Goal: Task Accomplishment & Management: Complete application form

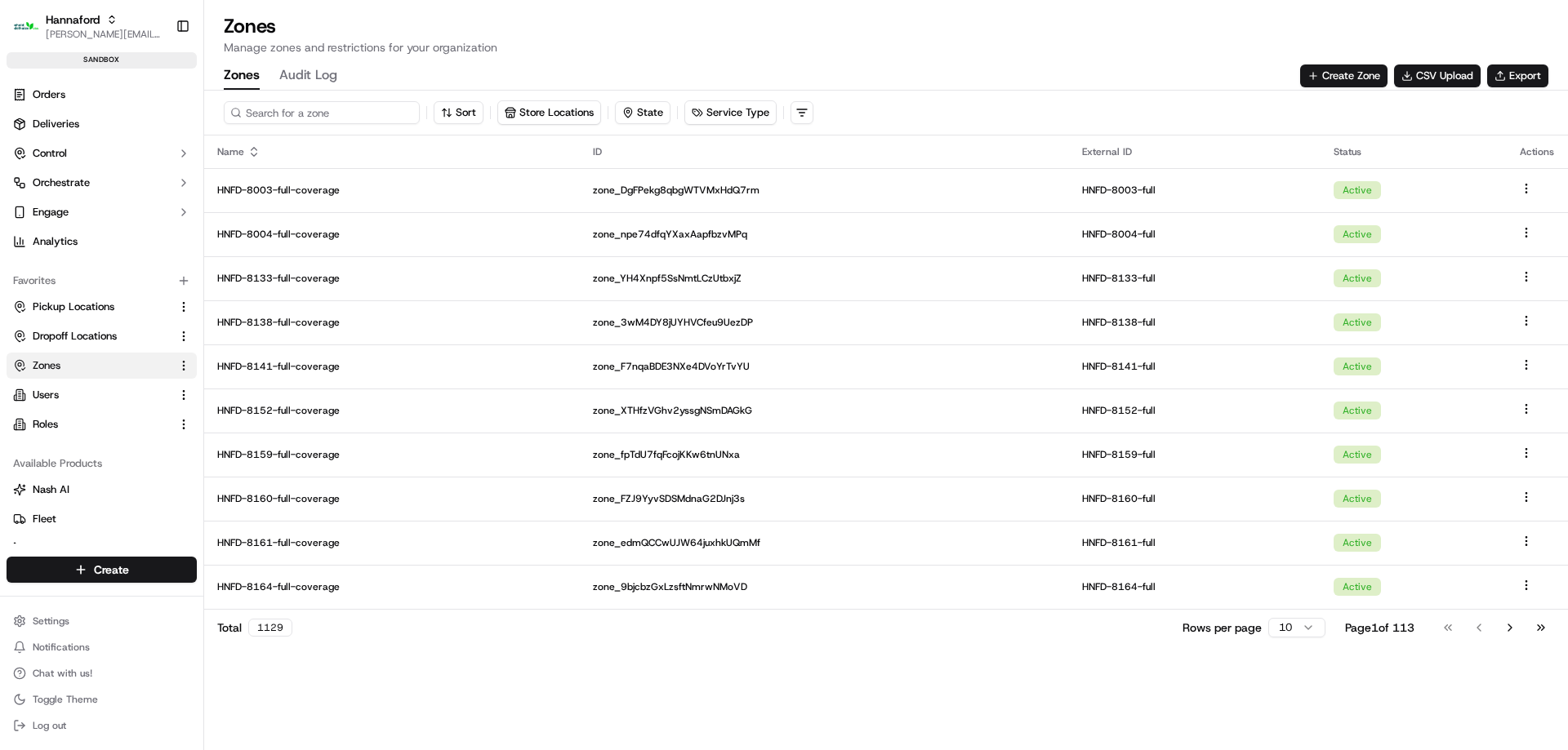
click at [322, 107] on input at bounding box center [322, 112] width 196 height 23
type input "8229"
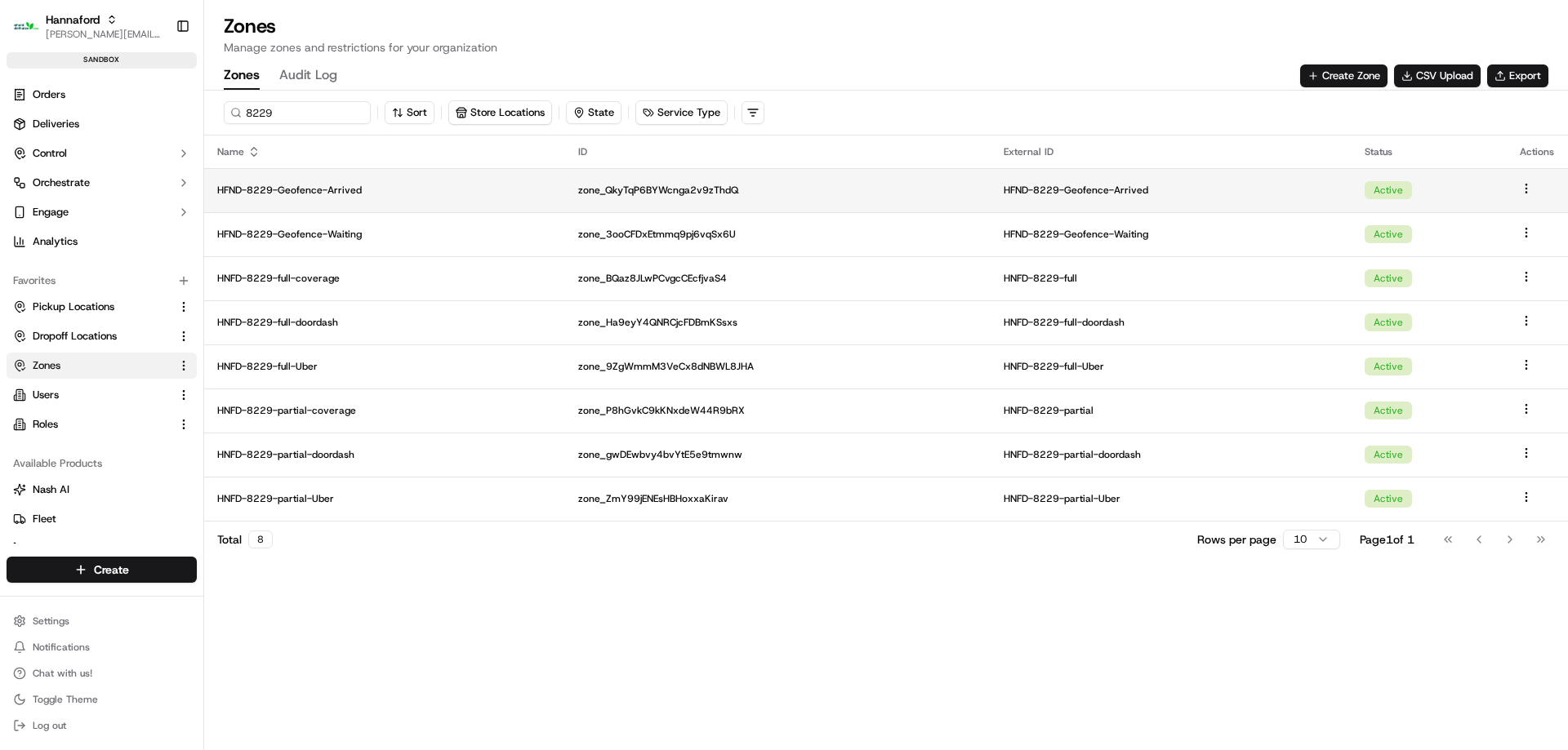
click at [291, 188] on p "HFND-8229-Geofence-Arrived" at bounding box center [384, 190] width 335 height 13
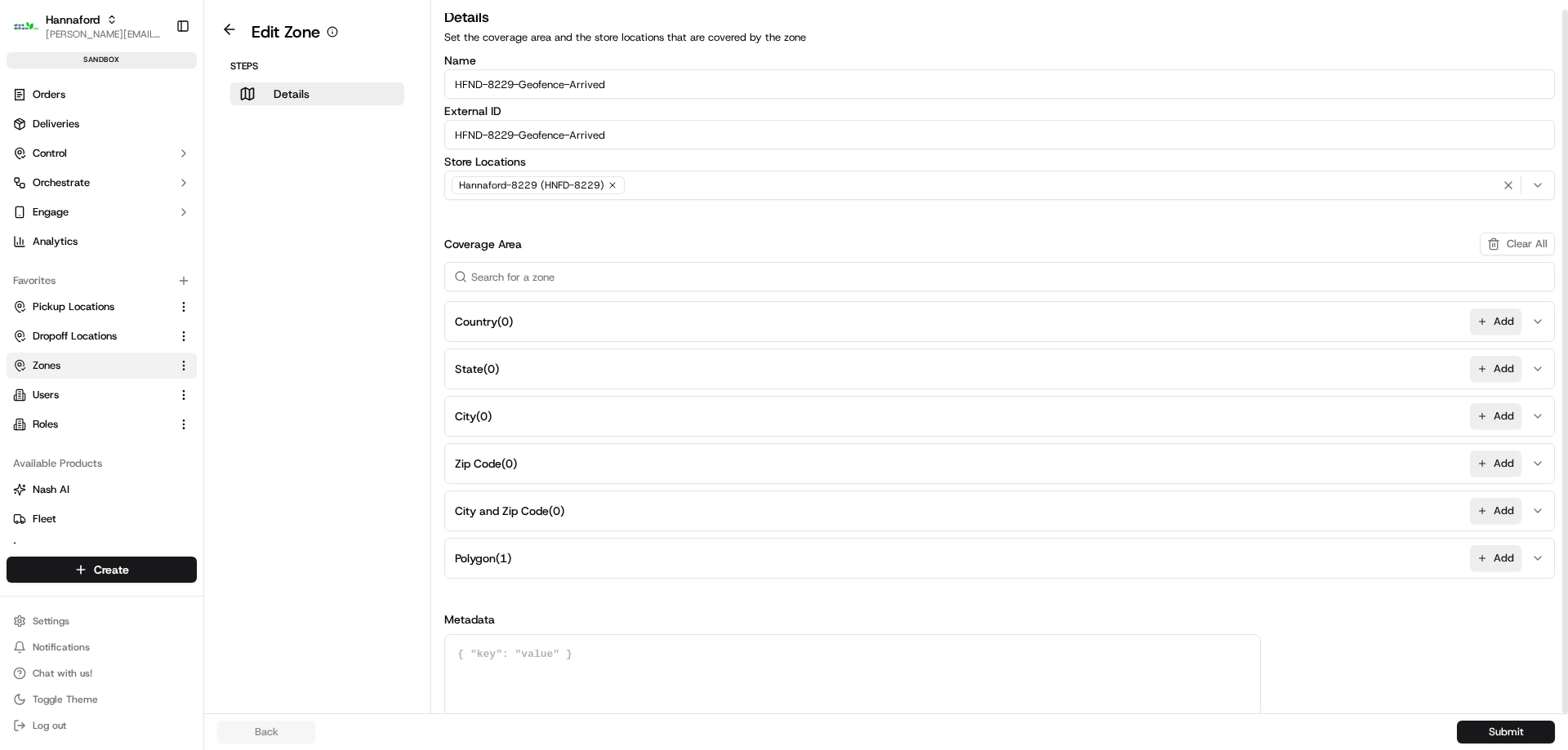
scroll to position [10, 0]
click at [1535, 558] on icon "button" at bounding box center [1538, 556] width 13 height 13
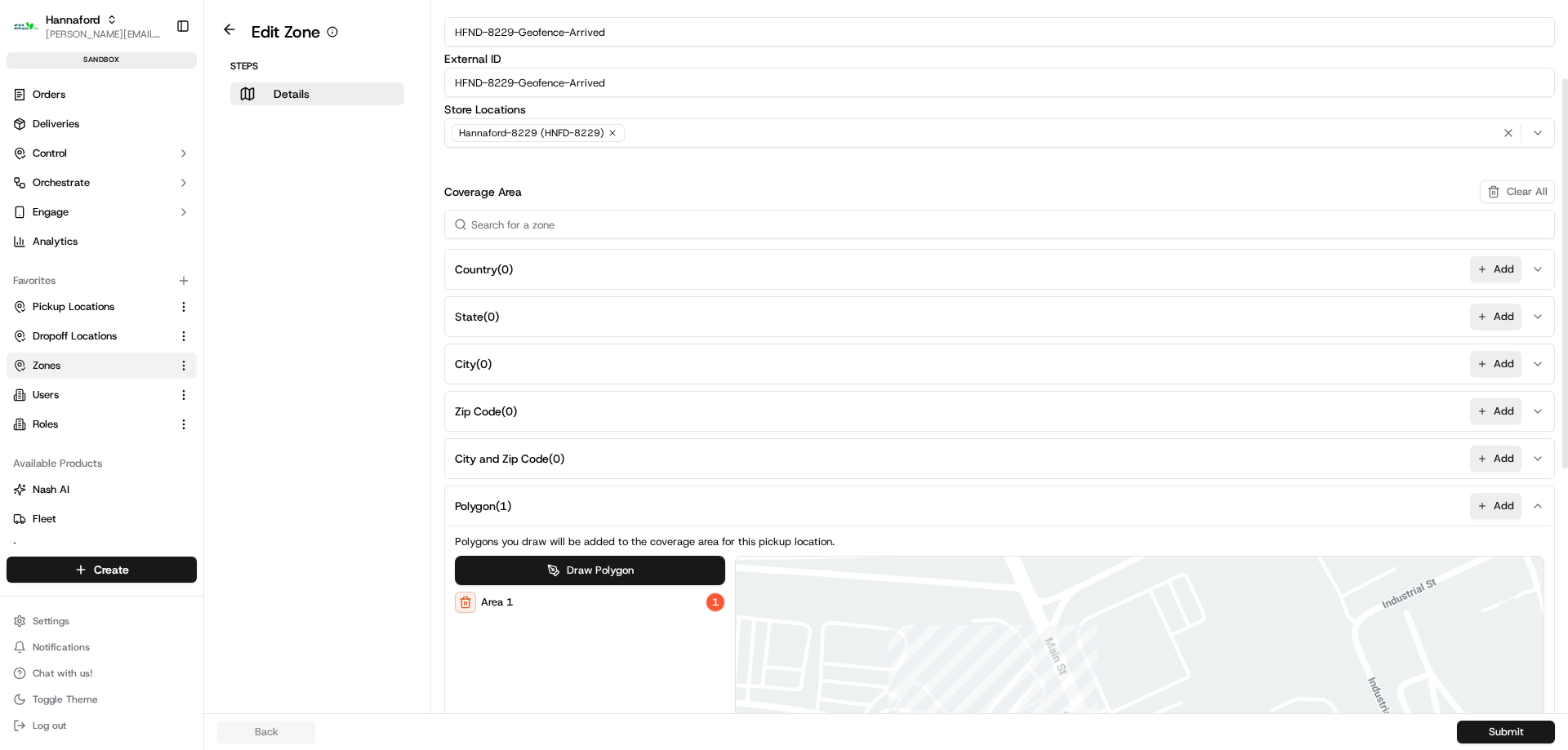
scroll to position [0, 0]
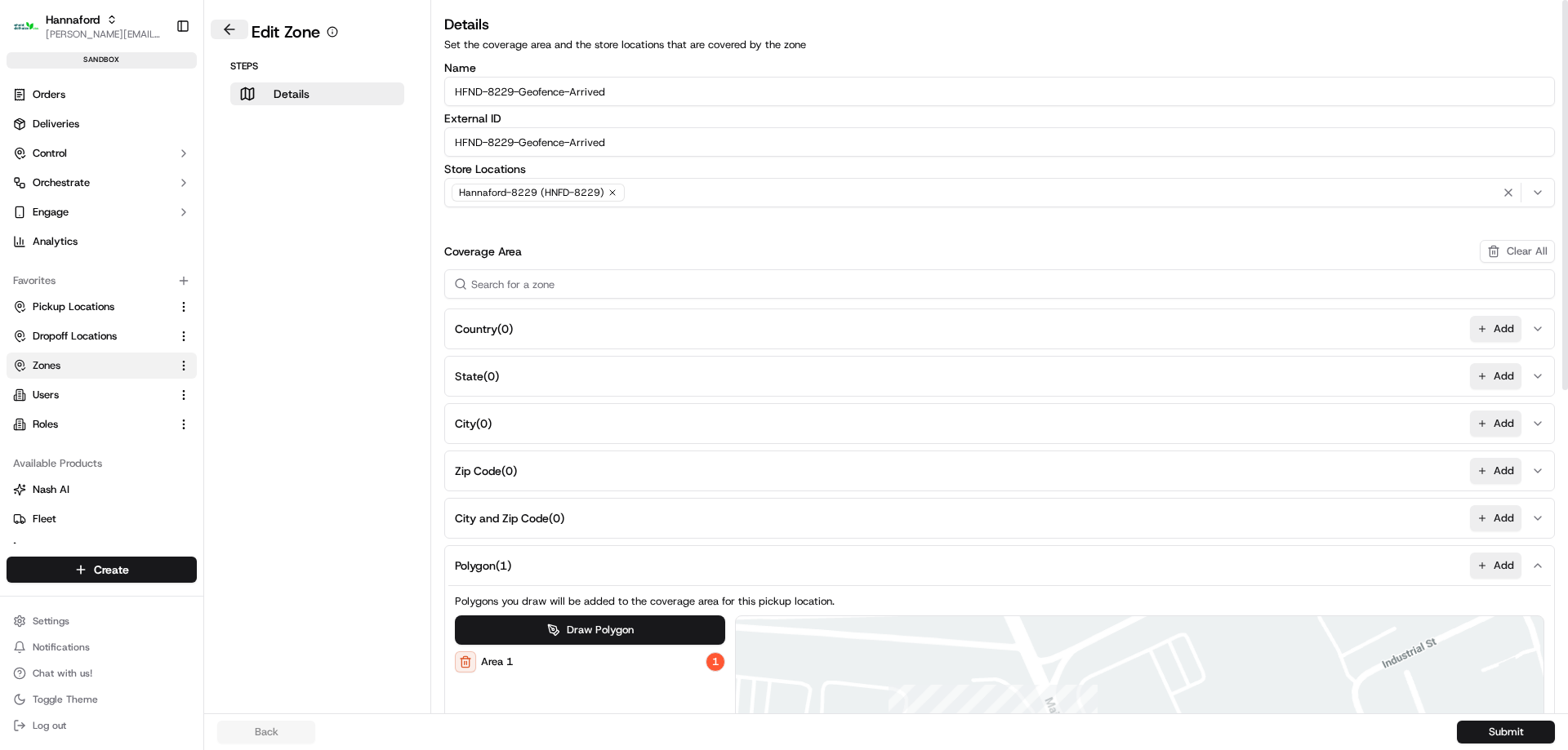
click at [229, 29] on button at bounding box center [230, 28] width 38 height 19
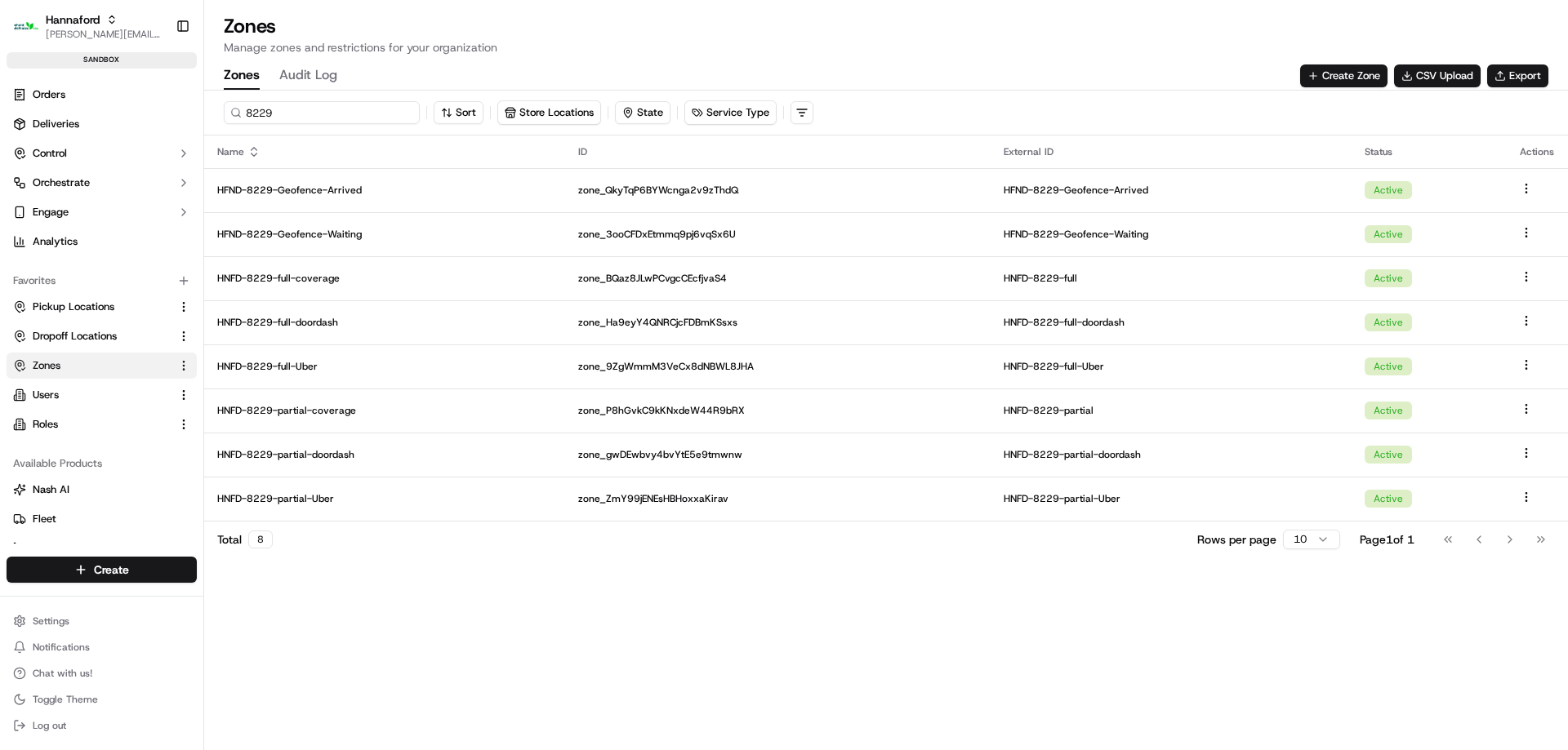
click at [289, 109] on input "8229" at bounding box center [322, 112] width 196 height 23
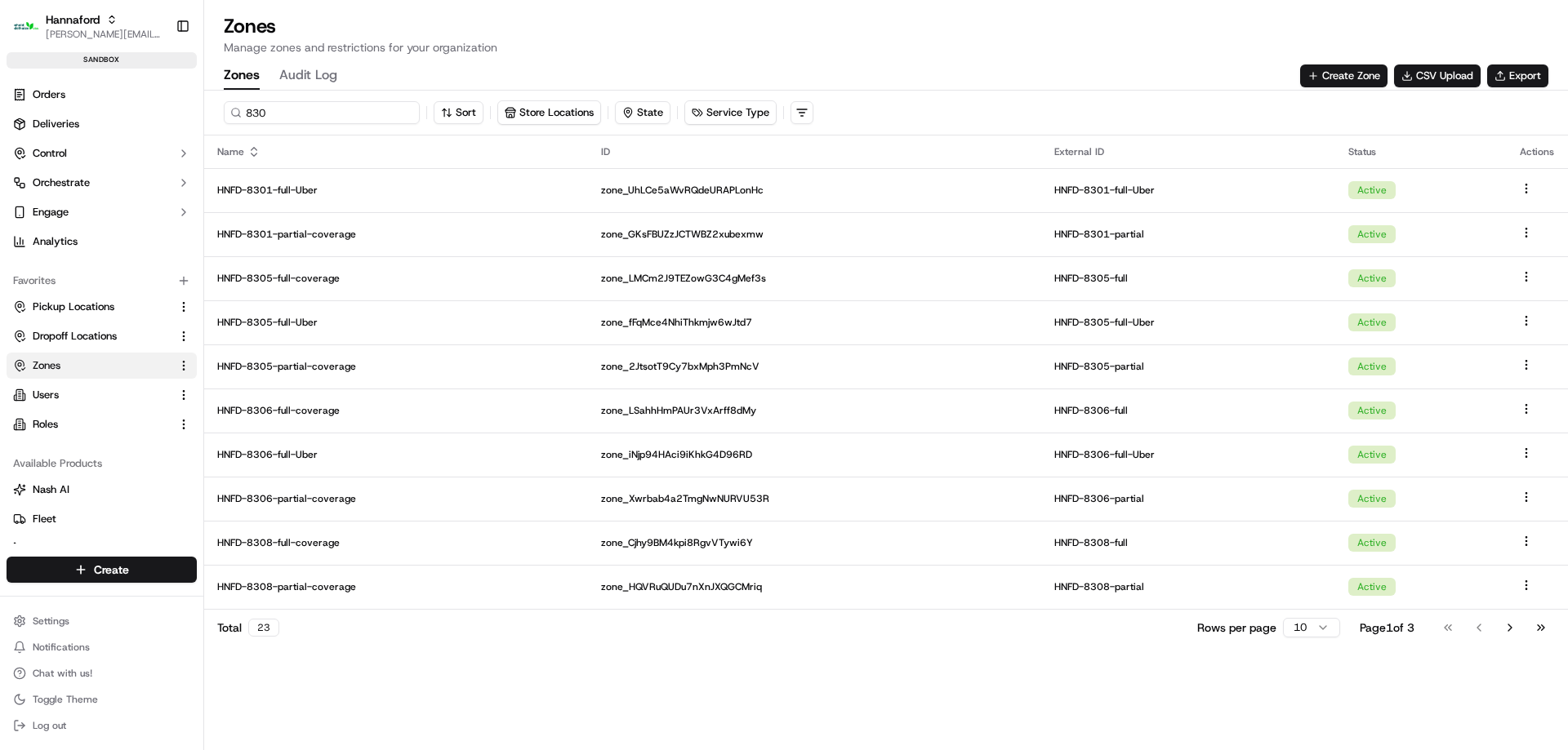
click at [289, 109] on input "830" at bounding box center [322, 112] width 196 height 23
type input "8230"
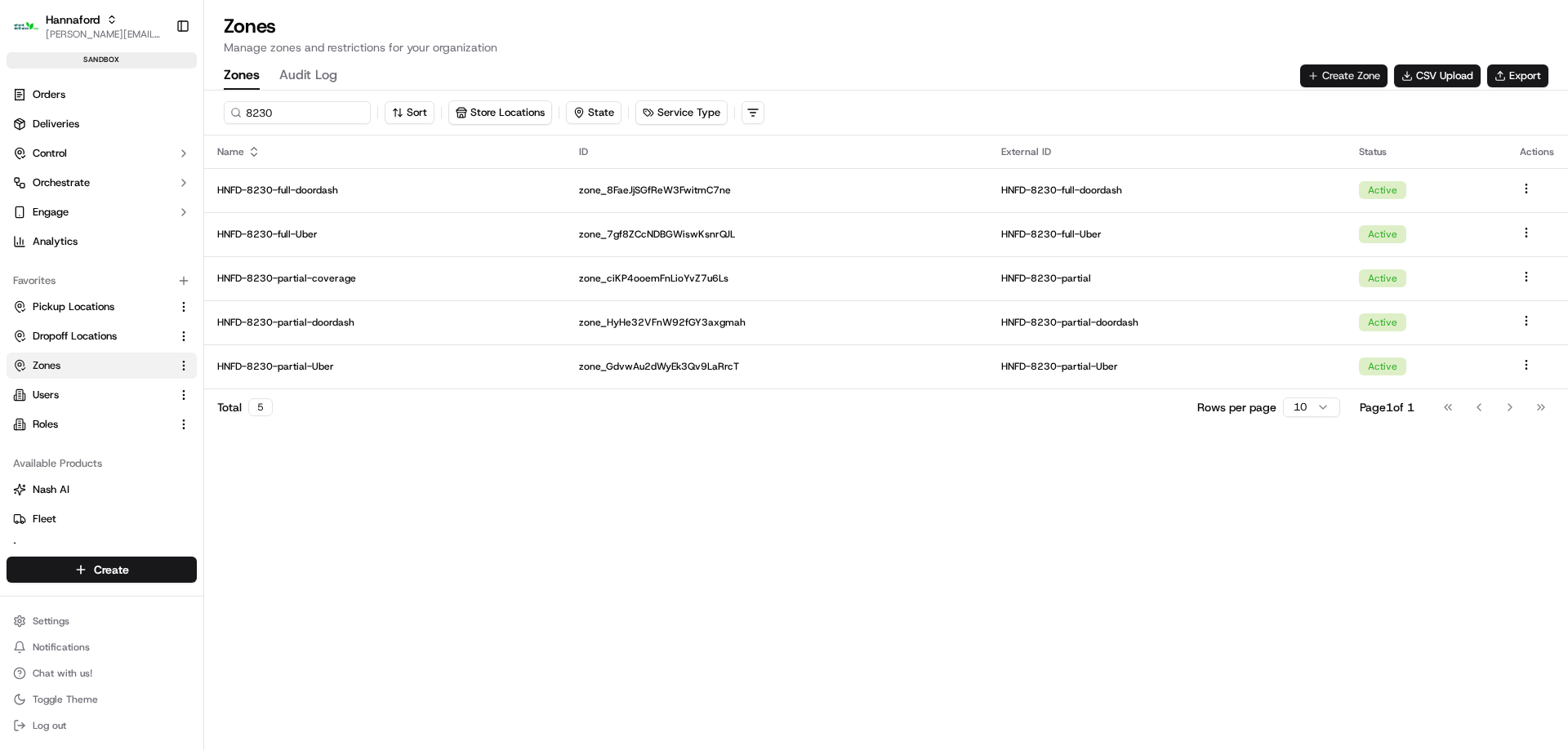
click at [1352, 74] on button "Create Zone" at bounding box center [1344, 75] width 87 height 23
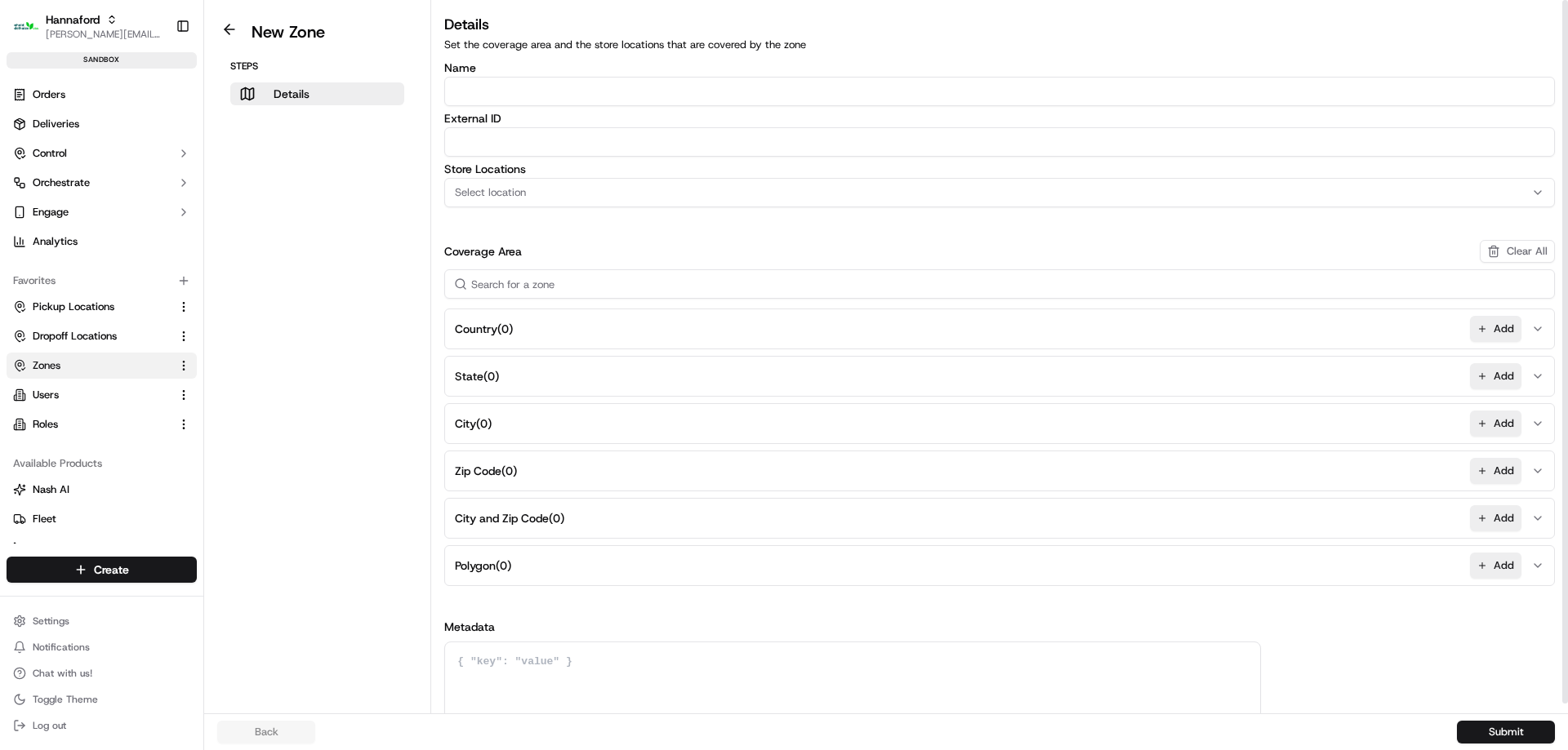
drag, startPoint x: 946, startPoint y: 106, endPoint x: 950, endPoint y: 93, distance: 13.6
click at [947, 105] on div "Name External ID Store Locations Select location Coverage Area Clear All Countr…" at bounding box center [999, 393] width 1111 height 661
click at [950, 93] on input "Name" at bounding box center [999, 91] width 1111 height 29
paste input "HFND-8220-Geofence-Arrived"
click at [502, 92] on input "HFND-8220-Geofence-Arrived" at bounding box center [999, 91] width 1111 height 29
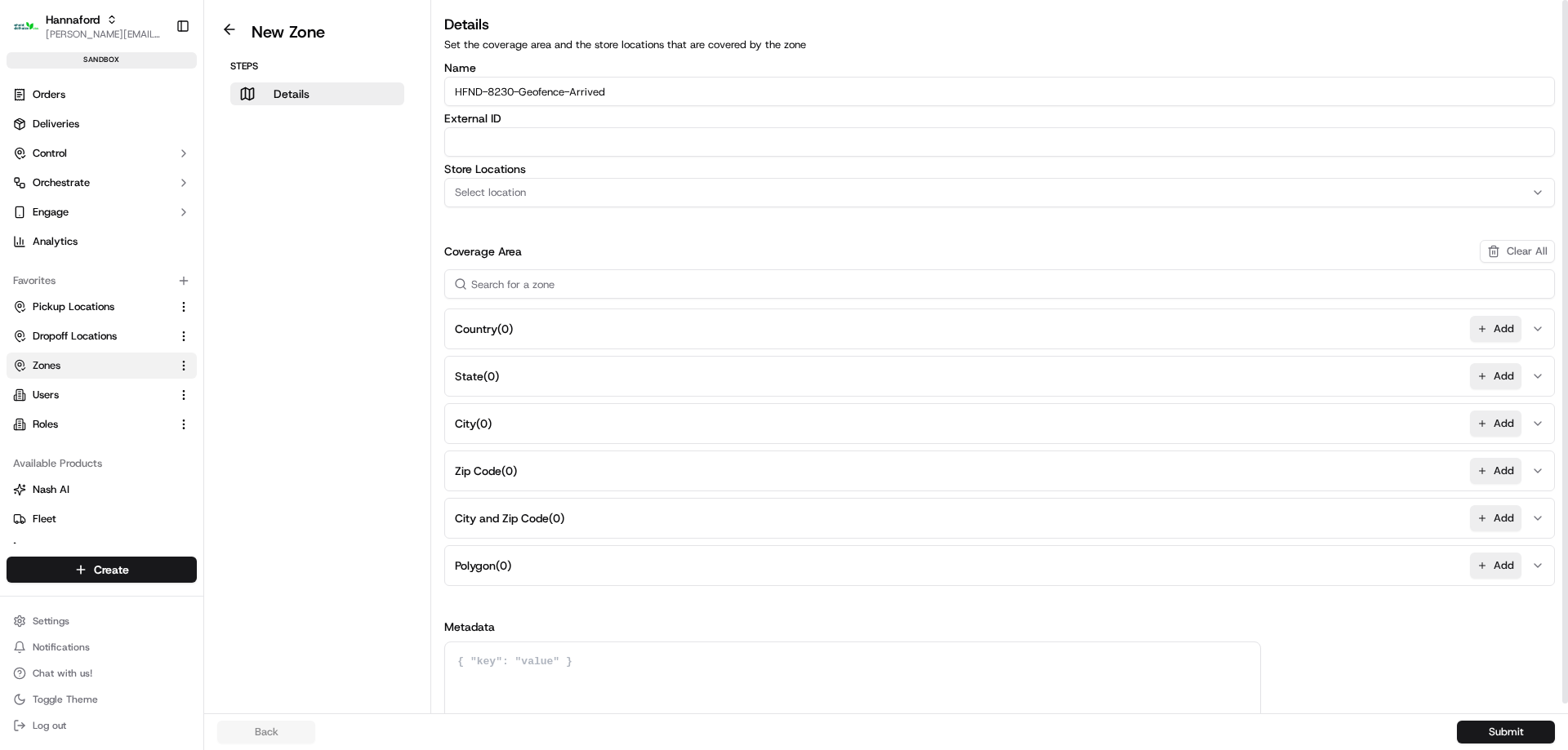
type input "HFND-8230-Geofence-Arrived"
click at [614, 146] on input "External ID" at bounding box center [999, 141] width 1111 height 29
paste input "HFND-8230-Geofence-Arrived"
type input "HFND-8230-Geofence-Arrived"
click at [569, 191] on div "Select location" at bounding box center [999, 193] width 1102 height 15
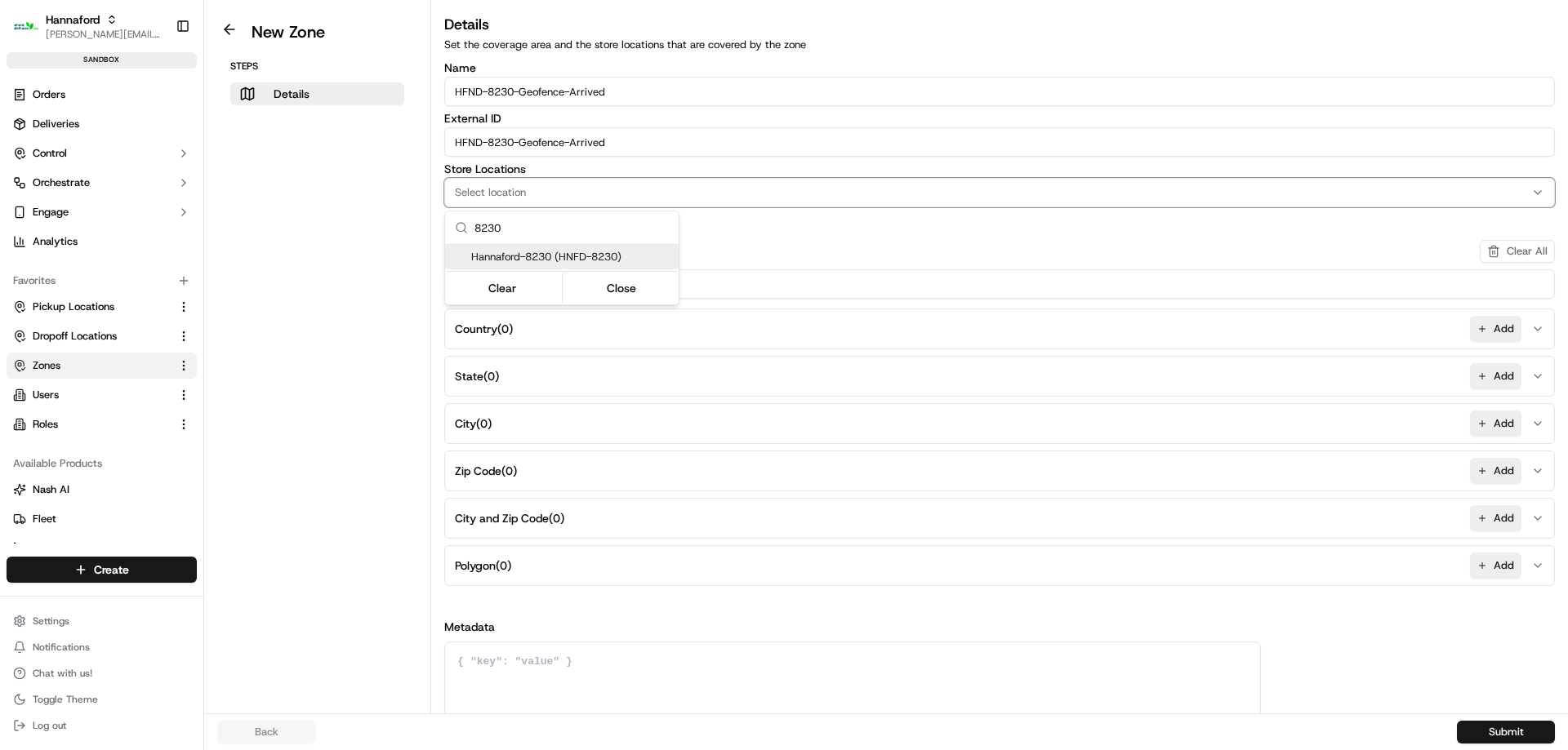
type input "8230"
click at [562, 263] on span "Hannaford-8230 (HNFD-8230)" at bounding box center [572, 257] width 201 height 15
click at [607, 289] on button "Close" at bounding box center [622, 287] width 112 height 23
click at [1504, 558] on button "Add" at bounding box center [1495, 565] width 51 height 26
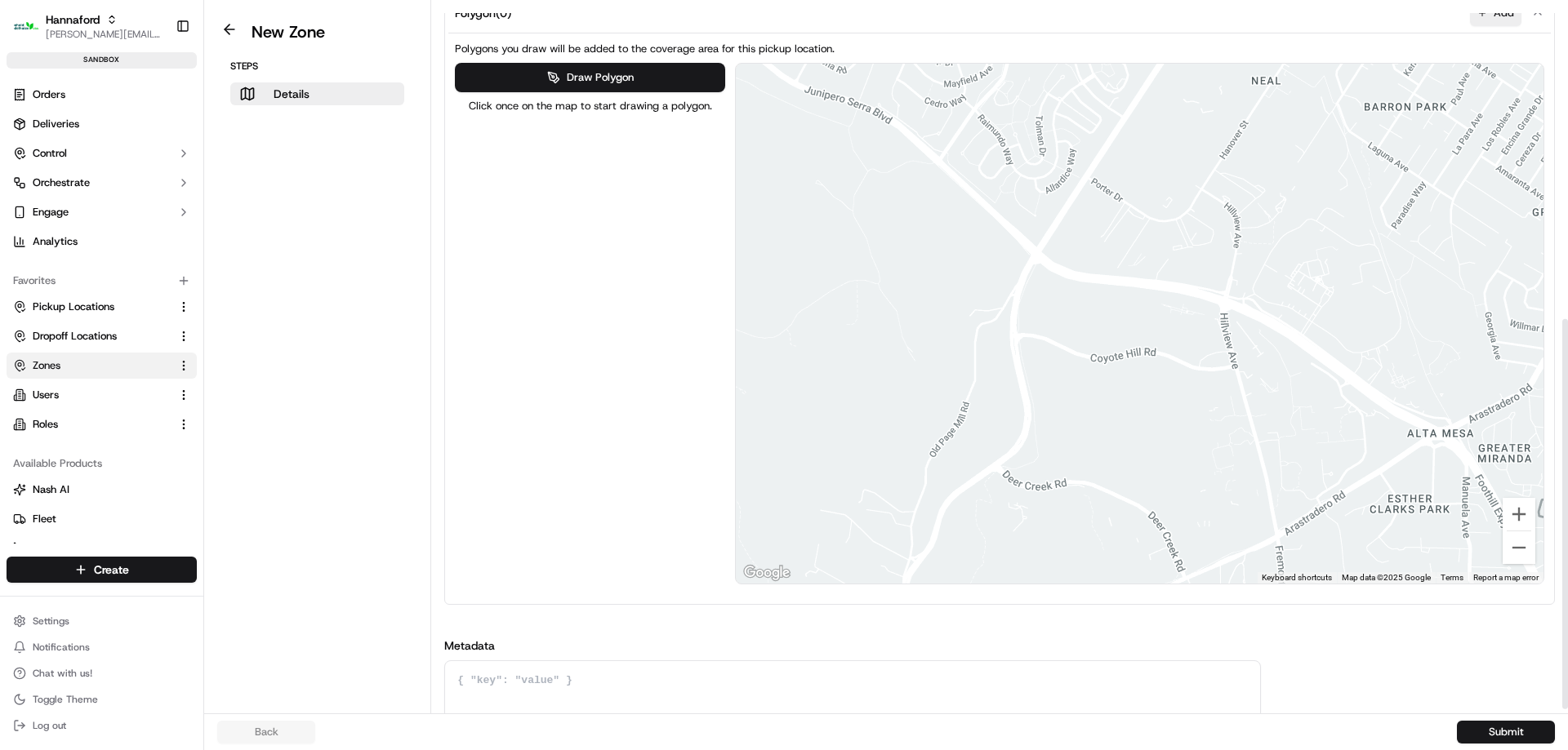
scroll to position [581, 0]
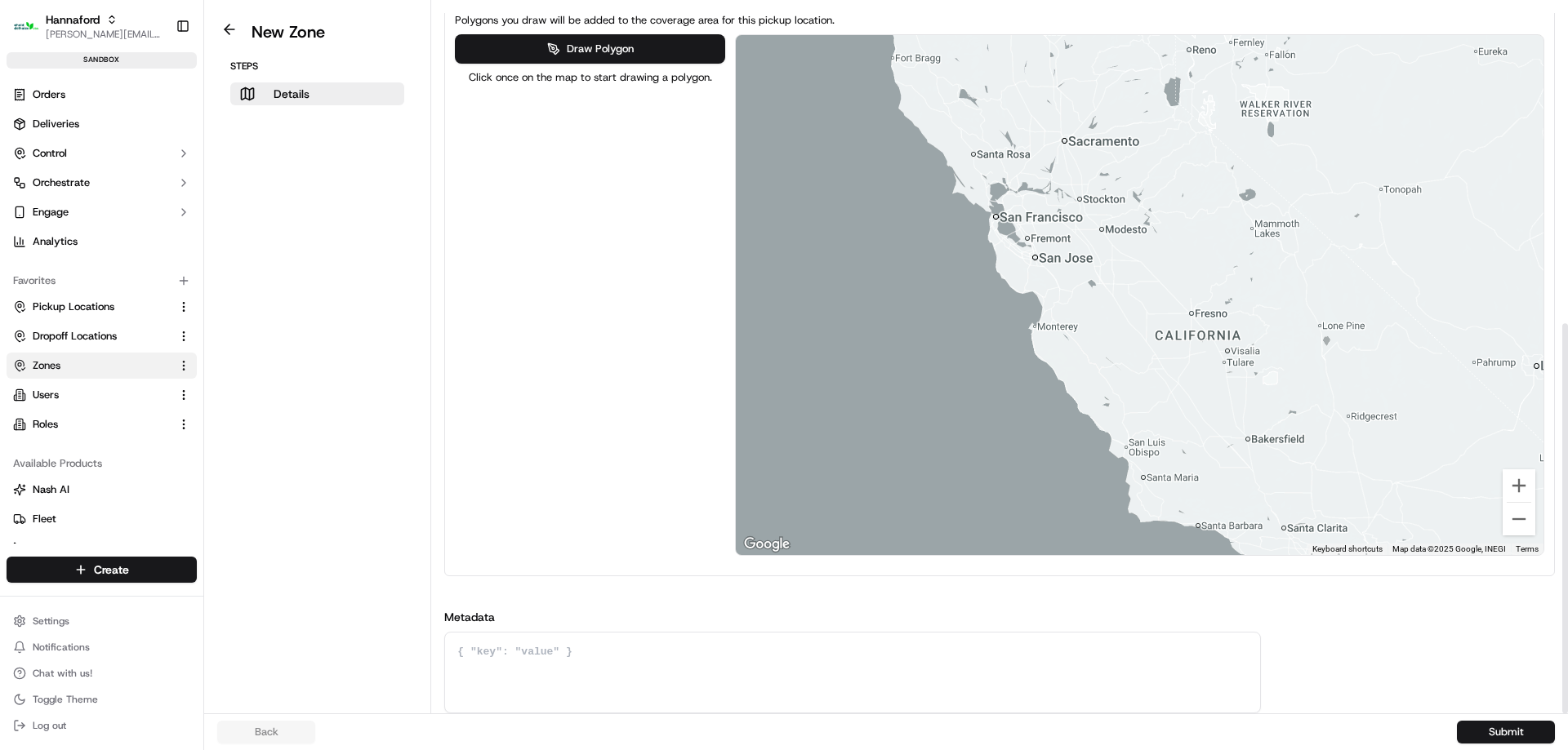
drag, startPoint x: 994, startPoint y: 213, endPoint x: 379, endPoint y: 252, distance: 616.2
click at [387, 250] on div "New Zone Steps Details Details Set the coverage area and the store locations th…" at bounding box center [886, 357] width 1364 height 713
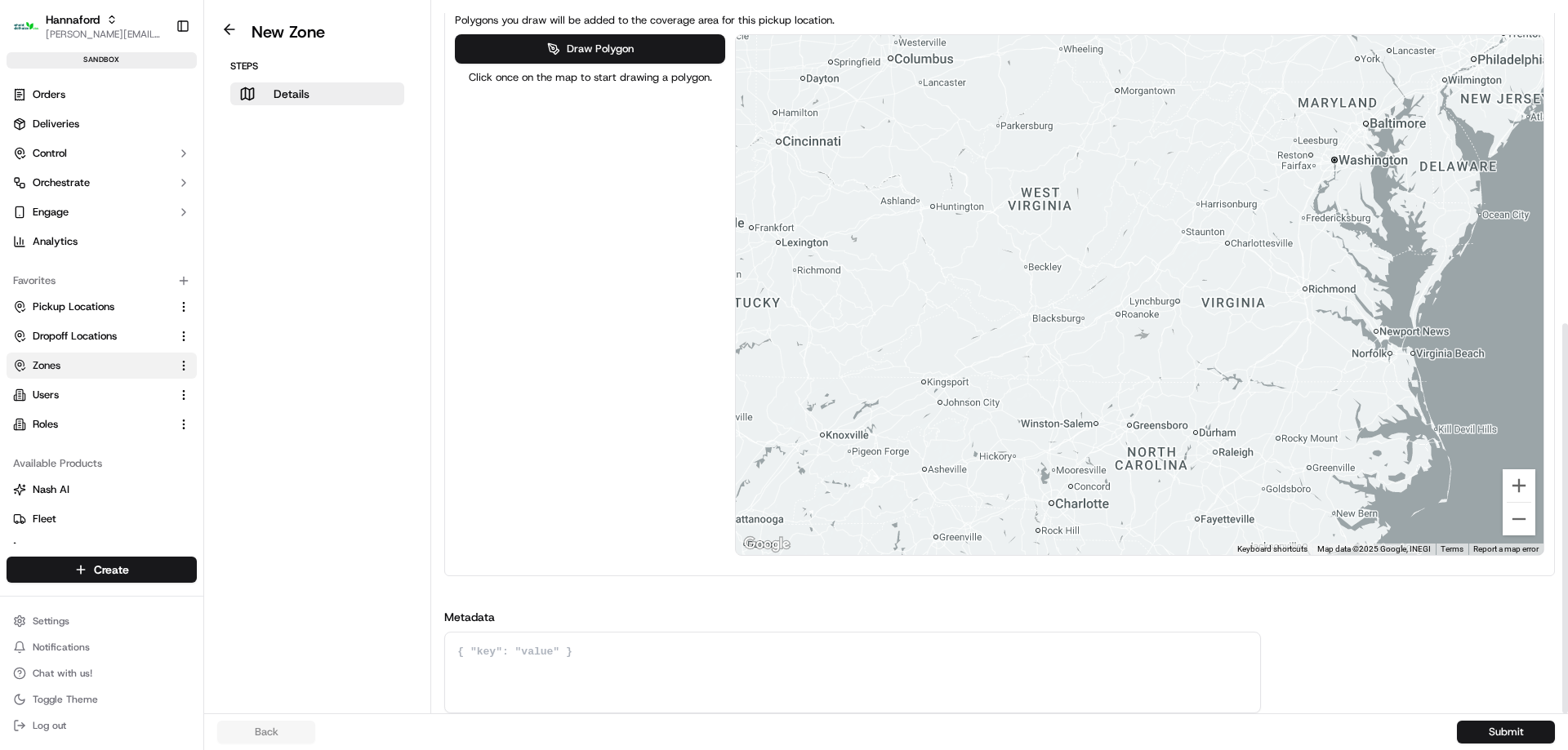
drag, startPoint x: 1401, startPoint y: 246, endPoint x: 939, endPoint y: 101, distance: 484.2
click at [943, 99] on div at bounding box center [1139, 295] width 807 height 520
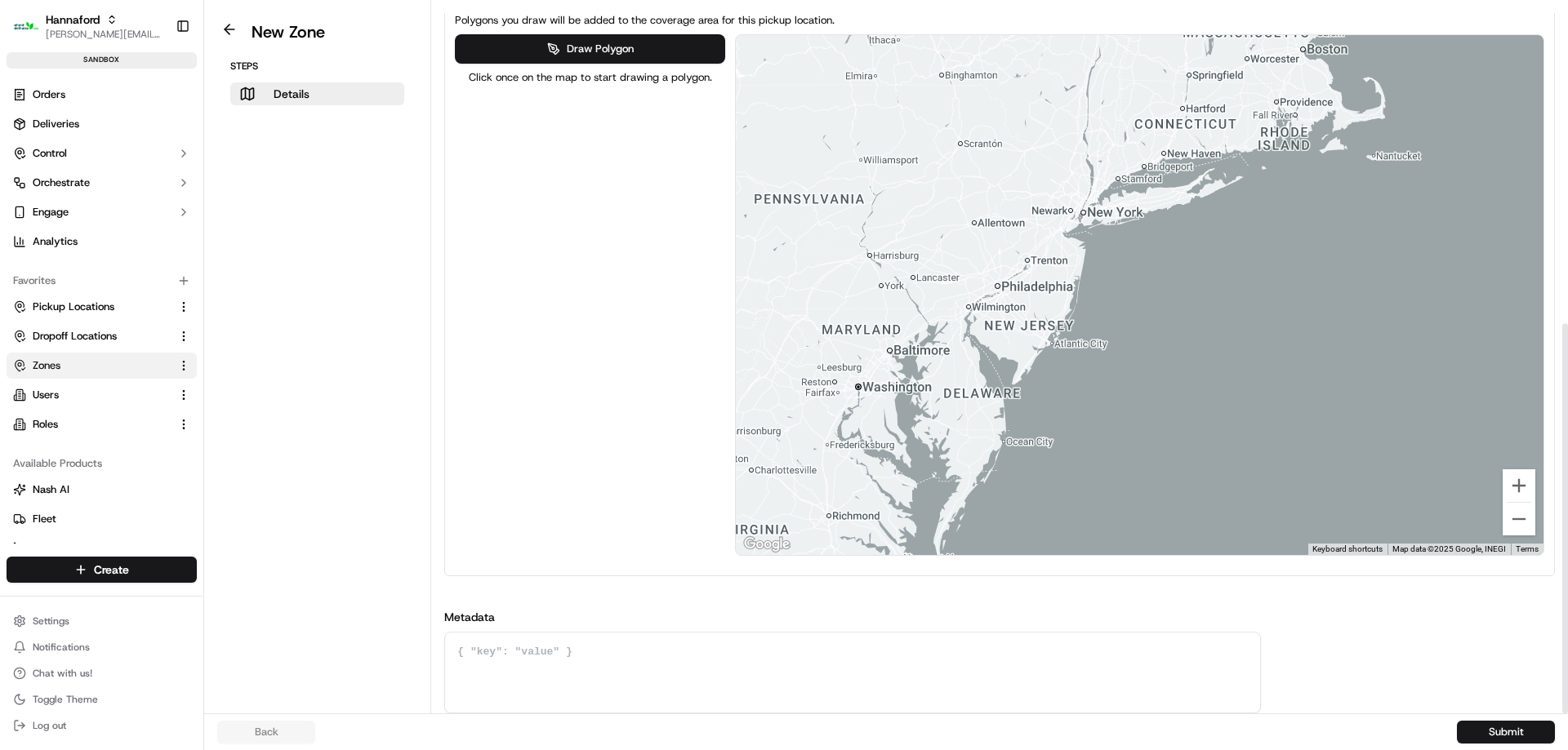
drag, startPoint x: 1286, startPoint y: 156, endPoint x: 1089, endPoint y: 408, distance: 319.9
click at [1089, 408] on div at bounding box center [1139, 295] width 807 height 520
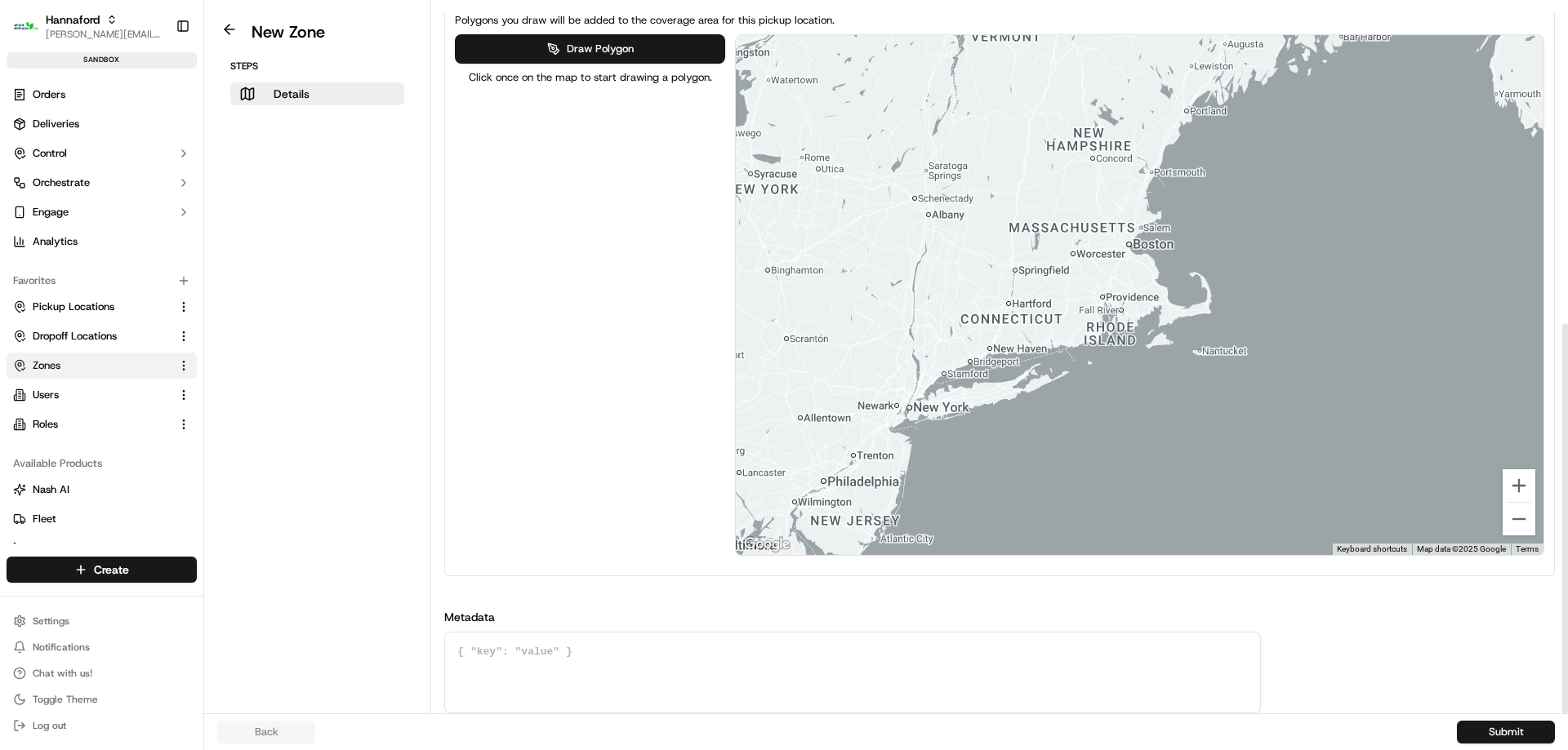
drag, startPoint x: 1129, startPoint y: 337, endPoint x: 1116, endPoint y: 362, distance: 28.2
click at [1116, 362] on div at bounding box center [1139, 295] width 807 height 520
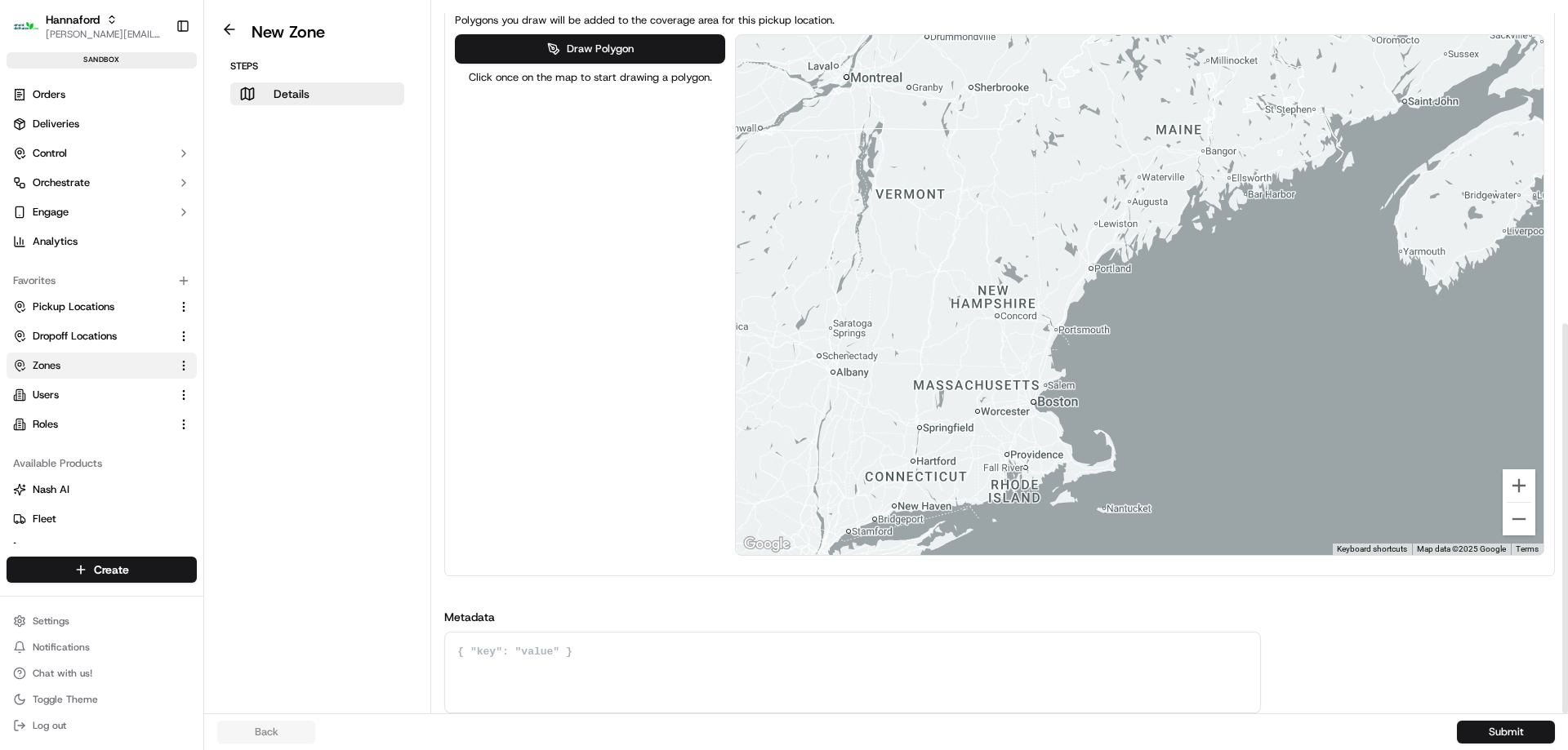
drag, startPoint x: 1271, startPoint y: 187, endPoint x: 1174, endPoint y: 344, distance: 184.5
click at [1174, 344] on div at bounding box center [1139, 295] width 807 height 520
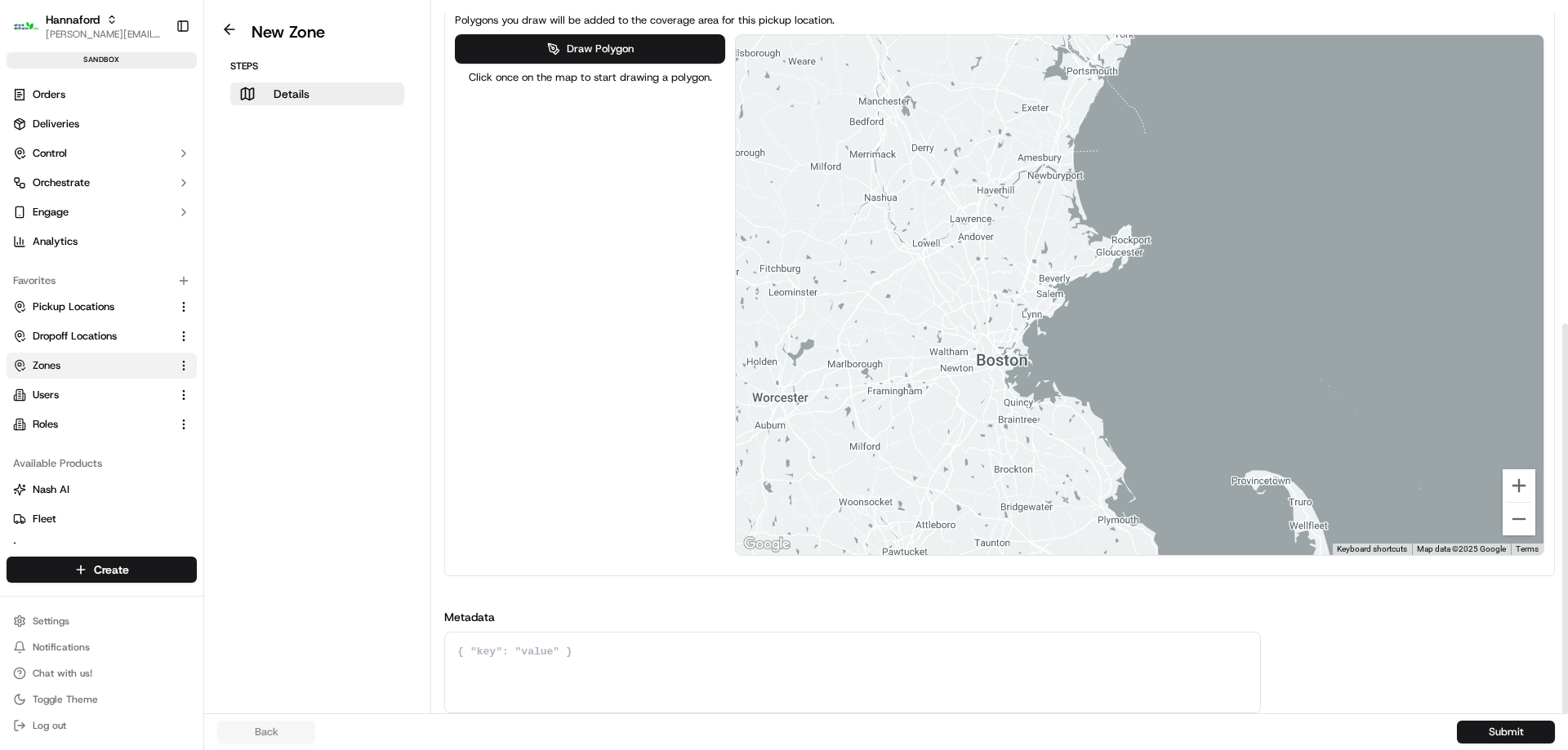
drag, startPoint x: 1101, startPoint y: 455, endPoint x: 1093, endPoint y: 231, distance: 224.1
click at [1092, 230] on div at bounding box center [1139, 295] width 807 height 520
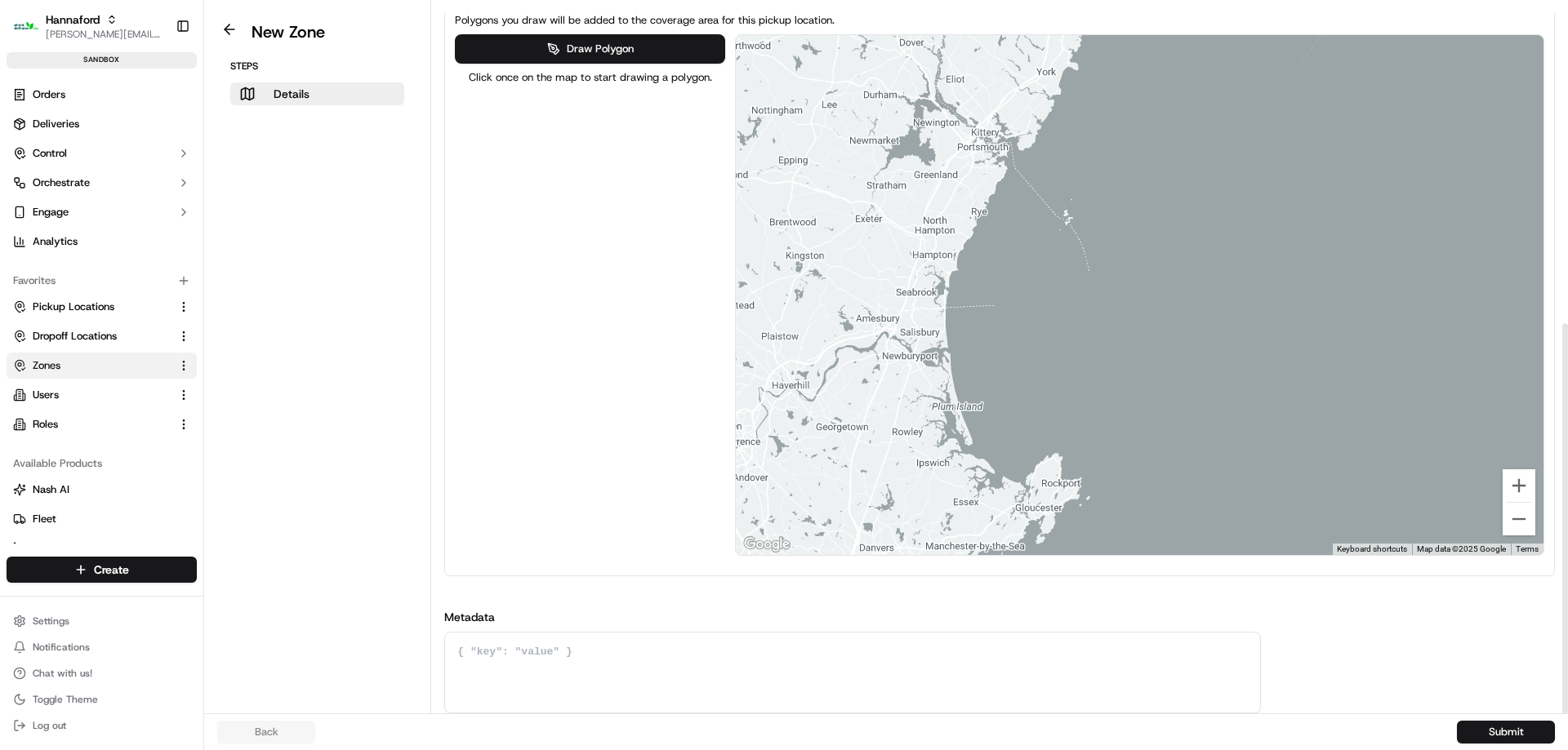
drag, startPoint x: 1166, startPoint y: 146, endPoint x: 1008, endPoint y: 339, distance: 249.4
click at [984, 416] on div at bounding box center [1139, 295] width 807 height 520
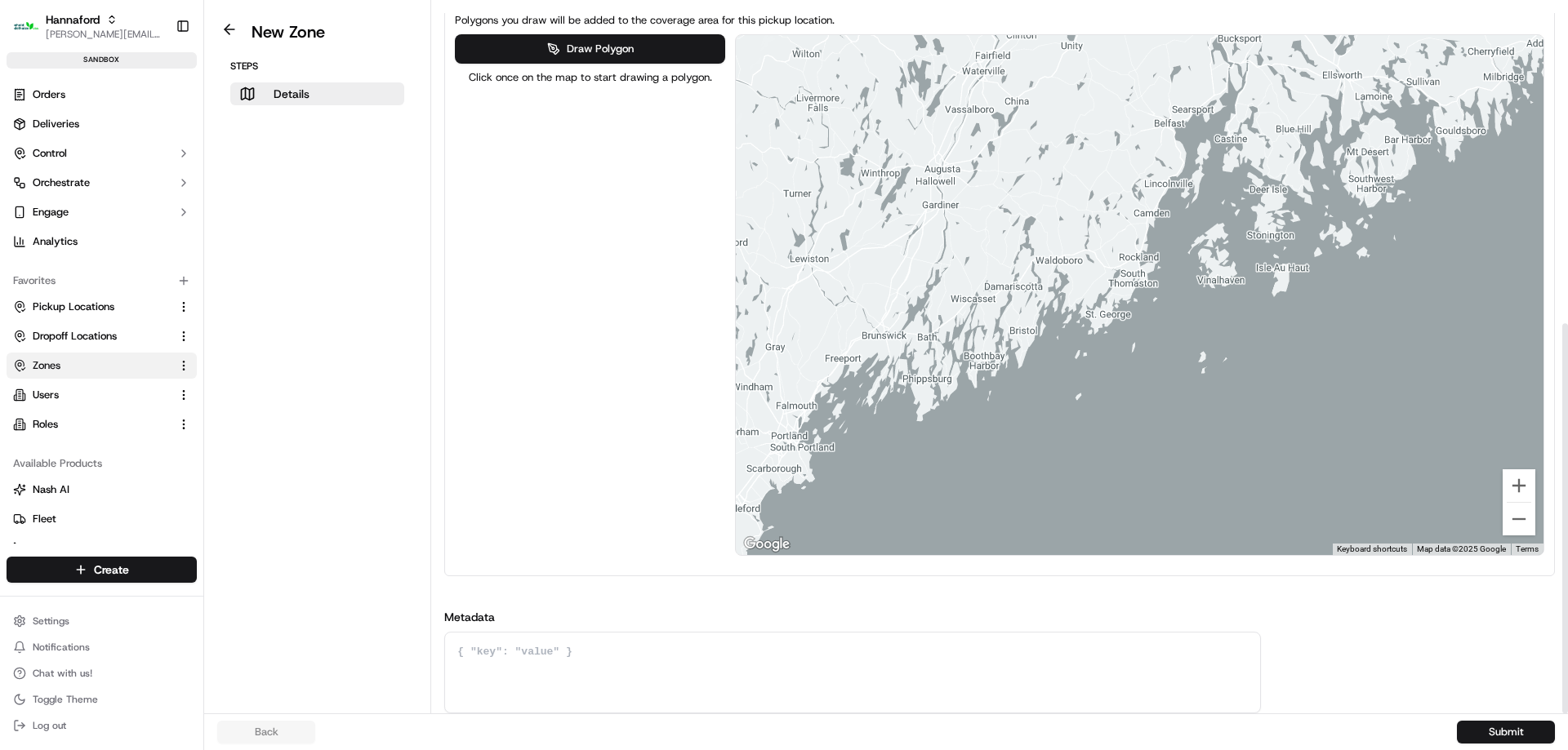
drag, startPoint x: 1219, startPoint y: 179, endPoint x: 924, endPoint y: 533, distance: 460.8
click at [924, 533] on div at bounding box center [1139, 295] width 807 height 520
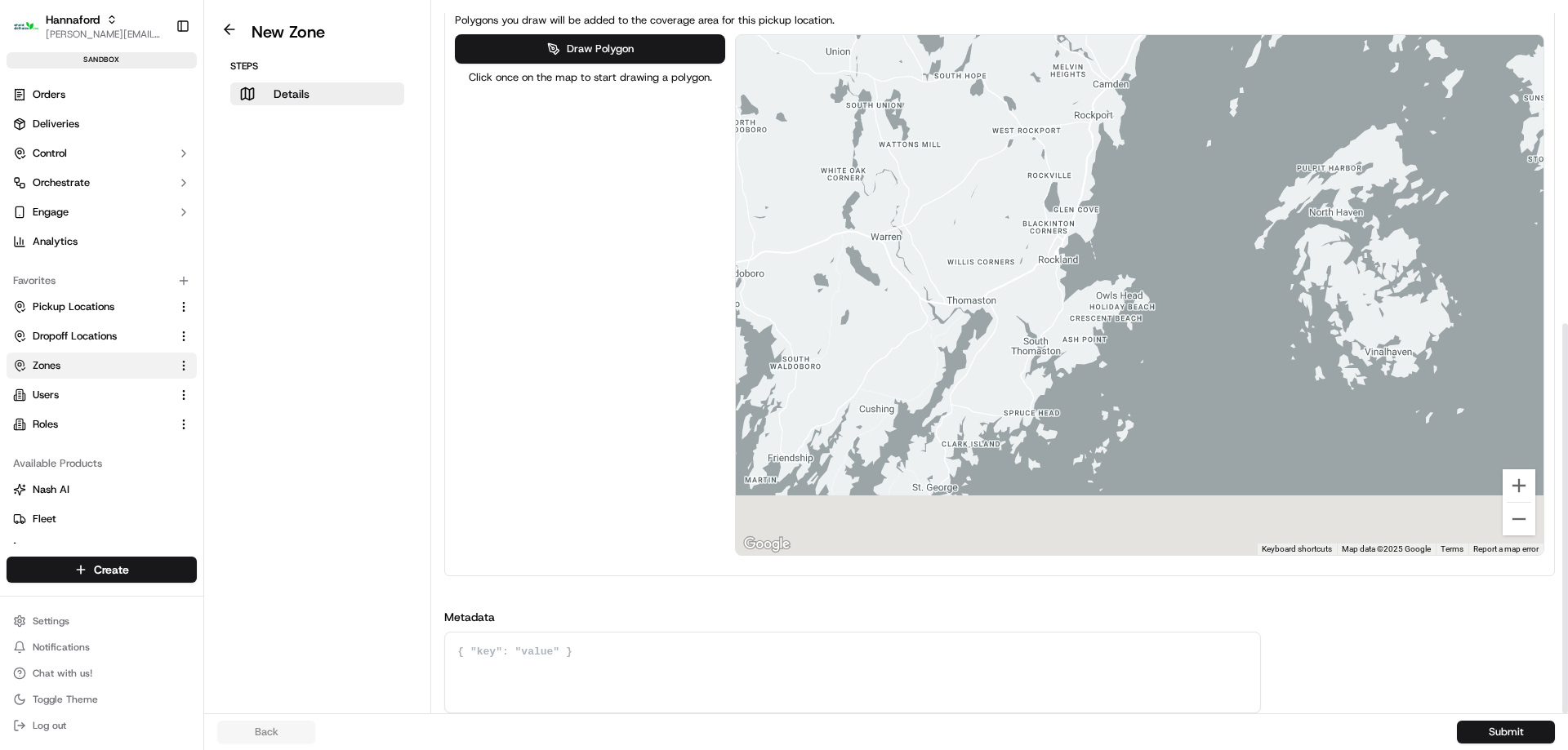
drag, startPoint x: 1060, startPoint y: 228, endPoint x: 1115, endPoint y: 206, distance: 59.2
click at [1102, 172] on div at bounding box center [1139, 295] width 807 height 520
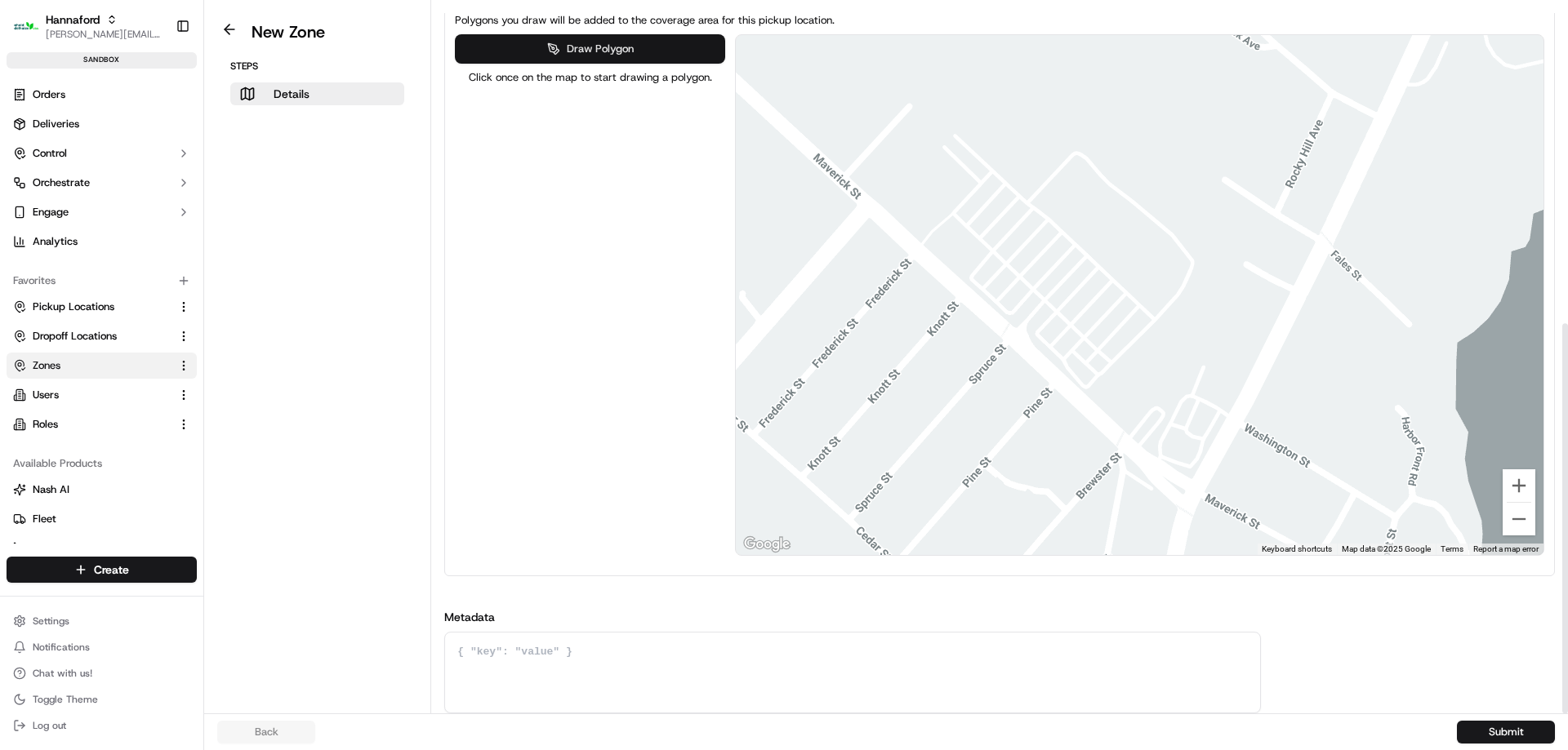
click at [556, 49] on button "Draw Polygon" at bounding box center [590, 49] width 270 height 29
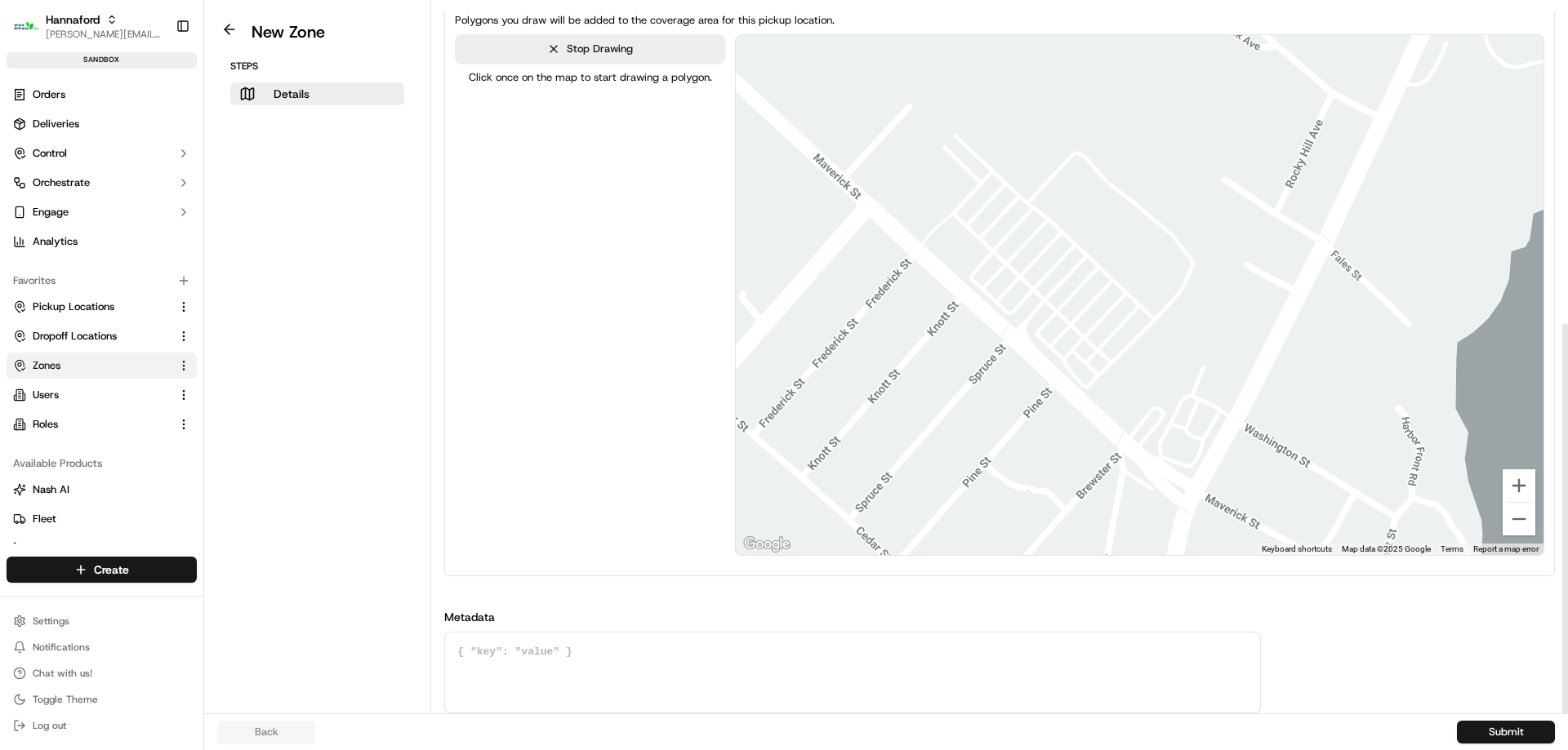
click at [1154, 330] on div at bounding box center [1139, 295] width 807 height 520
click at [1085, 261] on div at bounding box center [1139, 295] width 807 height 520
click at [1029, 333] on div at bounding box center [1139, 295] width 807 height 520
click at [1089, 394] on div at bounding box center [1139, 295] width 807 height 520
click at [1152, 333] on div at bounding box center [1139, 295] width 807 height 520
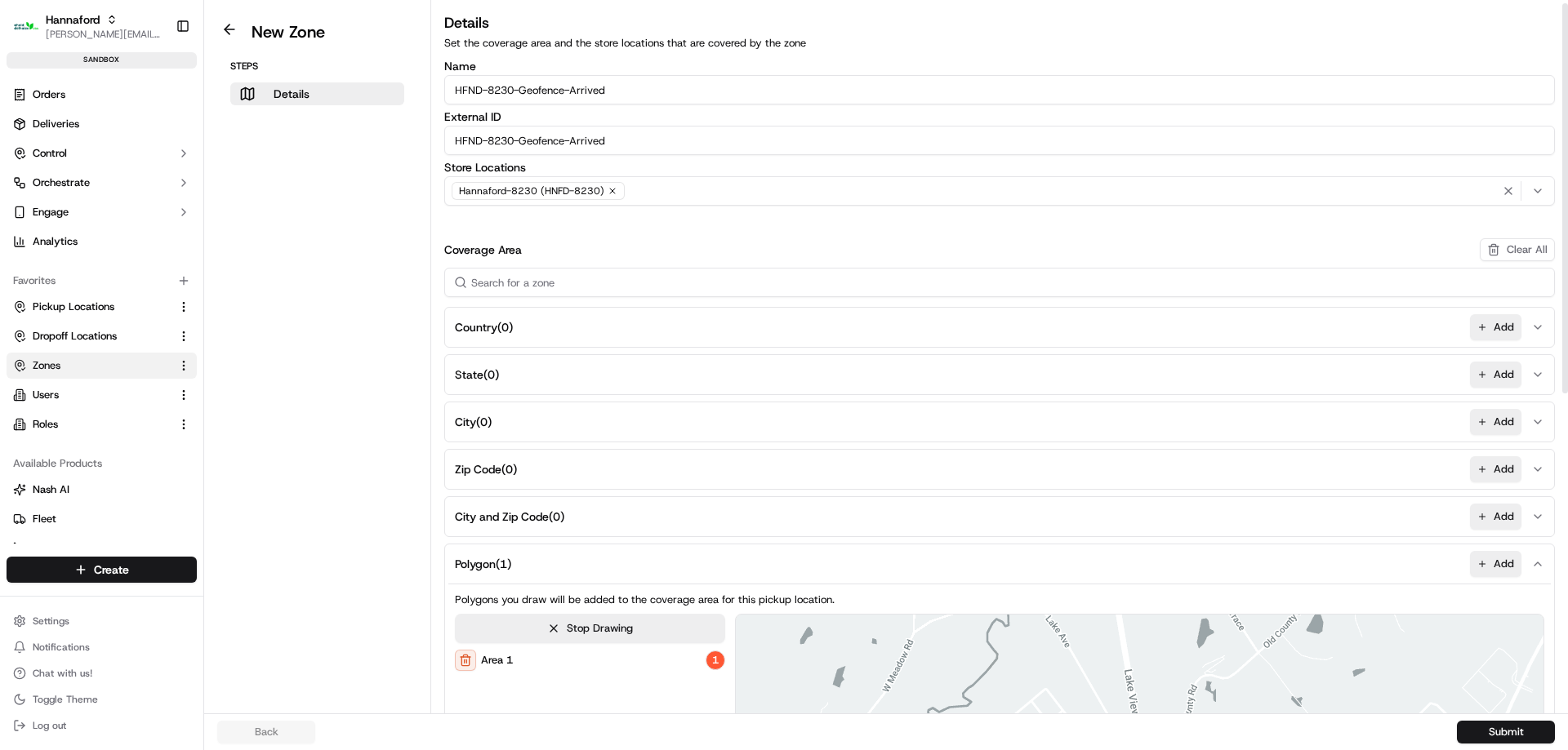
scroll to position [0, 0]
click at [632, 157] on div "Name HFND-8230-Geofence-Arrived External ID HFND-8230-Geofence-Arrived Store Lo…" at bounding box center [999, 678] width 1111 height 1232
click at [636, 148] on input "HFND-8230-Geofence-Arrived" at bounding box center [999, 141] width 1111 height 29
click at [1503, 728] on button "Submit" at bounding box center [1505, 732] width 98 height 23
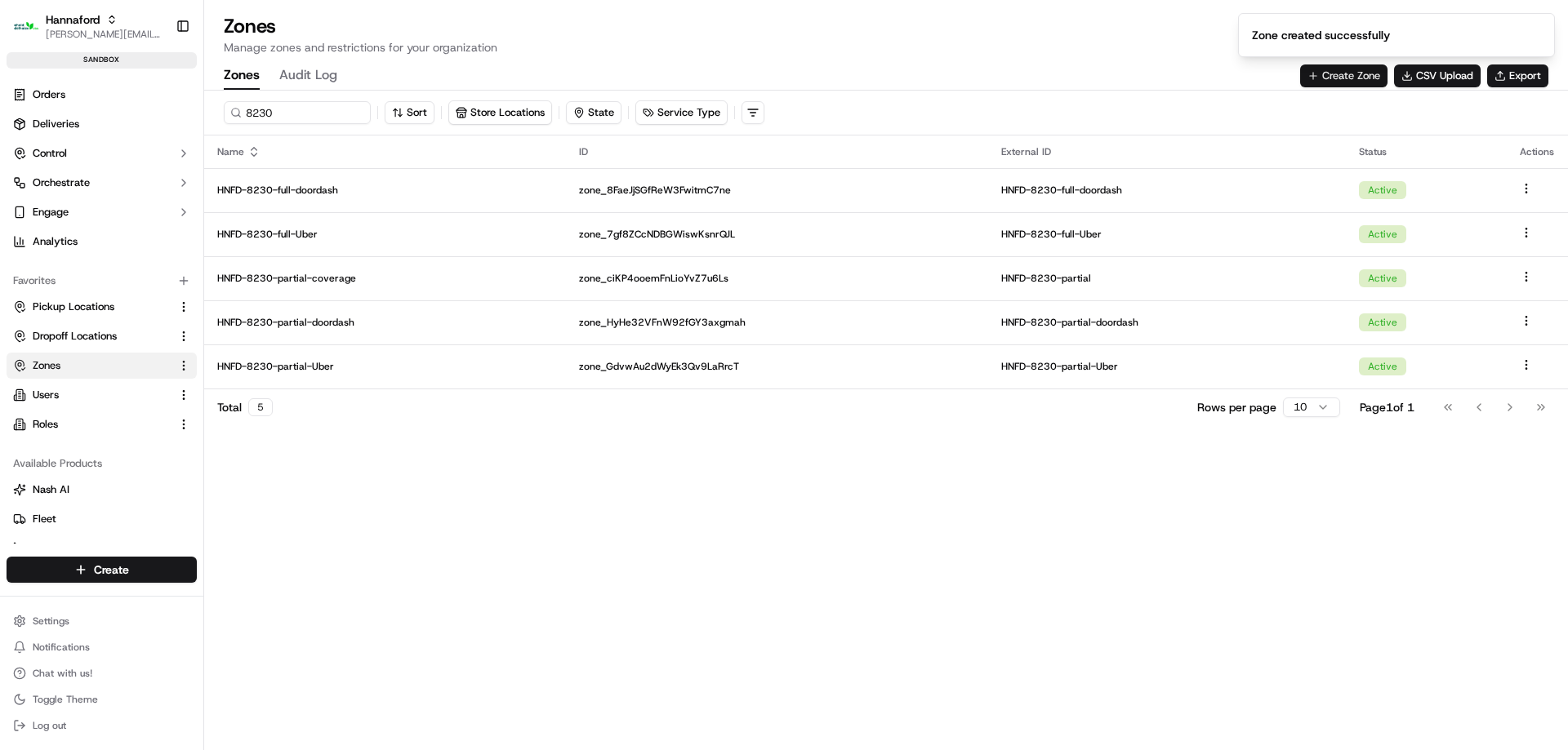
click at [1339, 74] on button "Create Zone" at bounding box center [1344, 75] width 87 height 23
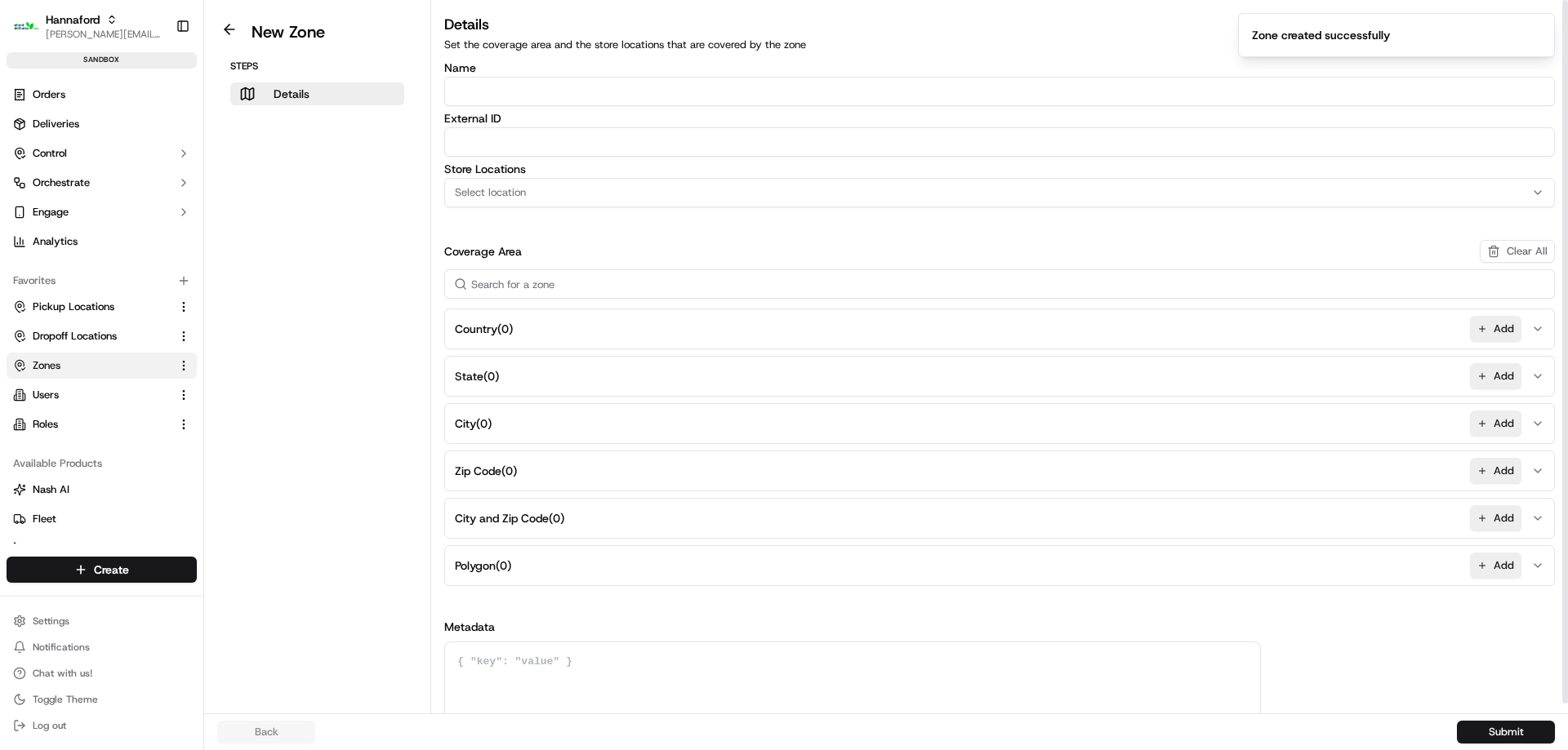
click at [546, 96] on input "Name" at bounding box center [999, 91] width 1111 height 29
paste input "HFND-8230-Geofence-Arrived"
type input "HFND-8230-Geofence-Waiting"
paste input "HFND-8230-Geofence-Waiting"
type input "HFND-8230-Geofence-Waiting"
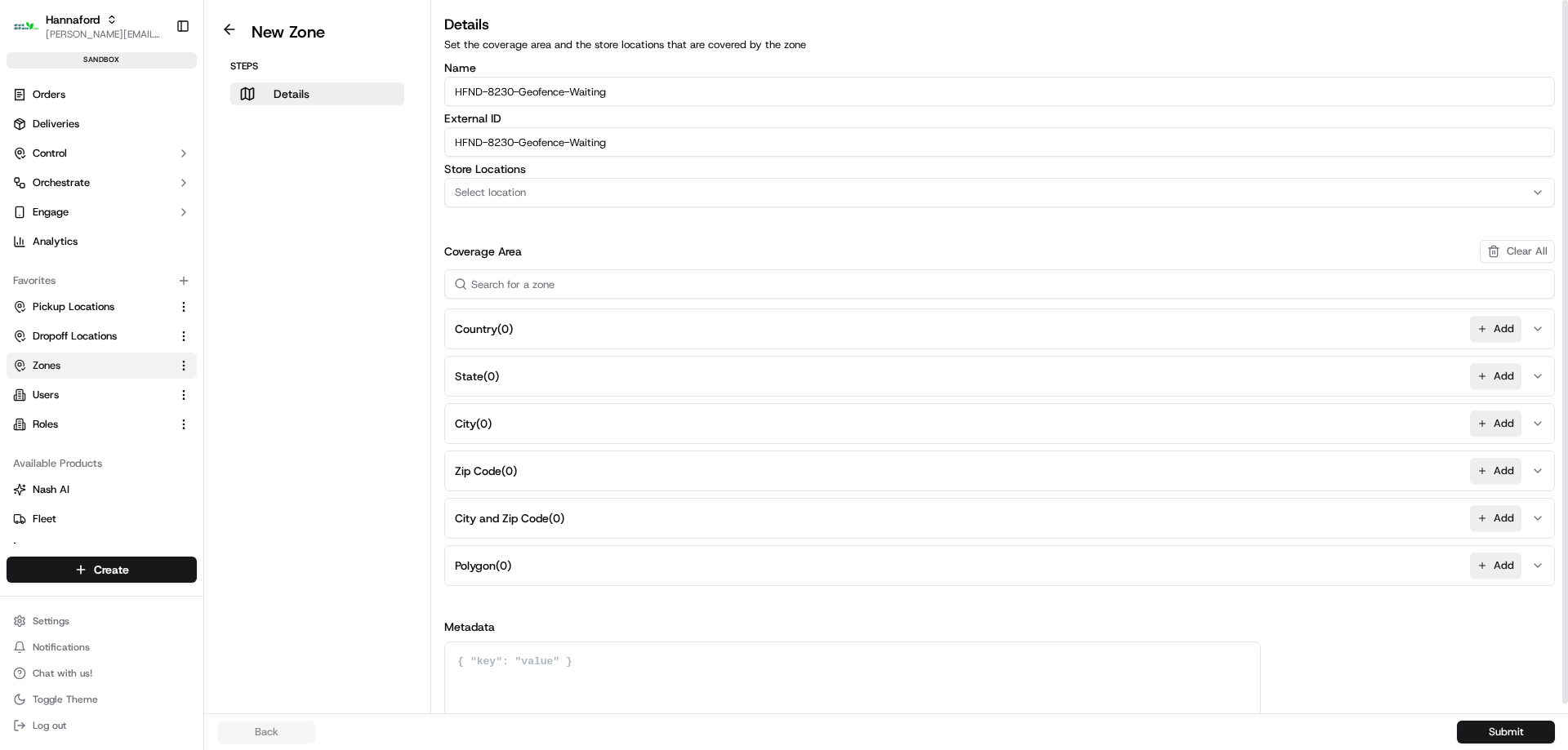
click at [563, 193] on div "Select location" at bounding box center [999, 193] width 1102 height 15
type input "8230"
click at [582, 252] on span "Hannaford-8230 (HNFD-8230)" at bounding box center [572, 257] width 201 height 15
click at [601, 273] on div "Clear Close" at bounding box center [561, 287] width 234 height 35
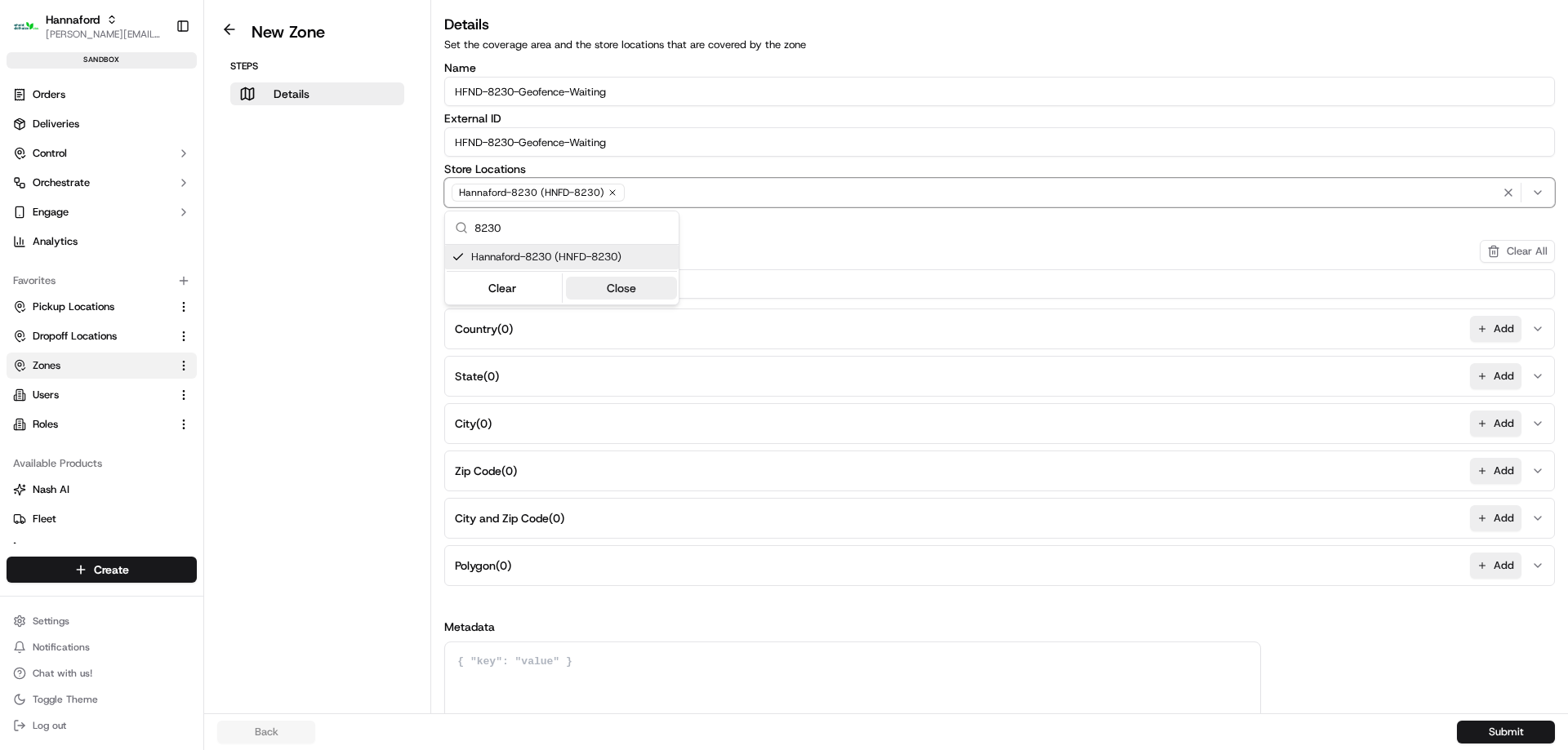
click at [617, 287] on button "Close" at bounding box center [622, 287] width 112 height 23
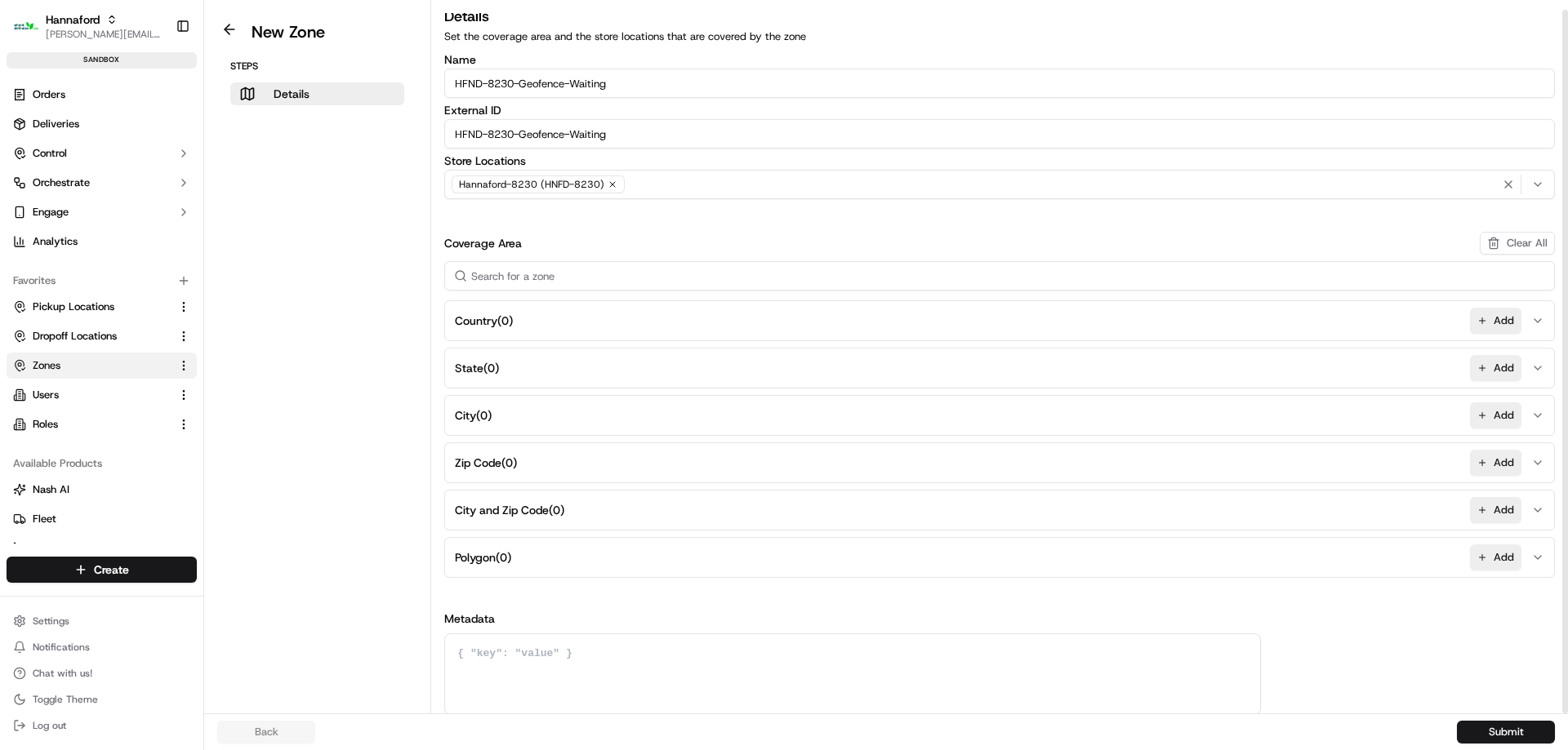
scroll to position [10, 0]
click at [1483, 562] on button "Add" at bounding box center [1495, 555] width 51 height 26
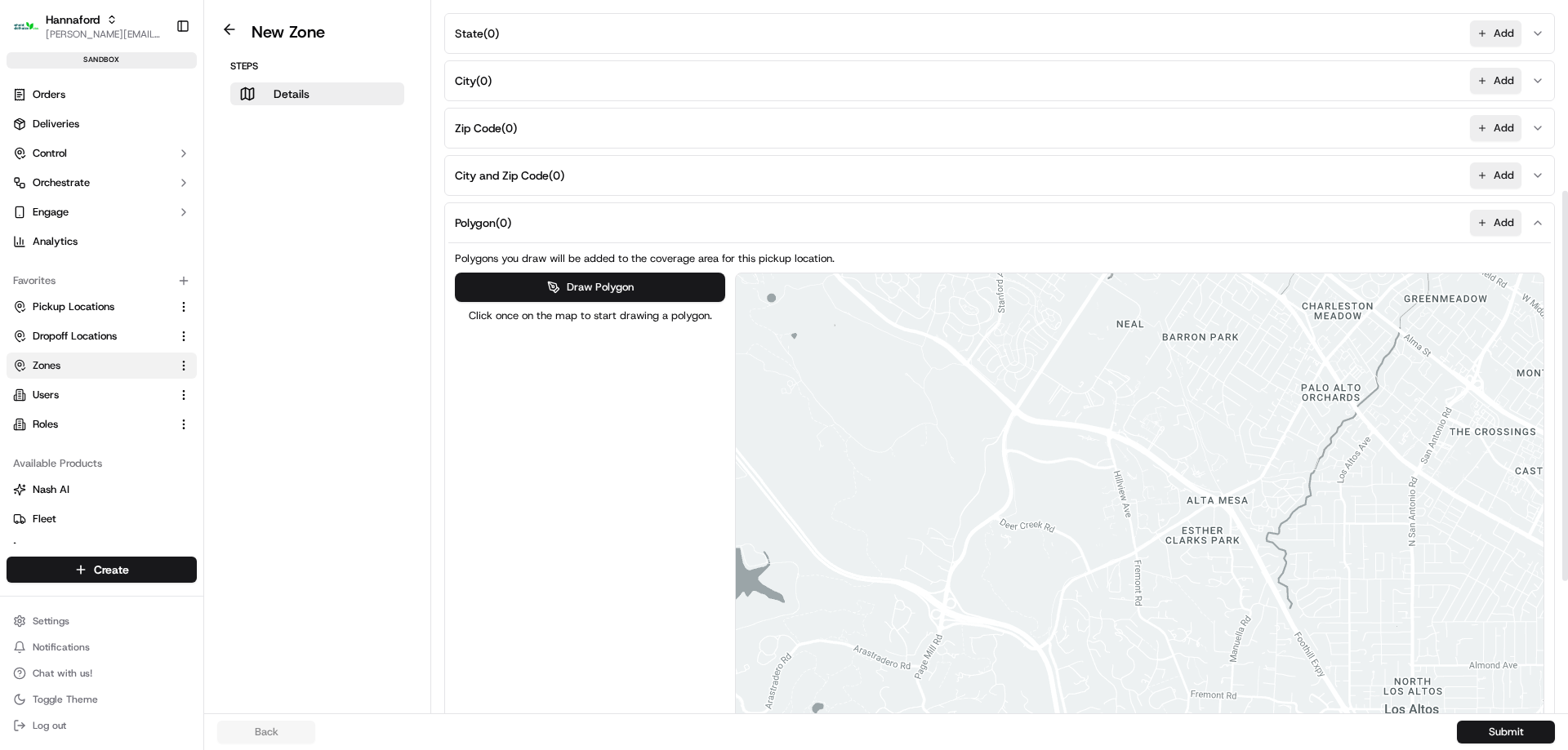
scroll to position [581, 0]
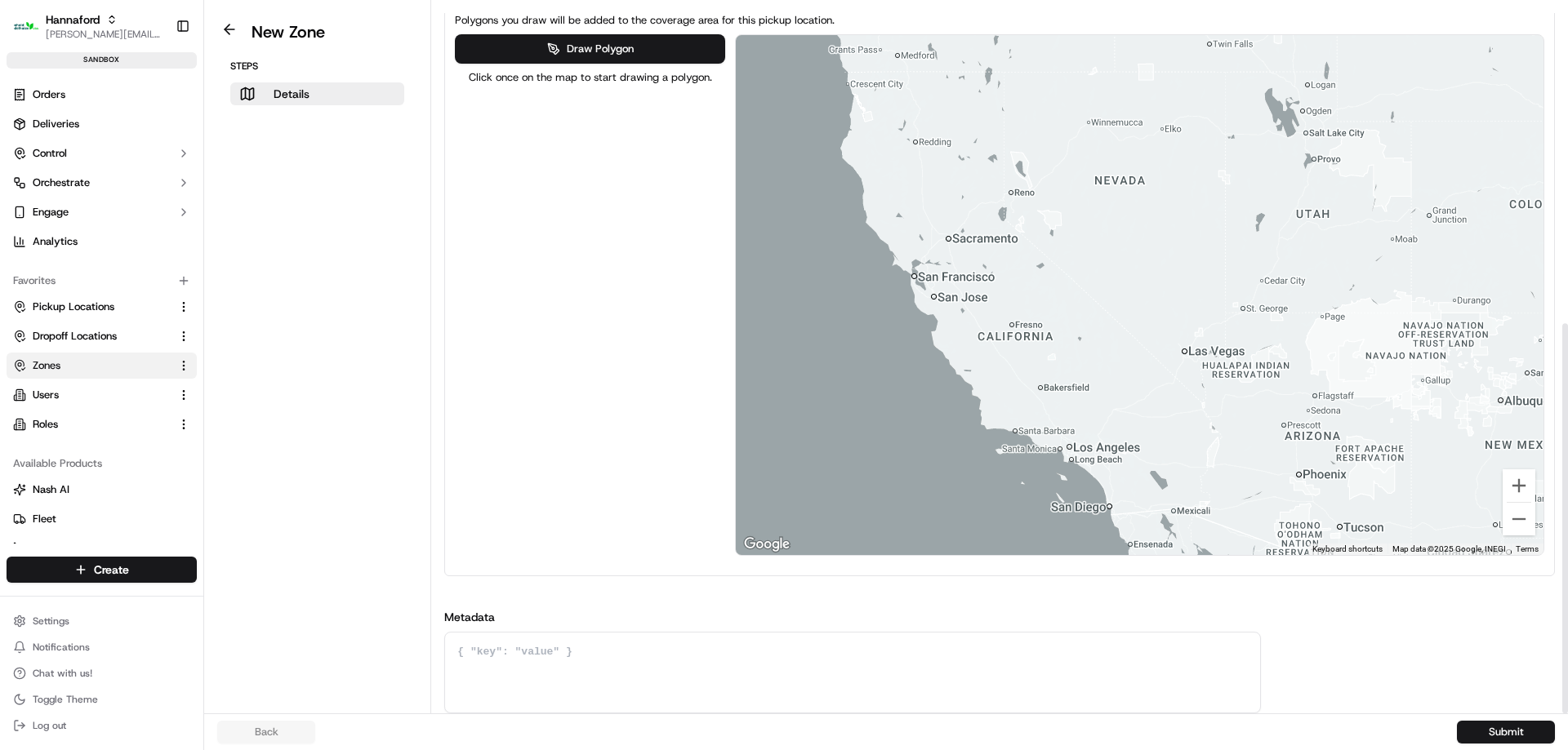
drag, startPoint x: 1305, startPoint y: 265, endPoint x: 380, endPoint y: 299, distance: 925.6
click at [548, 316] on div "Draw Polygon Click once on the map to start drawing a polygon. ← Move left → Mo…" at bounding box center [999, 295] width 1090 height 521
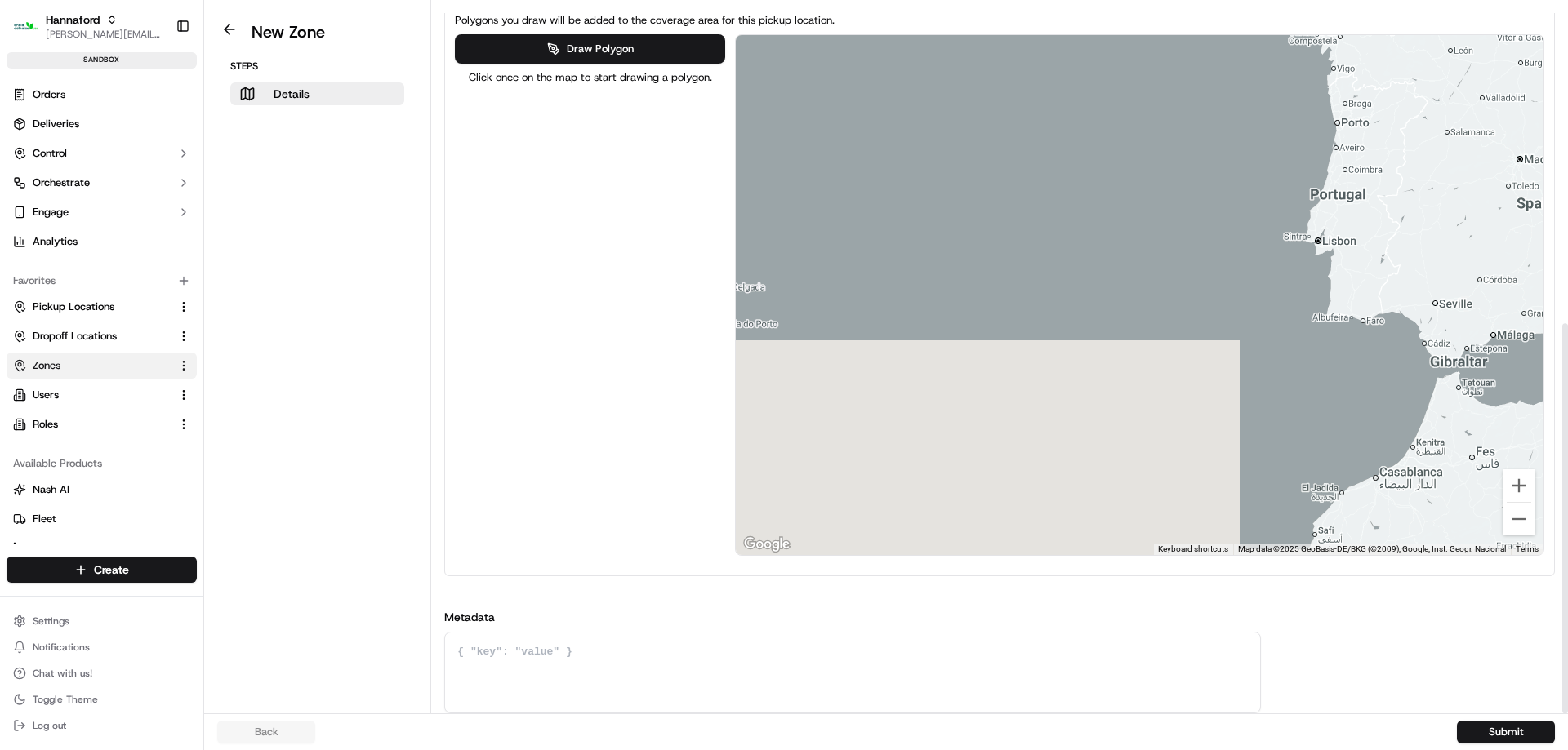
drag, startPoint x: 723, startPoint y: 254, endPoint x: 1412, endPoint y: 81, distance: 710.4
click at [1490, 28] on div "Polygons you draw will be added to the coverage area for this pickup location. …" at bounding box center [999, 284] width 1096 height 557
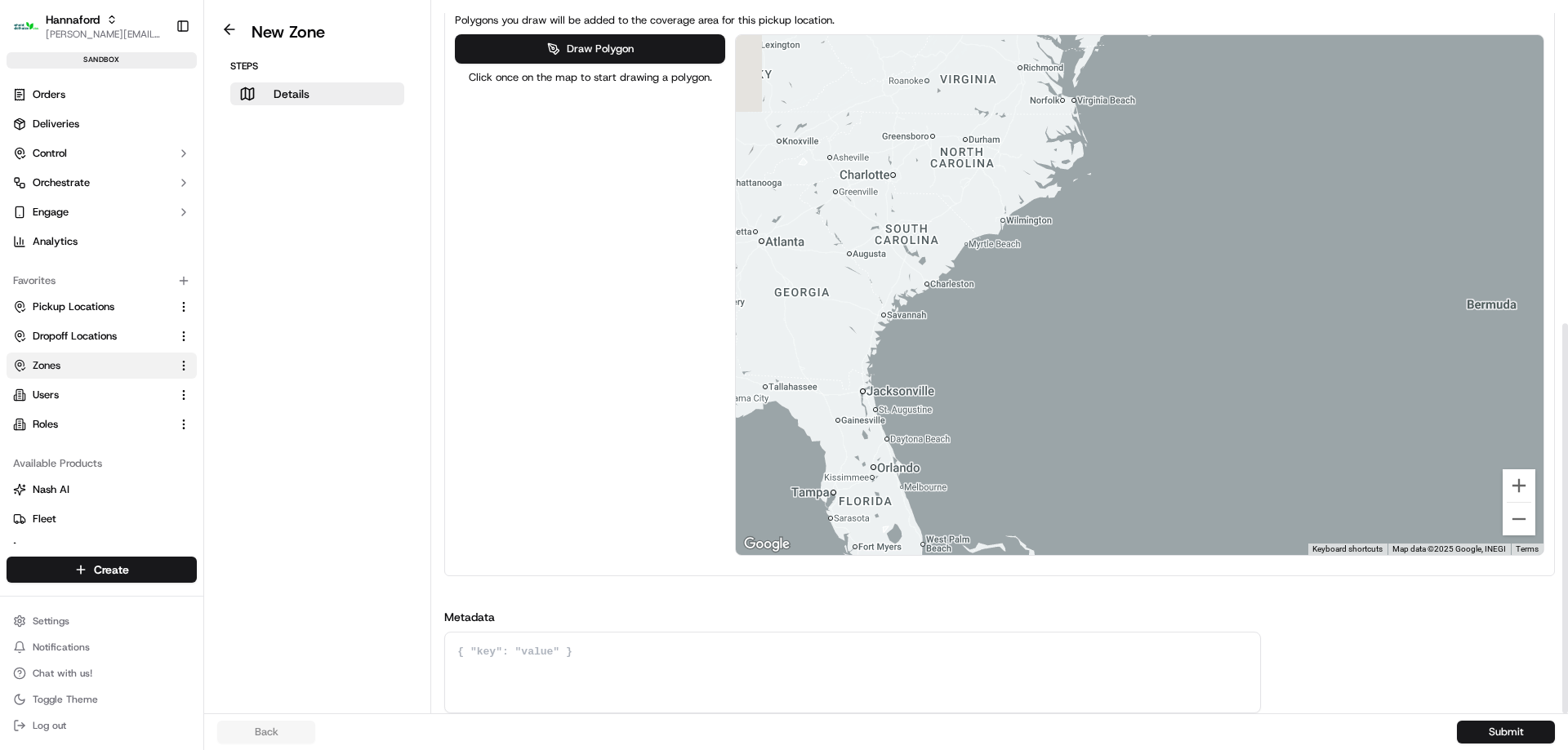
drag, startPoint x: 1314, startPoint y: 144, endPoint x: 1457, endPoint y: 244, distance: 174.5
click at [1457, 244] on div at bounding box center [1139, 295] width 807 height 520
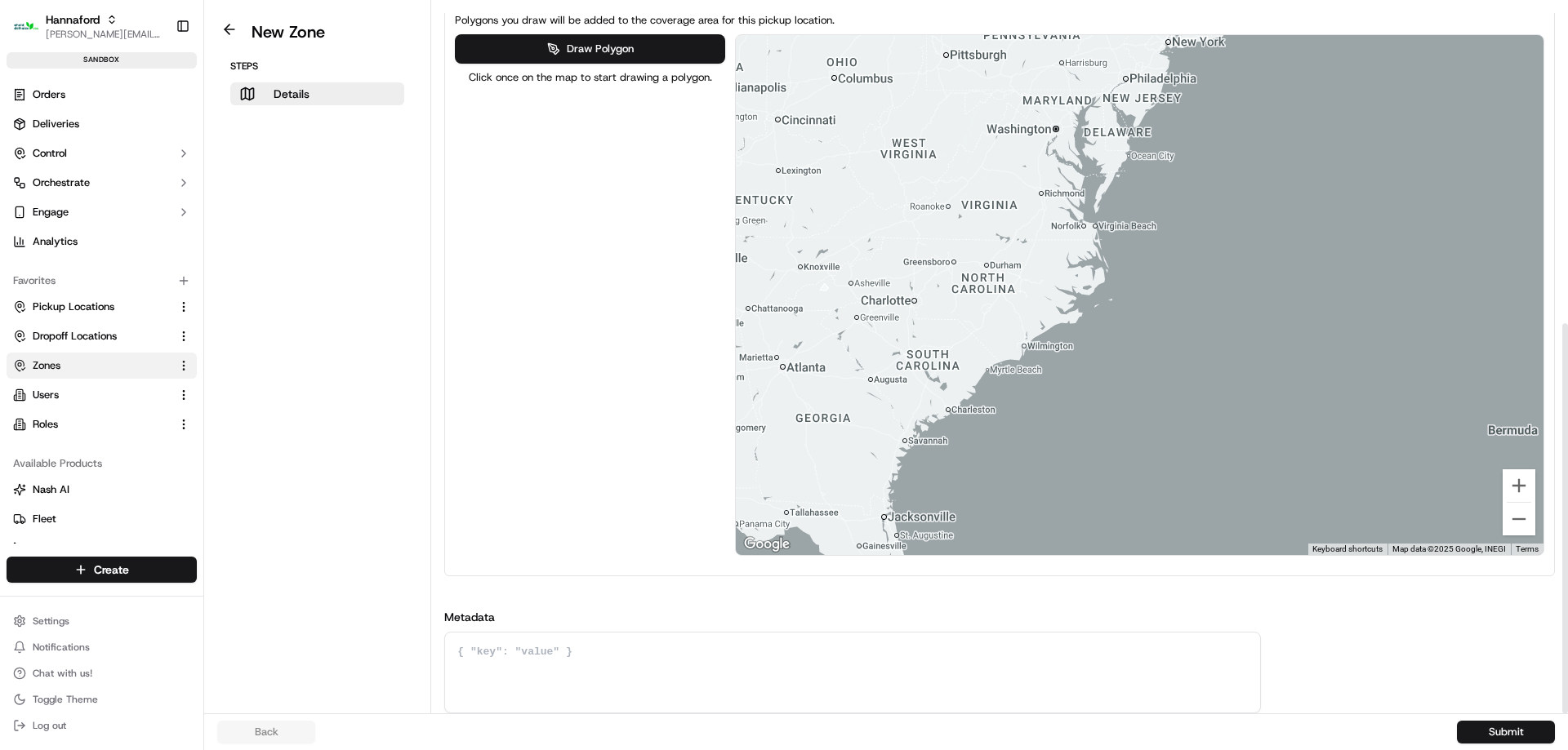
drag, startPoint x: 1228, startPoint y: 347, endPoint x: 1235, endPoint y: 485, distance: 138.2
click at [1235, 485] on div at bounding box center [1139, 295] width 807 height 520
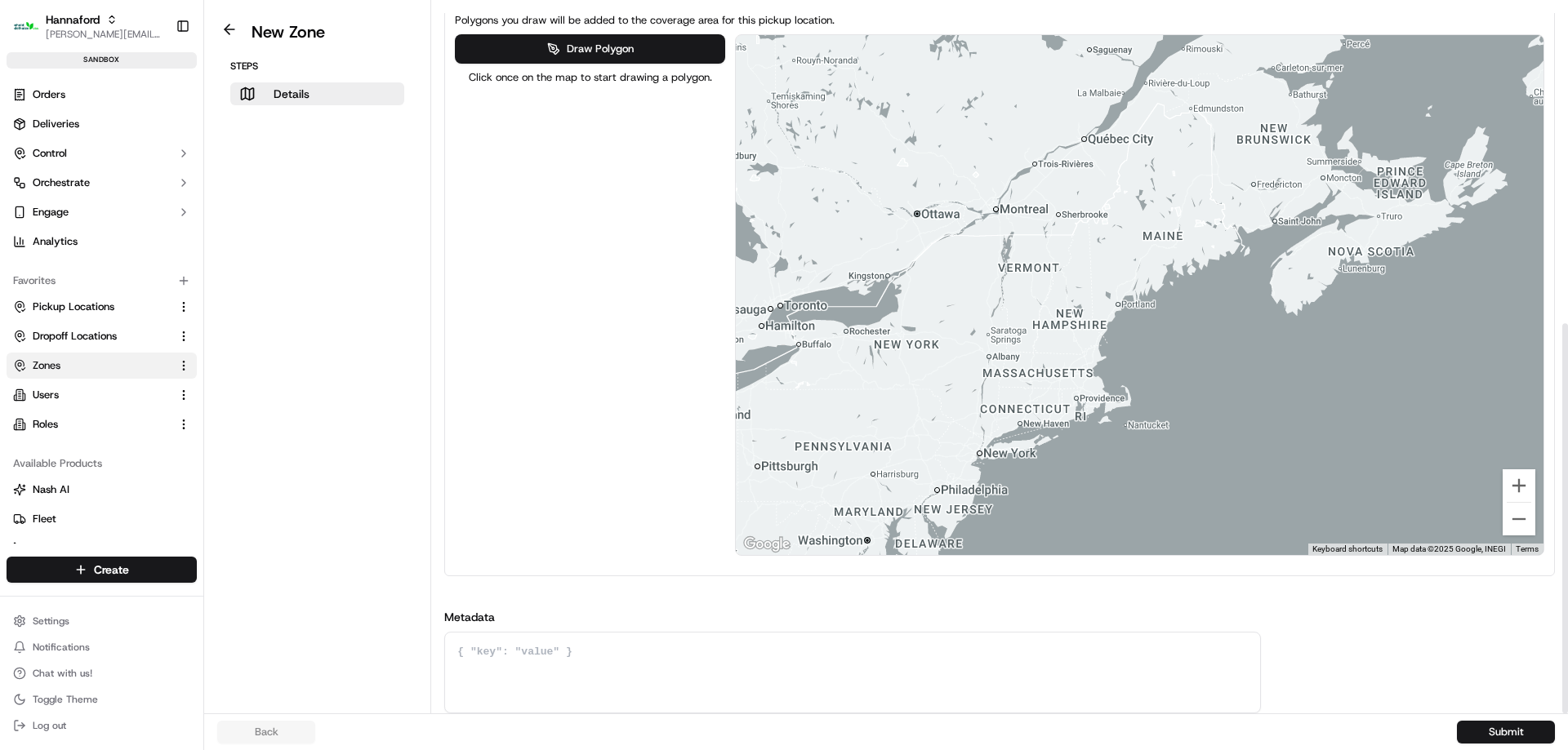
drag, startPoint x: 1340, startPoint y: 146, endPoint x: 1137, endPoint y: 404, distance: 328.3
click at [1137, 404] on div at bounding box center [1139, 295] width 807 height 520
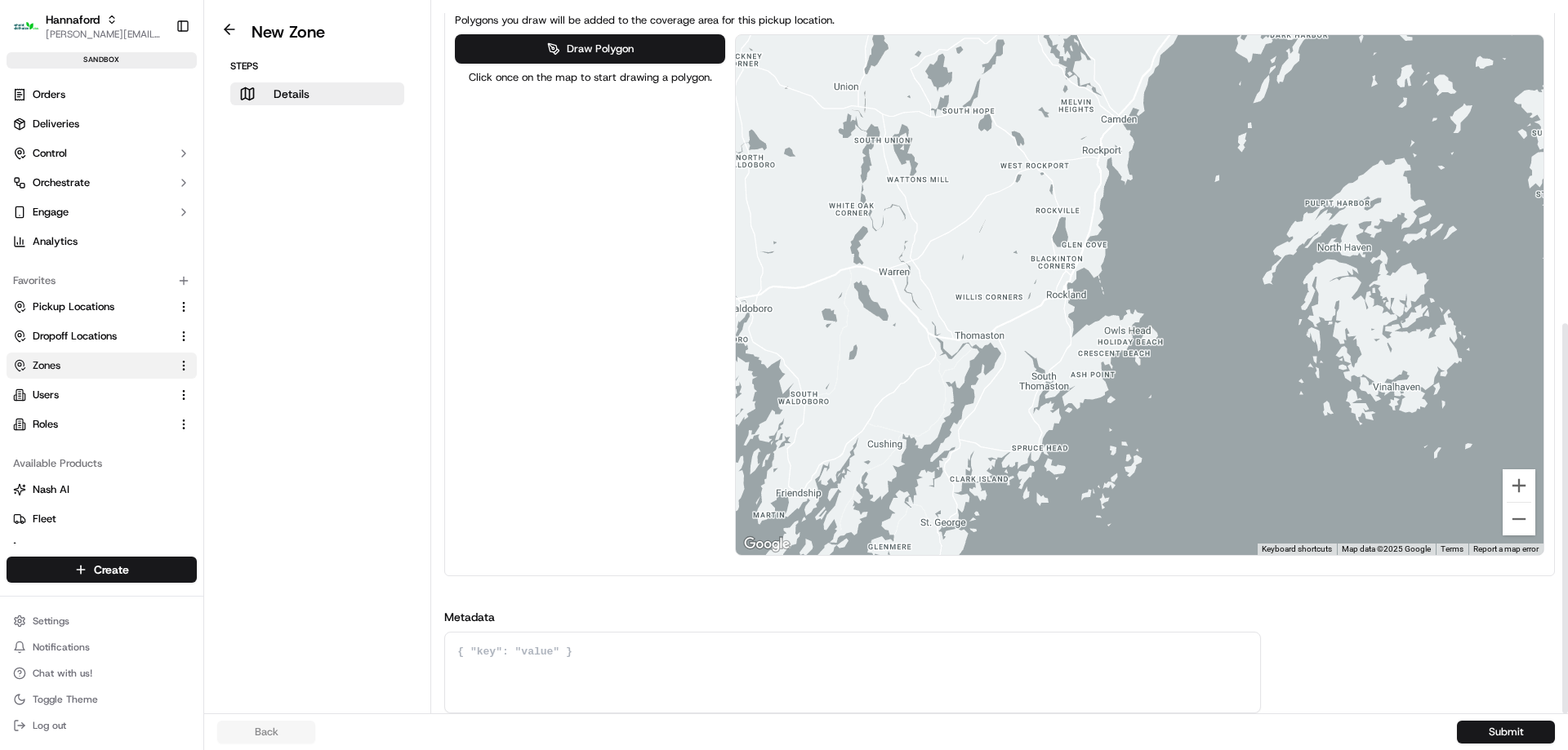
drag, startPoint x: 1090, startPoint y: 370, endPoint x: 1170, endPoint y: 345, distance: 83.8
click at [1170, 345] on div at bounding box center [1139, 295] width 807 height 520
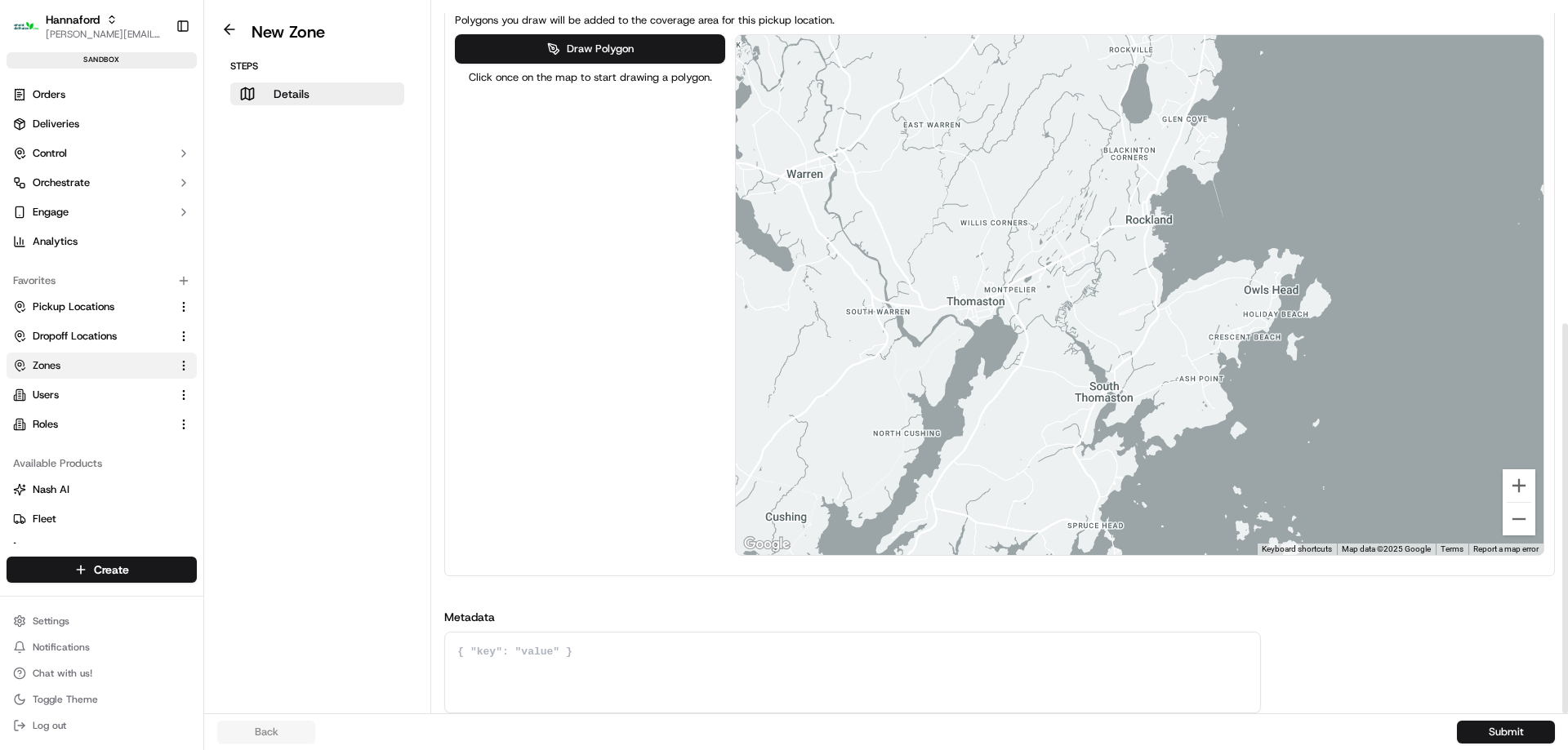
drag, startPoint x: 1061, startPoint y: 362, endPoint x: 1087, endPoint y: 342, distance: 32.8
click at [1087, 342] on div at bounding box center [1139, 295] width 807 height 520
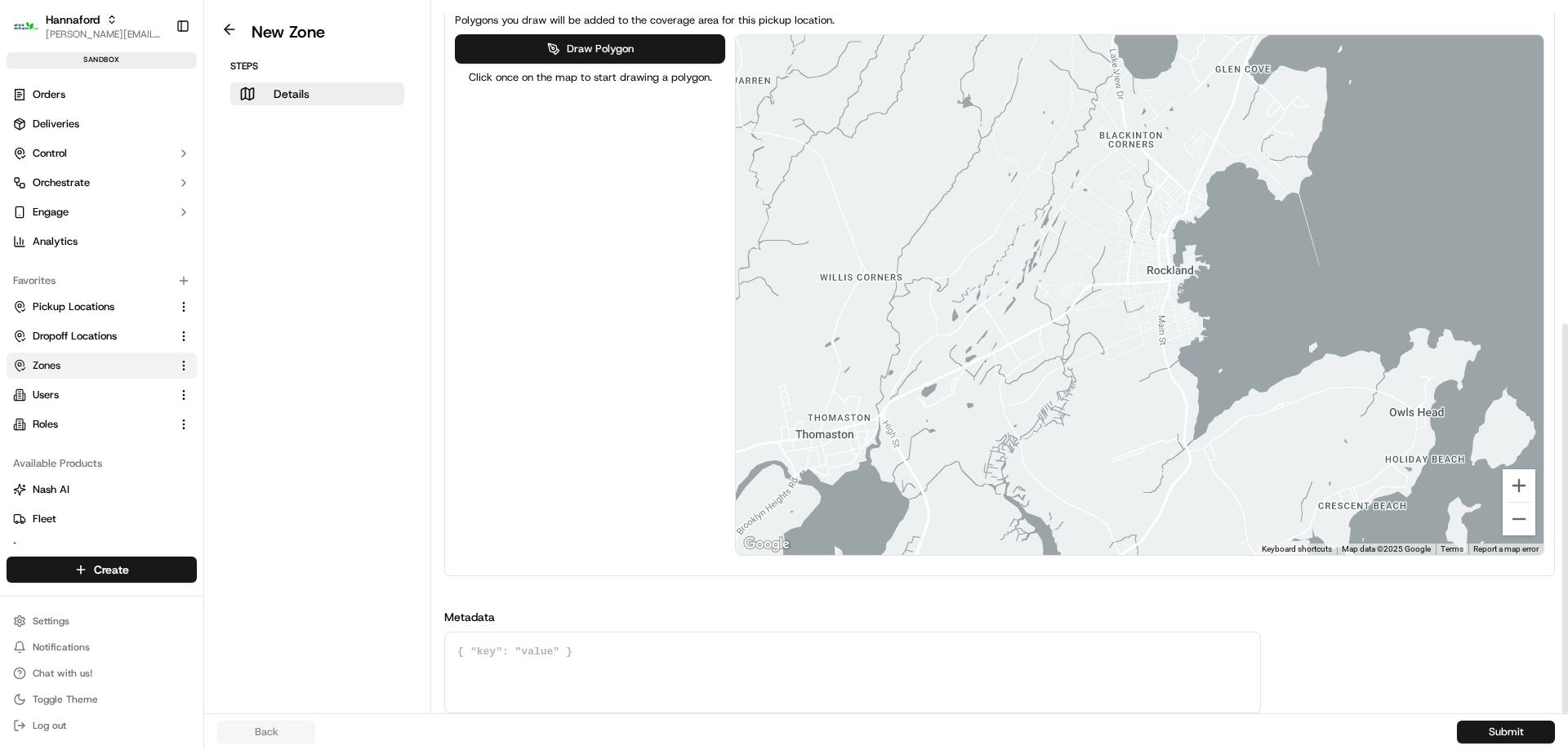
drag, startPoint x: 1294, startPoint y: 152, endPoint x: 1260, endPoint y: 166, distance: 36.8
click at [1261, 166] on div at bounding box center [1139, 295] width 807 height 520
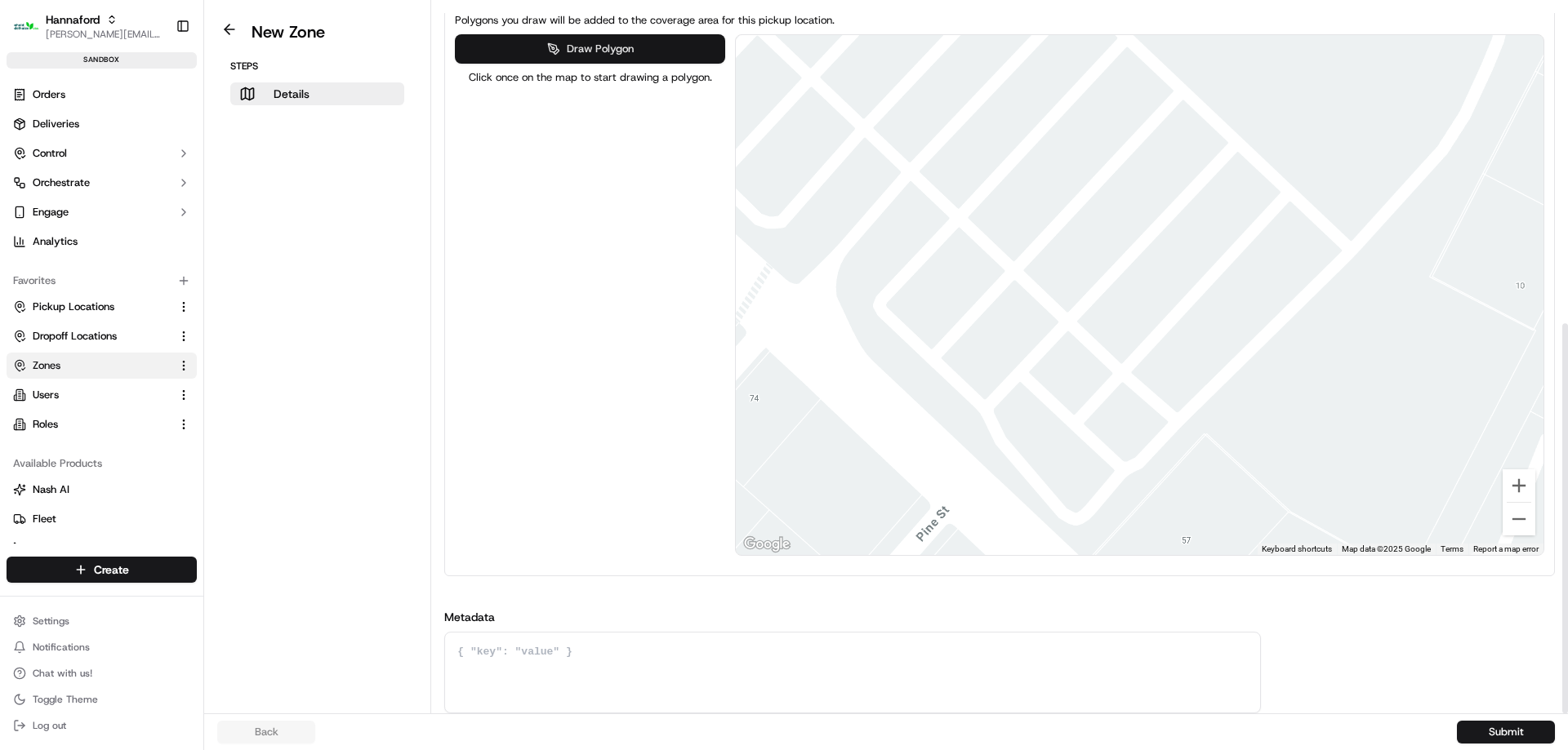
click at [628, 49] on button "Draw Polygon" at bounding box center [590, 49] width 270 height 29
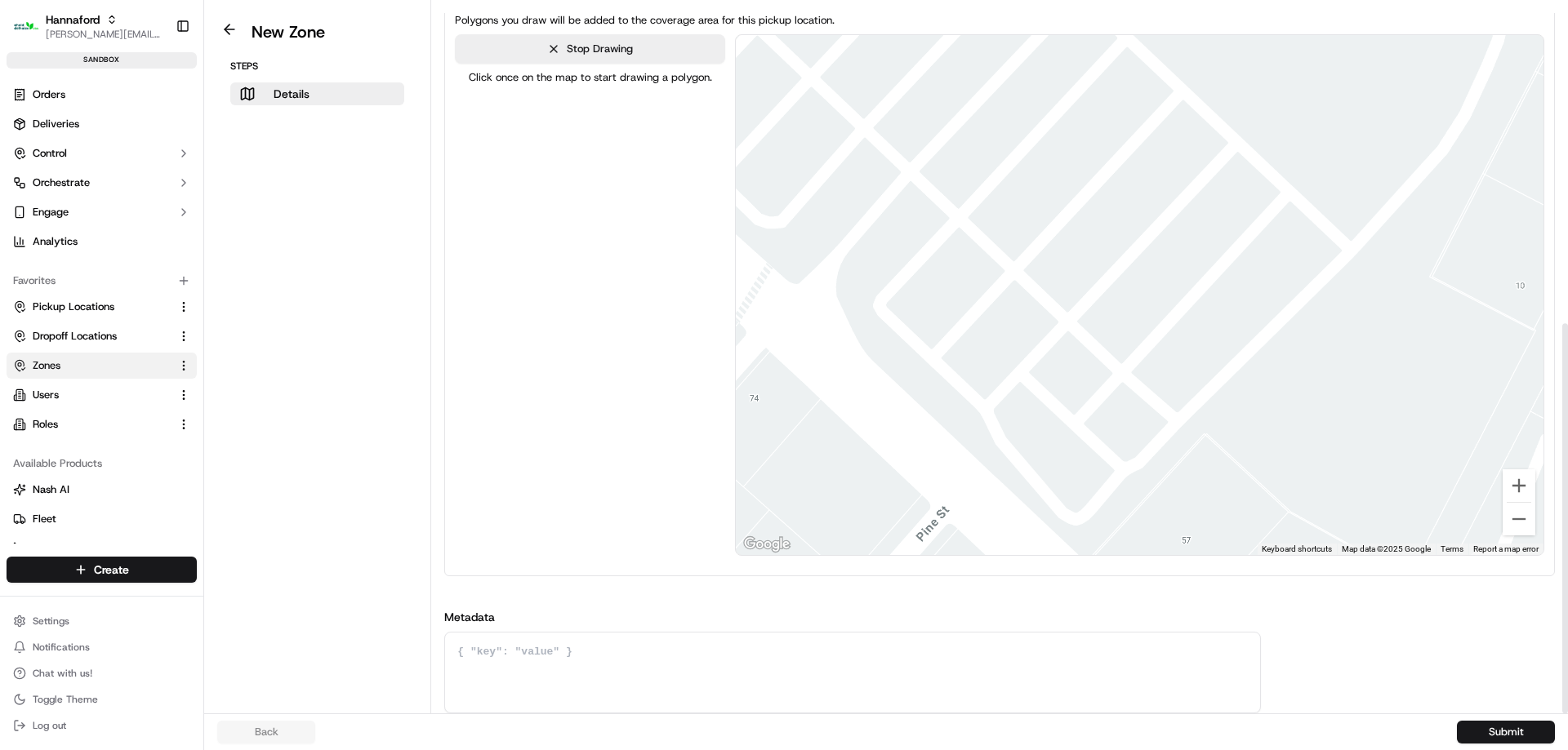
click at [1126, 129] on div at bounding box center [1139, 295] width 807 height 520
click at [1239, 235] on div at bounding box center [1139, 295] width 807 height 520
click at [1182, 294] on div at bounding box center [1139, 295] width 807 height 520
click at [1059, 189] on div at bounding box center [1139, 295] width 807 height 520
click at [1124, 131] on div at bounding box center [1139, 295] width 807 height 520
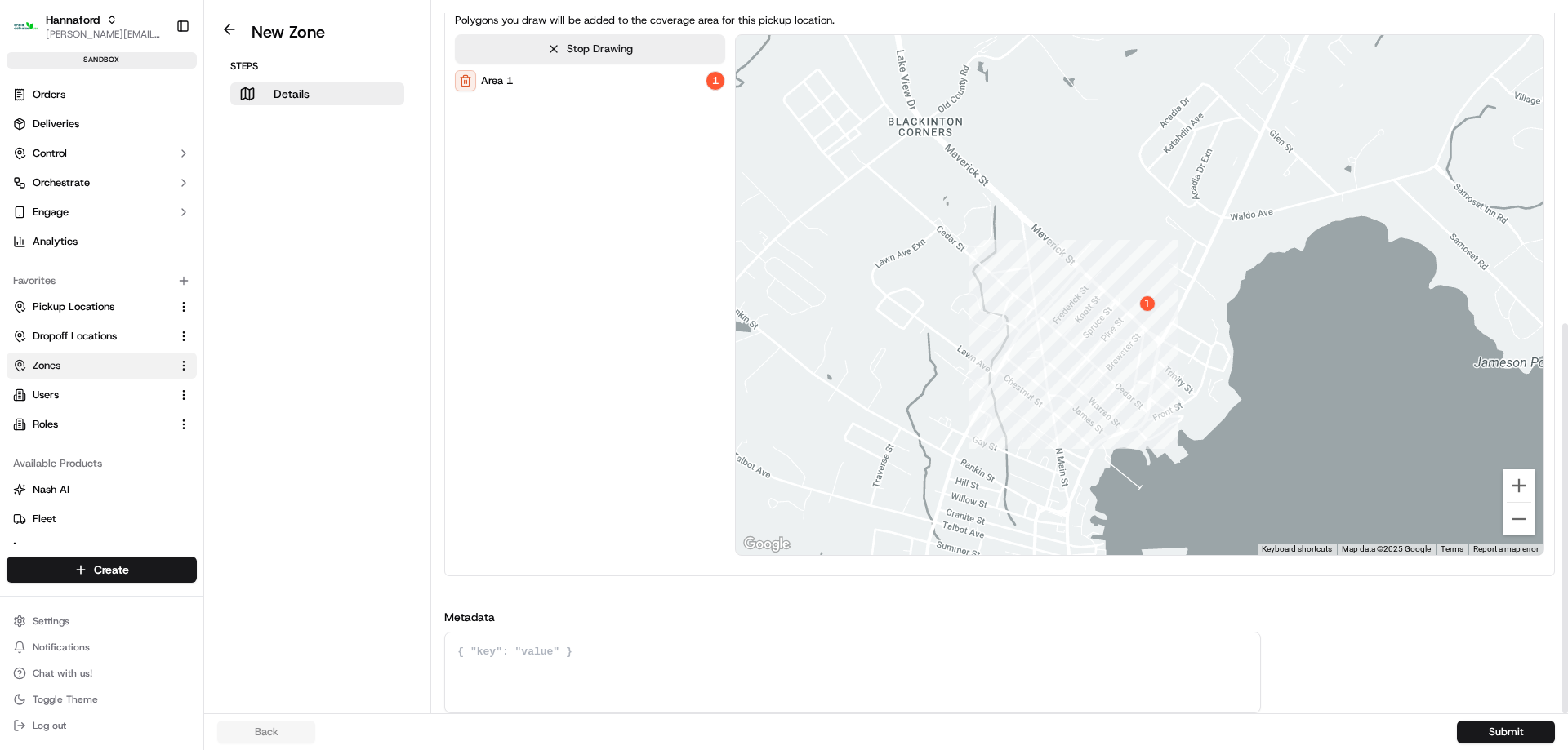
click at [1534, 744] on div "Back Submit" at bounding box center [886, 732] width 1364 height 37
click at [1534, 736] on button "Submit" at bounding box center [1505, 732] width 98 height 23
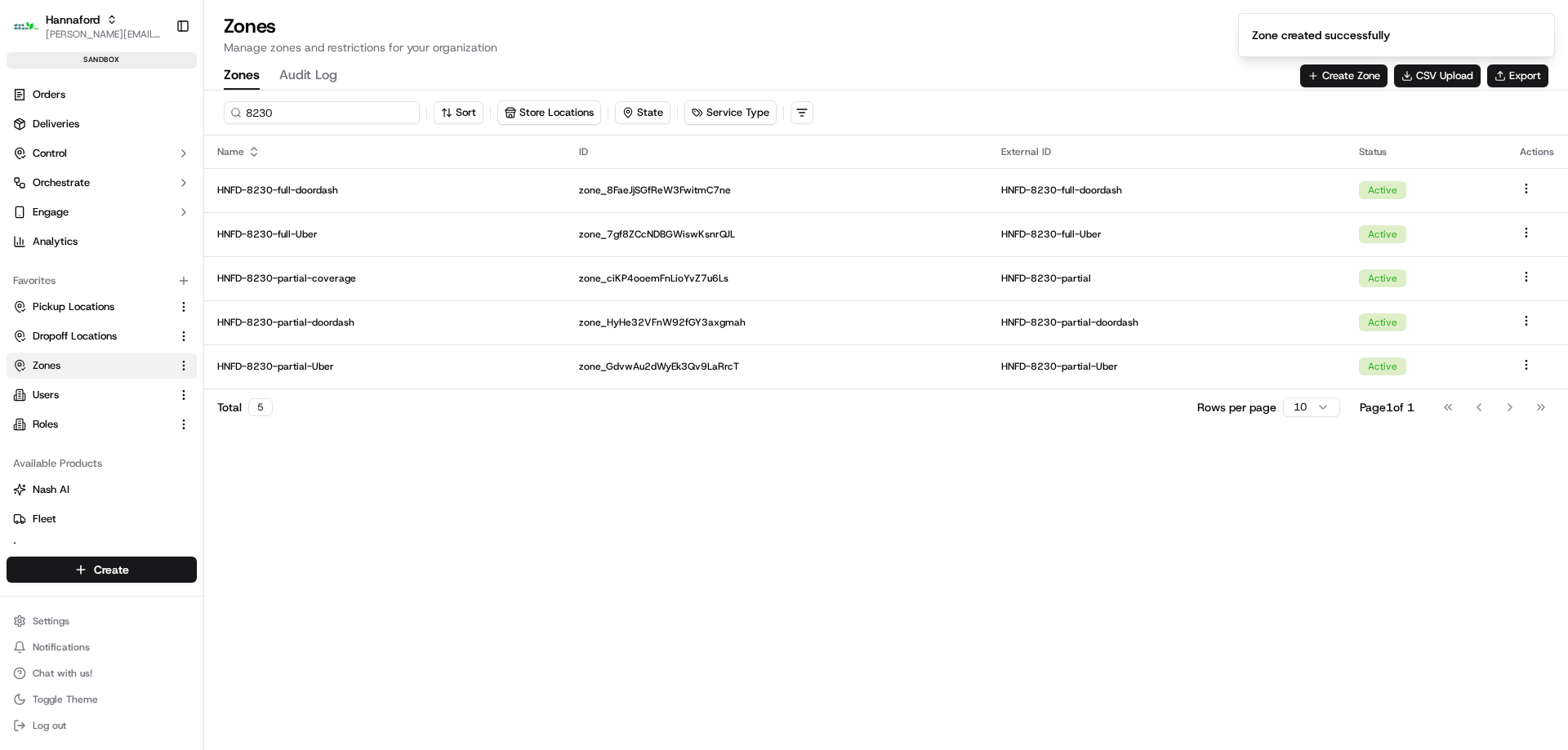
click at [324, 116] on input "8230" at bounding box center [322, 112] width 196 height 23
drag, startPoint x: 316, startPoint y: 125, endPoint x: 331, endPoint y: 112, distance: 19.8
click at [316, 125] on div "8230 Sort Store Locations State Service Type" at bounding box center [886, 113] width 1364 height 45
click at [331, 112] on input "8230" at bounding box center [322, 112] width 196 height 23
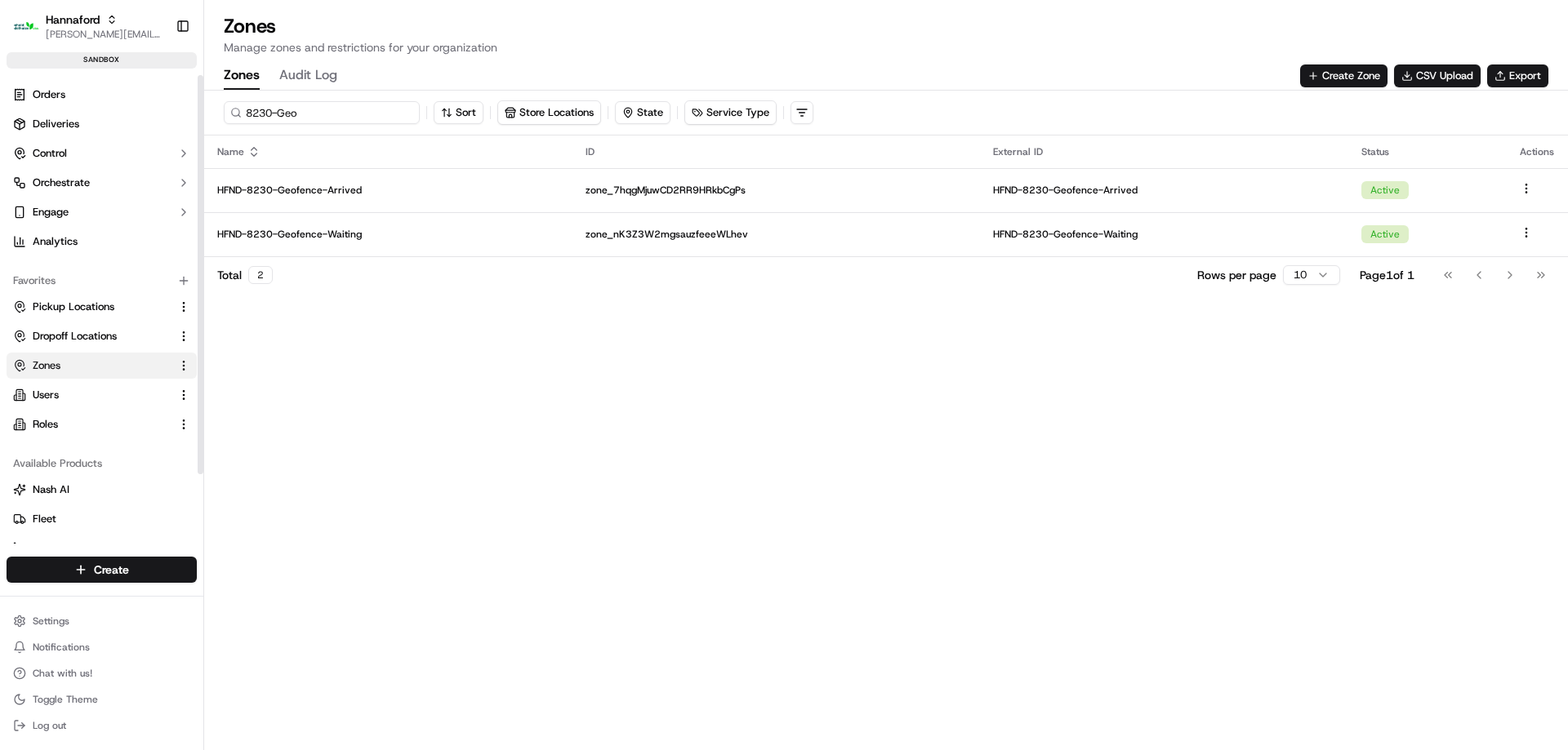
click at [310, 111] on input "8230-Geo" at bounding box center [322, 112] width 196 height 23
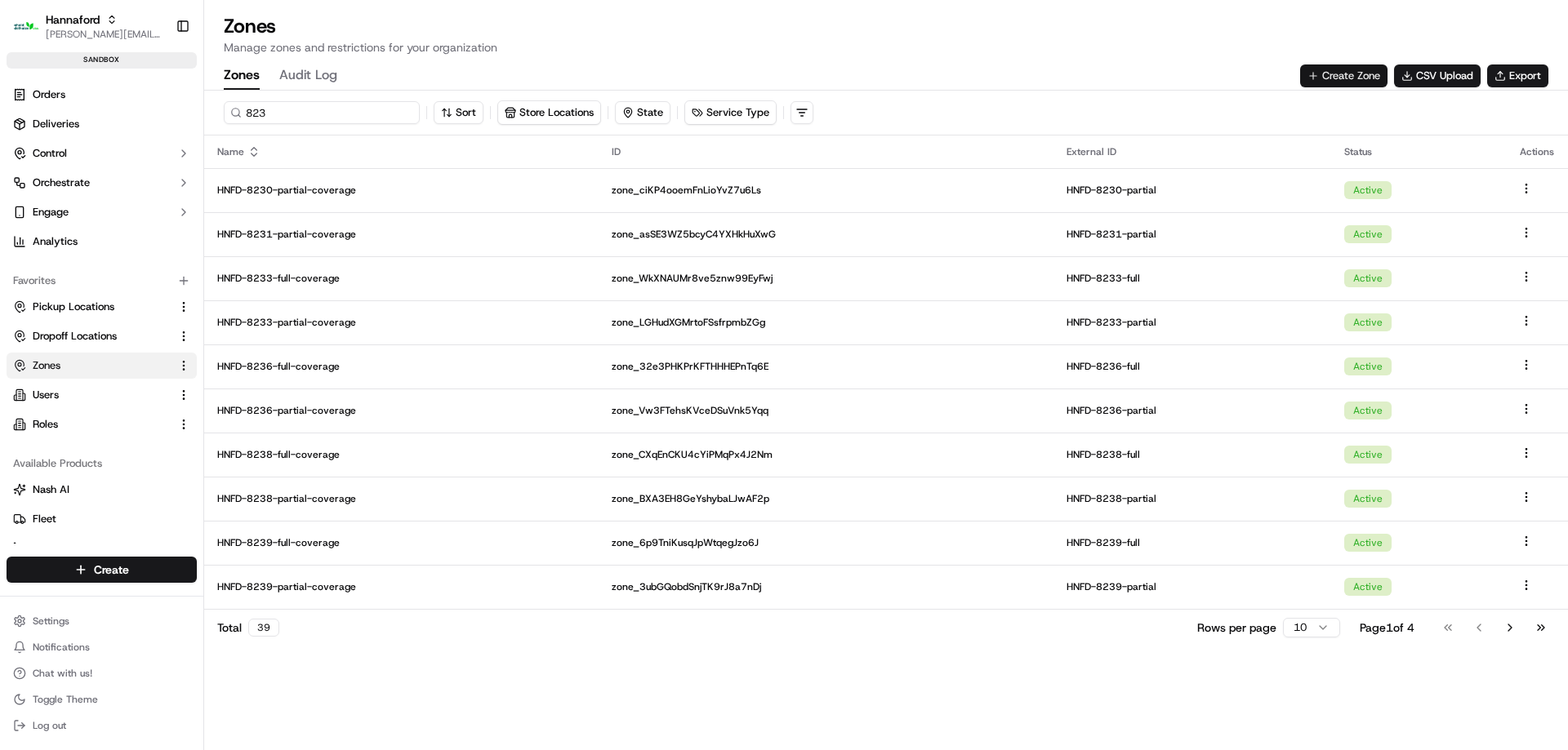
type input "823"
click at [1364, 69] on button "Create Zone" at bounding box center [1344, 75] width 87 height 23
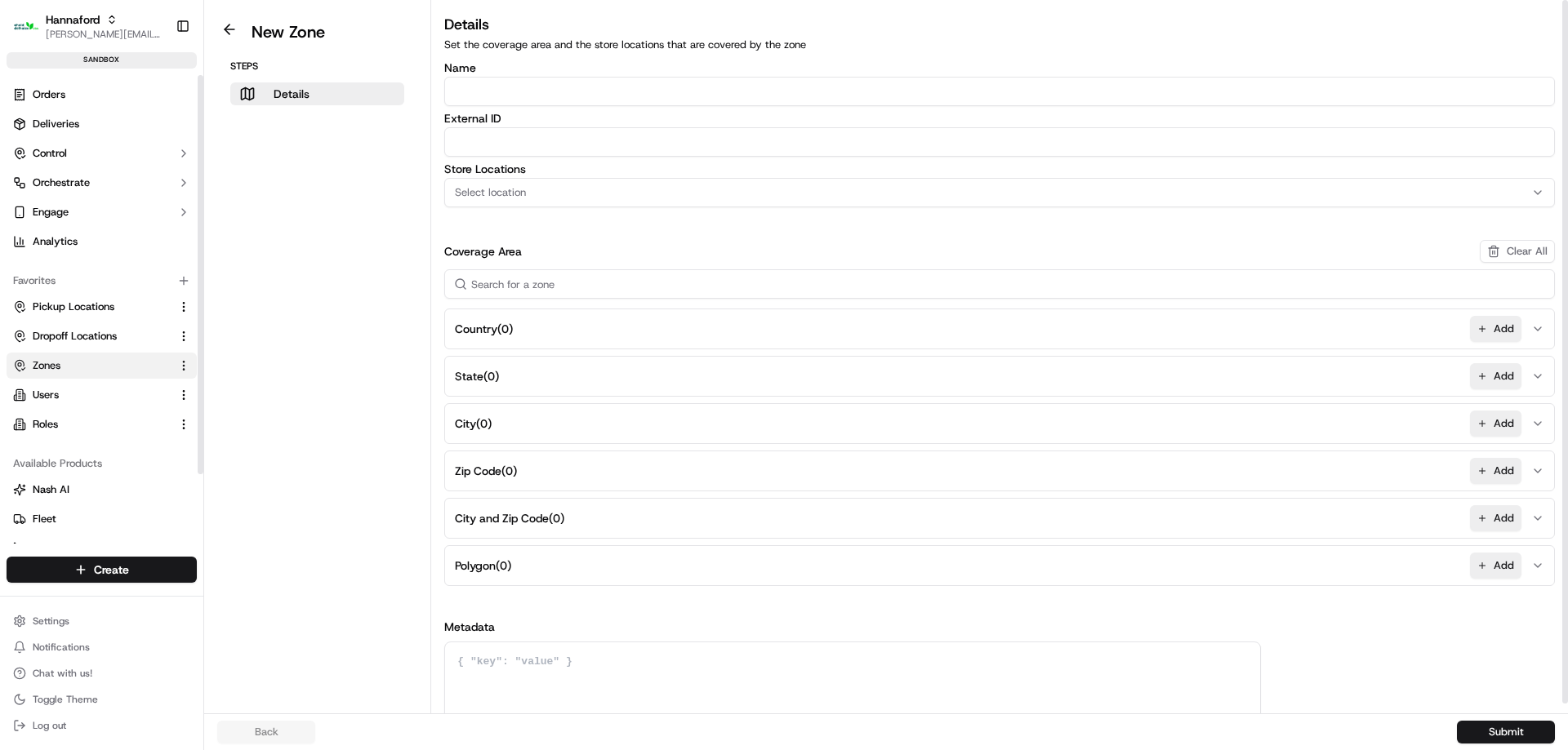
click at [517, 84] on input "Name" at bounding box center [999, 91] width 1111 height 29
paste input "HFND-8230-Geofence-Waiting"
click at [513, 89] on input "HFND-8230-Geofence-Waiting" at bounding box center [999, 91] width 1111 height 29
click at [593, 95] on input "HFND-8231-Geofence-Waiting" at bounding box center [999, 91] width 1111 height 29
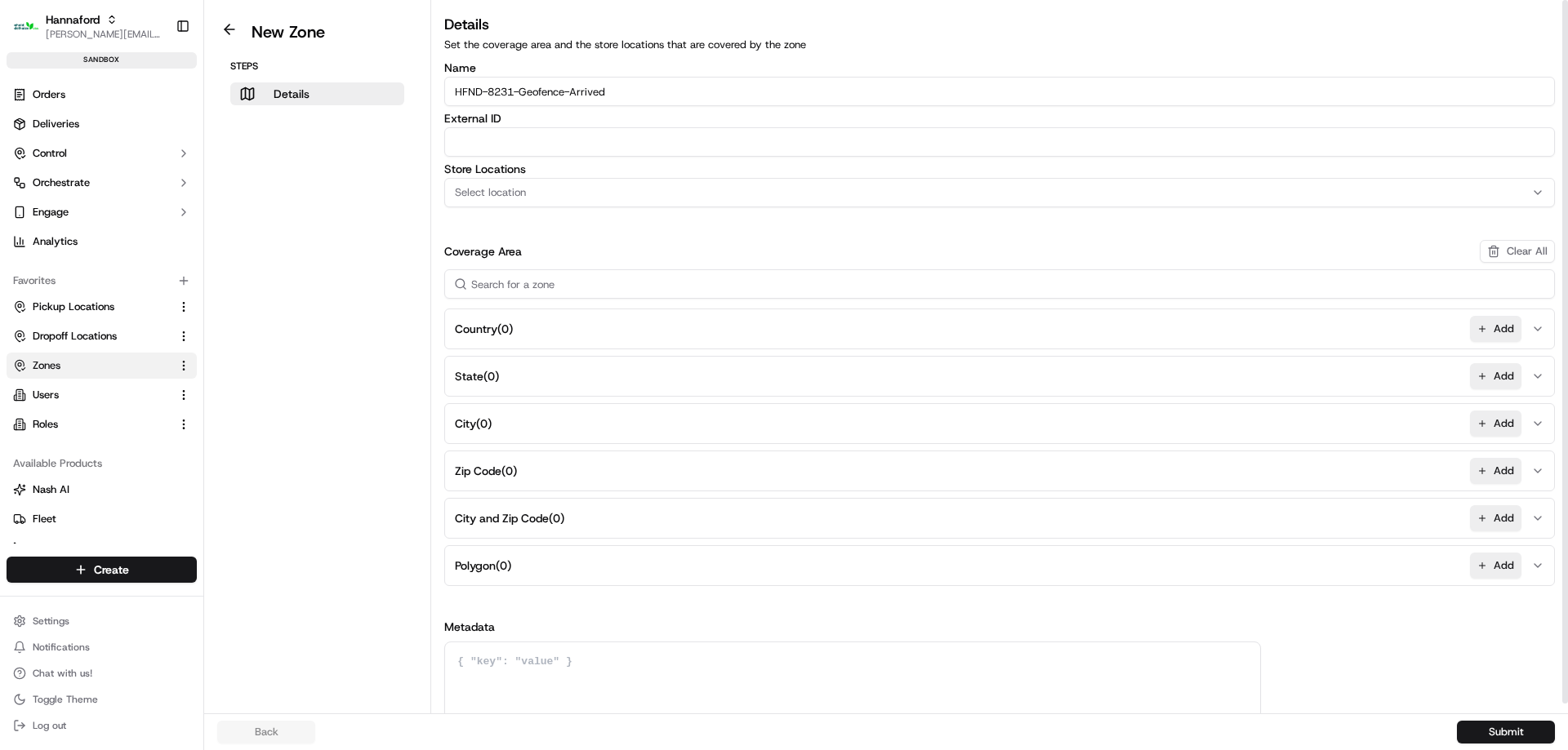
type input "HFND-8231-Geofence-Arrived"
click at [580, 145] on input "External ID" at bounding box center [999, 141] width 1111 height 29
paste input "HFND-8230-Geofence-Waiting"
click at [601, 145] on input "HFND-8230-Geofence-Waiting" at bounding box center [999, 141] width 1111 height 29
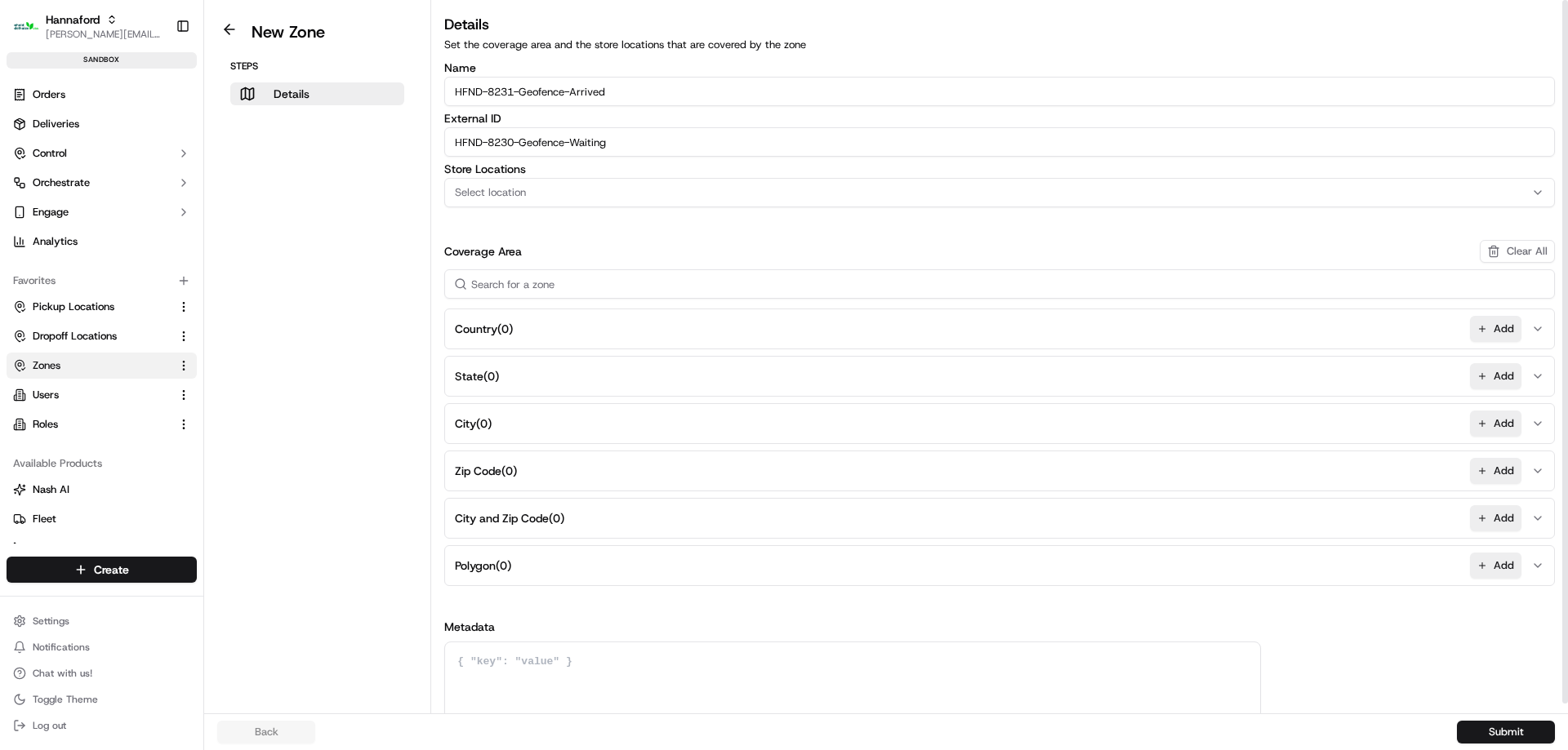
click at [612, 95] on input "HFND-8231-Geofence-Arrived" at bounding box center [999, 91] width 1111 height 29
click at [592, 151] on input "HFND-8230-Geofence-Waiting" at bounding box center [999, 141] width 1111 height 29
paste input "HFND-8231-Geofence-Arrived"
paste input "1-Geofence-Arrived"
type input "HFND-8231-Geofence-Arrived"
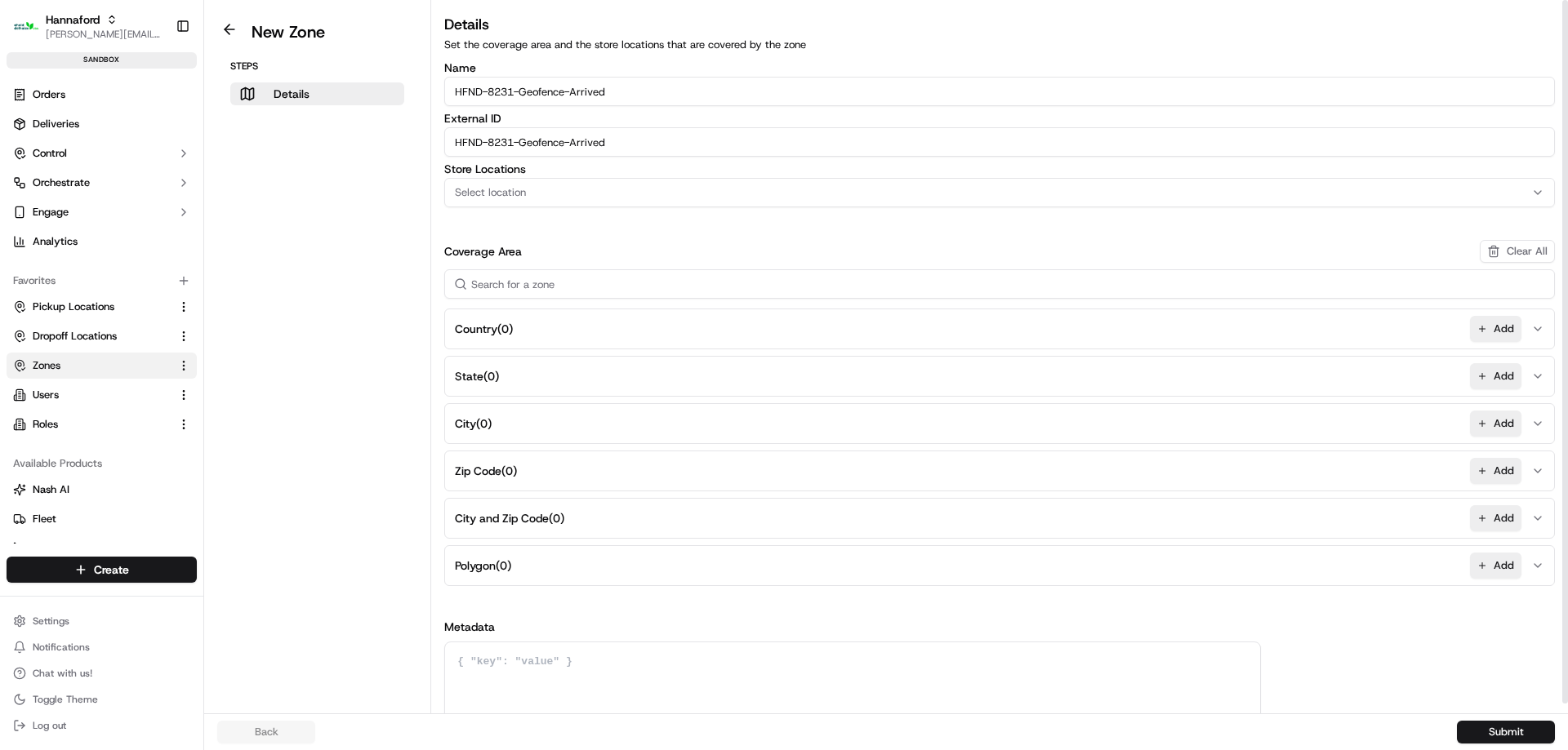
click at [527, 191] on div "Select location" at bounding box center [999, 193] width 1102 height 15
type input "8231"
click at [568, 259] on span "Hannaford-8231 (HNFD-8231)" at bounding box center [572, 257] width 201 height 15
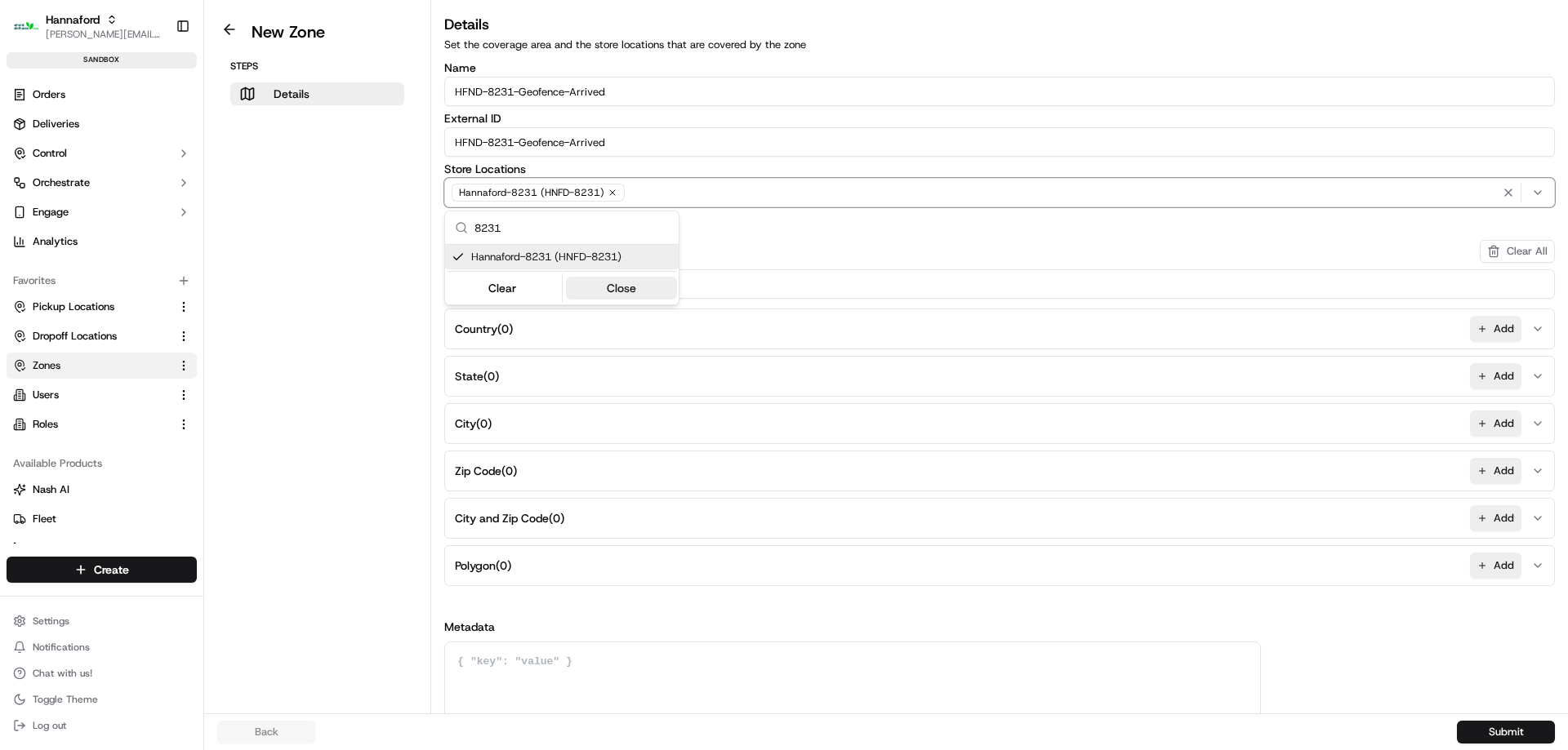
click at [629, 295] on button "Close" at bounding box center [622, 287] width 112 height 23
click at [1497, 577] on button "Add" at bounding box center [1495, 565] width 51 height 26
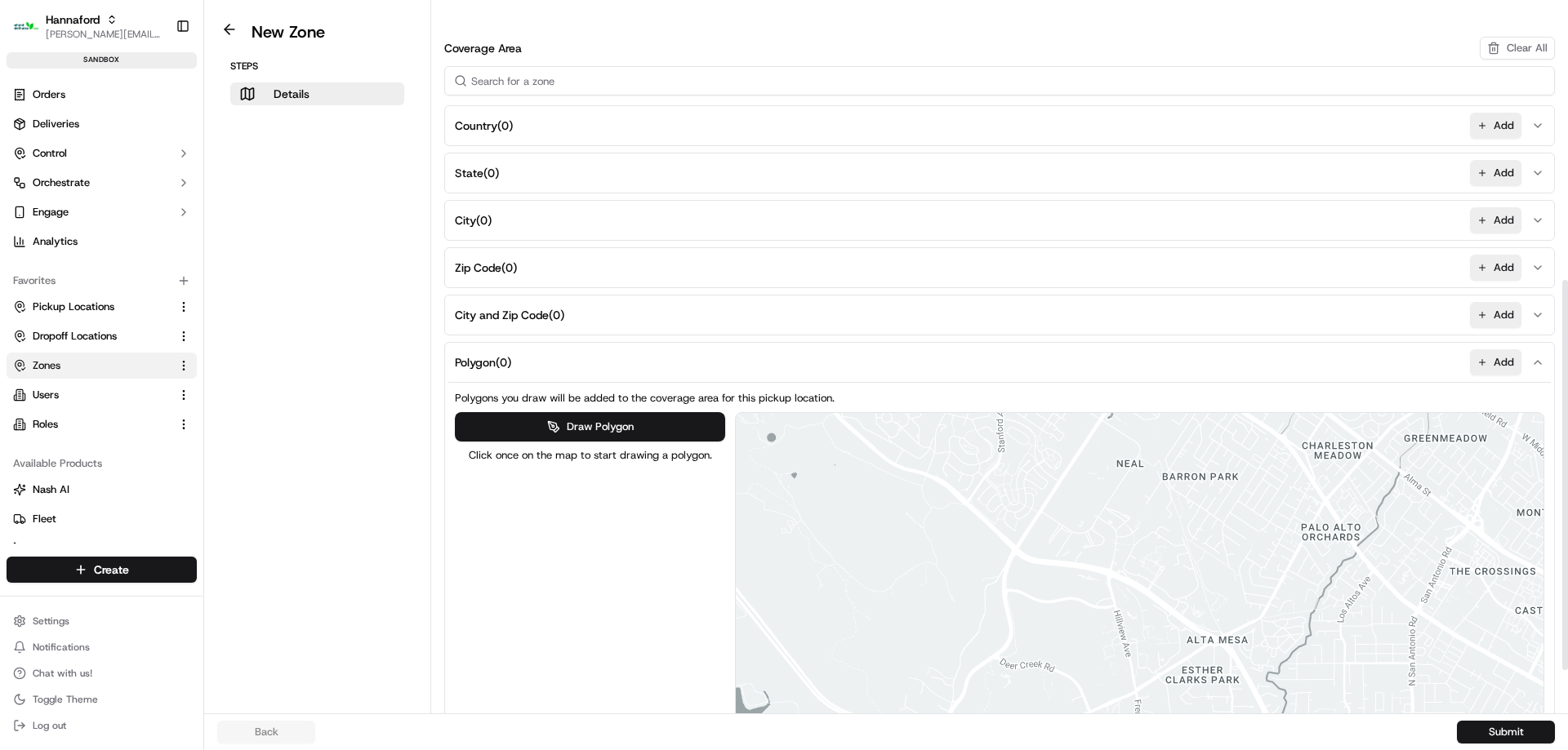
scroll to position [581, 0]
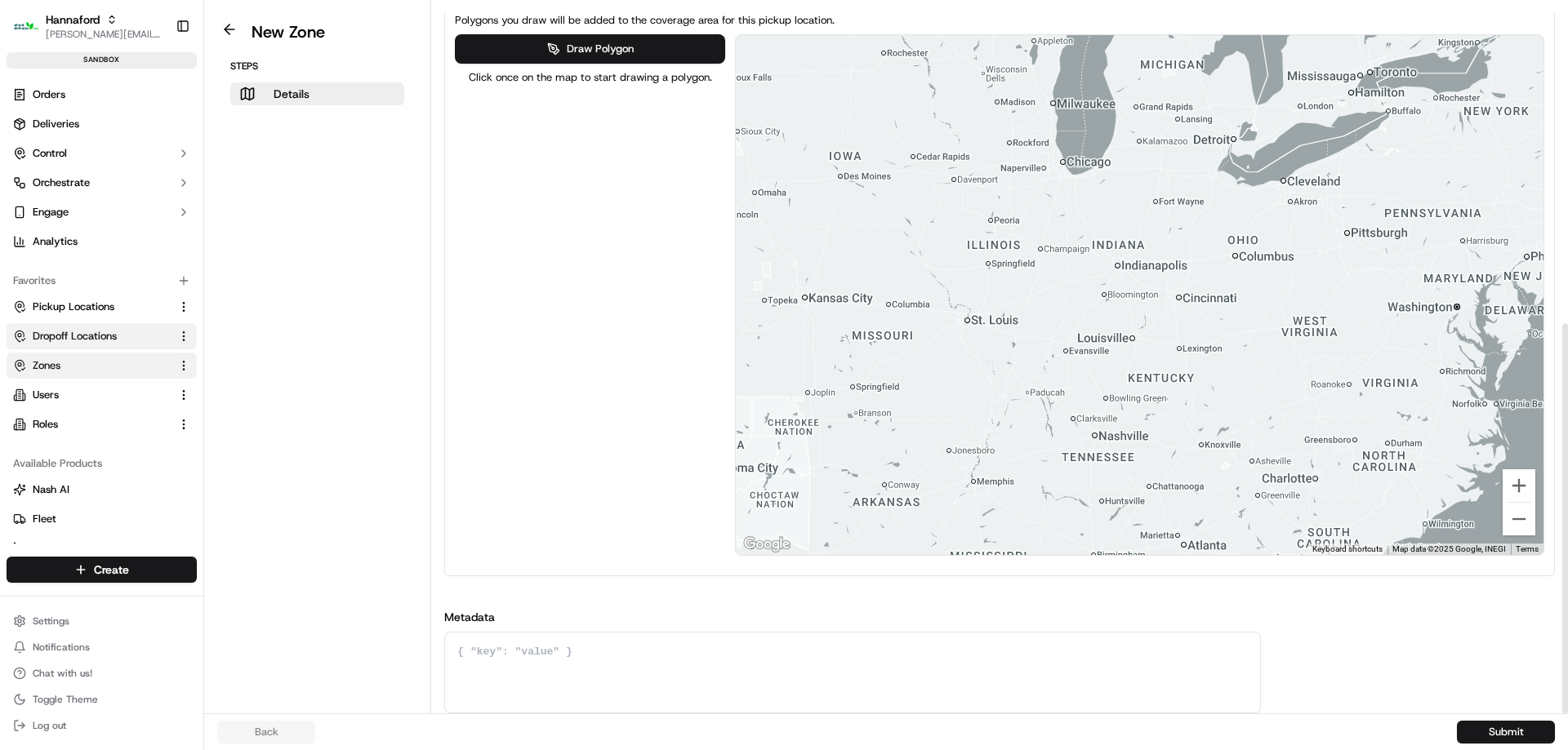
drag, startPoint x: 1454, startPoint y: 330, endPoint x: 95, endPoint y: 343, distance: 1359.1
click at [95, 344] on div "Hannaford michael.martinez3@adusa.com Toggle Sidebar sandbox Orders Deliveries …" at bounding box center [784, 375] width 1568 height 750
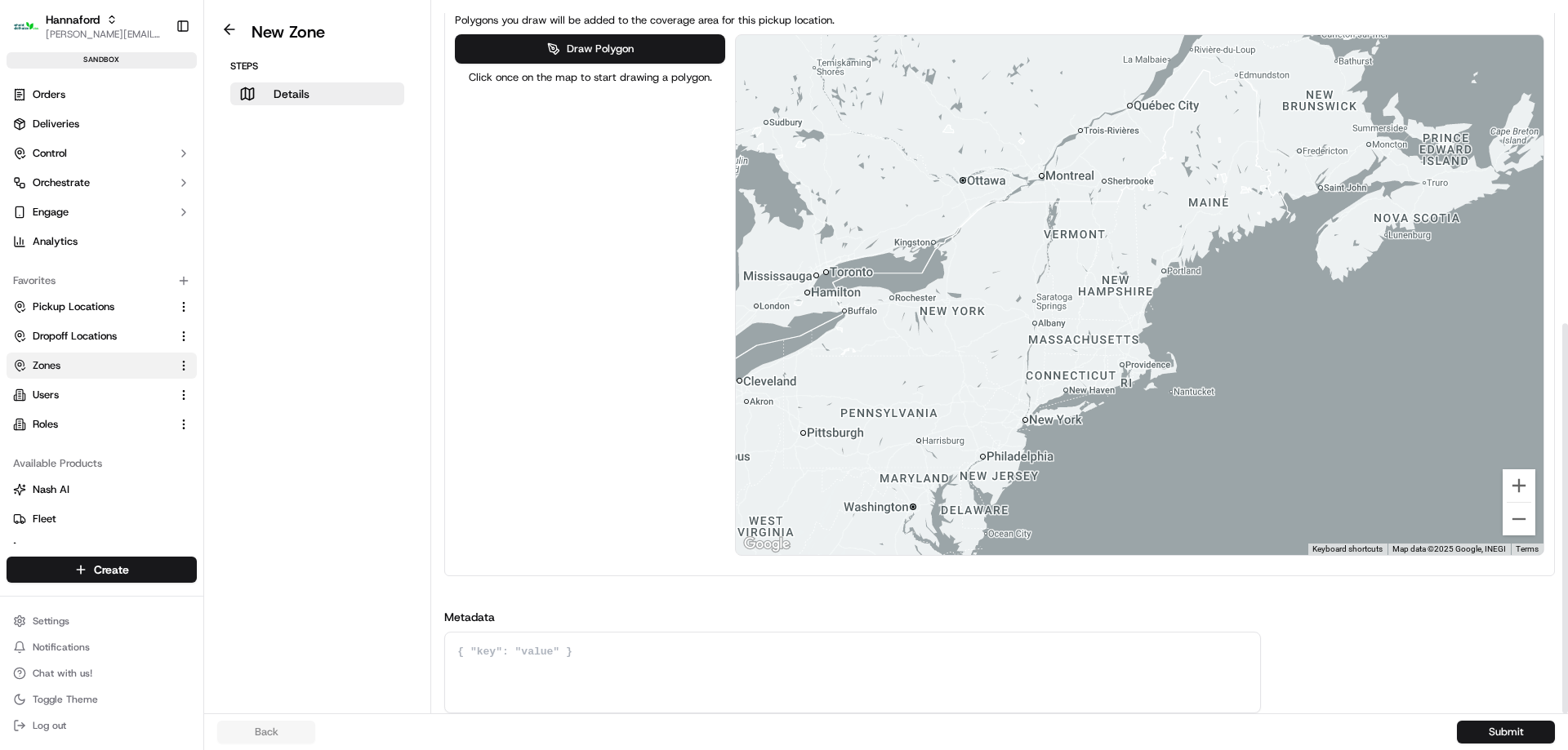
drag, startPoint x: 1337, startPoint y: 290, endPoint x: 1095, endPoint y: 476, distance: 305.2
click at [1095, 476] on div at bounding box center [1139, 295] width 807 height 520
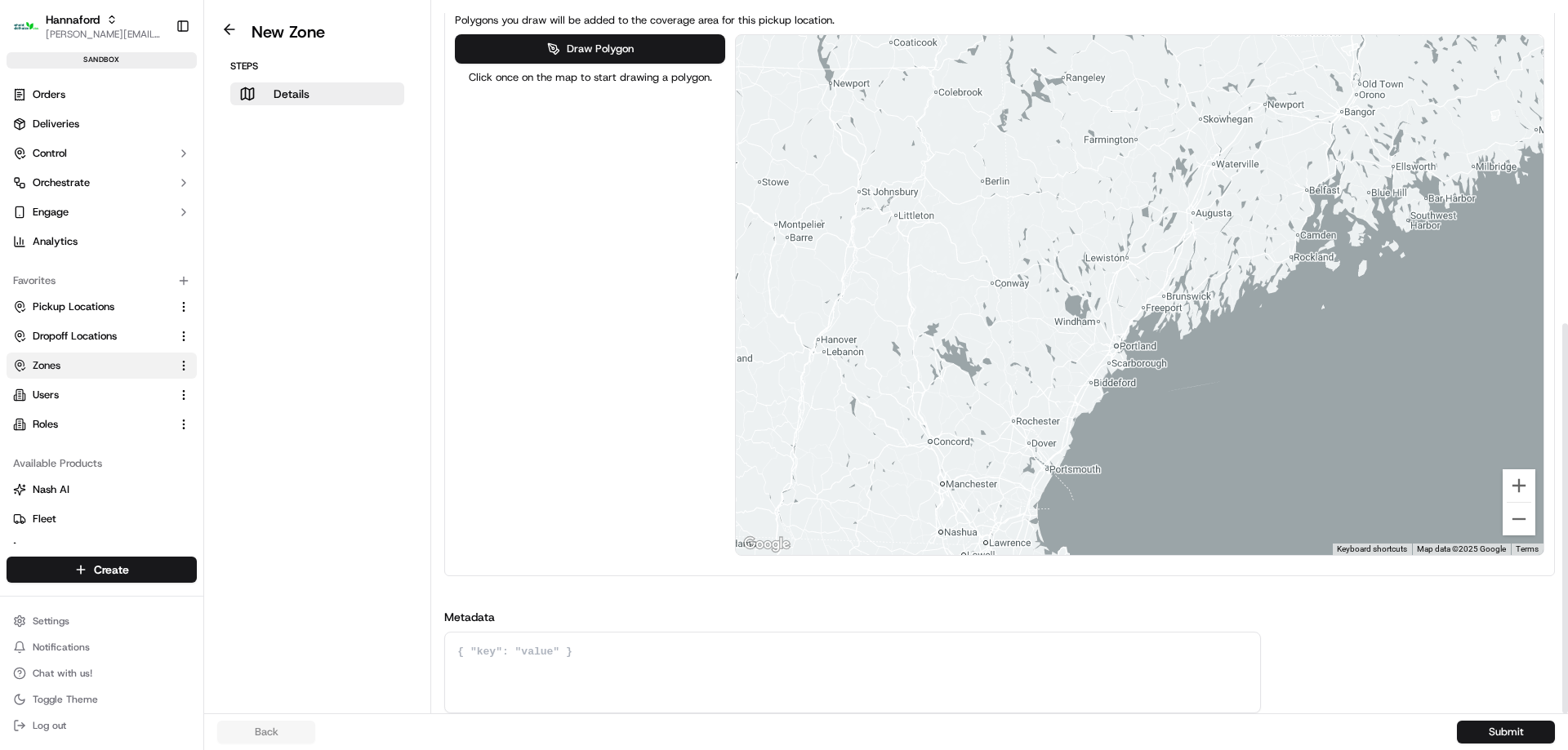
click at [1230, 351] on div at bounding box center [1139, 295] width 807 height 520
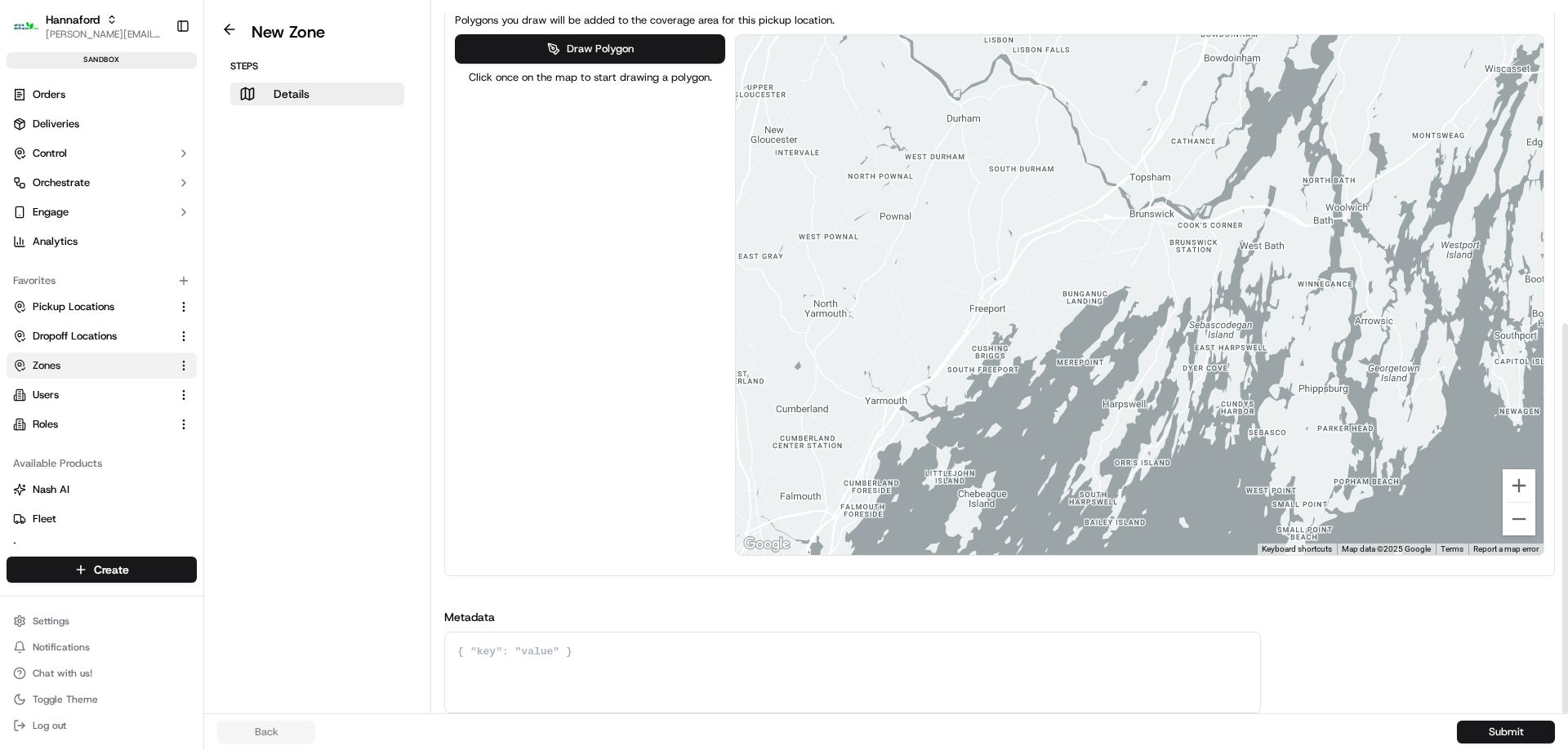
drag, startPoint x: 1164, startPoint y: 348, endPoint x: 1187, endPoint y: 342, distance: 23.8
click at [1187, 342] on div at bounding box center [1139, 295] width 807 height 520
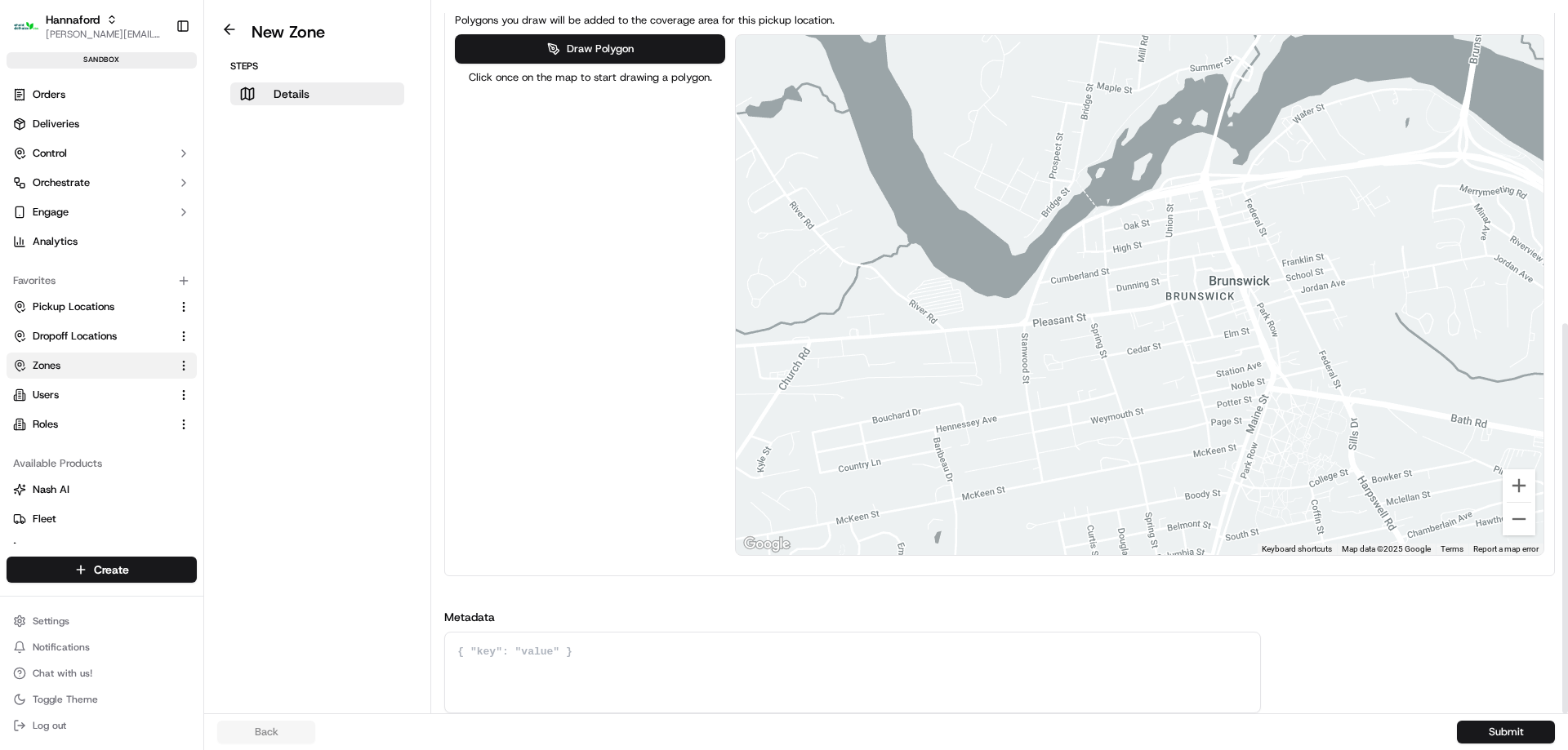
drag, startPoint x: 1156, startPoint y: 235, endPoint x: 1179, endPoint y: 242, distance: 24.0
click at [1179, 242] on div at bounding box center [1139, 295] width 807 height 520
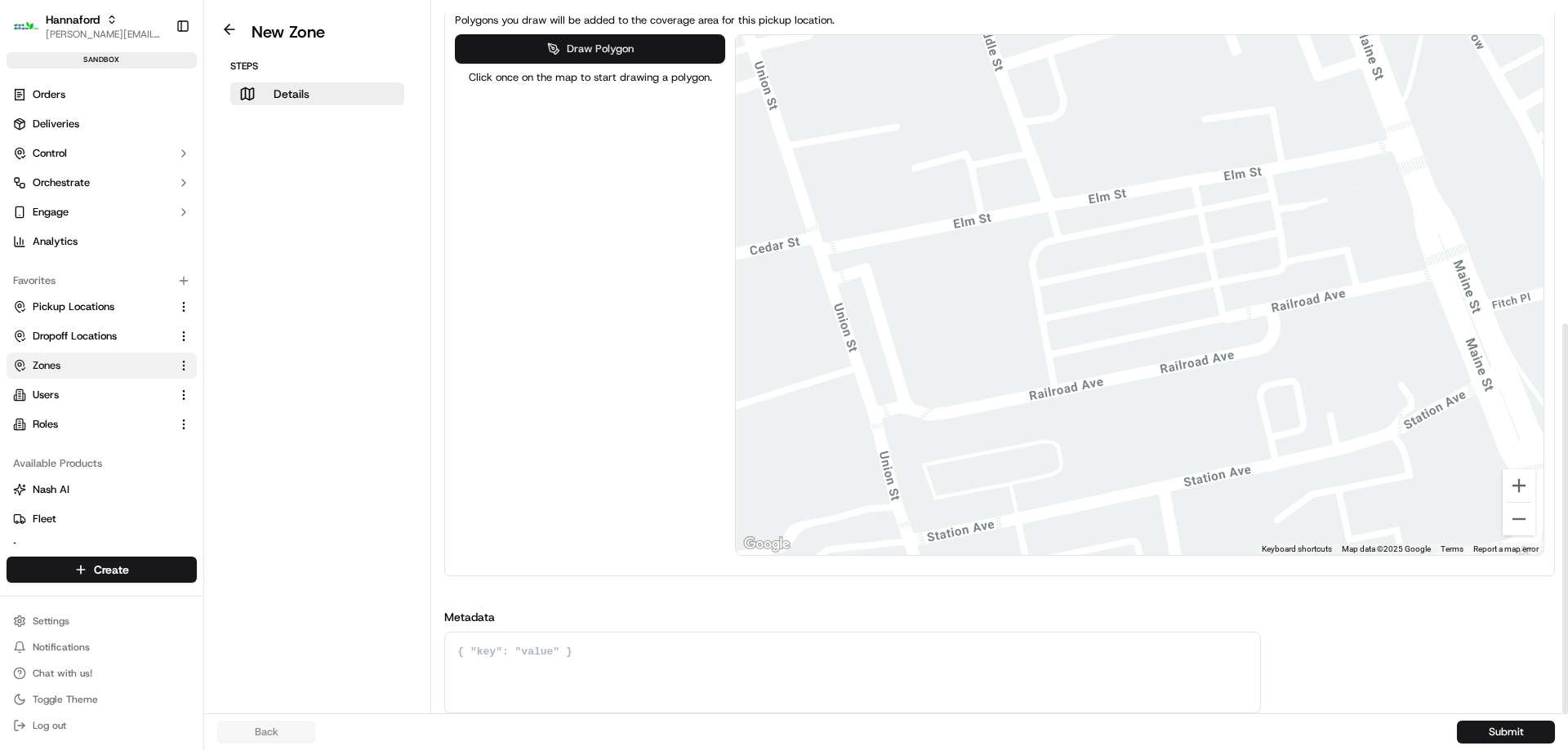
click at [652, 49] on button "Draw Polygon" at bounding box center [590, 49] width 270 height 29
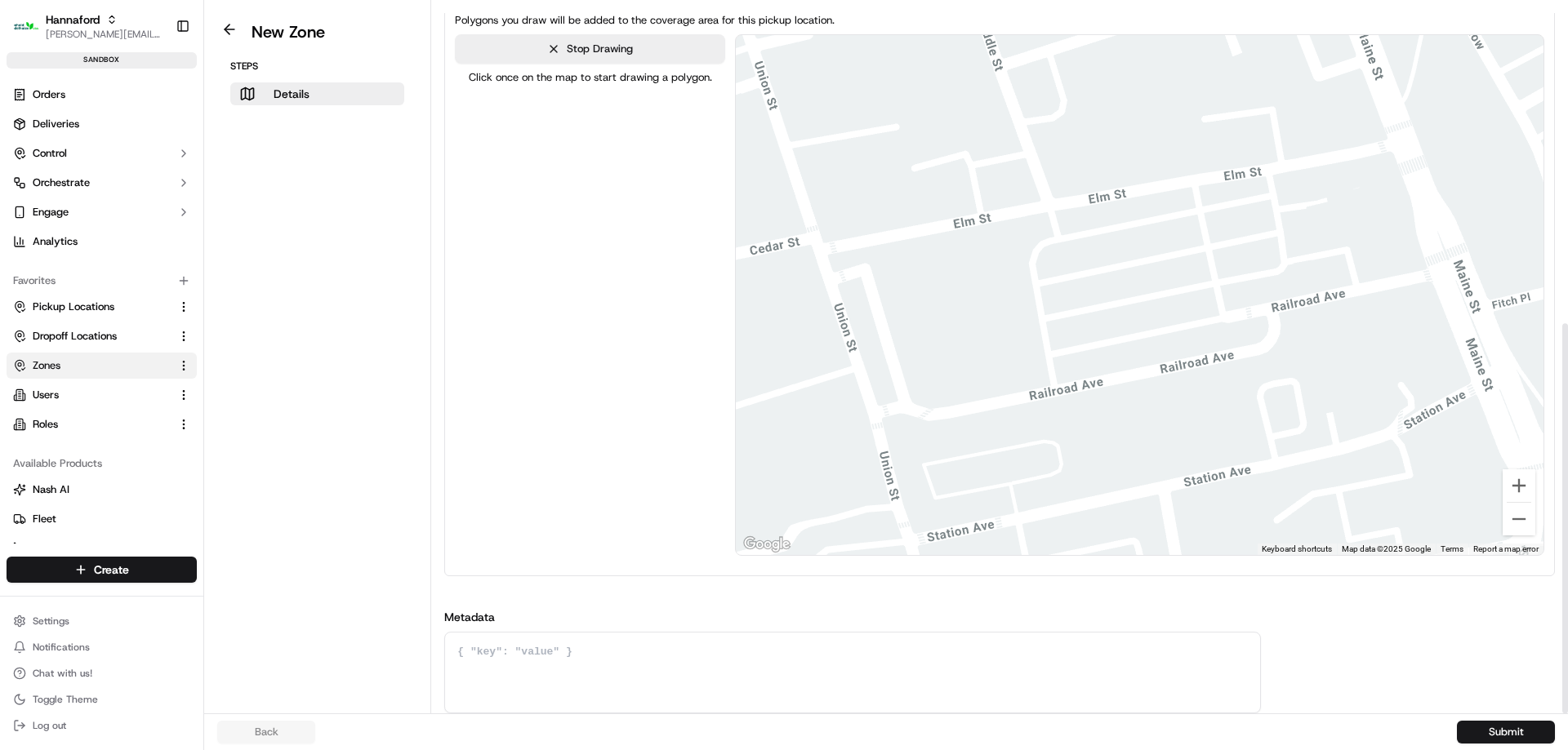
click at [1019, 247] on div at bounding box center [1139, 295] width 807 height 520
click at [1041, 385] on div at bounding box center [1139, 295] width 807 height 520
click at [1263, 336] on div at bounding box center [1139, 295] width 807 height 520
click at [1234, 192] on div at bounding box center [1139, 295] width 807 height 520
click at [1024, 245] on div at bounding box center [1139, 295] width 807 height 520
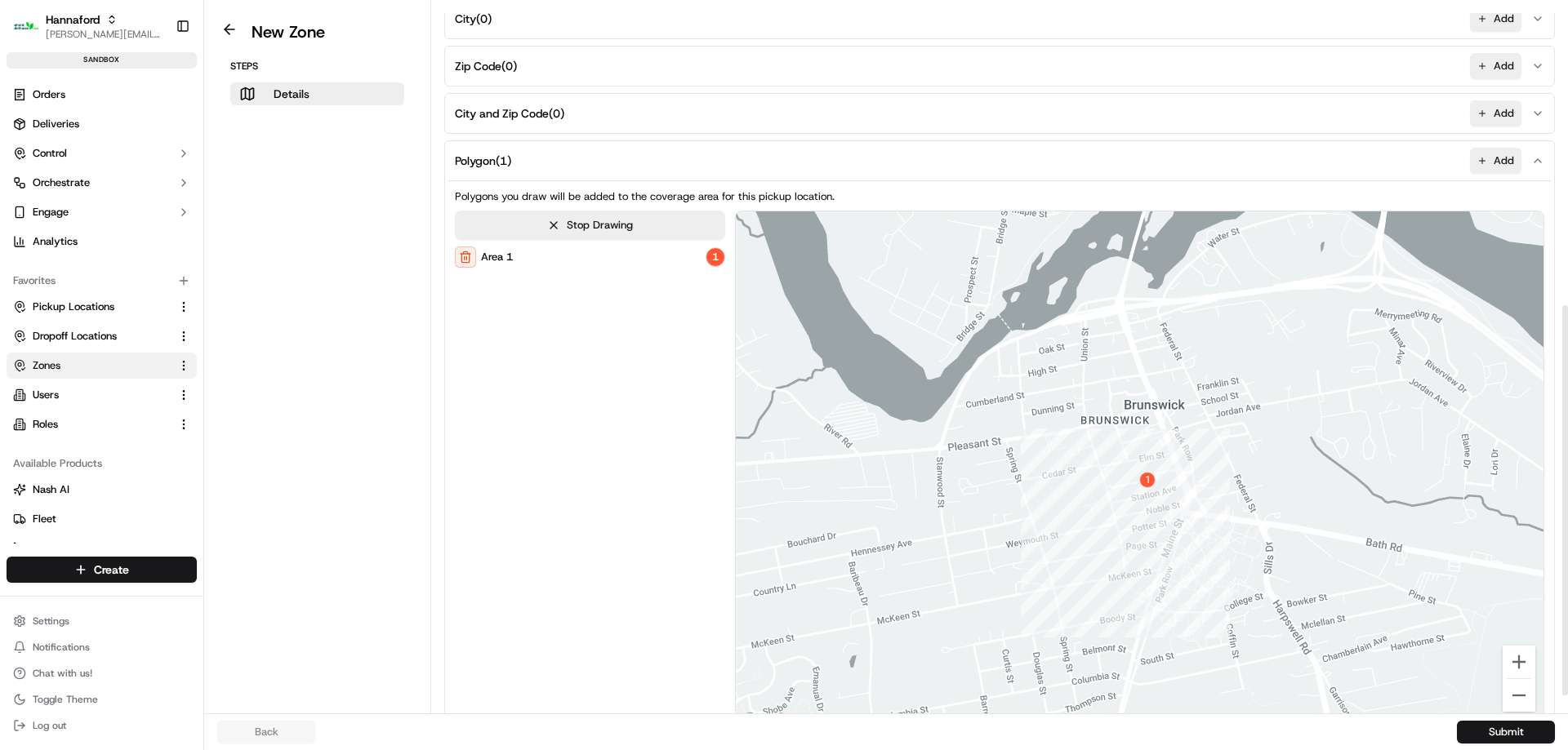
scroll to position [254, 0]
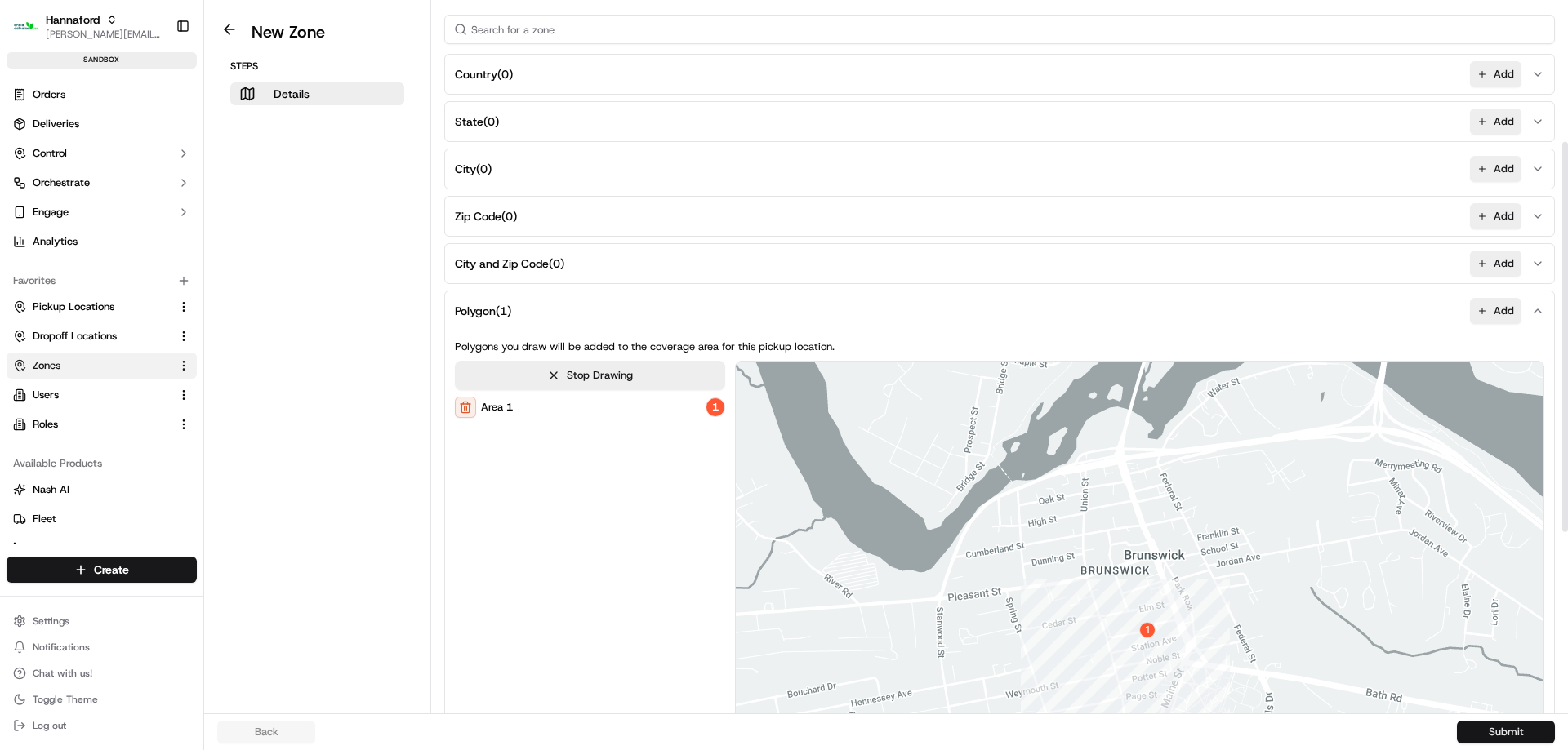
click at [1533, 726] on button "Submit" at bounding box center [1505, 732] width 98 height 23
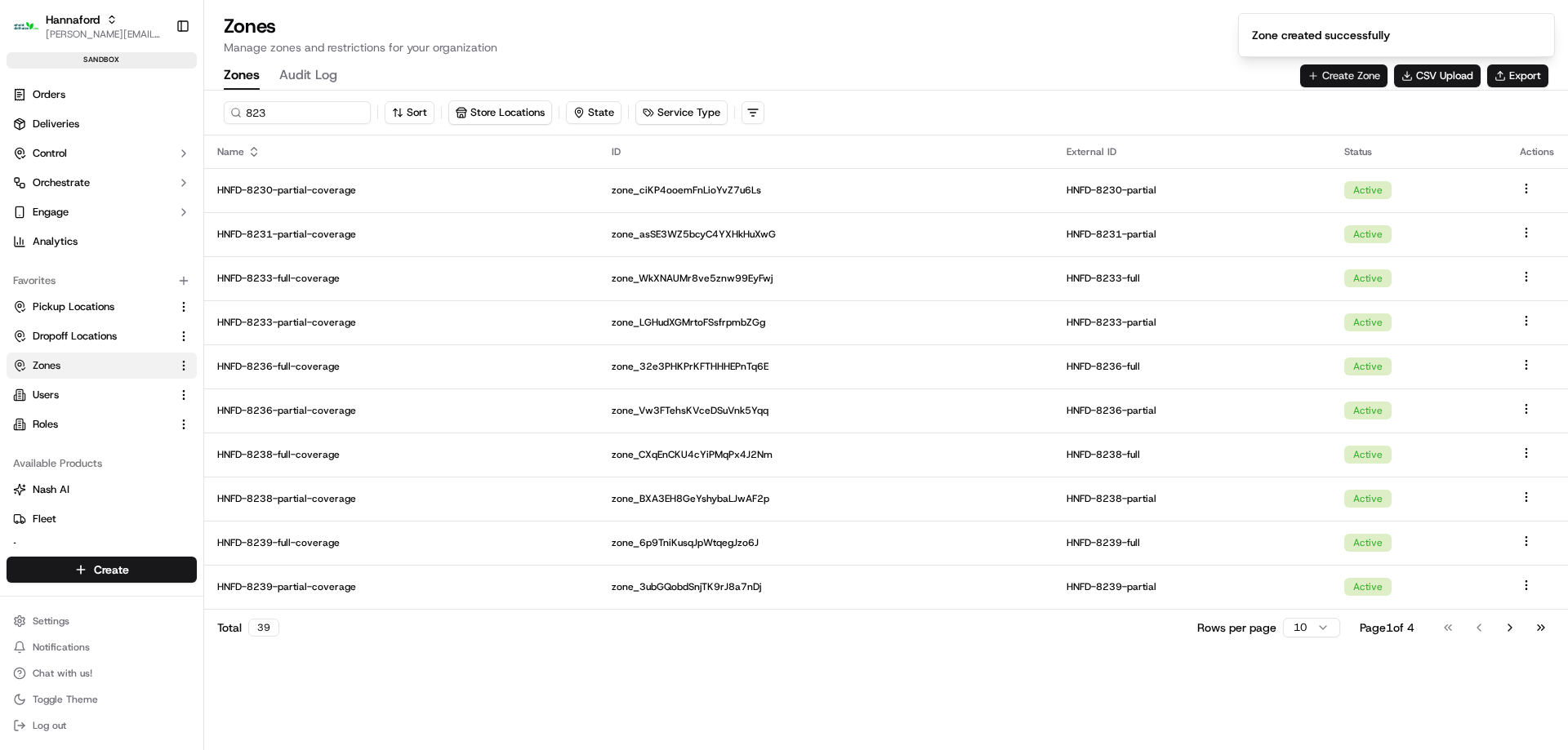
click at [1328, 79] on button "Create Zone" at bounding box center [1344, 75] width 87 height 23
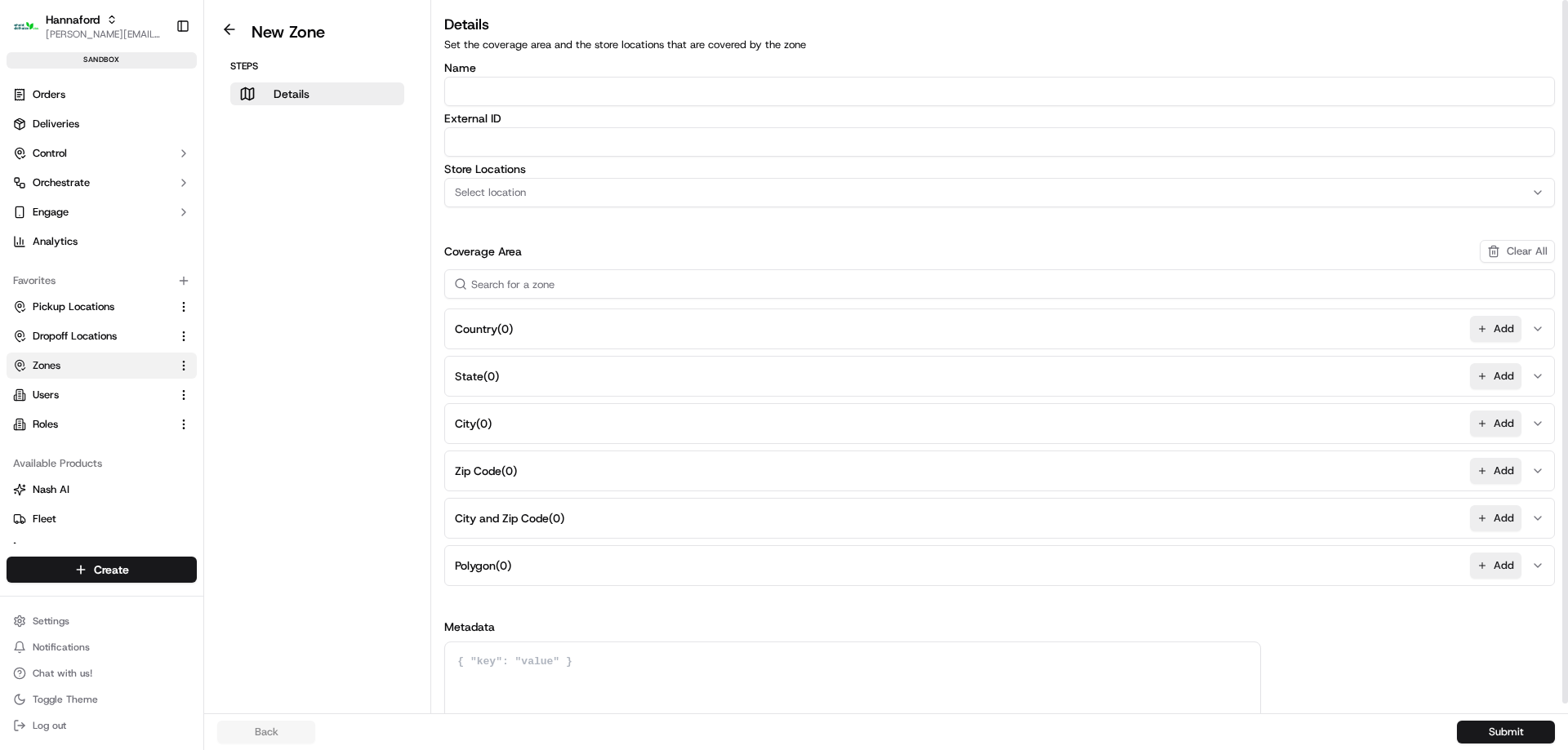
click at [549, 97] on input "Name" at bounding box center [999, 91] width 1111 height 29
paste input "35 Elm Street, Brunswick, ME 04011"
type input "35 Elm Street, Brunswick, ME 04011"
click at [854, 98] on input "Name" at bounding box center [999, 91] width 1111 height 29
paste input "HFND-8231-Geofence-Waiting"
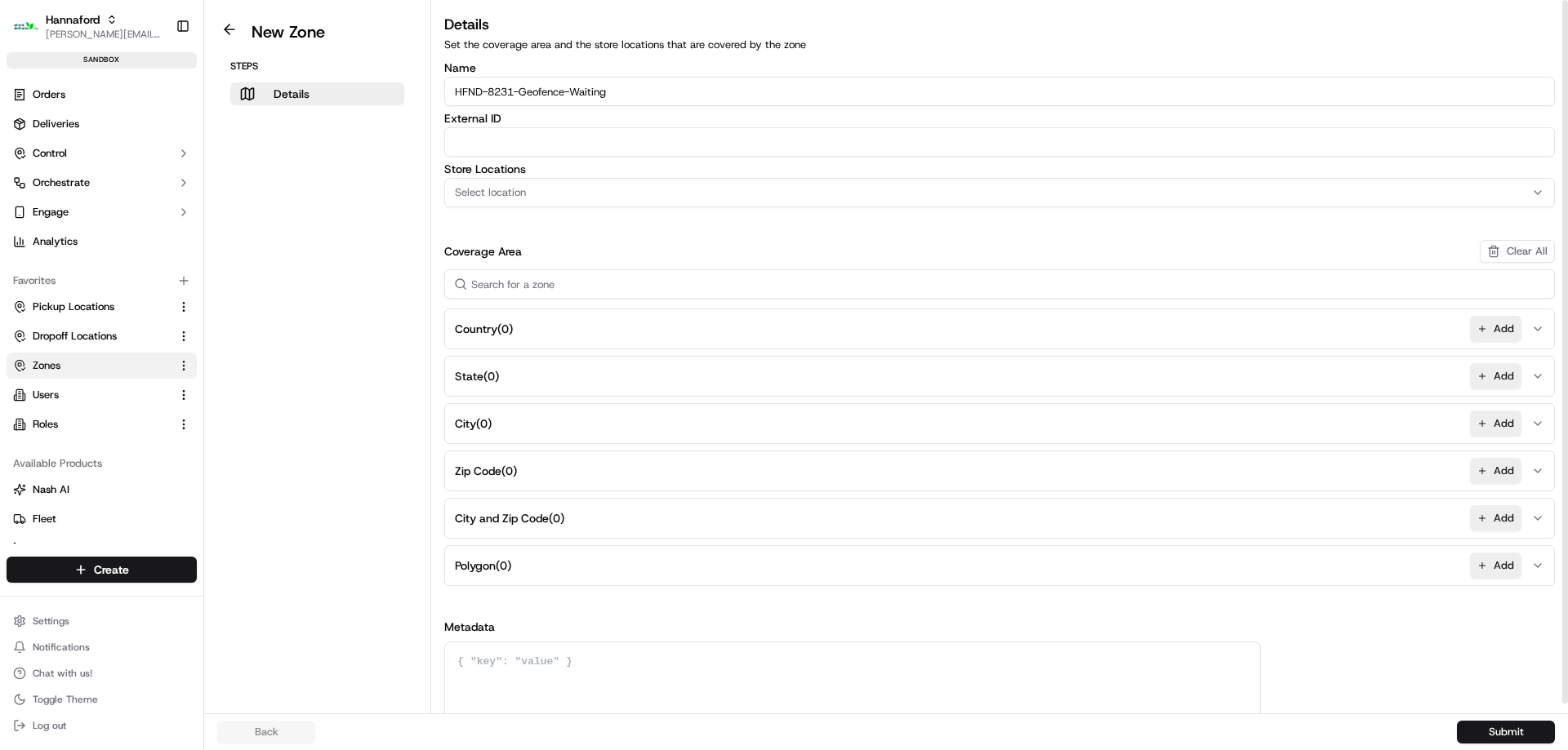
type input "HFND-8231-Geofence-Waiting"
click at [698, 152] on input "External ID" at bounding box center [999, 141] width 1111 height 29
paste input "HFND-8231-Geofence-Waiting"
type input "HFND-8231-Geofence-Waiting"
click at [619, 203] on button "Select location" at bounding box center [999, 193] width 1111 height 29
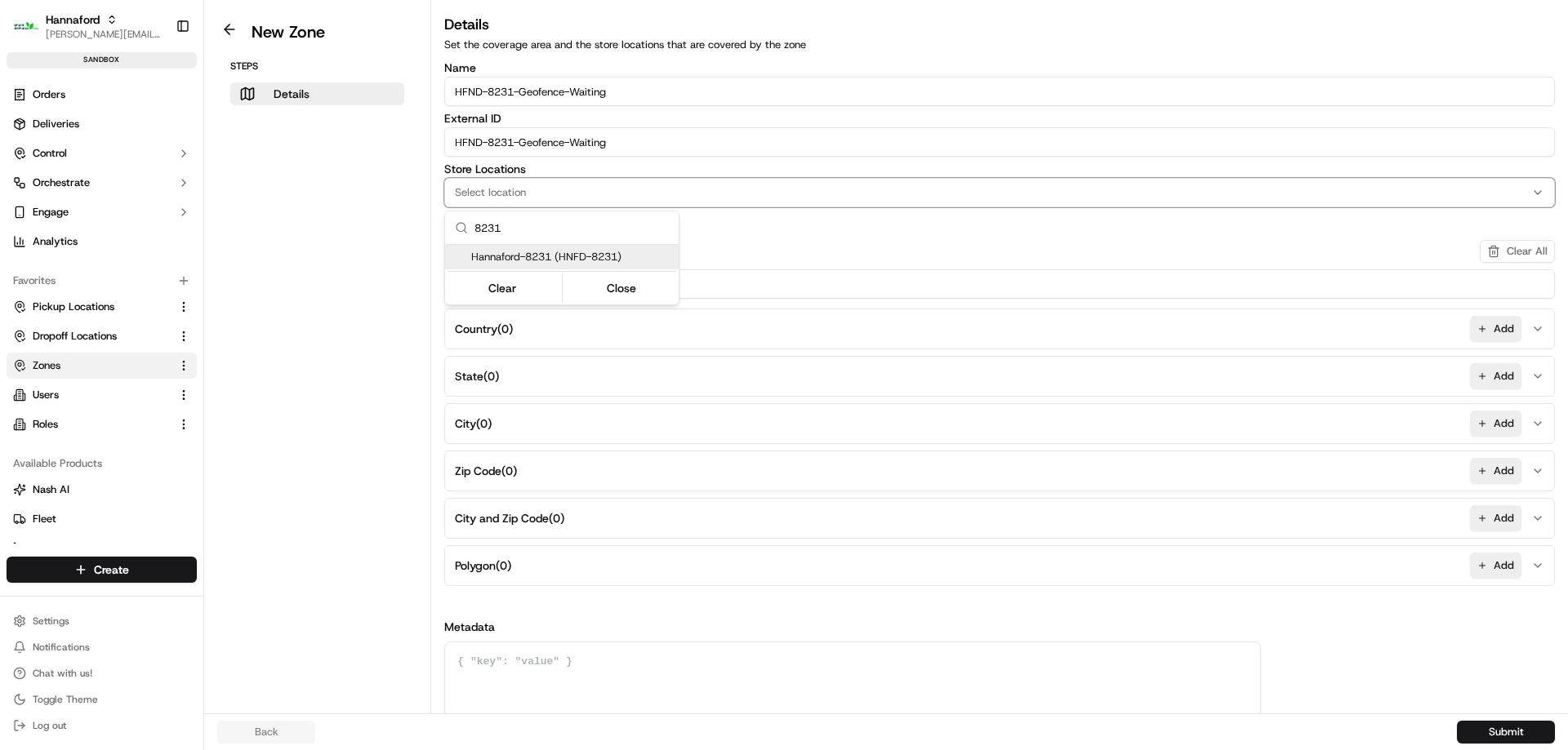
type input "8231"
click at [596, 252] on span "Hannaford-8231 (HNFD-8231)" at bounding box center [572, 257] width 201 height 15
click at [621, 293] on button "Close" at bounding box center [622, 287] width 112 height 23
click at [1509, 571] on button "Add" at bounding box center [1495, 565] width 51 height 26
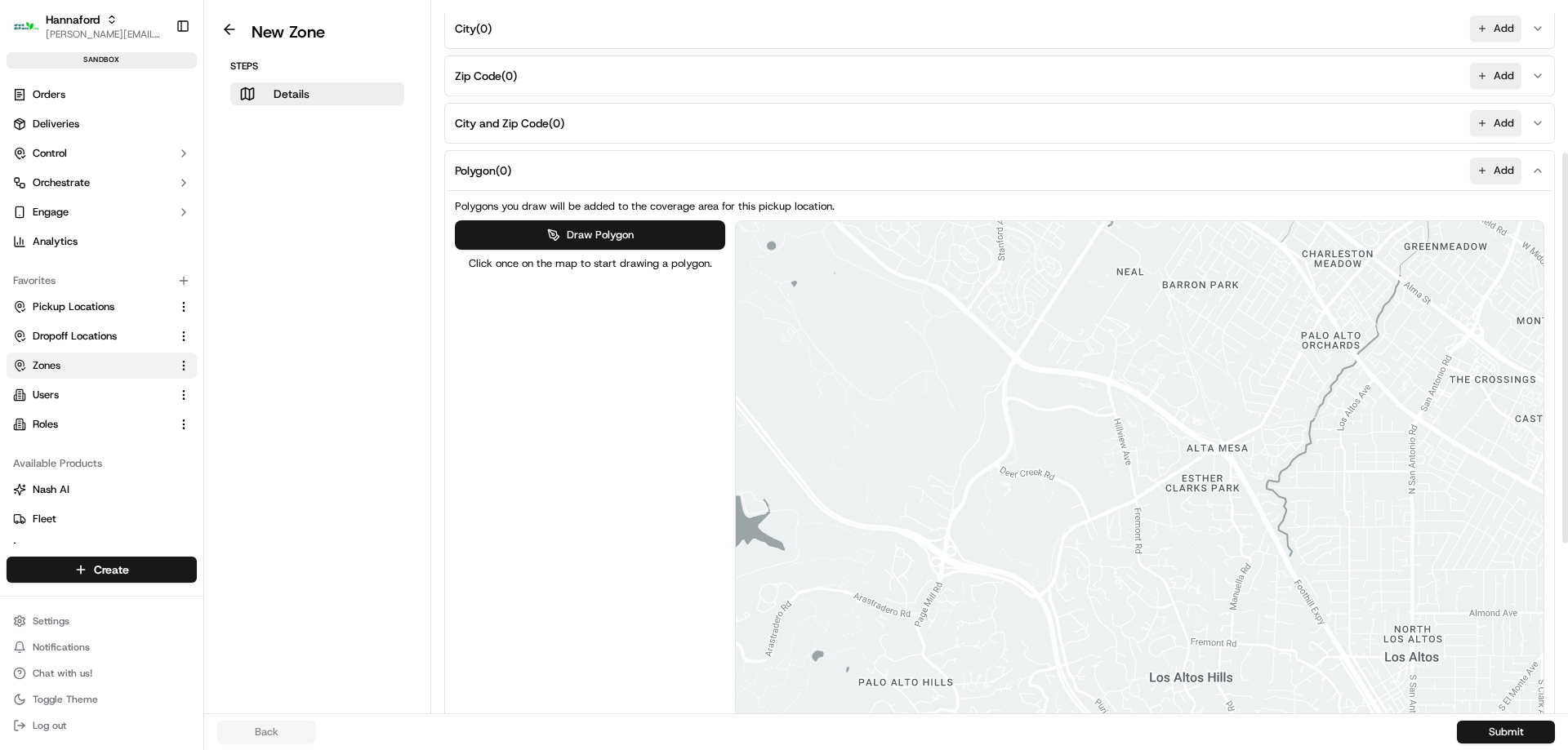
scroll to position [571, 0]
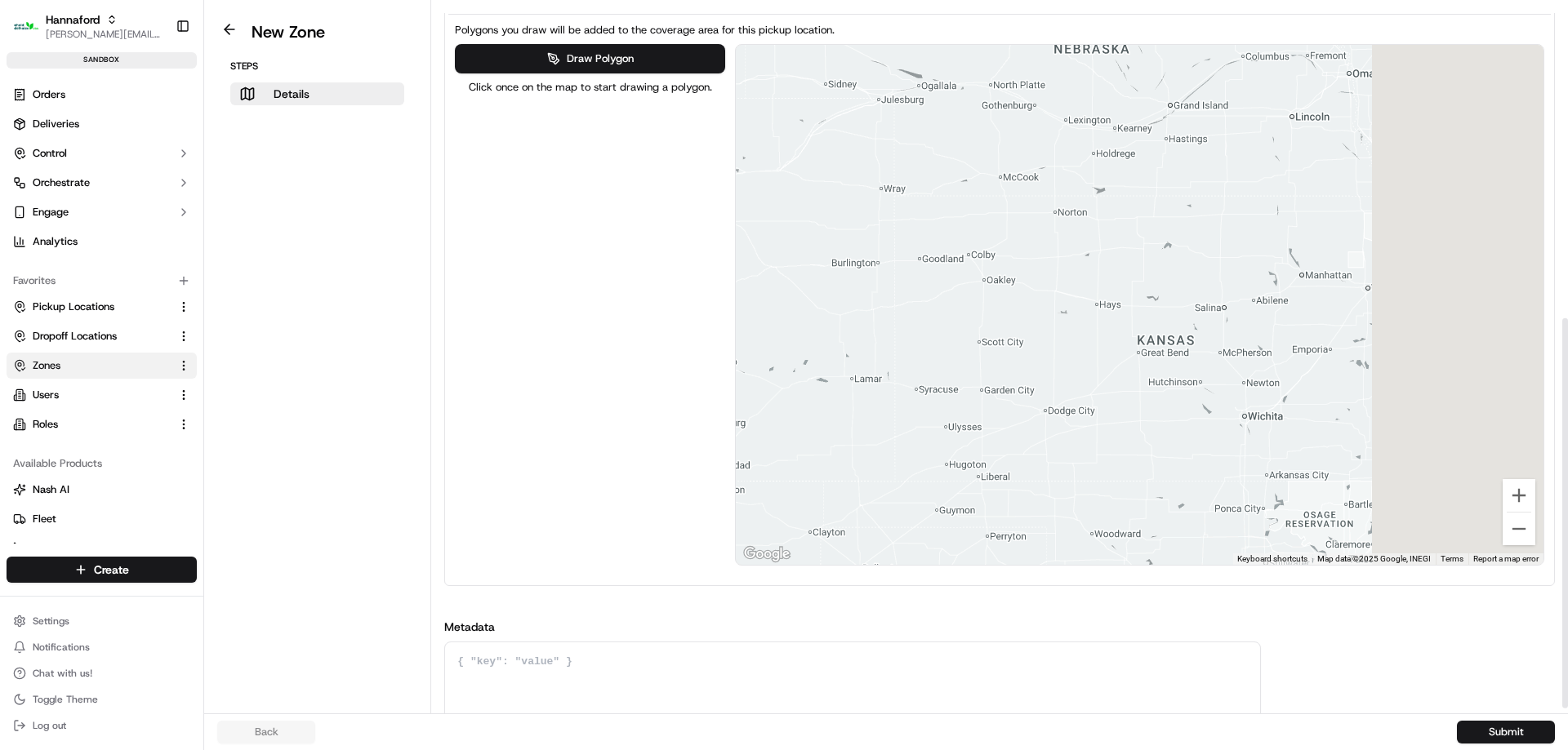
drag, startPoint x: 1521, startPoint y: 234, endPoint x: -311, endPoint y: 400, distance: 1839.5
click at [0, 400] on html "Hannaford michael.martinez3@adusa.com Toggle Sidebar sandbox Orders Deliveries …" at bounding box center [784, 375] width 1568 height 750
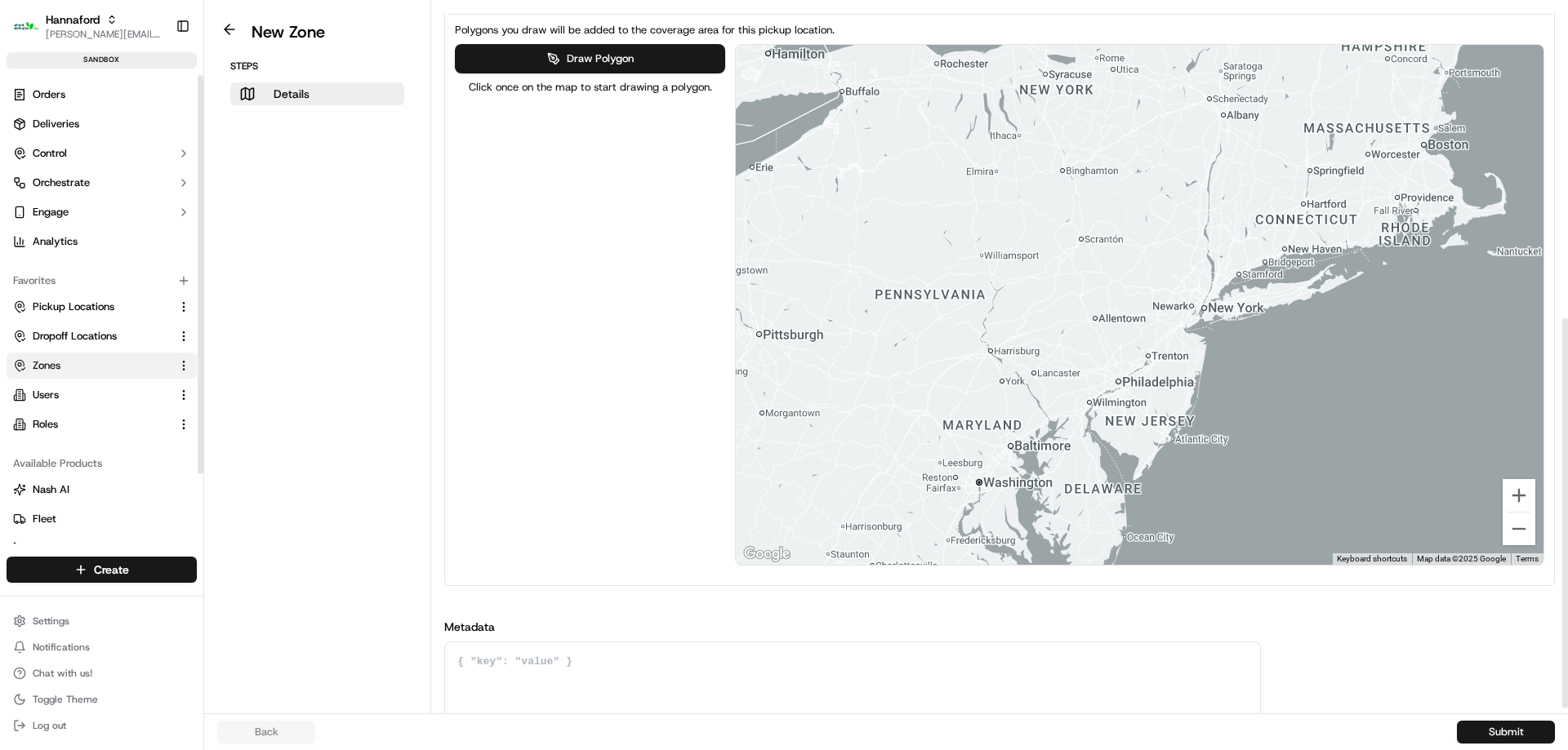
drag, startPoint x: 1346, startPoint y: 283, endPoint x: 441, endPoint y: 351, distance: 907.6
click at [441, 351] on div "Details Set the coverage area and the store locations that are covered by the z…" at bounding box center [999, 82] width 1137 height 1282
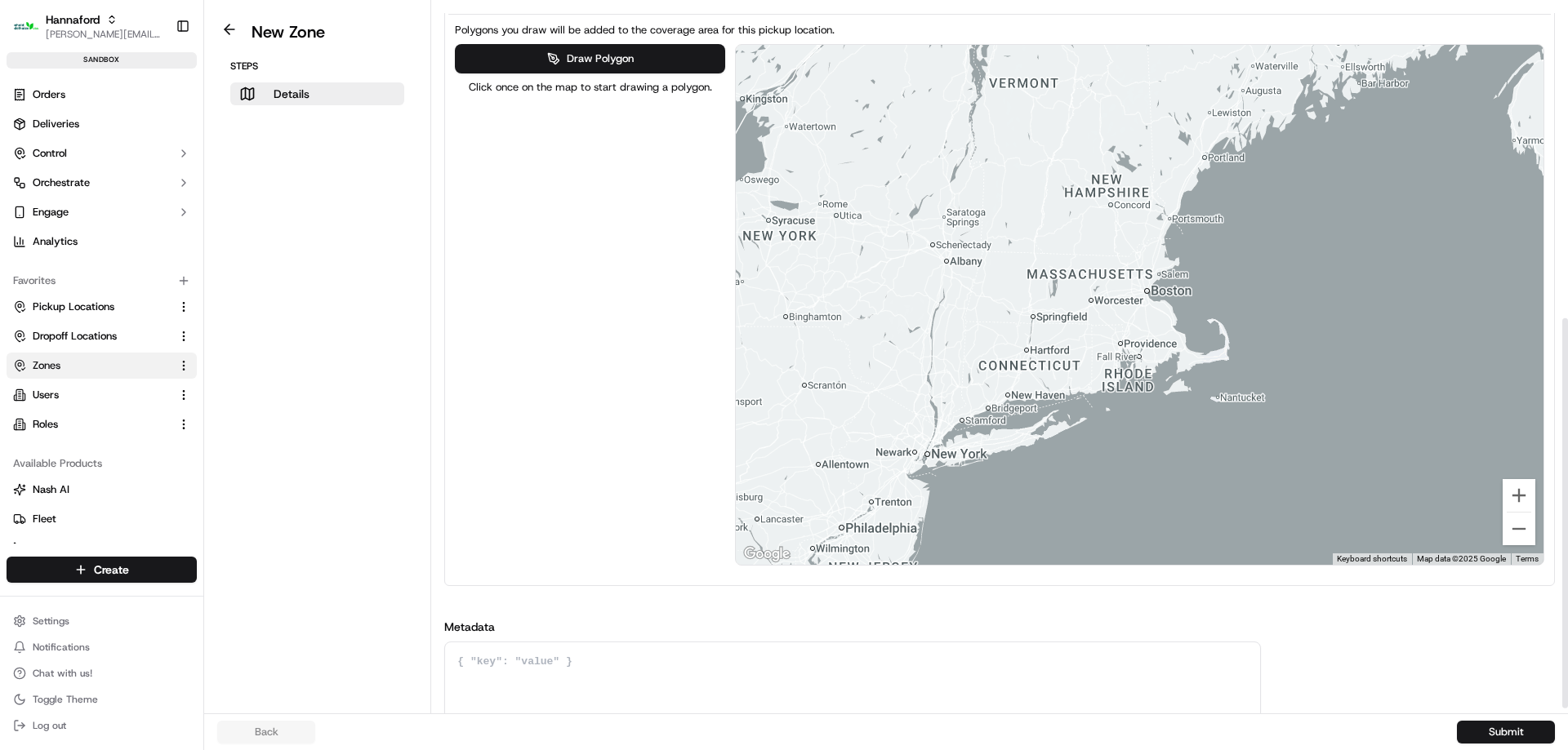
drag, startPoint x: 1359, startPoint y: 244, endPoint x: 960, endPoint y: 475, distance: 461.0
click at [960, 475] on div at bounding box center [1139, 305] width 807 height 520
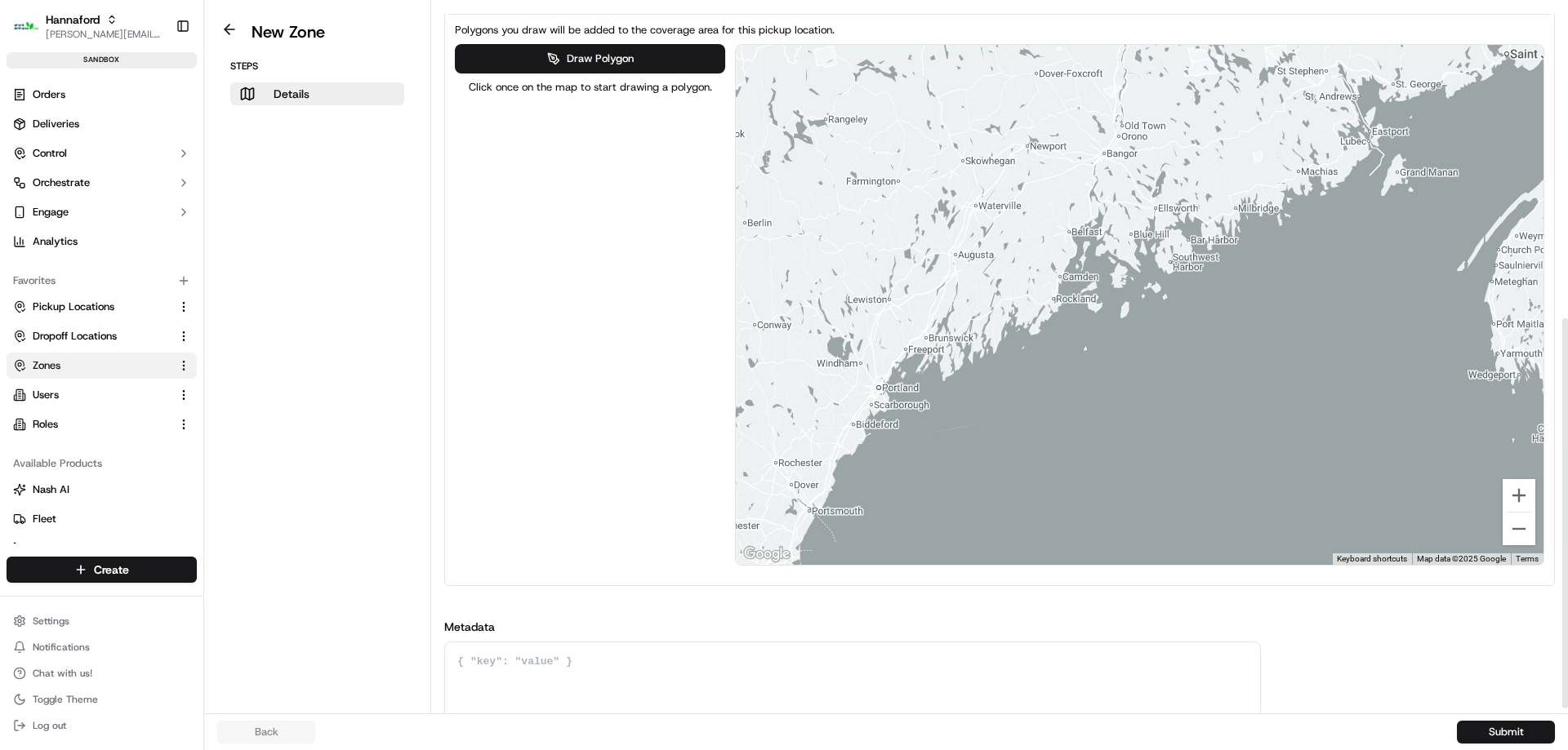
drag, startPoint x: 970, startPoint y: 249, endPoint x: 1068, endPoint y: 249, distance: 98.0
click at [1068, 249] on div at bounding box center [1139, 305] width 807 height 520
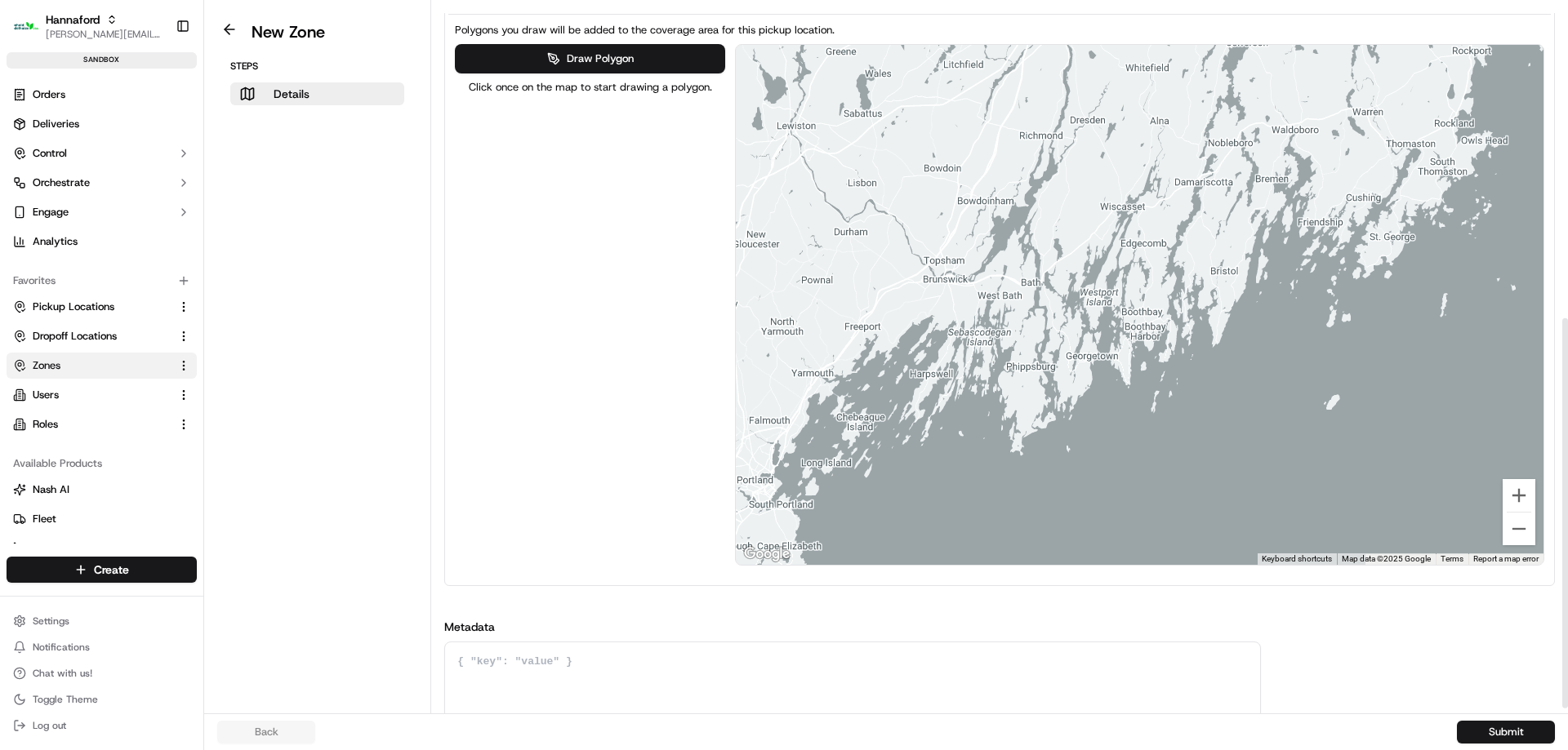
drag, startPoint x: 1172, startPoint y: 275, endPoint x: 1558, endPoint y: 93, distance: 426.8
click at [1567, 92] on div "Details Set the coverage area and the store locations that are covered by the z…" at bounding box center [999, 357] width 1137 height 713
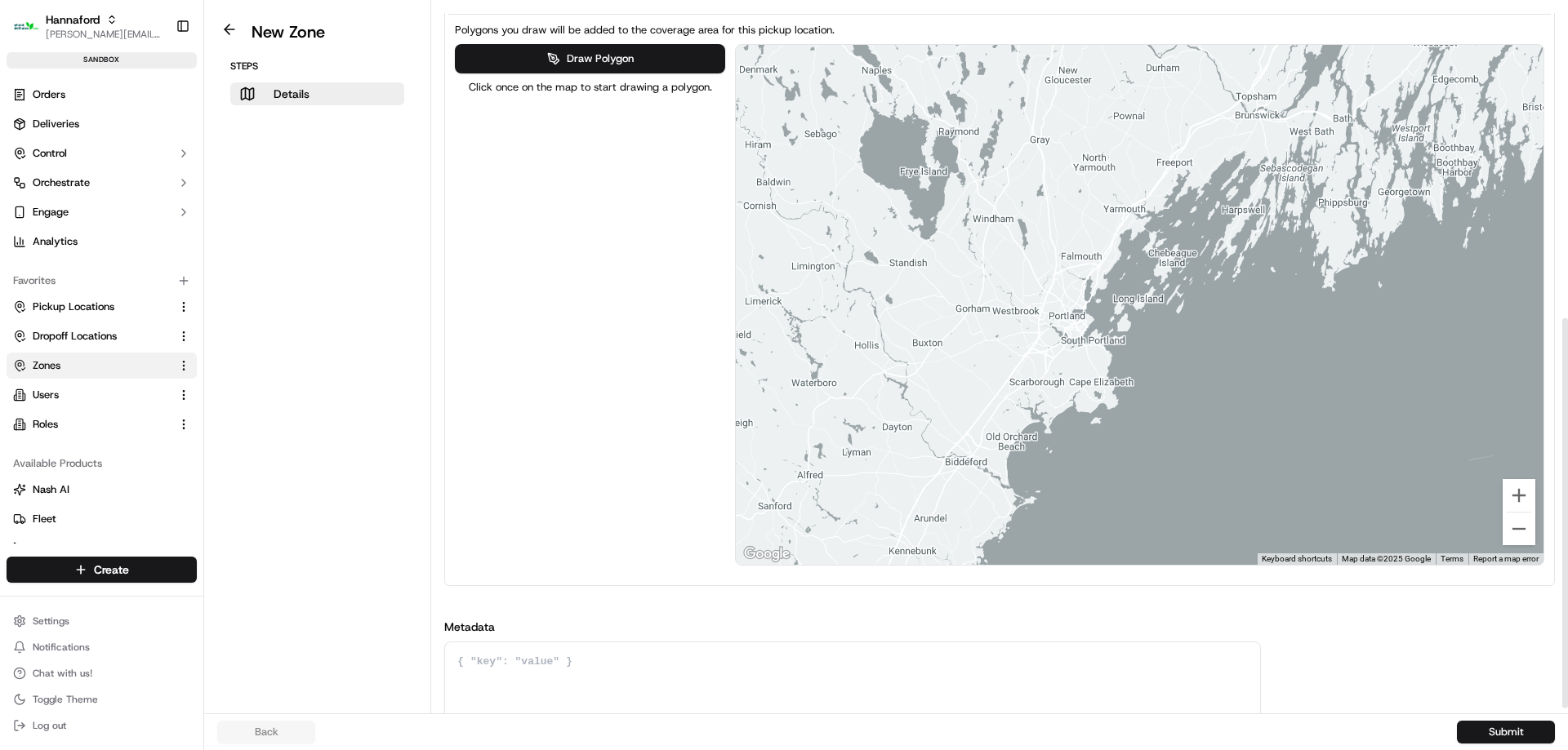
drag, startPoint x: 1224, startPoint y: 239, endPoint x: 1362, endPoint y: 167, distance: 155.7
click at [1362, 167] on div at bounding box center [1139, 305] width 807 height 520
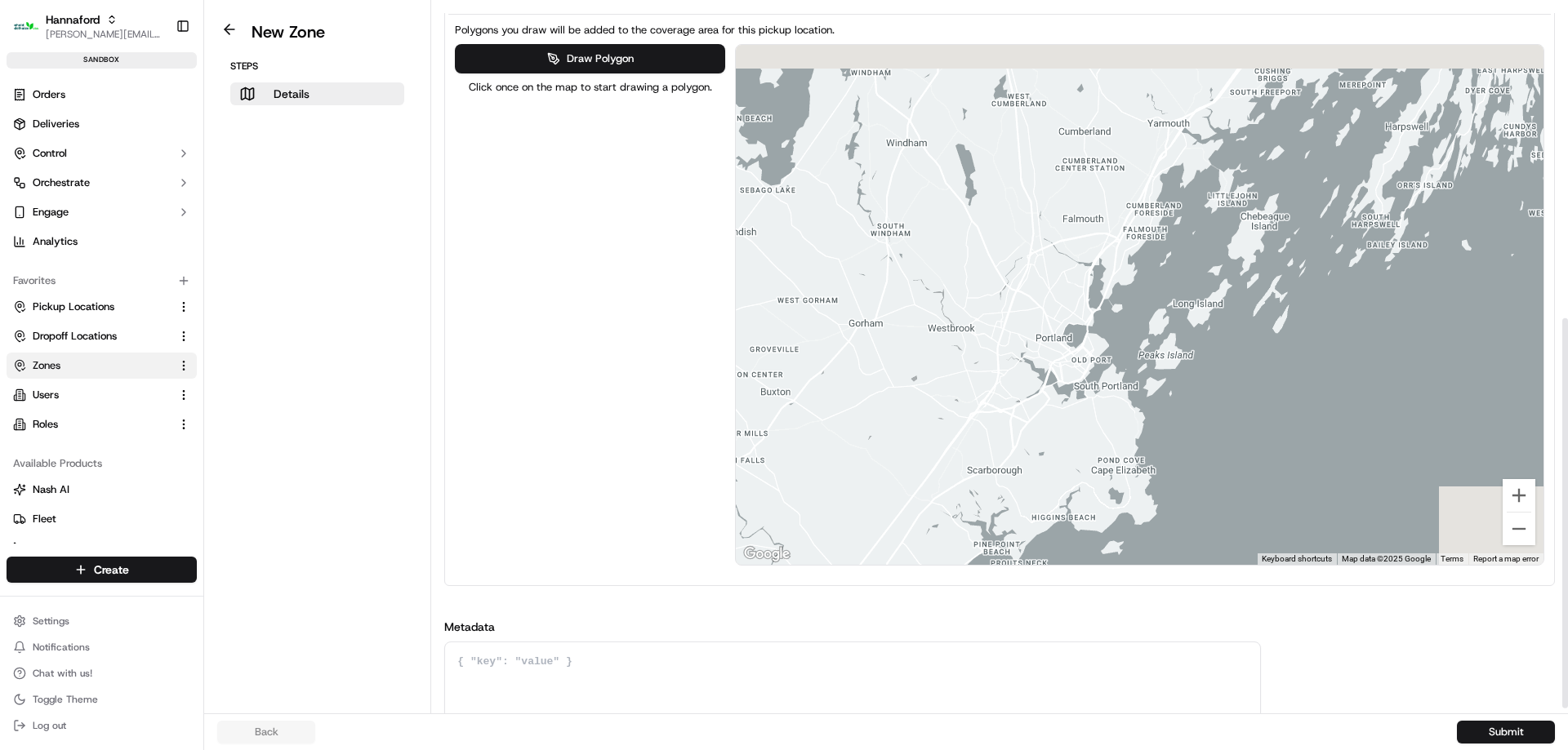
drag, startPoint x: 1251, startPoint y: 163, endPoint x: 1015, endPoint y: 436, distance: 360.9
click at [1015, 436] on div at bounding box center [1139, 305] width 807 height 520
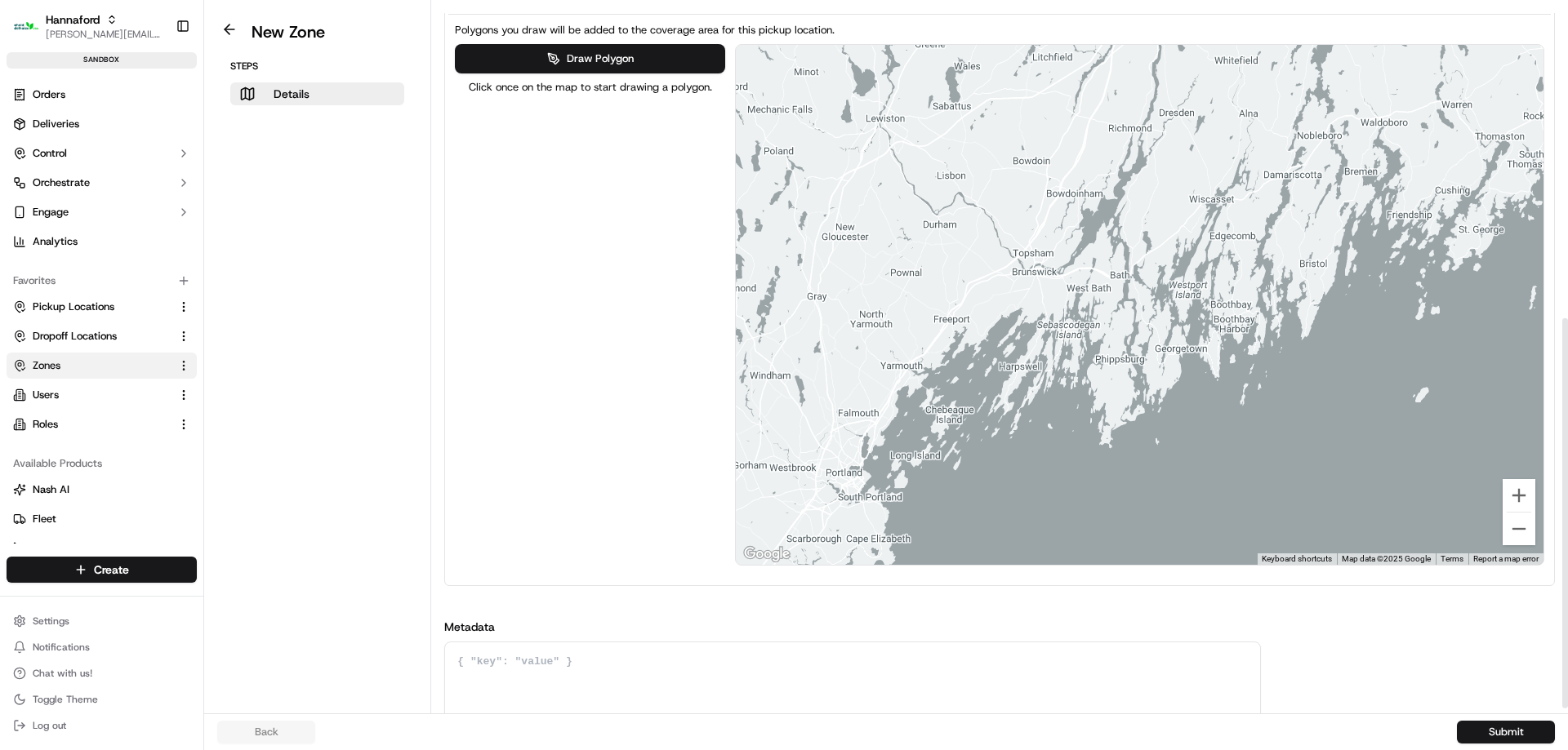
drag, startPoint x: 1217, startPoint y: 321, endPoint x: 1188, endPoint y: 352, distance: 42.4
click at [1188, 352] on div at bounding box center [1139, 305] width 807 height 520
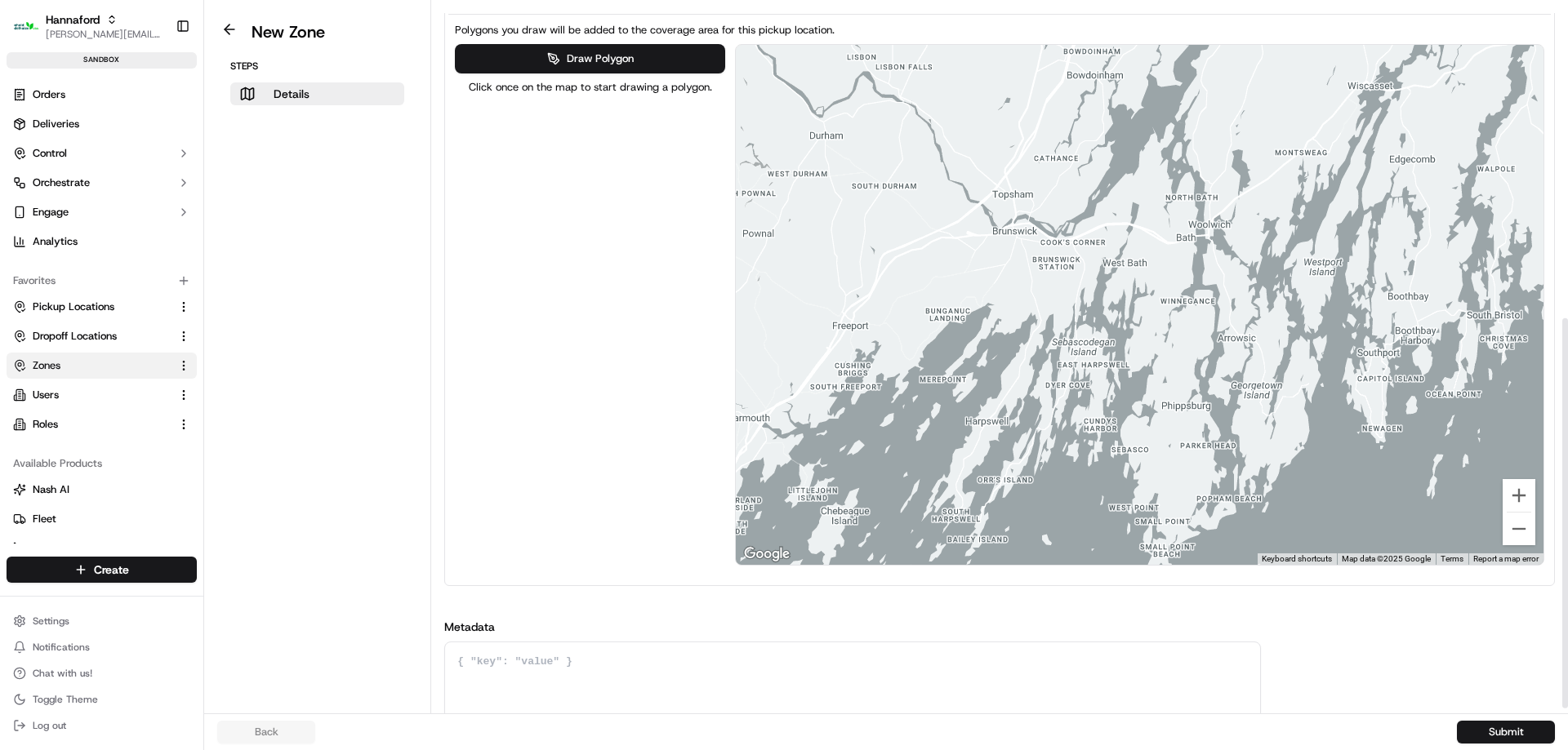
drag, startPoint x: 1188, startPoint y: 327, endPoint x: 1204, endPoint y: 344, distance: 23.3
click at [1204, 344] on div at bounding box center [1139, 305] width 807 height 520
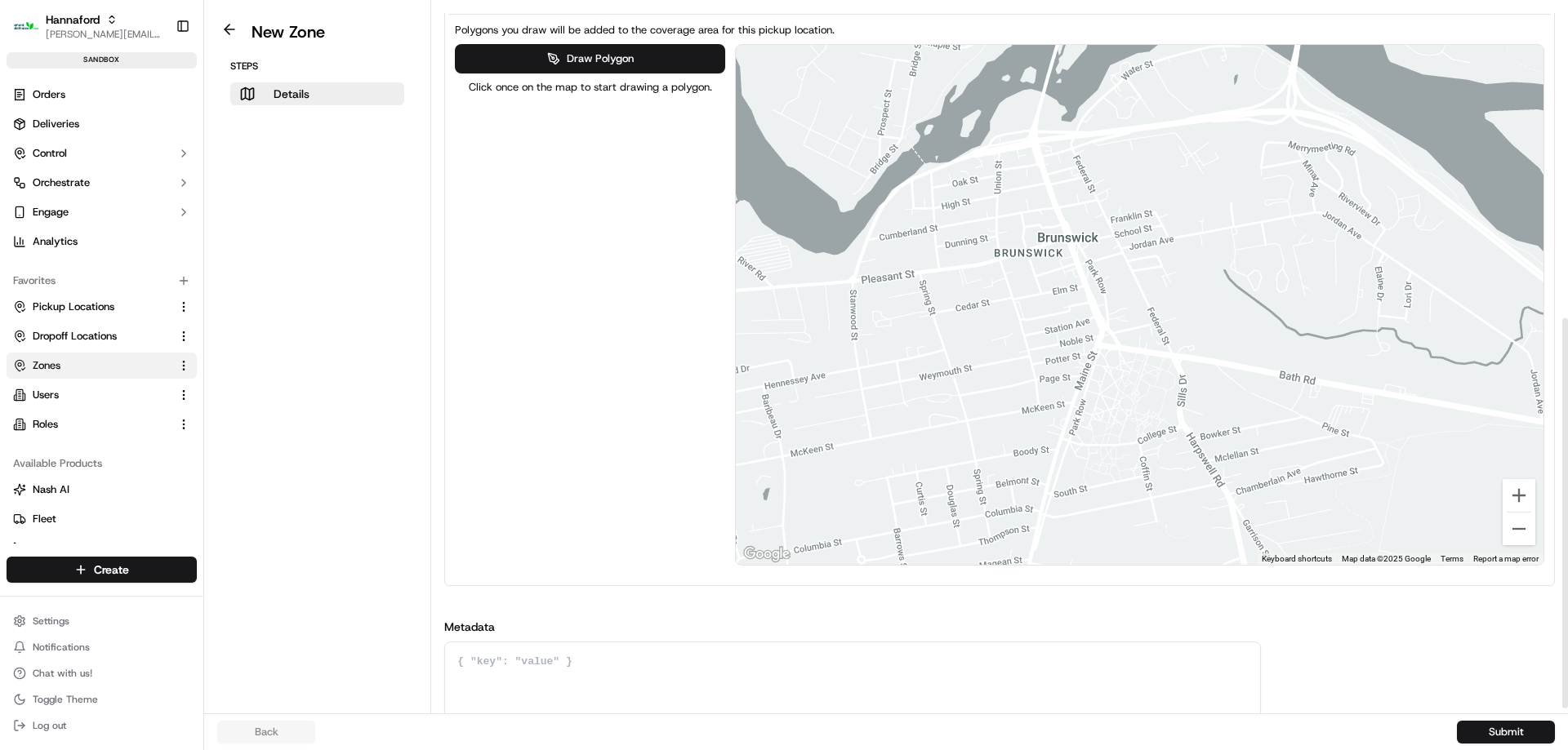
drag, startPoint x: 958, startPoint y: 251, endPoint x: 1018, endPoint y: 251, distance: 60.0
click at [1015, 251] on div at bounding box center [1139, 305] width 807 height 520
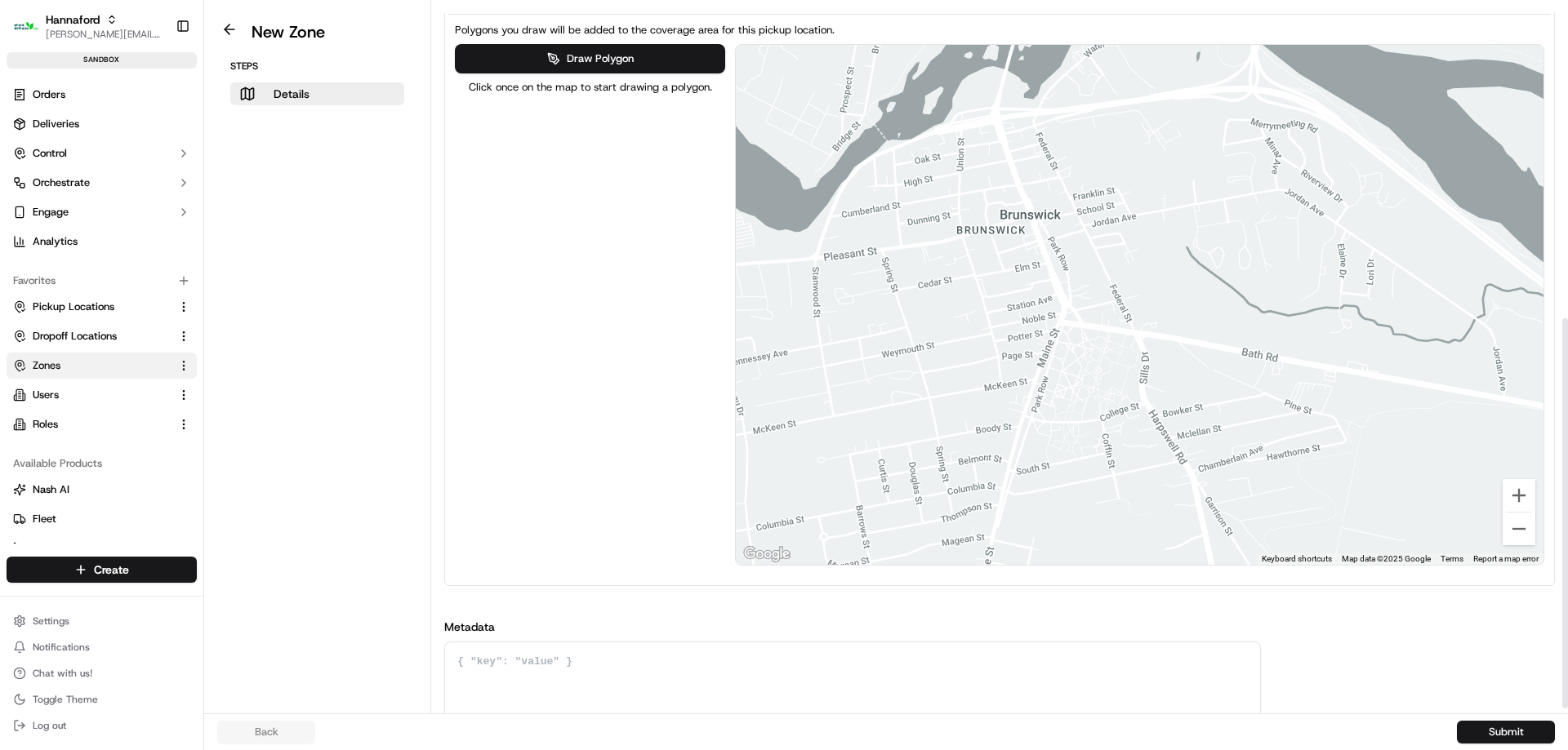
drag, startPoint x: 1386, startPoint y: 281, endPoint x: 1269, endPoint y: 222, distance: 131.0
click at [1269, 222] on div at bounding box center [1139, 305] width 807 height 520
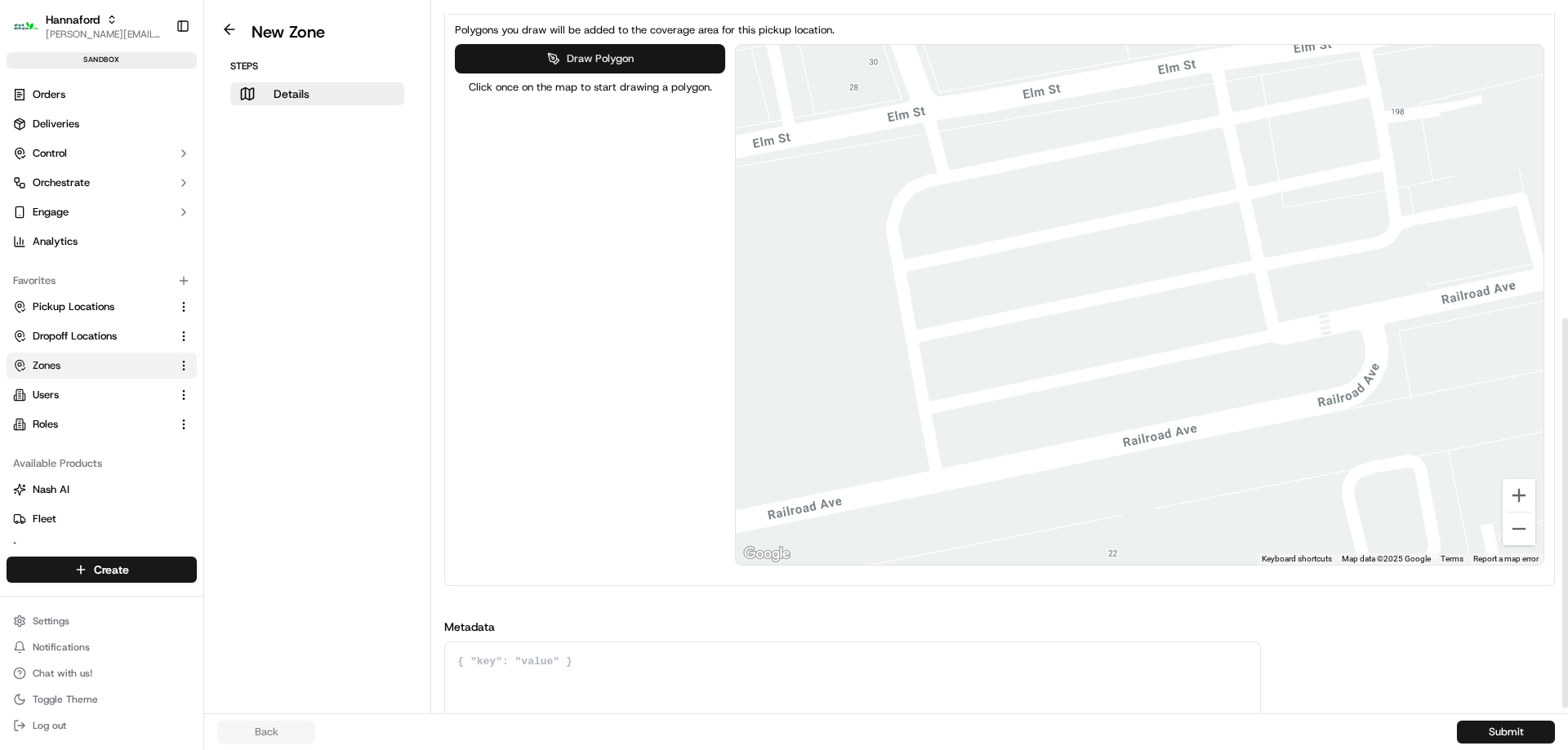
click at [601, 63] on button "Draw Polygon" at bounding box center [590, 59] width 270 height 29
drag, startPoint x: 968, startPoint y: 229, endPoint x: 986, endPoint y: 294, distance: 67.4
click at [968, 231] on div at bounding box center [1138, 306] width 807 height 520
click at [965, 214] on div at bounding box center [1138, 306] width 807 height 520
click at [995, 362] on div at bounding box center [1138, 306] width 807 height 520
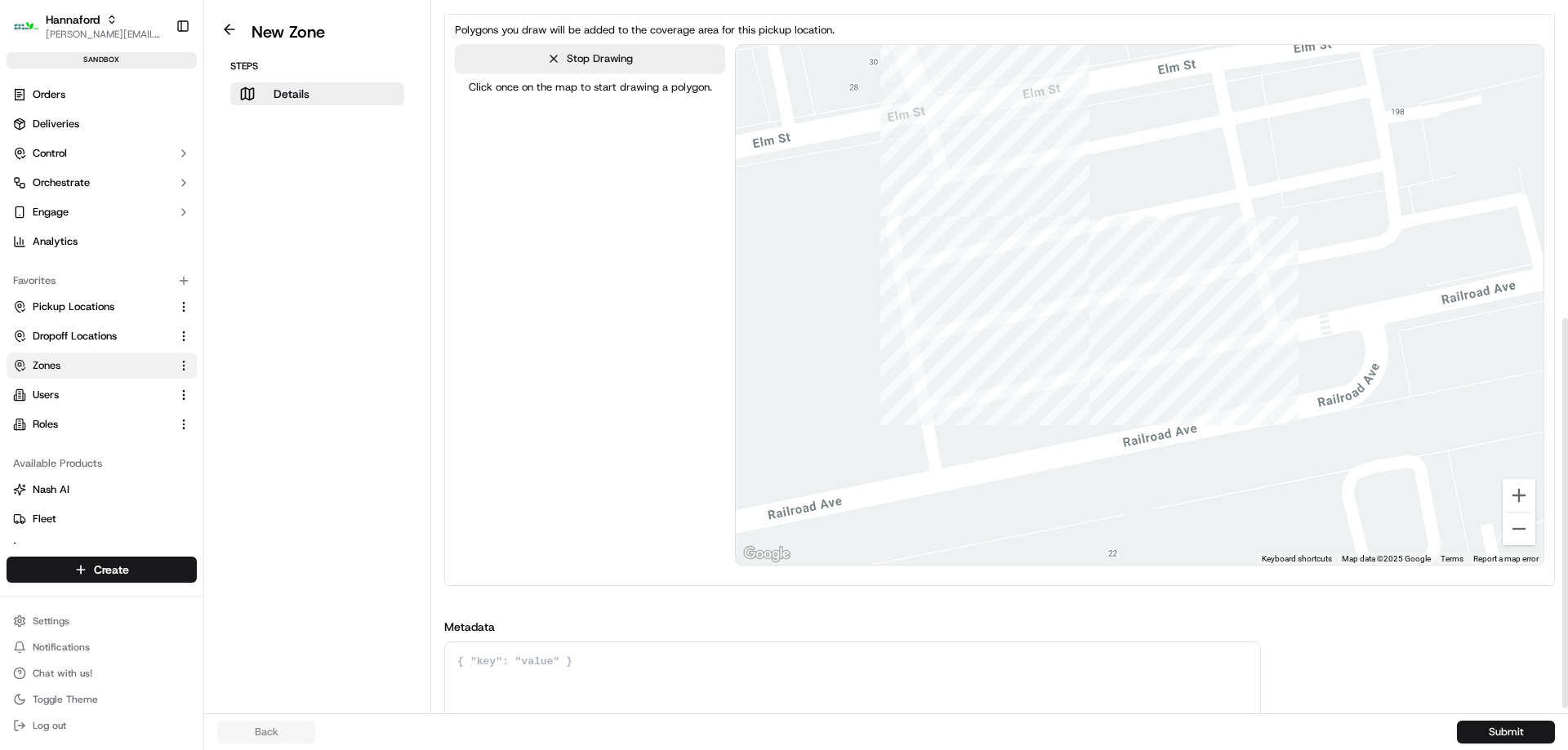
click at [1170, 325] on div at bounding box center [1138, 306] width 807 height 520
click at [1129, 178] on div at bounding box center [1138, 306] width 807 height 520
click at [966, 215] on div at bounding box center [1138, 306] width 807 height 520
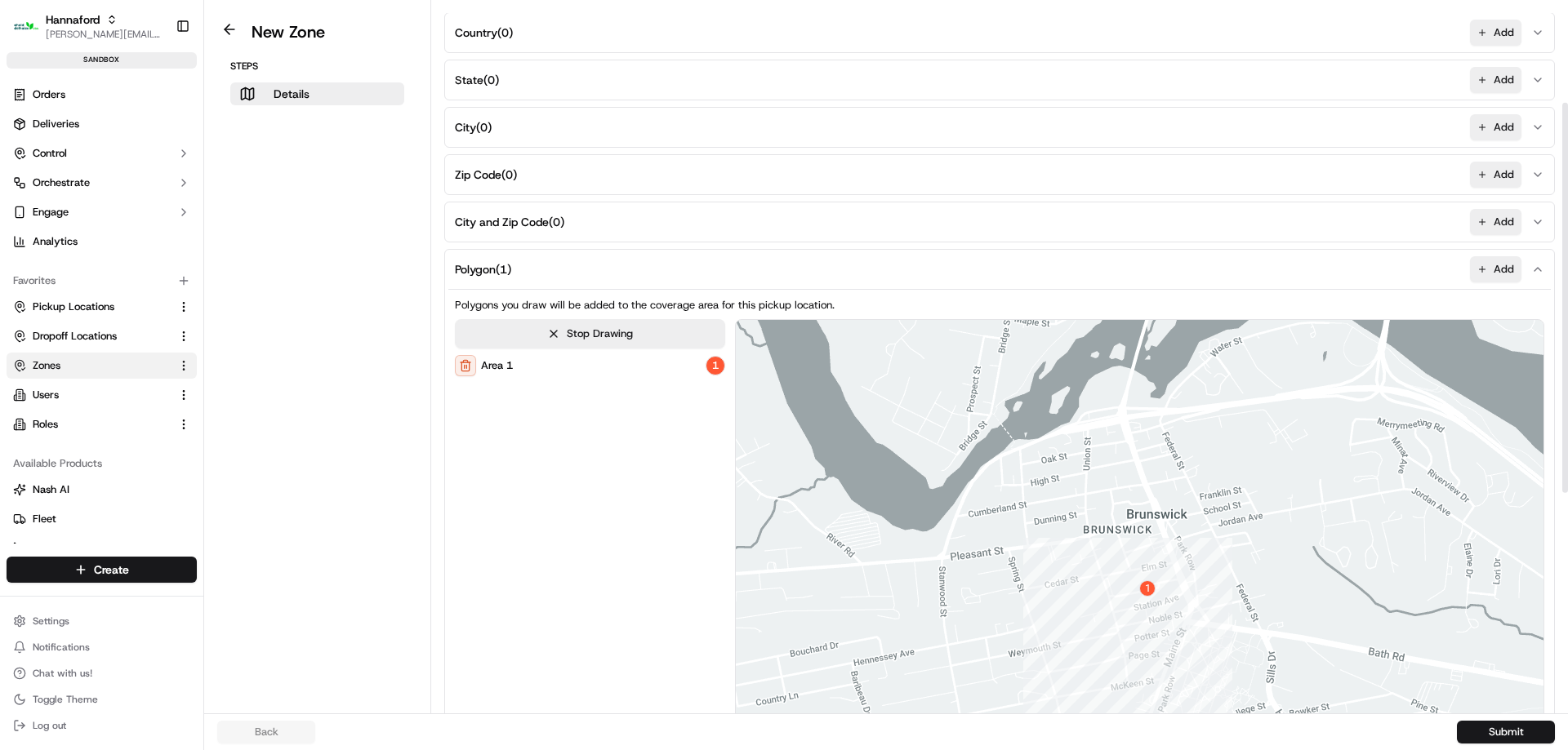
scroll to position [581, 0]
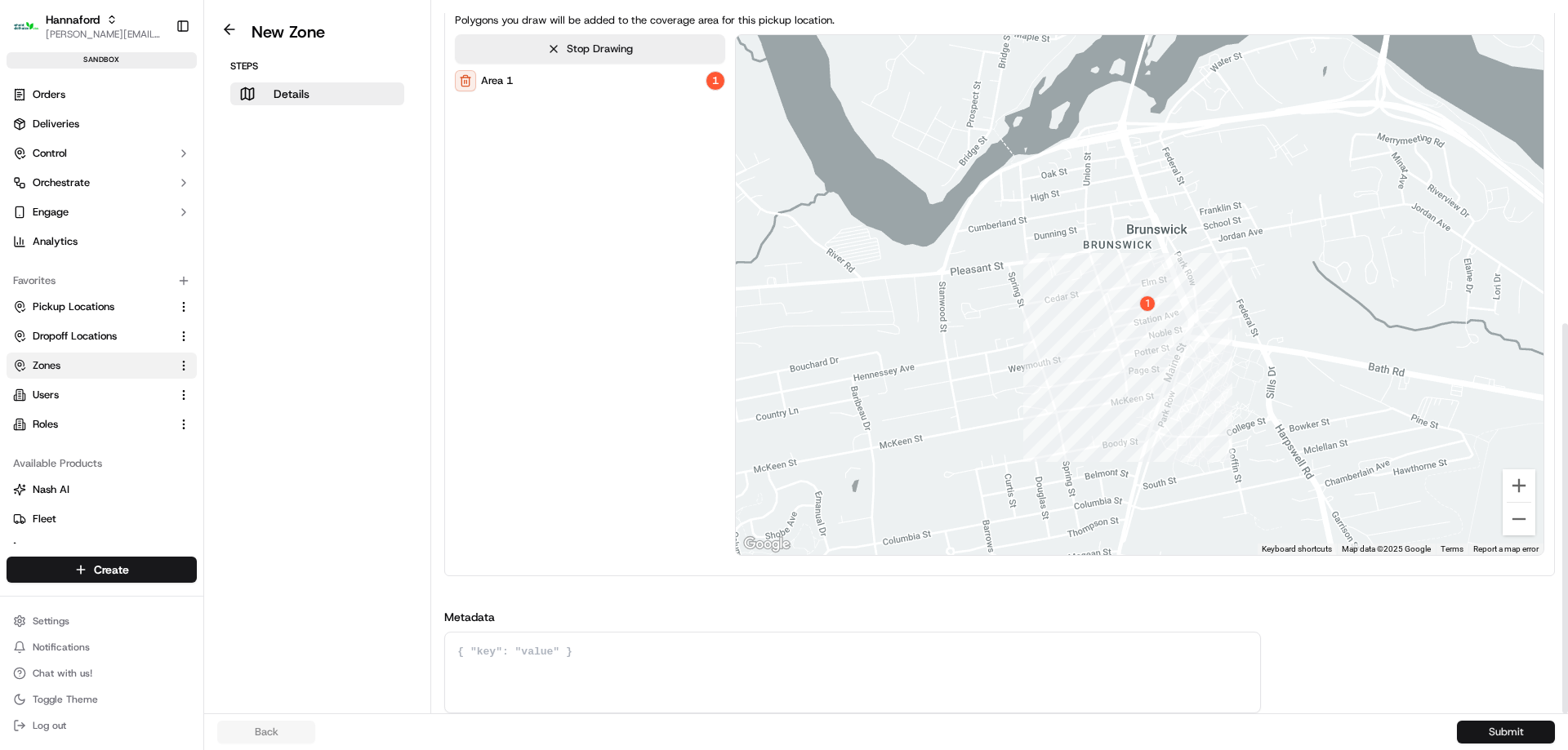
click at [1520, 732] on button "Submit" at bounding box center [1505, 732] width 98 height 23
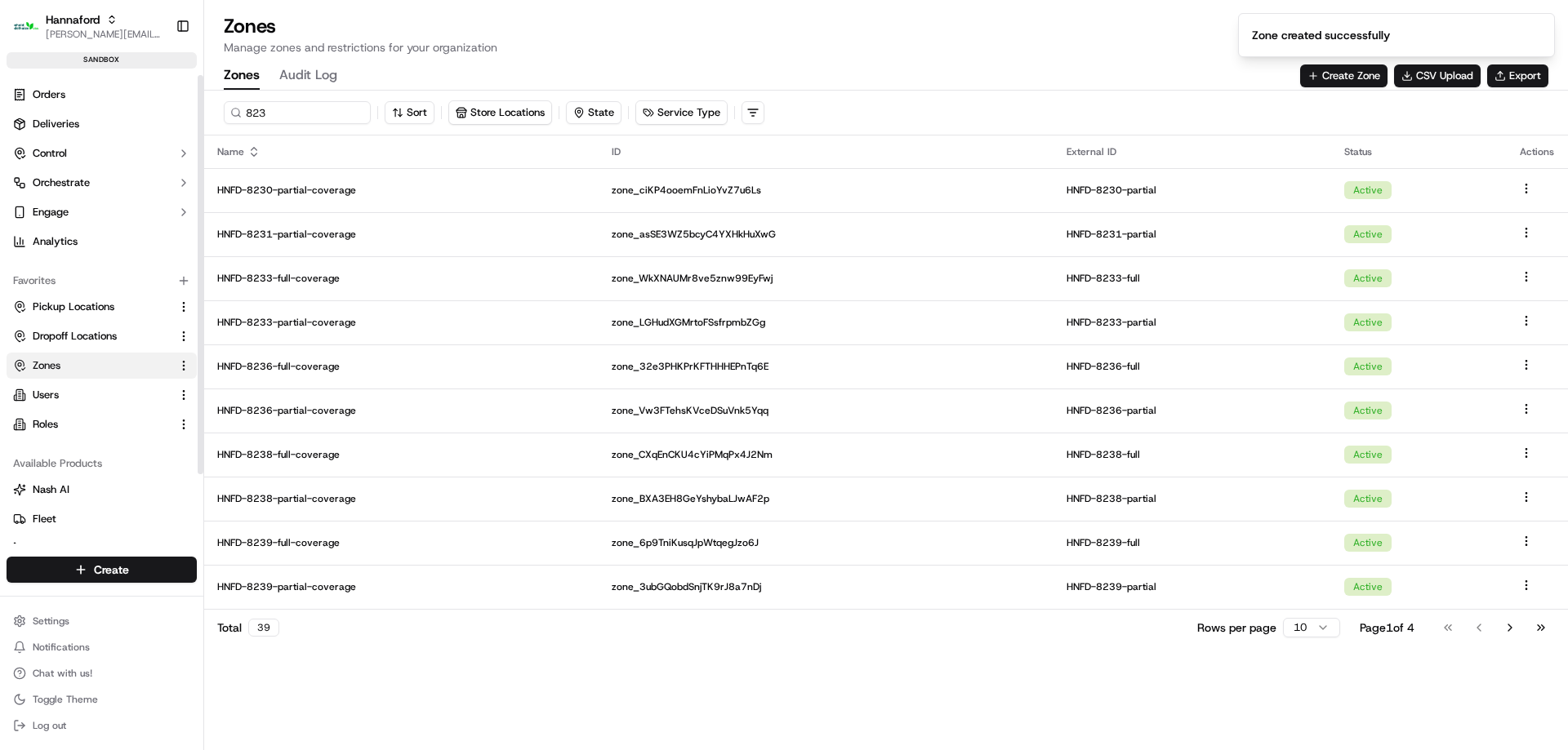
click at [318, 125] on div "823 Sort Store Locations State Service Type" at bounding box center [886, 113] width 1364 height 45
click at [325, 116] on input "823" at bounding box center [322, 112] width 196 height 23
type input "8231"
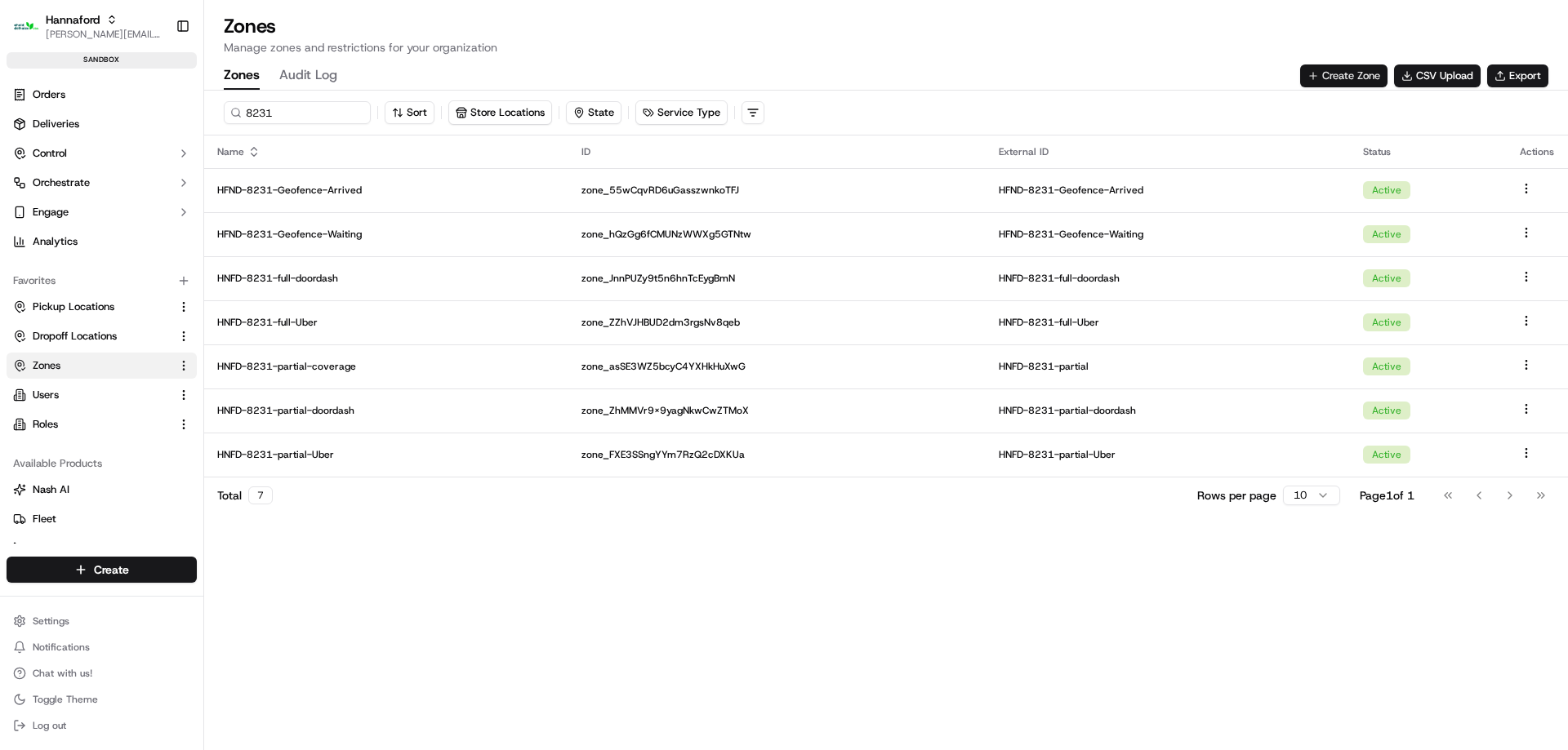
click at [1321, 75] on button "Create Zone" at bounding box center [1344, 75] width 87 height 23
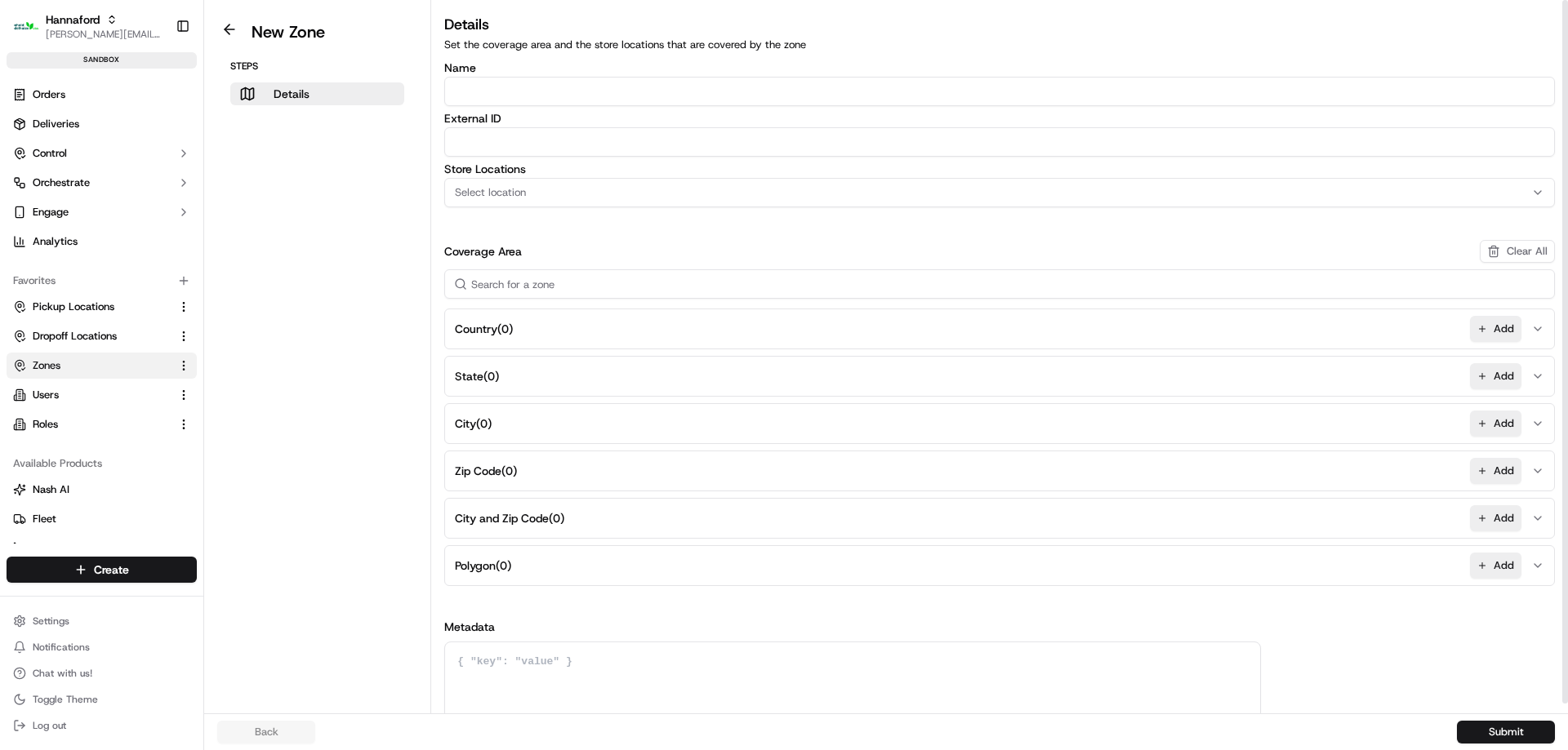
drag, startPoint x: 541, startPoint y: 105, endPoint x: 546, endPoint y: 96, distance: 10.3
click at [542, 103] on input "Name" at bounding box center [999, 91] width 1111 height 29
paste input "HFND-8231-Geofence-Waiting"
click at [517, 89] on input "HFND-8231-Geofence-Waiting" at bounding box center [999, 91] width 1111 height 29
click at [593, 93] on input "HFND-8233-Geofence-Waiting" at bounding box center [999, 91] width 1111 height 29
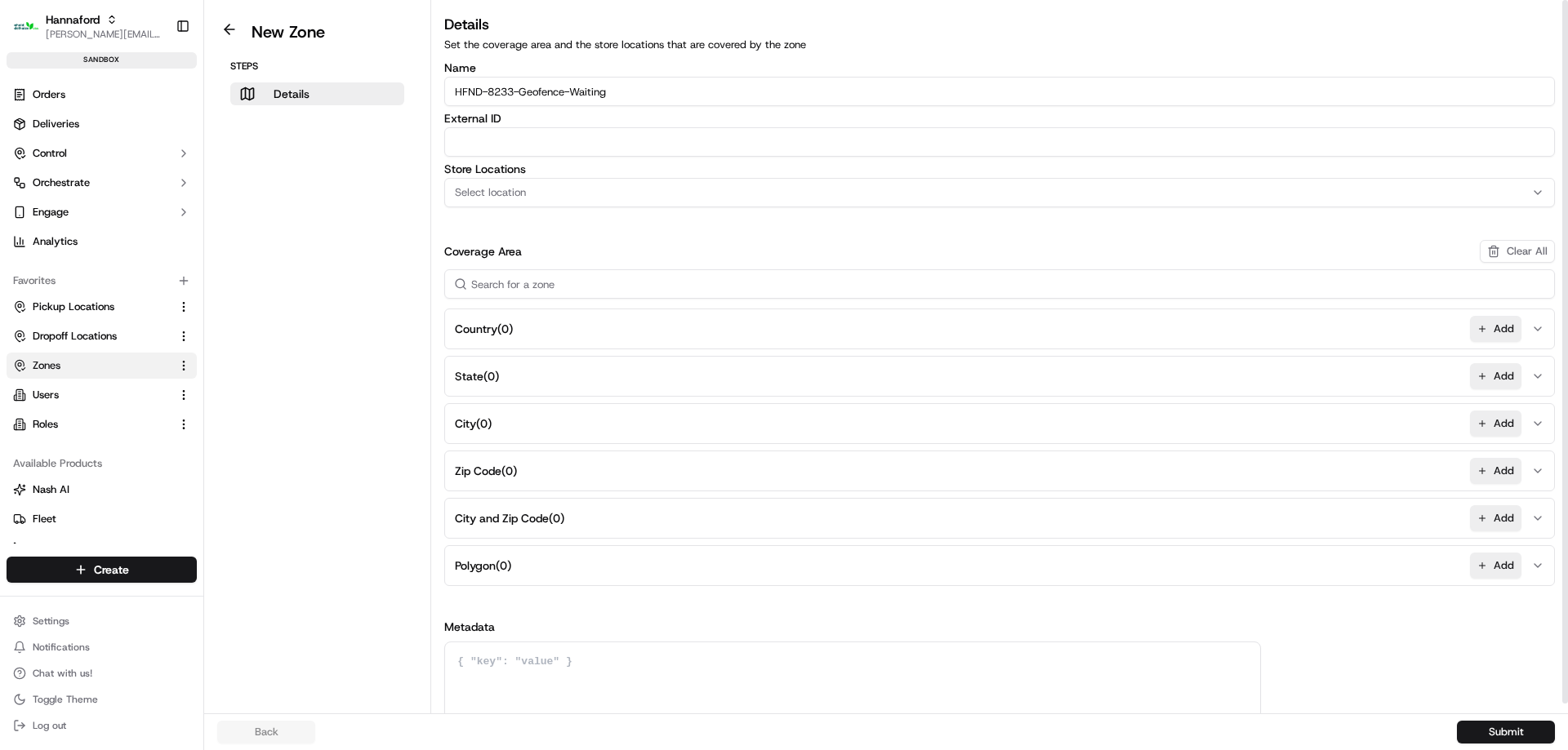
click at [593, 93] on input "HFND-8233-Geofence-Waiting" at bounding box center [999, 91] width 1111 height 29
type input "HFND-8233-Geofence-Arrived"
paste input "HFND-8233-Geofence-Arrived"
type input "HFND-8233-Geofence-Arrived"
click at [507, 203] on button "Select location" at bounding box center [999, 193] width 1111 height 29
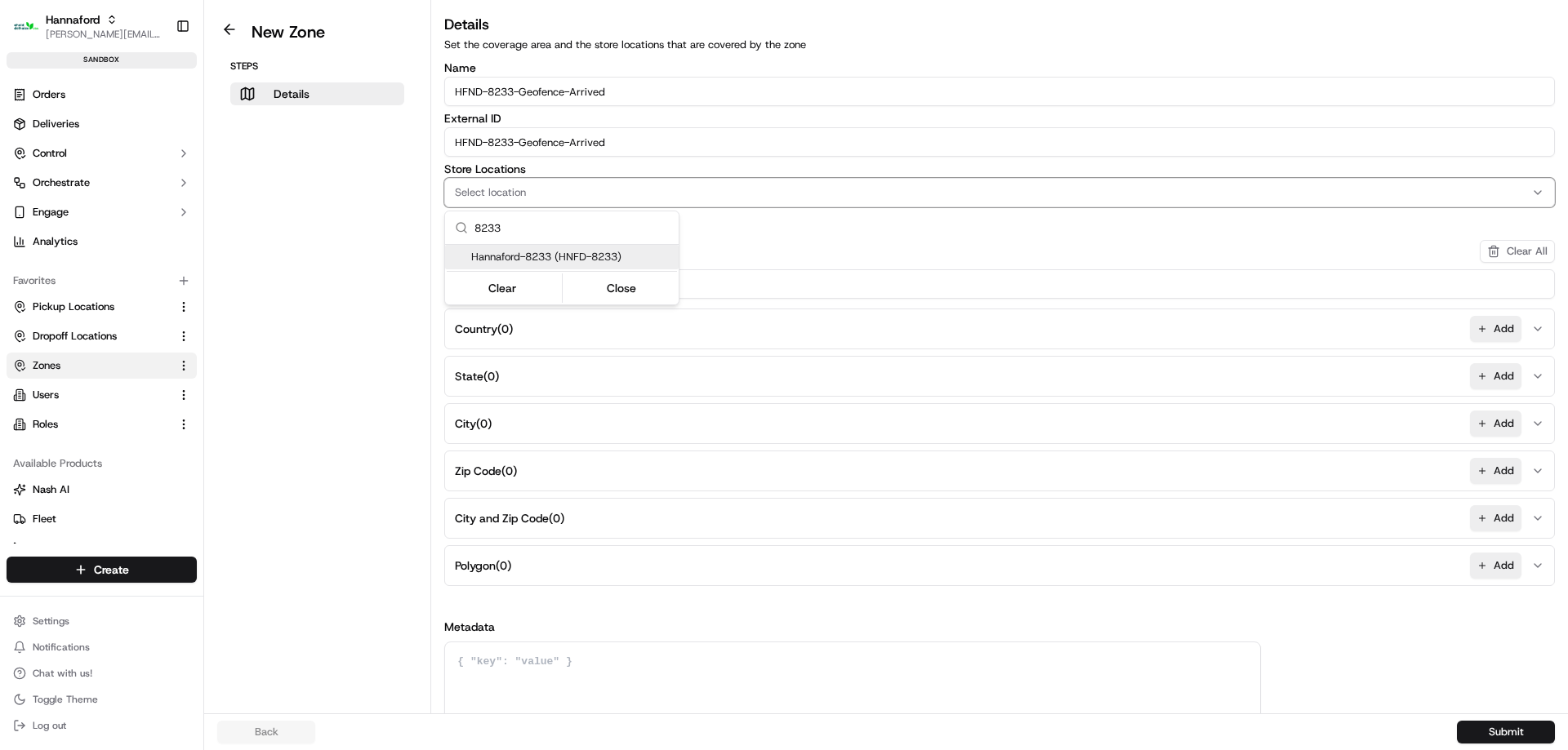
type input "8233"
click at [601, 256] on span "Hannaford-8233 (HNFD-8233)" at bounding box center [572, 257] width 201 height 15
click at [608, 295] on button "Close" at bounding box center [622, 287] width 112 height 23
click at [1476, 566] on button "Add" at bounding box center [1495, 565] width 51 height 26
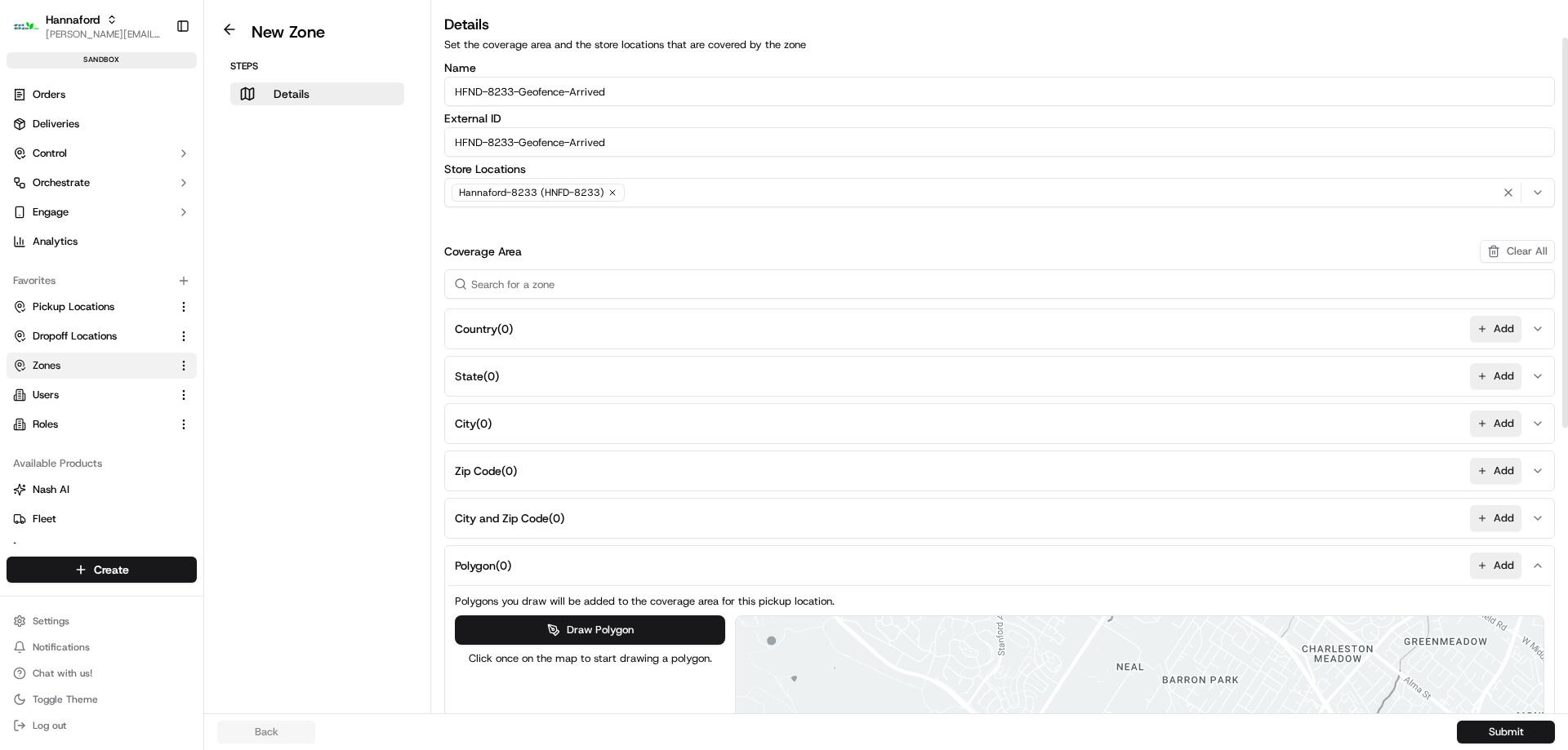
scroll to position [571, 0]
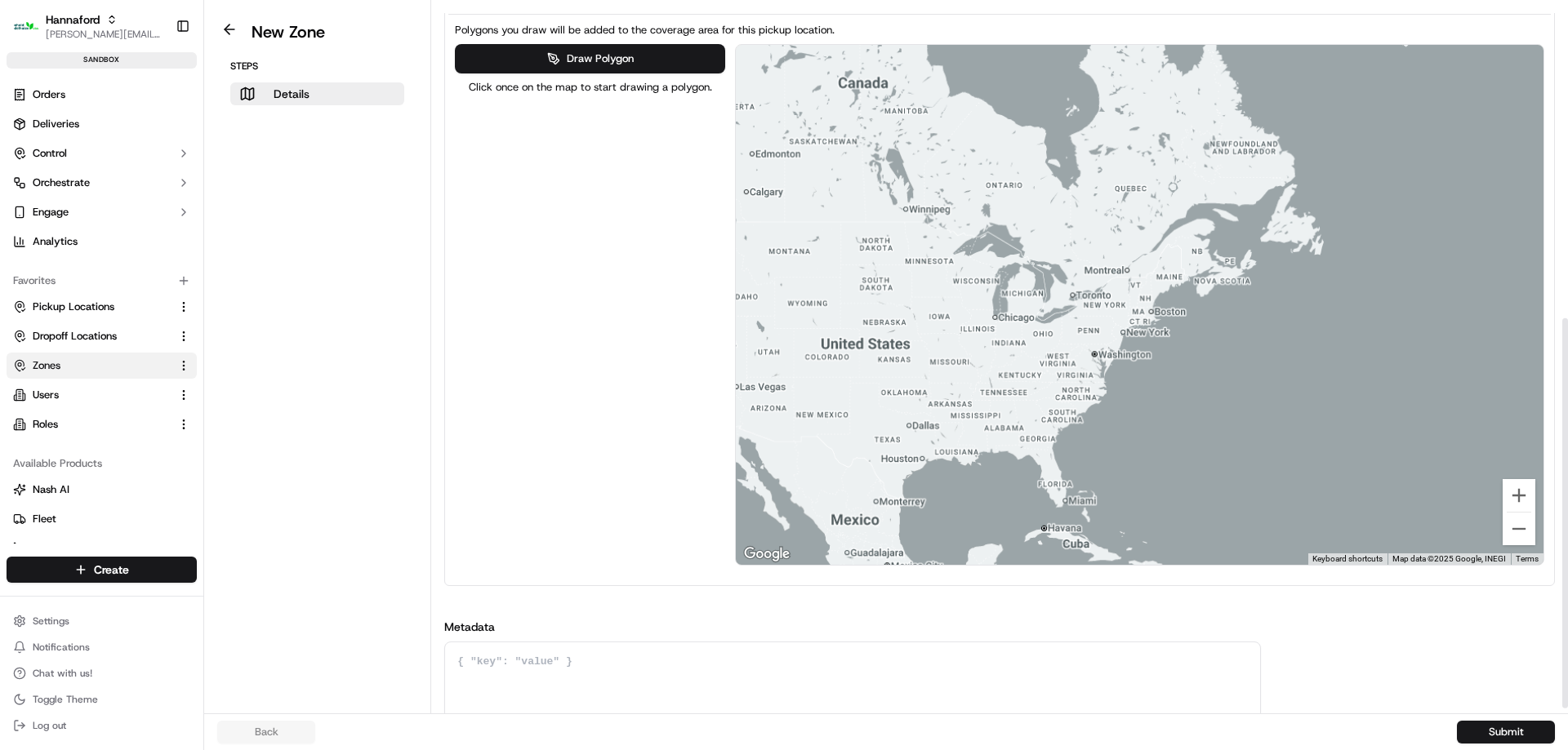
drag, startPoint x: 1083, startPoint y: 300, endPoint x: 985, endPoint y: 306, distance: 98.2
click at [985, 306] on div at bounding box center [1139, 305] width 807 height 520
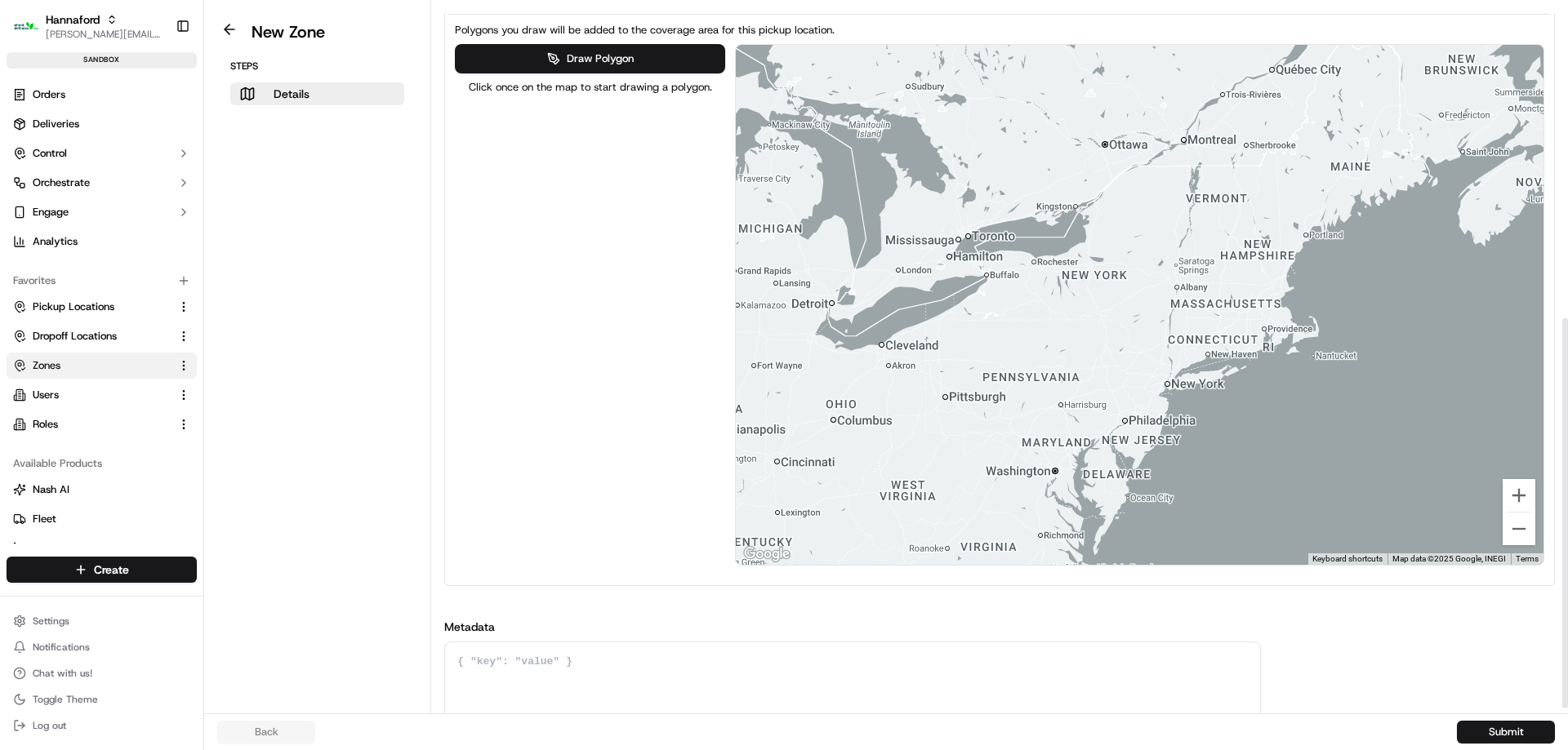
drag, startPoint x: 1122, startPoint y: 372, endPoint x: 1162, endPoint y: 367, distance: 40.3
click at [1162, 367] on div at bounding box center [1139, 305] width 807 height 520
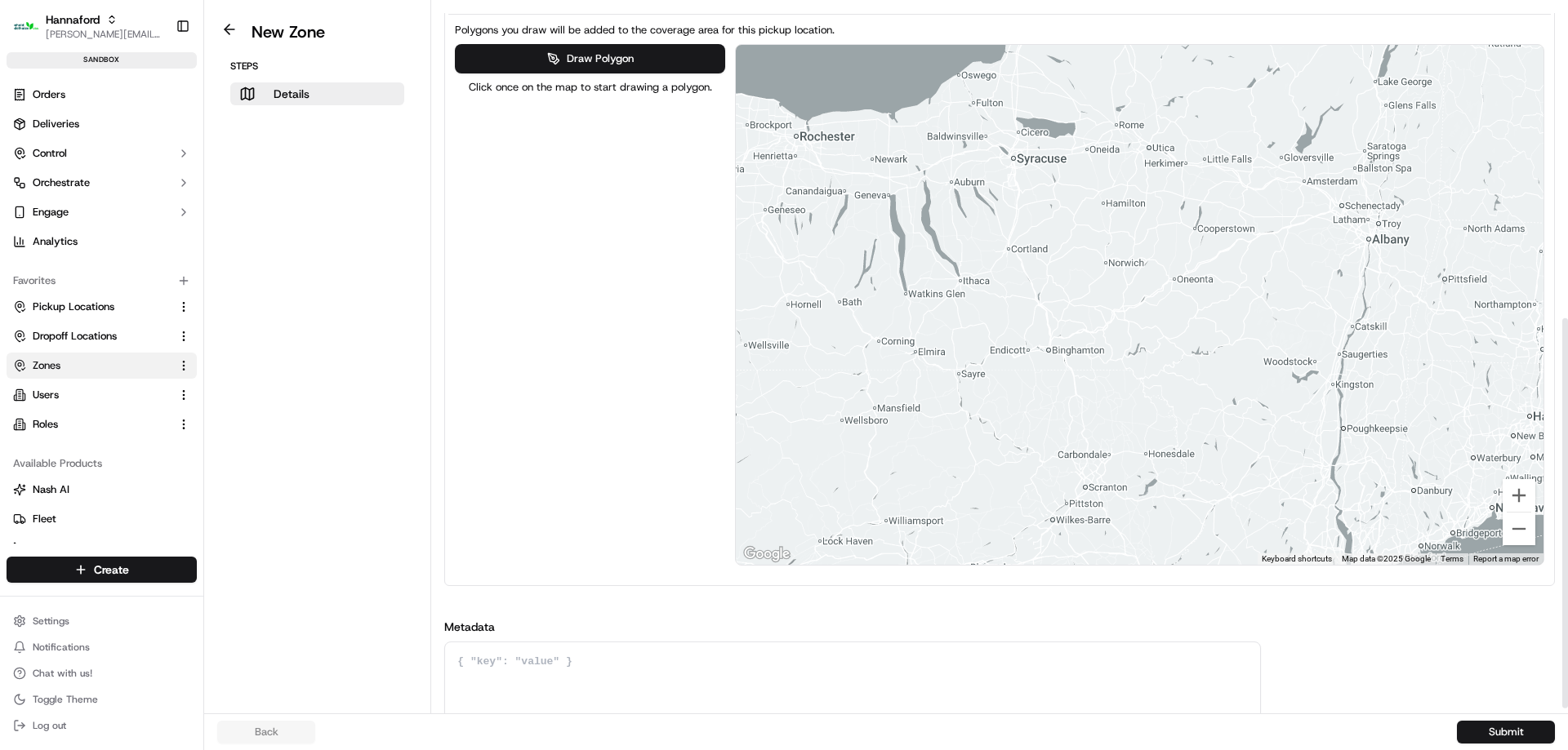
drag, startPoint x: 1030, startPoint y: 271, endPoint x: 1112, endPoint y: 321, distance: 96.0
click at [1097, 321] on div at bounding box center [1139, 305] width 807 height 520
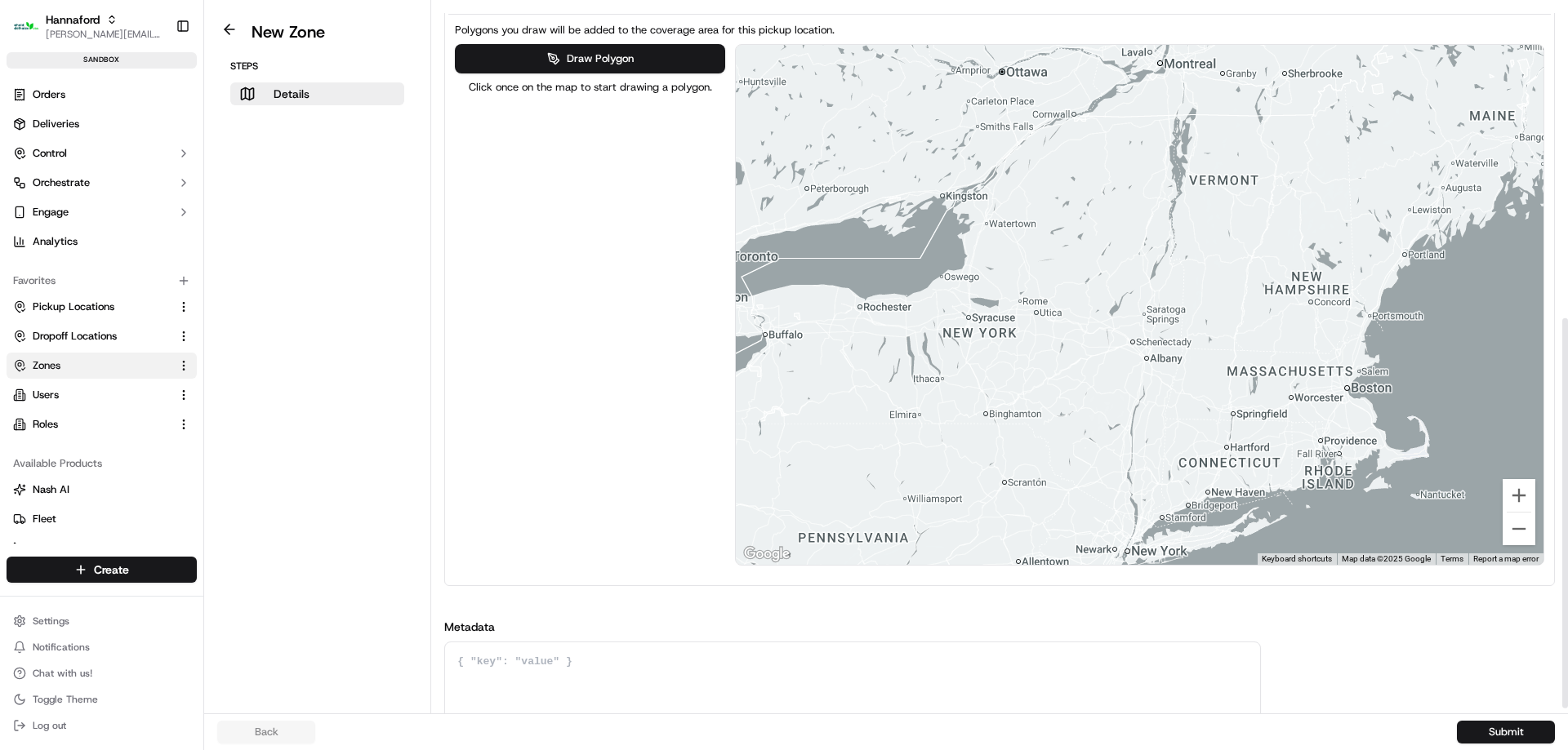
drag, startPoint x: 1156, startPoint y: 388, endPoint x: 1036, endPoint y: 480, distance: 151.2
click at [1036, 480] on div at bounding box center [1139, 305] width 807 height 520
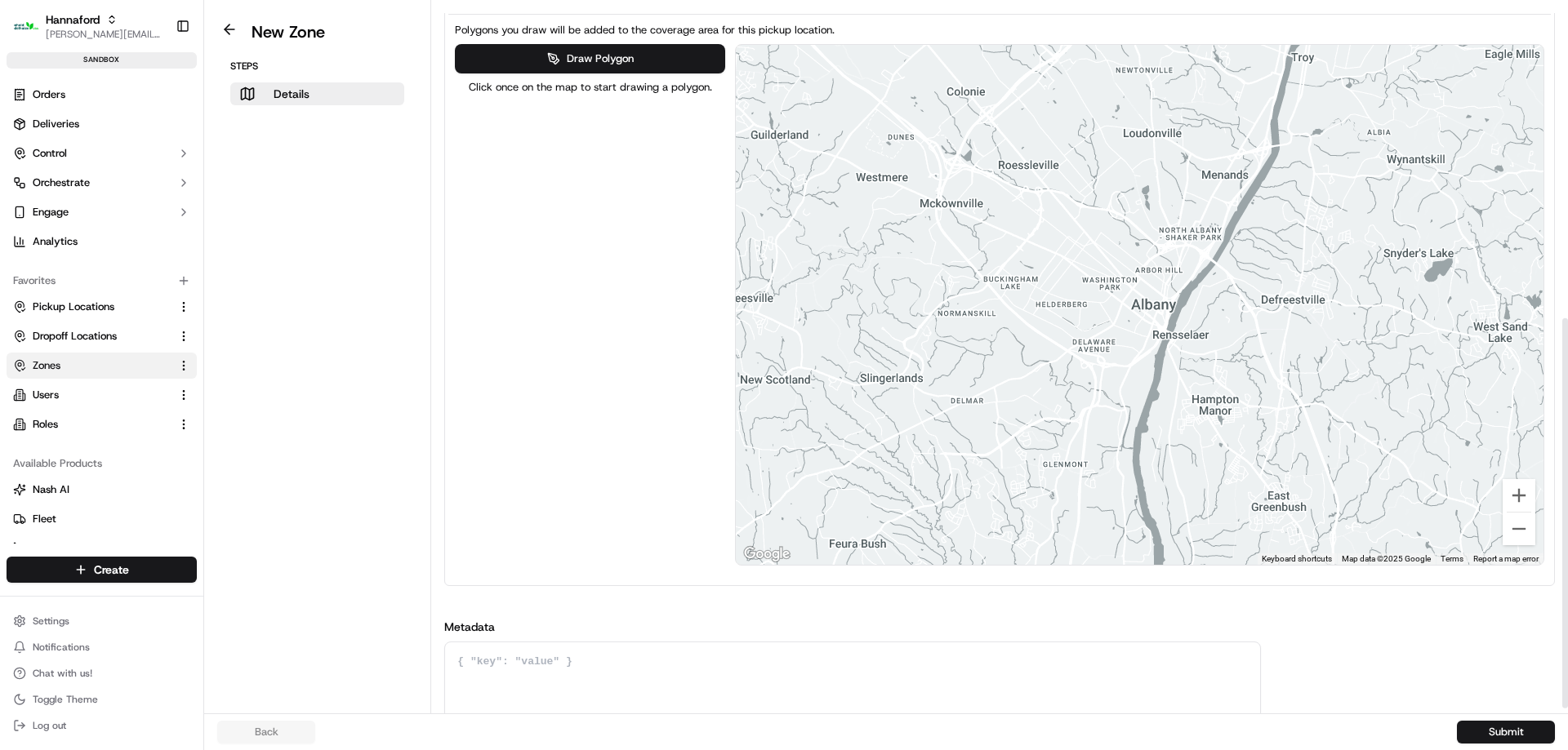
drag, startPoint x: 1032, startPoint y: 328, endPoint x: 1081, endPoint y: 325, distance: 49.1
click at [1081, 325] on div at bounding box center [1139, 305] width 807 height 520
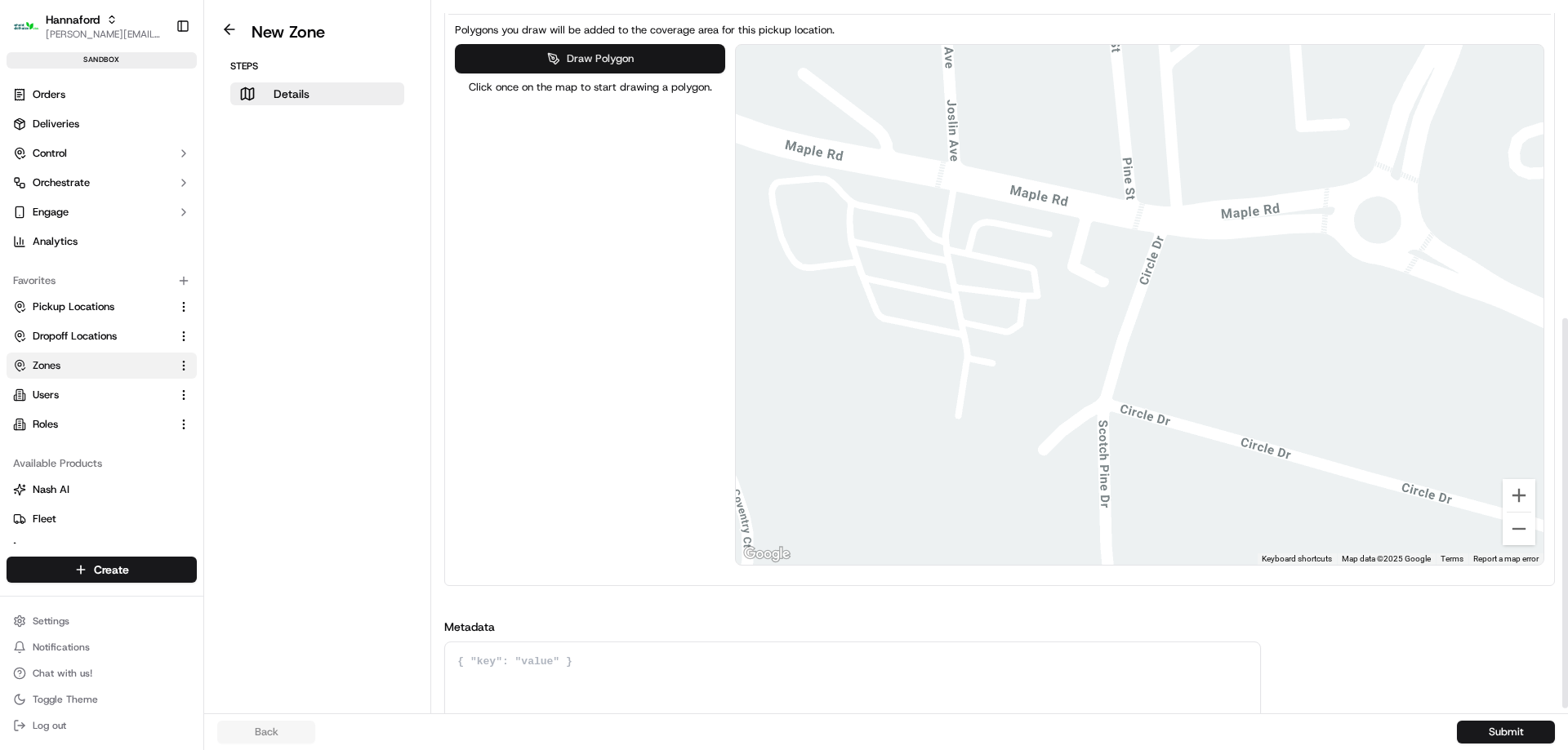
click at [527, 60] on button "Draw Polygon" at bounding box center [590, 59] width 270 height 29
click at [844, 189] on div at bounding box center [1139, 305] width 807 height 520
click at [843, 265] on div at bounding box center [1139, 305] width 807 height 520
click at [869, 326] on div at bounding box center [1139, 305] width 807 height 520
click at [1024, 360] on div at bounding box center [1139, 305] width 807 height 520
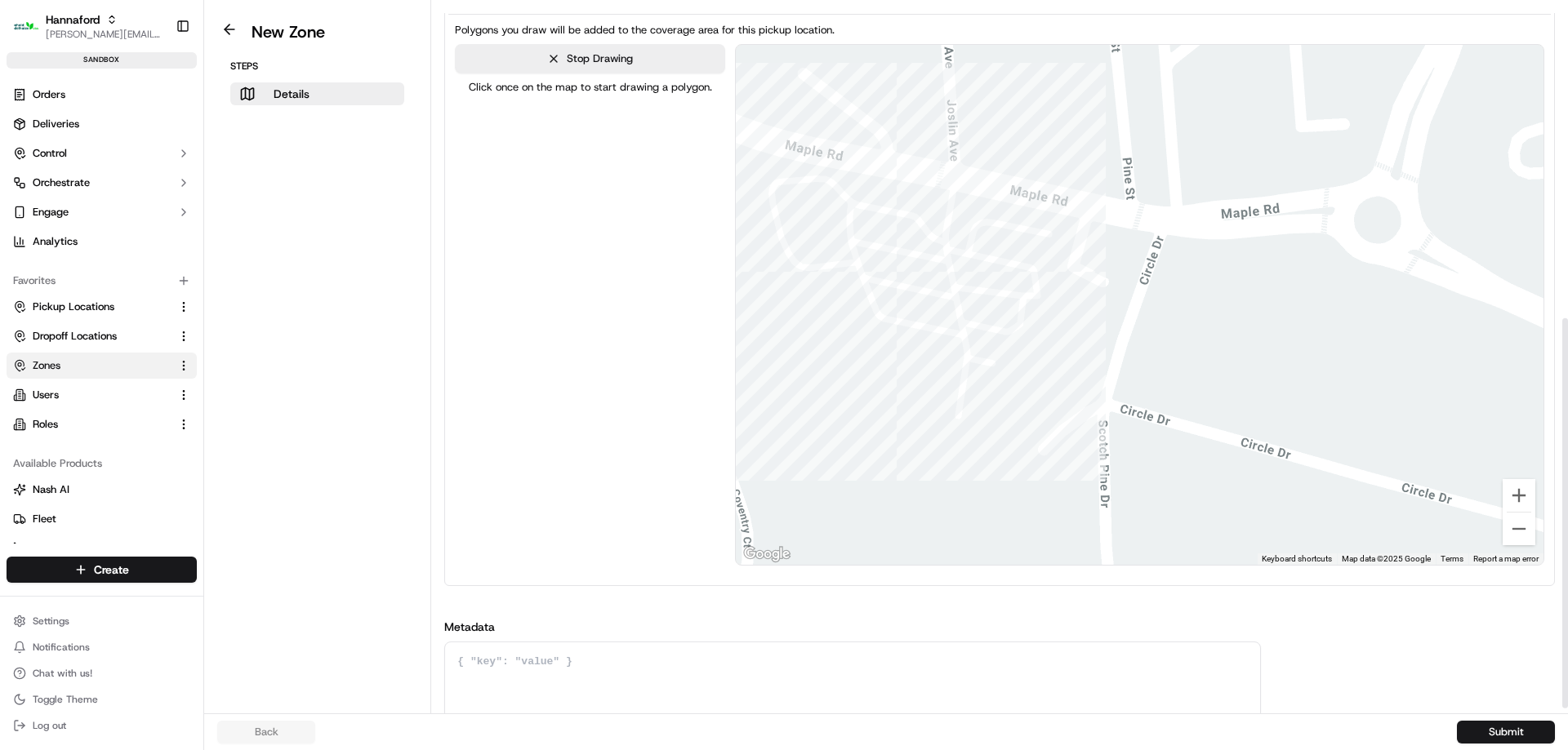
click at [1070, 281] on div at bounding box center [1139, 305] width 807 height 520
click at [1055, 215] on div at bounding box center [1139, 305] width 807 height 520
click at [849, 189] on div at bounding box center [1139, 305] width 807 height 520
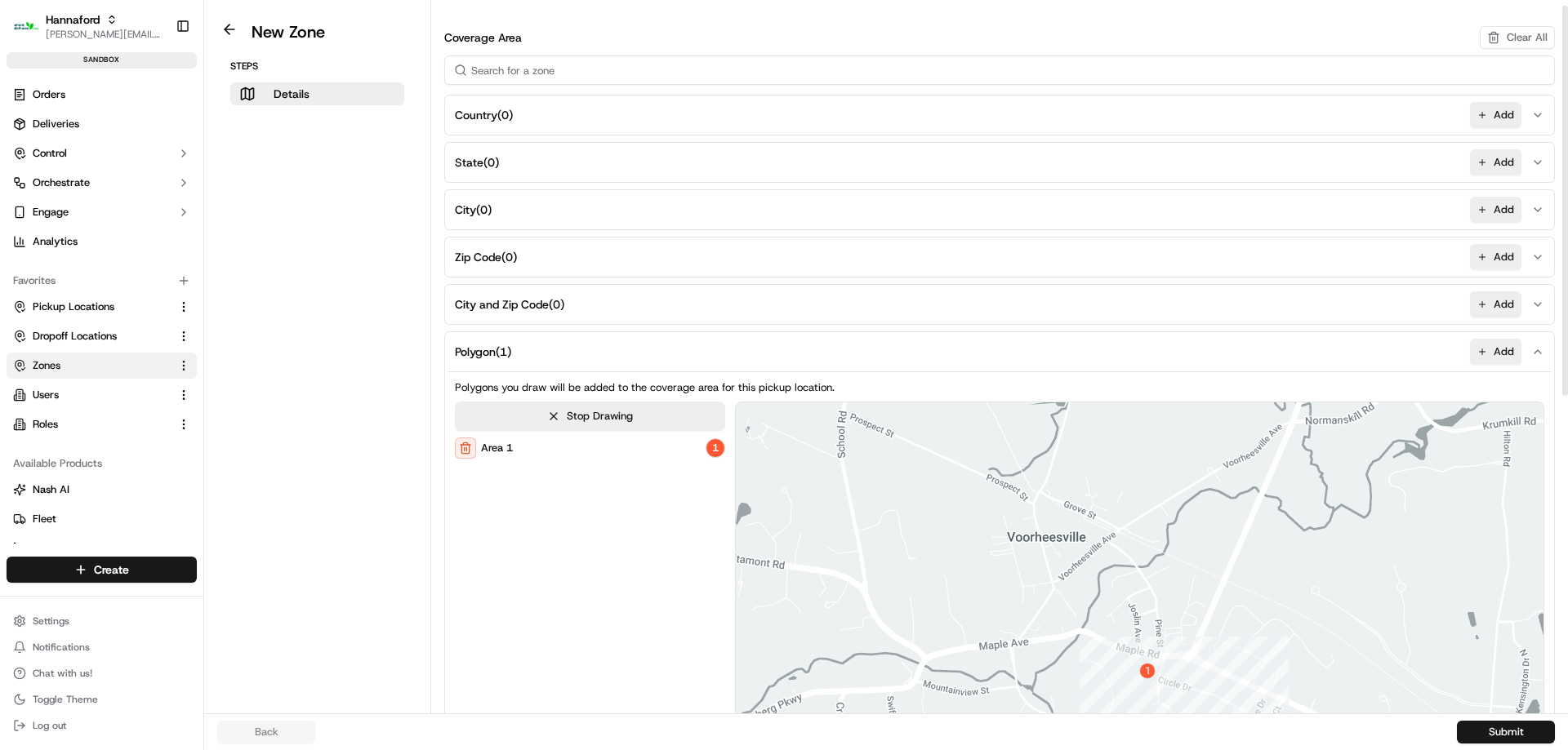
scroll to position [10, 0]
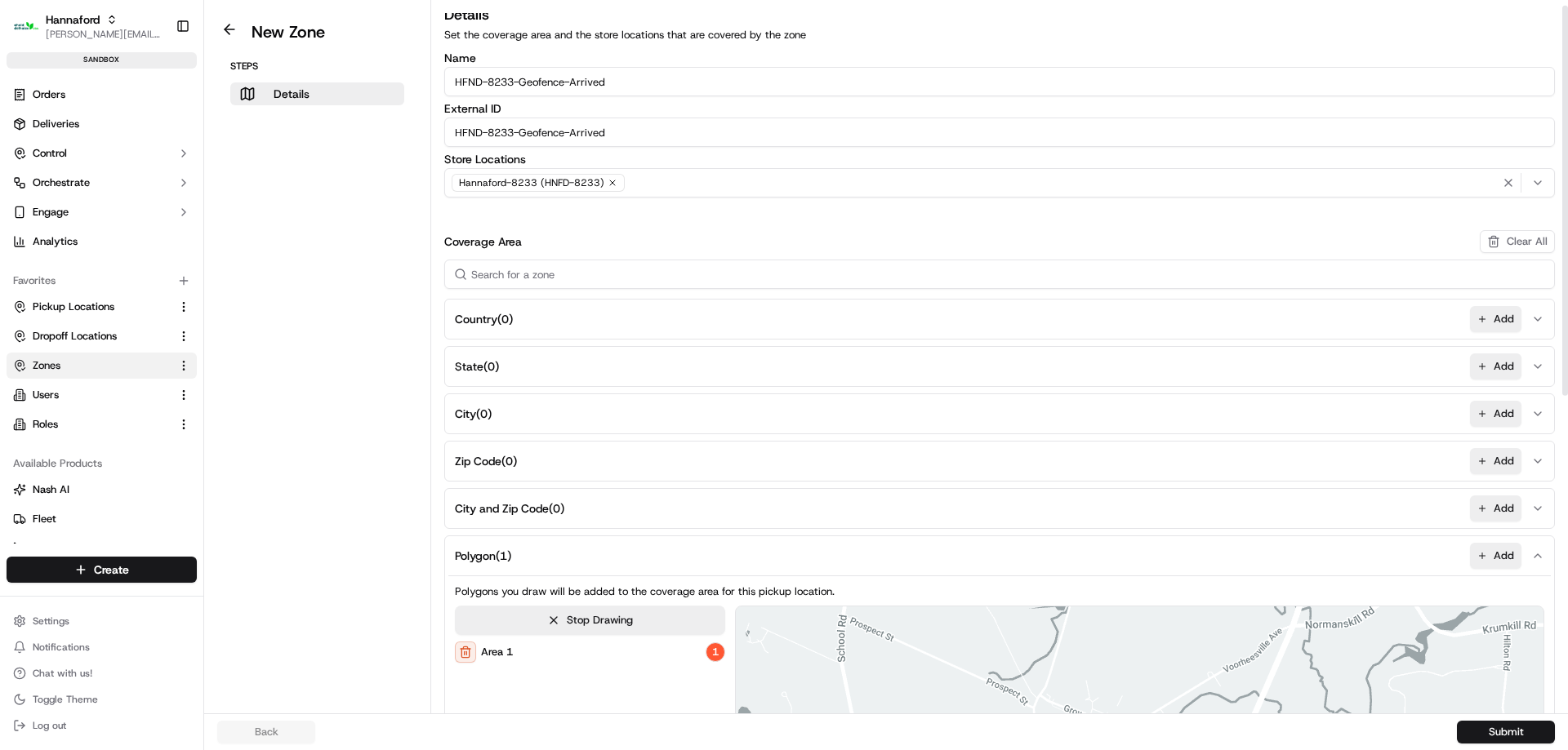
click at [640, 70] on input "HFND-8233-Geofence-Arrived" at bounding box center [999, 81] width 1111 height 29
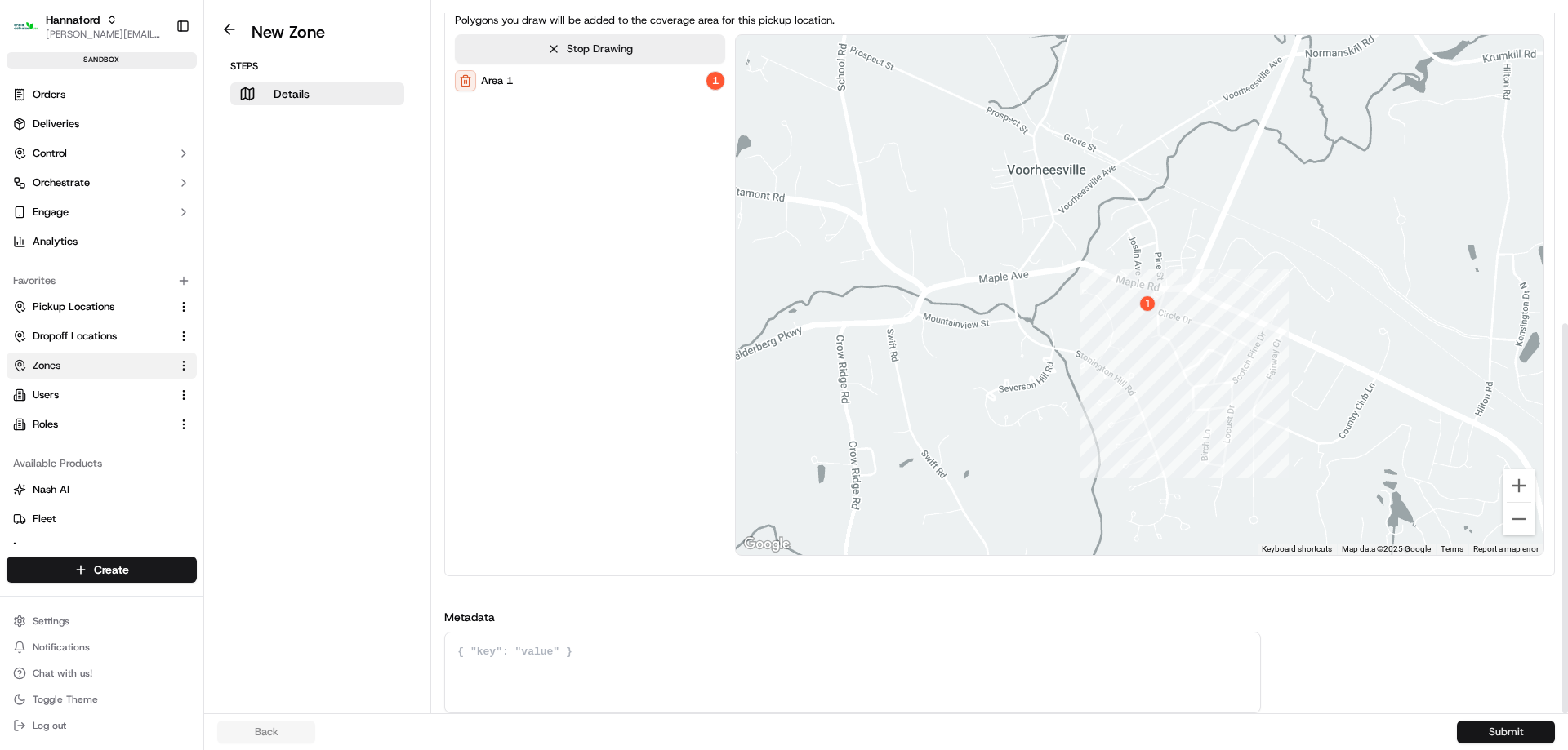
click at [1508, 732] on button "Submit" at bounding box center [1505, 732] width 98 height 23
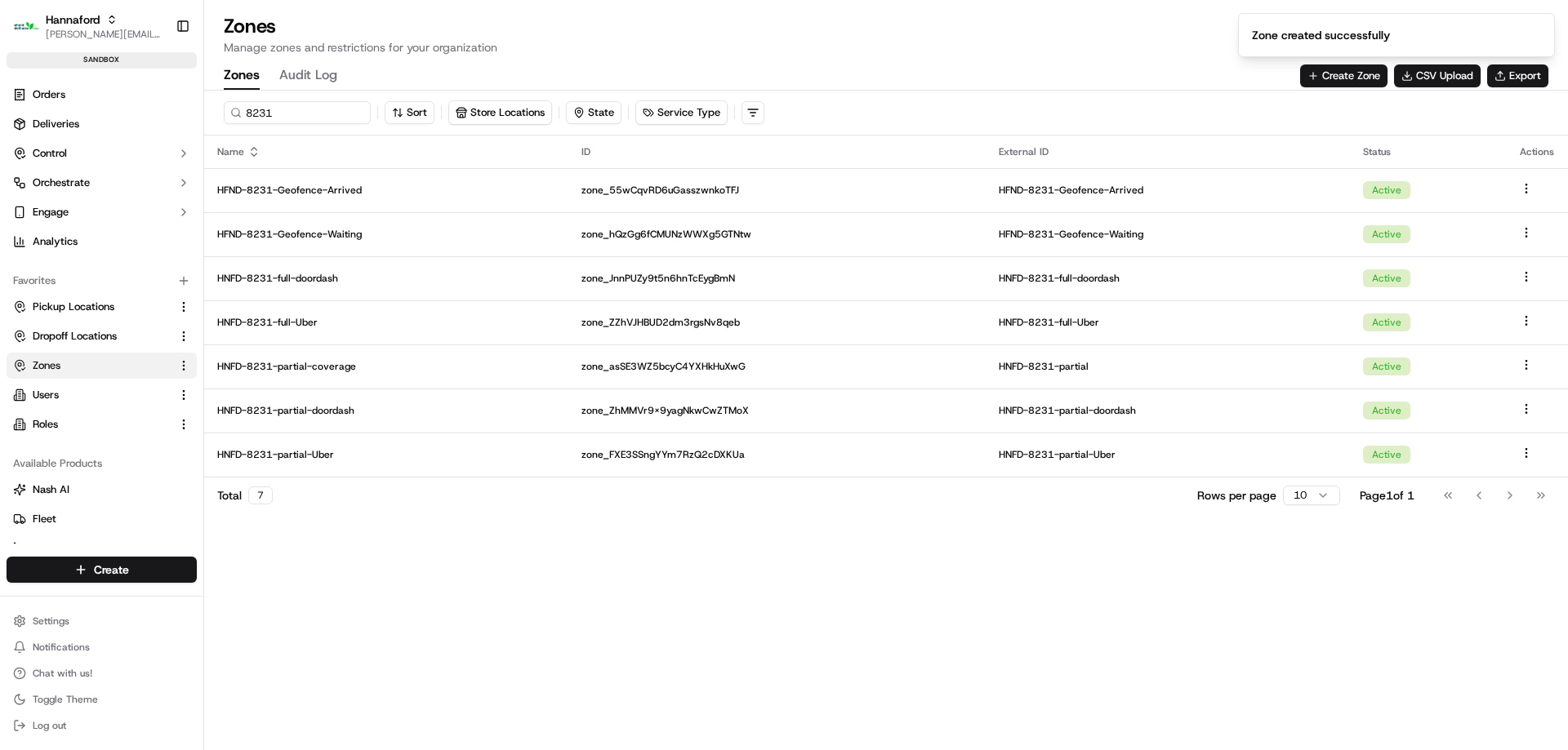
click at [1354, 87] on div "Zones Audit Log Create Zone CSV Upload Export" at bounding box center [885, 75] width 1324 height 28
click at [1357, 70] on button "Create Zone" at bounding box center [1344, 75] width 87 height 23
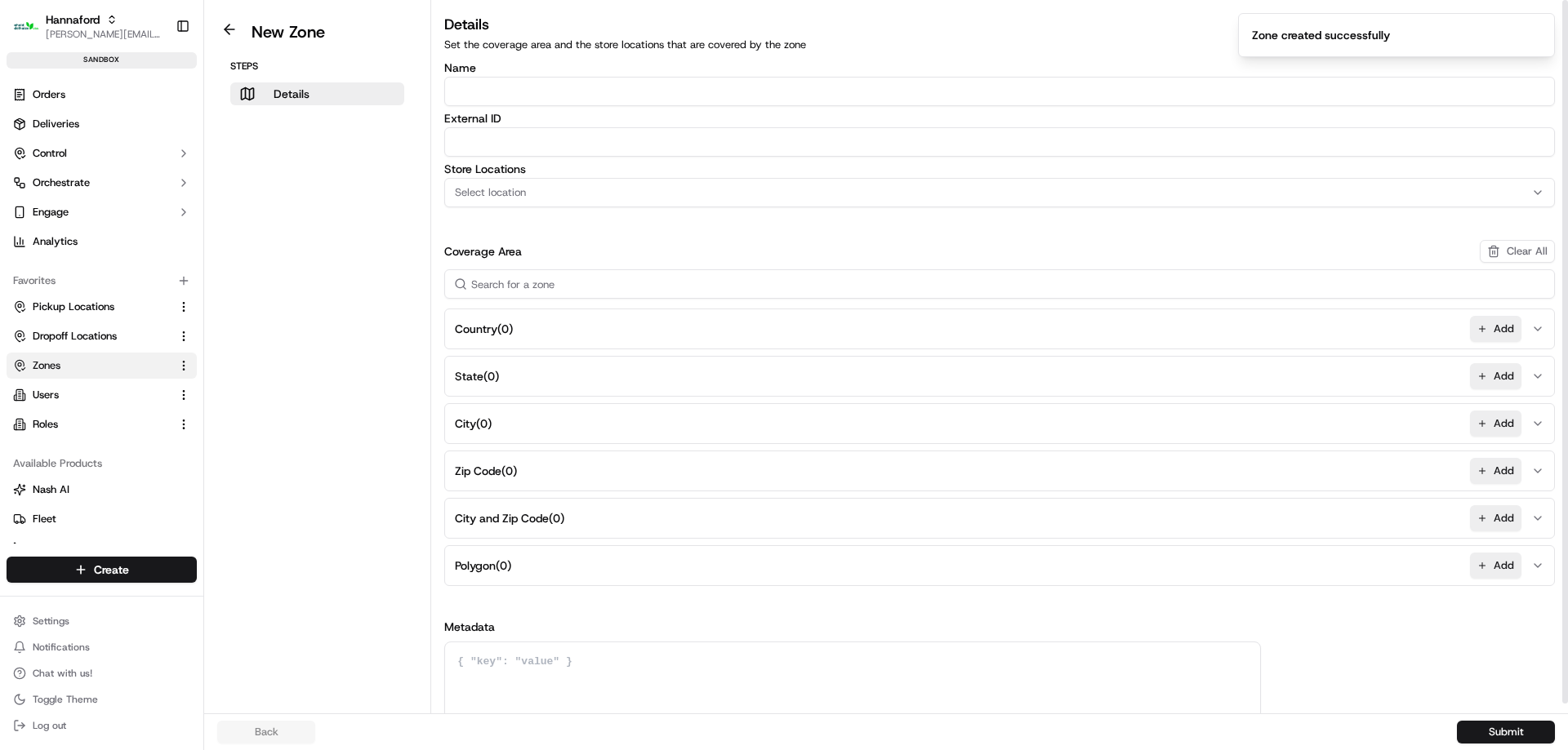
click at [533, 81] on input "Name" at bounding box center [999, 91] width 1111 height 29
paste input "HFND-8233-Geofence-Arrived"
click at [585, 88] on input "HFND-8233-Geofence-Arrived" at bounding box center [999, 91] width 1111 height 29
type input "HFND-8233-Geofence-Waiting"
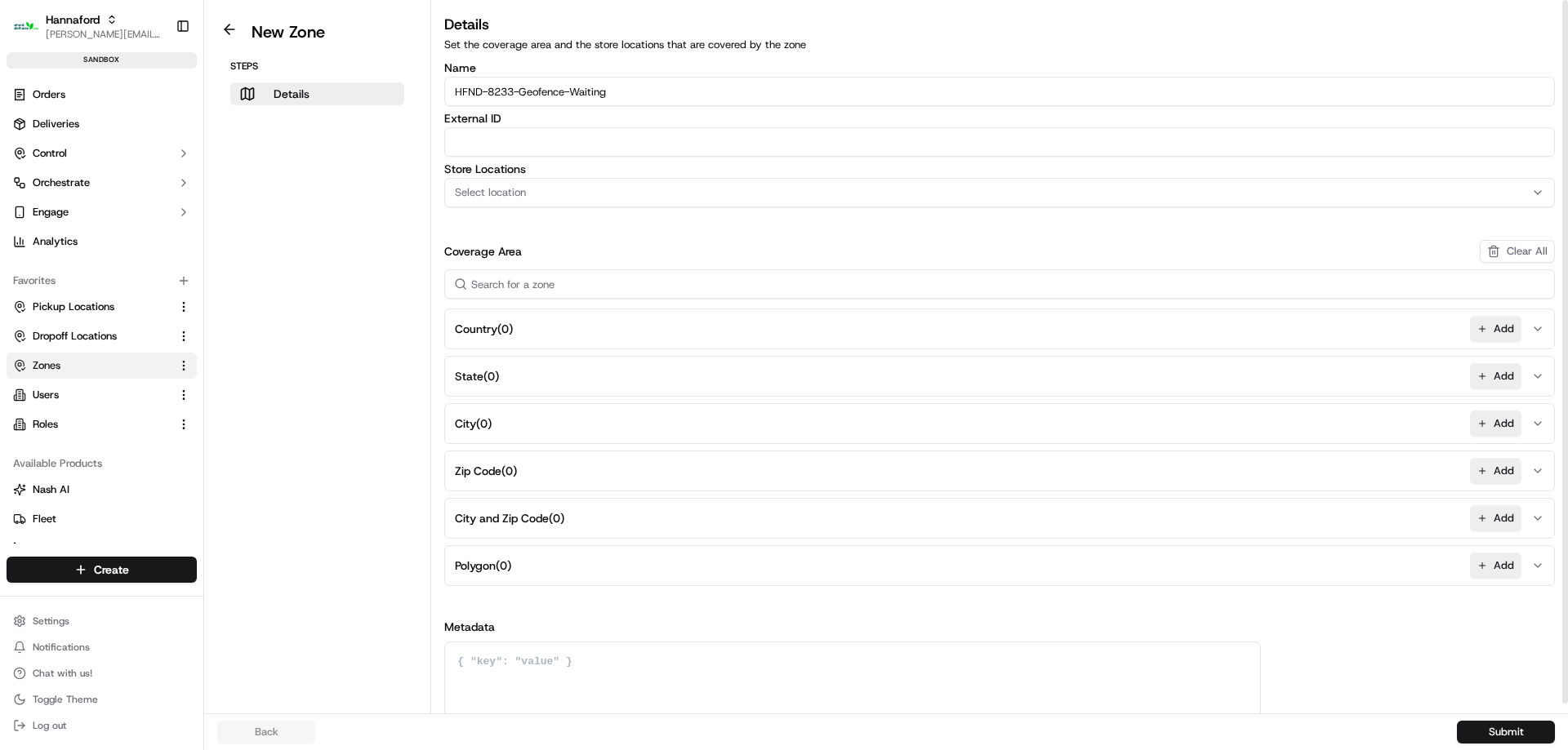
paste input "HFND-8233-Geofence-Waiting"
type input "HFND-8233-Geofence-Waiting"
click at [548, 198] on div "Select location" at bounding box center [999, 193] width 1102 height 15
type input "8233"
click at [619, 253] on span "Hannaford-8233 (HNFD-8233)" at bounding box center [572, 257] width 201 height 15
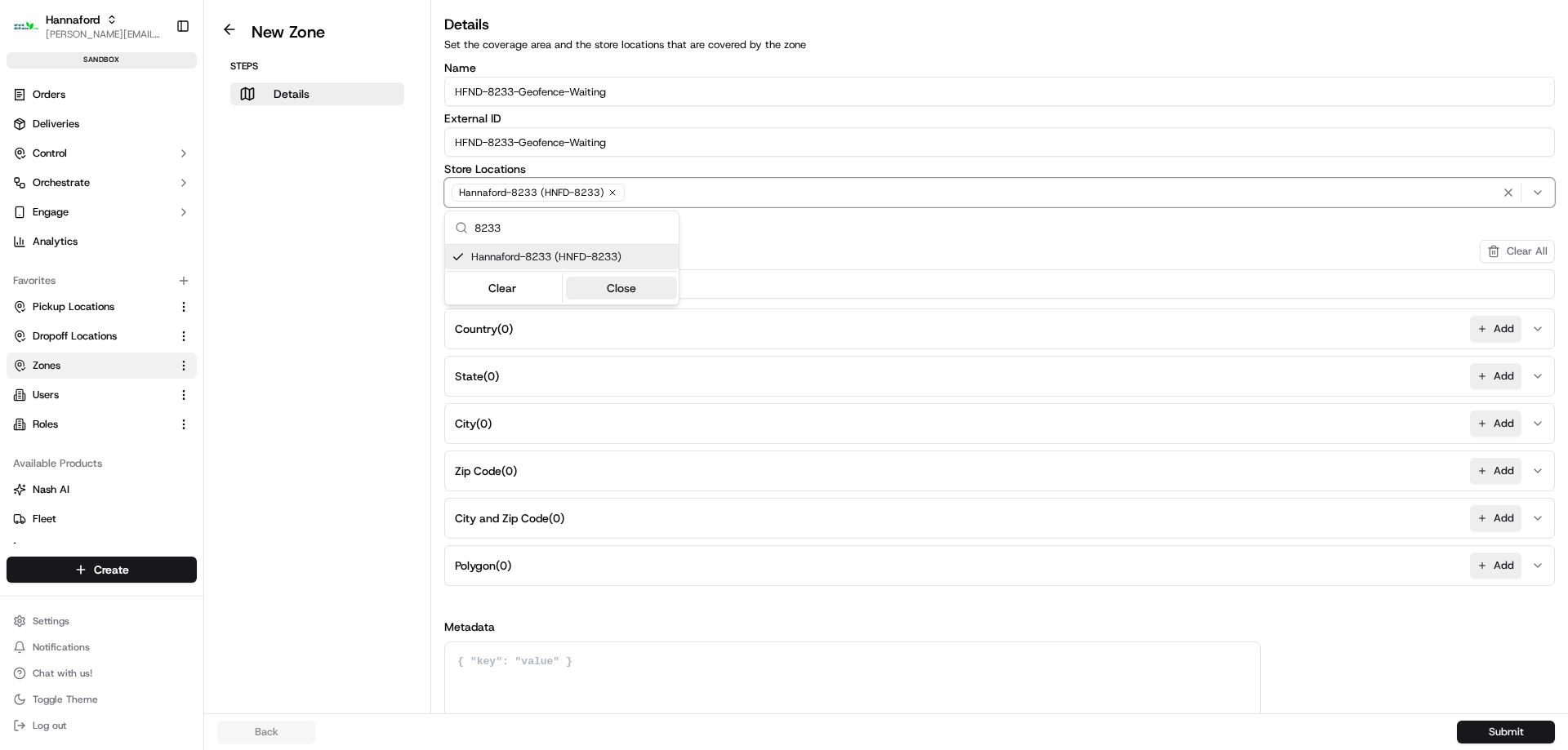
click at [624, 280] on button "Close" at bounding box center [622, 287] width 112 height 23
click at [1522, 574] on button "Polygon ( 0 ) Add" at bounding box center [999, 565] width 1102 height 39
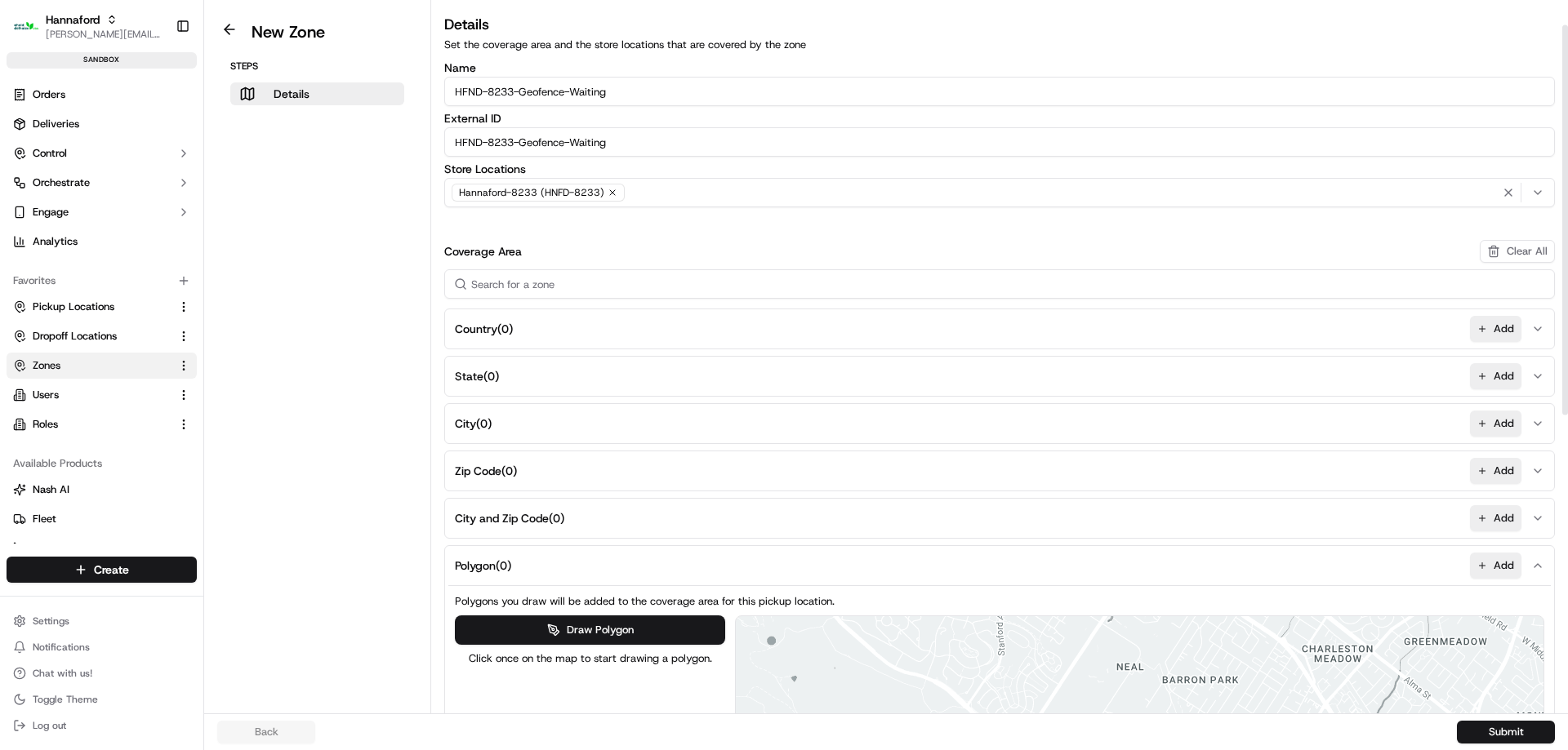
scroll to position [581, 0]
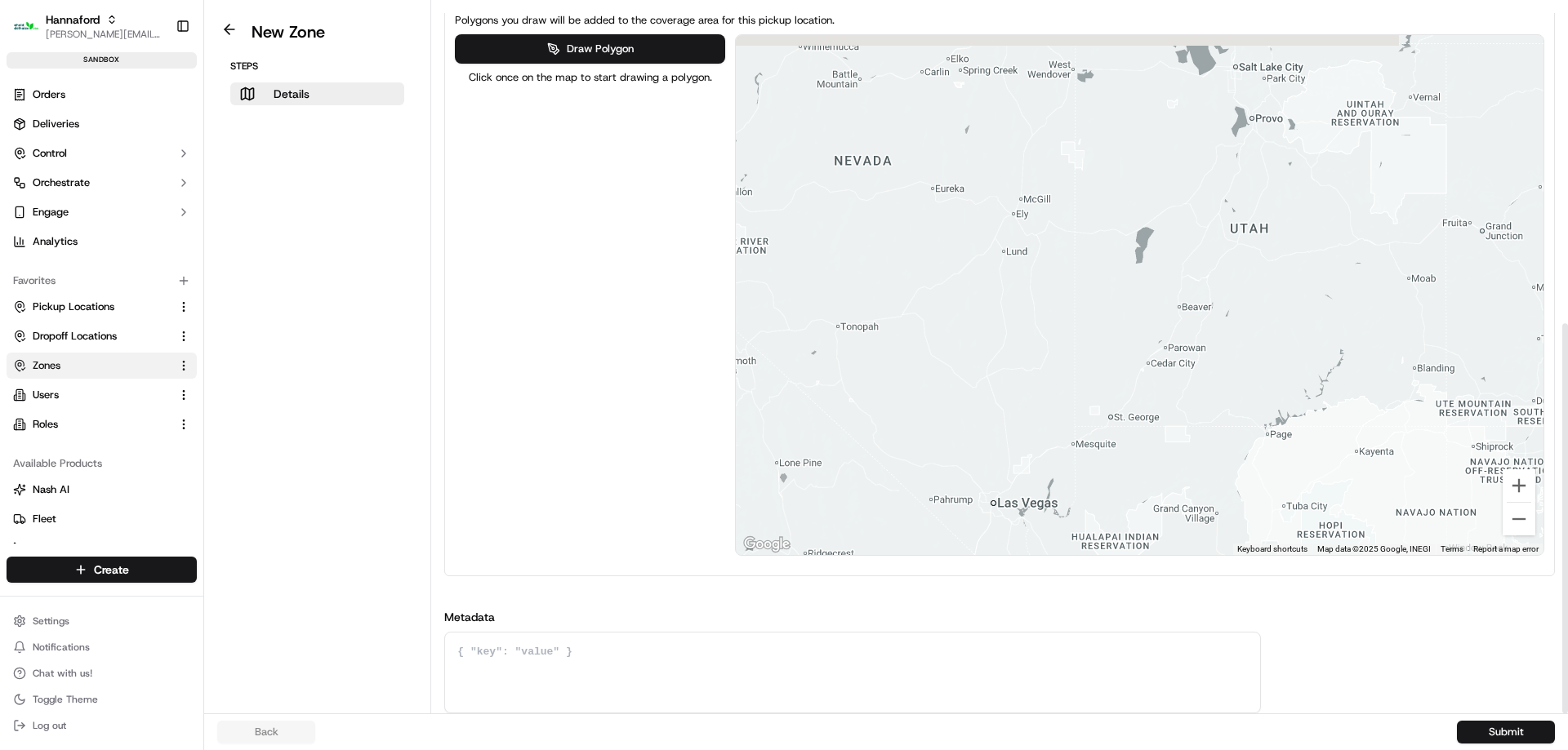
drag, startPoint x: 1406, startPoint y: 246, endPoint x: 726, endPoint y: 352, distance: 688.2
click at [726, 352] on div "Draw Polygon Click once on the map to start drawing a polygon. ← Move left → Mo…" at bounding box center [999, 295] width 1090 height 521
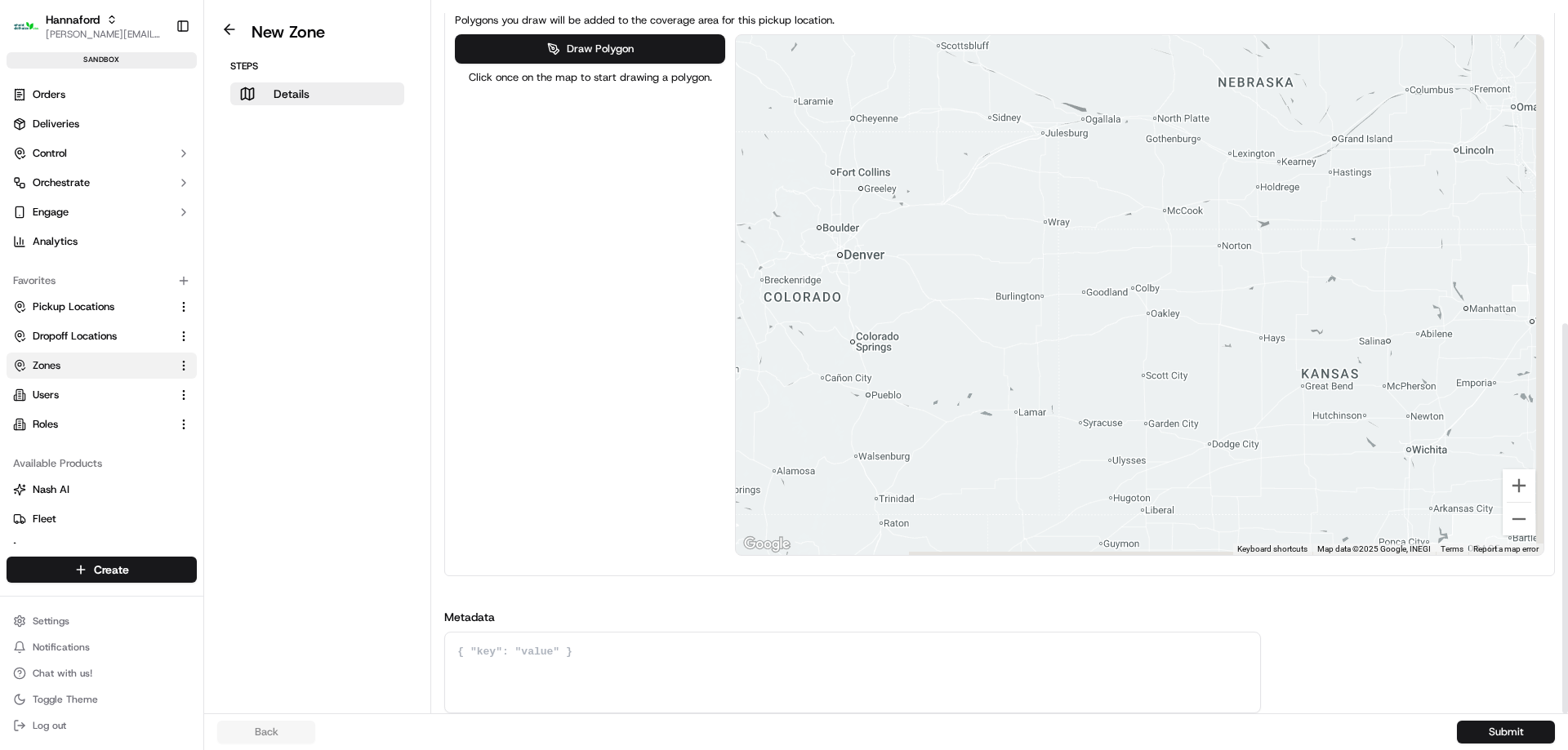
drag, startPoint x: 1200, startPoint y: 307, endPoint x: 722, endPoint y: 208, distance: 488.1
click at [723, 208] on div "Draw Polygon Click once on the map to start drawing a polygon. ← Move left → Mo…" at bounding box center [999, 295] width 1090 height 521
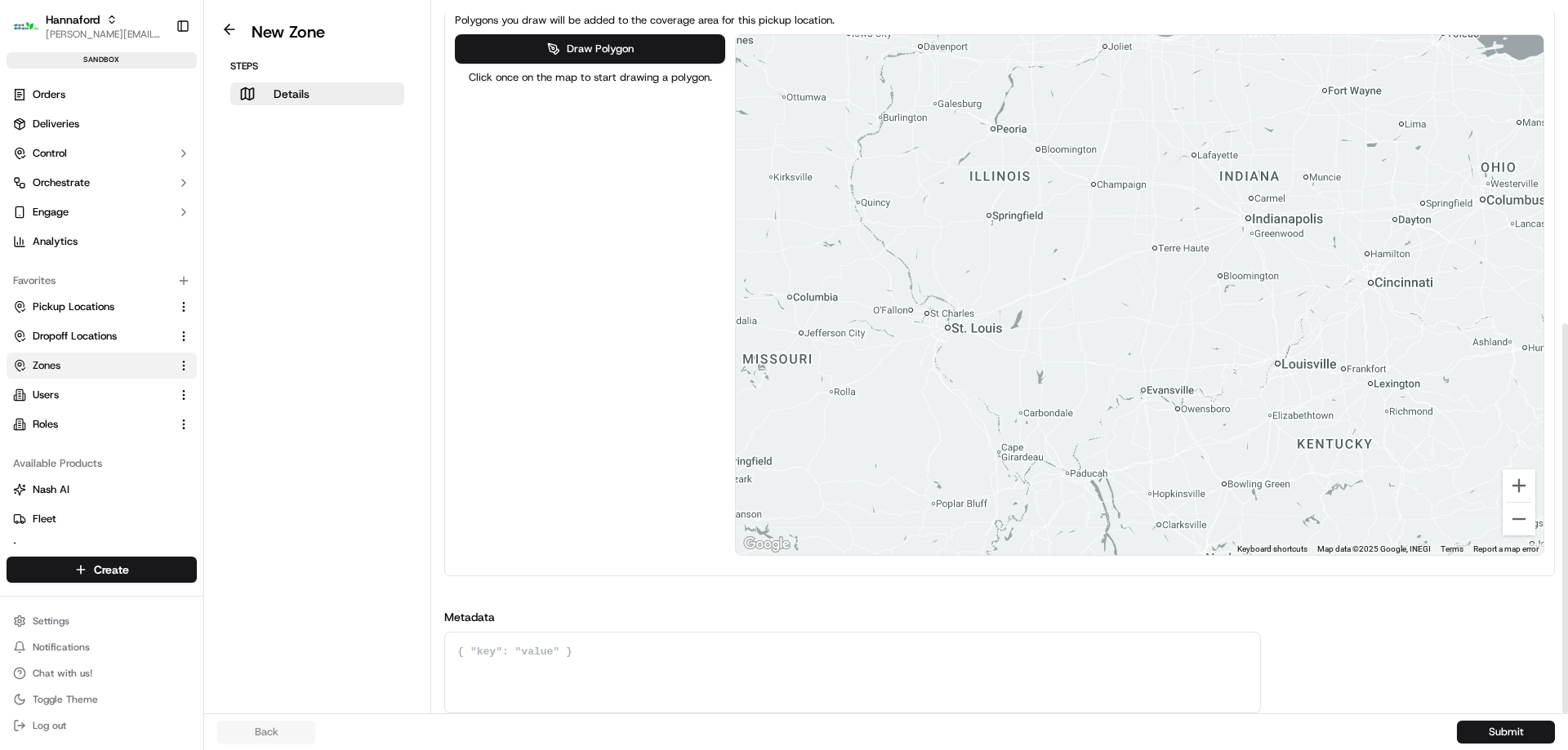
drag, startPoint x: 1364, startPoint y: 222, endPoint x: 687, endPoint y: 267, distance: 678.5
click at [687, 267] on div "Draw Polygon Click once on the map to start drawing a polygon. ← Move left → Mo…" at bounding box center [999, 295] width 1090 height 521
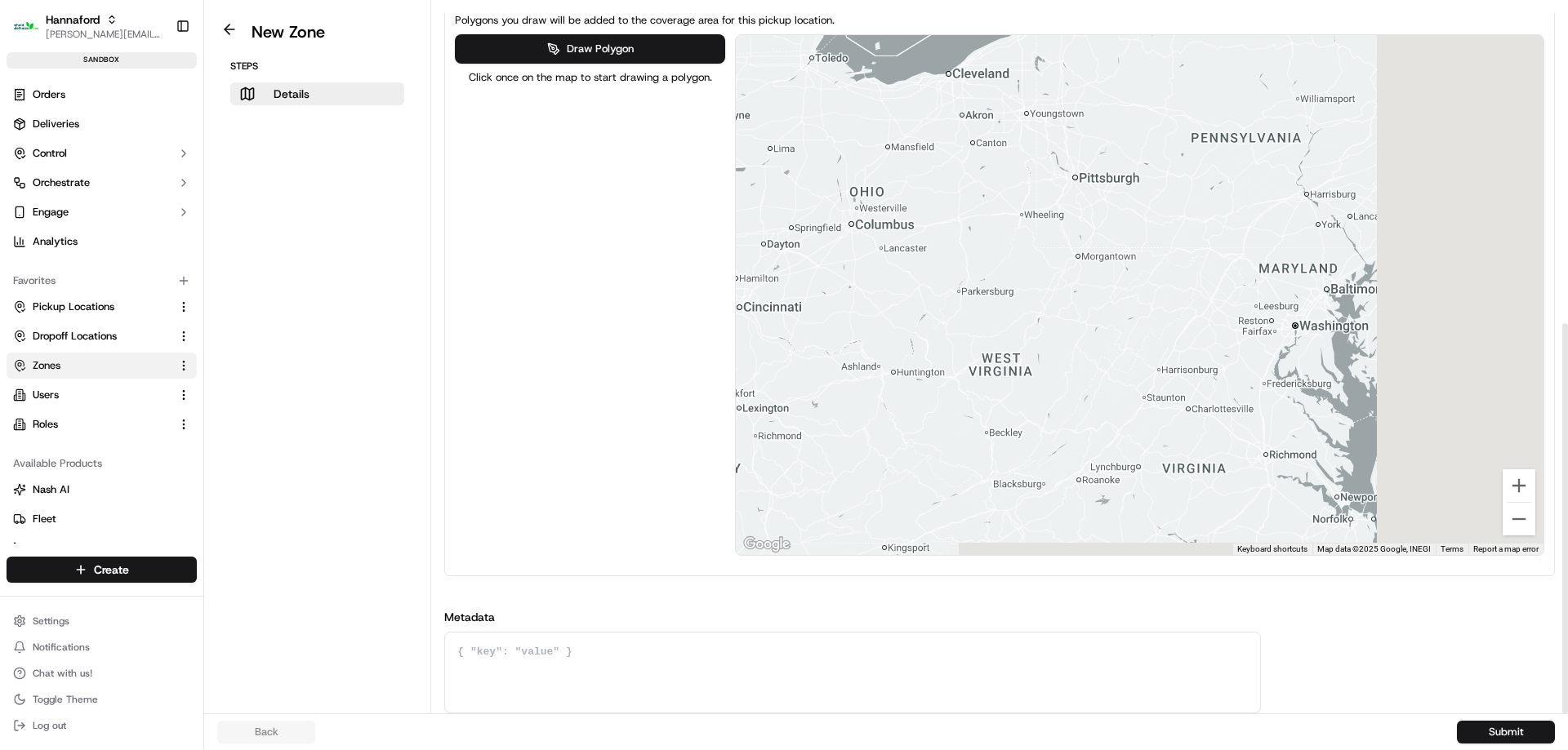
drag, startPoint x: 885, startPoint y: 286, endPoint x: 442, endPoint y: 285, distance: 443.0
click at [439, 286] on div "Details Set the coverage area and the store locations that are covered by the z…" at bounding box center [999, 72] width 1137 height 1282
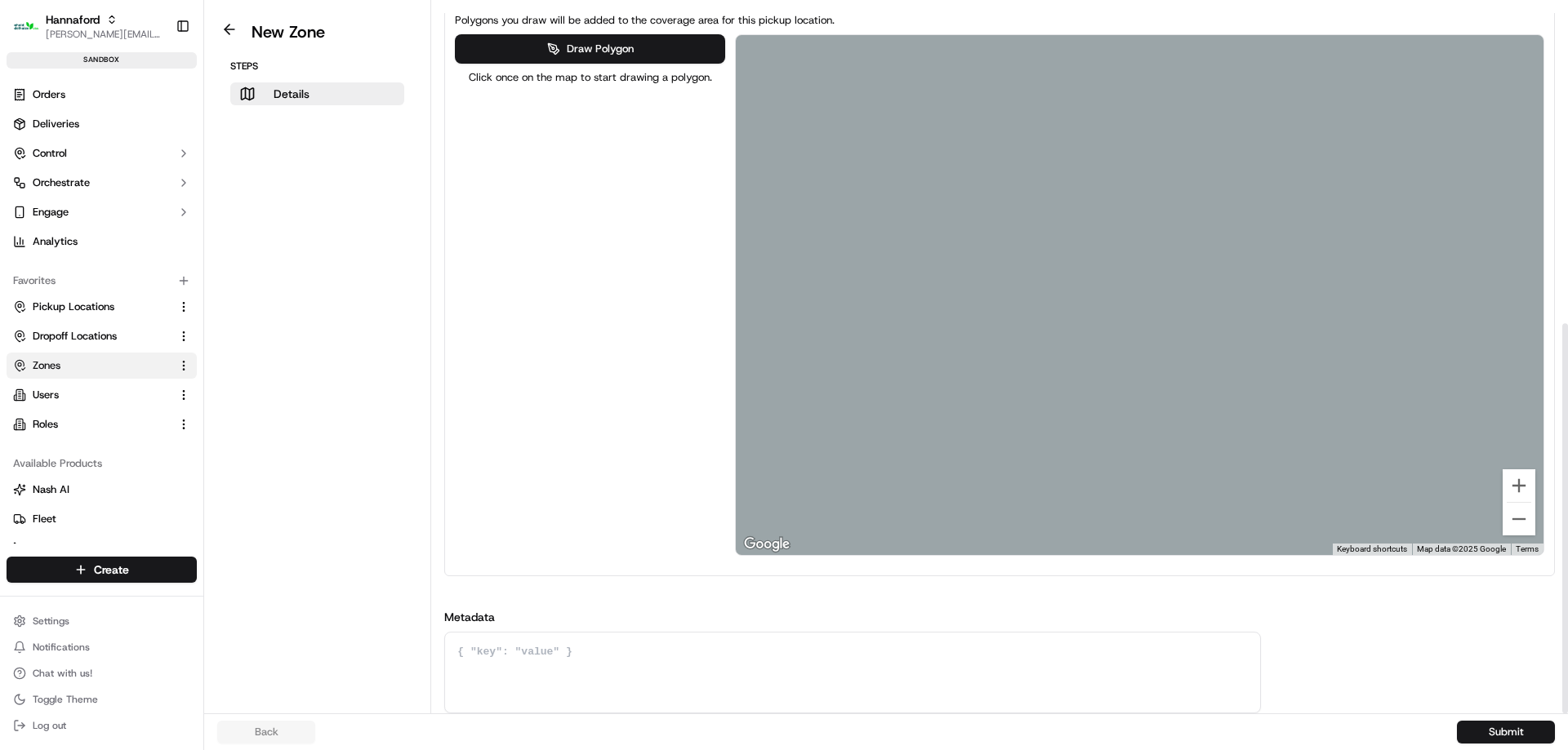
drag, startPoint x: 1254, startPoint y: 271, endPoint x: 1567, endPoint y: 271, distance: 313.0
click at [1567, 271] on div "Details Set the coverage area and the store locations that are covered by the z…" at bounding box center [999, 357] width 1137 height 713
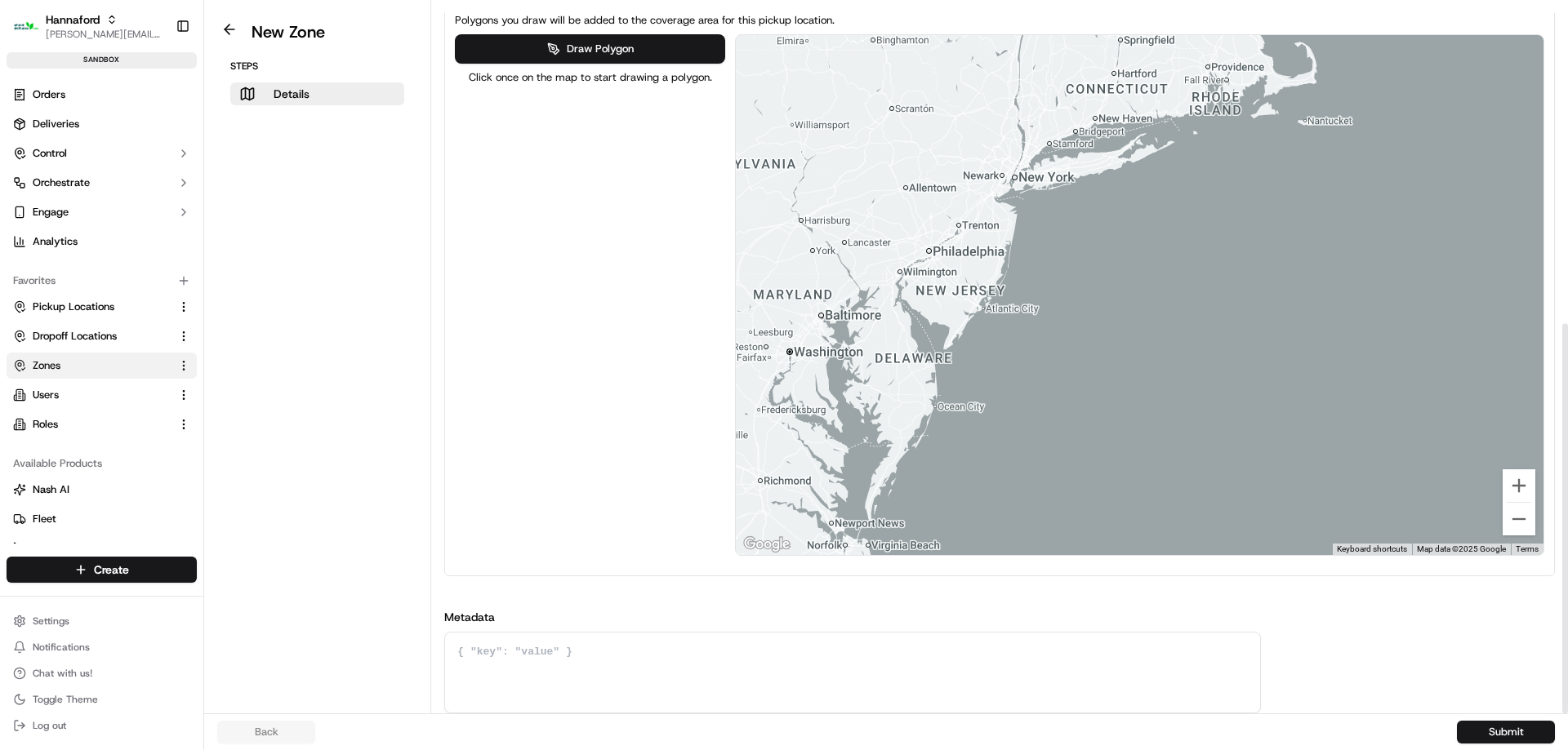
drag, startPoint x: 1090, startPoint y: 251, endPoint x: 1341, endPoint y: 281, distance: 252.8
click at [1341, 281] on div at bounding box center [1139, 295] width 807 height 520
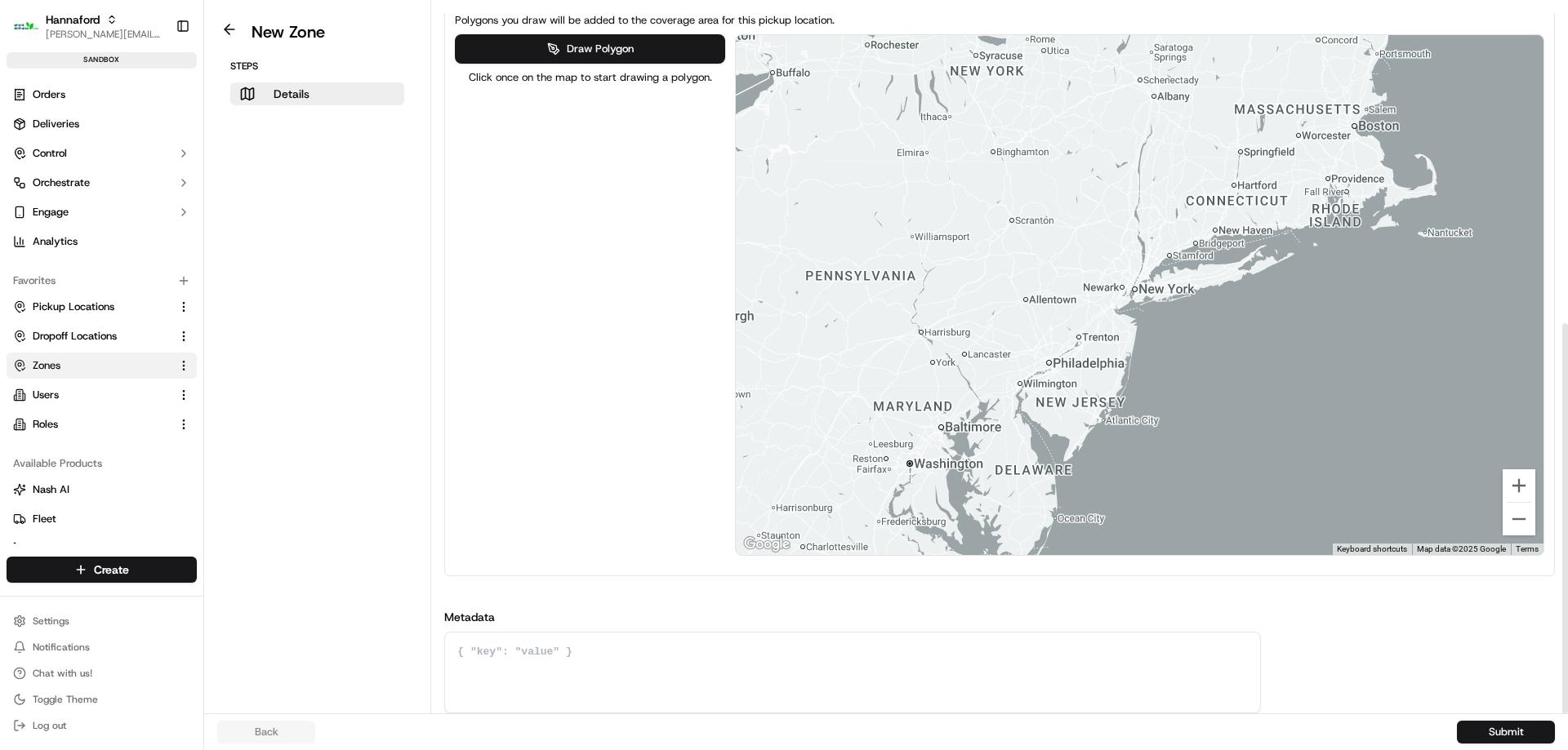
drag, startPoint x: 1025, startPoint y: 268, endPoint x: 1092, endPoint y: 383, distance: 133.1
click at [1092, 383] on div at bounding box center [1139, 295] width 807 height 520
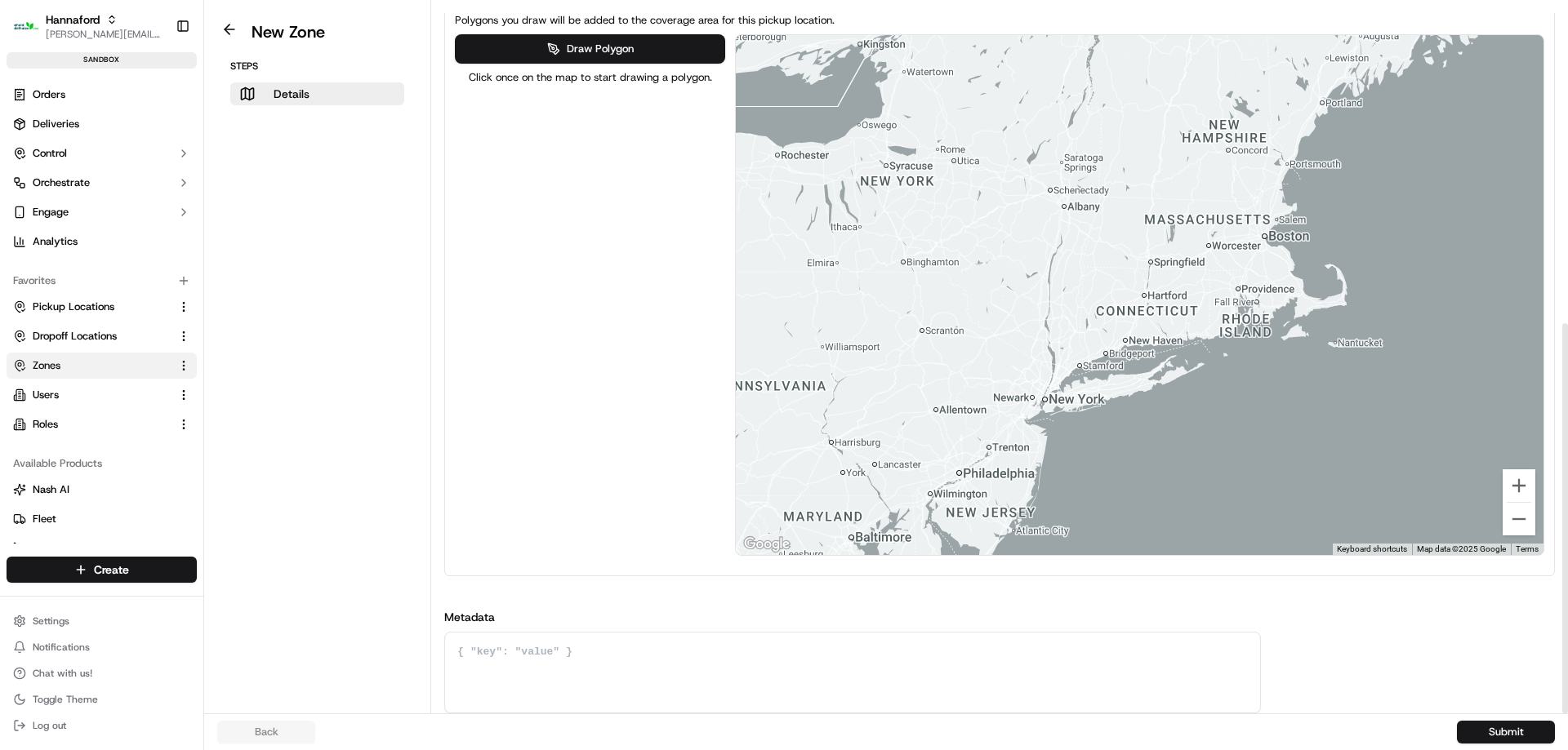
drag, startPoint x: 1318, startPoint y: 213, endPoint x: 1235, endPoint y: 302, distance: 121.7
click at [1235, 302] on div at bounding box center [1139, 295] width 807 height 520
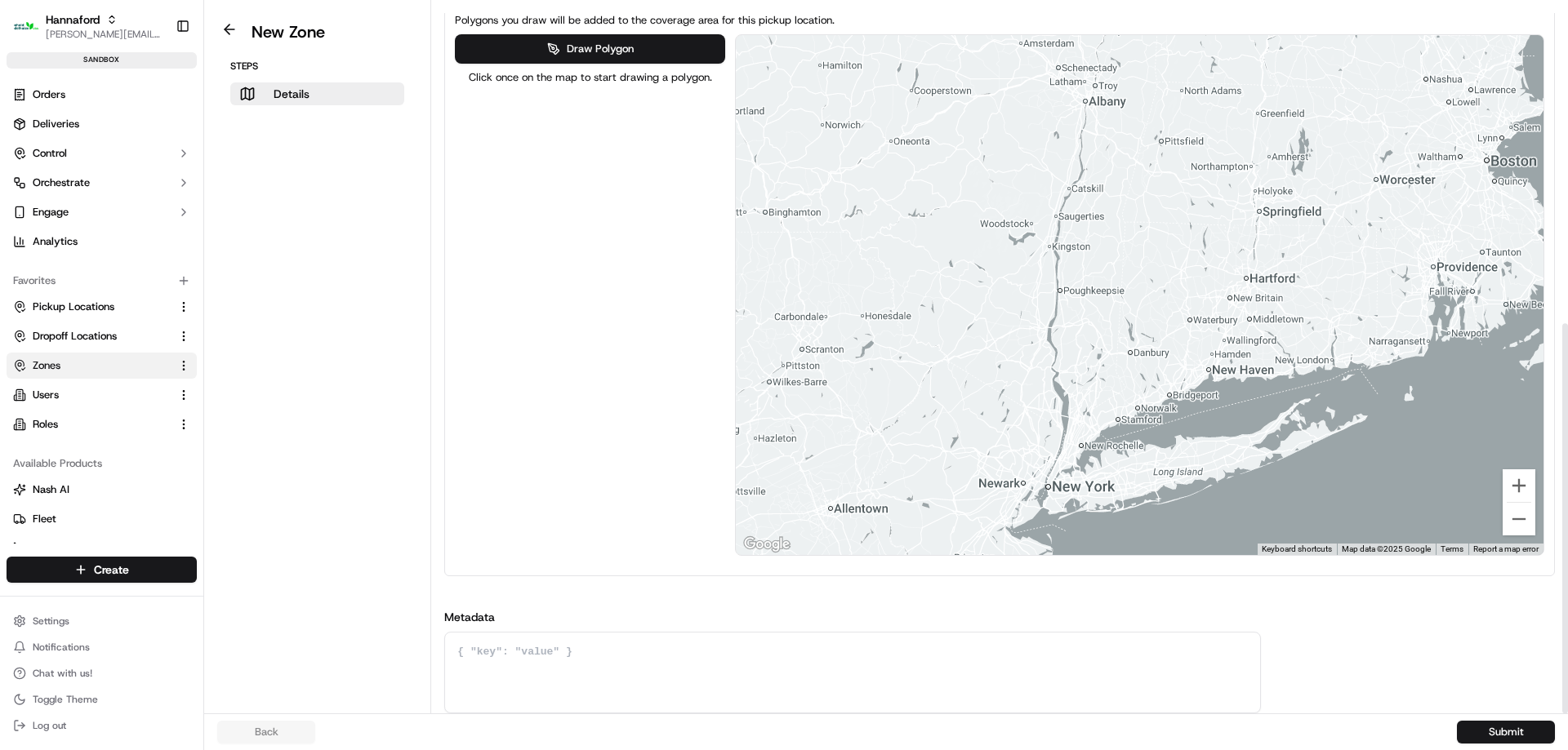
drag, startPoint x: 1027, startPoint y: 381, endPoint x: 1220, endPoint y: 222, distance: 250.1
click at [1220, 222] on div at bounding box center [1139, 295] width 807 height 520
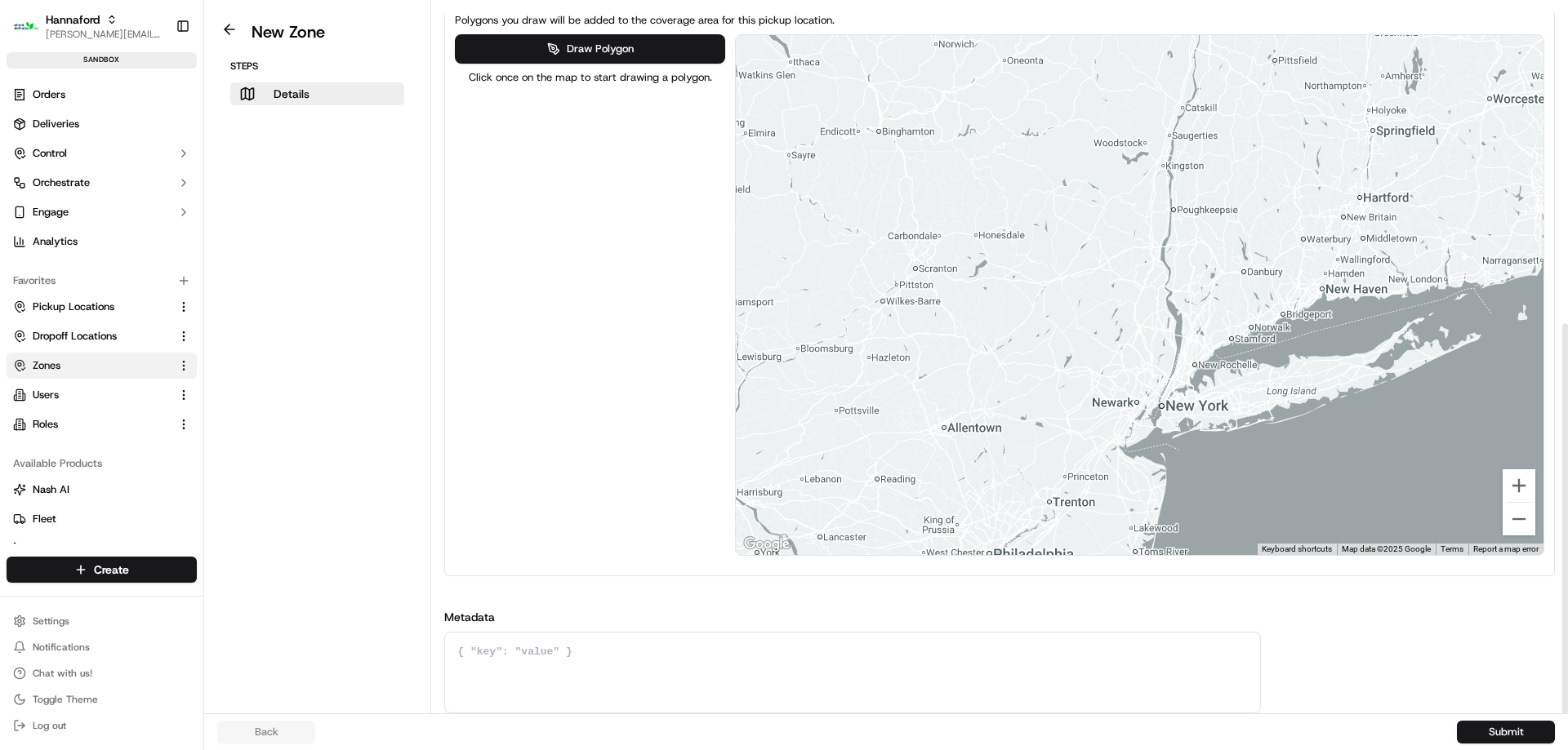
drag, startPoint x: 1067, startPoint y: 297, endPoint x: 1171, endPoint y: 231, distance: 123.2
click at [1168, 233] on div at bounding box center [1139, 295] width 807 height 520
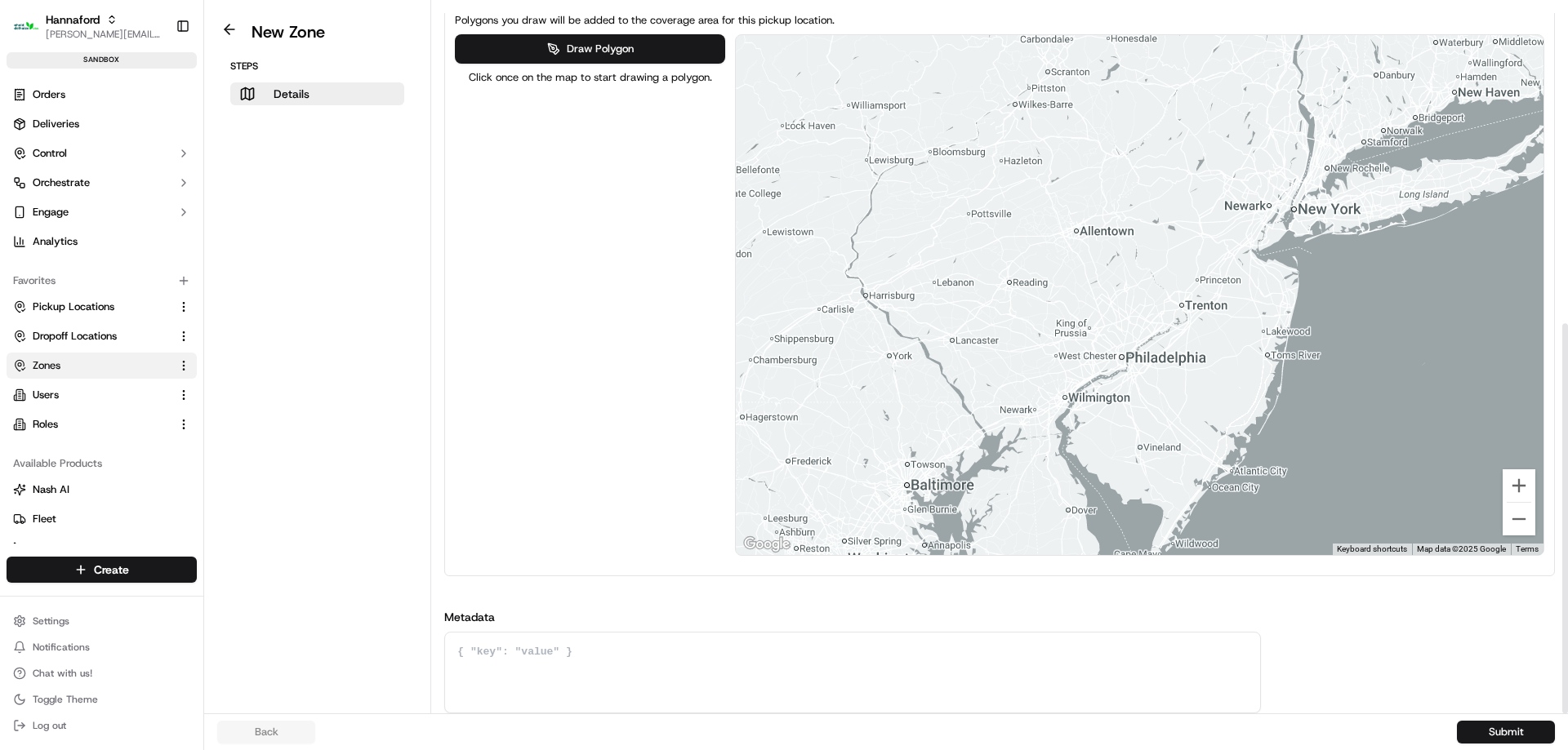
drag, startPoint x: 1148, startPoint y: 253, endPoint x: 1267, endPoint y: 57, distance: 229.3
click at [1267, 57] on div at bounding box center [1139, 295] width 807 height 520
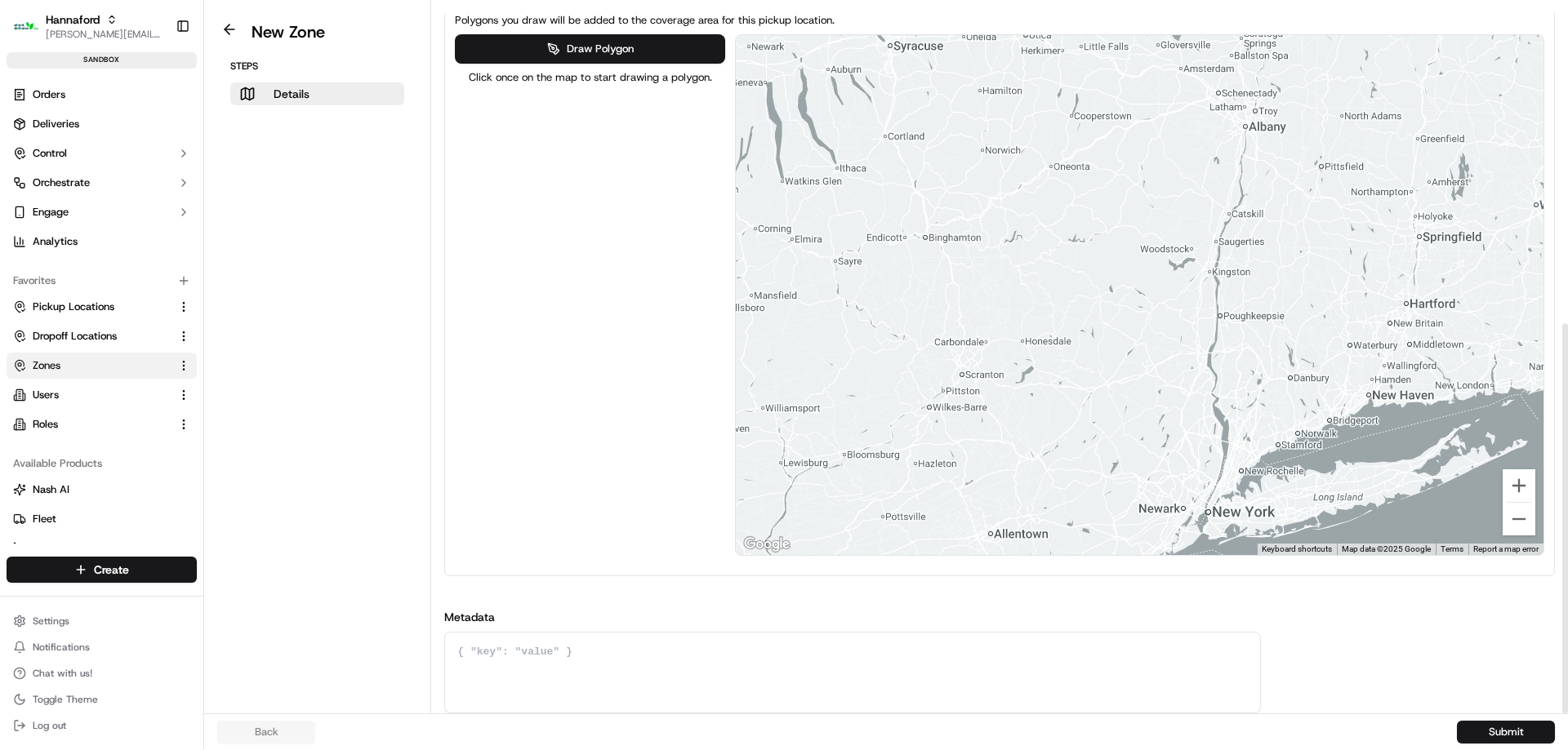
drag, startPoint x: 1183, startPoint y: 288, endPoint x: 1170, endPoint y: 386, distance: 98.9
click at [1172, 386] on div at bounding box center [1139, 295] width 807 height 520
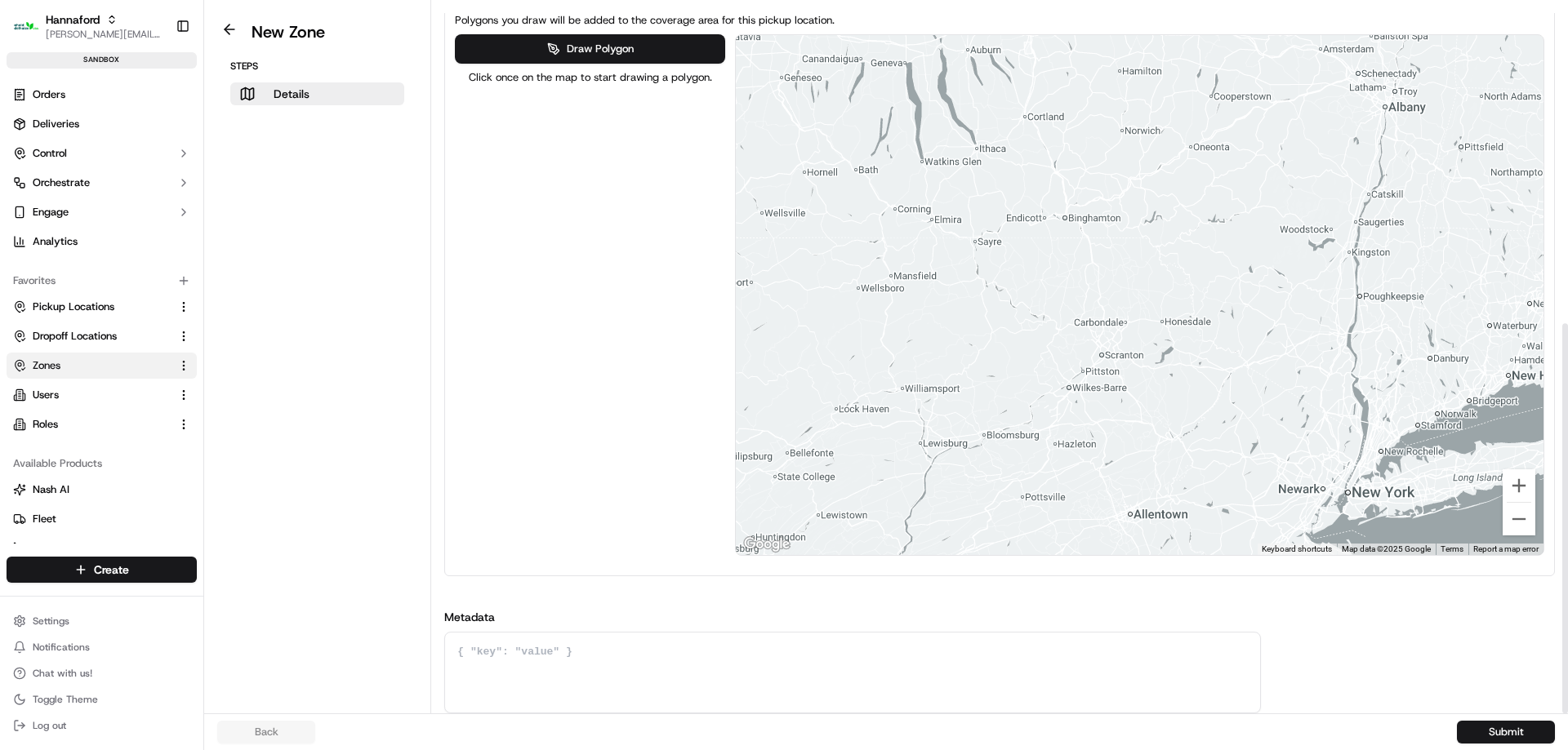
drag, startPoint x: 1220, startPoint y: 319, endPoint x: 1268, endPoint y: 321, distance: 48.0
click at [1268, 321] on div at bounding box center [1139, 295] width 807 height 520
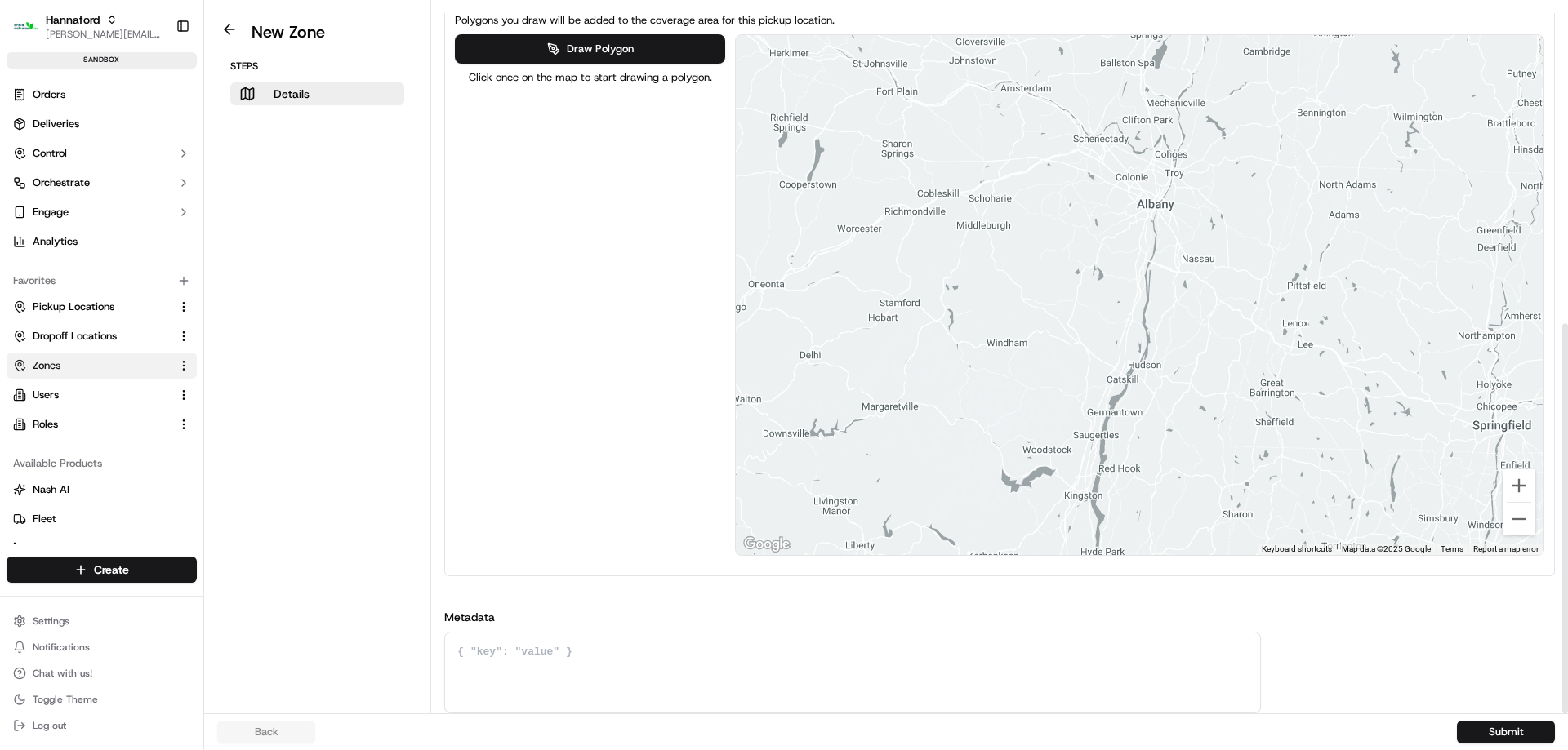
drag, startPoint x: 1106, startPoint y: 337, endPoint x: 1195, endPoint y: 429, distance: 128.0
click at [1202, 424] on div at bounding box center [1139, 295] width 807 height 520
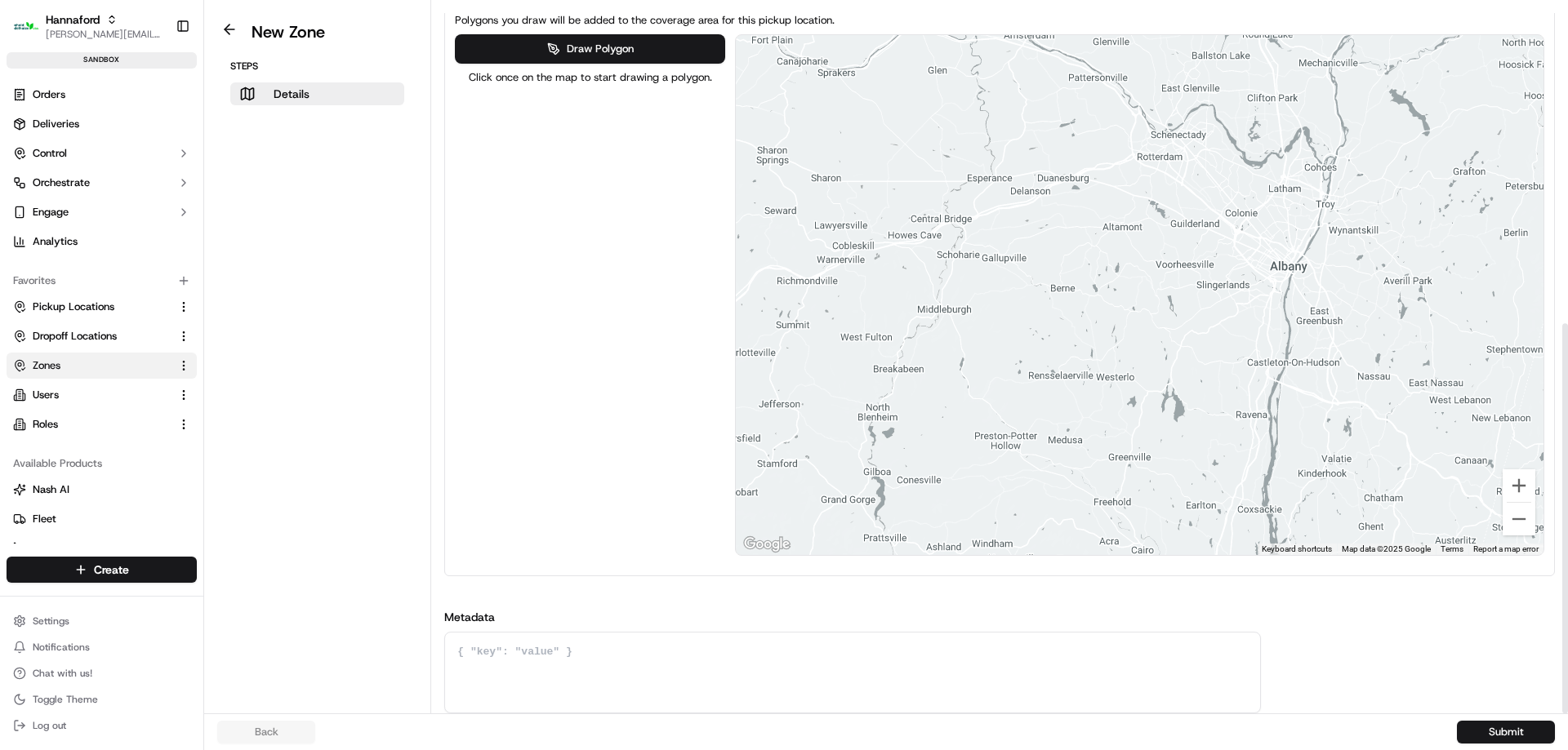
drag, startPoint x: 1041, startPoint y: 301, endPoint x: 1117, endPoint y: 355, distance: 93.2
click at [1115, 383] on div at bounding box center [1139, 295] width 807 height 520
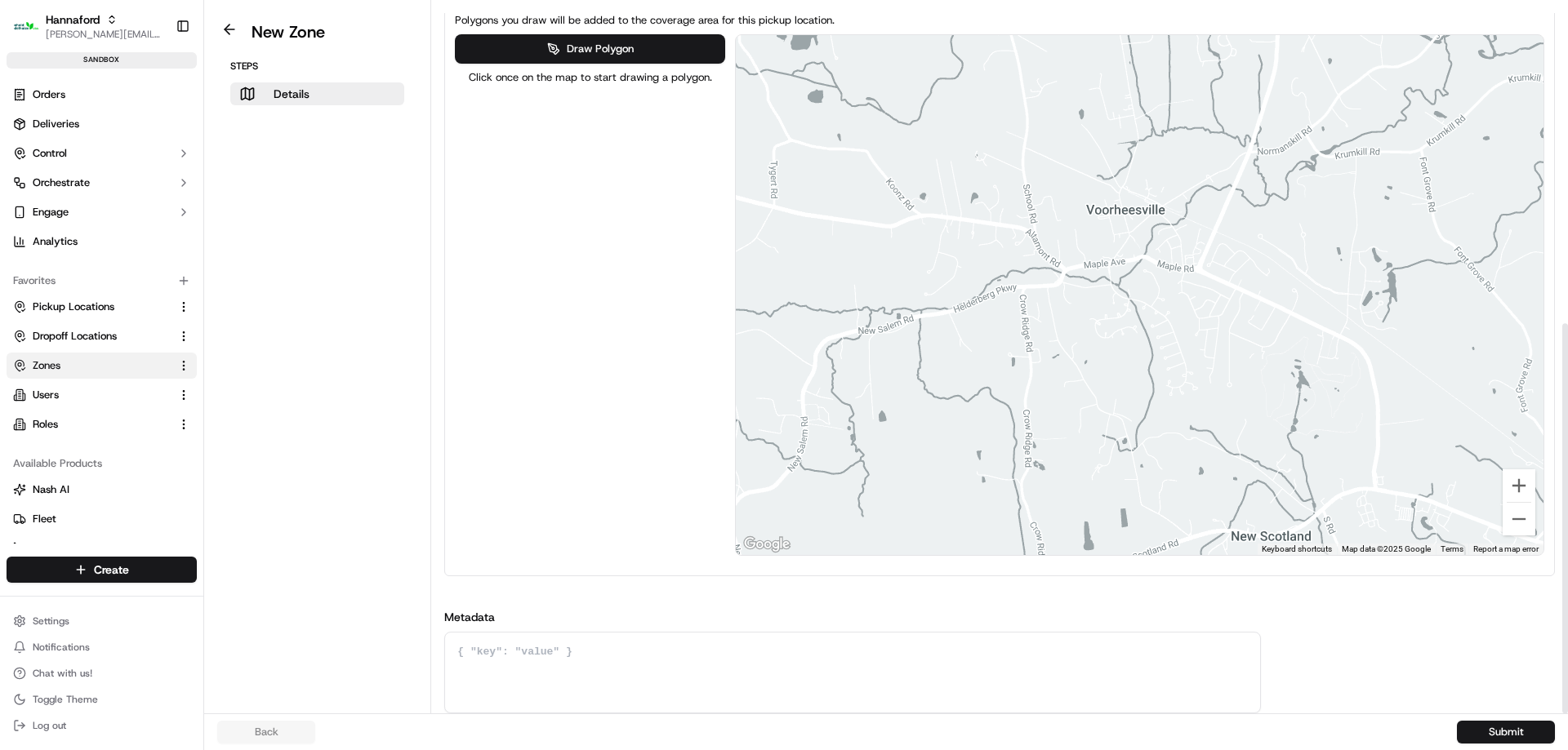
drag, startPoint x: 1147, startPoint y: 309, endPoint x: 1165, endPoint y: 280, distance: 34.1
click at [1165, 280] on div at bounding box center [1139, 295] width 807 height 520
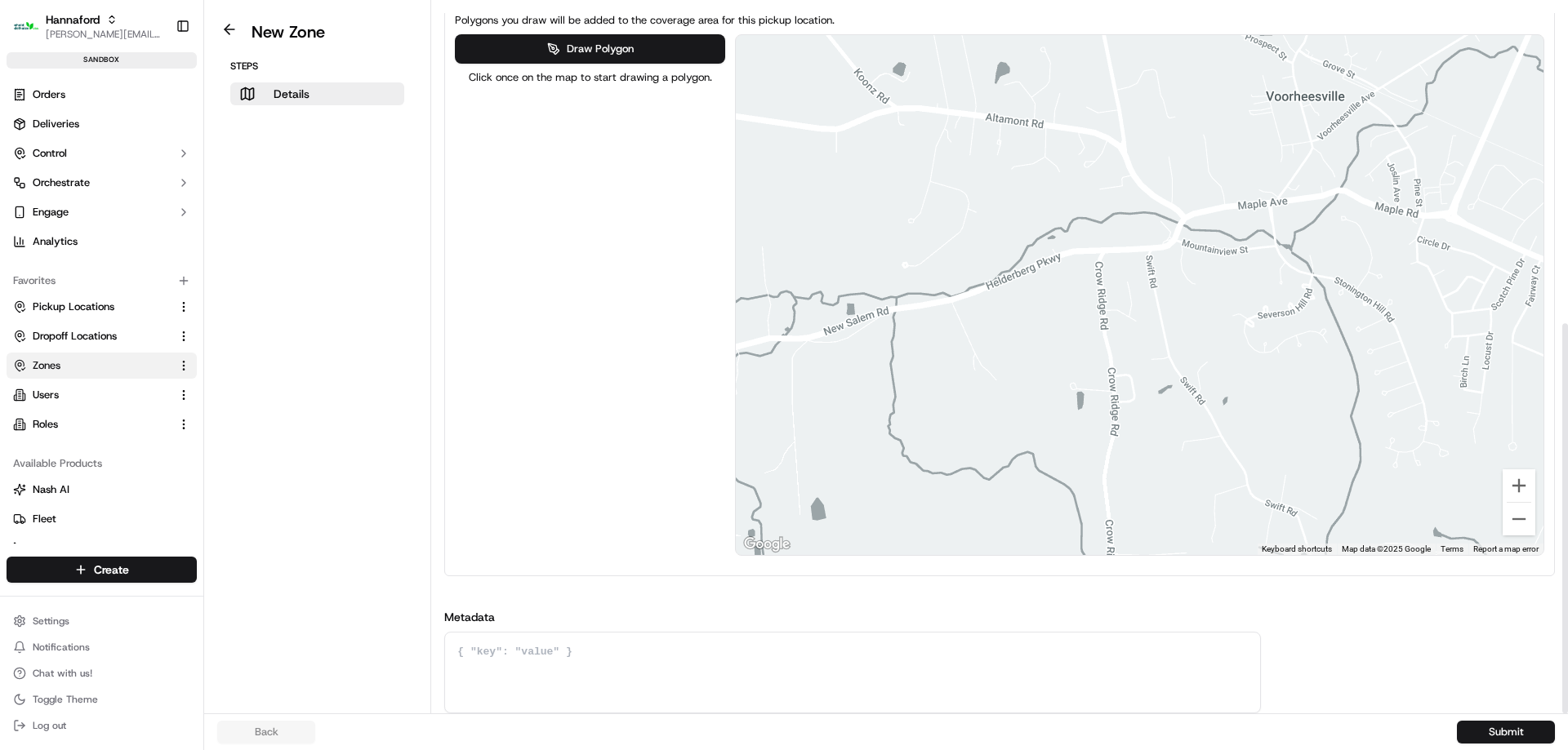
drag, startPoint x: 1002, startPoint y: 332, endPoint x: 1122, endPoint y: 299, distance: 124.5
click at [1122, 299] on div at bounding box center [1139, 295] width 807 height 520
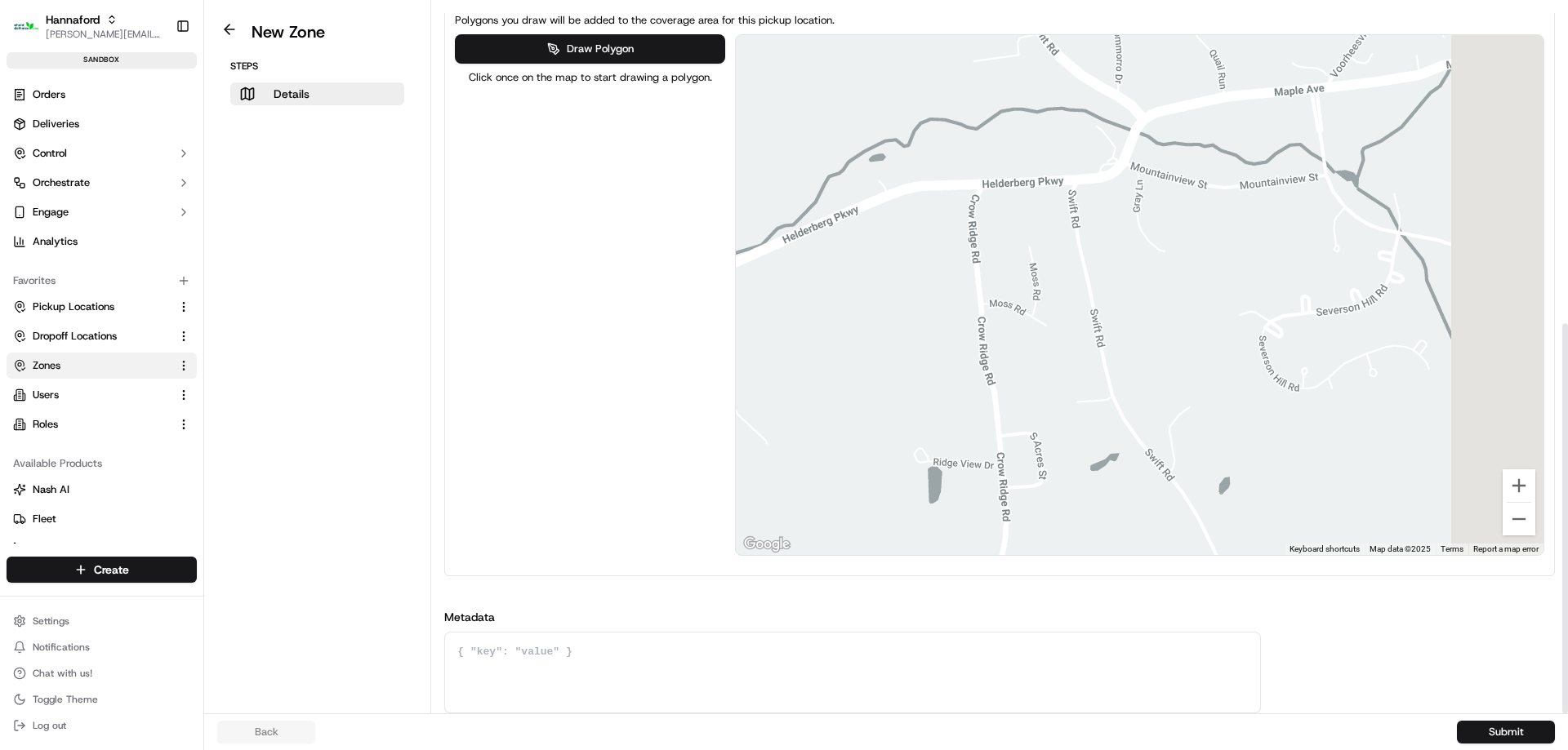
drag, startPoint x: 1196, startPoint y: 268, endPoint x: 1059, endPoint y: 361, distance: 165.6
click at [1059, 361] on div at bounding box center [1139, 295] width 807 height 520
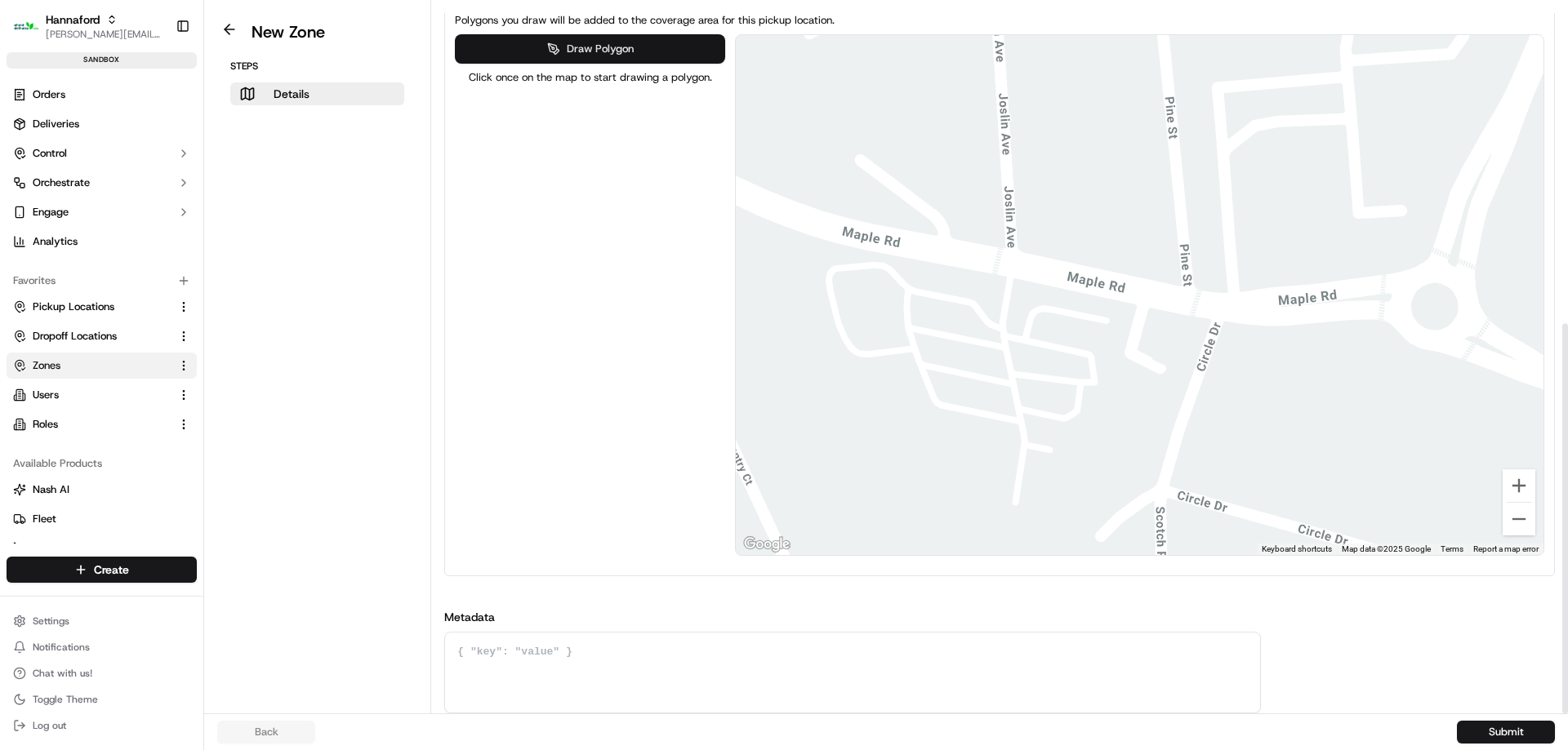
click at [586, 49] on button "Draw Polygon" at bounding box center [590, 49] width 270 height 29
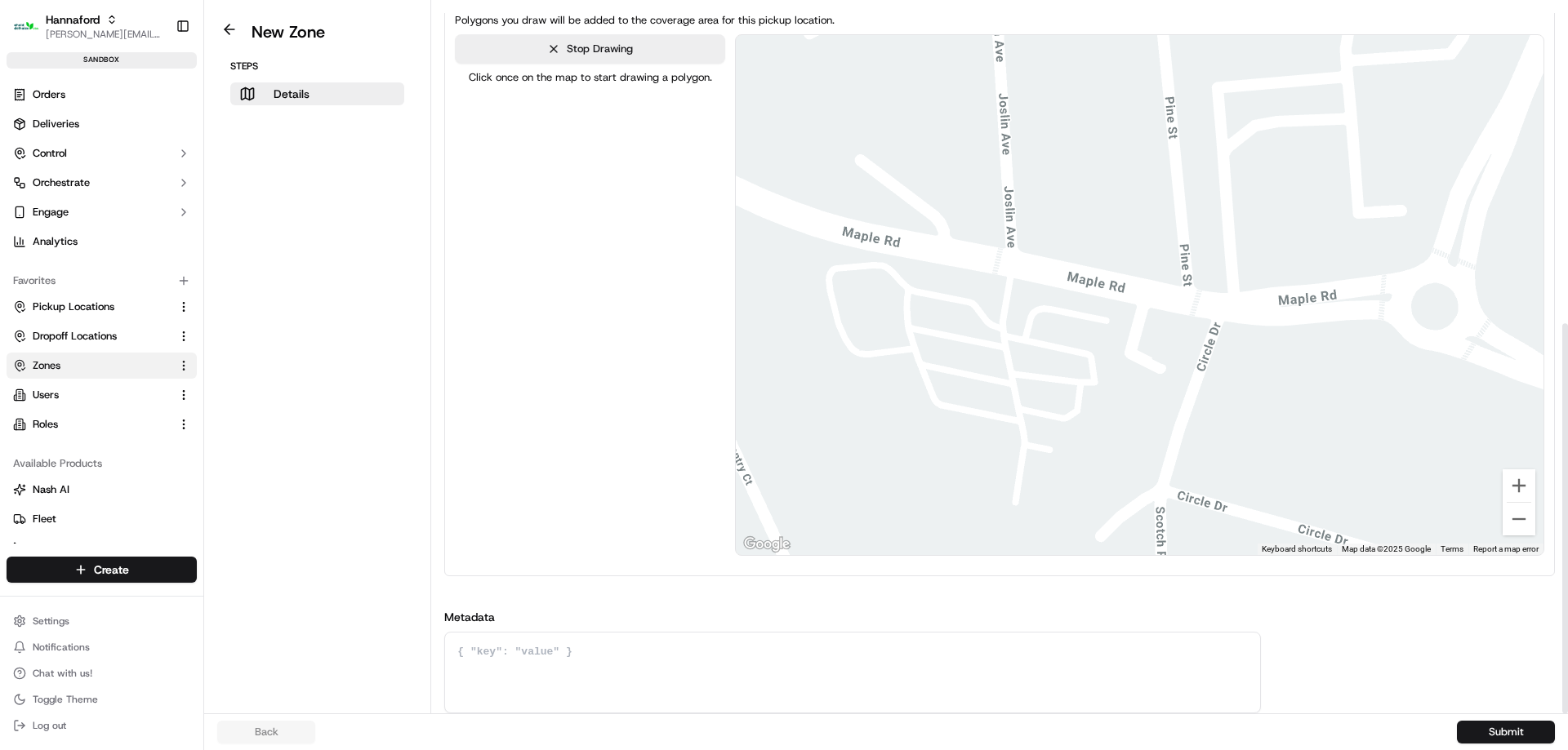
click at [944, 347] on div at bounding box center [1138, 295] width 807 height 520
click at [956, 382] on div at bounding box center [1138, 295] width 807 height 520
click at [1044, 391] on div at bounding box center [1138, 295] width 807 height 520
click at [1041, 353] on div at bounding box center [1138, 295] width 807 height 520
click at [943, 343] on div at bounding box center [1138, 295] width 807 height 520
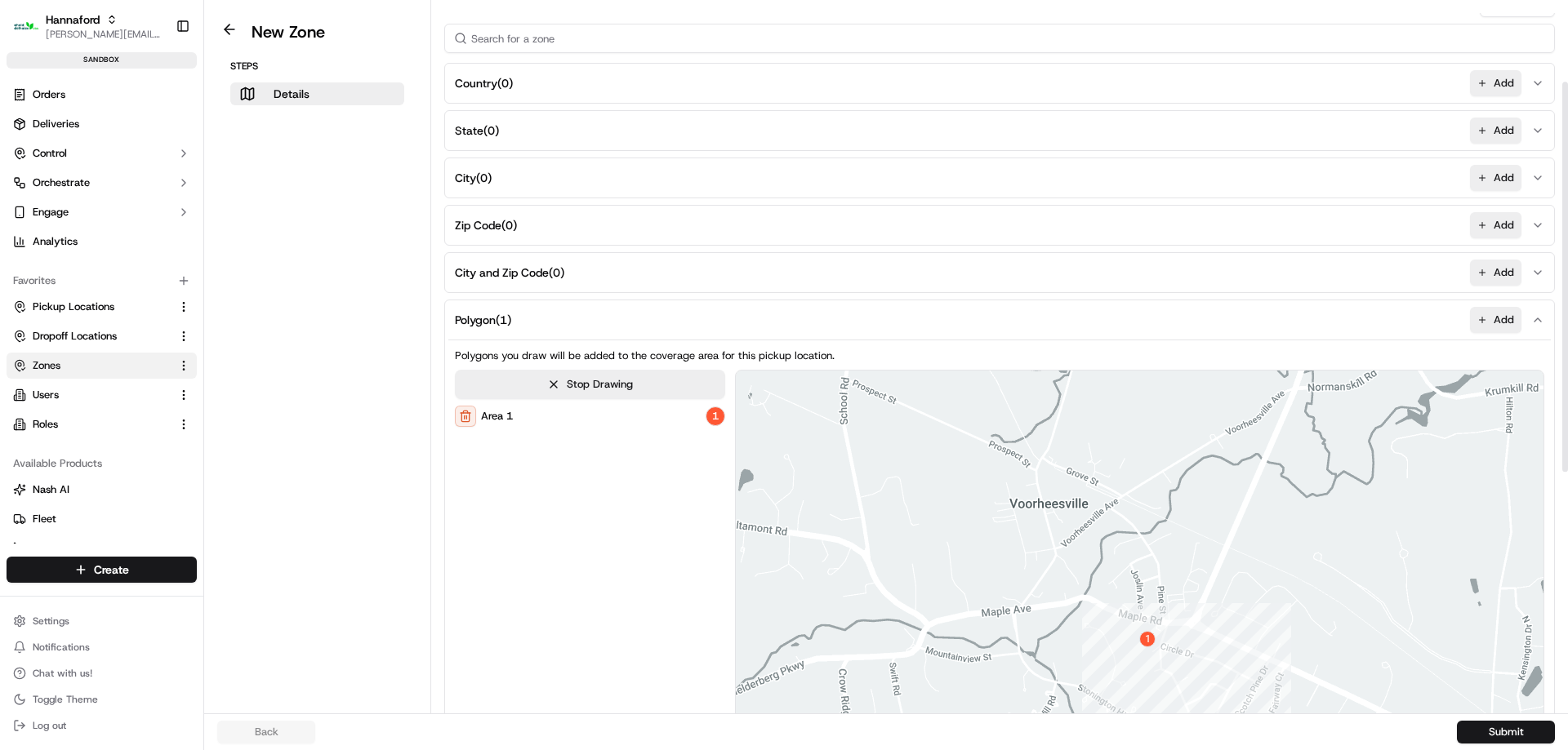
scroll to position [0, 0]
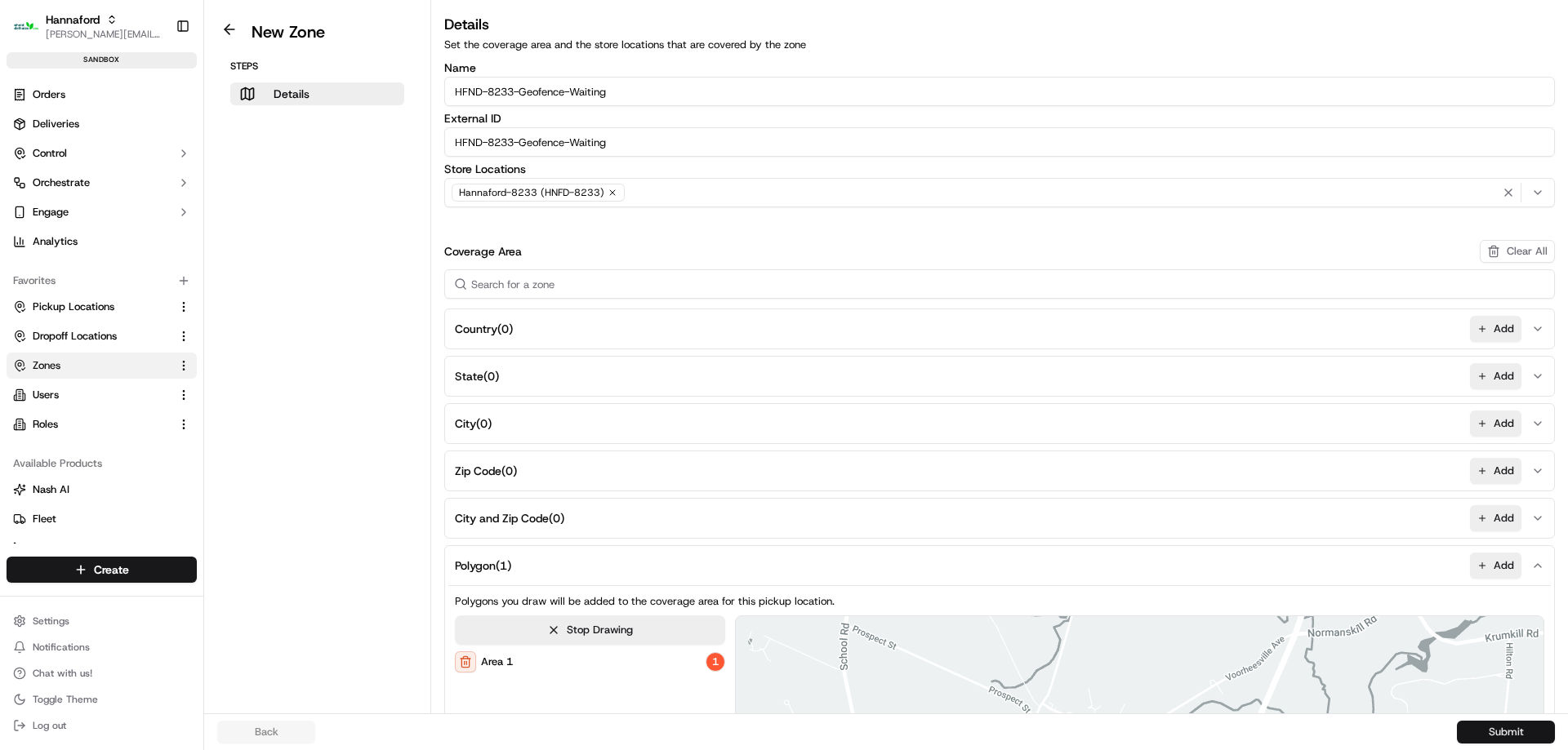
click at [1499, 737] on button "Submit" at bounding box center [1505, 732] width 98 height 23
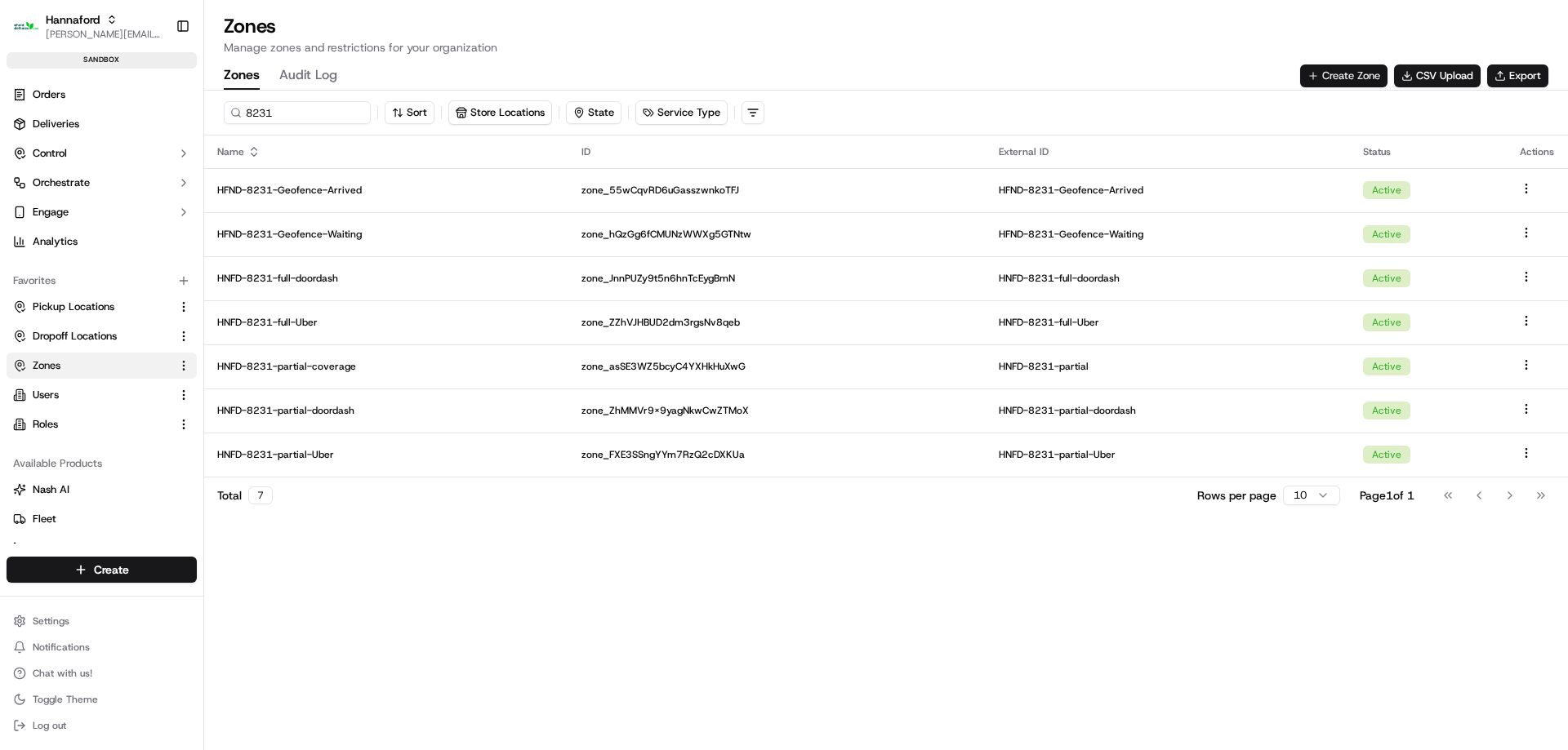
click at [1331, 71] on button "Create Zone" at bounding box center [1344, 75] width 87 height 23
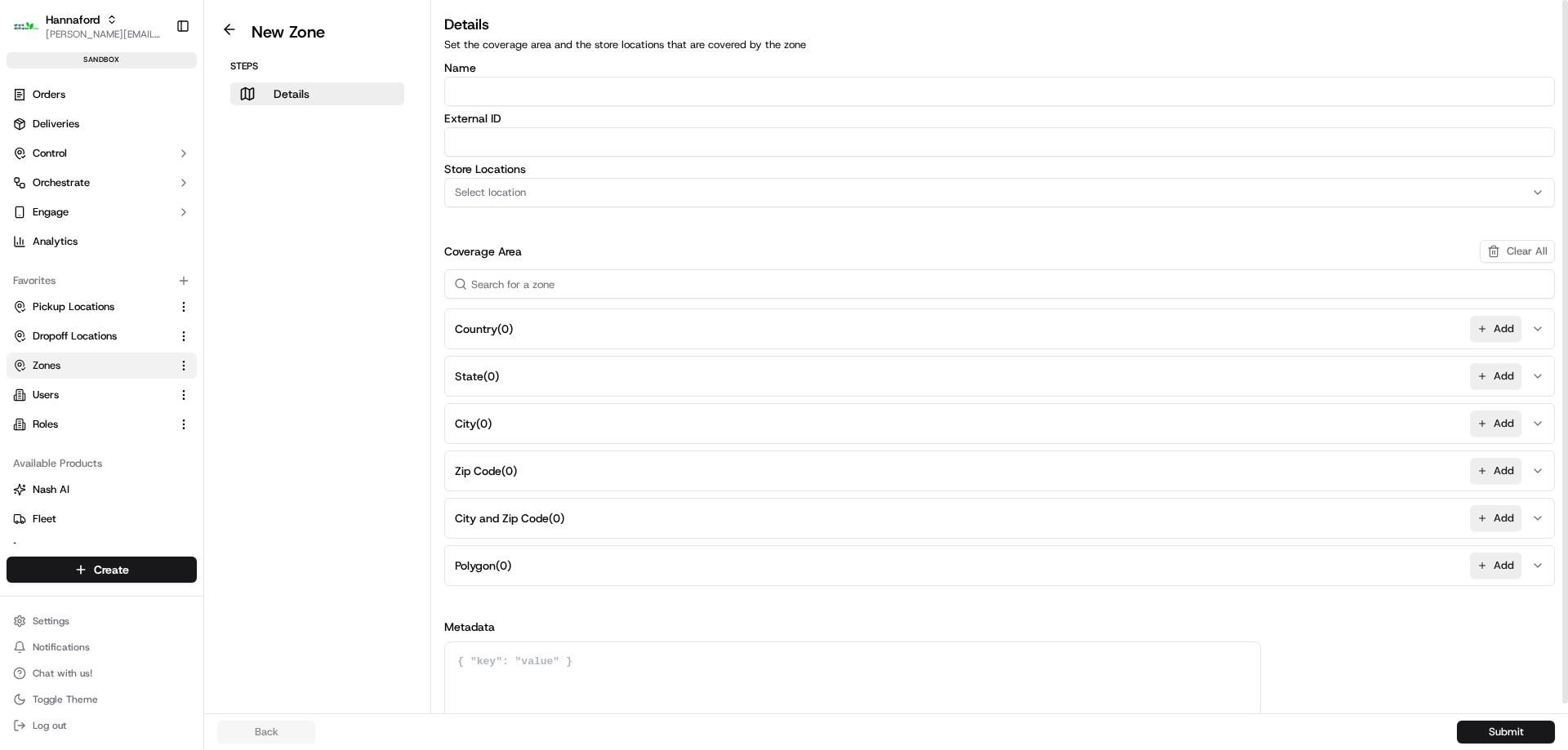
click at [529, 97] on input "Name" at bounding box center [999, 91] width 1111 height 29
paste input "HFND-8233-Geofence-Waiting"
click at [518, 85] on input "HFND-8233-Geofence-Waiting" at bounding box center [999, 91] width 1111 height 29
click at [576, 97] on input "HFND-8236-Geofence-Waiting" at bounding box center [999, 91] width 1111 height 29
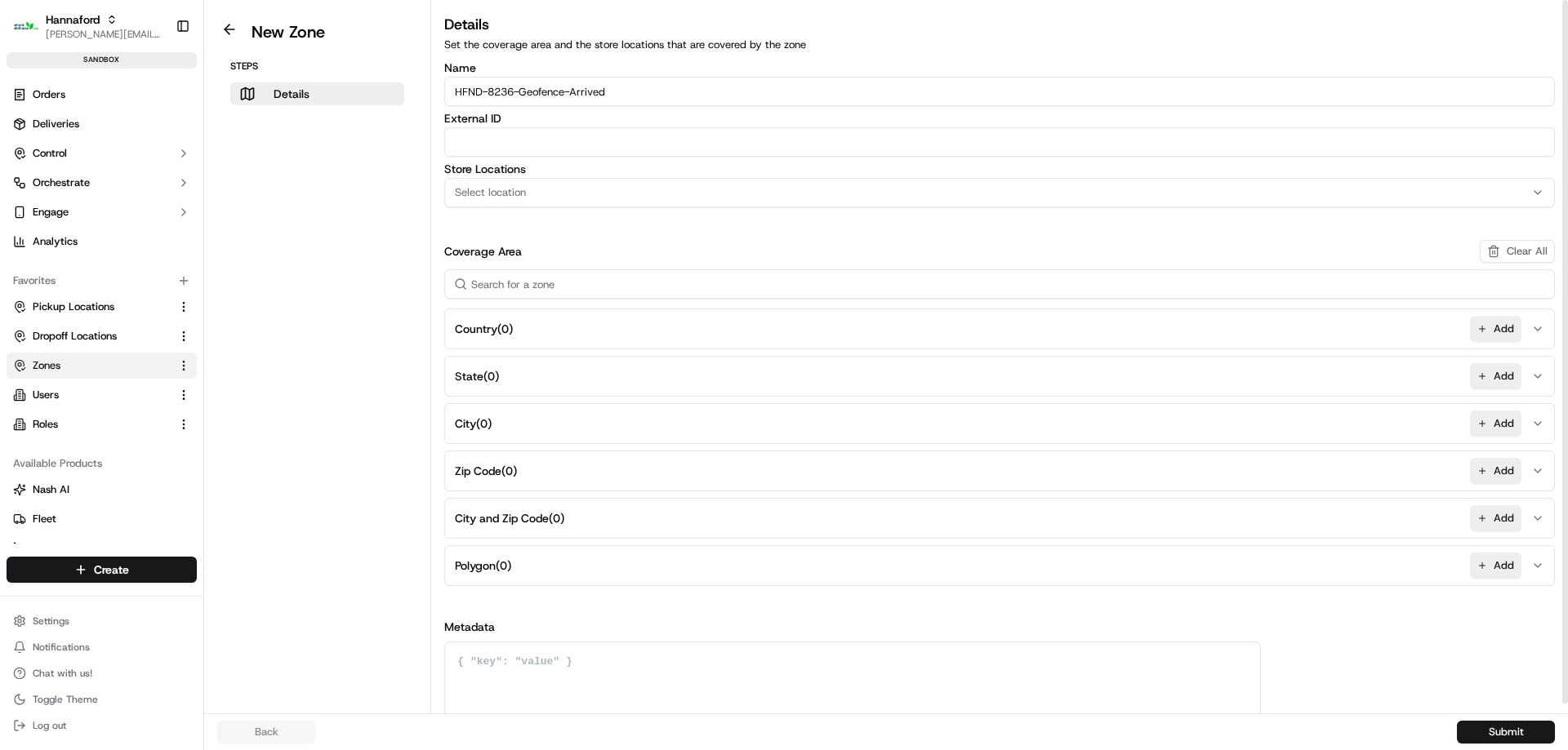
type input "HFND-8236-Geofence-Arrived"
click at [740, 136] on input "External ID" at bounding box center [999, 141] width 1111 height 29
paste input "HFND-8236-Geofence-Arrived"
type input "HFND-8236-Geofence-Arrived"
click at [591, 185] on div "Select location" at bounding box center [999, 193] width 1102 height 15
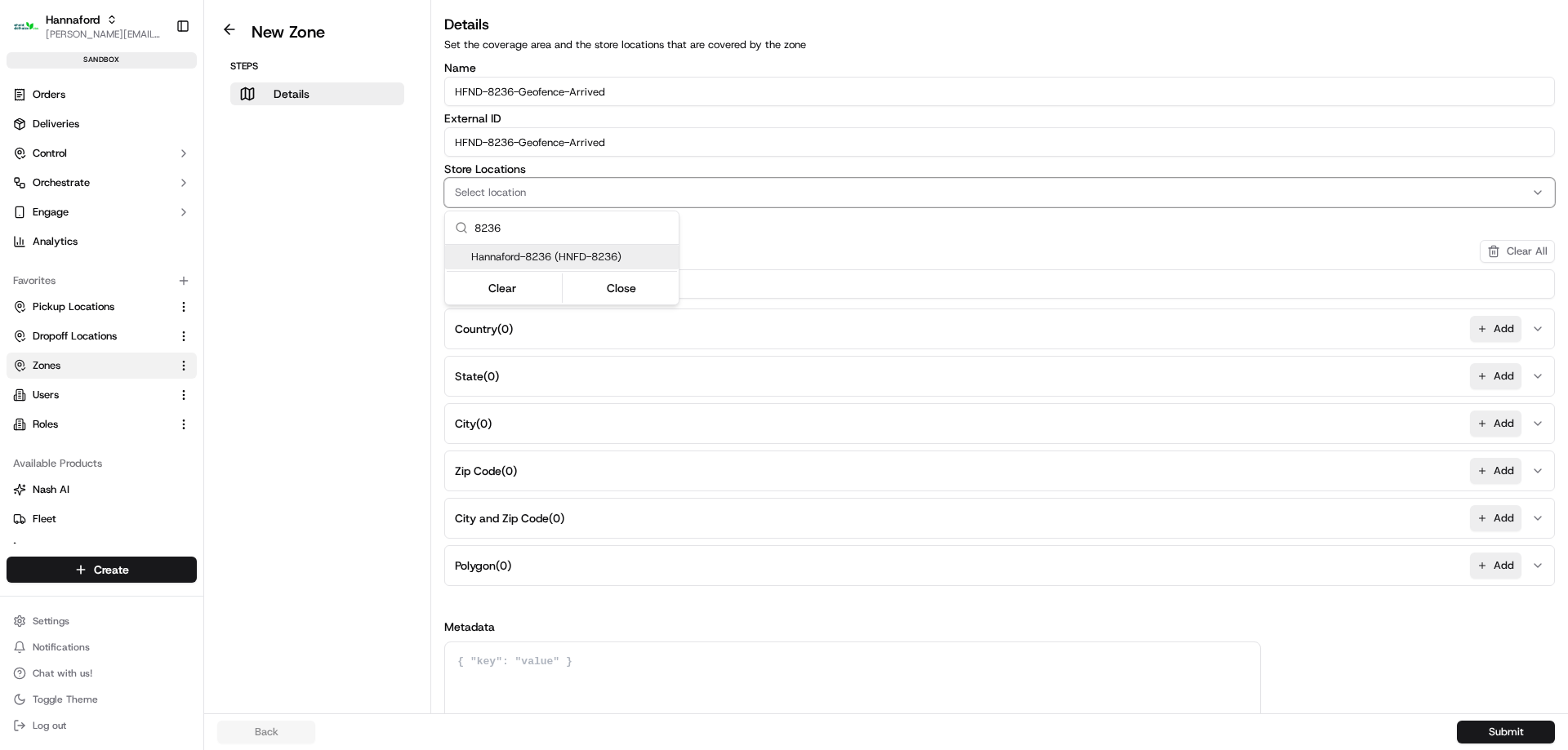
type input "8236"
click at [605, 263] on span "Hannaford-8236 (HNFD-8236)" at bounding box center [572, 257] width 201 height 15
click at [621, 286] on div "Clear Close" at bounding box center [561, 288] width 230 height 29
click at [622, 285] on button "Close" at bounding box center [622, 287] width 112 height 23
click at [1504, 563] on button "Add" at bounding box center [1495, 565] width 51 height 26
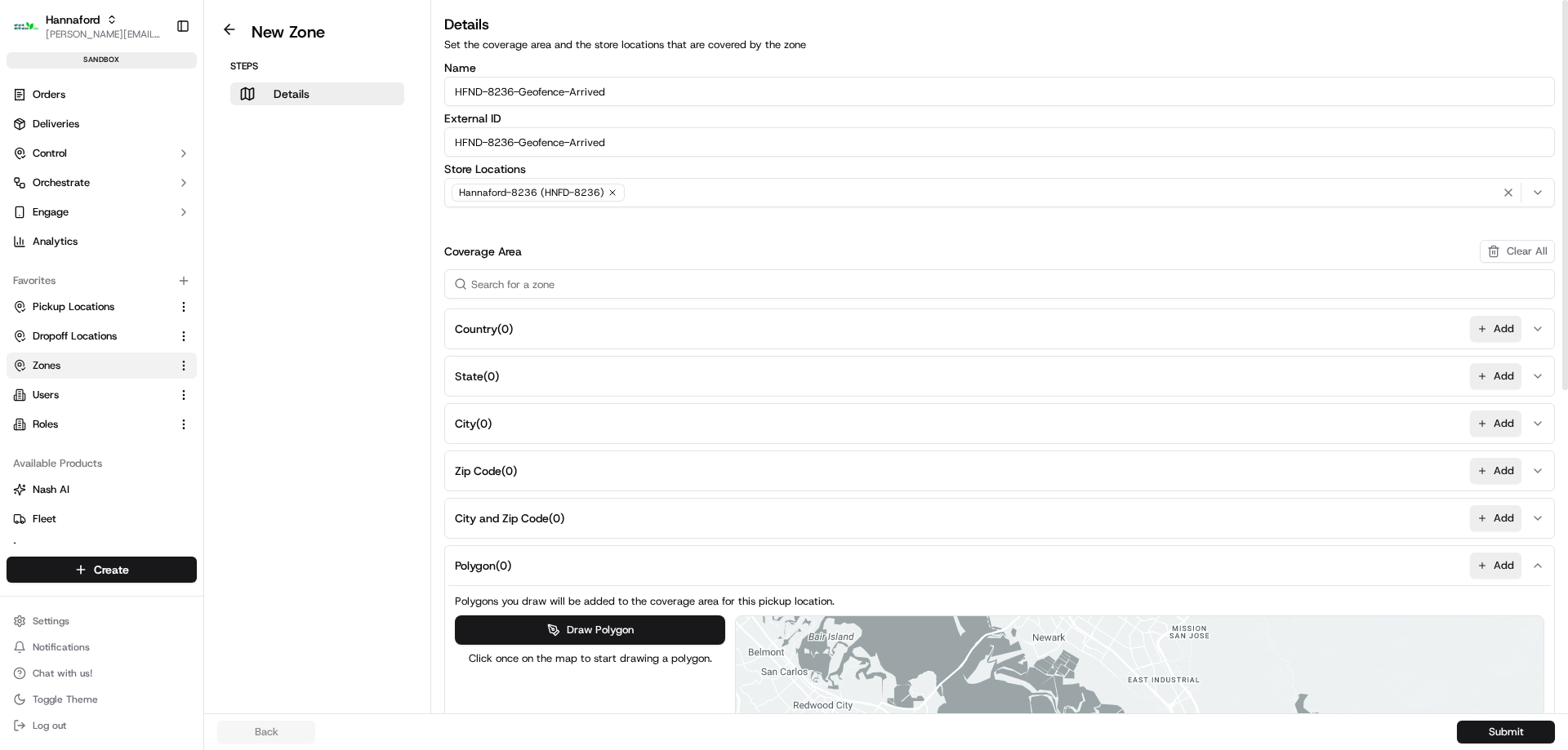
click at [650, 141] on input "HFND-8236-Geofence-Arrived" at bounding box center [999, 141] width 1111 height 29
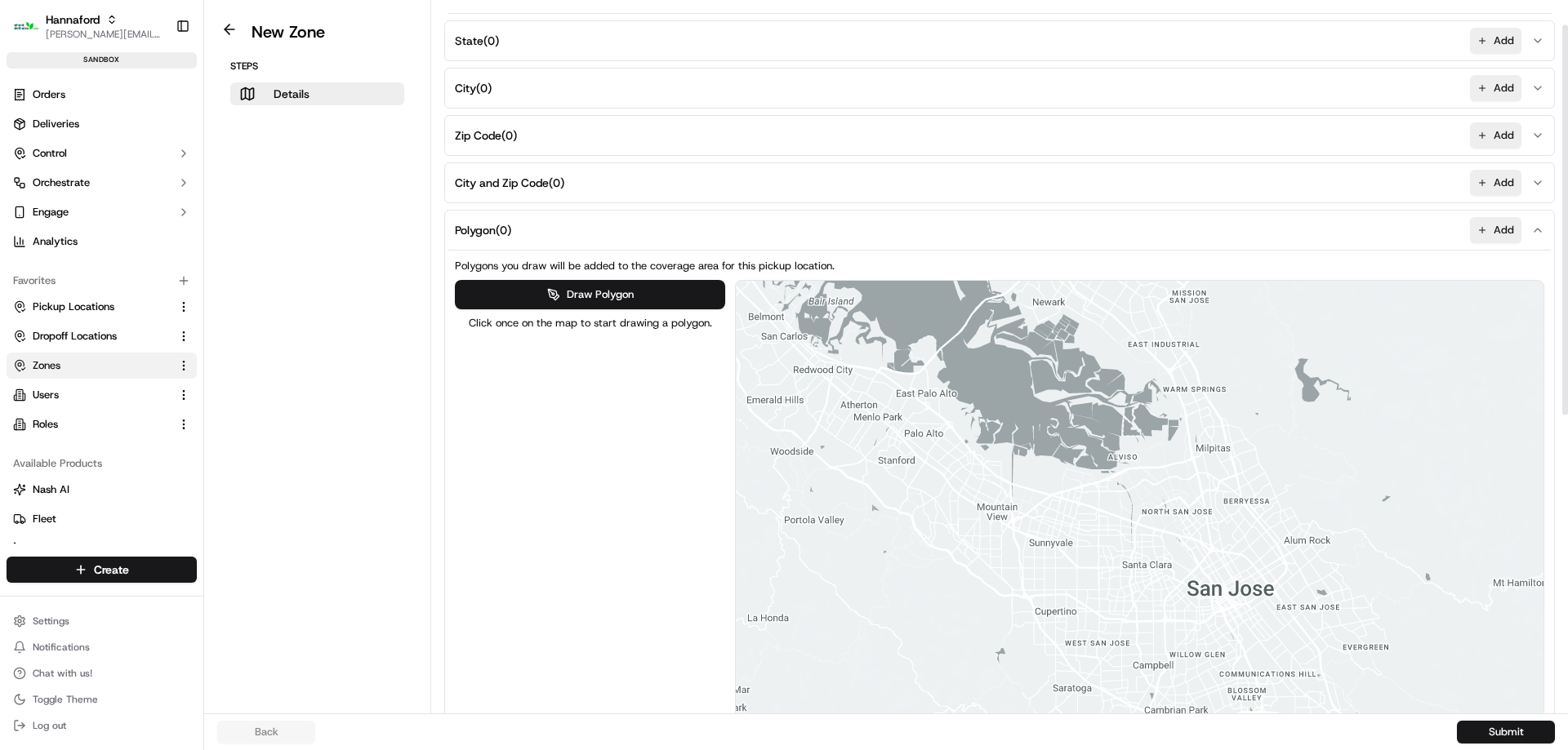
scroll to position [581, 0]
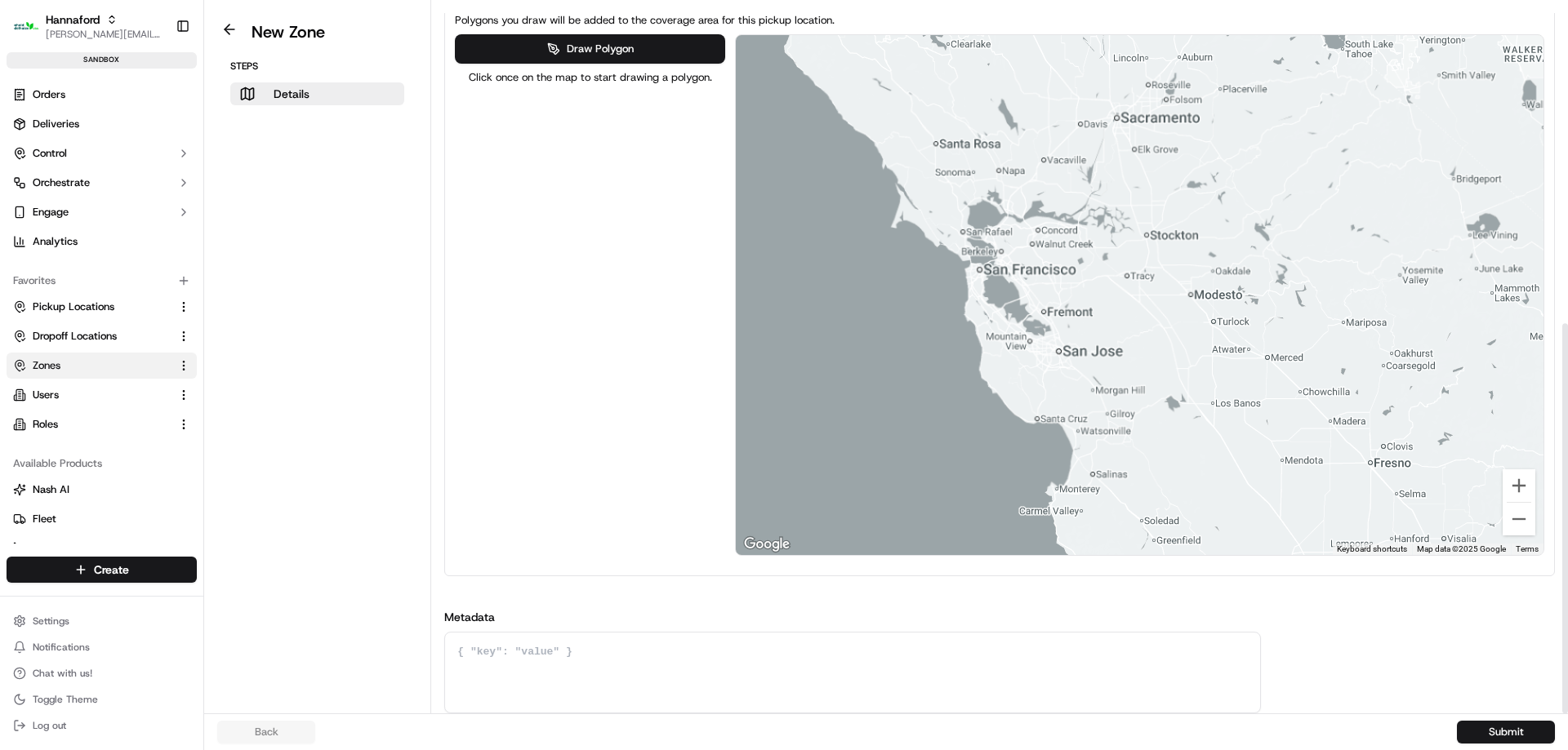
drag, startPoint x: 1388, startPoint y: 301, endPoint x: 764, endPoint y: 306, distance: 624.0
click at [764, 306] on div at bounding box center [1139, 295] width 807 height 520
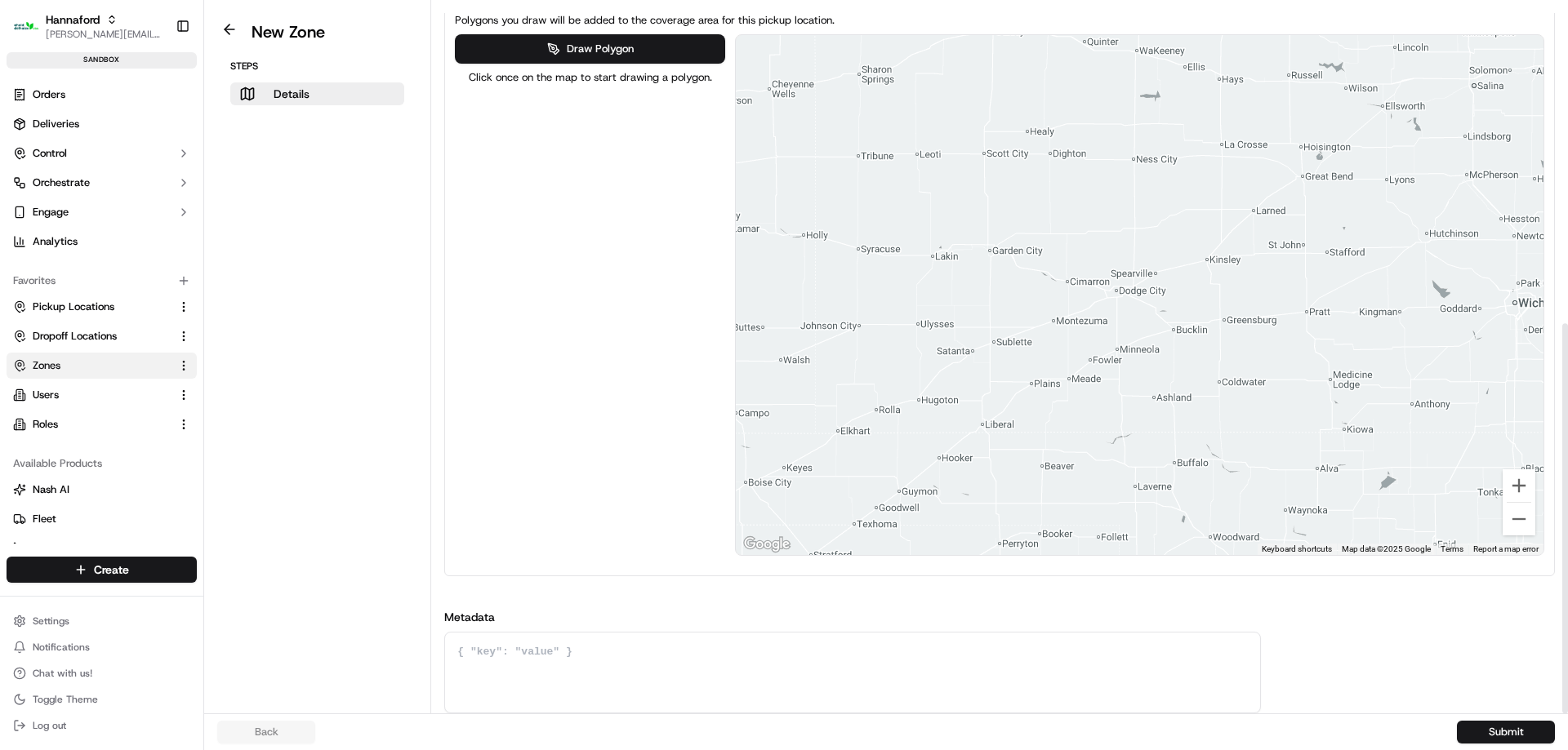
drag, startPoint x: 1199, startPoint y: 311, endPoint x: 561, endPoint y: 366, distance: 640.4
click at [896, 366] on div at bounding box center [1139, 295] width 807 height 520
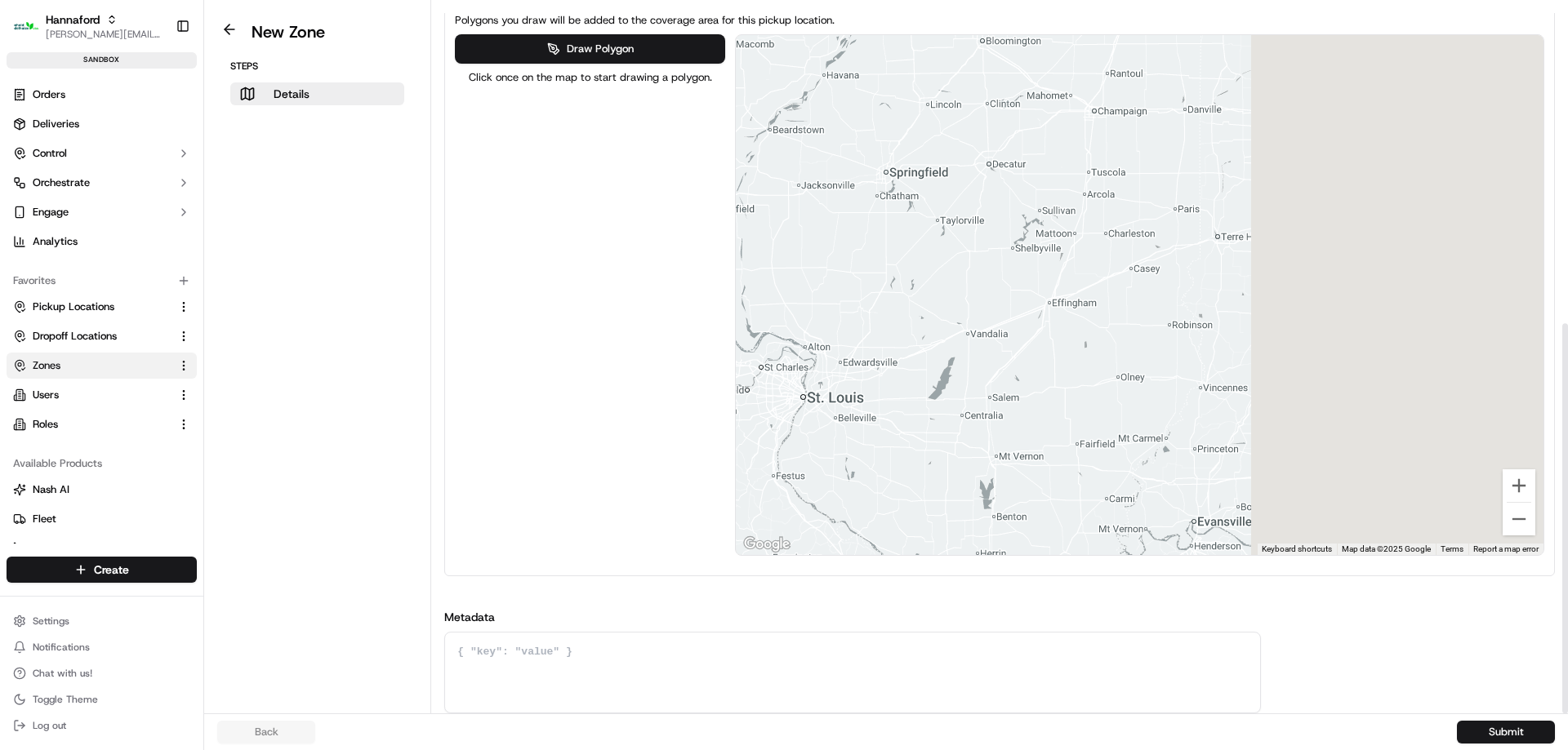
drag, startPoint x: 712, startPoint y: 304, endPoint x: 479, endPoint y: 265, distance: 236.2
click at [513, 279] on div "Draw Polygon Click once on the map to start drawing a polygon. ← Move left → Mo…" at bounding box center [999, 295] width 1090 height 521
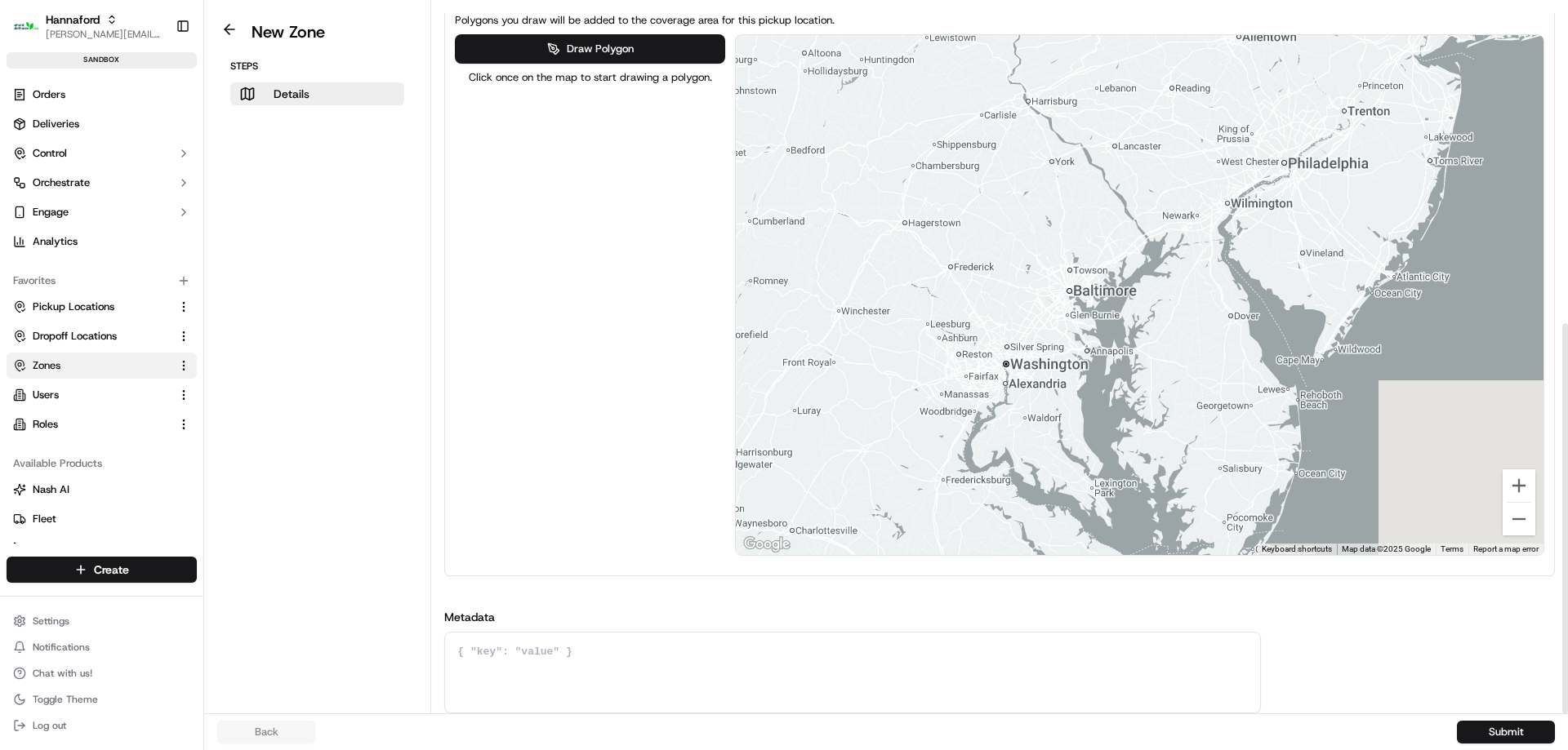
drag, startPoint x: 1090, startPoint y: 260, endPoint x: 772, endPoint y: 367, distance: 335.5
click at [772, 372] on div at bounding box center [1139, 295] width 807 height 520
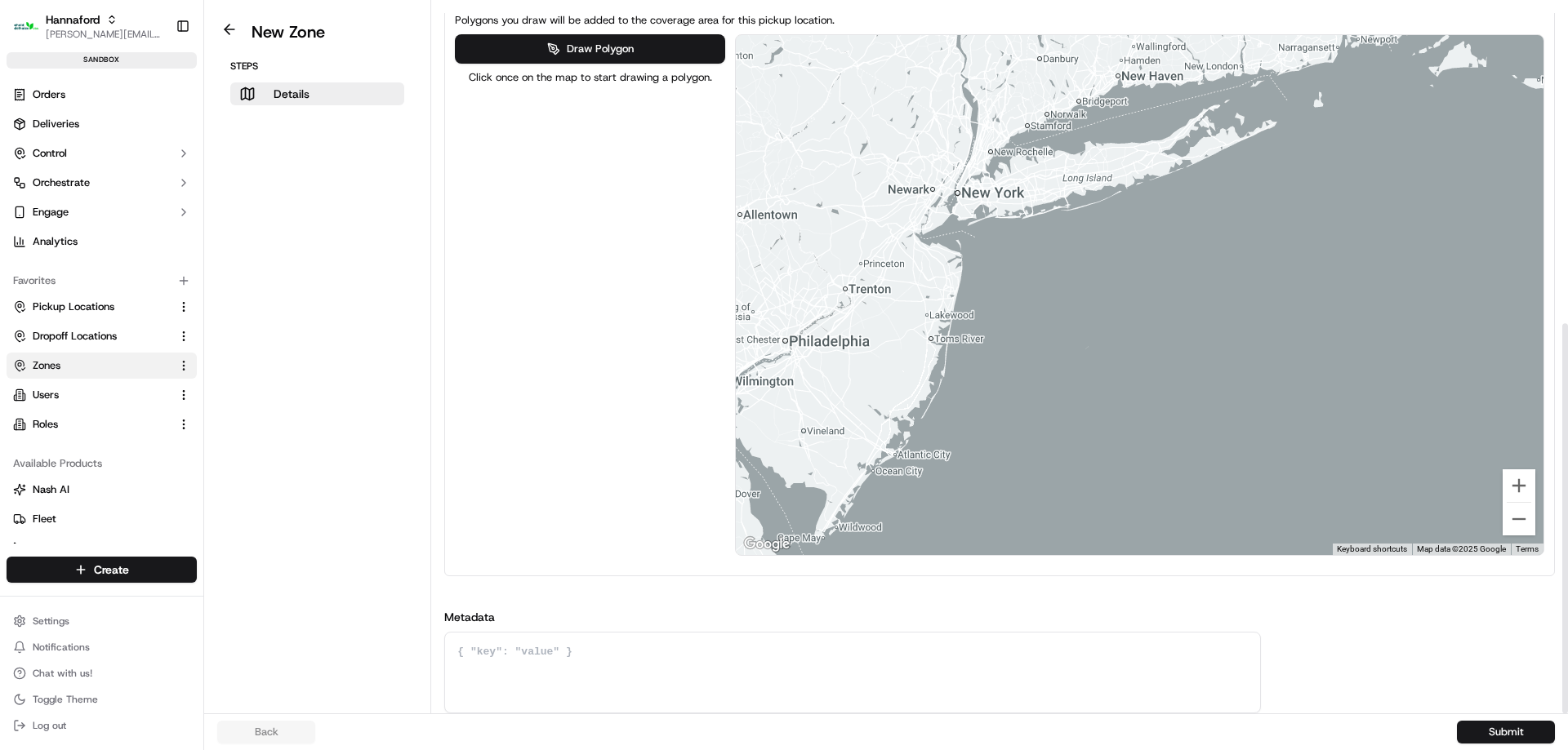
drag, startPoint x: 1256, startPoint y: 229, endPoint x: 1356, endPoint y: 226, distance: 100.0
click at [1356, 226] on div at bounding box center [1139, 295] width 807 height 520
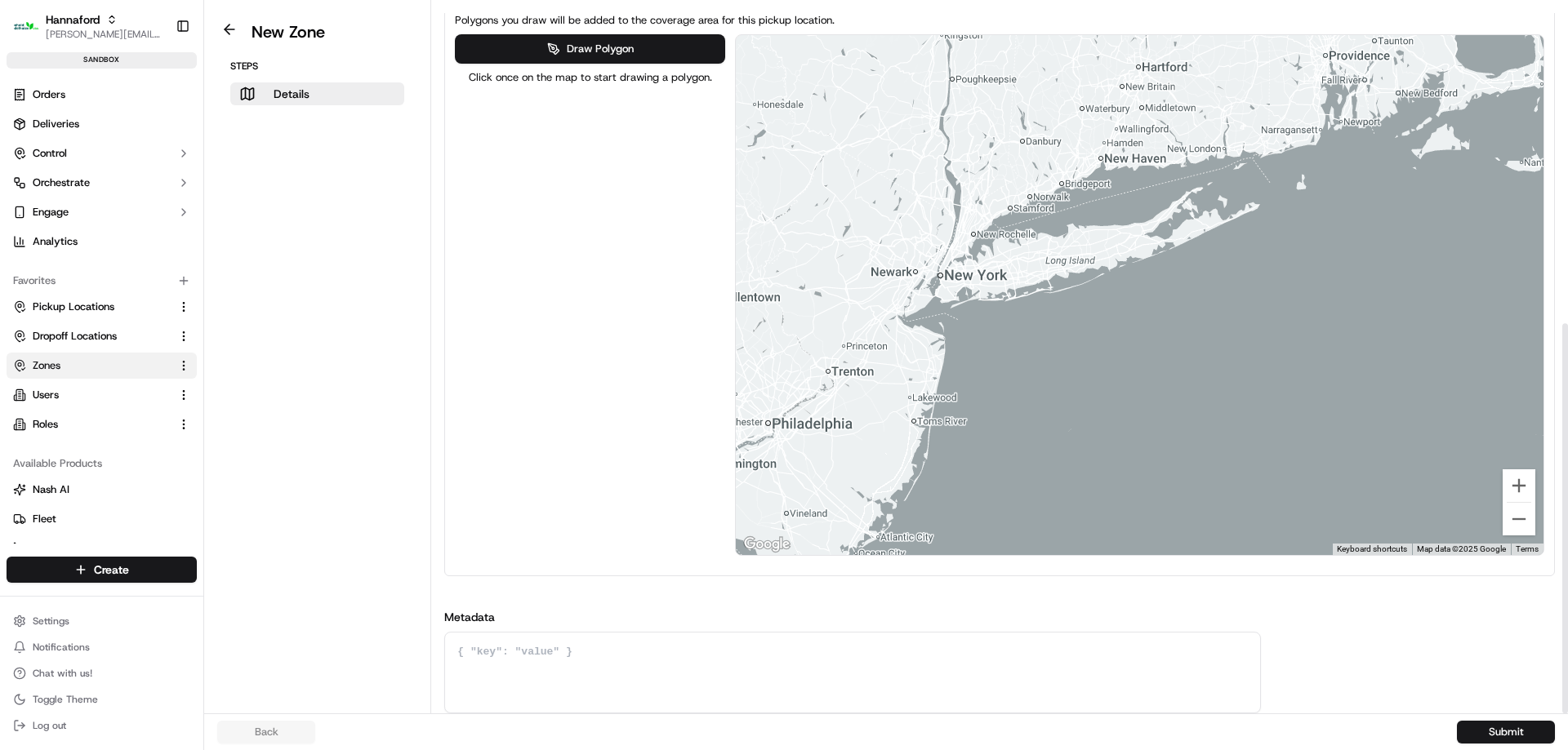
drag, startPoint x: 1283, startPoint y: 227, endPoint x: 1256, endPoint y: 314, distance: 91.1
click at [1256, 314] on div at bounding box center [1139, 295] width 807 height 520
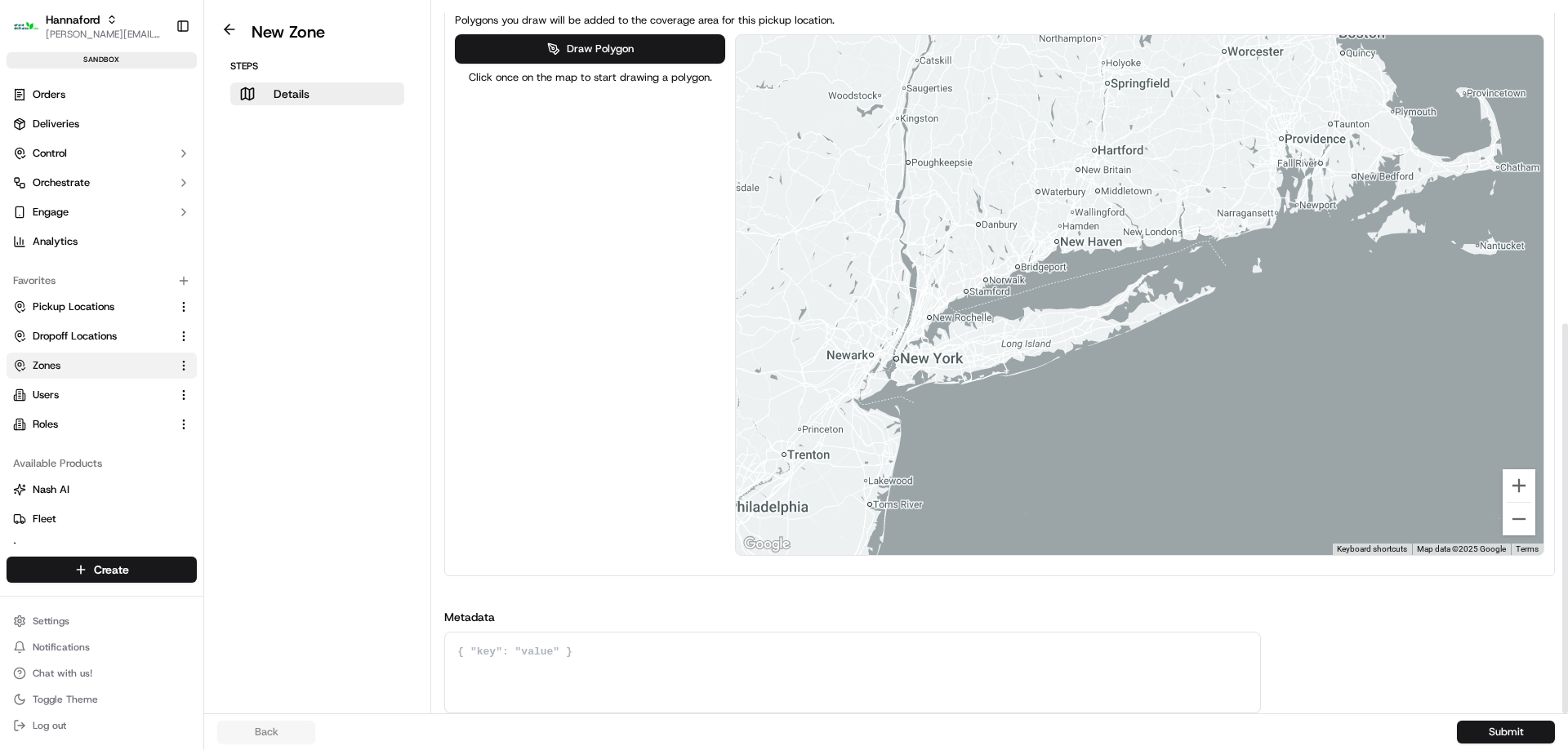
drag, startPoint x: 1252, startPoint y: 252, endPoint x: 1206, endPoint y: 341, distance: 100.2
click at [1206, 341] on div at bounding box center [1139, 295] width 807 height 520
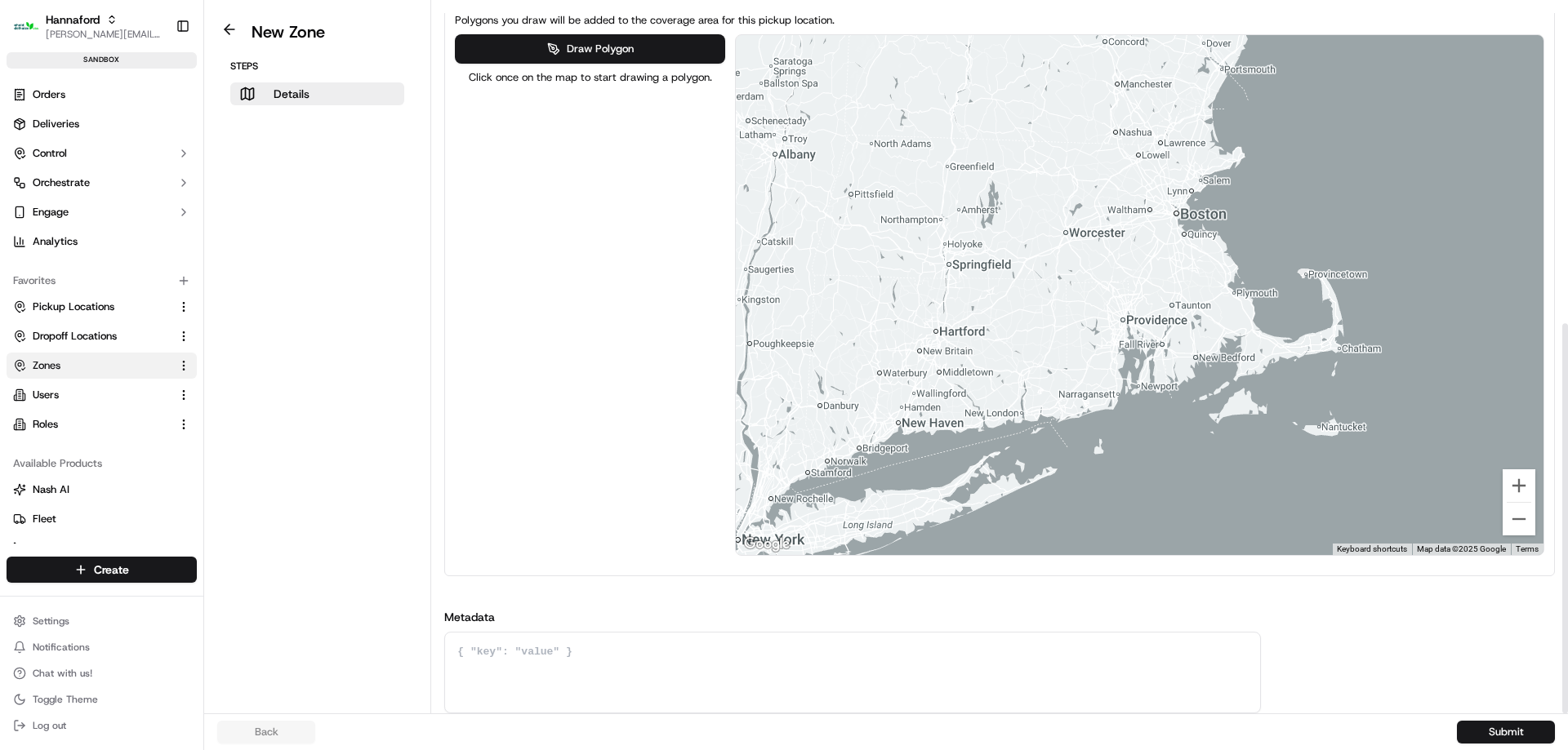
drag, startPoint x: 1213, startPoint y: 253, endPoint x: 1049, endPoint y: 438, distance: 247.2
click at [1049, 438] on div at bounding box center [1139, 295] width 807 height 520
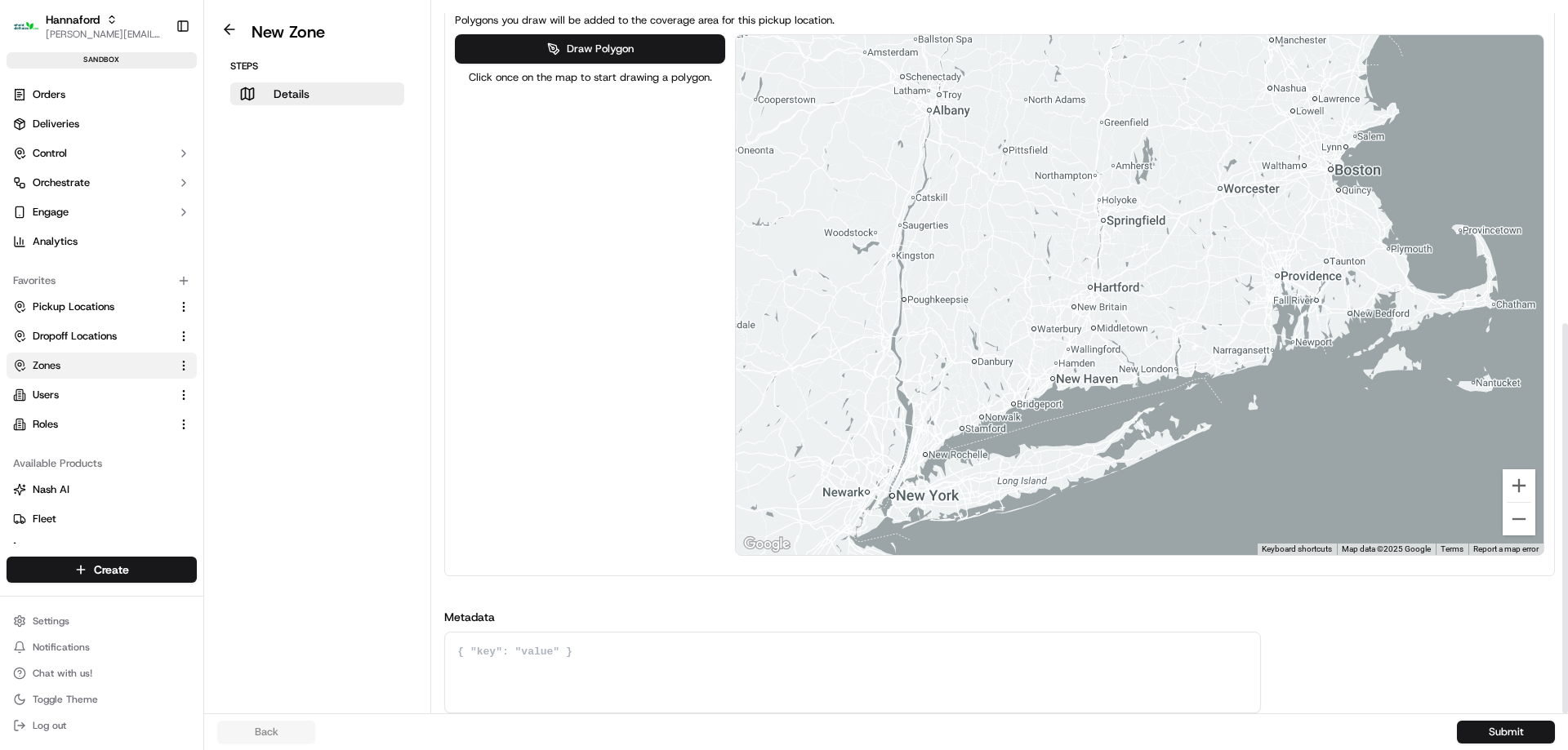
click at [1225, 273] on div at bounding box center [1139, 295] width 807 height 520
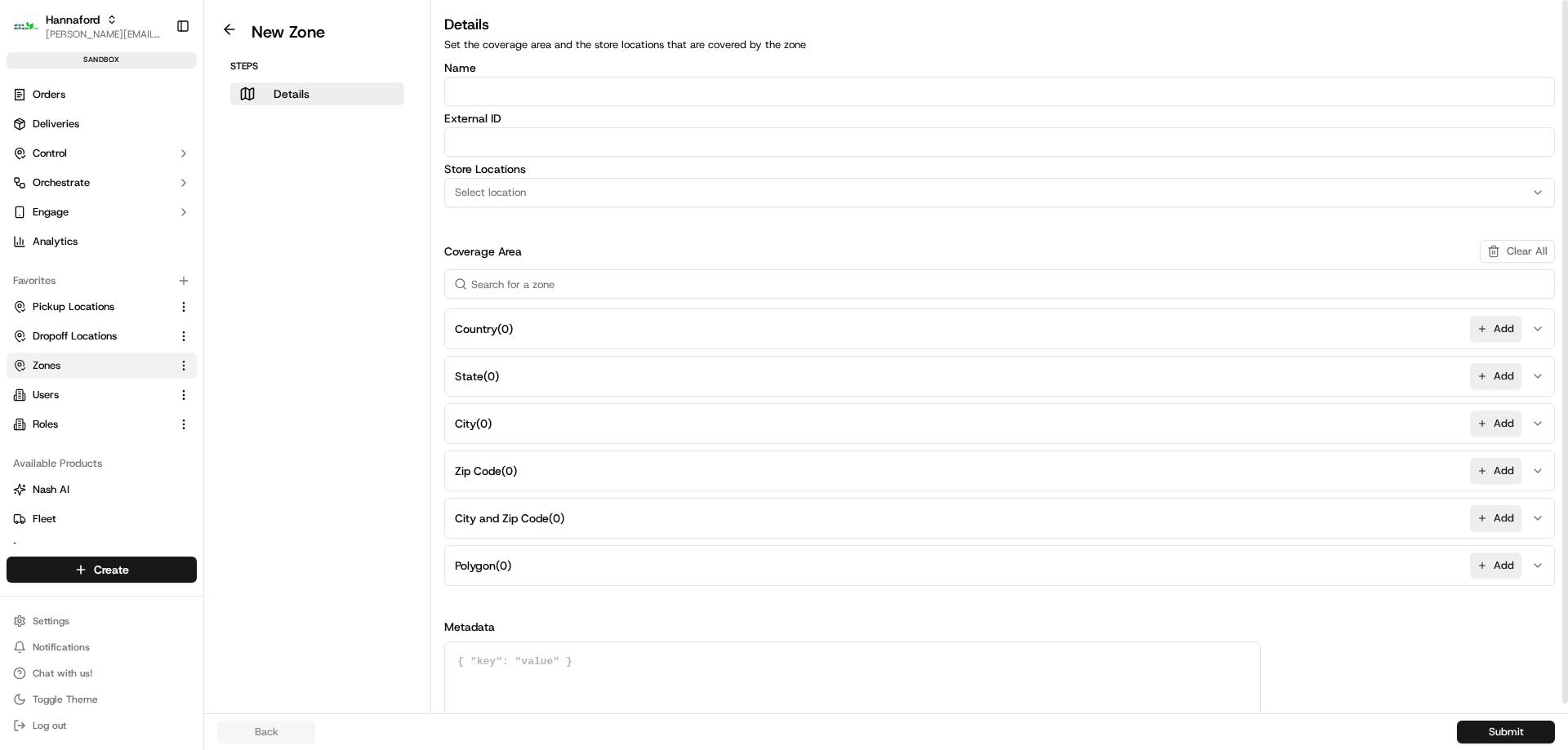
click at [546, 95] on input "Name" at bounding box center [999, 91] width 1111 height 29
paste input "HFND-8236-Geofence-Arrived"
type input "HFND-8236-Geofence-Arrived"
click at [570, 137] on input "External ID" at bounding box center [999, 141] width 1111 height 29
paste input "HFND-8236-Geofence-Arrived"
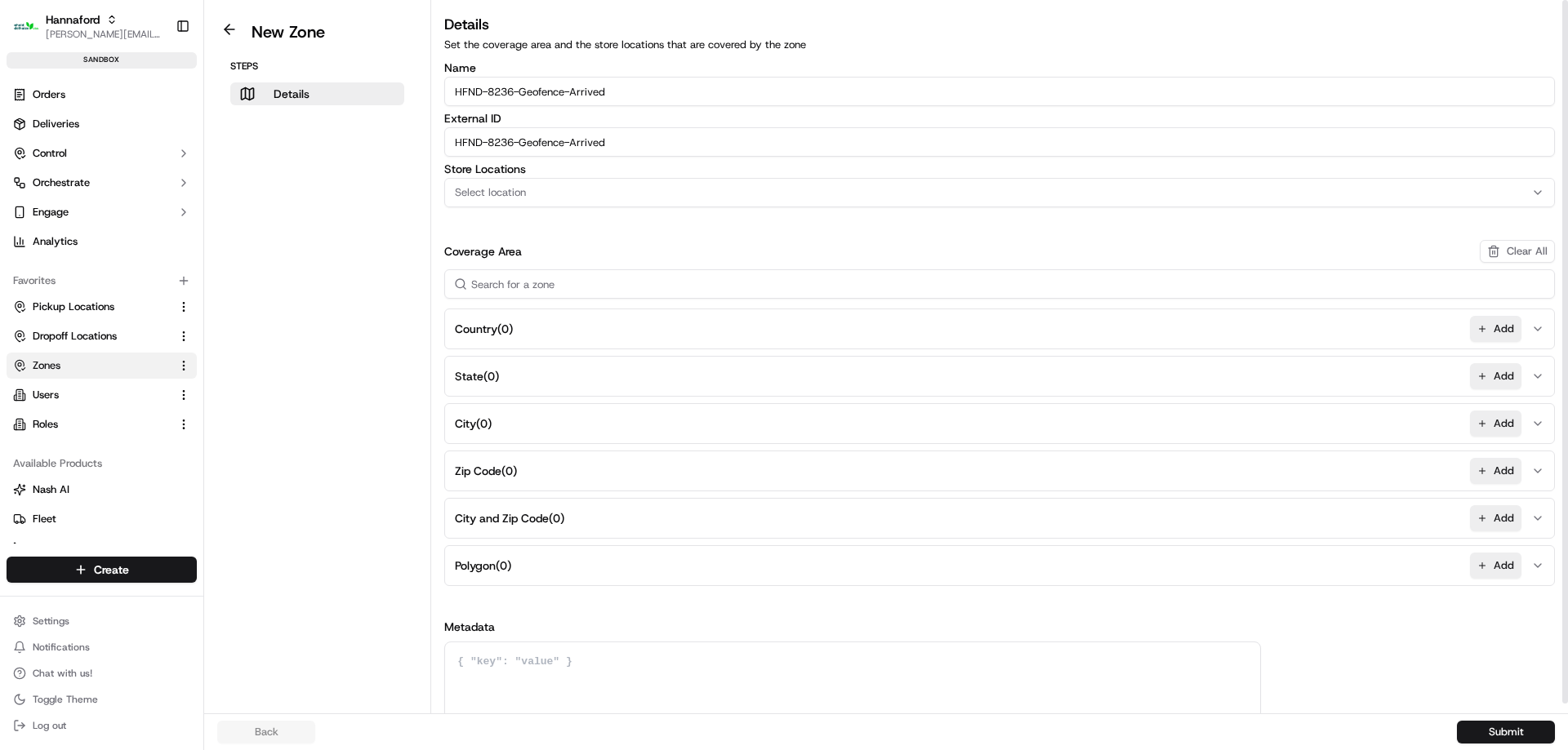
type input "HFND-8236-Geofence-Arrived"
click at [550, 194] on div "Select location" at bounding box center [999, 193] width 1102 height 15
type input "8236"
click at [537, 252] on span "Hannaford-8236 (HNFD-8236)" at bounding box center [572, 257] width 201 height 15
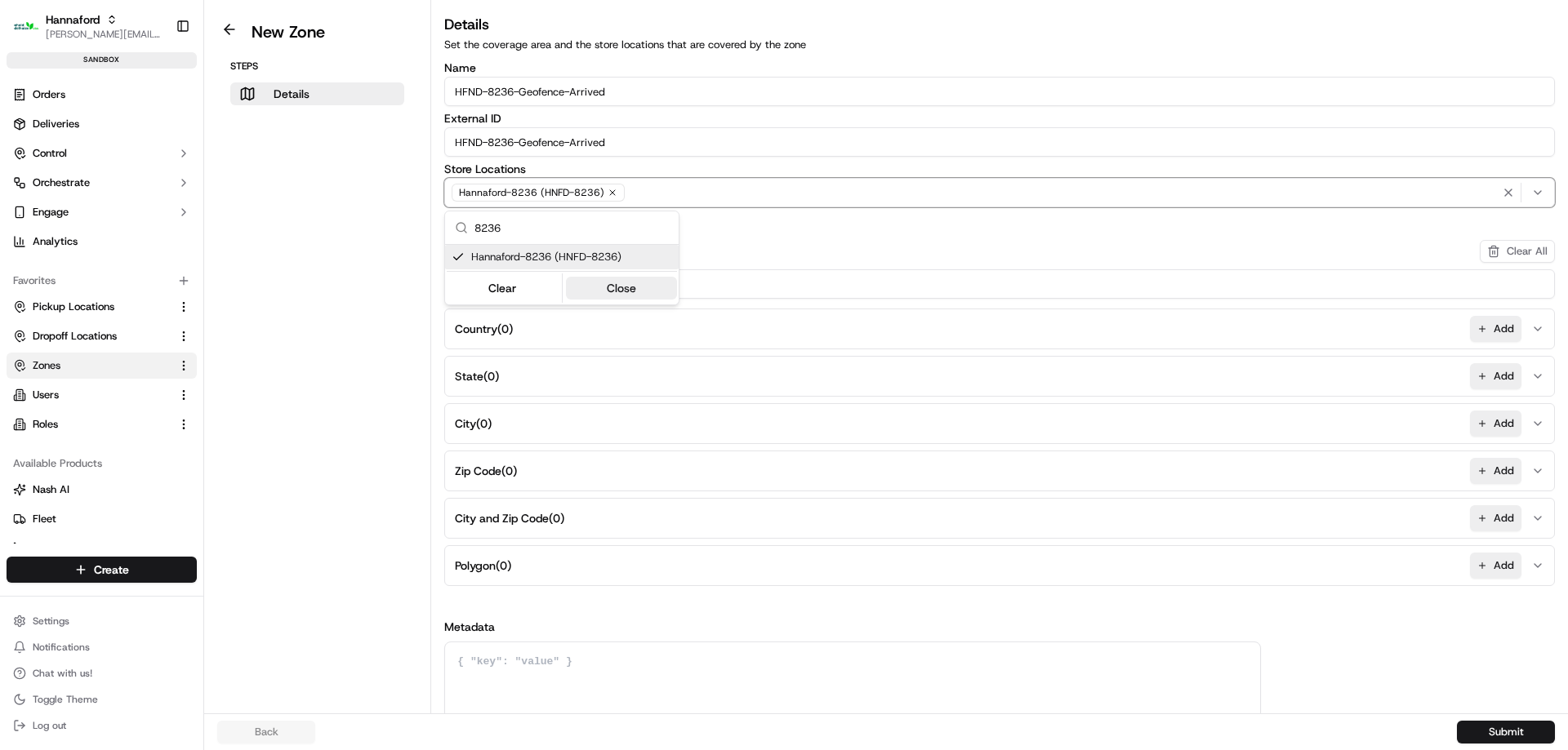
click at [604, 281] on button "Close" at bounding box center [622, 287] width 112 height 23
click at [1483, 573] on button "Add" at bounding box center [1495, 565] width 51 height 26
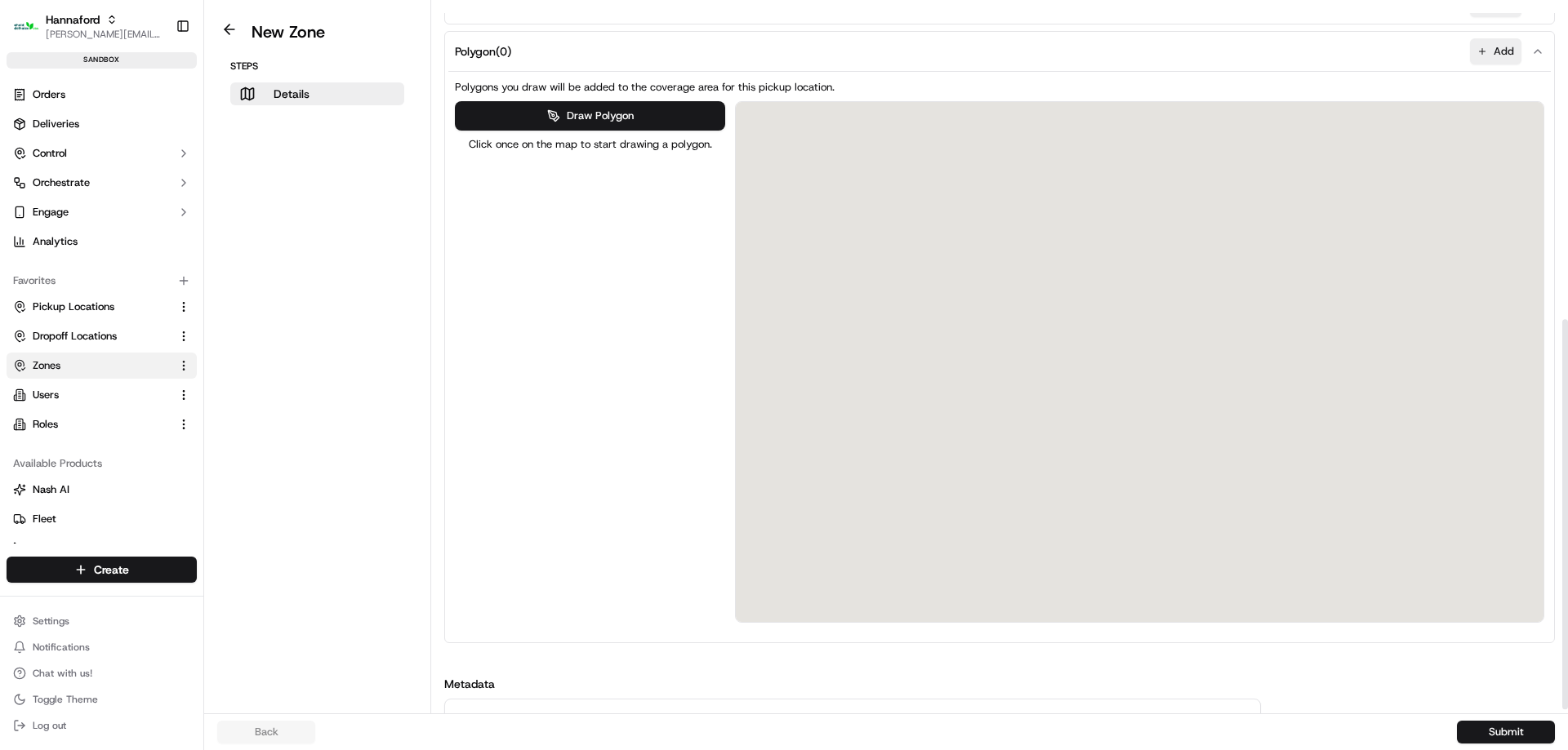
scroll to position [581, 0]
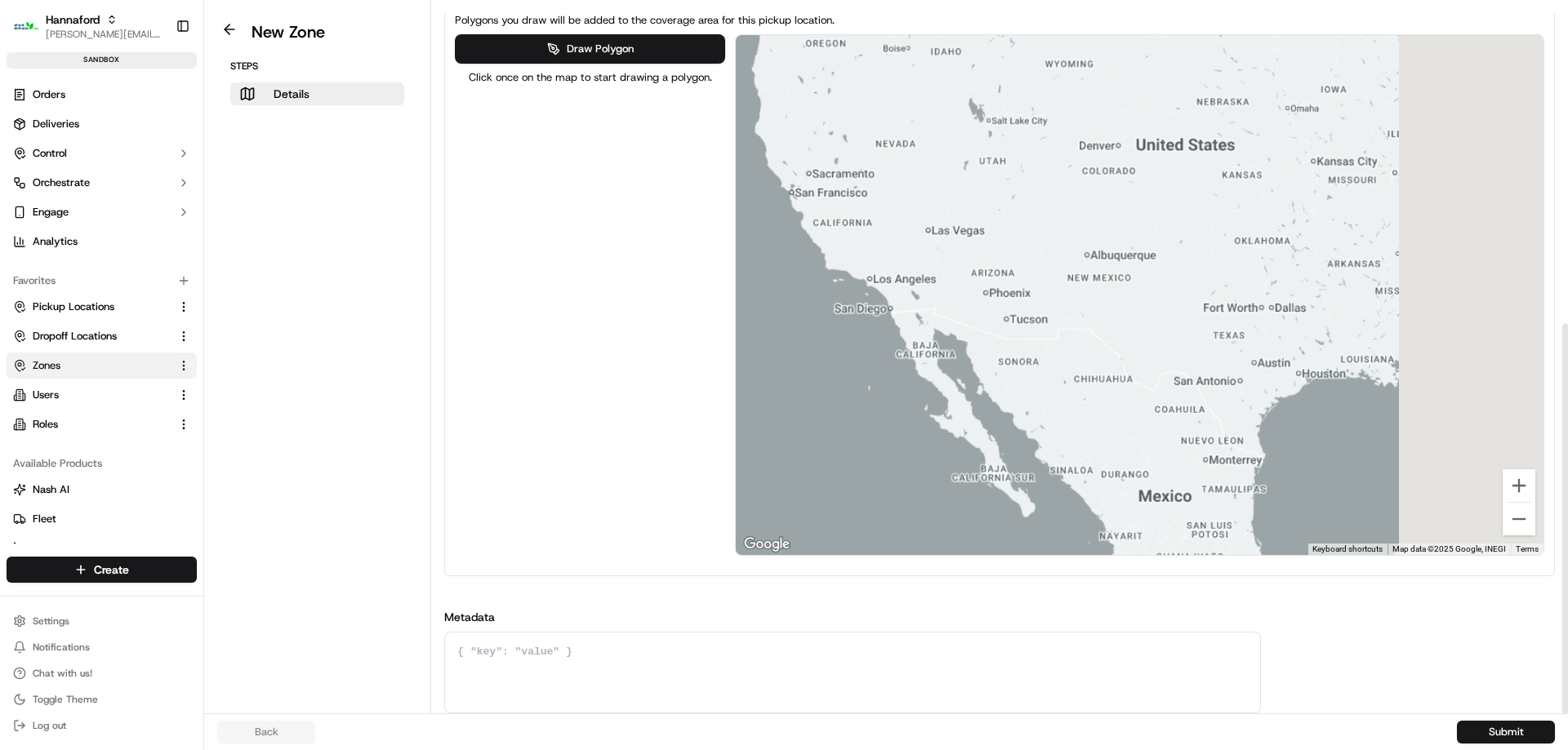
drag, startPoint x: 1209, startPoint y: 193, endPoint x: 739, endPoint y: 208, distance: 470.2
click at [739, 208] on div at bounding box center [1139, 295] width 807 height 520
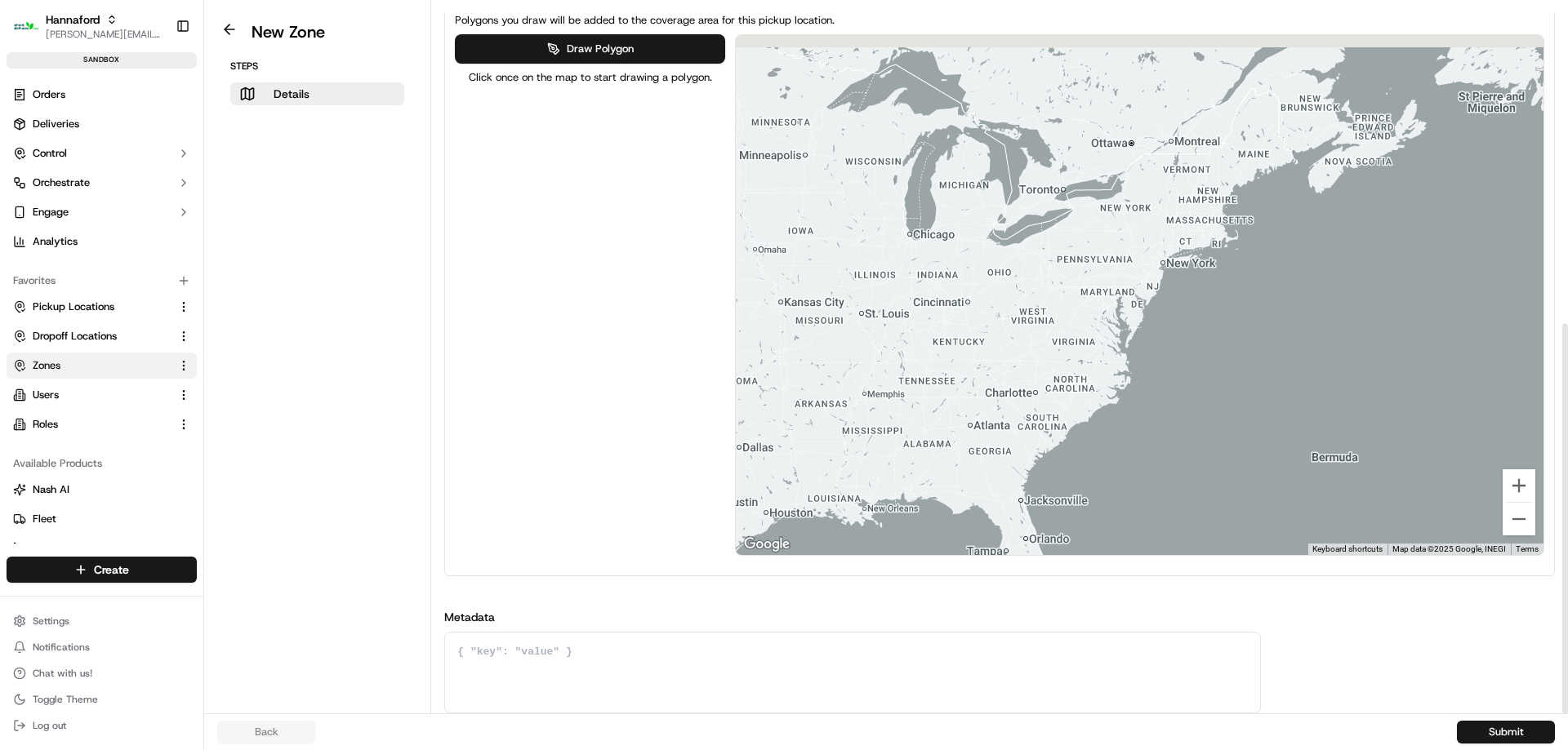
drag, startPoint x: 1260, startPoint y: 153, endPoint x: 1213, endPoint y: 229, distance: 89.4
click at [1213, 229] on div at bounding box center [1139, 295] width 807 height 520
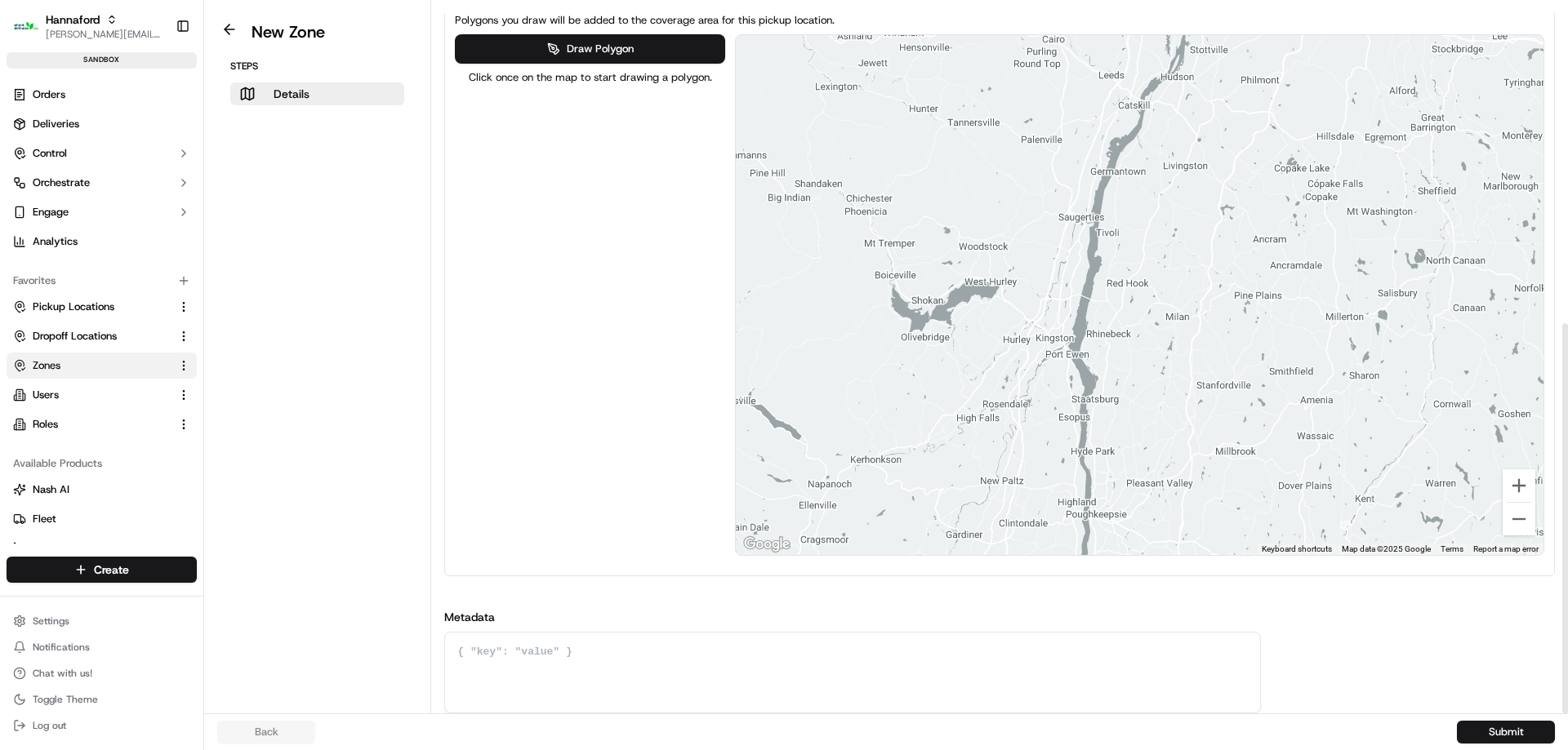
drag, startPoint x: 1308, startPoint y: 202, endPoint x: 1123, endPoint y: 222, distance: 186.1
click at [1123, 222] on div at bounding box center [1139, 295] width 807 height 520
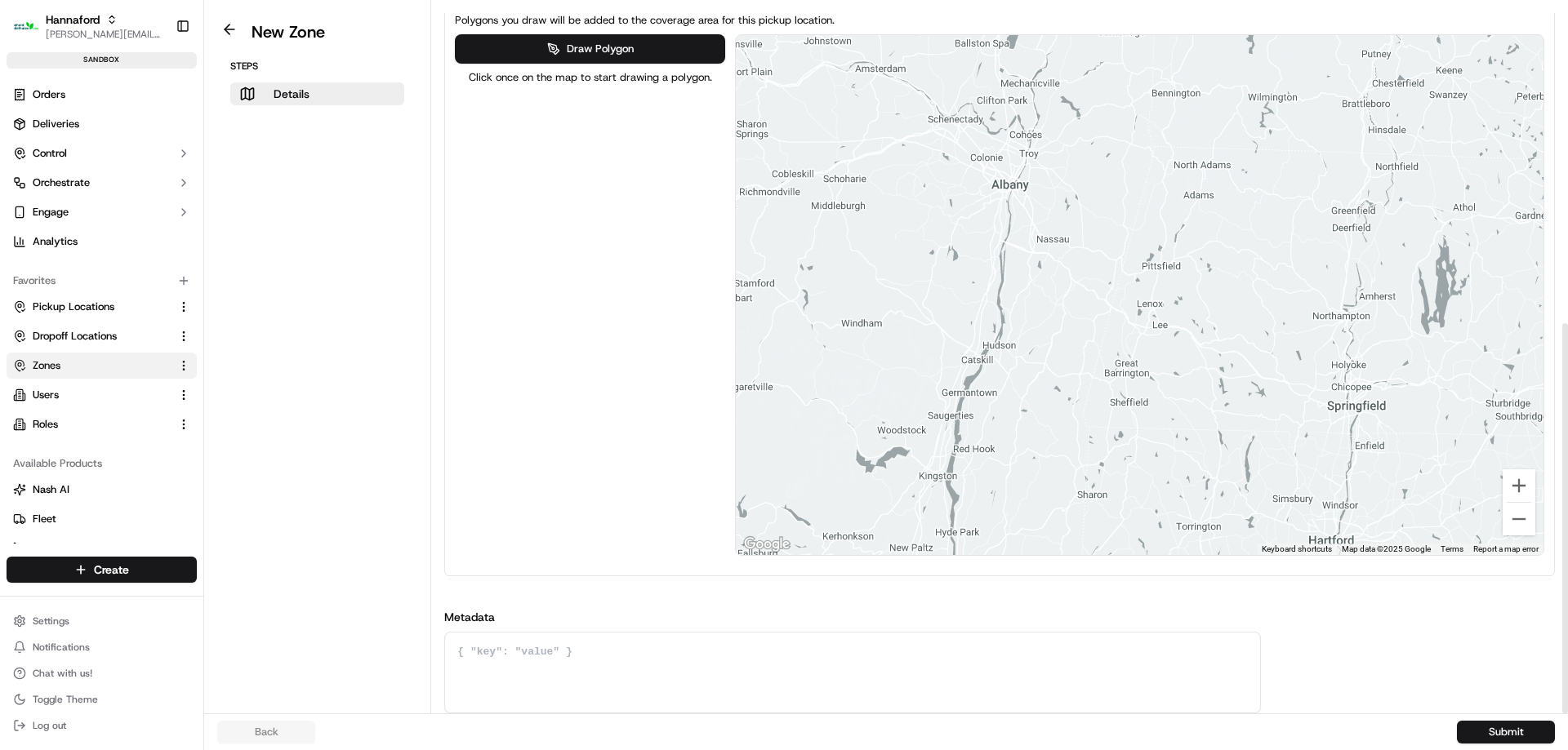
drag, startPoint x: 1029, startPoint y: 123, endPoint x: 1044, endPoint y: 335, distance: 212.5
click at [1044, 335] on div at bounding box center [1139, 295] width 807 height 520
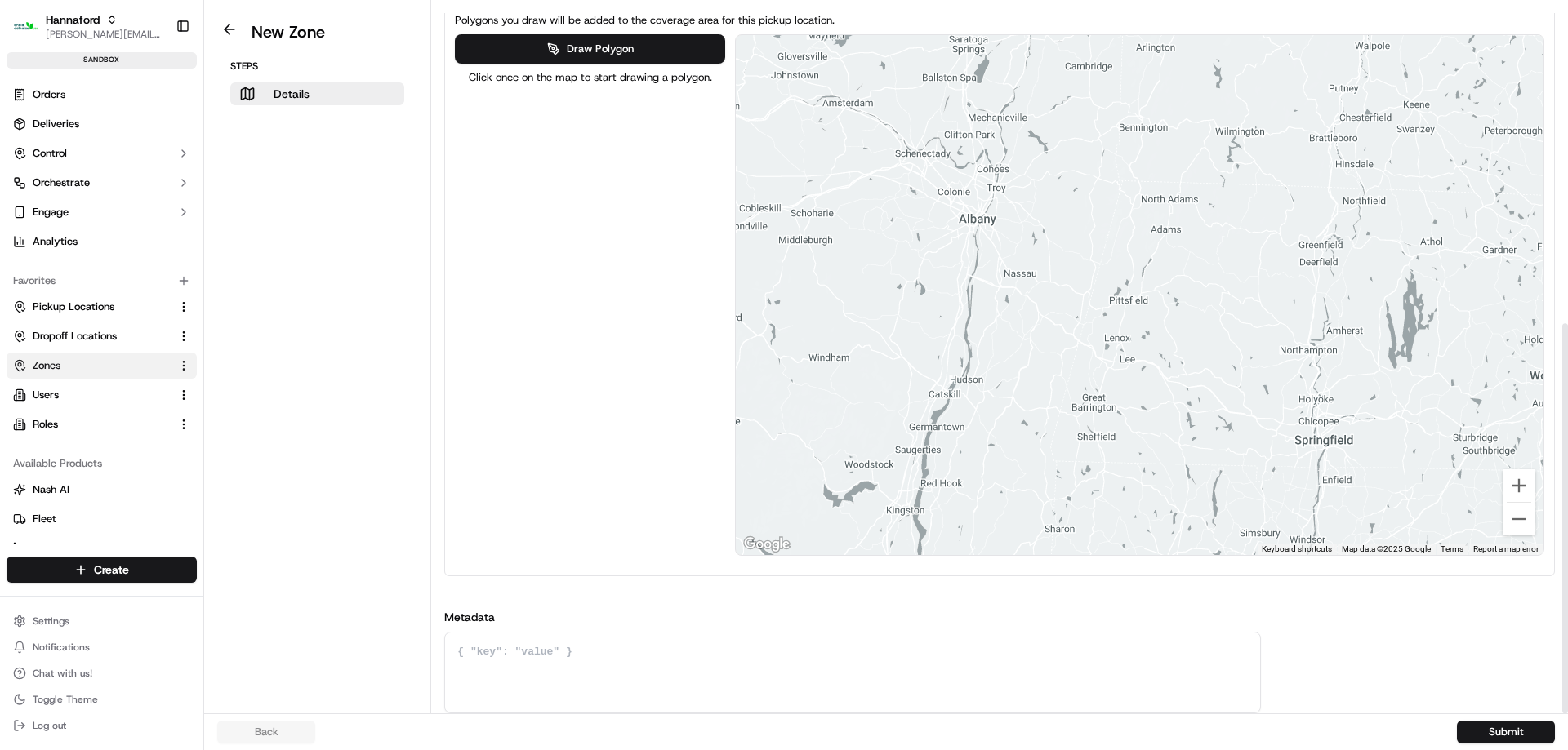
drag, startPoint x: 1130, startPoint y: 193, endPoint x: 1105, endPoint y: 237, distance: 50.6
click at [1105, 237] on div at bounding box center [1139, 295] width 807 height 520
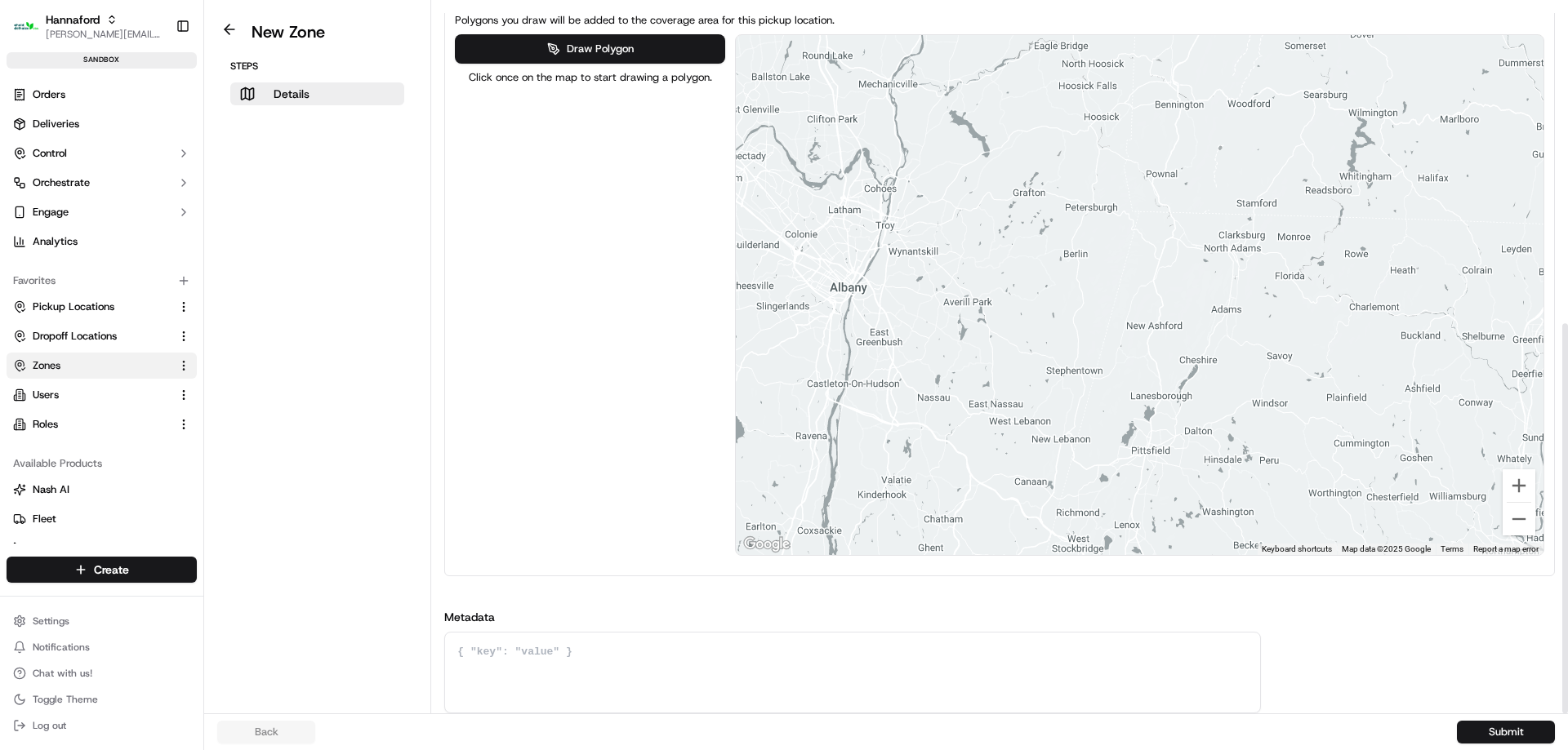
drag, startPoint x: 1011, startPoint y: 224, endPoint x: 1247, endPoint y: 254, distance: 237.9
click at [1247, 254] on div at bounding box center [1139, 295] width 807 height 520
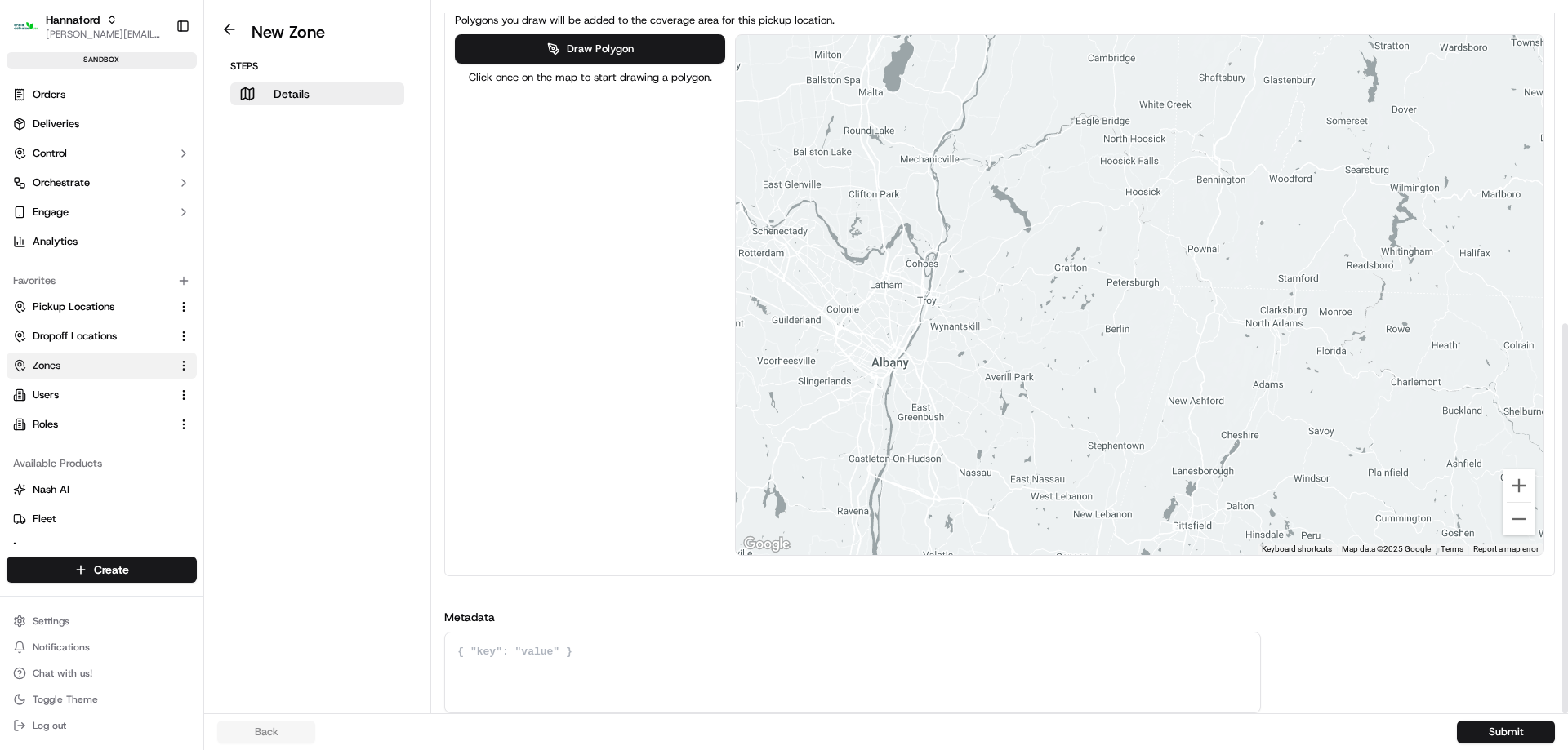
drag, startPoint x: 1343, startPoint y: 167, endPoint x: 1383, endPoint y: 246, distance: 88.5
click at [1383, 246] on div at bounding box center [1139, 295] width 807 height 520
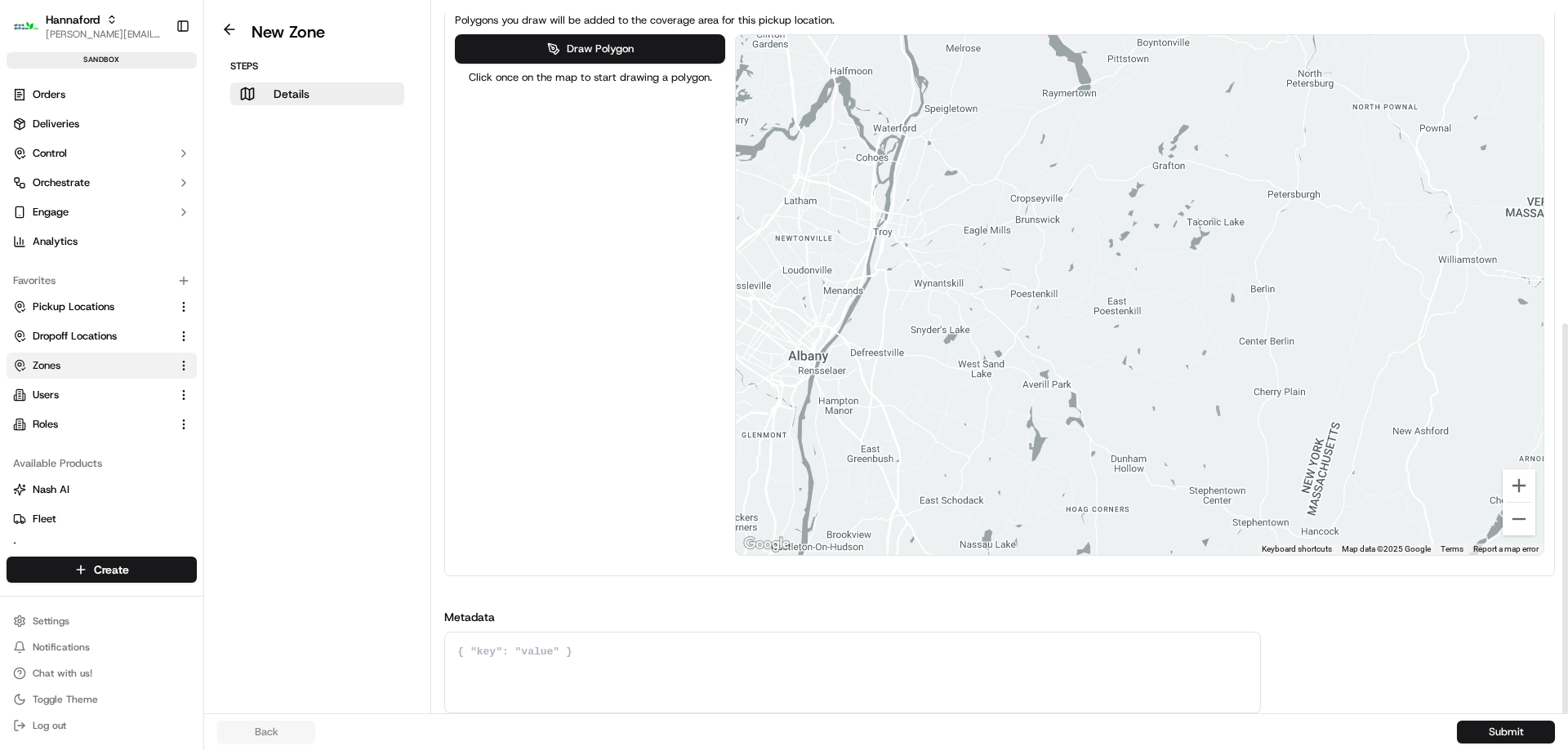
drag, startPoint x: 959, startPoint y: 345, endPoint x: 981, endPoint y: 348, distance: 22.2
click at [981, 348] on div at bounding box center [1139, 295] width 807 height 520
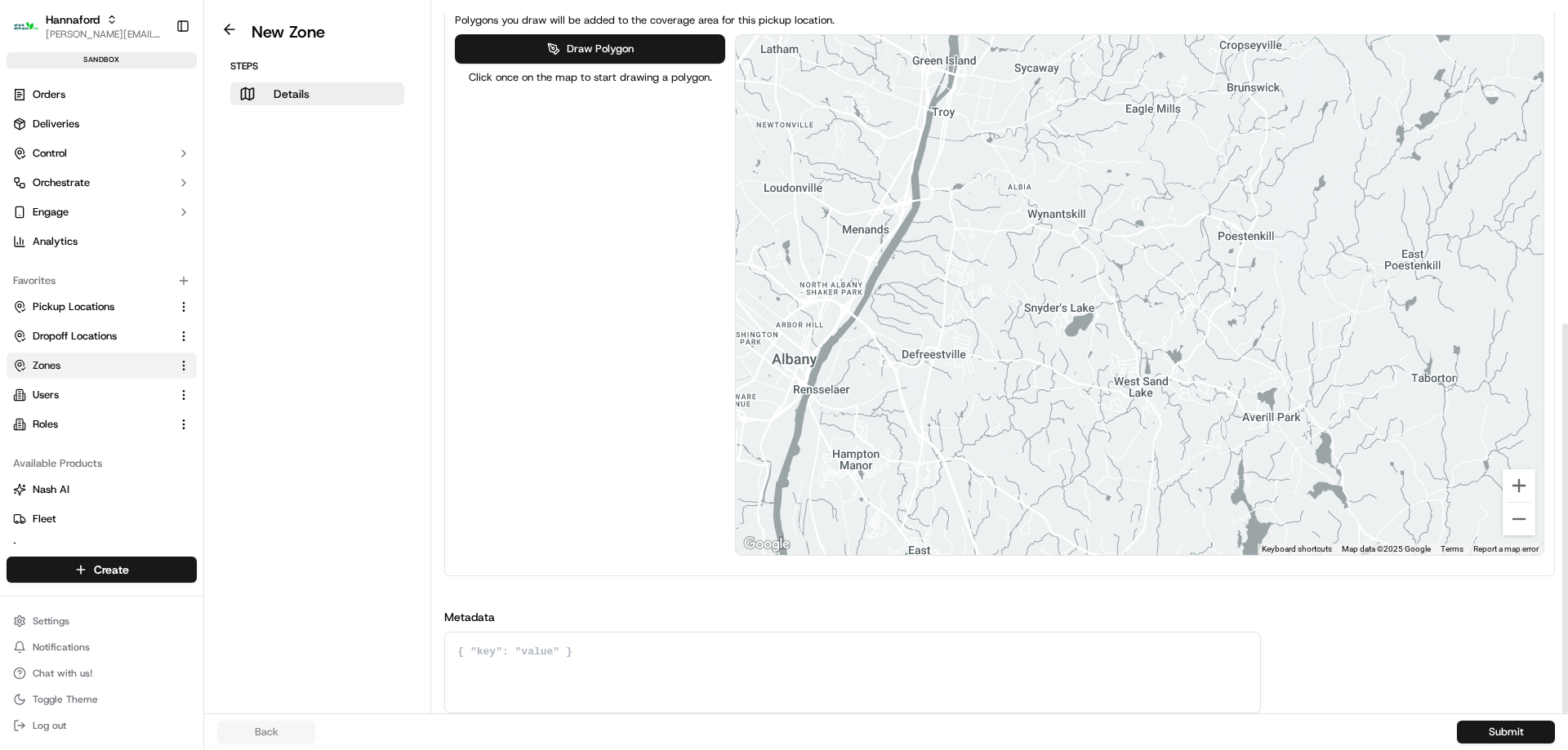
drag, startPoint x: 933, startPoint y: 308, endPoint x: 975, endPoint y: 250, distance: 71.6
click at [975, 250] on div at bounding box center [1139, 295] width 807 height 520
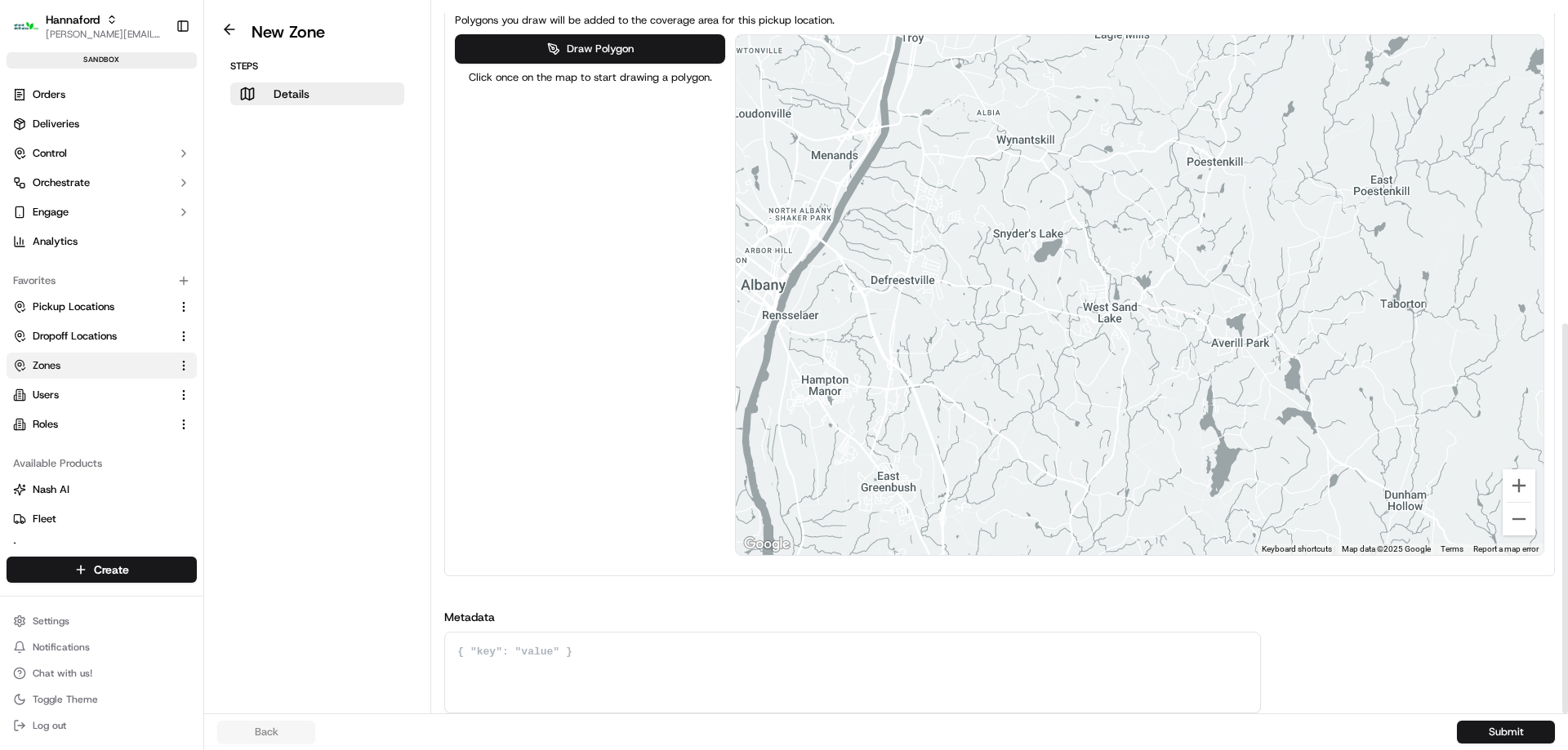
drag, startPoint x: 1364, startPoint y: 284, endPoint x: 1322, endPoint y: 218, distance: 78.2
click at [1323, 217] on div at bounding box center [1139, 295] width 807 height 520
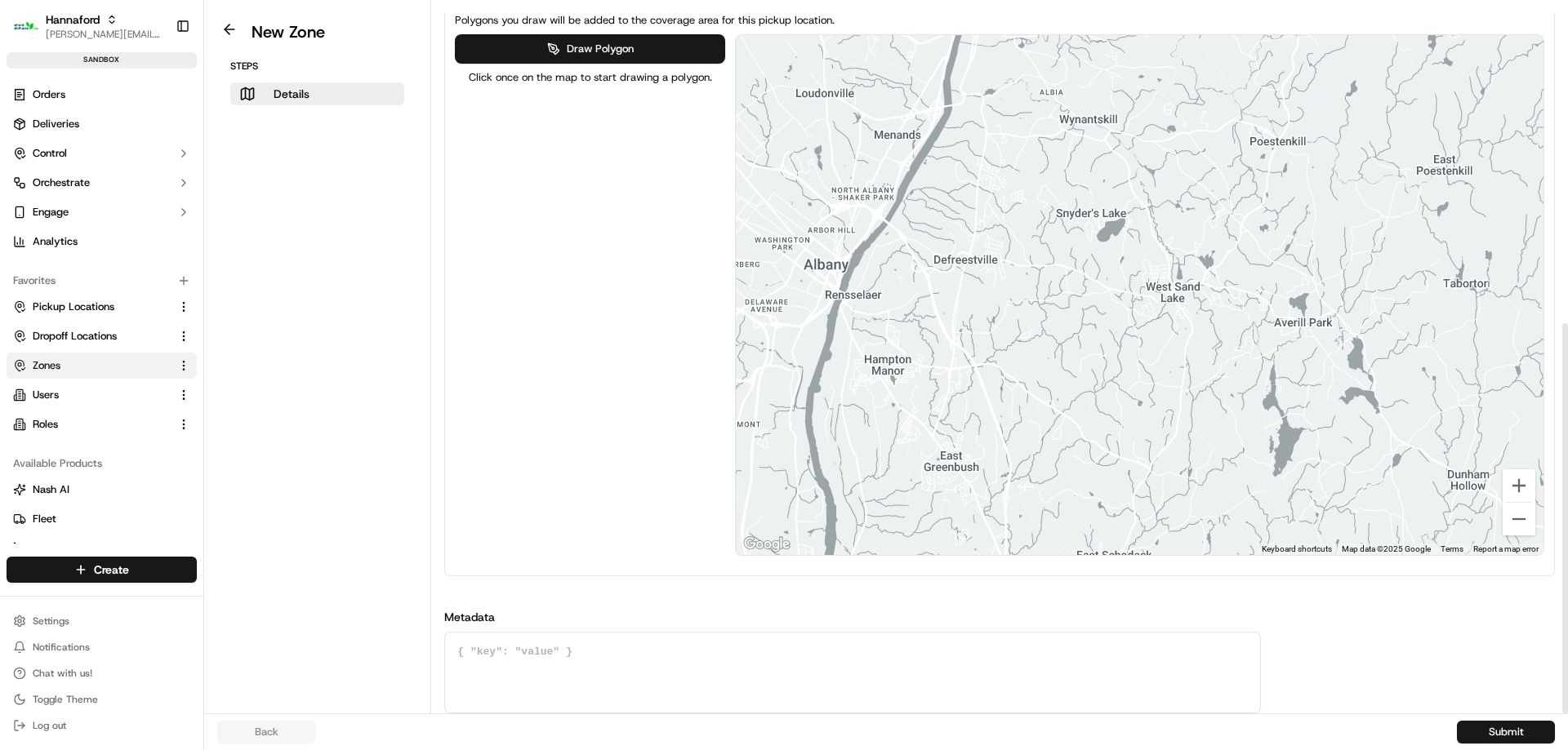
drag, startPoint x: 994, startPoint y: 279, endPoint x: 1070, endPoint y: 249, distance: 81.7
click at [1070, 249] on div at bounding box center [1139, 295] width 807 height 520
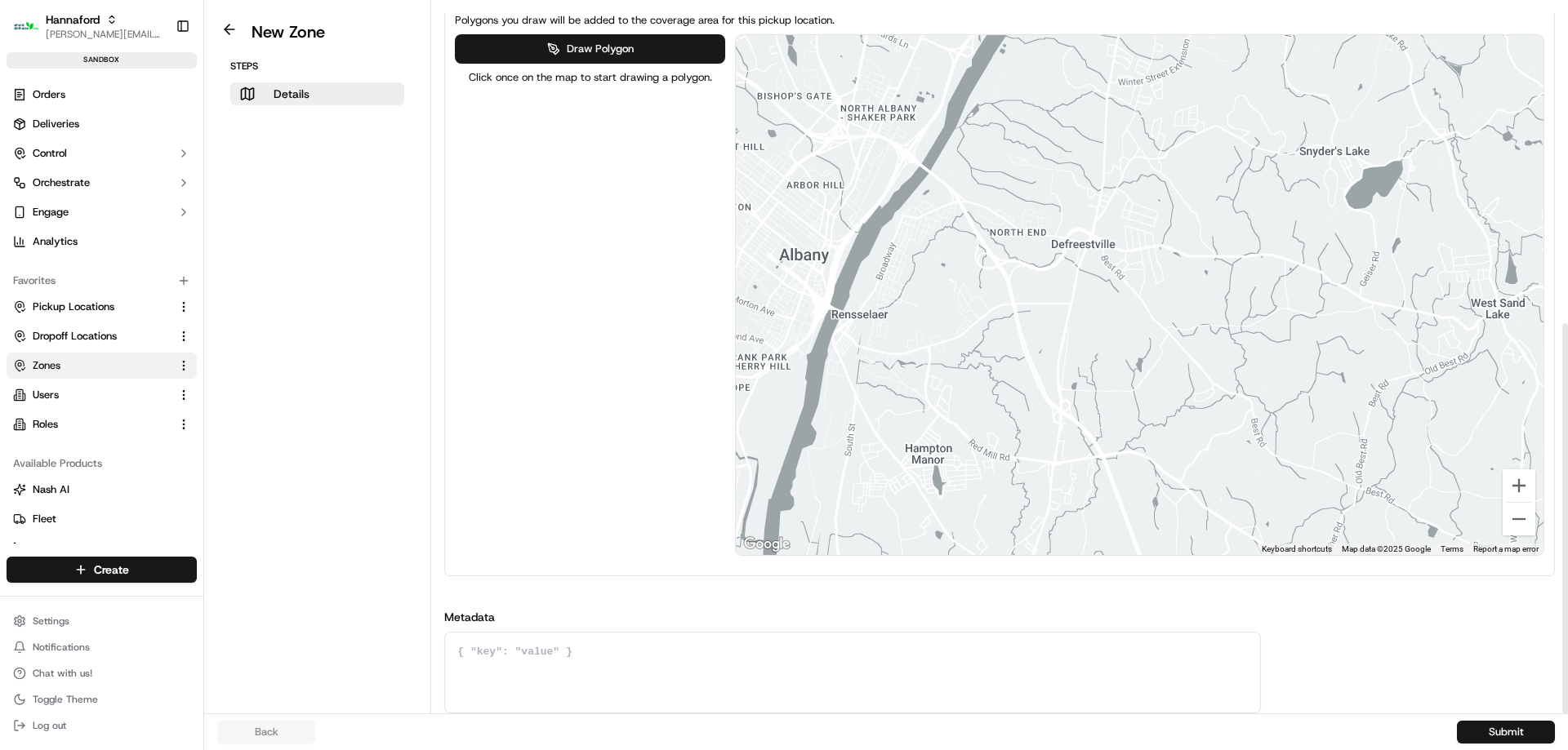
drag, startPoint x: 899, startPoint y: 290, endPoint x: 1124, endPoint y: 259, distance: 227.1
click at [1124, 259] on div at bounding box center [1139, 295] width 807 height 520
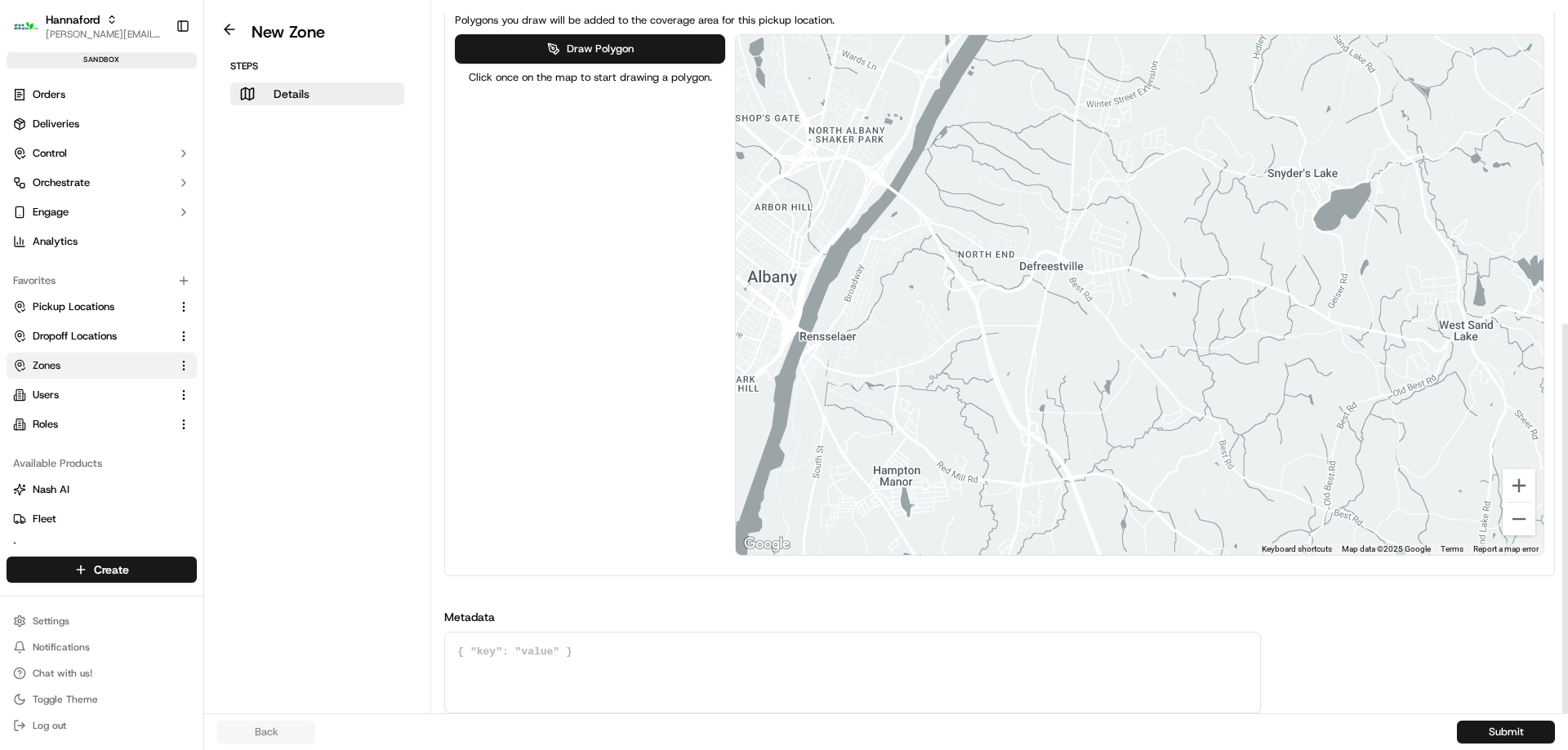
drag, startPoint x: 1261, startPoint y: 188, endPoint x: 1239, endPoint y: 205, distance: 27.8
click at [1239, 205] on div at bounding box center [1139, 295] width 807 height 520
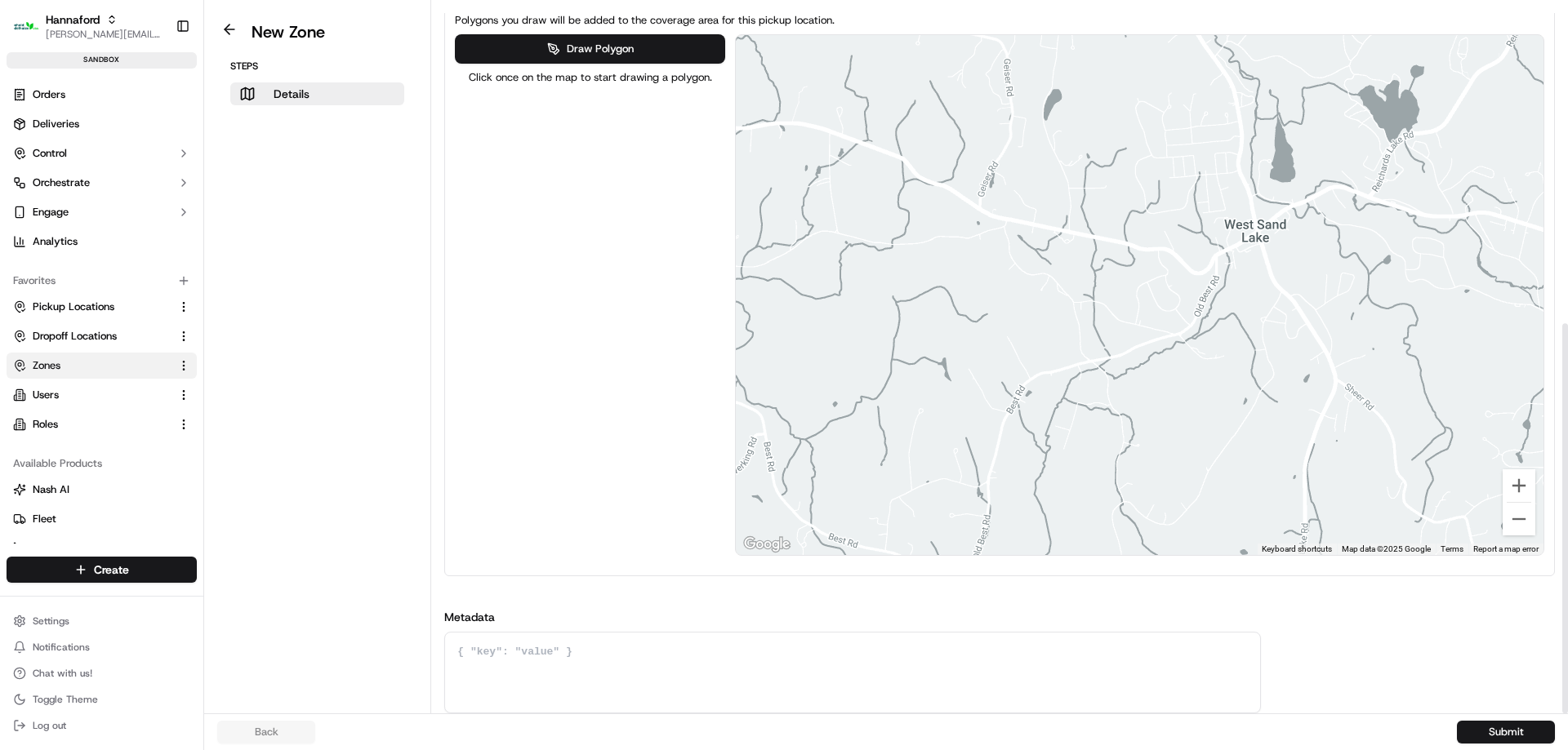
drag, startPoint x: 1456, startPoint y: 334, endPoint x: 1241, endPoint y: 234, distance: 237.1
click at [1241, 234] on div at bounding box center [1139, 295] width 807 height 520
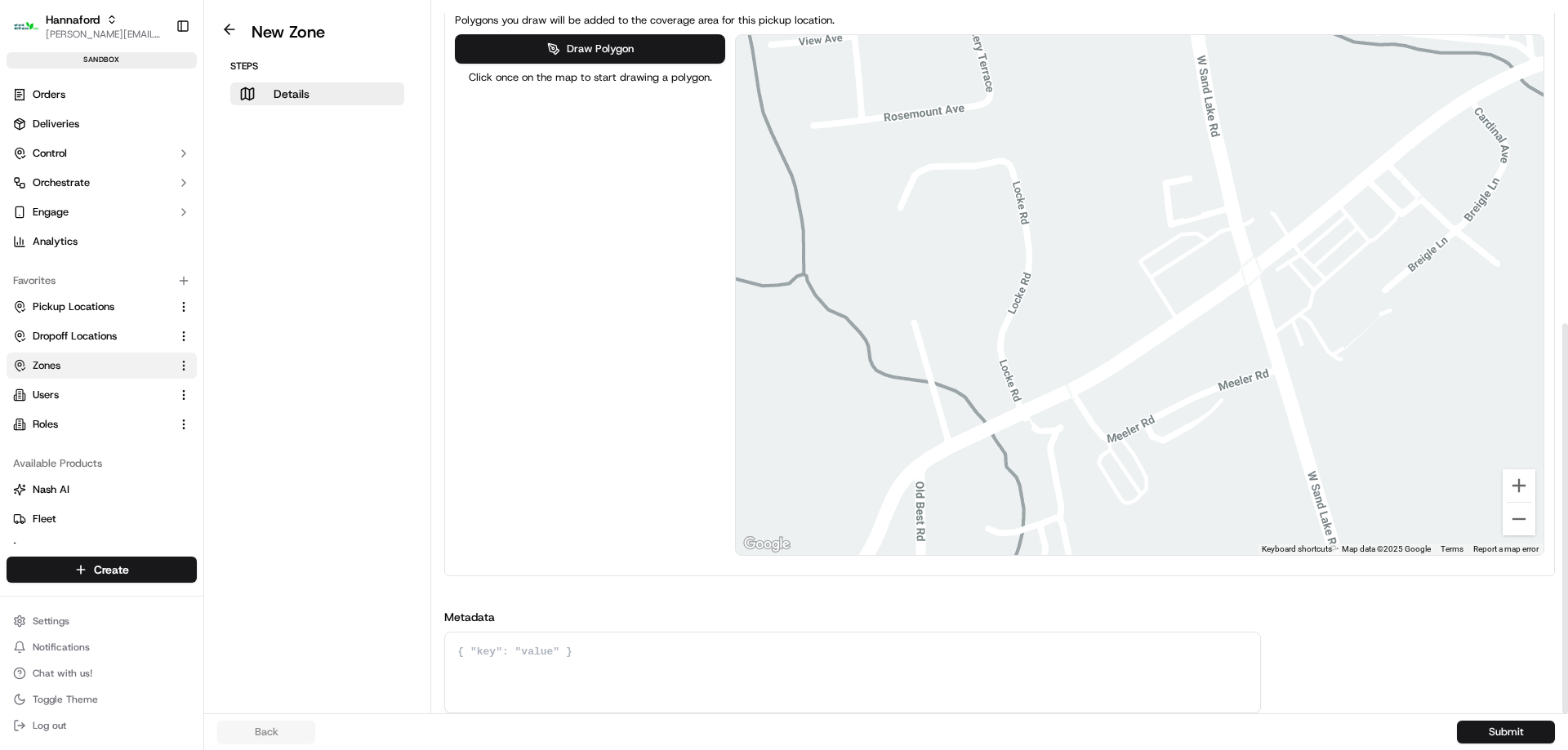
drag, startPoint x: 1389, startPoint y: 253, endPoint x: 1330, endPoint y: 260, distance: 59.4
click at [1364, 260] on div at bounding box center [1139, 295] width 807 height 520
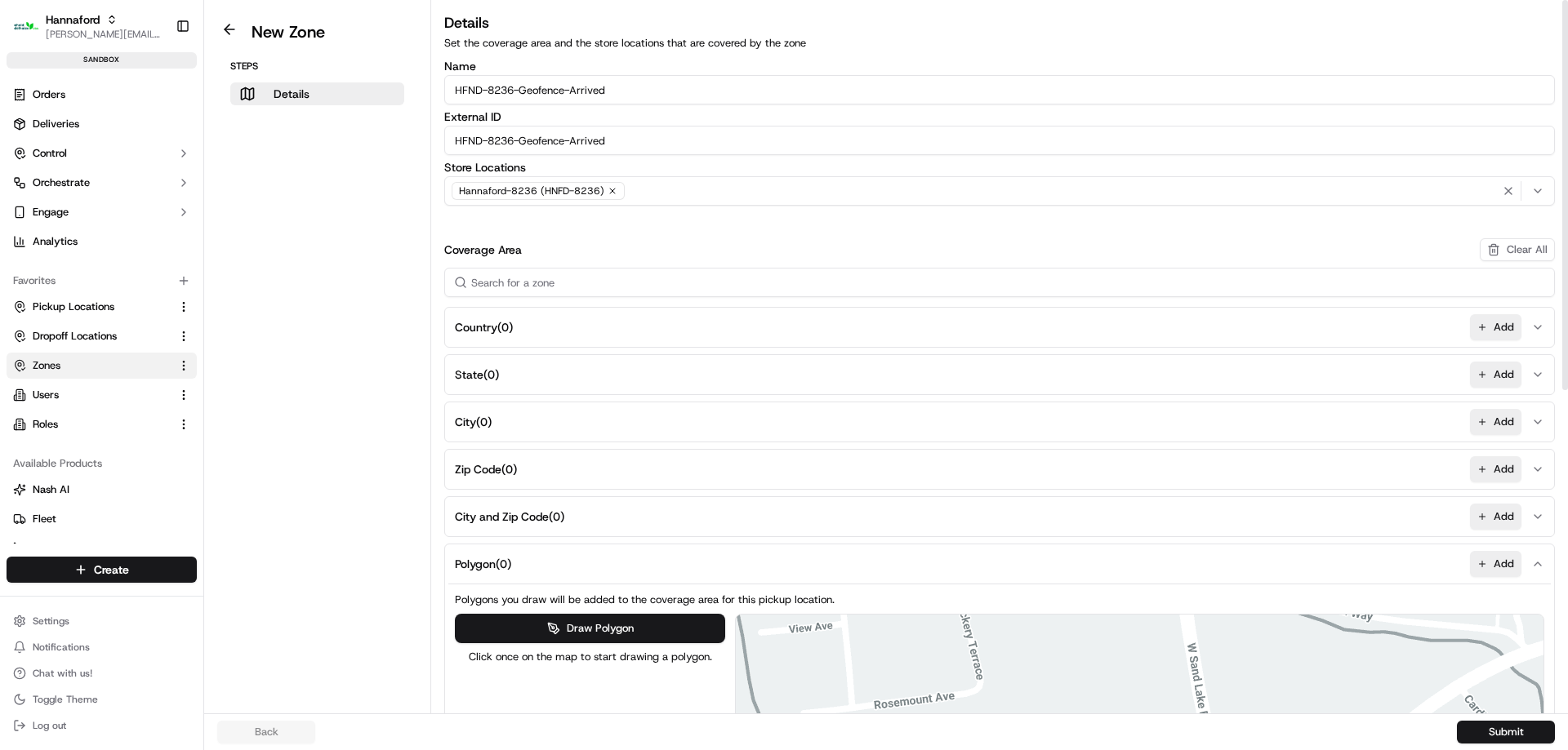
scroll to position [0, 0]
click at [513, 92] on input "HFND-8236-Geofence-Arrived" at bounding box center [999, 91] width 1111 height 29
type input "HFND-8238-Geofence-Arrived"
paste input "8"
type input "HFND-8238-Geofence-Arrived"
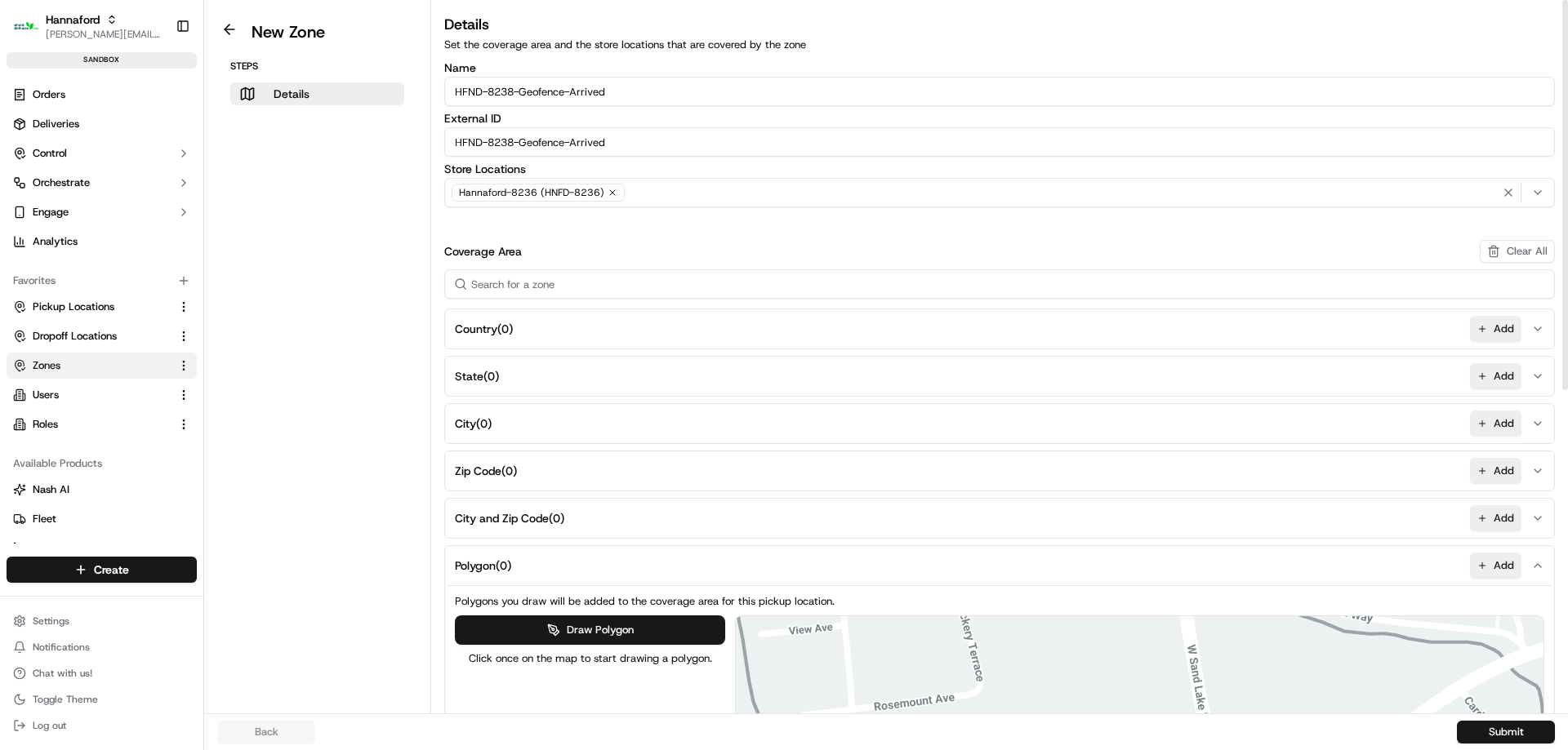
click at [611, 190] on icon "button" at bounding box center [612, 193] width 10 height 10
click at [611, 190] on div "Select location" at bounding box center [999, 193] width 1102 height 15
type input "8238"
click at [637, 256] on span "Hannaford-8238 (HNFD-8238)" at bounding box center [572, 257] width 201 height 15
click at [620, 288] on button "Close" at bounding box center [622, 287] width 112 height 23
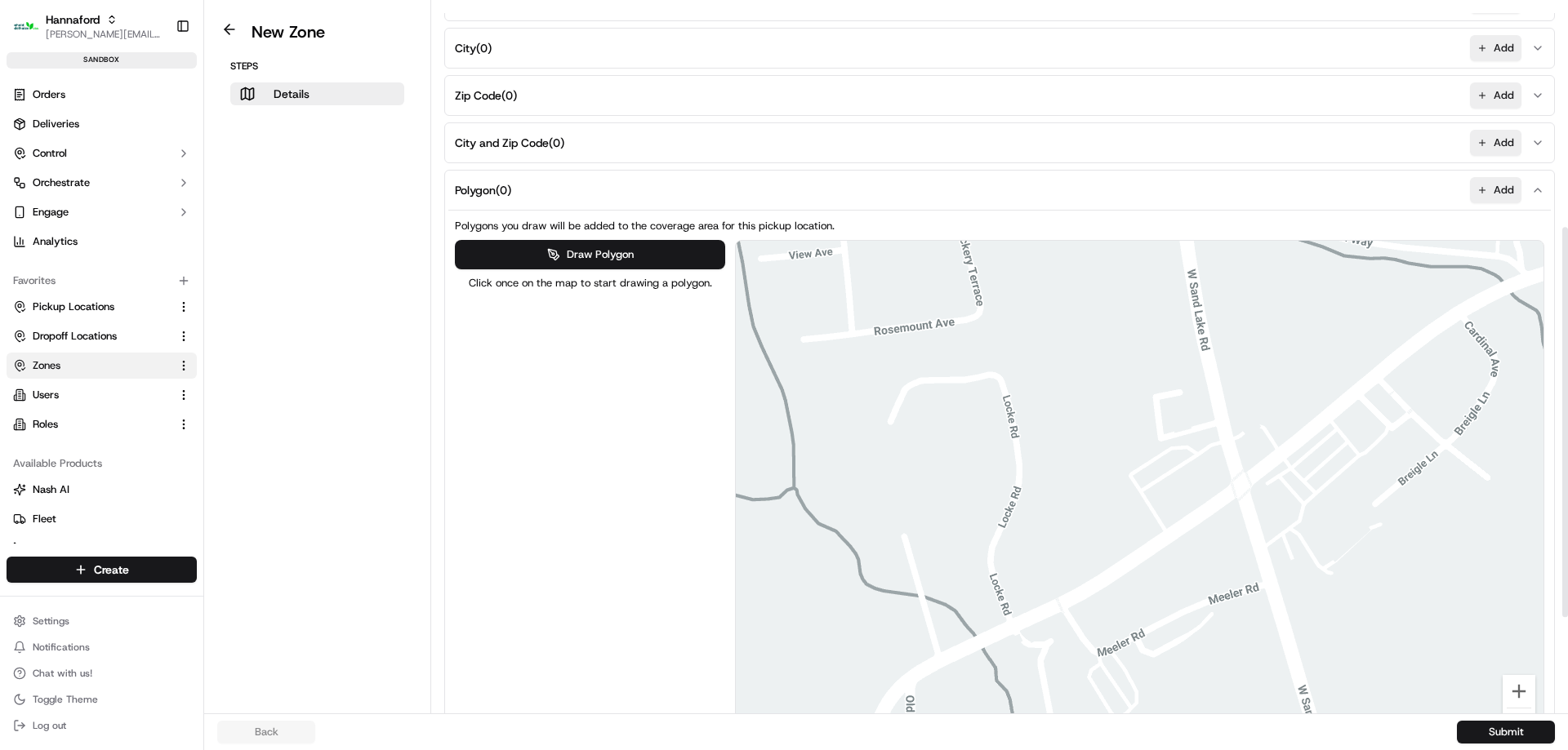
scroll to position [408, 0]
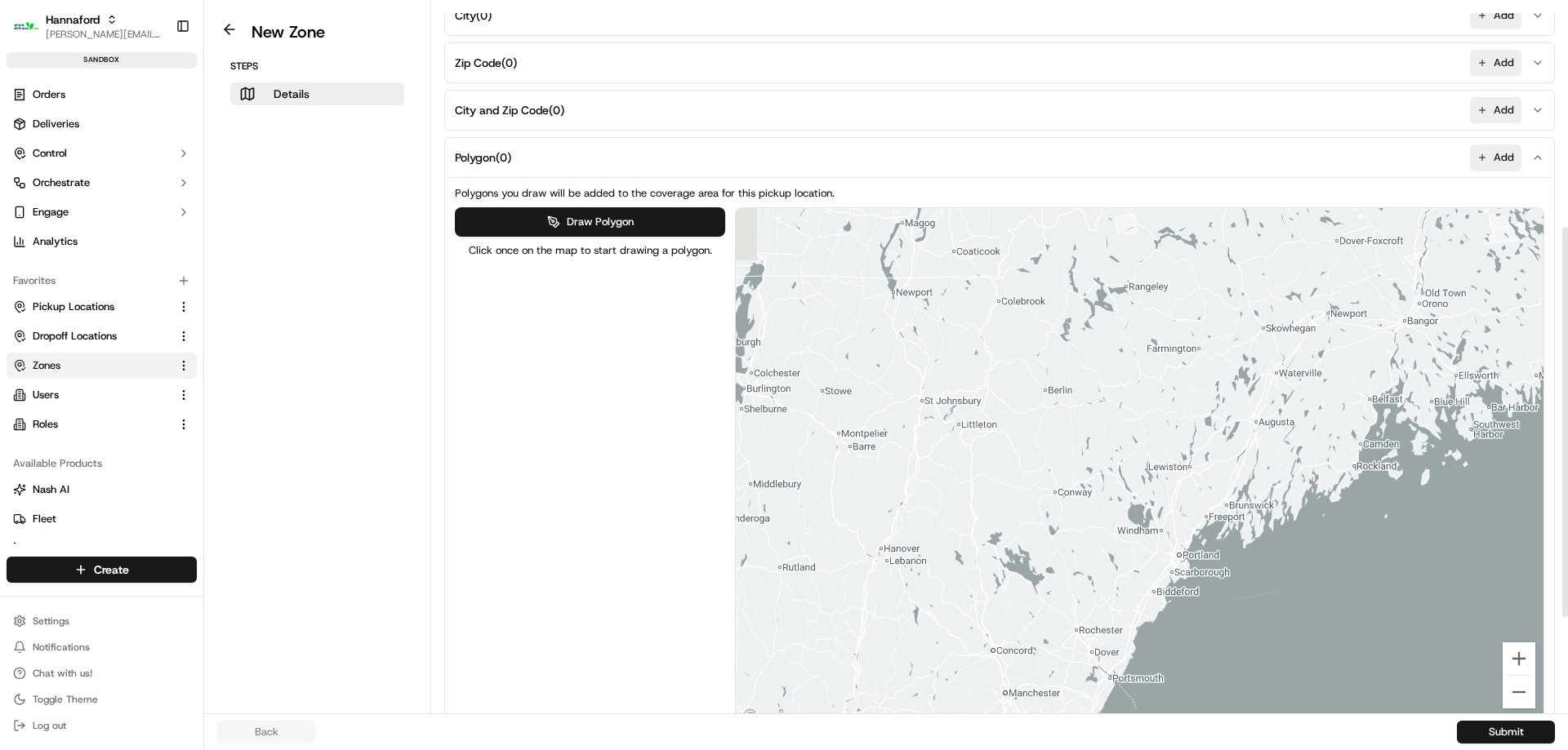
drag, startPoint x: 1313, startPoint y: 314, endPoint x: 1010, endPoint y: 691, distance: 483.7
click at [1014, 692] on div at bounding box center [1139, 468] width 807 height 520
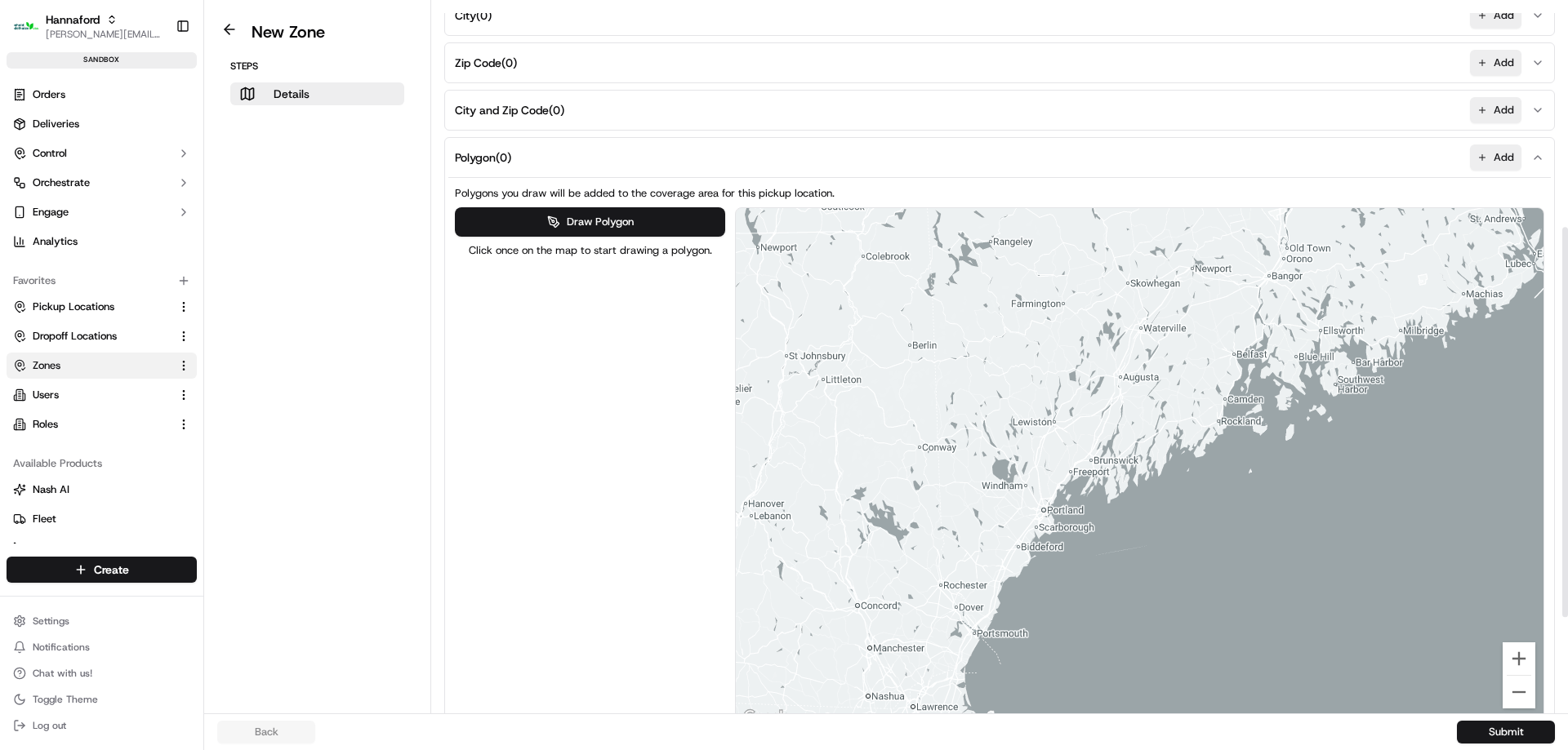
drag, startPoint x: 1220, startPoint y: 484, endPoint x: 1136, endPoint y: 477, distance: 84.3
click at [1136, 477] on div at bounding box center [1139, 468] width 807 height 520
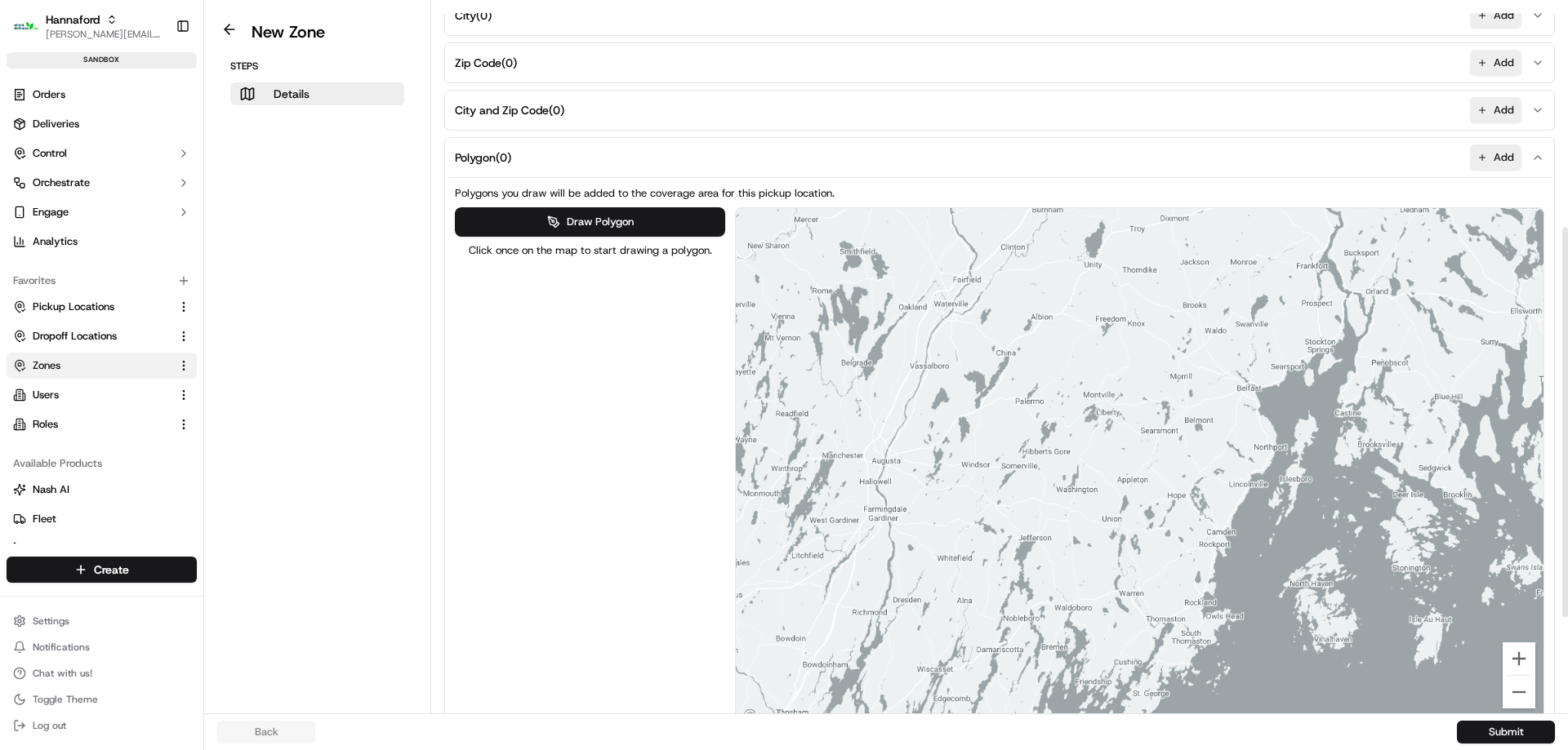
drag, startPoint x: 916, startPoint y: 372, endPoint x: 1237, endPoint y: 357, distance: 321.4
click at [1237, 357] on div at bounding box center [1139, 468] width 807 height 520
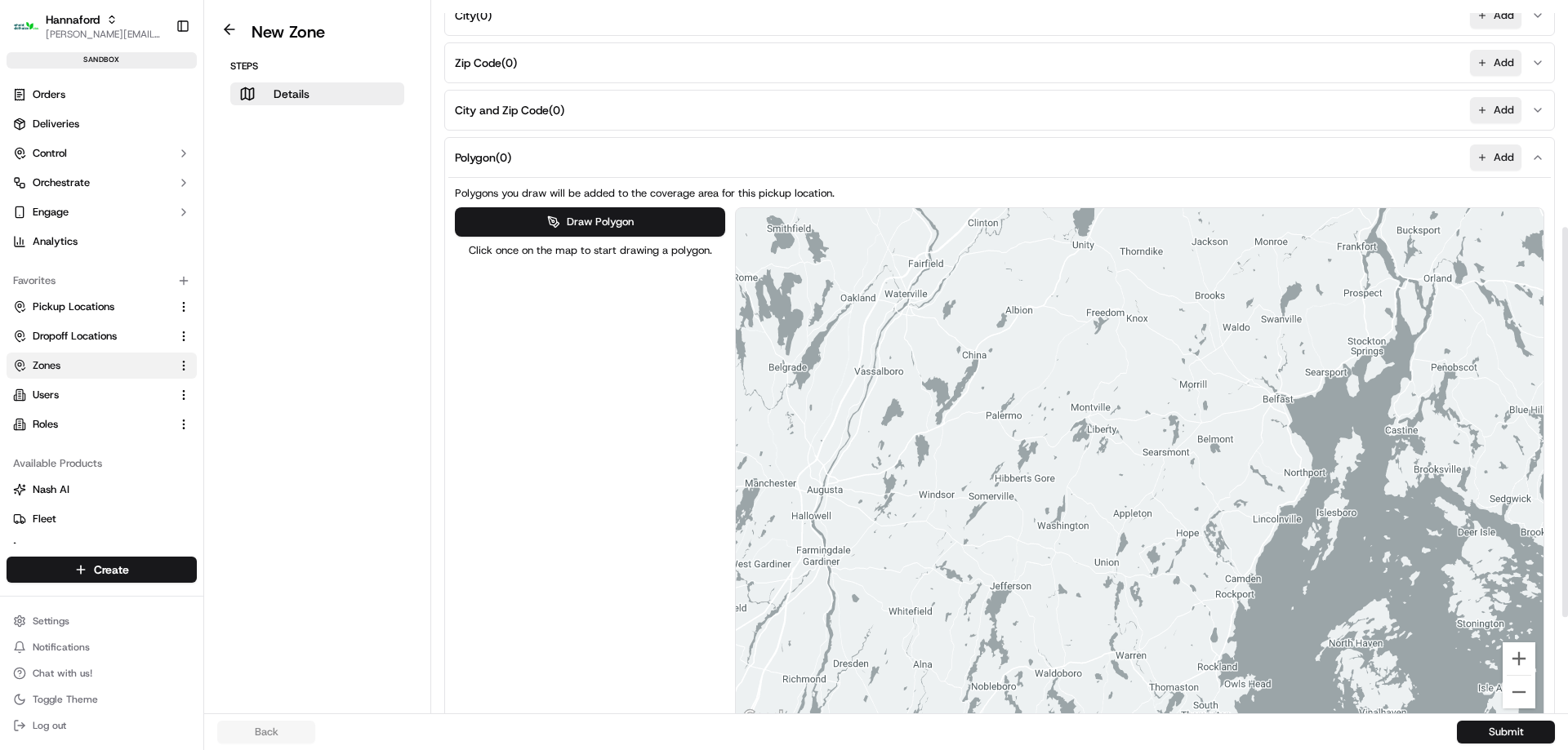
drag, startPoint x: 980, startPoint y: 292, endPoint x: 976, endPoint y: 304, distance: 12.6
click at [979, 309] on div at bounding box center [1139, 468] width 807 height 520
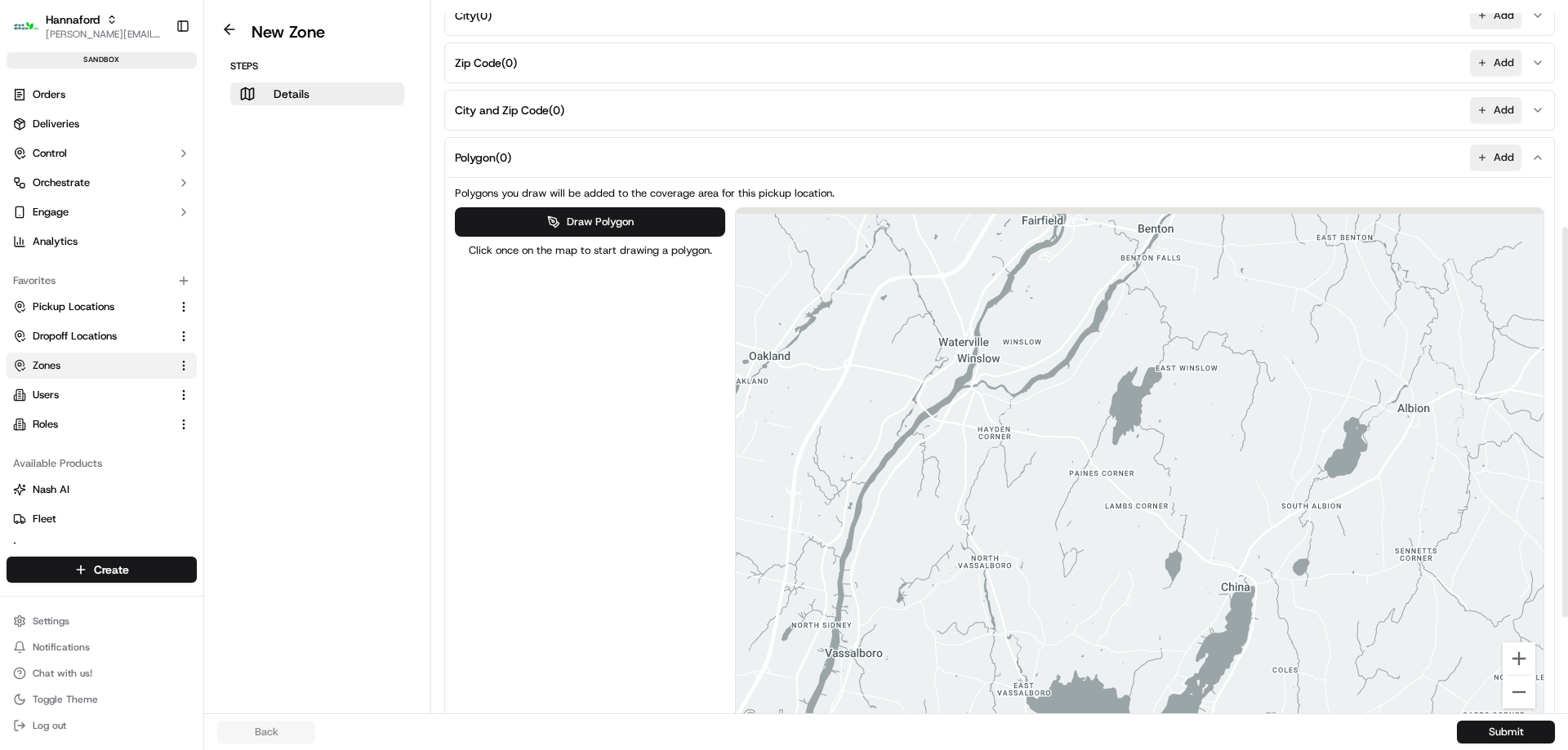
drag, startPoint x: 952, startPoint y: 314, endPoint x: 1063, endPoint y: 366, distance: 122.6
click at [1063, 366] on div at bounding box center [1139, 468] width 807 height 520
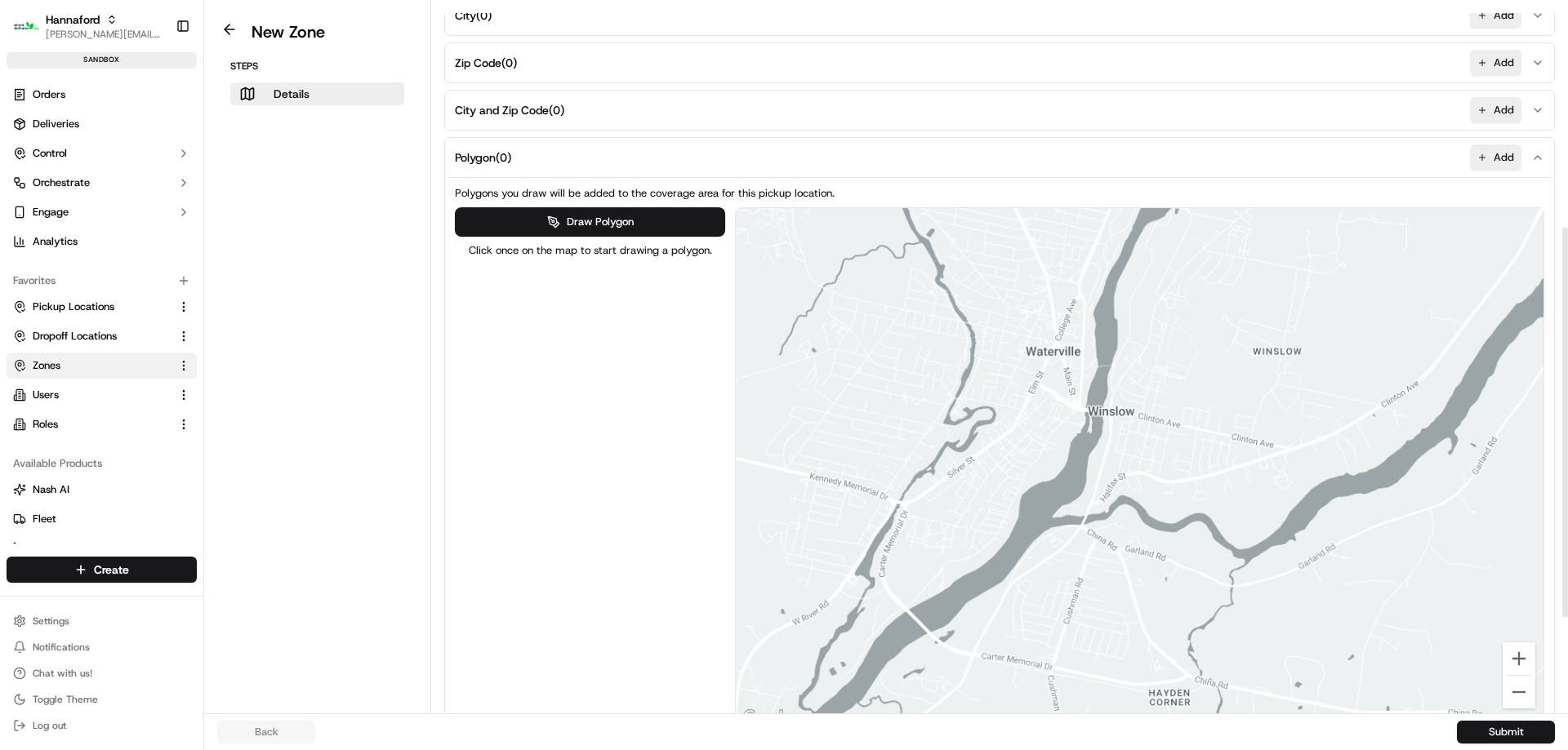
drag, startPoint x: 1059, startPoint y: 351, endPoint x: 962, endPoint y: 373, distance: 99.5
click at [962, 373] on div at bounding box center [1139, 468] width 807 height 520
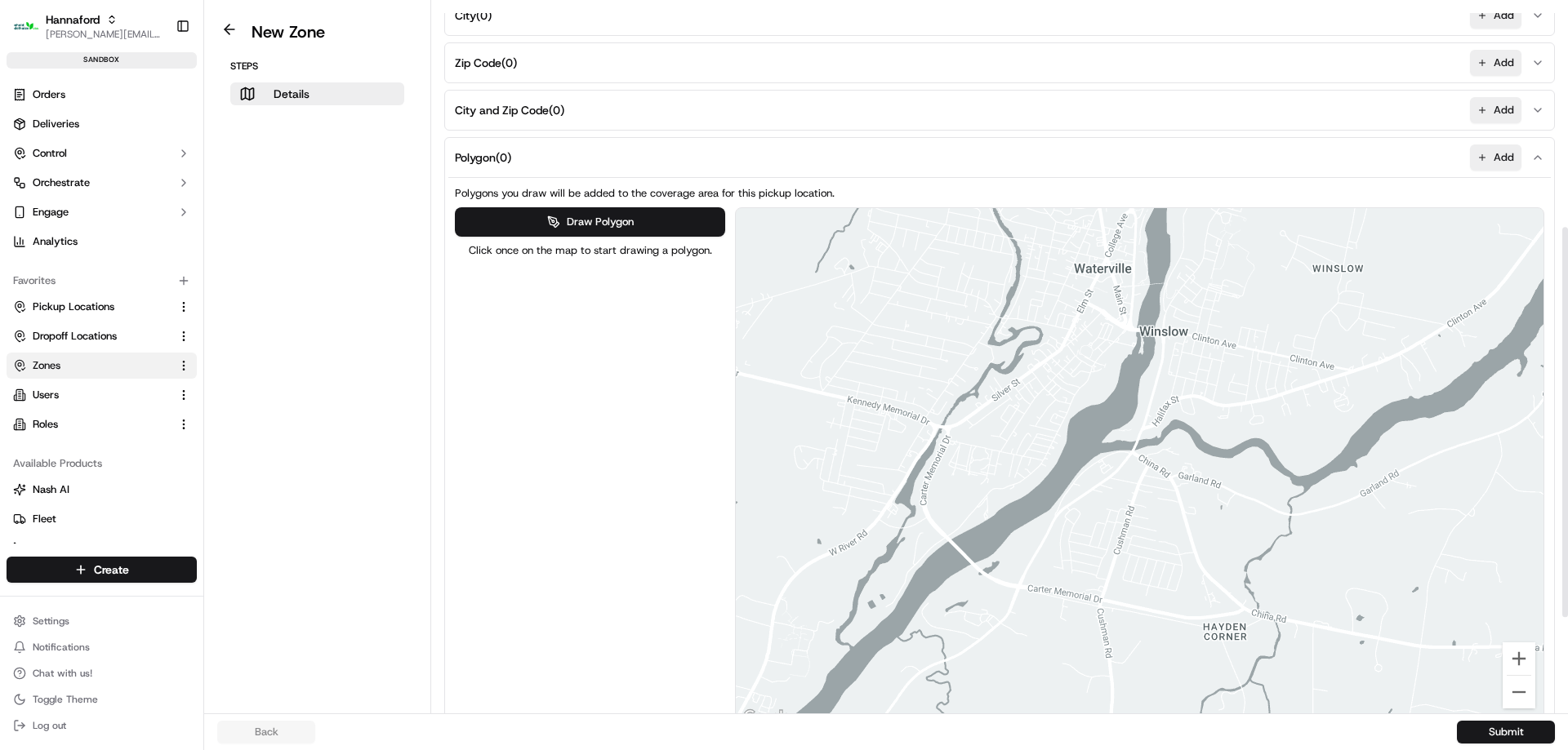
drag, startPoint x: 883, startPoint y: 564, endPoint x: 941, endPoint y: 488, distance: 95.6
click at [941, 488] on div at bounding box center [1139, 468] width 807 height 520
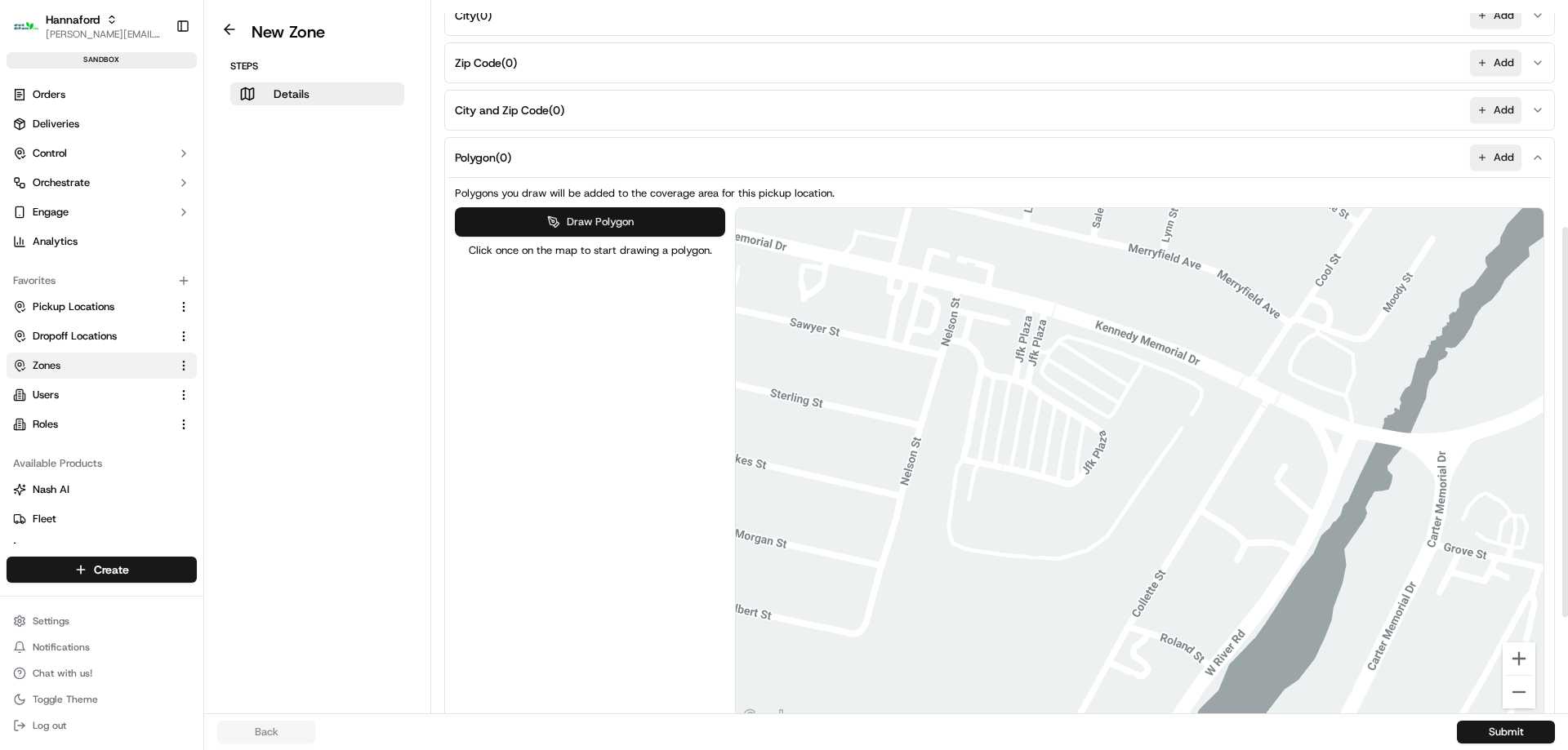
click at [585, 226] on button "Draw Polygon" at bounding box center [590, 222] width 270 height 29
click at [1137, 355] on div at bounding box center [1138, 469] width 807 height 520
click at [1099, 419] on div at bounding box center [1138, 469] width 807 height 520
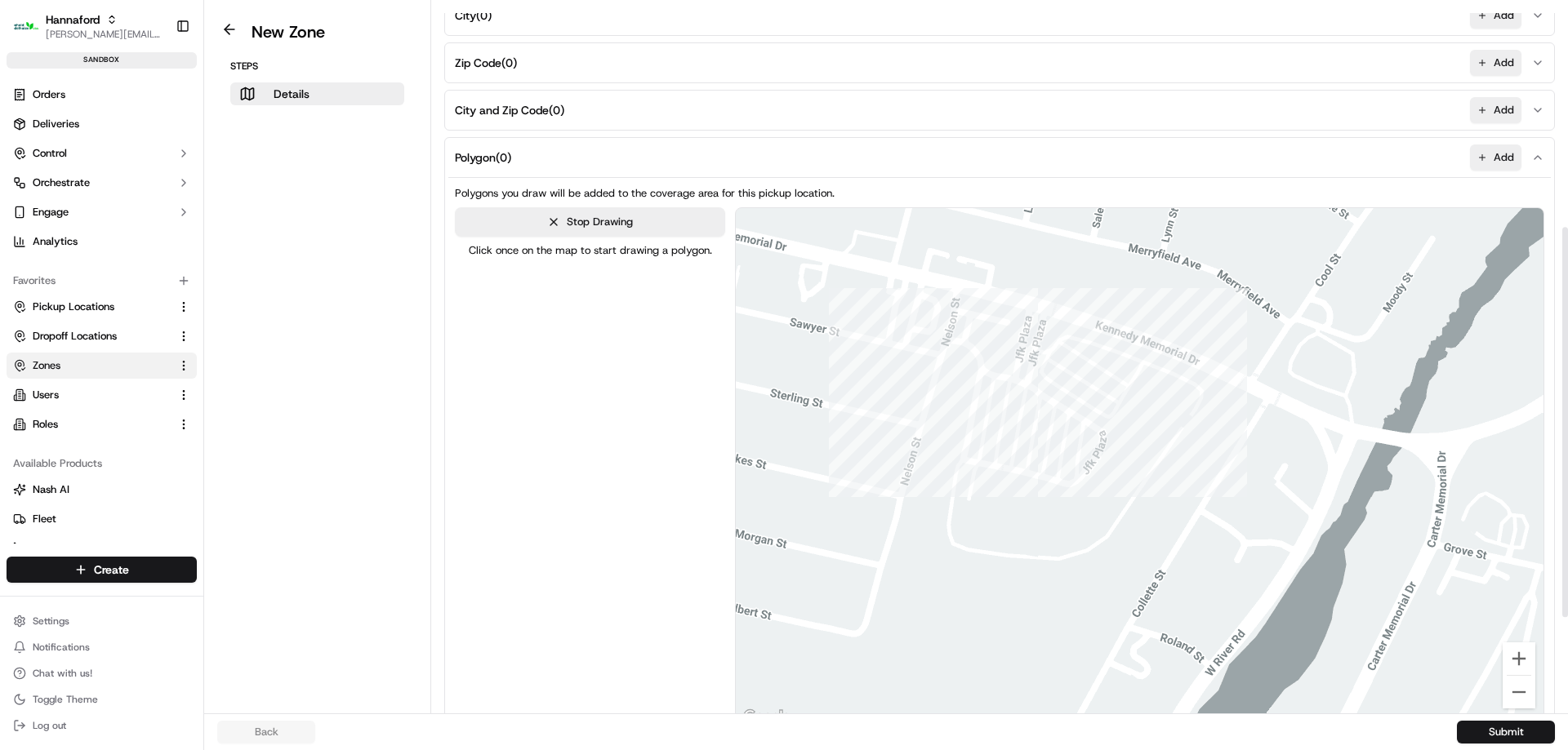
click at [1034, 376] on div at bounding box center [1138, 469] width 807 height 520
drag, startPoint x: 1048, startPoint y: 336, endPoint x: 1085, endPoint y: 327, distance: 38.1
click at [1048, 337] on div at bounding box center [1138, 469] width 807 height 520
click at [1072, 330] on div at bounding box center [1138, 469] width 807 height 520
click at [1136, 352] on div at bounding box center [1138, 469] width 807 height 520
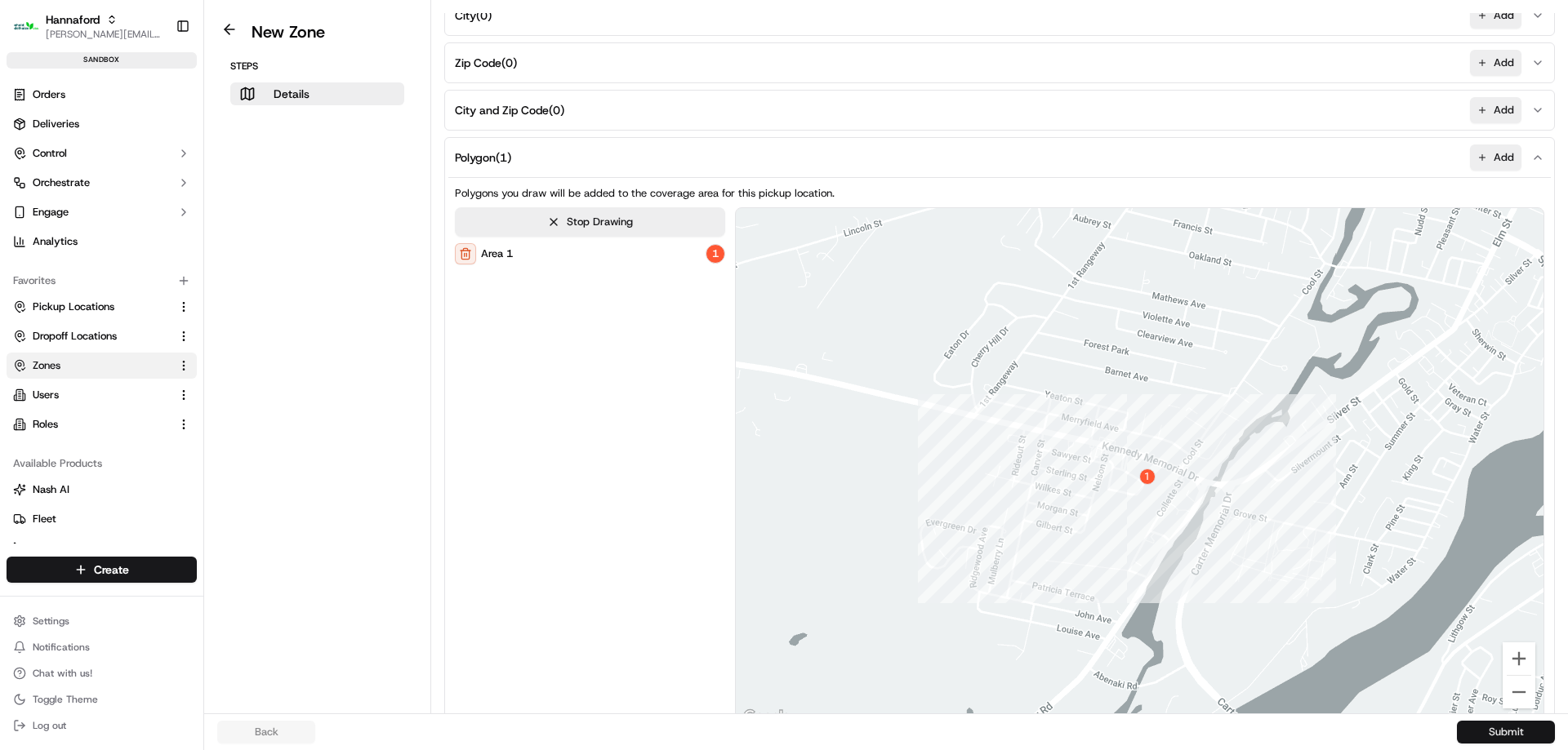
click at [1511, 737] on button "Submit" at bounding box center [1505, 732] width 98 height 23
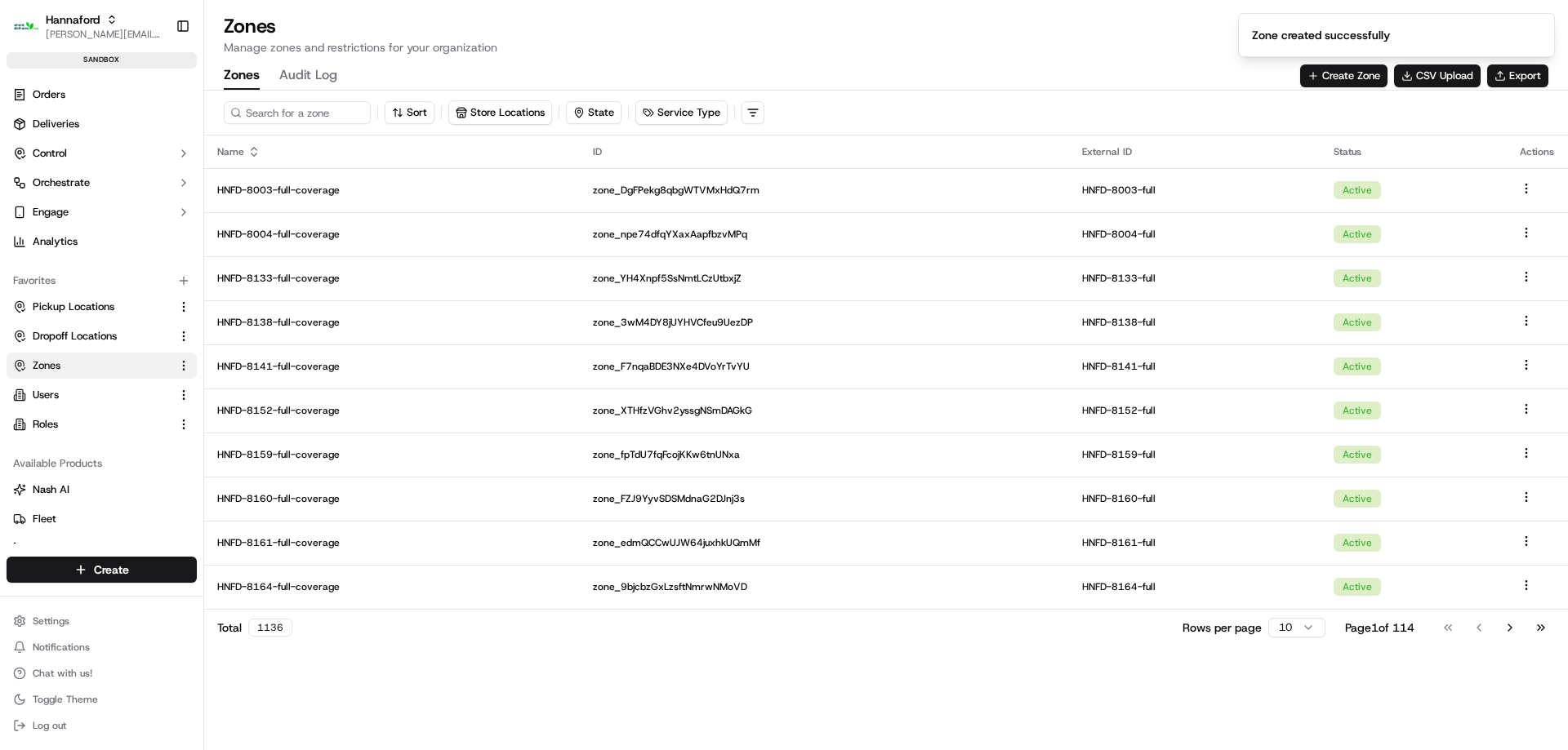
click at [1333, 90] on div at bounding box center [886, 90] width 1364 height 1
click at [1334, 80] on button "Create Zone" at bounding box center [1344, 75] width 87 height 23
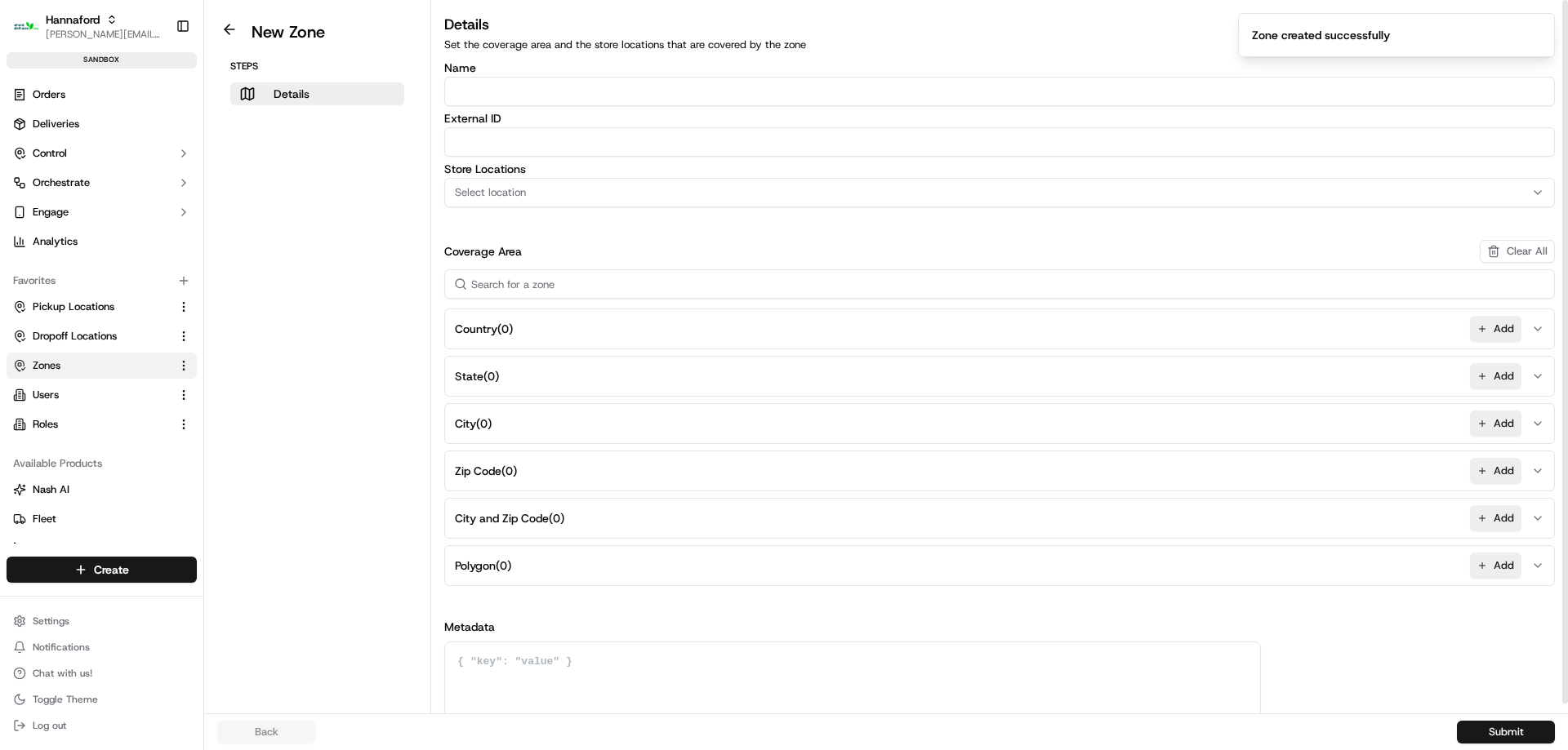
click at [537, 95] on input "Name" at bounding box center [999, 91] width 1111 height 29
paste input "[STREET_ADDRESS][PERSON_NAME]"
type input "[STREET_ADDRESS][PERSON_NAME]"
click at [780, 102] on input "Name" at bounding box center [999, 91] width 1111 height 29
paste input "HFND-8231-Geofence-Waiting"
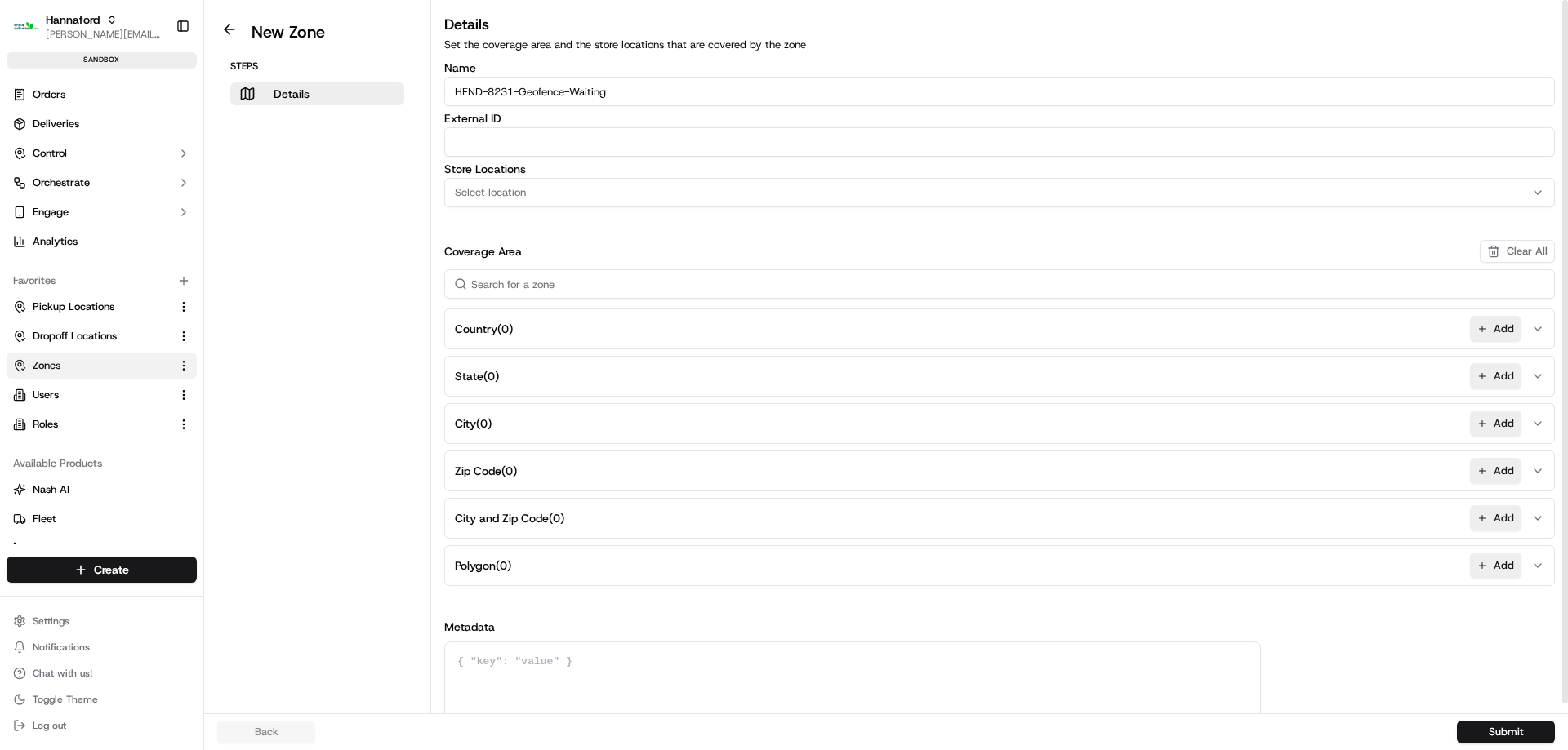
click at [513, 90] on input "HFND-8231-Geofence-Waiting" at bounding box center [999, 91] width 1111 height 29
click at [652, 87] on input "HFND-8238-Geofence-Waiting" at bounding box center [999, 91] width 1111 height 29
type input "HFND-8238-Geofence-Waiting"
click at [633, 152] on input "External ID" at bounding box center [999, 141] width 1111 height 29
paste input "HFND-8238-Geofence-Waiting"
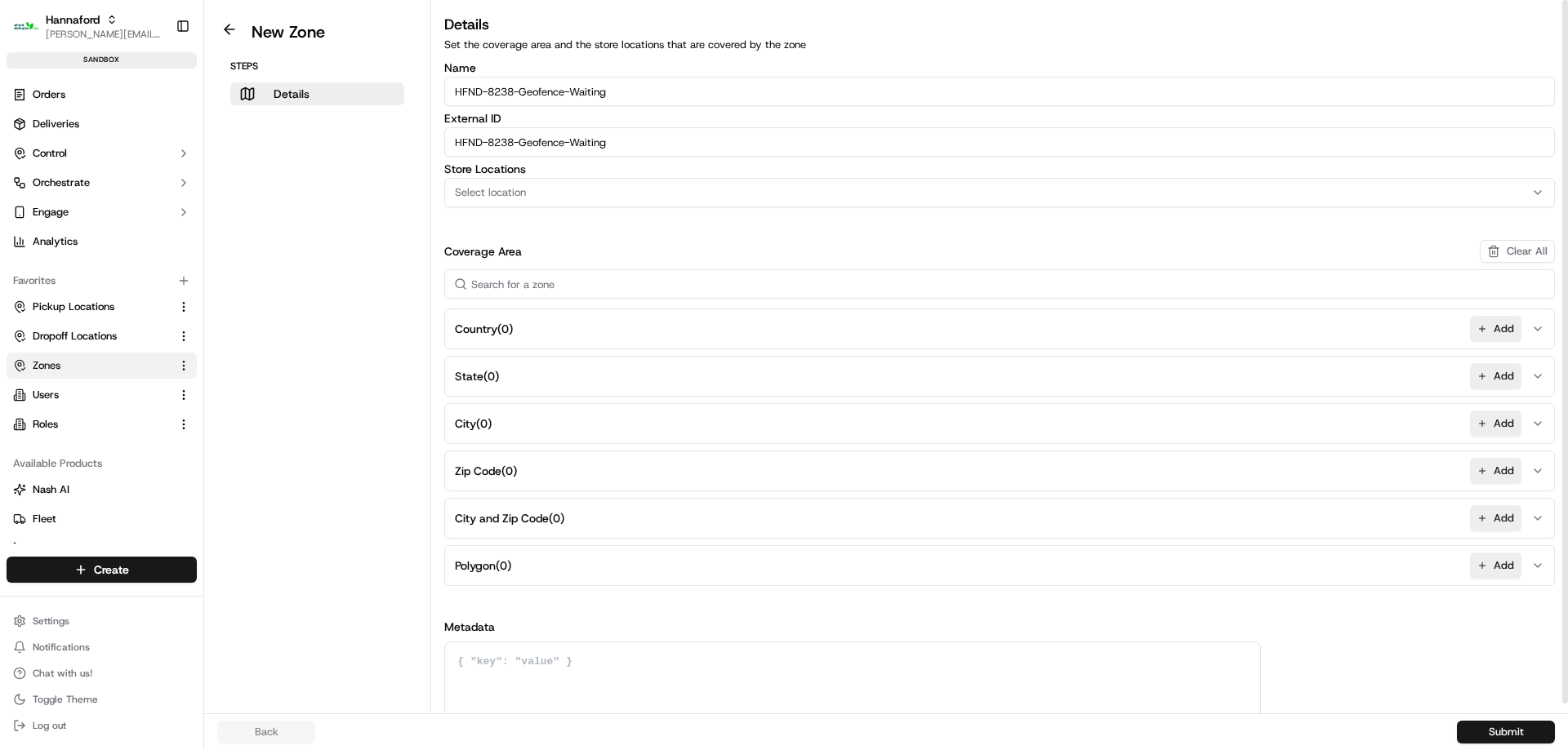
type input "HFND-8238-Geofence-Waiting"
click at [653, 199] on div "Select location" at bounding box center [999, 193] width 1102 height 15
type input "8238"
click at [617, 259] on span "Hannaford-8238 (HNFD-8238)" at bounding box center [572, 257] width 201 height 15
click at [623, 276] on div "Clear Close" at bounding box center [561, 288] width 230 height 29
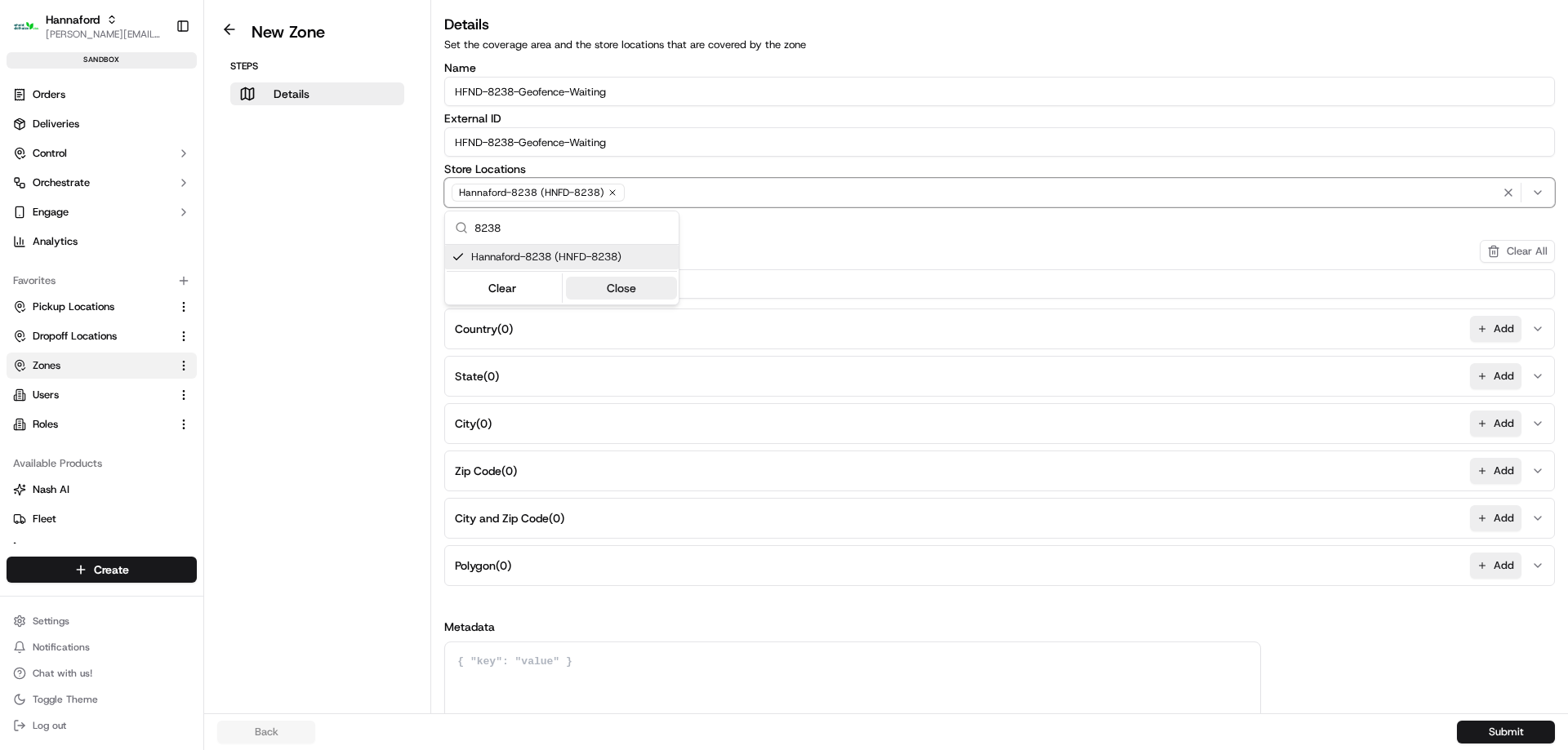
click at [635, 285] on button "Close" at bounding box center [622, 287] width 112 height 23
click at [1469, 565] on button "Polygon ( 0 ) Add" at bounding box center [999, 565] width 1102 height 39
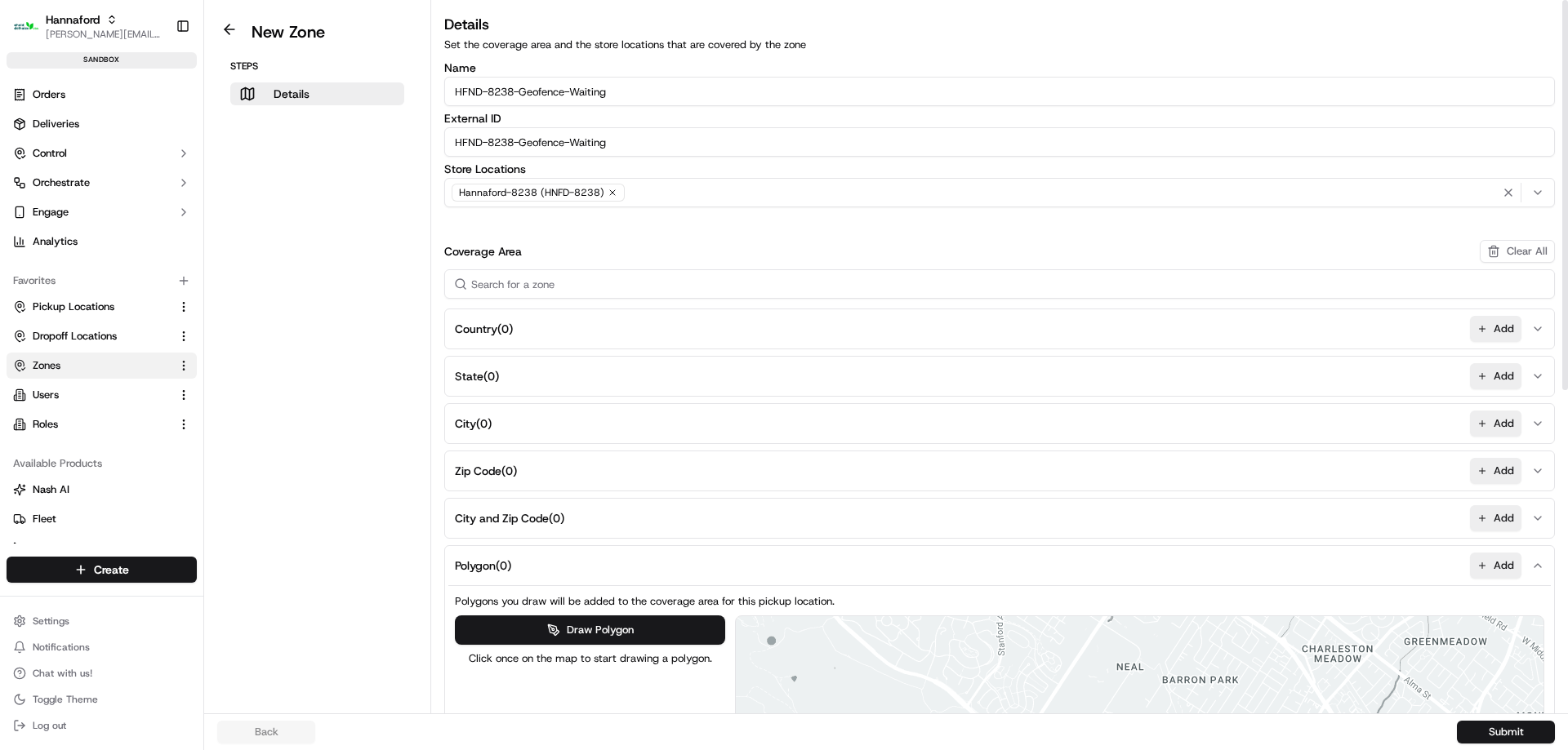
scroll to position [581, 0]
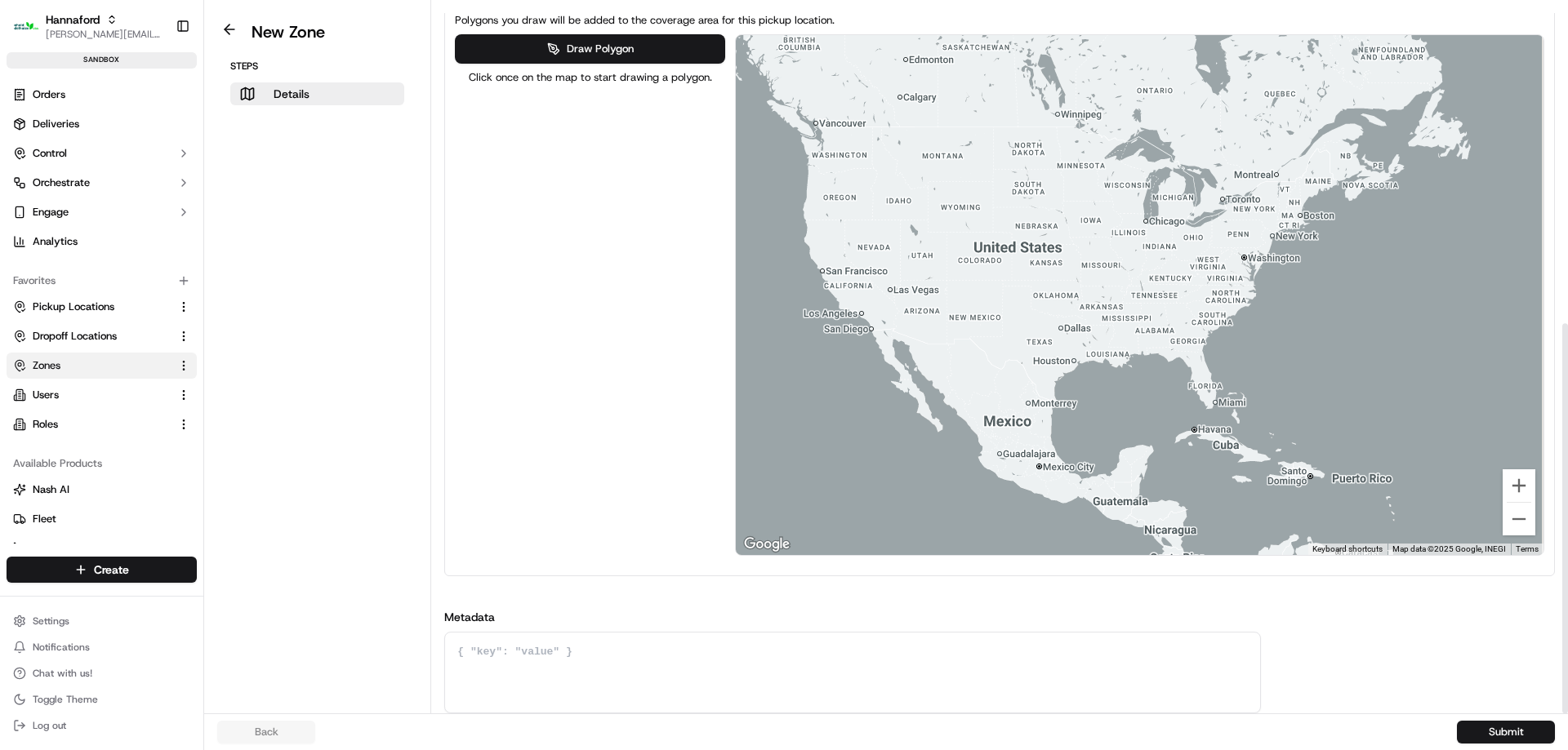
drag, startPoint x: 1230, startPoint y: 223, endPoint x: 1179, endPoint y: 229, distance: 51.4
click at [1179, 229] on div at bounding box center [1139, 295] width 807 height 520
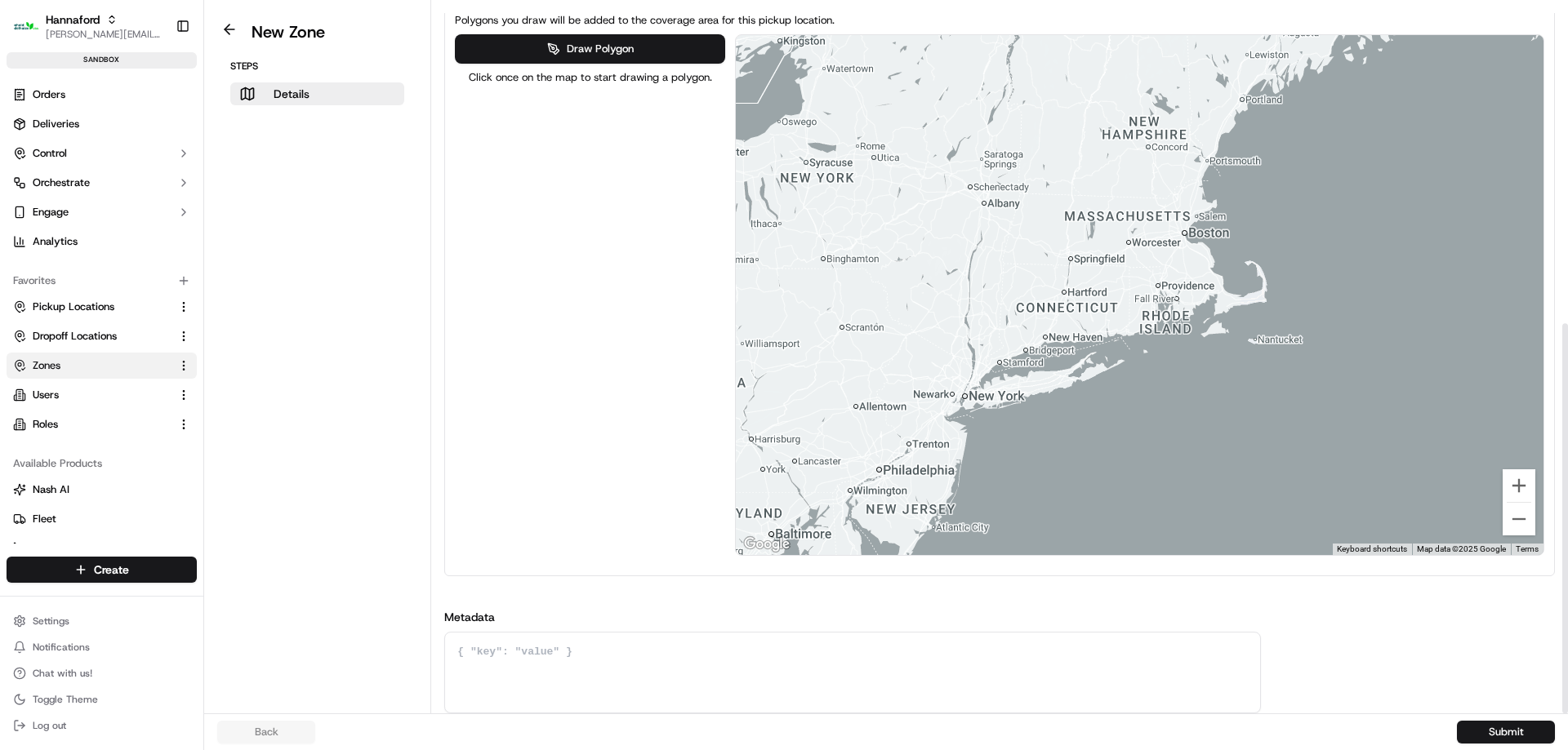
drag, startPoint x: 1260, startPoint y: 147, endPoint x: 1219, endPoint y: 234, distance: 96.2
click at [1219, 234] on div at bounding box center [1139, 295] width 807 height 520
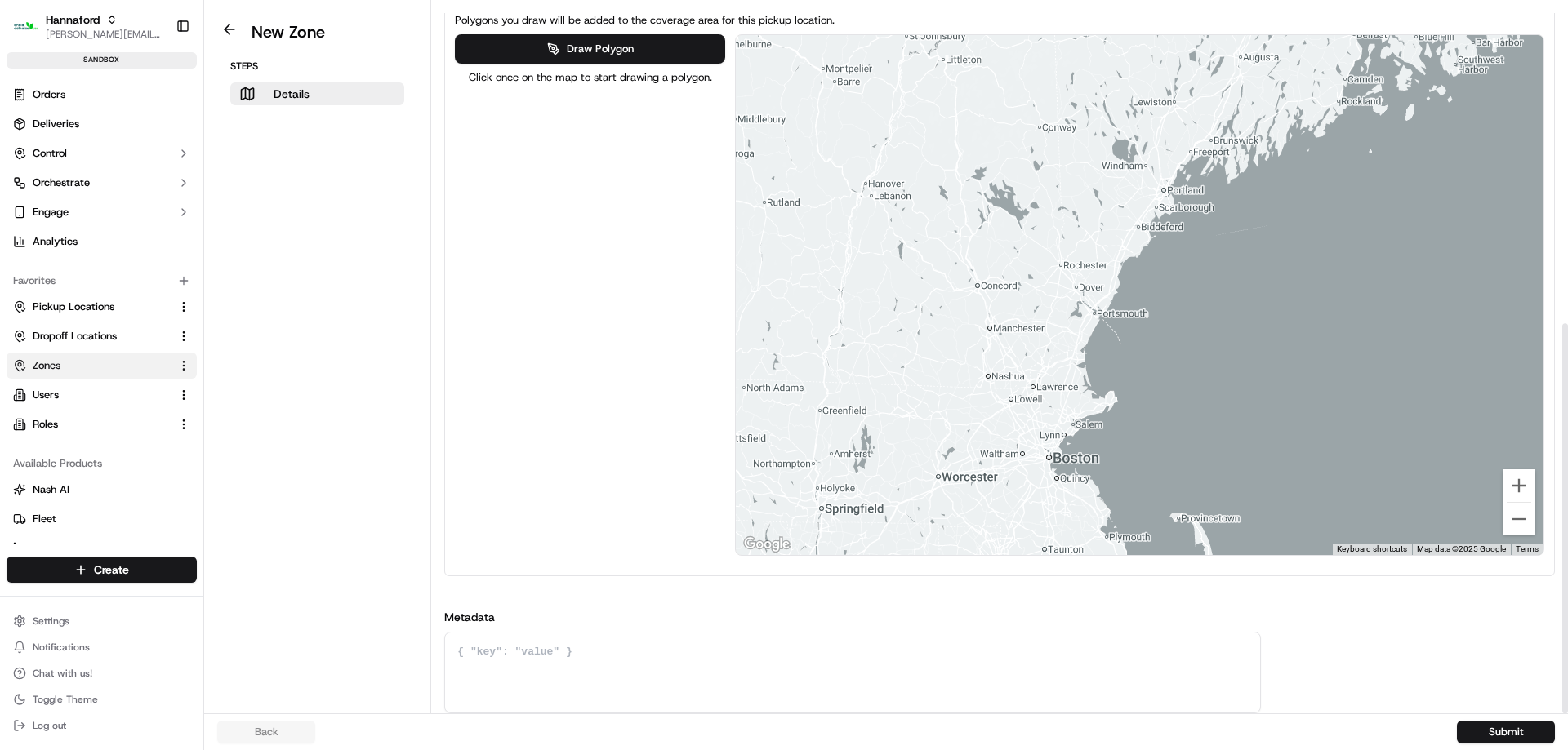
drag, startPoint x: 1281, startPoint y: 212, endPoint x: 1257, endPoint y: 247, distance: 42.4
click at [1257, 247] on div at bounding box center [1139, 295] width 807 height 520
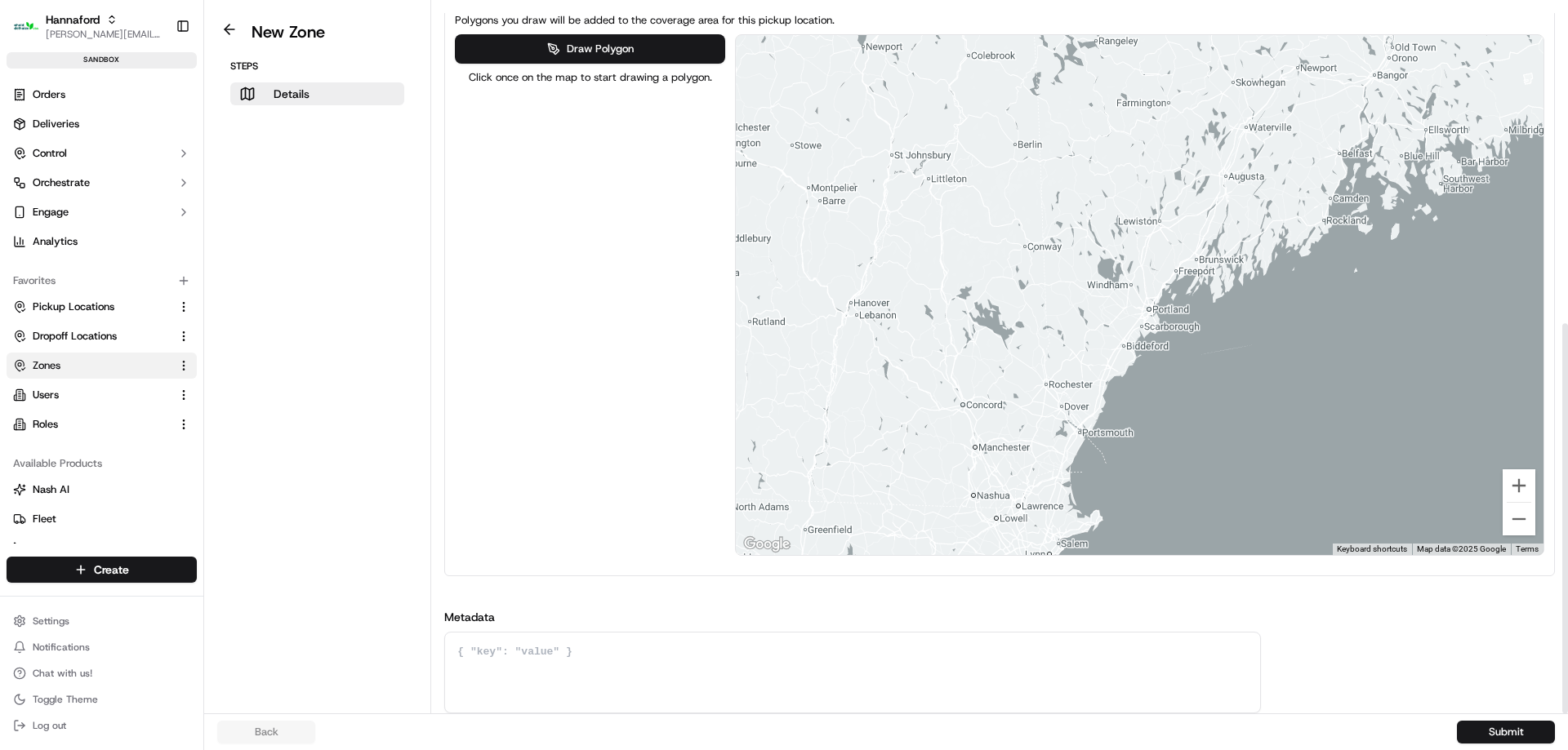
drag, startPoint x: 1250, startPoint y: 166, endPoint x: 1237, endPoint y: 285, distance: 119.7
click at [1237, 285] on div at bounding box center [1139, 295] width 807 height 520
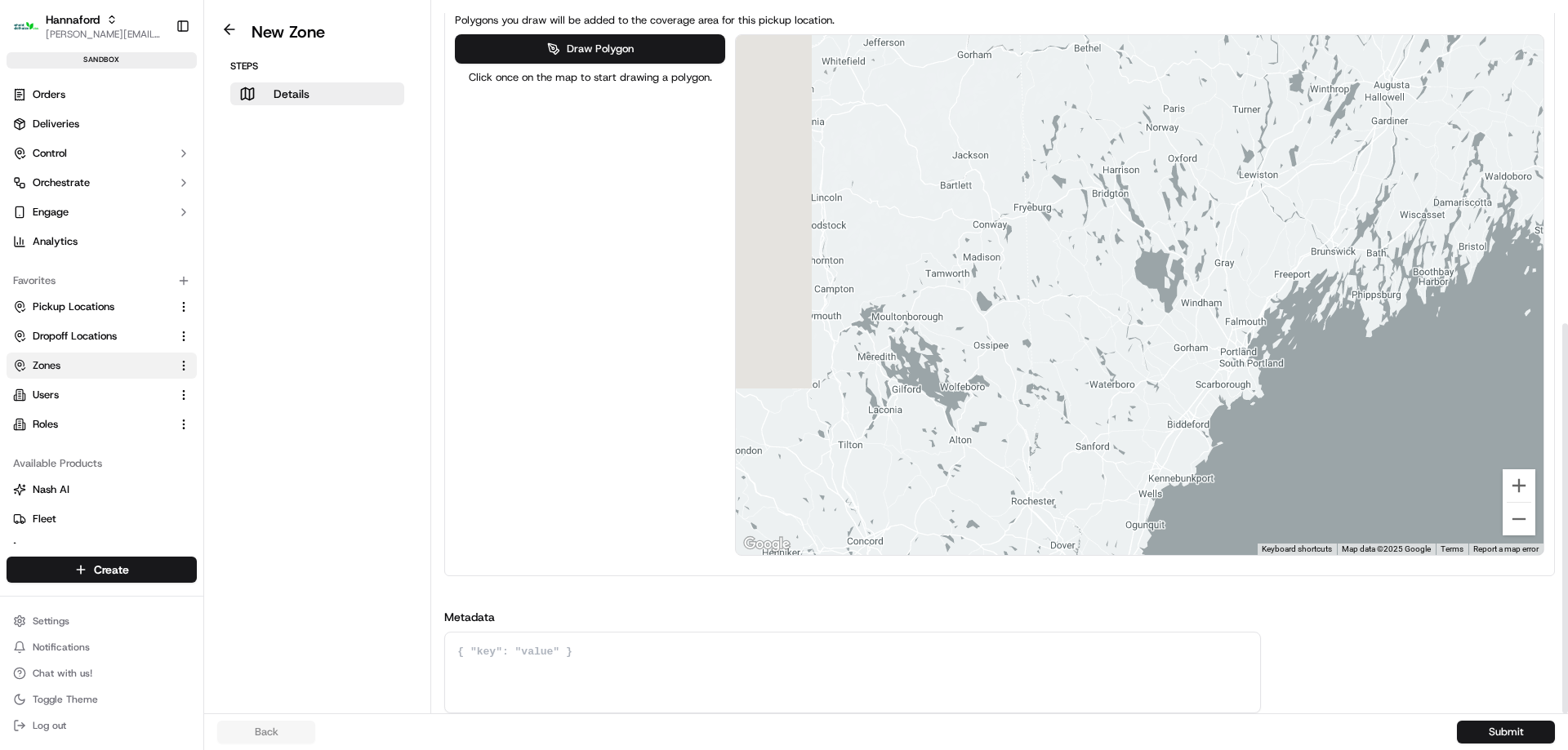
drag, startPoint x: 1174, startPoint y: 288, endPoint x: 1221, endPoint y: 284, distance: 47.2
click at [1195, 286] on div at bounding box center [1139, 295] width 807 height 520
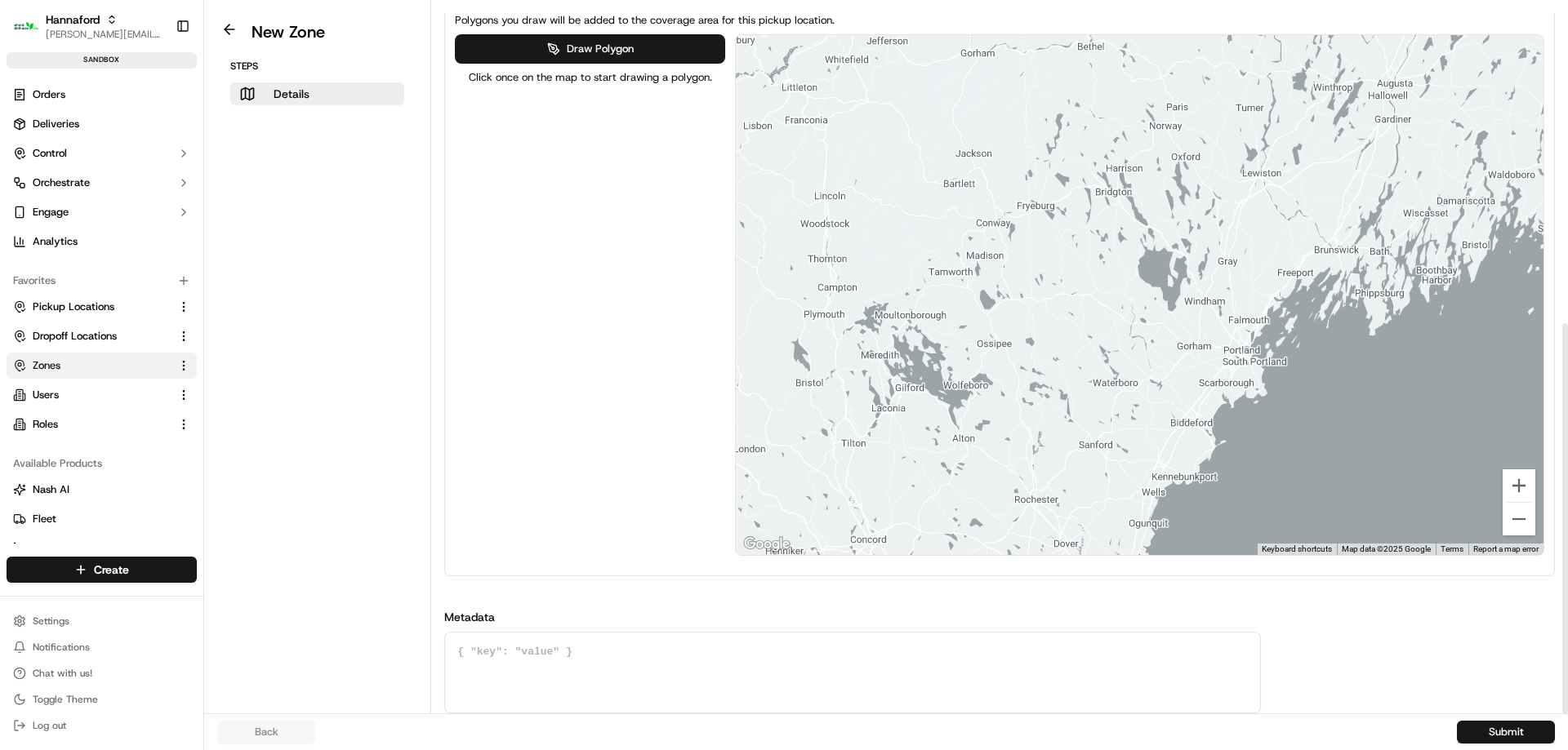
drag, startPoint x: 1064, startPoint y: 305, endPoint x: 1335, endPoint y: 254, distance: 275.8
click at [1335, 254] on div at bounding box center [1139, 295] width 807 height 520
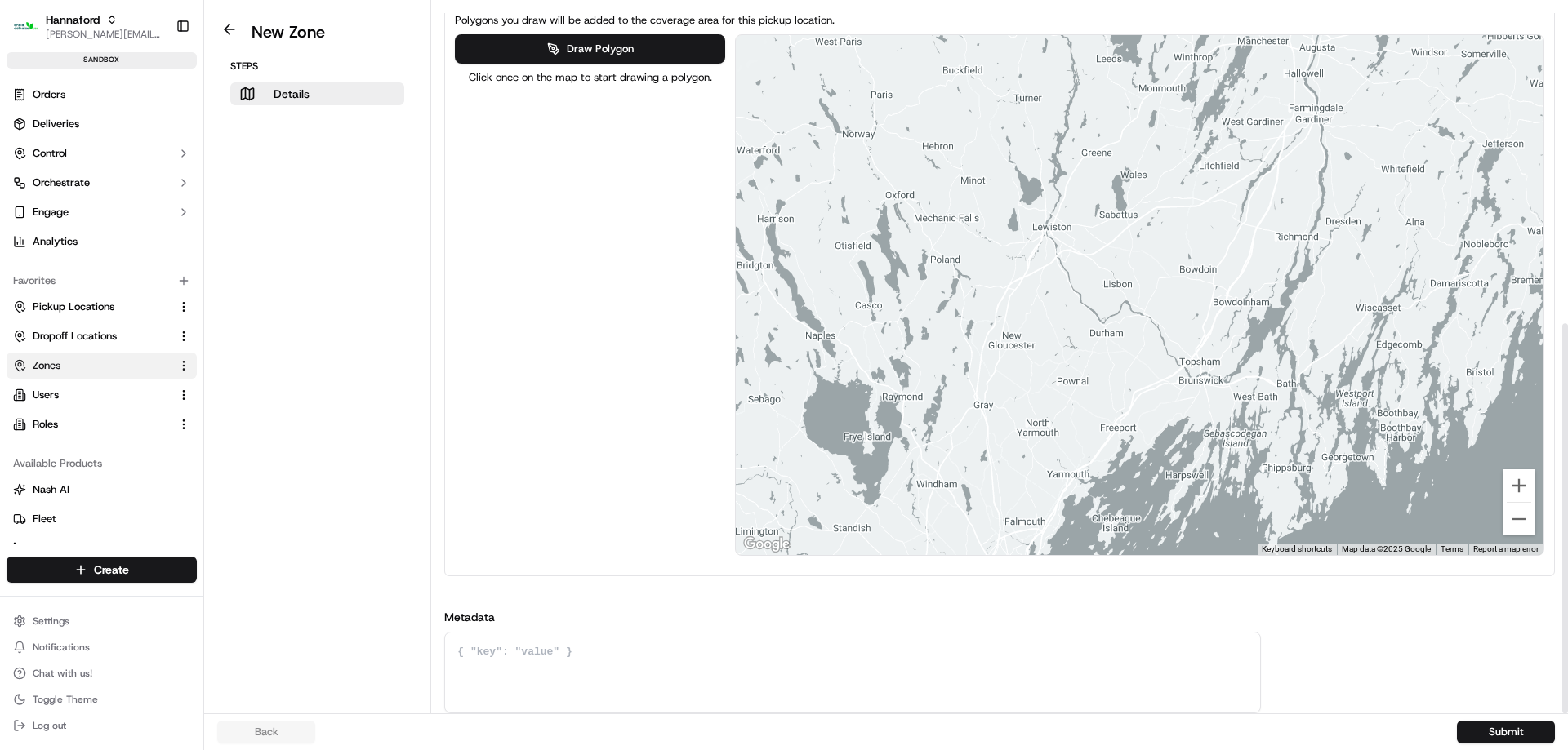
drag, startPoint x: 1312, startPoint y: 234, endPoint x: 1314, endPoint y: 374, distance: 140.0
click at [1316, 373] on div at bounding box center [1139, 295] width 807 height 520
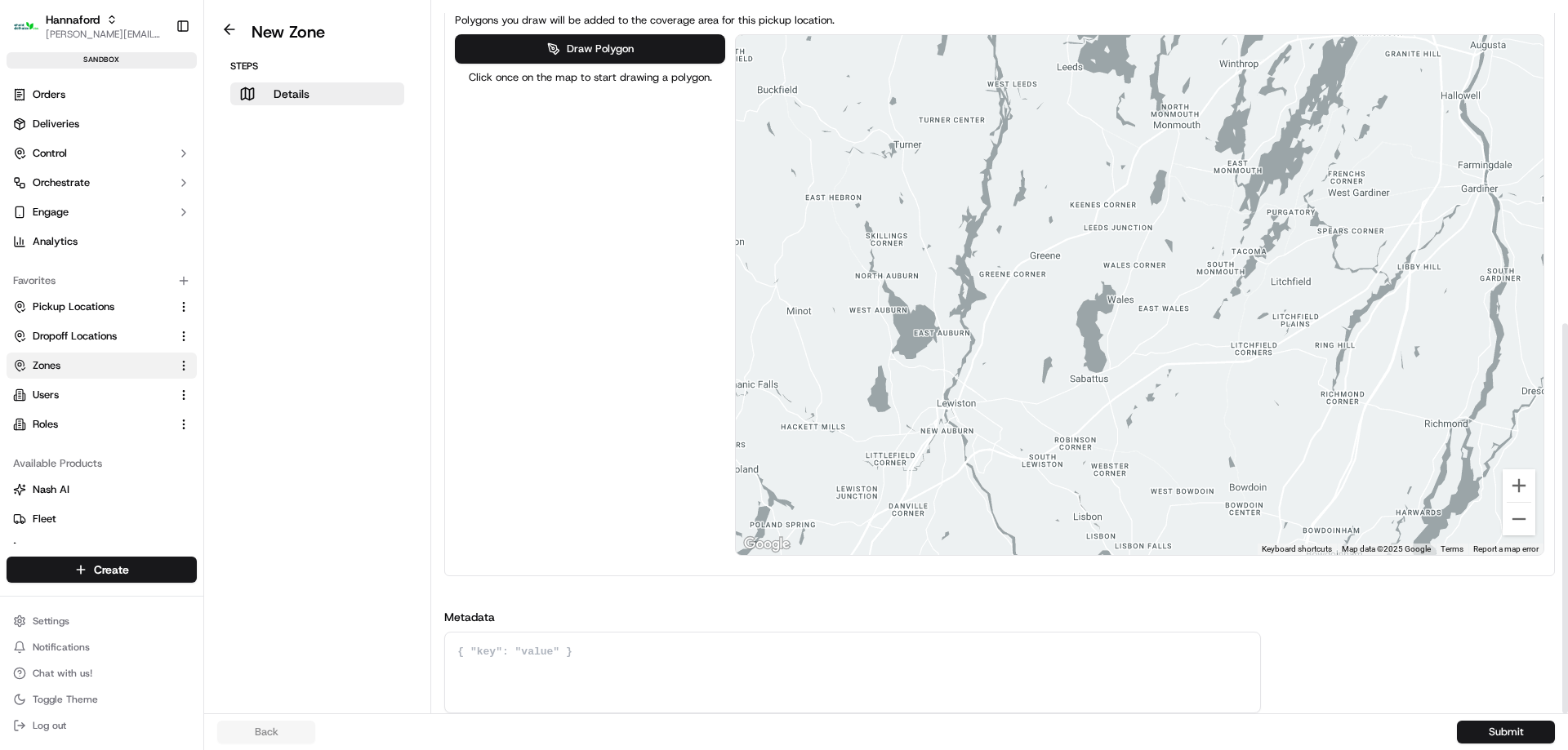
drag, startPoint x: 1246, startPoint y: 433, endPoint x: 1292, endPoint y: 596, distance: 169.4
click at [1292, 595] on div "Name HFND-8238-Geofence-Waiting External ID HFND-8238-Geofence-Waiting Store Lo…" at bounding box center [999, 97] width 1111 height 1232
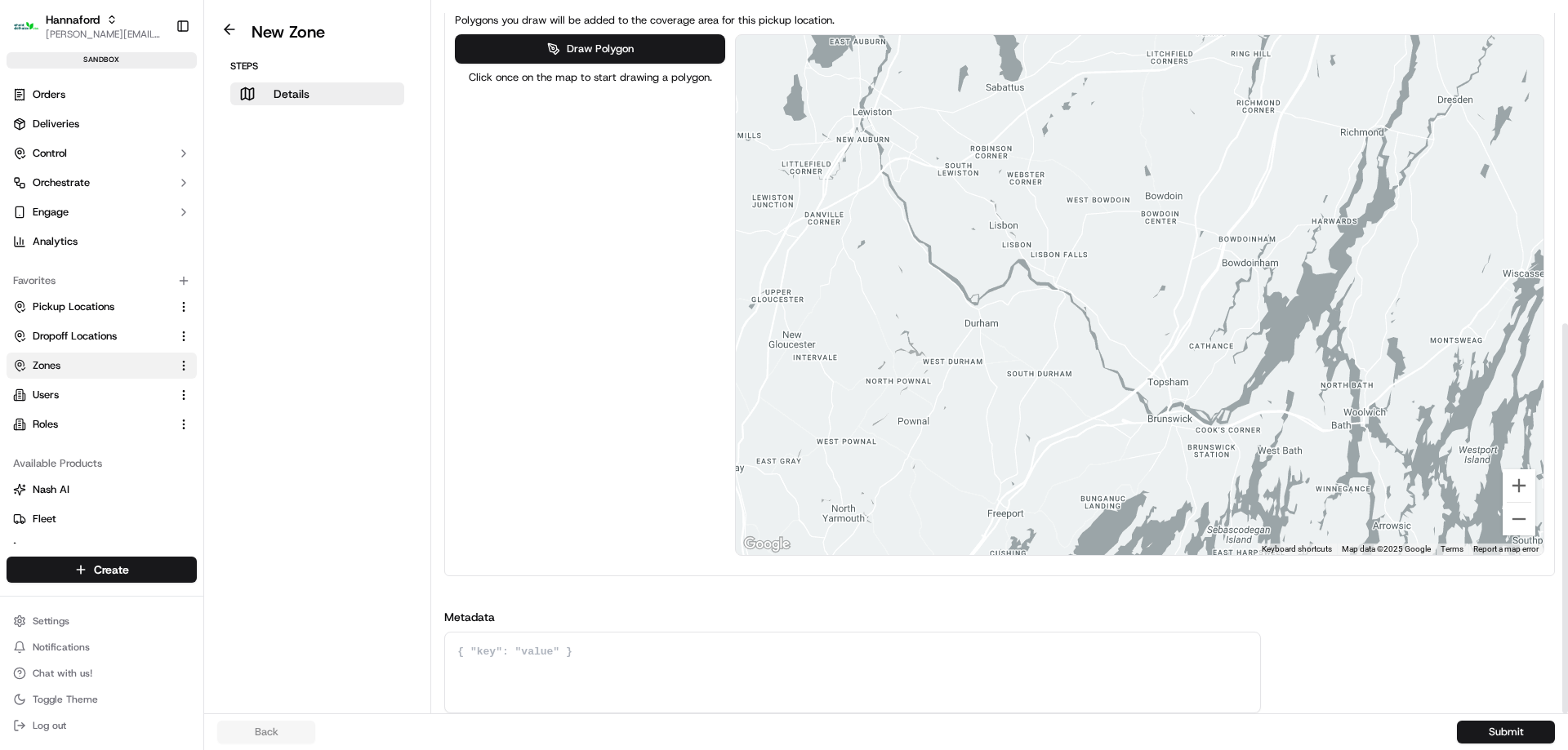
drag, startPoint x: 1242, startPoint y: 501, endPoint x: 1163, endPoint y: 16, distance: 491.4
click at [1163, 16] on div "Polygons you draw will be added to the coverage area for this pickup location. …" at bounding box center [999, 284] width 1096 height 557
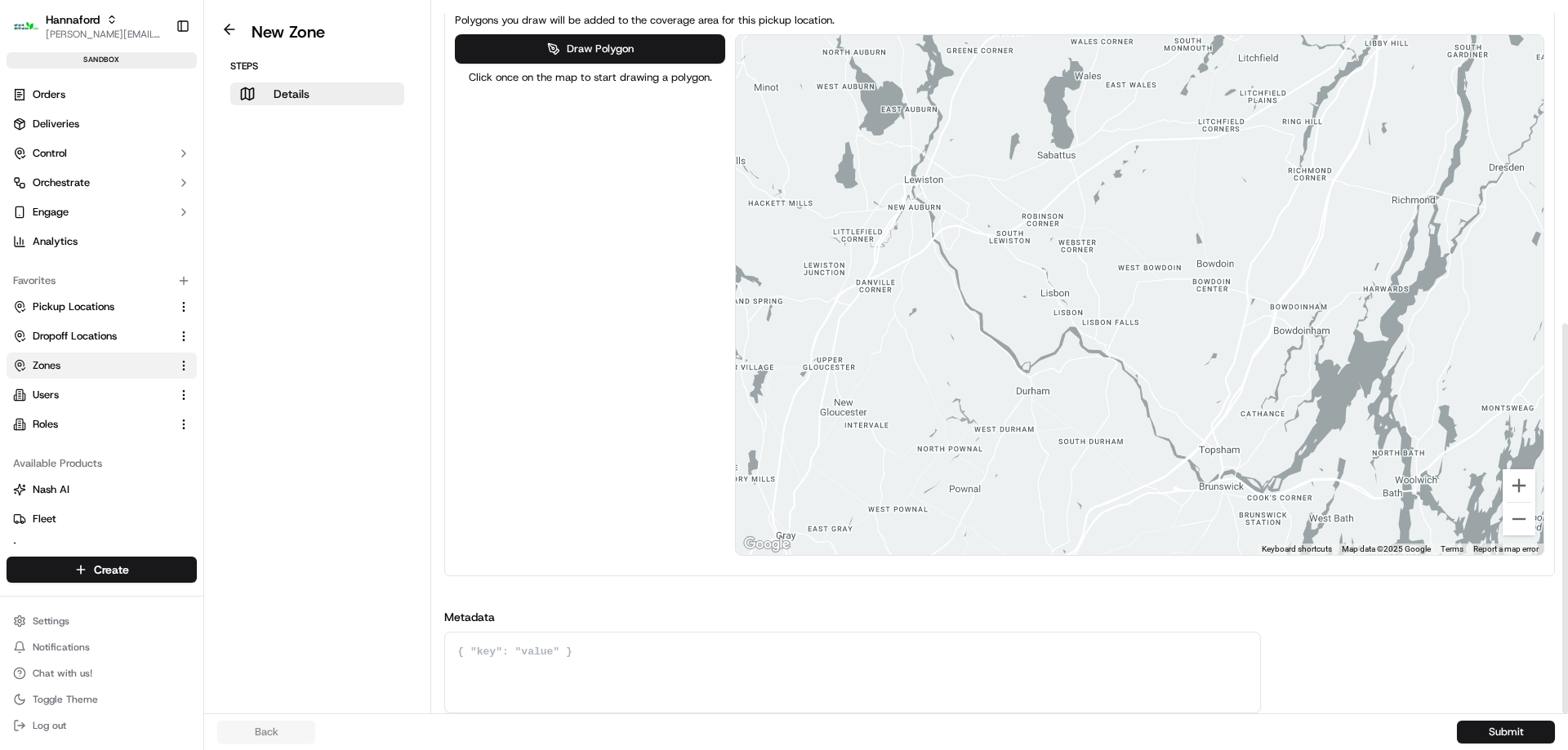
drag, startPoint x: 1022, startPoint y: 144, endPoint x: 1075, endPoint y: 213, distance: 87.0
click at [1075, 213] on div at bounding box center [1139, 295] width 807 height 520
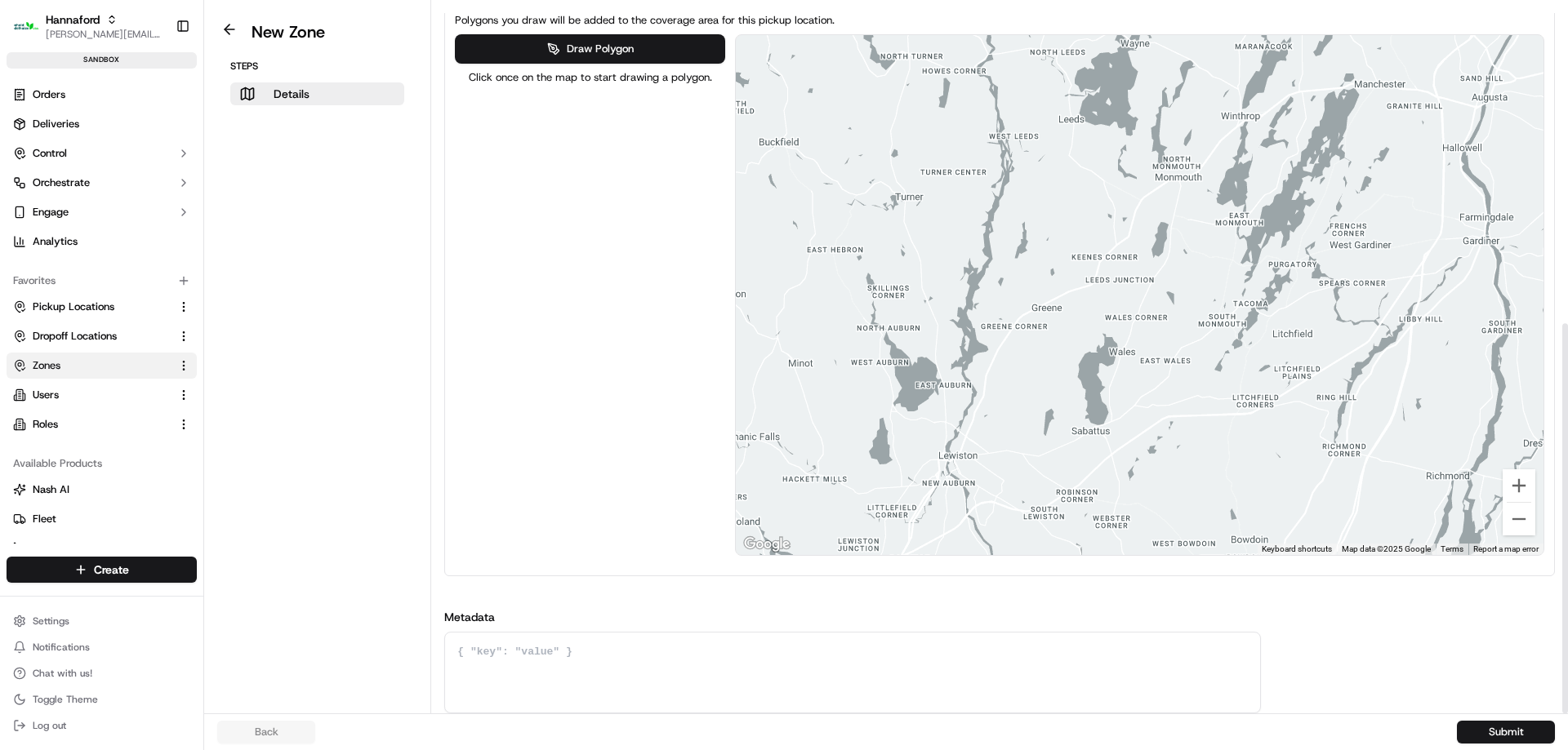
drag, startPoint x: 1011, startPoint y: 157, endPoint x: 1024, endPoint y: 473, distance: 316.3
click at [1024, 473] on div at bounding box center [1139, 295] width 807 height 520
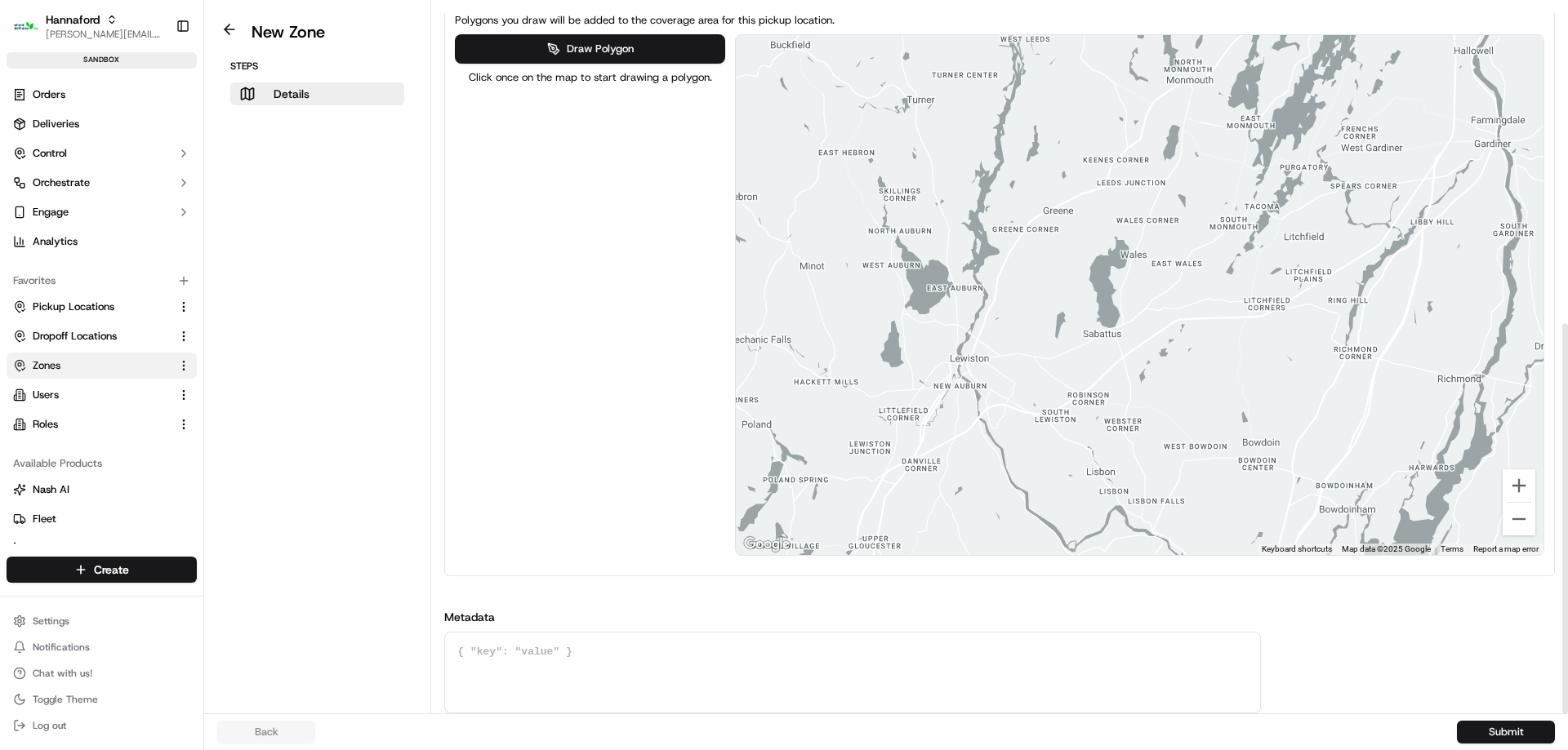
drag, startPoint x: 1104, startPoint y: 329, endPoint x: 1125, endPoint y: 136, distance: 194.1
click at [1125, 136] on div at bounding box center [1139, 295] width 807 height 520
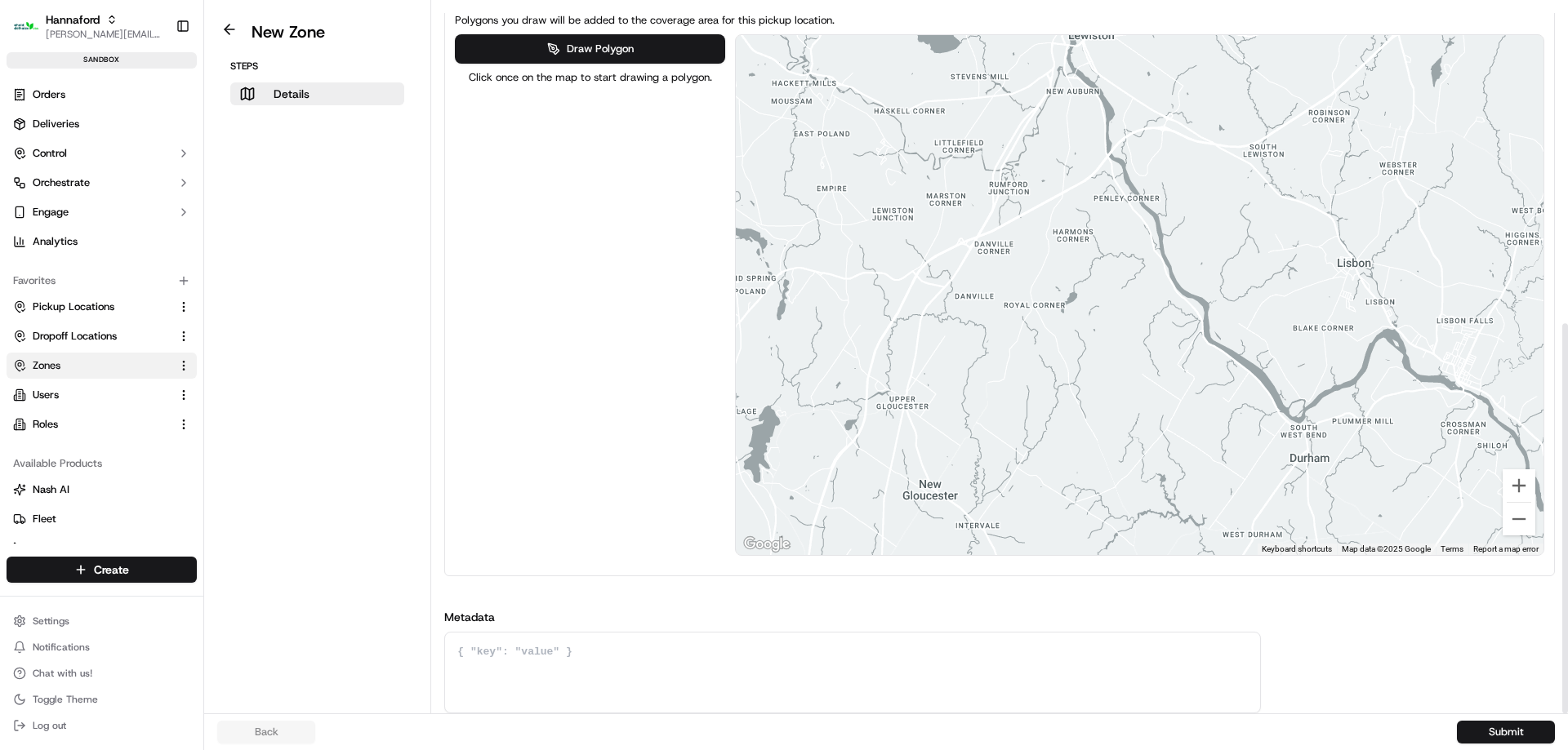
drag, startPoint x: 1160, startPoint y: 465, endPoint x: 1184, endPoint y: -16, distance: 481.6
click at [1184, 0] on html "Hannaford [EMAIL_ADDRESS][DOMAIN_NAME] Toggle Sidebar sandbox Orders Deliveries…" at bounding box center [784, 375] width 1568 height 750
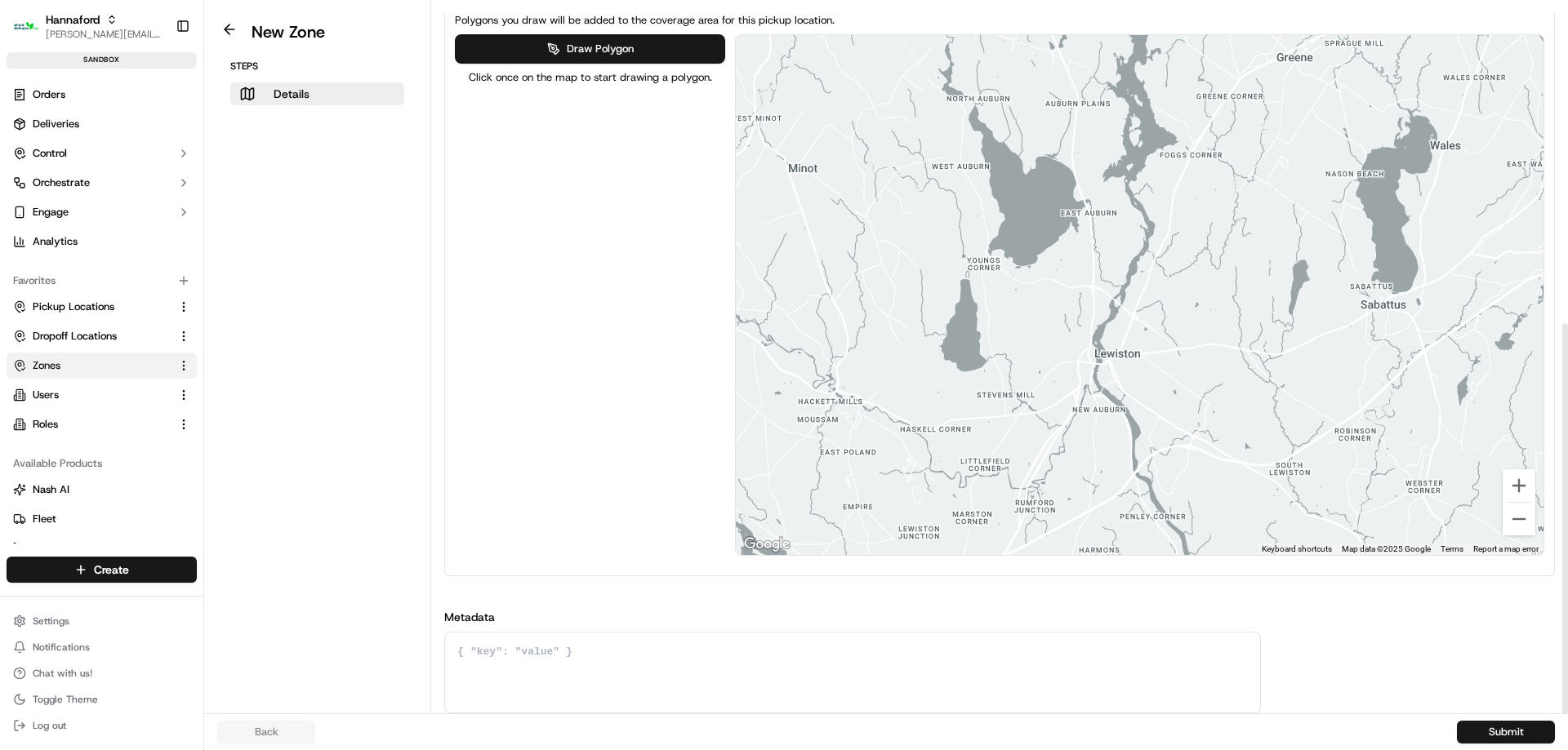
drag, startPoint x: 1230, startPoint y: 272, endPoint x: 1223, endPoint y: 449, distance: 177.1
click at [1223, 449] on div at bounding box center [1139, 295] width 807 height 520
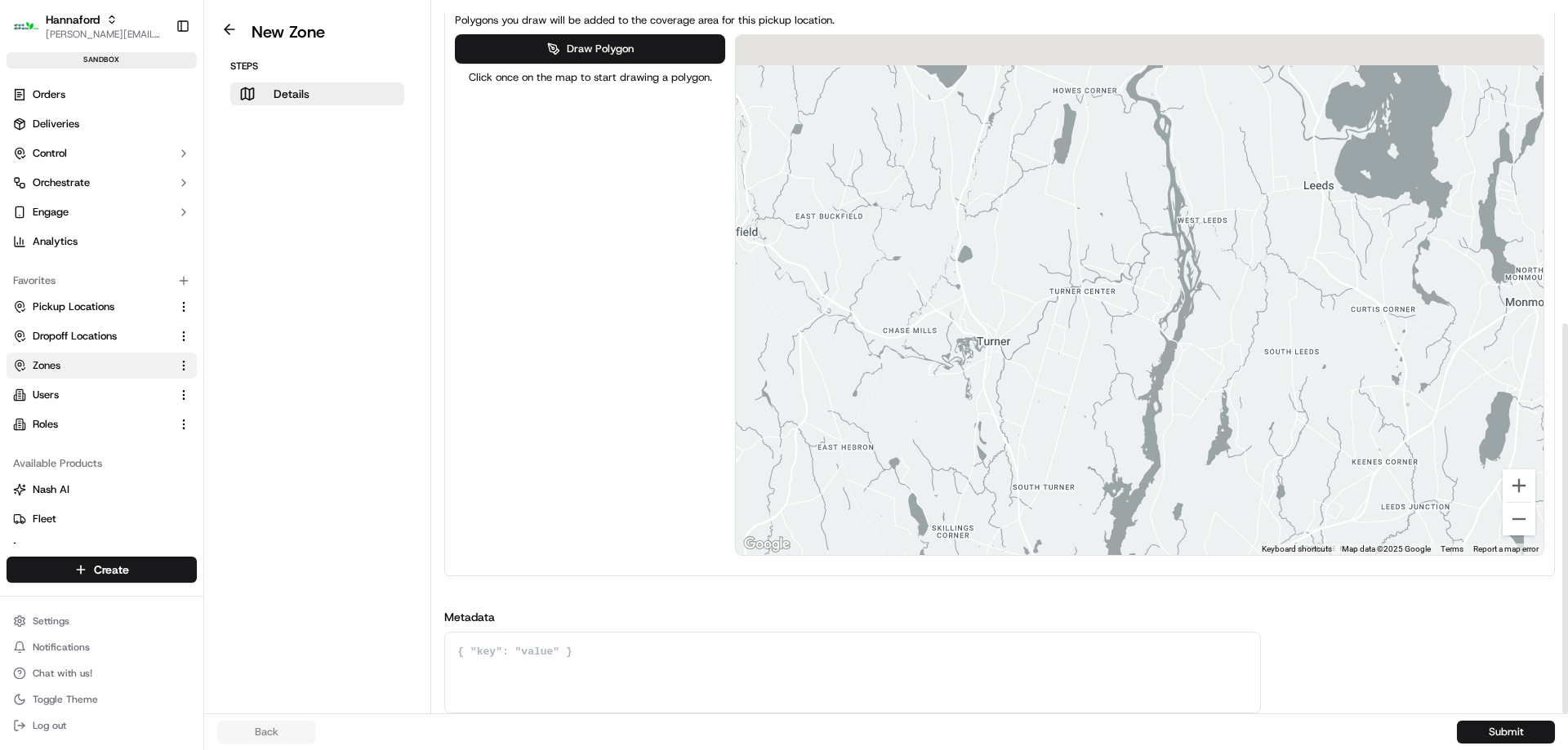
drag, startPoint x: 1195, startPoint y: 258, endPoint x: 1173, endPoint y: 312, distance: 58.3
click at [1173, 312] on div at bounding box center [1139, 295] width 807 height 520
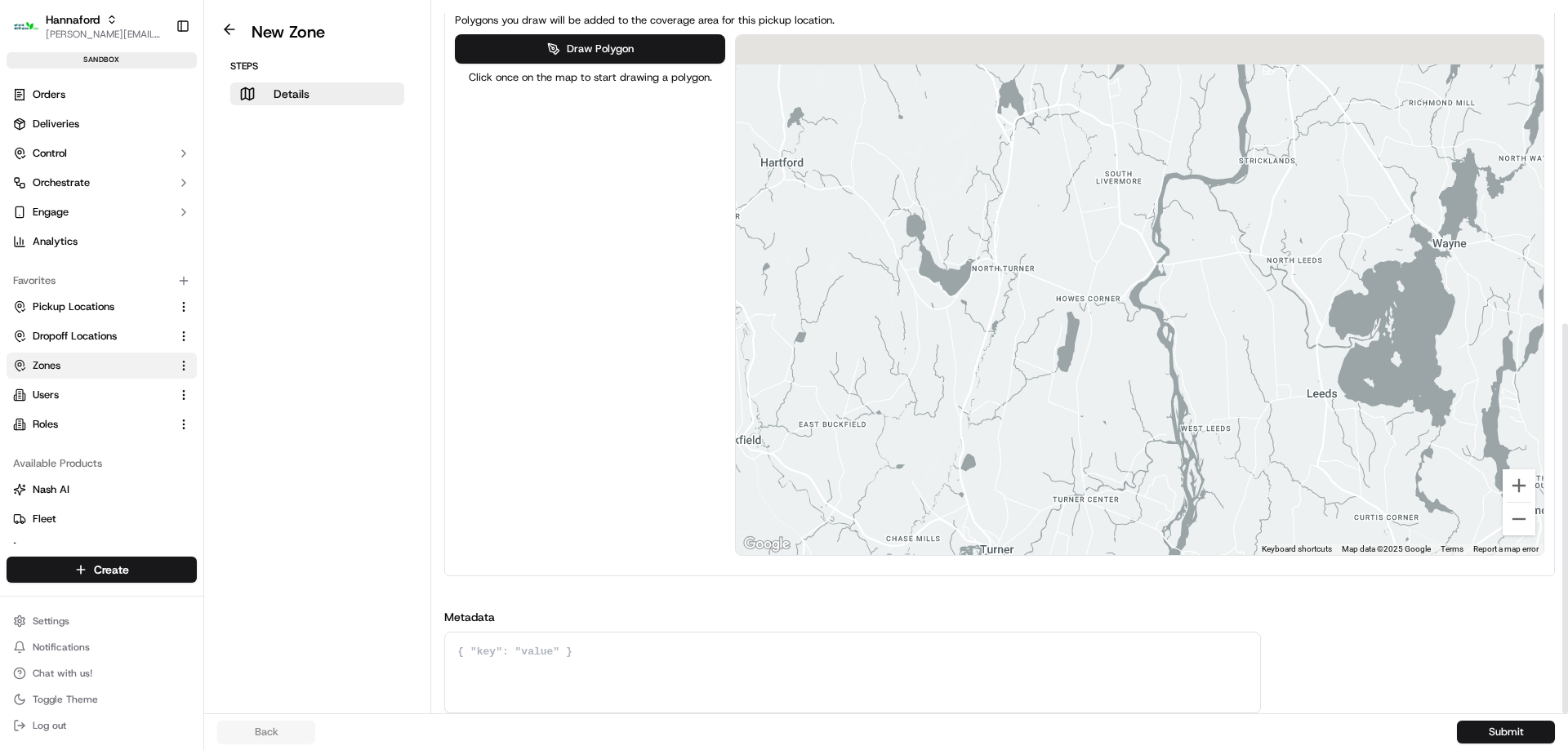
drag, startPoint x: 1209, startPoint y: 189, endPoint x: 1226, endPoint y: 383, distance: 194.7
click at [1228, 383] on div at bounding box center [1139, 295] width 807 height 520
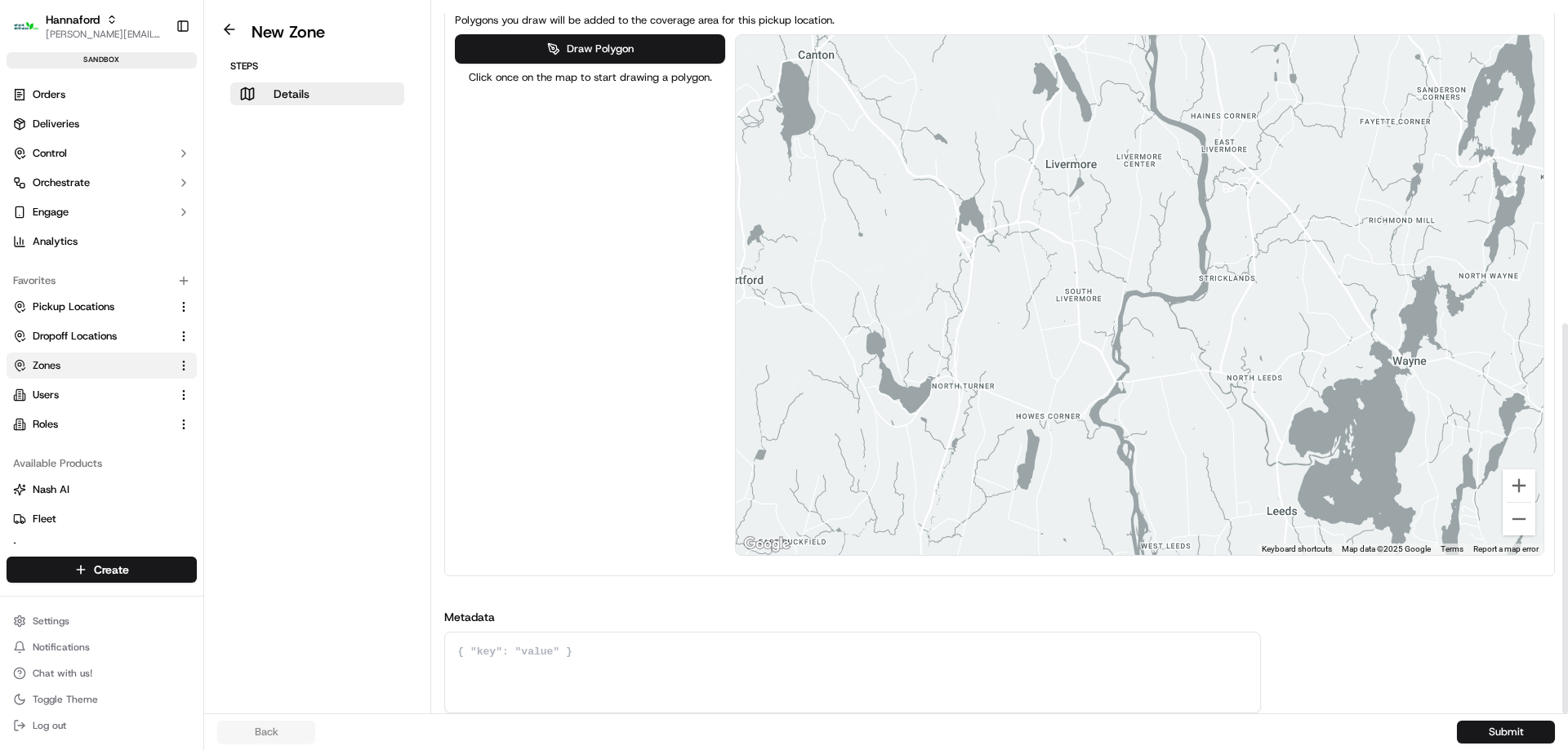
drag, startPoint x: 1220, startPoint y: 351, endPoint x: 1210, endPoint y: 362, distance: 14.9
click at [1212, 362] on div at bounding box center [1139, 295] width 807 height 520
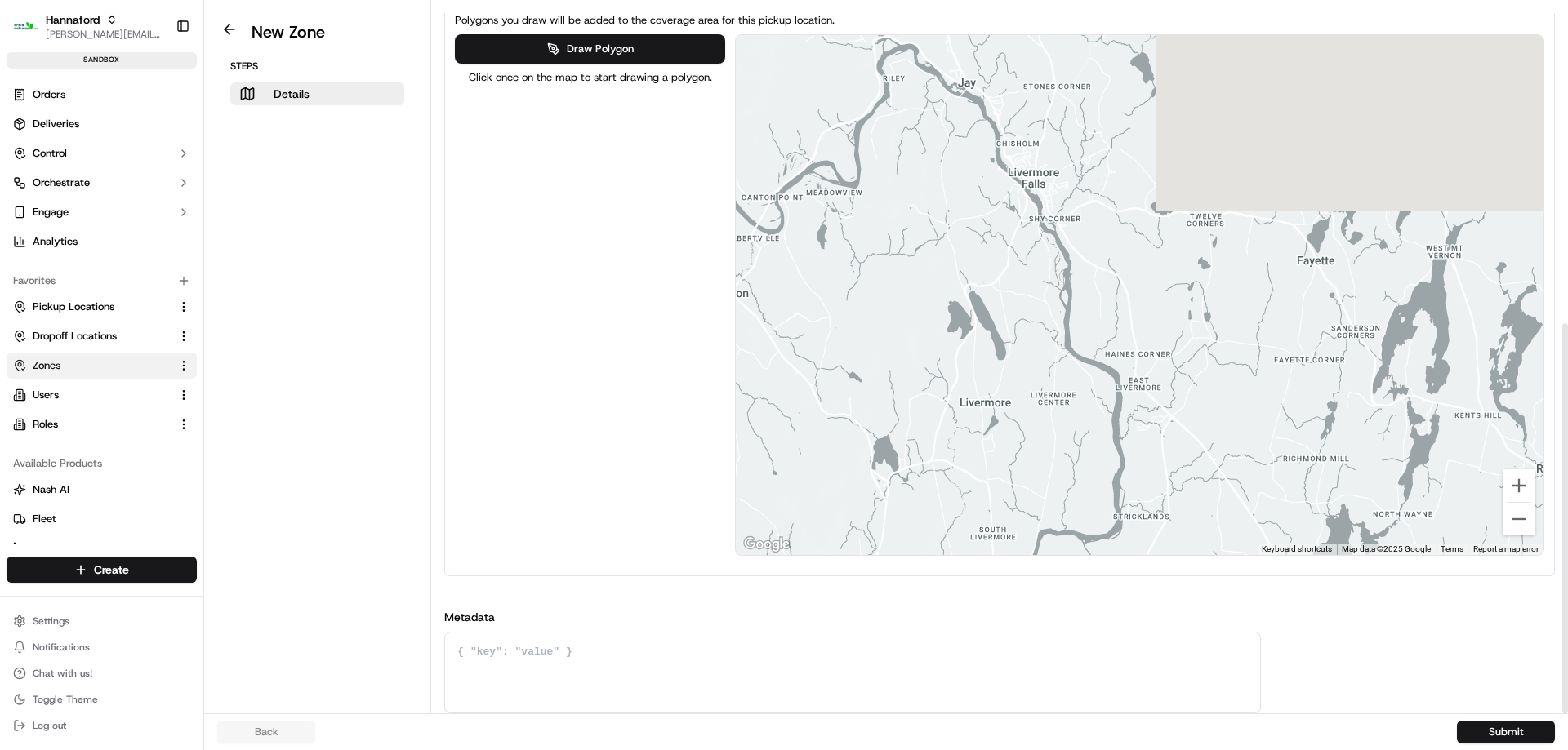
drag, startPoint x: 1112, startPoint y: 352, endPoint x: 1106, endPoint y: 391, distance: 39.5
click at [1106, 391] on div at bounding box center [1139, 295] width 807 height 520
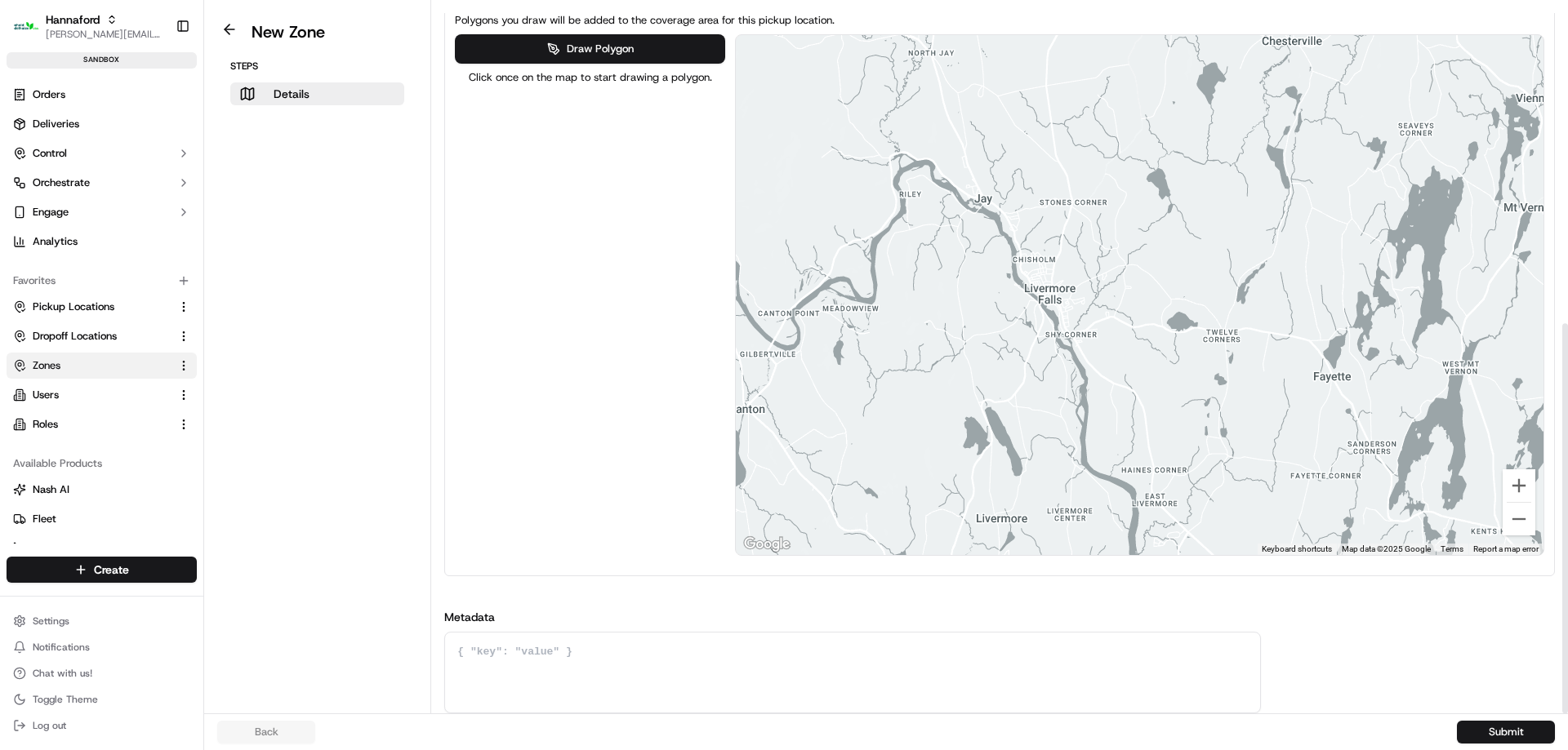
drag, startPoint x: 1111, startPoint y: 308, endPoint x: 1125, endPoint y: 413, distance: 105.9
click at [1125, 413] on div at bounding box center [1139, 295] width 807 height 520
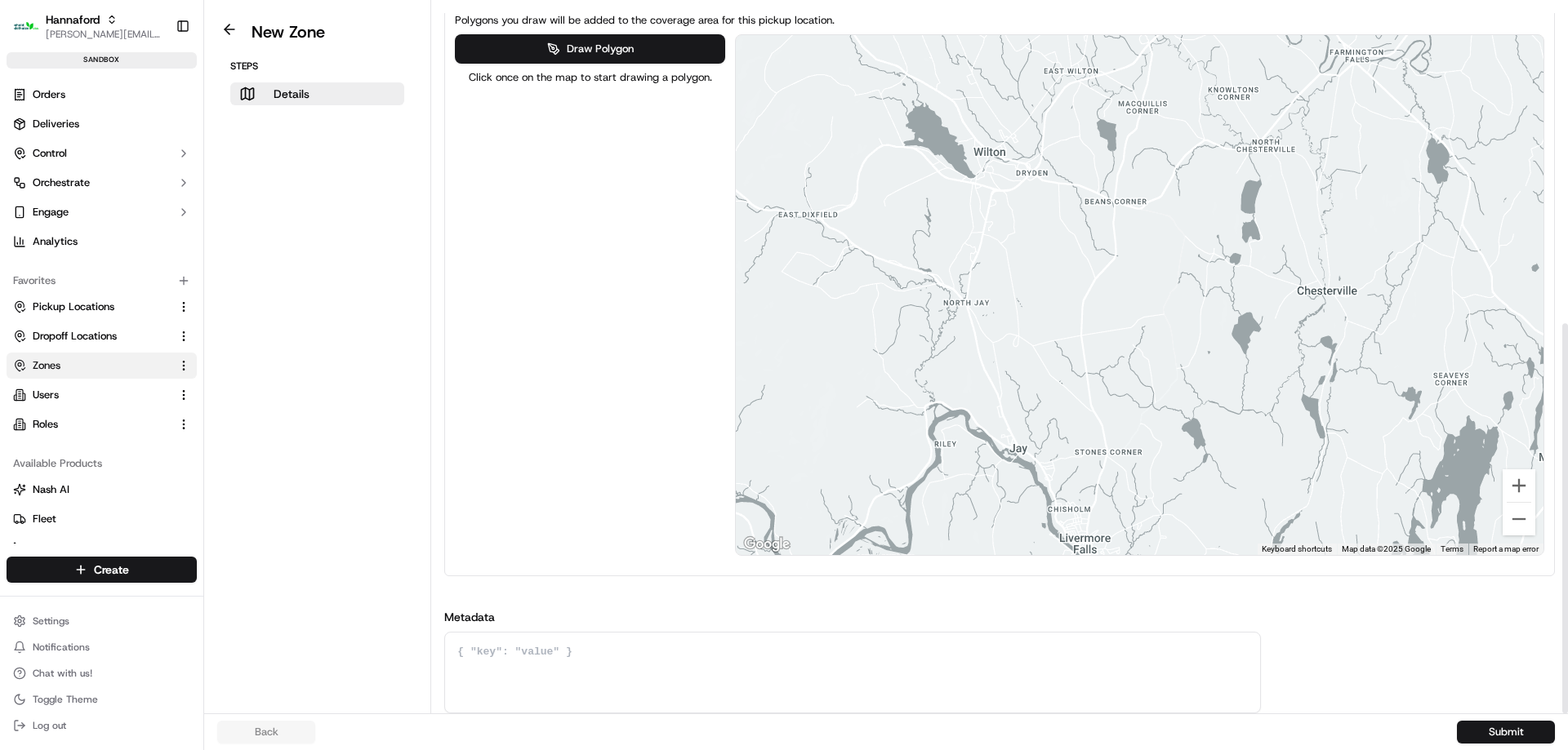
drag, startPoint x: 1119, startPoint y: 308, endPoint x: 1074, endPoint y: 114, distance: 199.2
click at [1074, 130] on div at bounding box center [1139, 295] width 807 height 520
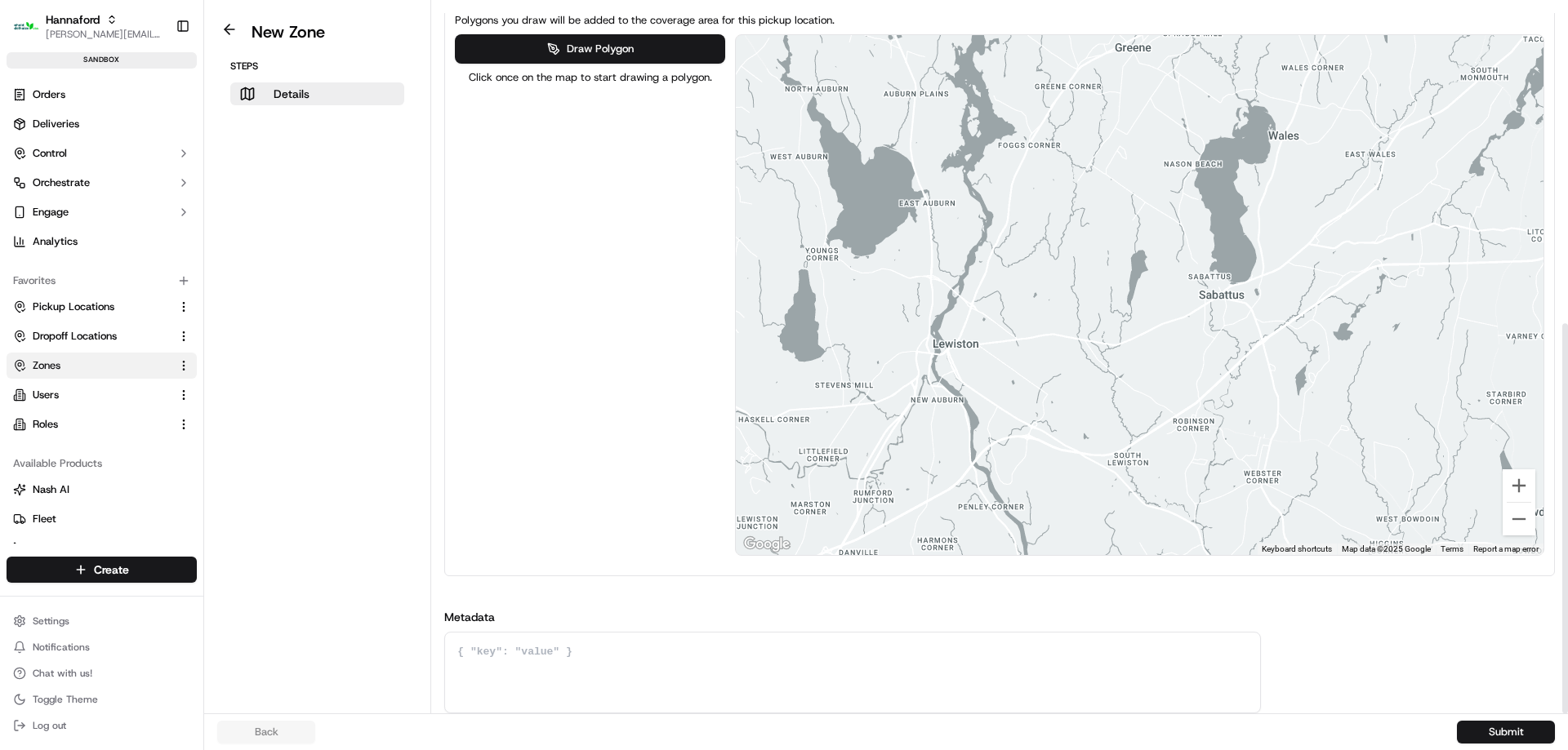
drag, startPoint x: 1075, startPoint y: 289, endPoint x: 1246, endPoint y: 244, distance: 176.8
click at [1246, 244] on div at bounding box center [1139, 295] width 807 height 520
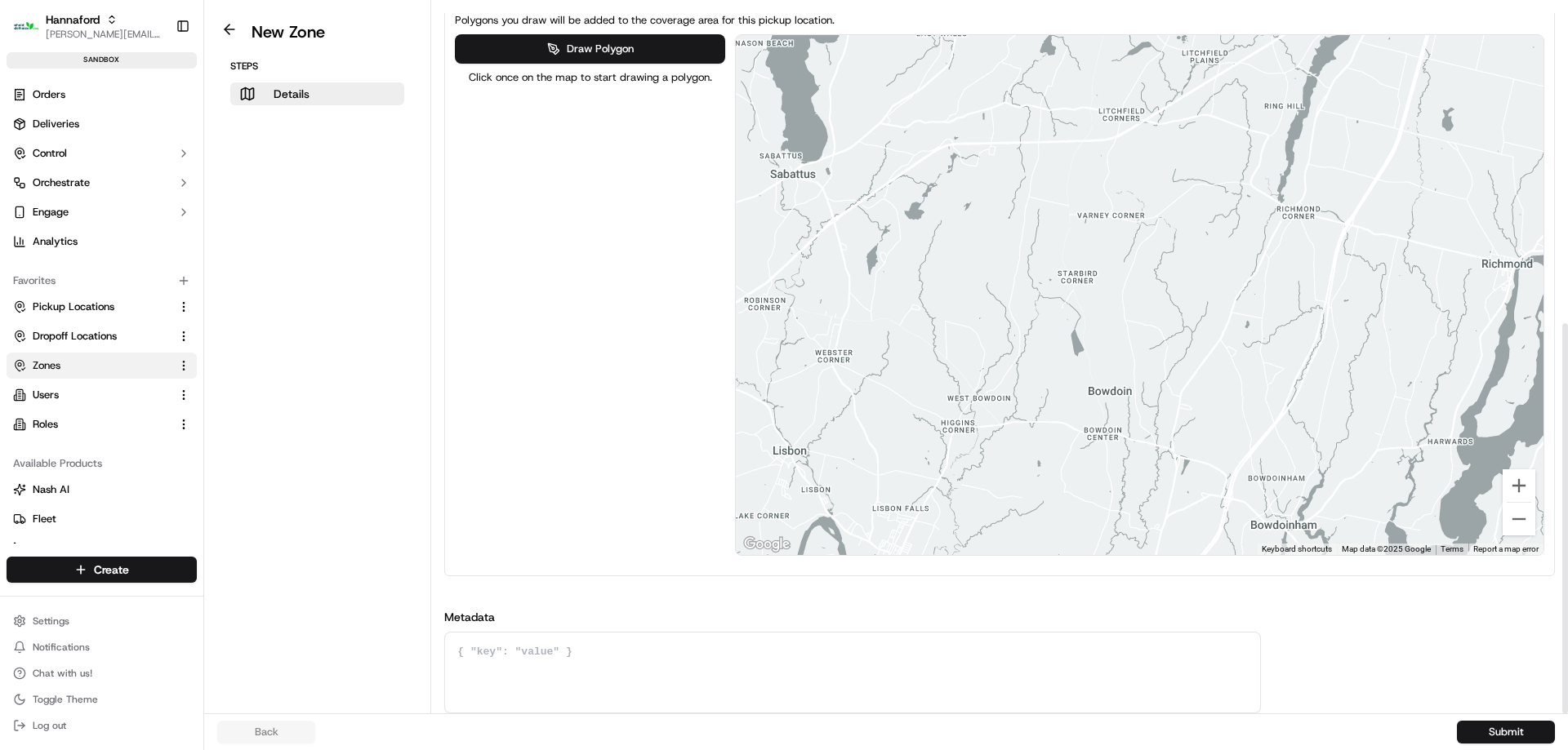
drag, startPoint x: 1313, startPoint y: 295, endPoint x: 931, endPoint y: 115, distance: 422.3
click at [818, 123] on div at bounding box center [1139, 295] width 807 height 520
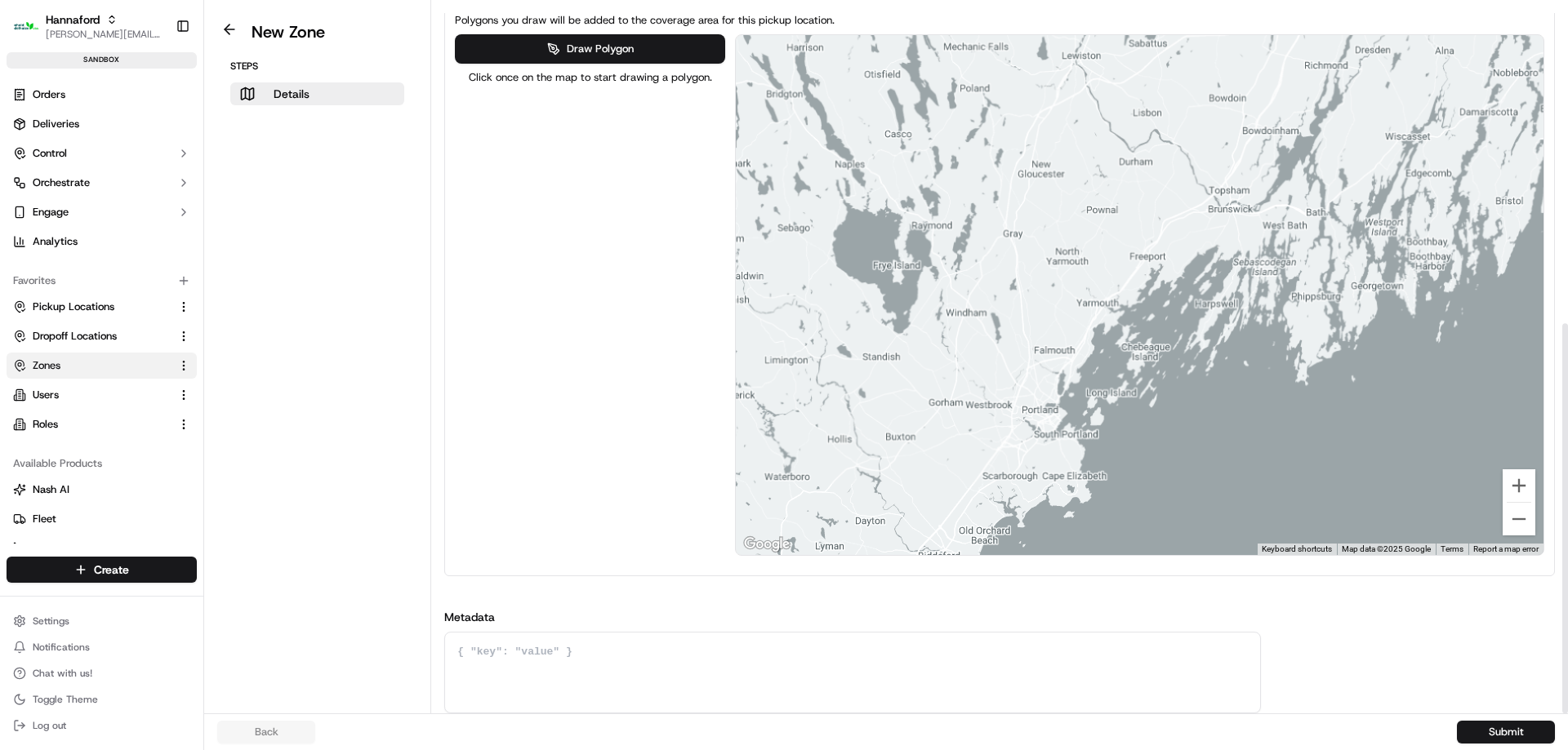
drag, startPoint x: 1409, startPoint y: 276, endPoint x: 1430, endPoint y: 158, distance: 119.9
click at [1430, 158] on div at bounding box center [1139, 295] width 807 height 520
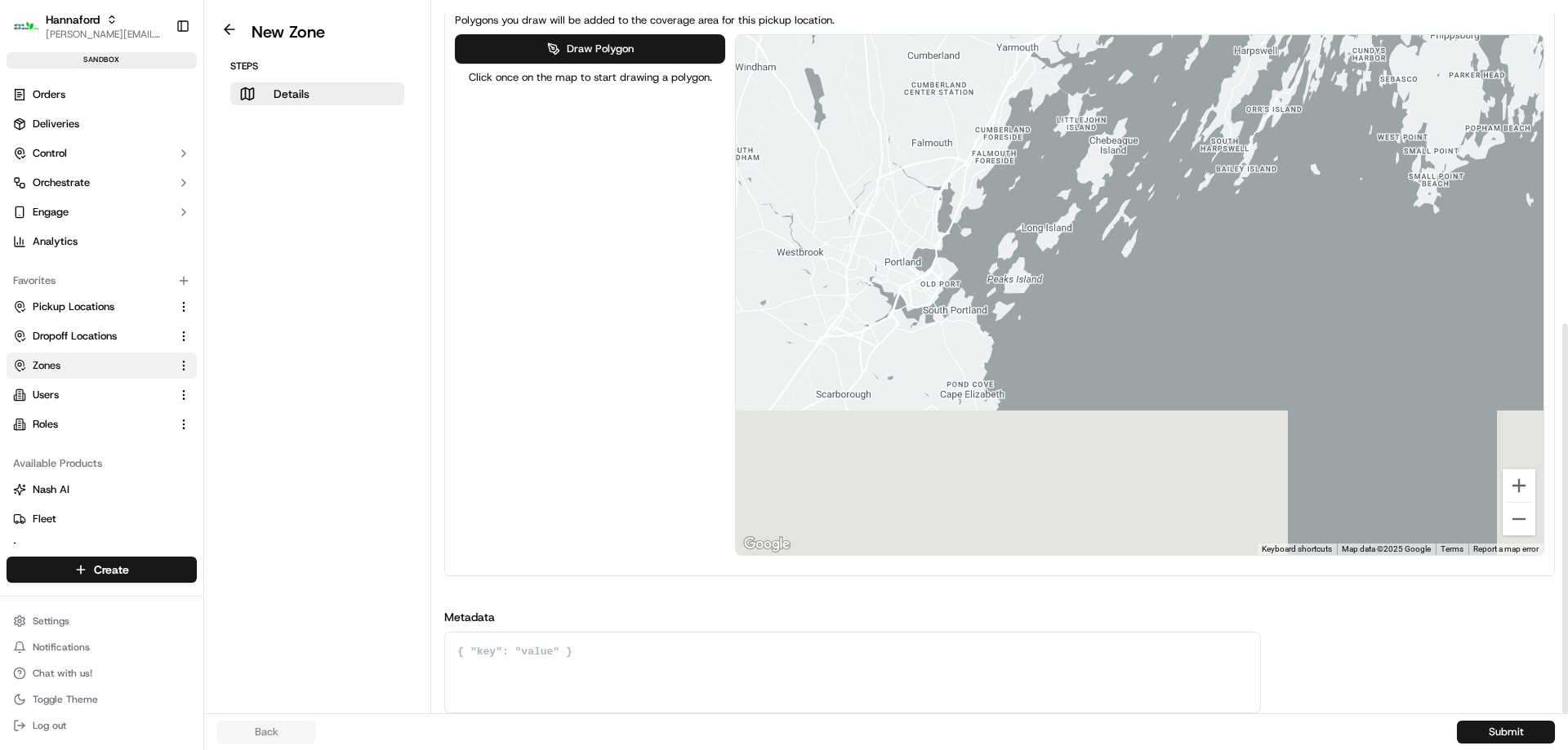
drag, startPoint x: 1252, startPoint y: 234, endPoint x: 1423, endPoint y: 28, distance: 267.7
click at [1423, 28] on div "Polygons you draw will be added to the coverage area for this pickup location. …" at bounding box center [999, 284] width 1096 height 557
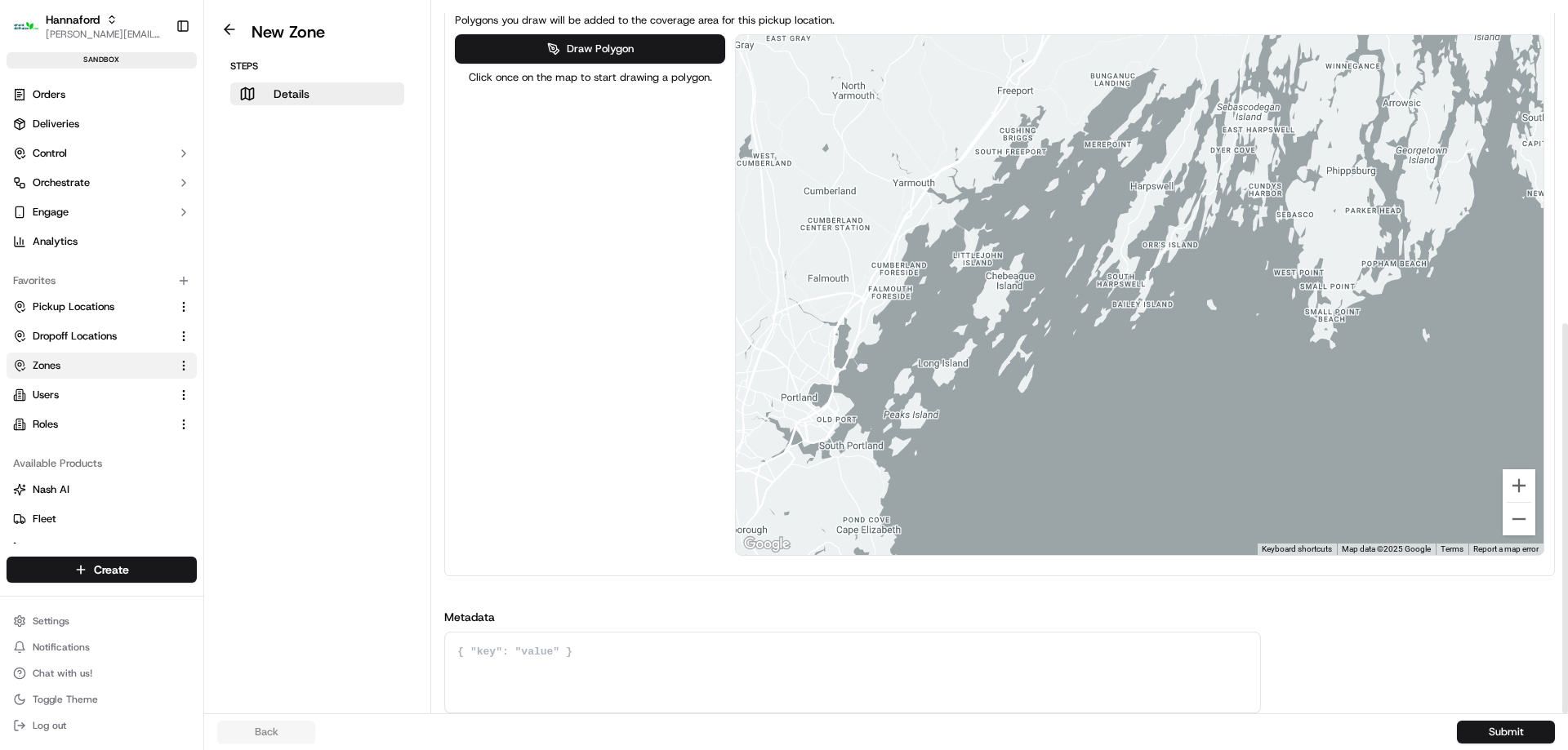
drag, startPoint x: 1153, startPoint y: 275, endPoint x: 858, endPoint y: 553, distance: 405.4
click at [858, 553] on div at bounding box center [1139, 295] width 807 height 520
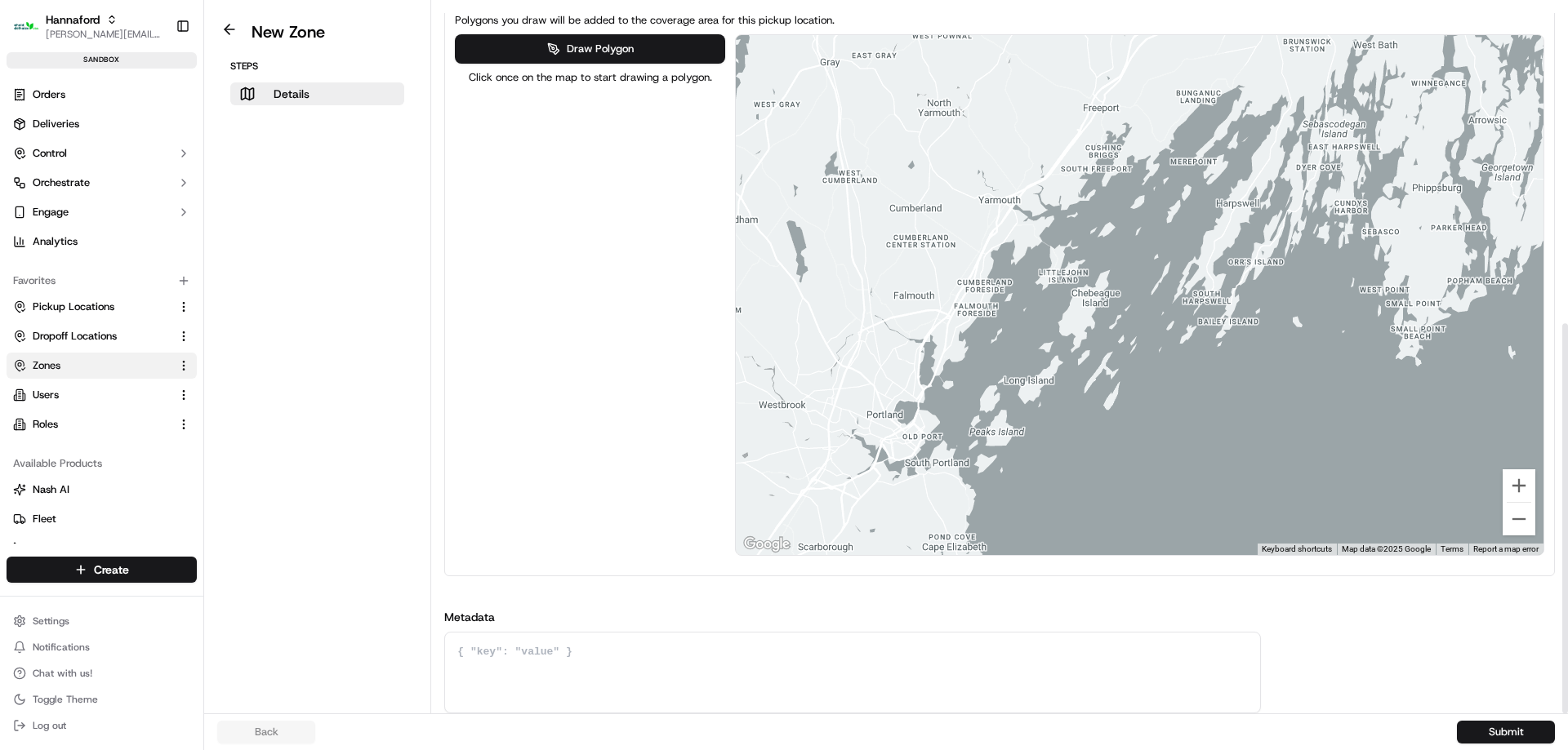
drag, startPoint x: 1163, startPoint y: 368, endPoint x: 1421, endPoint y: 226, distance: 294.5
click at [1421, 226] on div at bounding box center [1139, 295] width 807 height 520
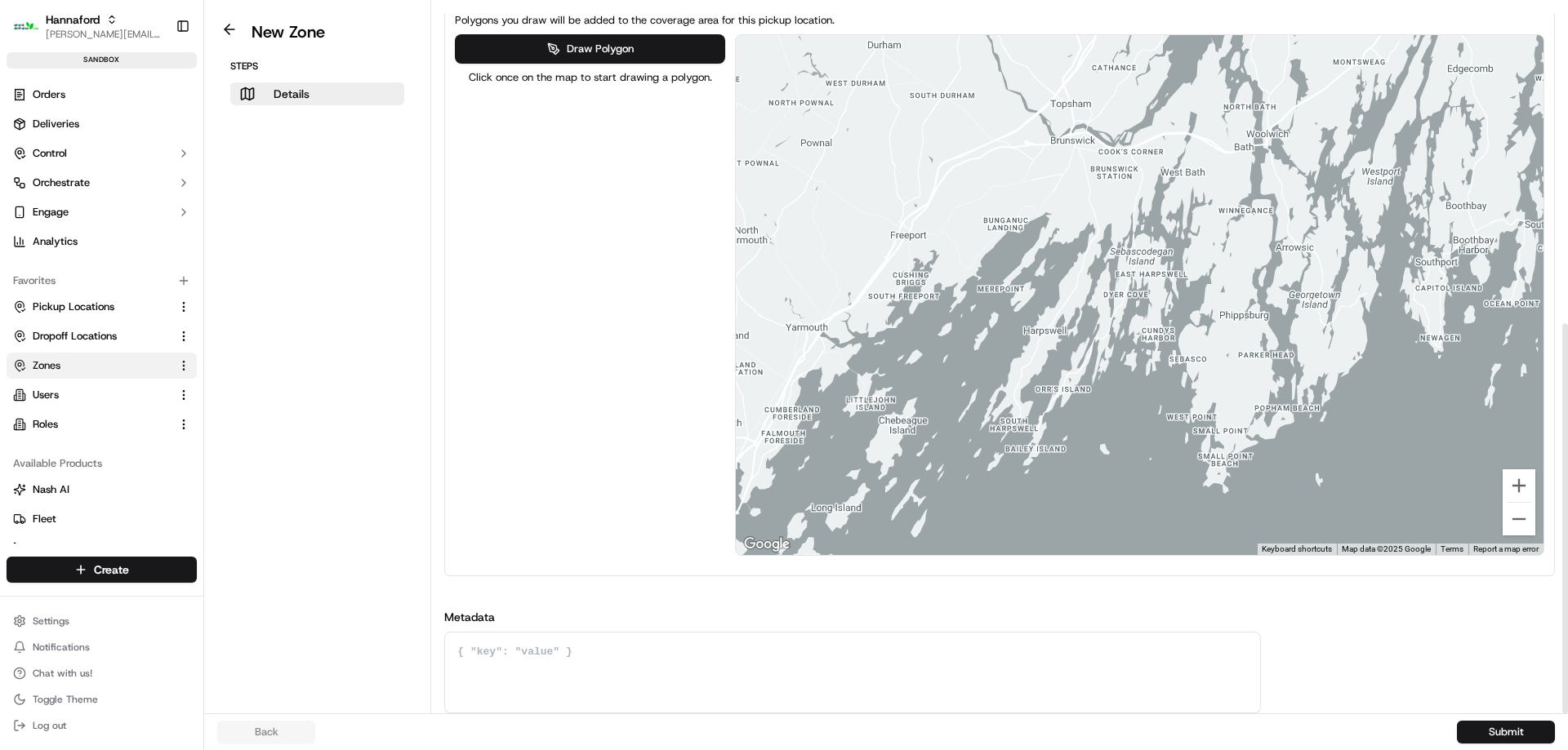
drag, startPoint x: 1243, startPoint y: 274, endPoint x: 1036, endPoint y: 305, distance: 209.3
click at [1006, 412] on div at bounding box center [1139, 295] width 807 height 520
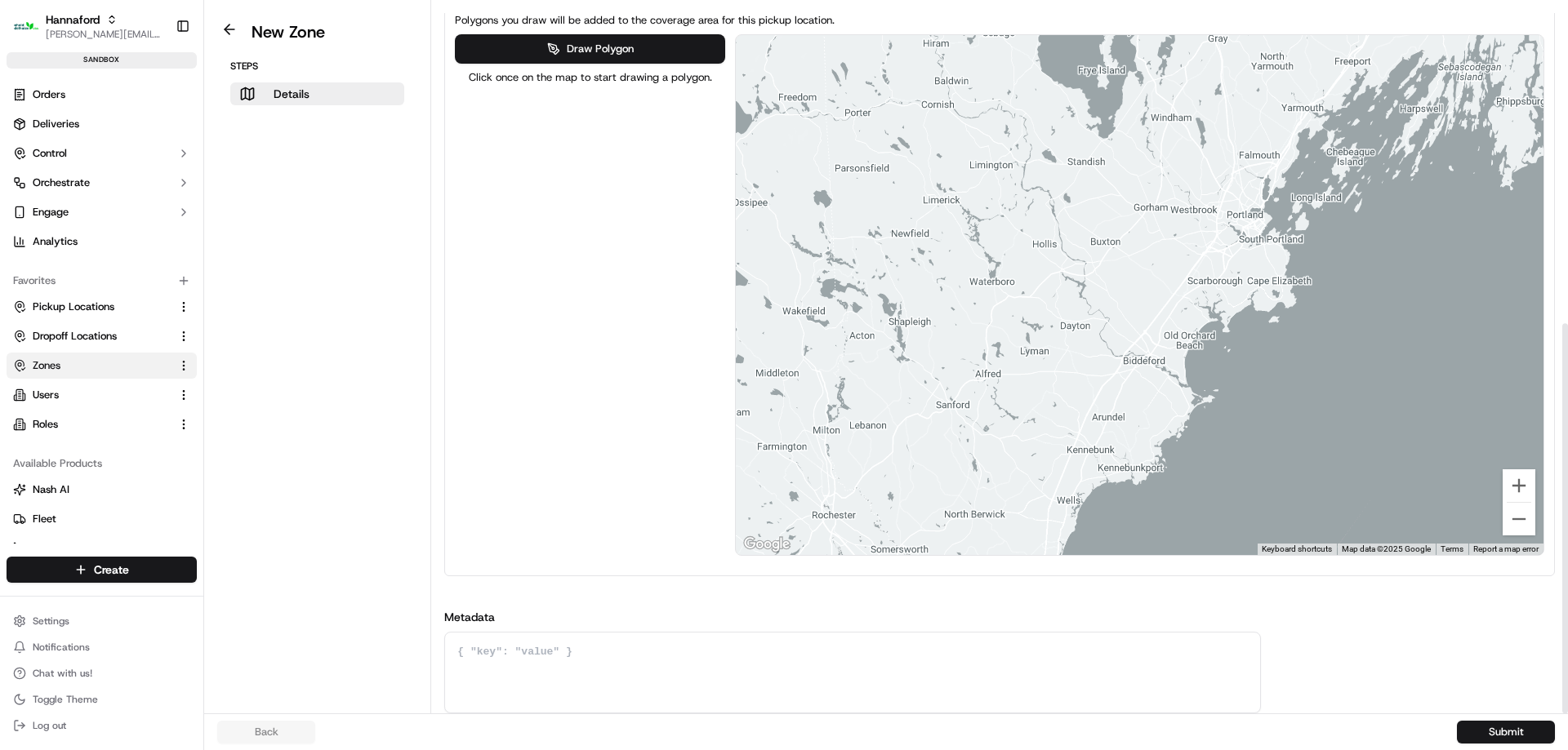
drag, startPoint x: 1107, startPoint y: 309, endPoint x: 1526, endPoint y: 126, distance: 457.2
click at [1526, 126] on div at bounding box center [1139, 295] width 807 height 520
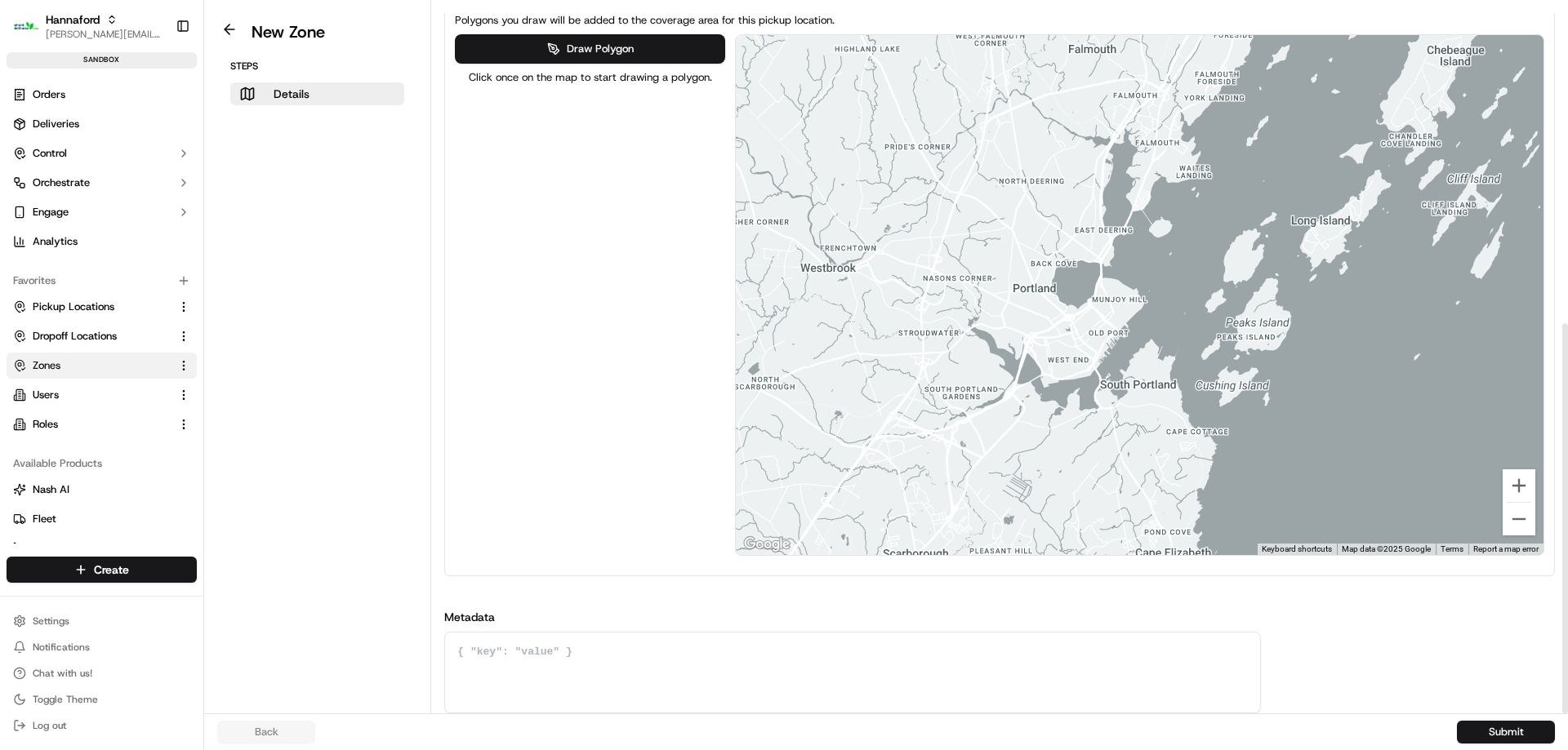
drag, startPoint x: 1153, startPoint y: 185, endPoint x: 1143, endPoint y: 279, distance: 94.5
click at [1143, 279] on div at bounding box center [1139, 295] width 807 height 520
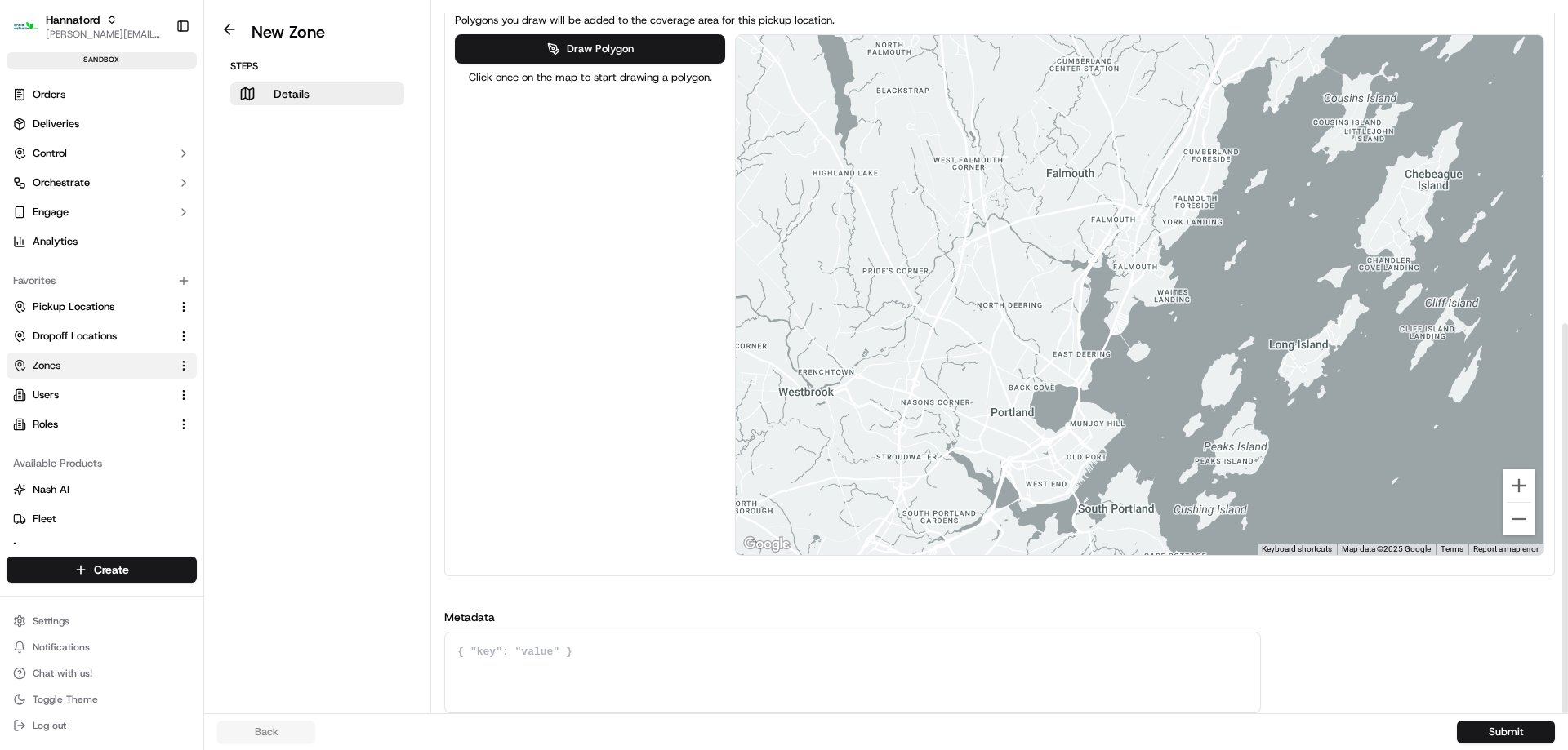
drag, startPoint x: 1336, startPoint y: 155, endPoint x: 1291, endPoint y: 265, distance: 118.8
click at [1291, 265] on div at bounding box center [1139, 295] width 807 height 520
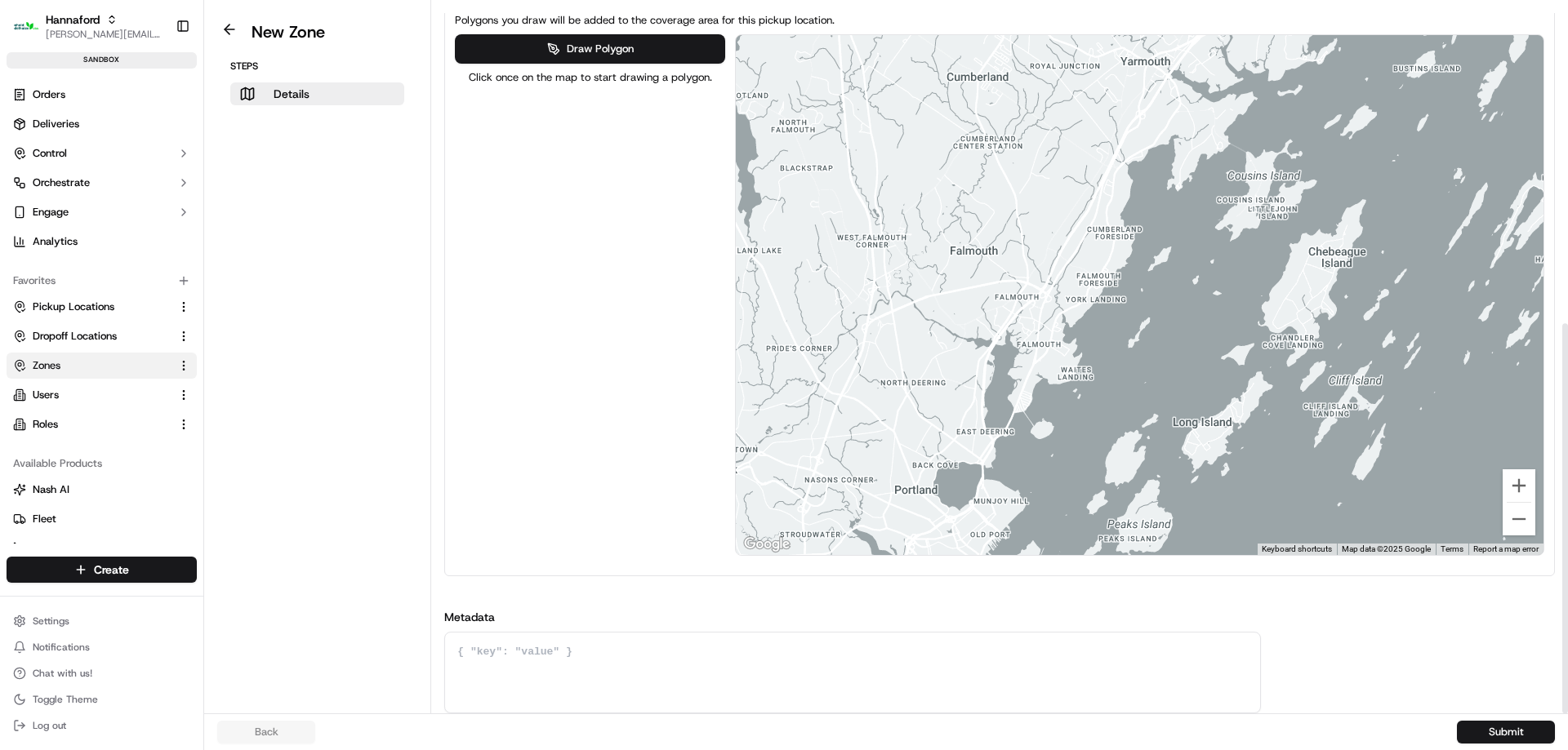
drag, startPoint x: 1294, startPoint y: 198, endPoint x: 1195, endPoint y: 273, distance: 124.2
click at [1196, 273] on div at bounding box center [1139, 295] width 807 height 520
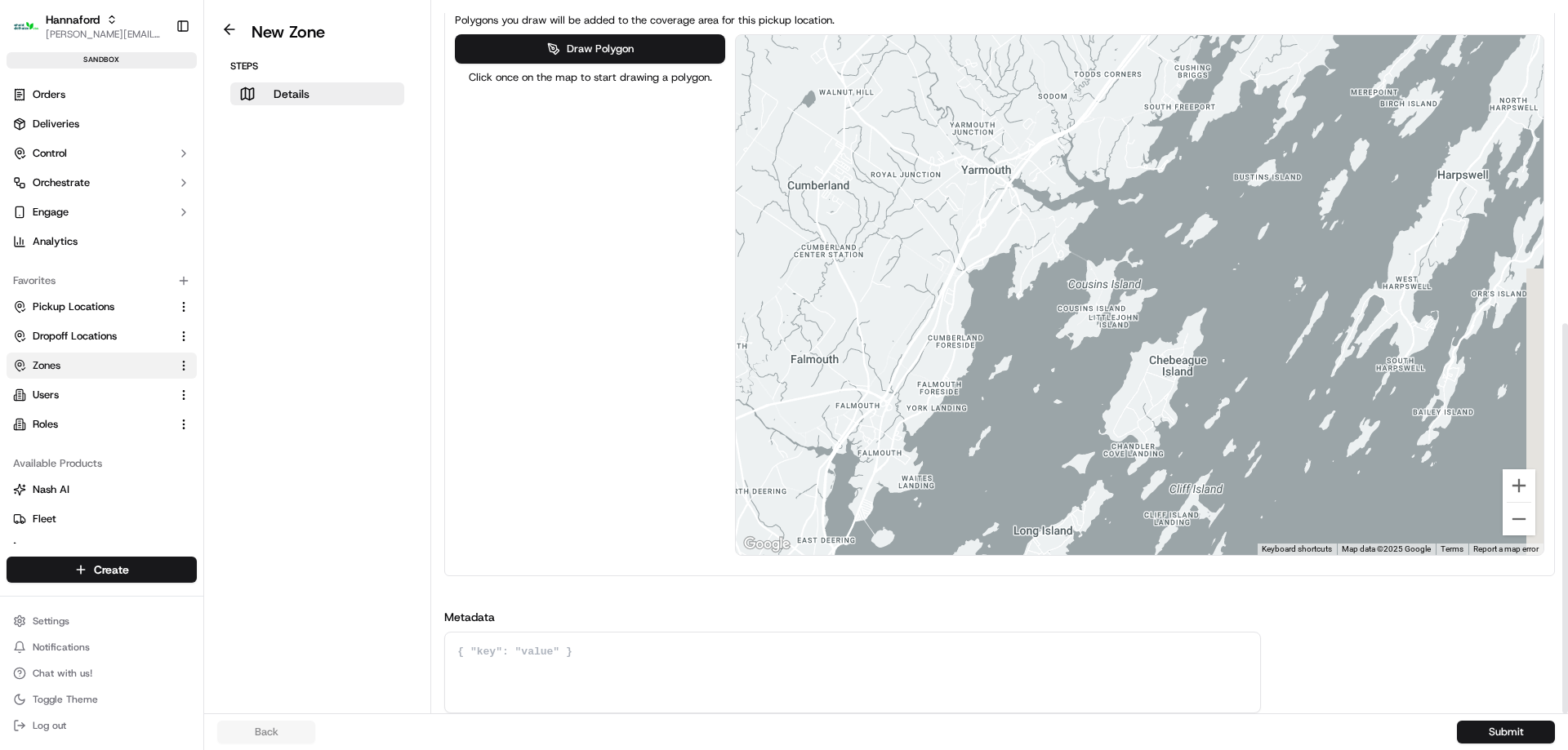
drag, startPoint x: 1265, startPoint y: 223, endPoint x: 1119, endPoint y: 331, distance: 181.6
click at [1119, 331] on div at bounding box center [1139, 295] width 807 height 520
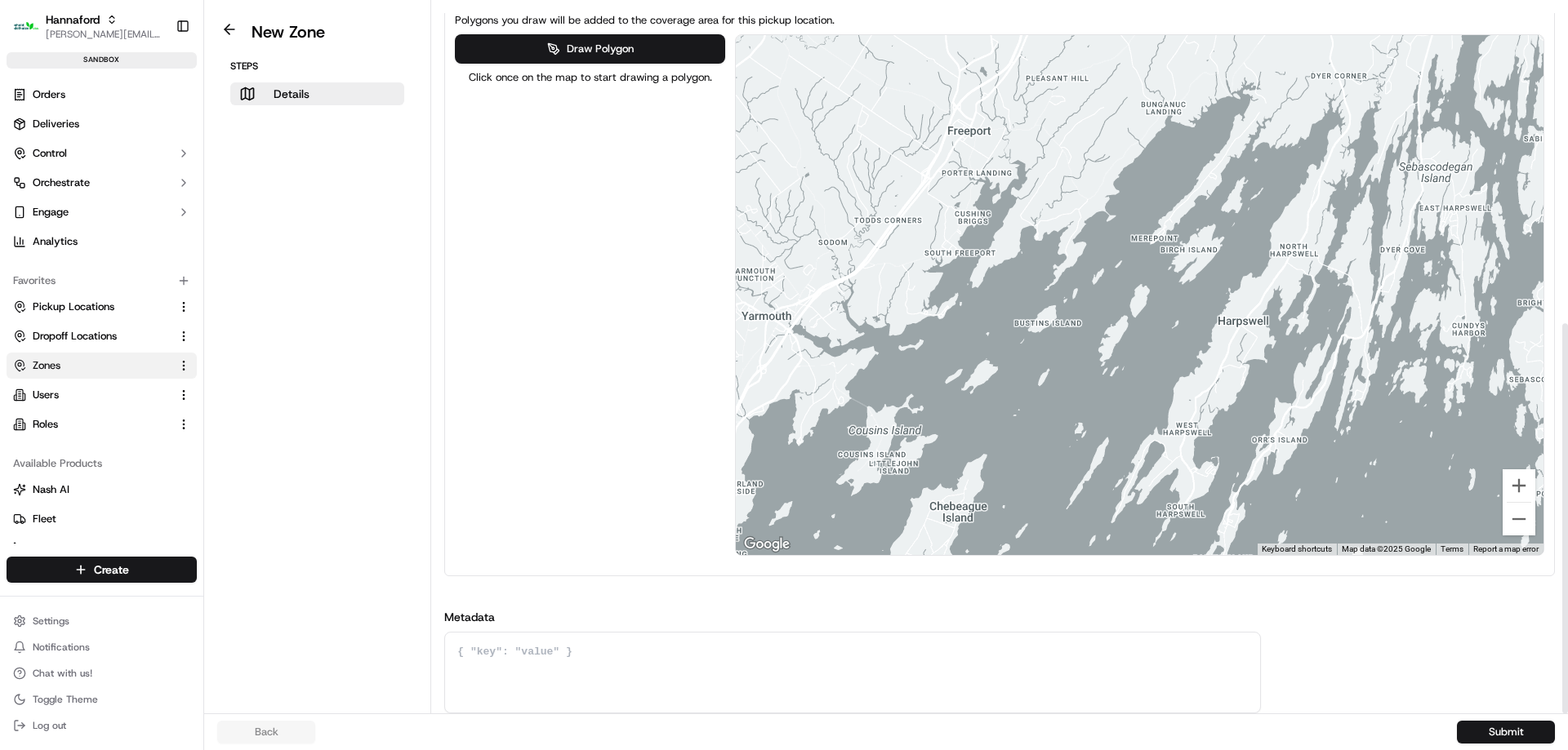
drag, startPoint x: 1024, startPoint y: 298, endPoint x: 834, endPoint y: 307, distance: 190.2
click at [935, 411] on div at bounding box center [1139, 295] width 807 height 520
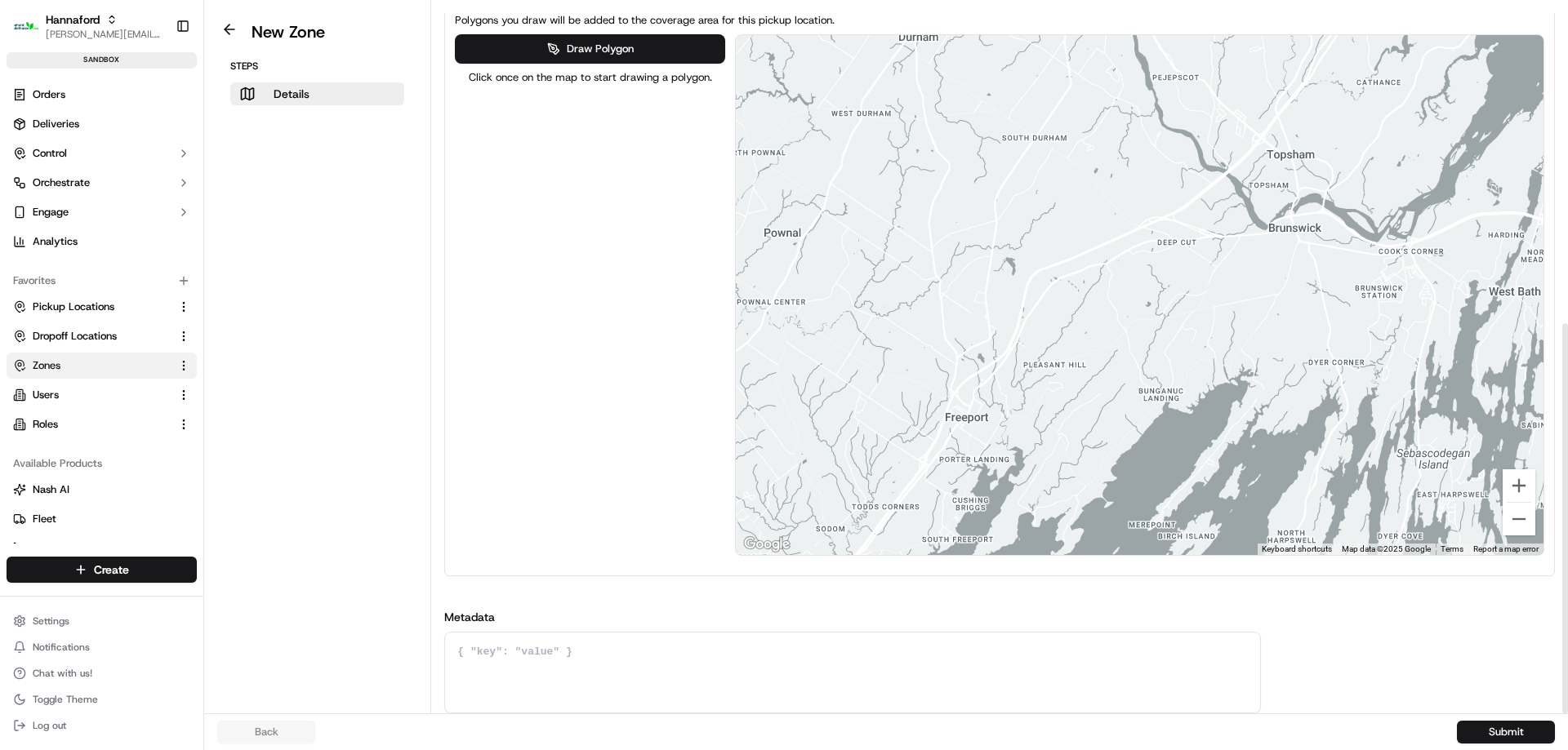
drag, startPoint x: 1178, startPoint y: 179, endPoint x: 1162, endPoint y: 413, distance: 234.5
click at [1162, 449] on div at bounding box center [1139, 295] width 807 height 520
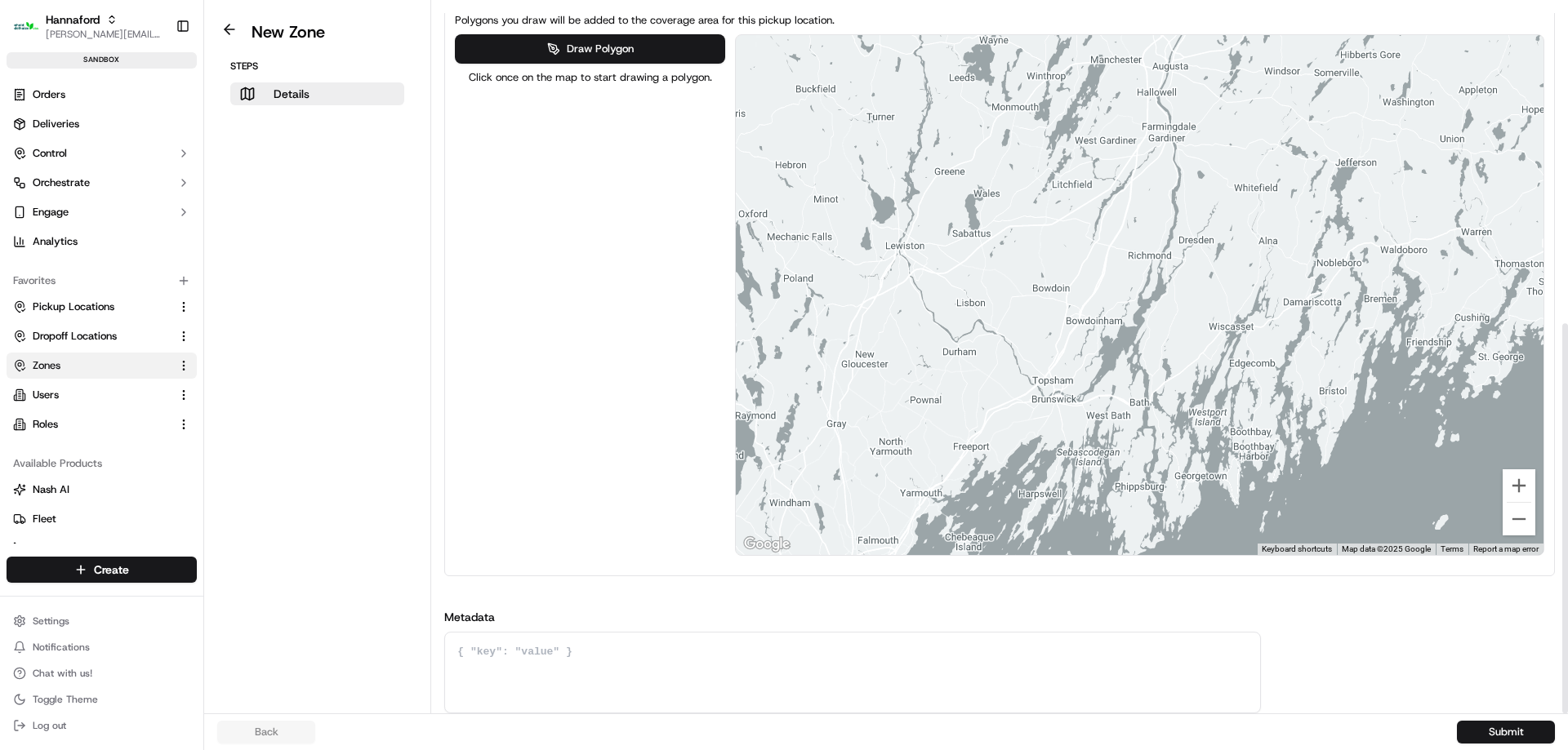
drag, startPoint x: 1302, startPoint y: 287, endPoint x: 1173, endPoint y: 331, distance: 136.3
click at [1173, 331] on div at bounding box center [1139, 295] width 807 height 520
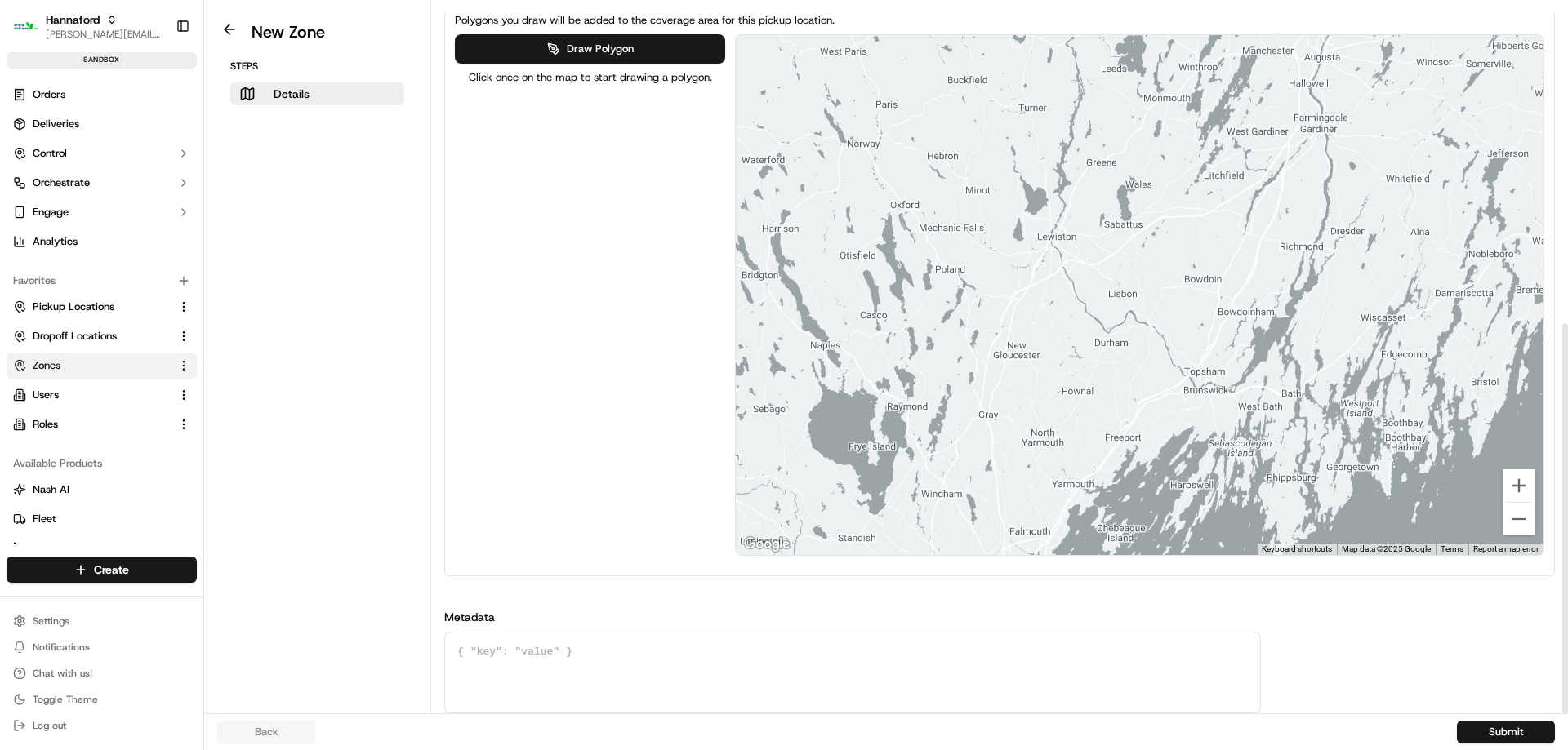
drag, startPoint x: 1140, startPoint y: 379, endPoint x: 1297, endPoint y: 371, distance: 157.2
click at [1297, 371] on div at bounding box center [1139, 295] width 807 height 520
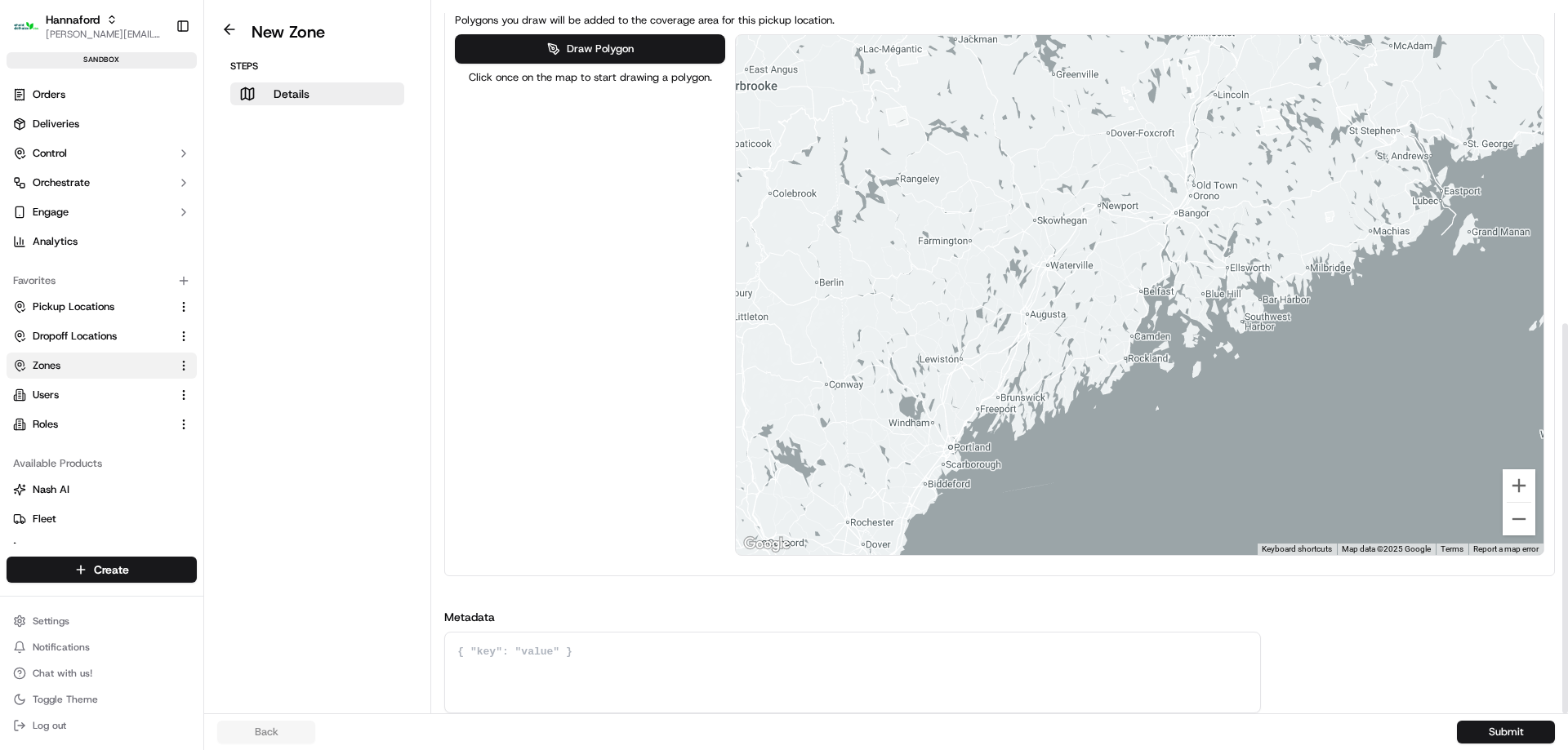
drag, startPoint x: 1292, startPoint y: 360, endPoint x: 1239, endPoint y: 314, distance: 70.2
click at [1238, 318] on div at bounding box center [1139, 295] width 807 height 520
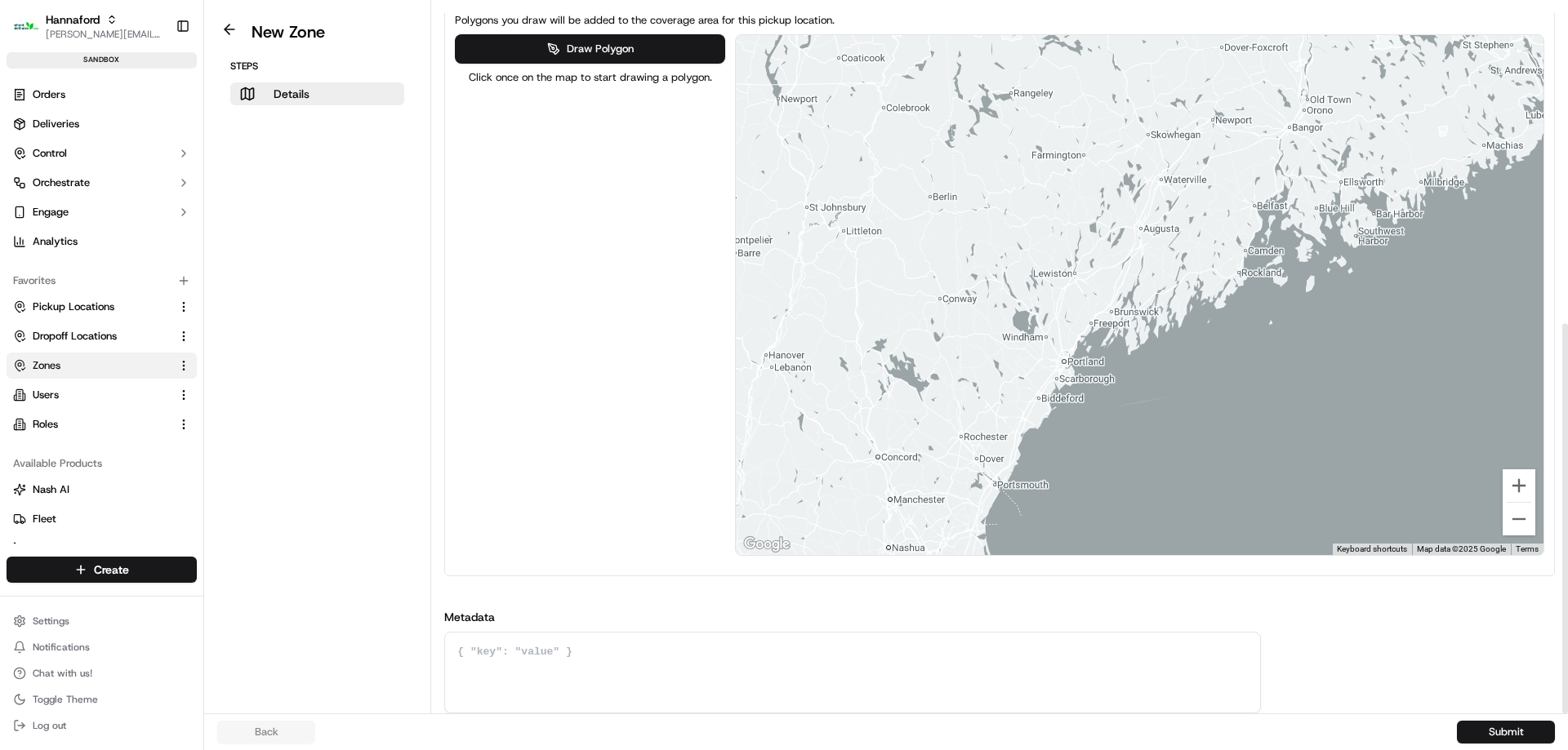
drag, startPoint x: 1186, startPoint y: 331, endPoint x: 1302, endPoint y: 244, distance: 145.0
click at [1302, 244] on div at bounding box center [1139, 295] width 807 height 520
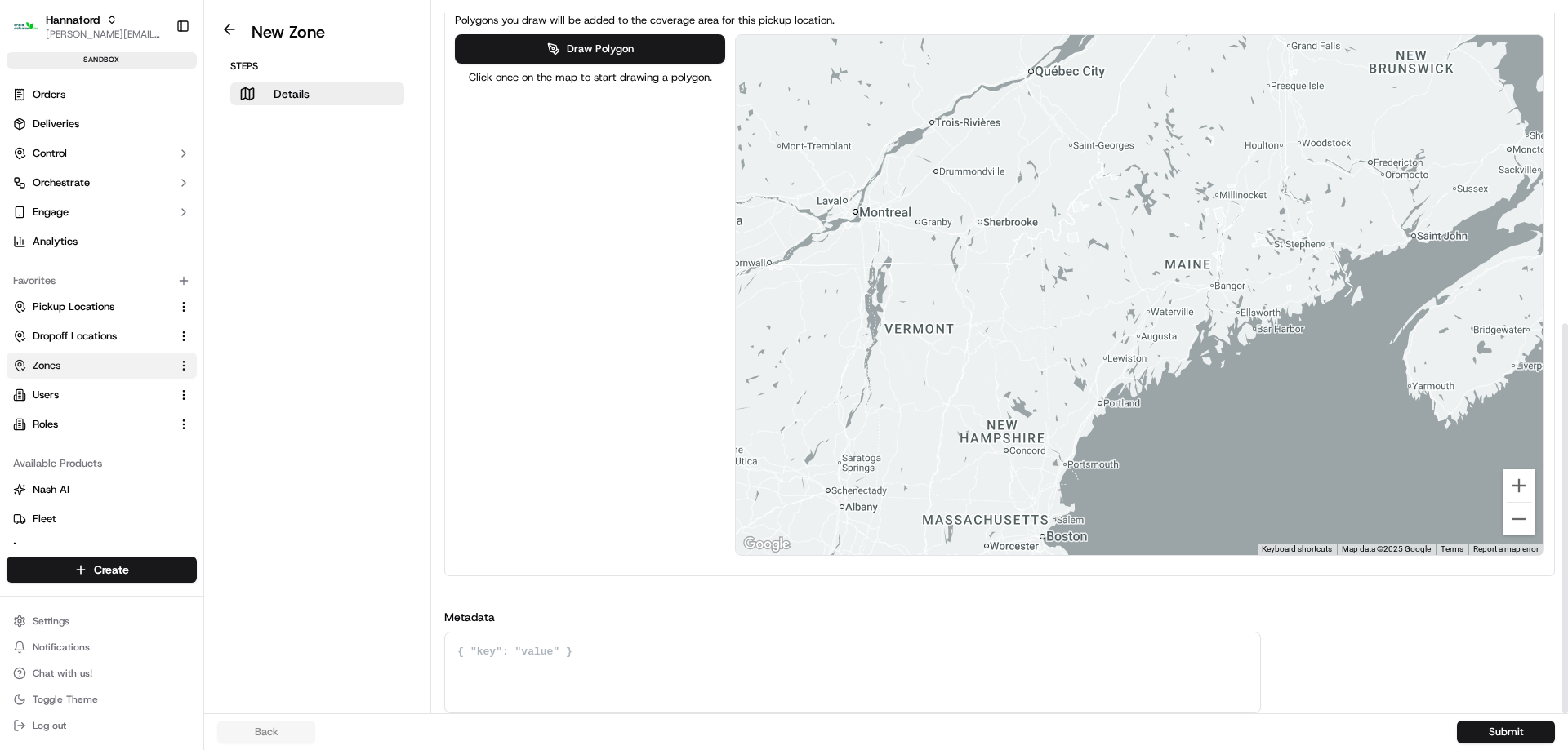
drag, startPoint x: 1235, startPoint y: 203, endPoint x: 1235, endPoint y: 227, distance: 24.0
click at [1235, 227] on div at bounding box center [1139, 295] width 807 height 520
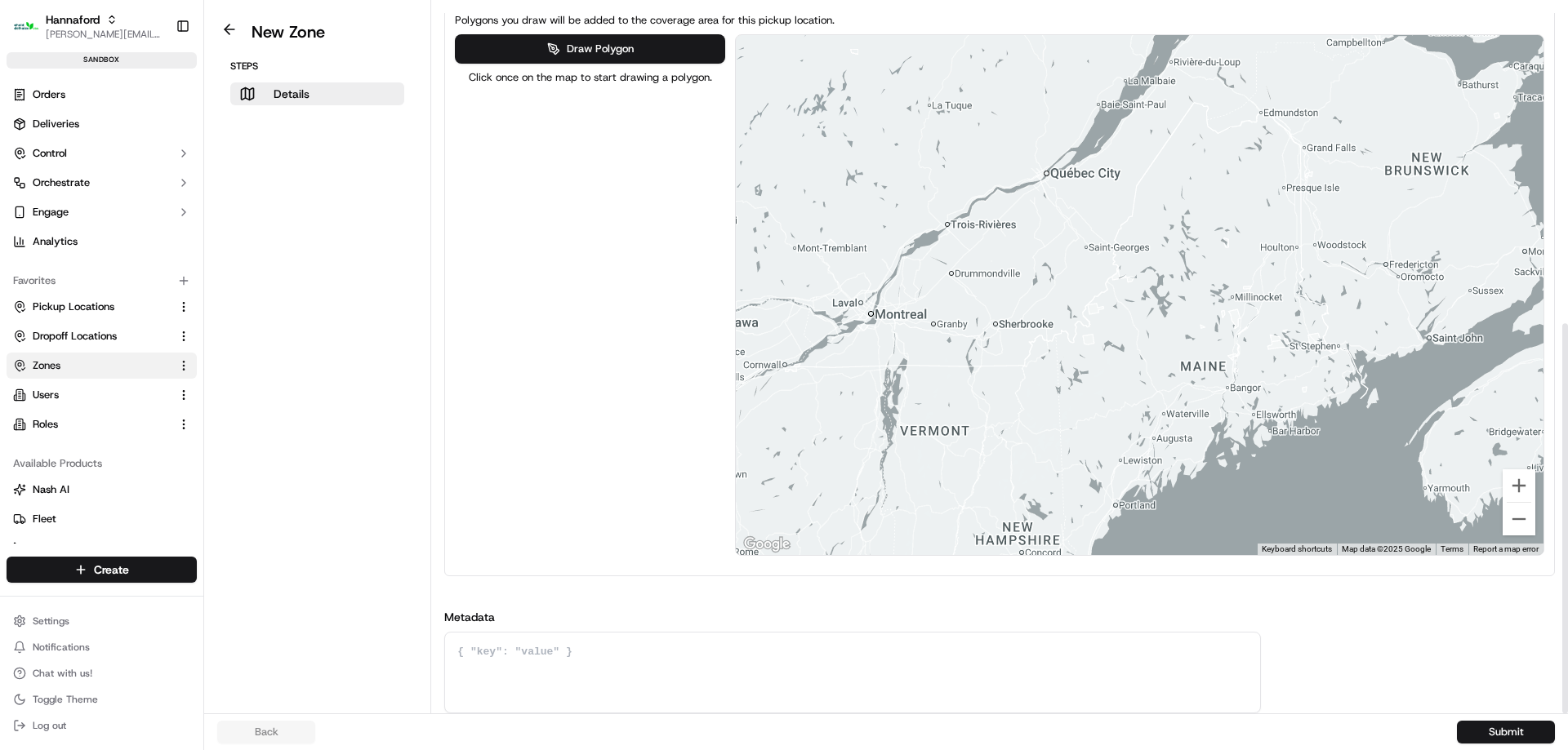
drag, startPoint x: 1179, startPoint y: 310, endPoint x: 1233, endPoint y: 250, distance: 80.7
click at [1233, 250] on div at bounding box center [1139, 295] width 807 height 520
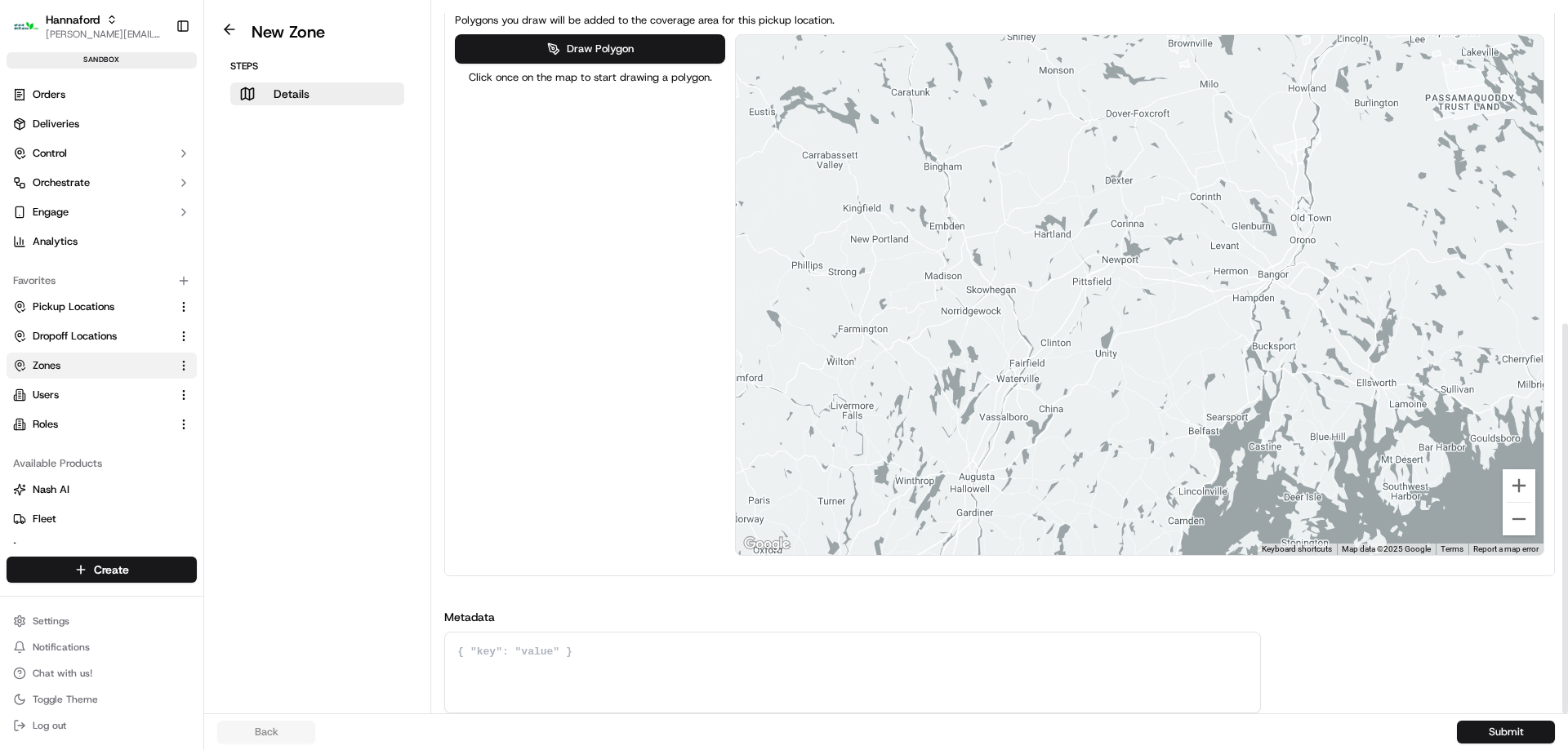
drag, startPoint x: 1172, startPoint y: 399, endPoint x: 1177, endPoint y: 362, distance: 37.3
click at [1177, 362] on div at bounding box center [1139, 295] width 807 height 520
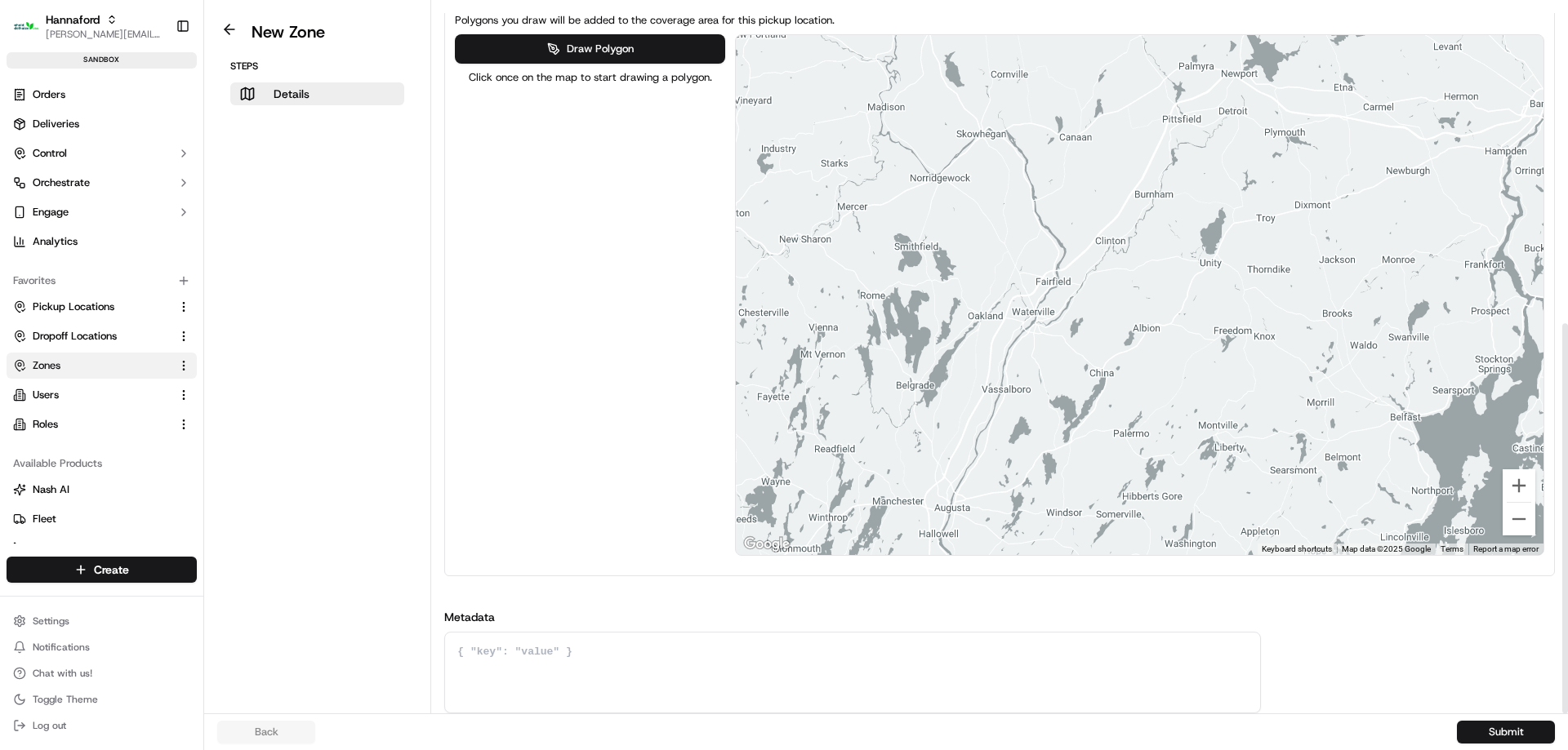
drag, startPoint x: 1170, startPoint y: 357, endPoint x: 1266, endPoint y: 352, distance: 96.1
click at [1271, 352] on div at bounding box center [1139, 295] width 807 height 520
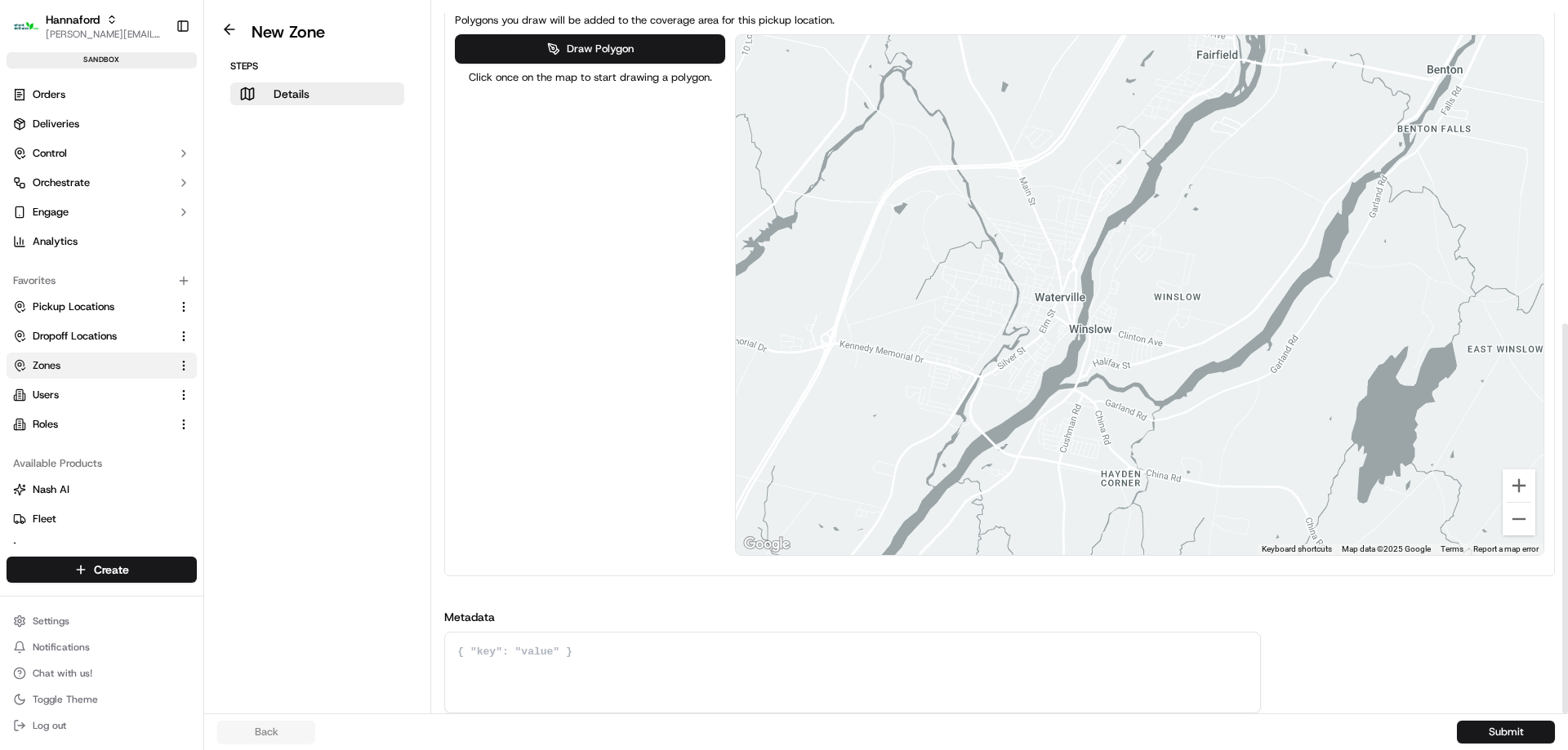
drag, startPoint x: 967, startPoint y: 410, endPoint x: 1020, endPoint y: 363, distance: 70.8
click at [1020, 363] on div at bounding box center [1139, 295] width 807 height 520
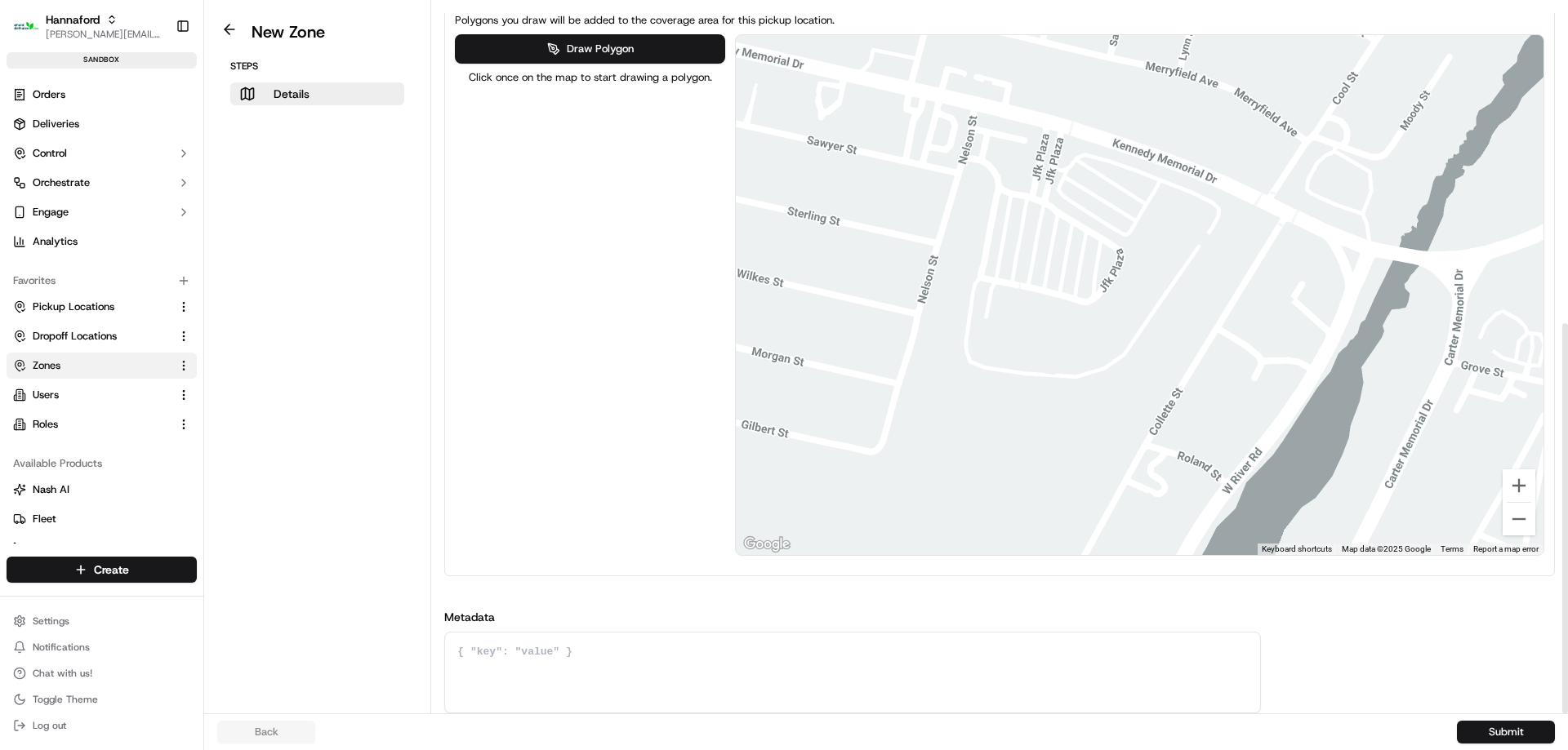
drag, startPoint x: 1158, startPoint y: 388, endPoint x: 1155, endPoint y: 281, distance: 107.0
click at [1155, 281] on div at bounding box center [1139, 295] width 807 height 520
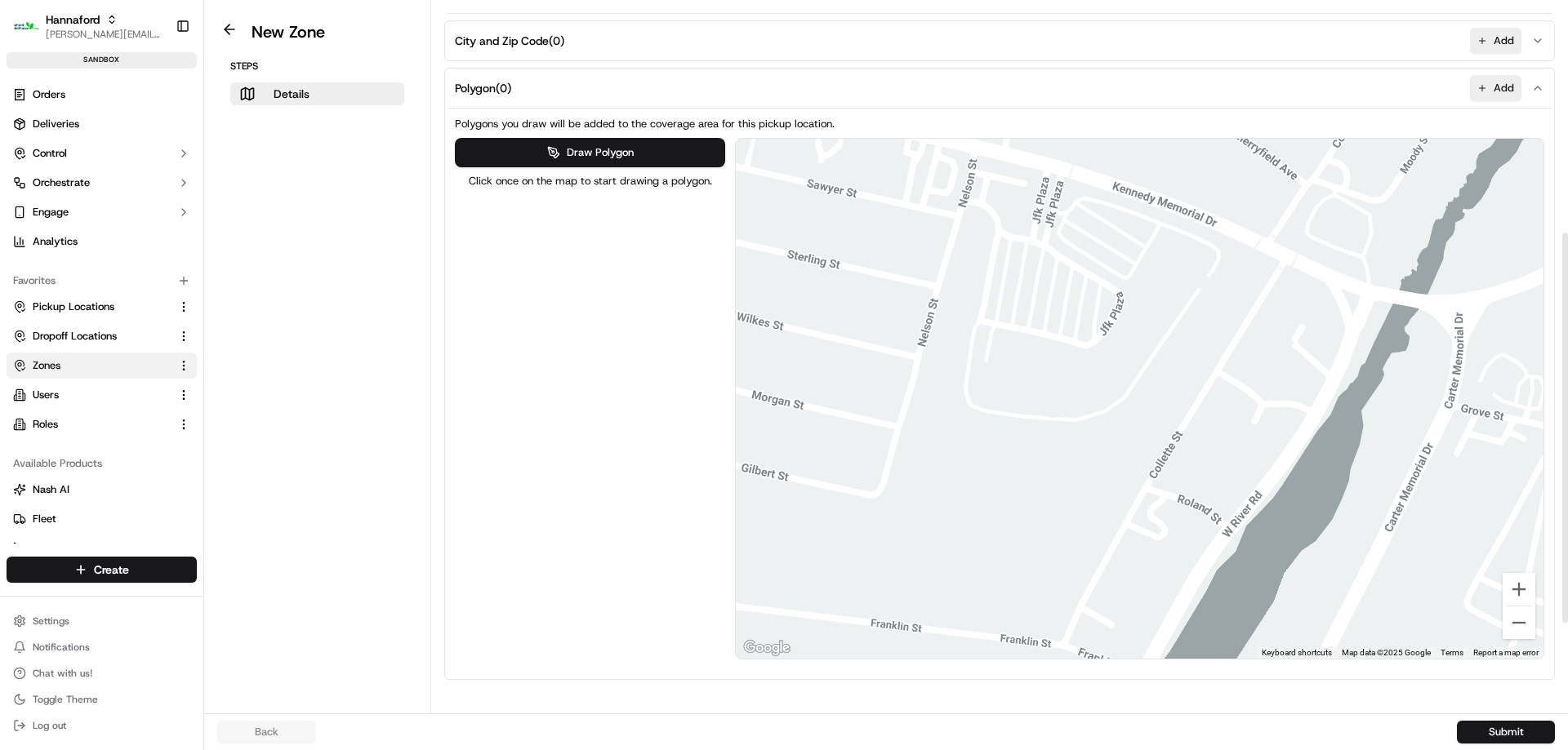
scroll to position [418, 0]
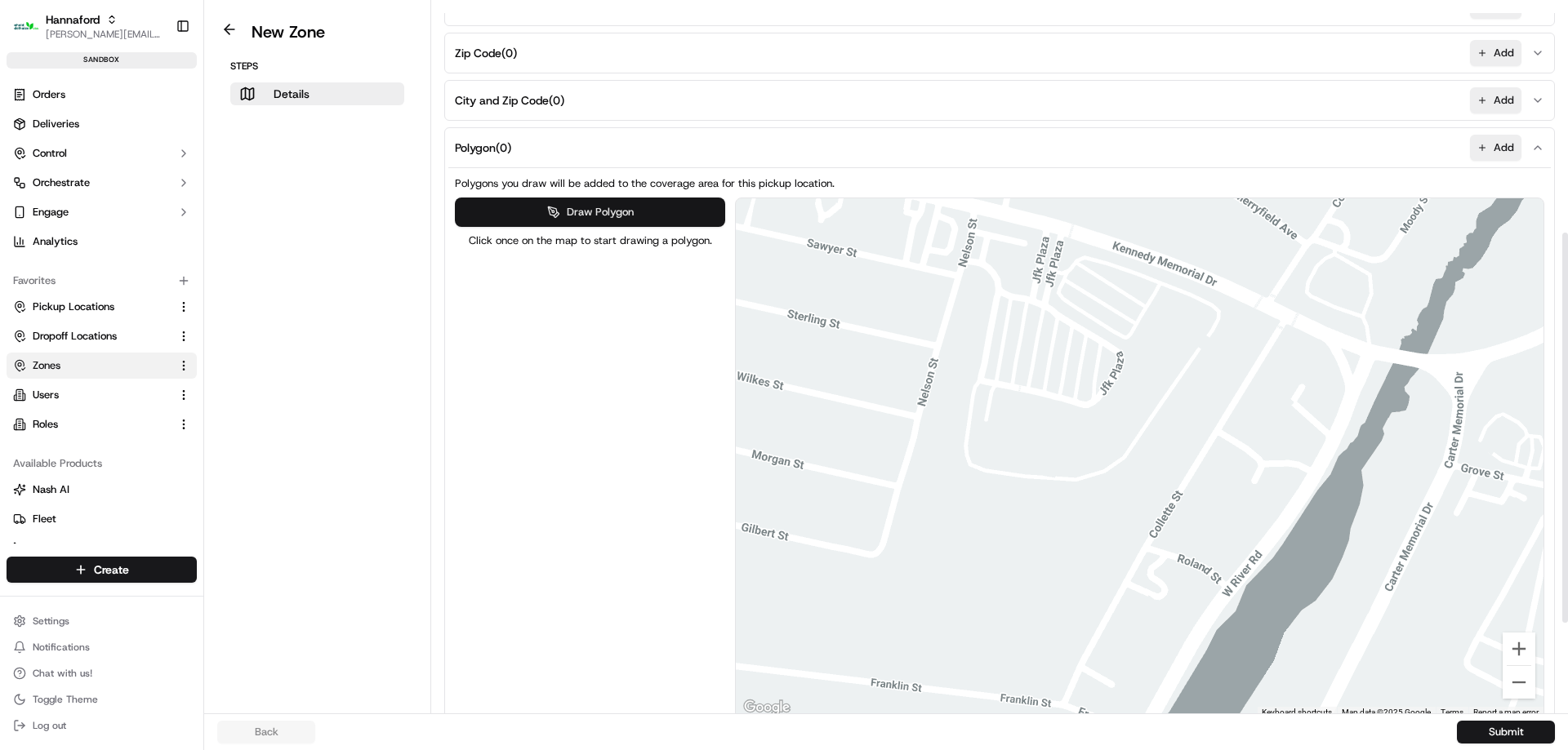
click at [595, 211] on button "Draw Polygon" at bounding box center [590, 212] width 270 height 29
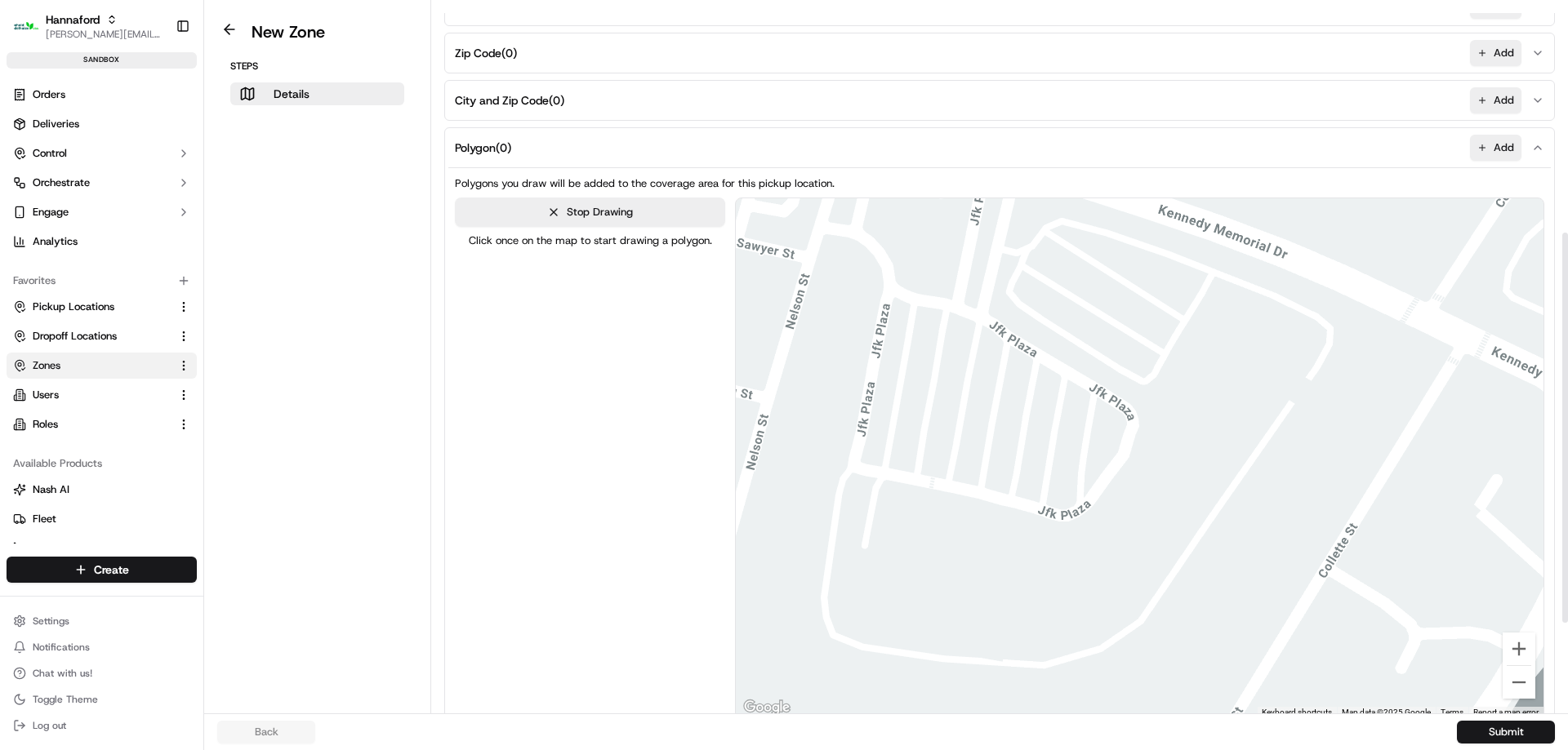
click at [1111, 265] on div at bounding box center [1139, 459] width 807 height 520
click at [1079, 308] on div at bounding box center [1139, 459] width 807 height 520
click at [1119, 342] on div at bounding box center [1139, 459] width 807 height 520
click at [1165, 283] on div at bounding box center [1139, 459] width 807 height 520
click at [1163, 277] on div at bounding box center [1139, 459] width 807 height 520
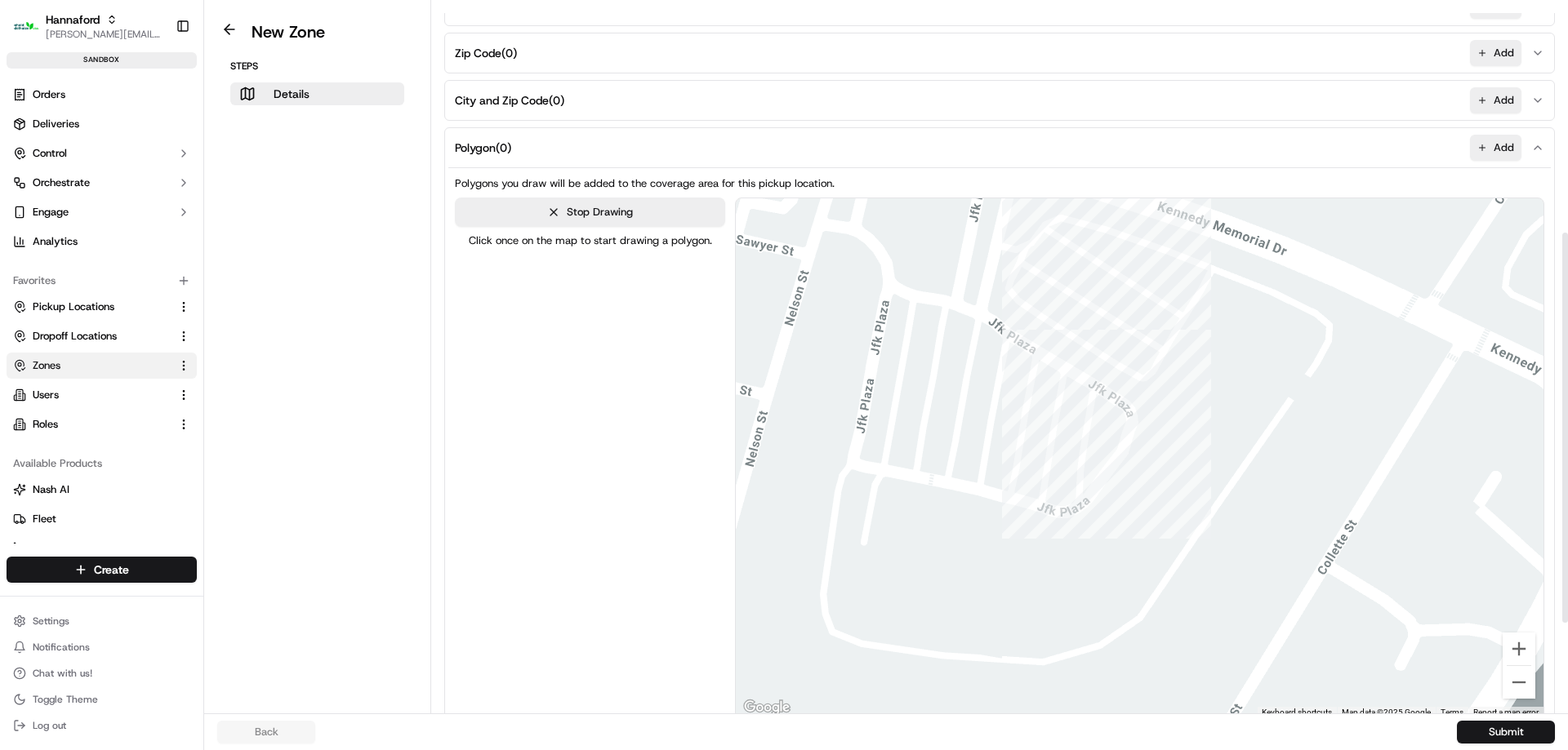
click at [1115, 254] on div at bounding box center [1139, 459] width 807 height 520
click at [1110, 261] on div at bounding box center [1139, 459] width 807 height 520
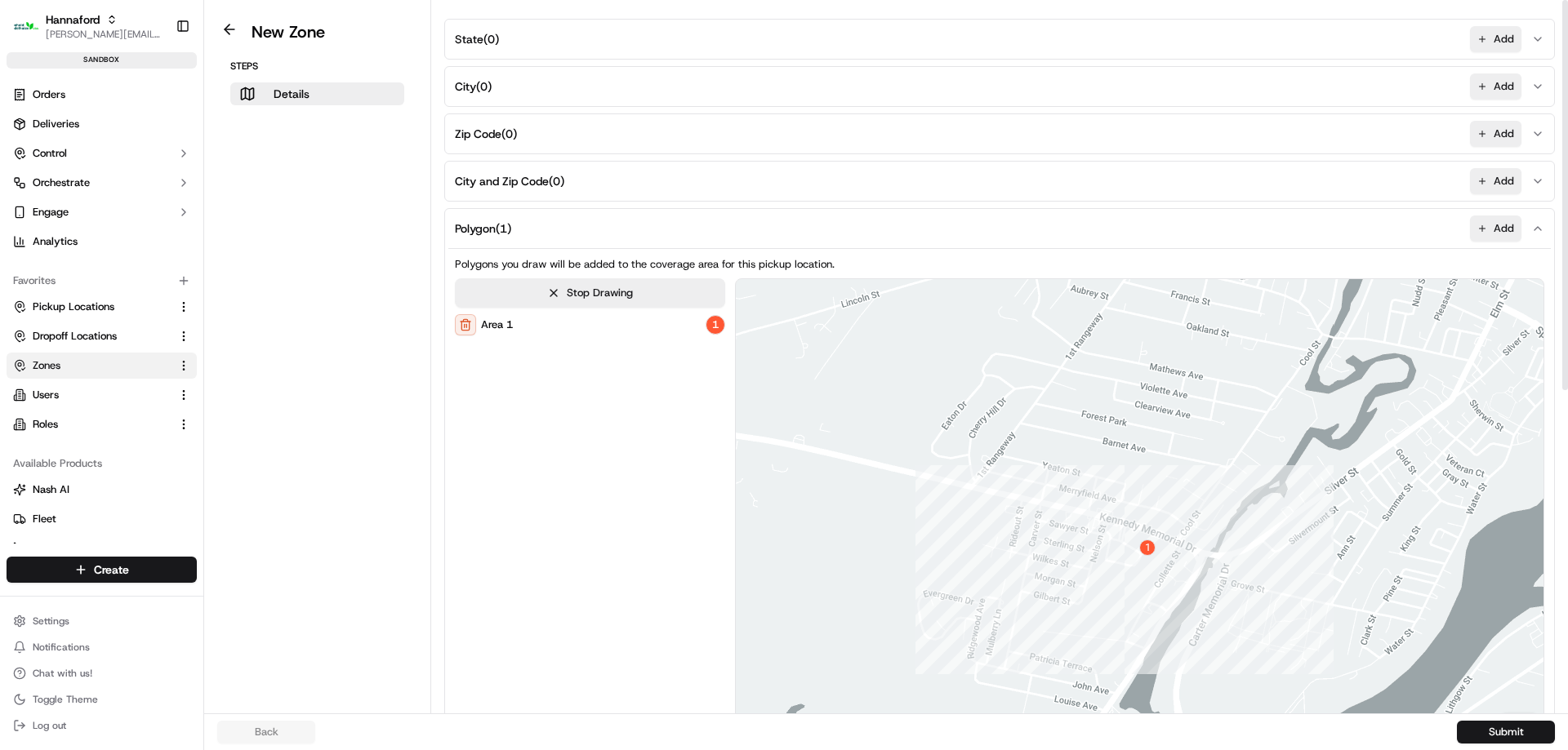
scroll to position [581, 0]
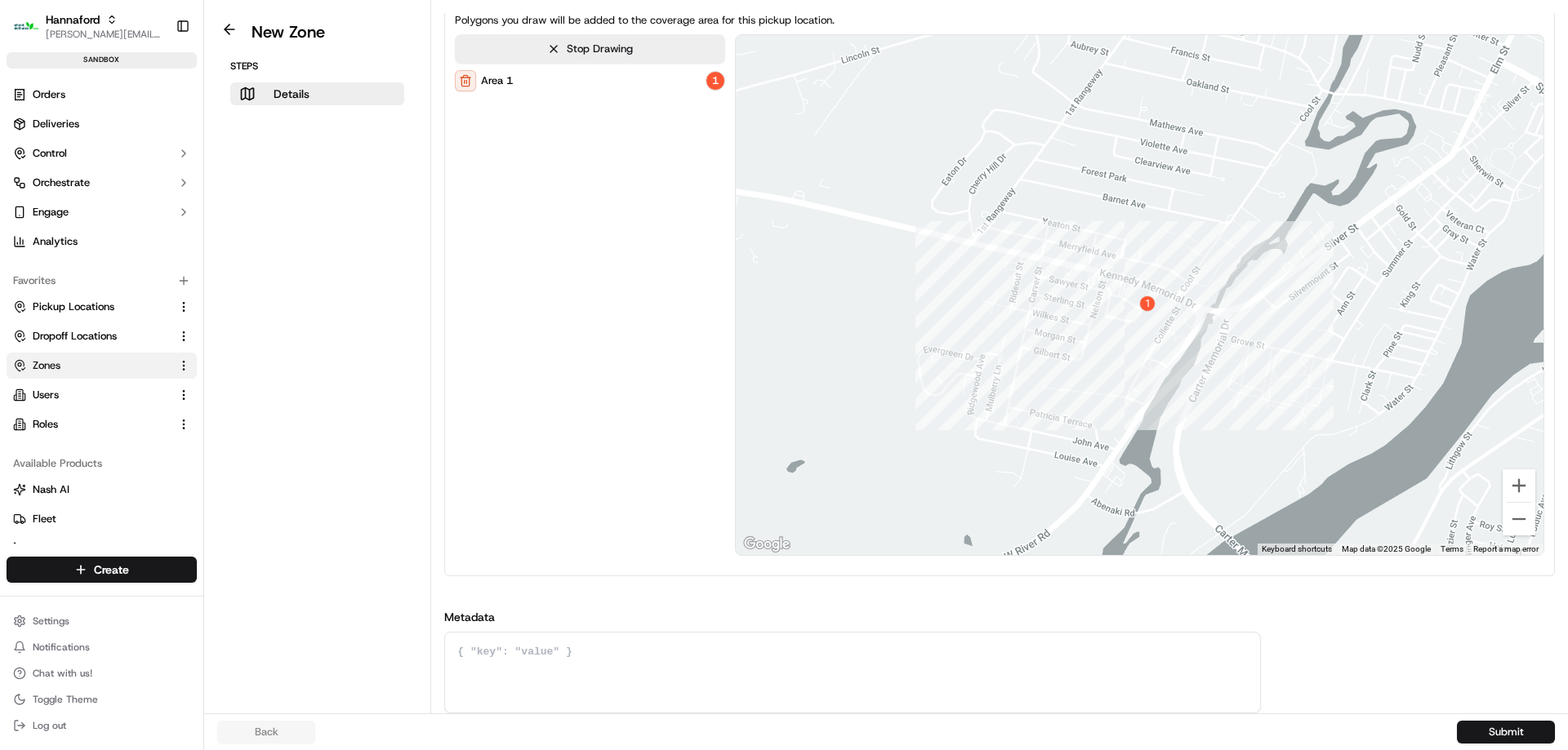
click at [1501, 743] on div "Back Submit" at bounding box center [886, 732] width 1364 height 37
click at [1501, 734] on button "Submit" at bounding box center [1505, 732] width 98 height 23
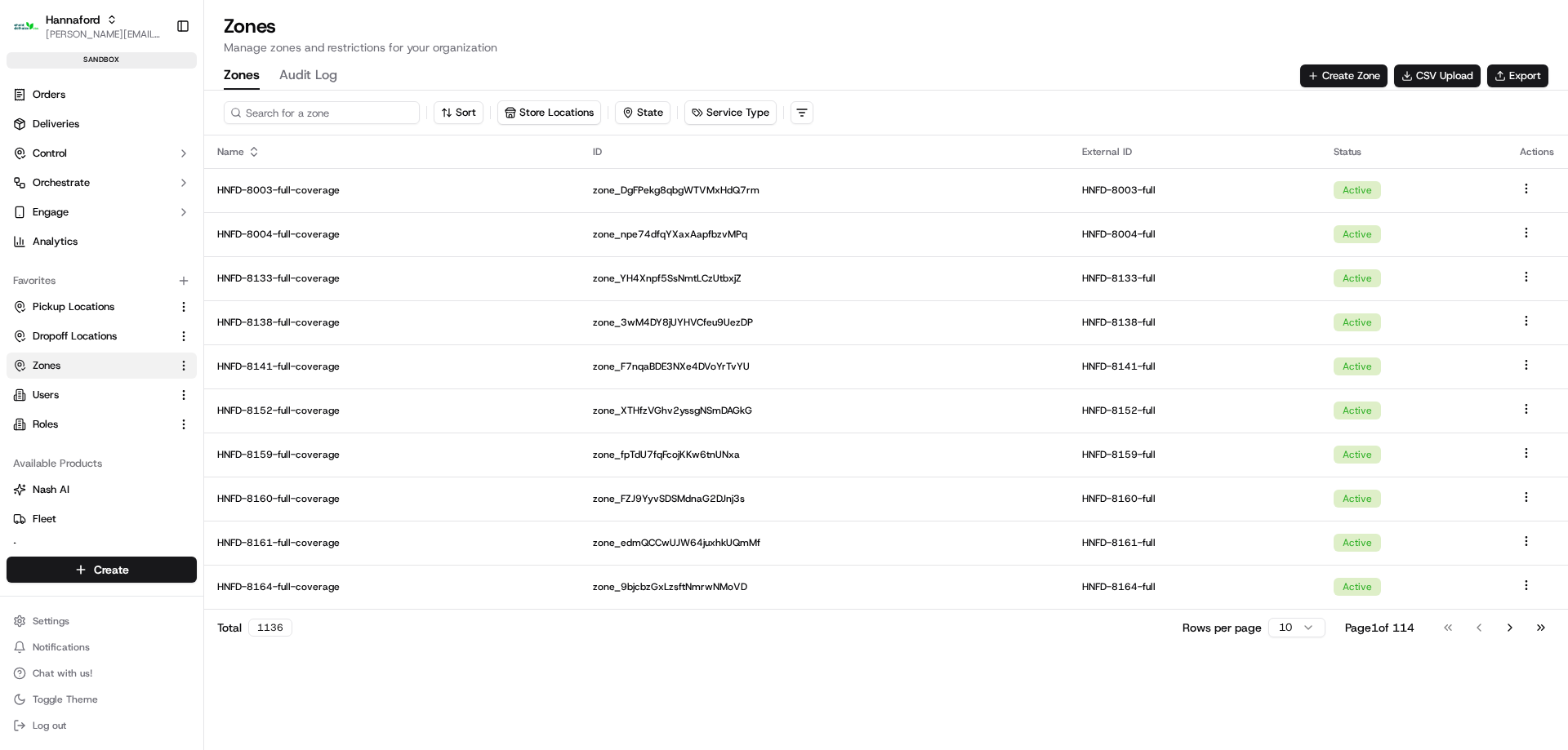
click at [258, 113] on input at bounding box center [322, 112] width 196 height 23
paste input "HFND-8238-Geofence-Waiting"
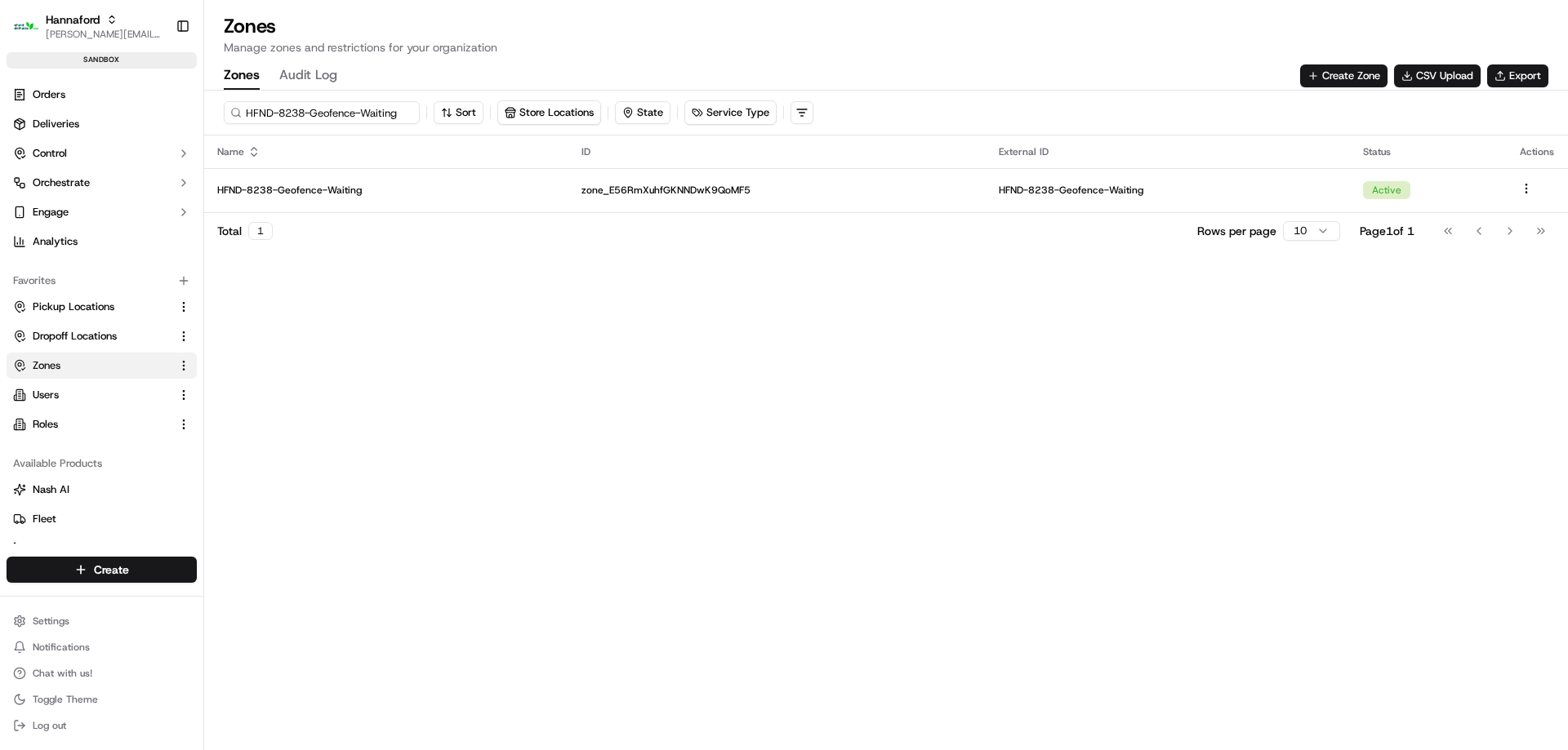
click at [309, 112] on input "HFND-8238-Geofence-Waiting" at bounding box center [322, 112] width 196 height 23
drag, startPoint x: 405, startPoint y: 110, endPoint x: 302, endPoint y: 112, distance: 103.0
click at [302, 112] on input "HFND-8238-Geofence-Waiting" at bounding box center [322, 112] width 196 height 23
type input "HFND-8239"
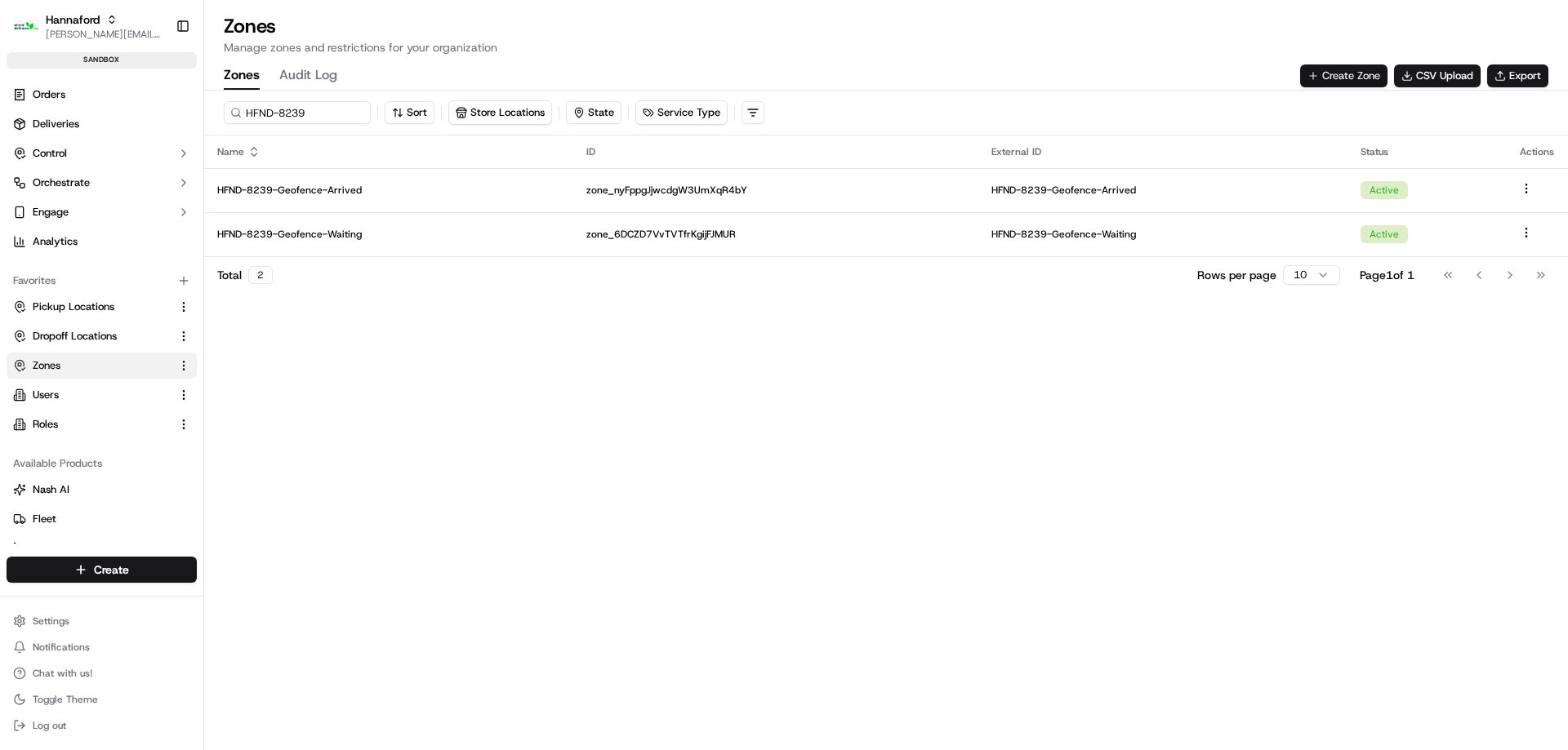
click at [1322, 71] on button "Create Zone" at bounding box center [1344, 75] width 87 height 23
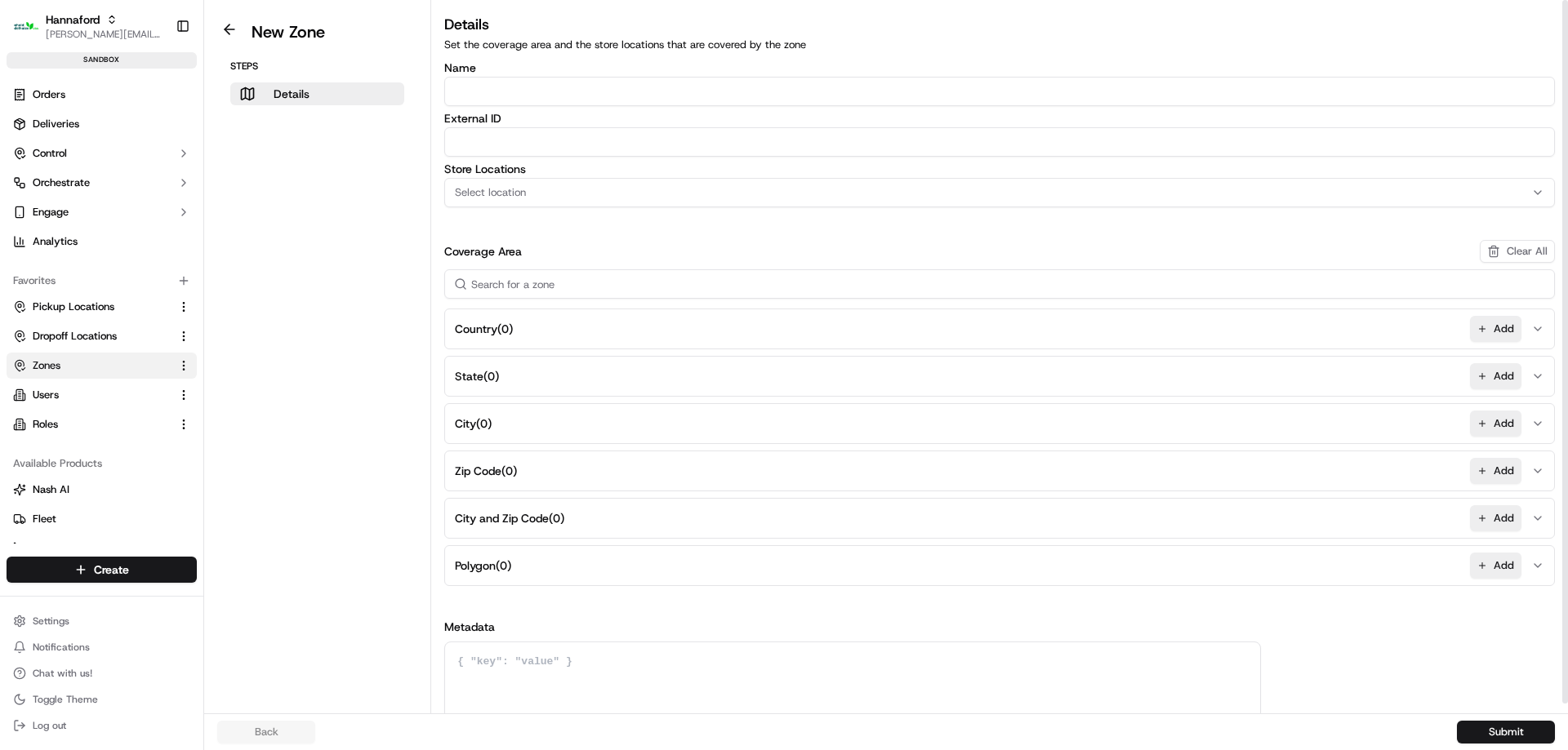
click at [607, 93] on input "Name" at bounding box center [999, 91] width 1111 height 29
paste input "HFND-8238-Geofence-Waiting"
click at [517, 92] on input "HFND-8238-Geofence-Waiting" at bounding box center [999, 91] width 1111 height 29
type input "HFND-8241-Geofence-Waiting"
click at [616, 153] on input "External ID" at bounding box center [999, 141] width 1111 height 29
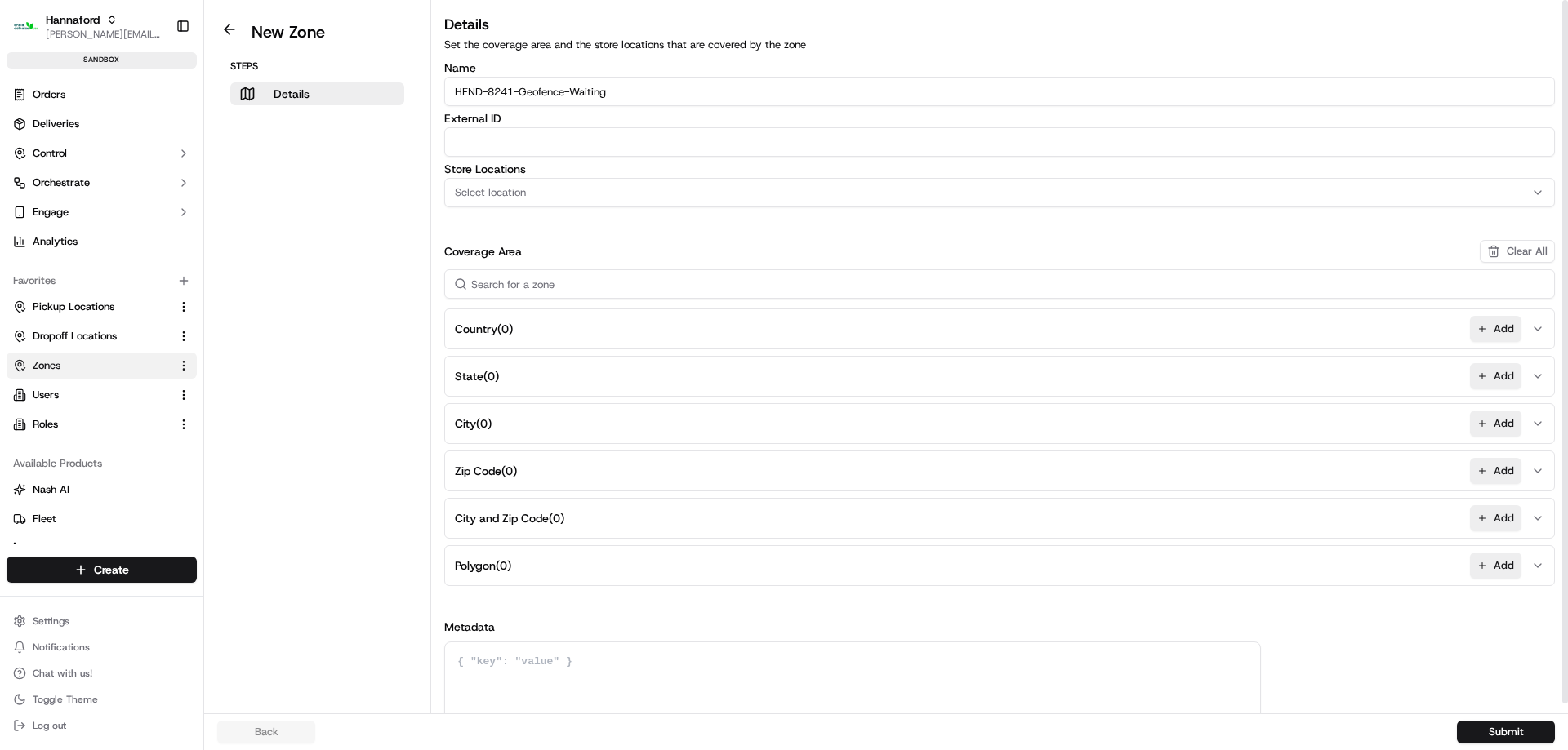
paste input "HFND-8241-Geofence-Waiting"
type input "HFND-8241-Geofence-Waiting"
click at [601, 187] on div "Select location" at bounding box center [999, 193] width 1102 height 15
type input "8241"
click at [611, 257] on span "Hannaford-8241 (HNFD-8241)" at bounding box center [572, 257] width 201 height 15
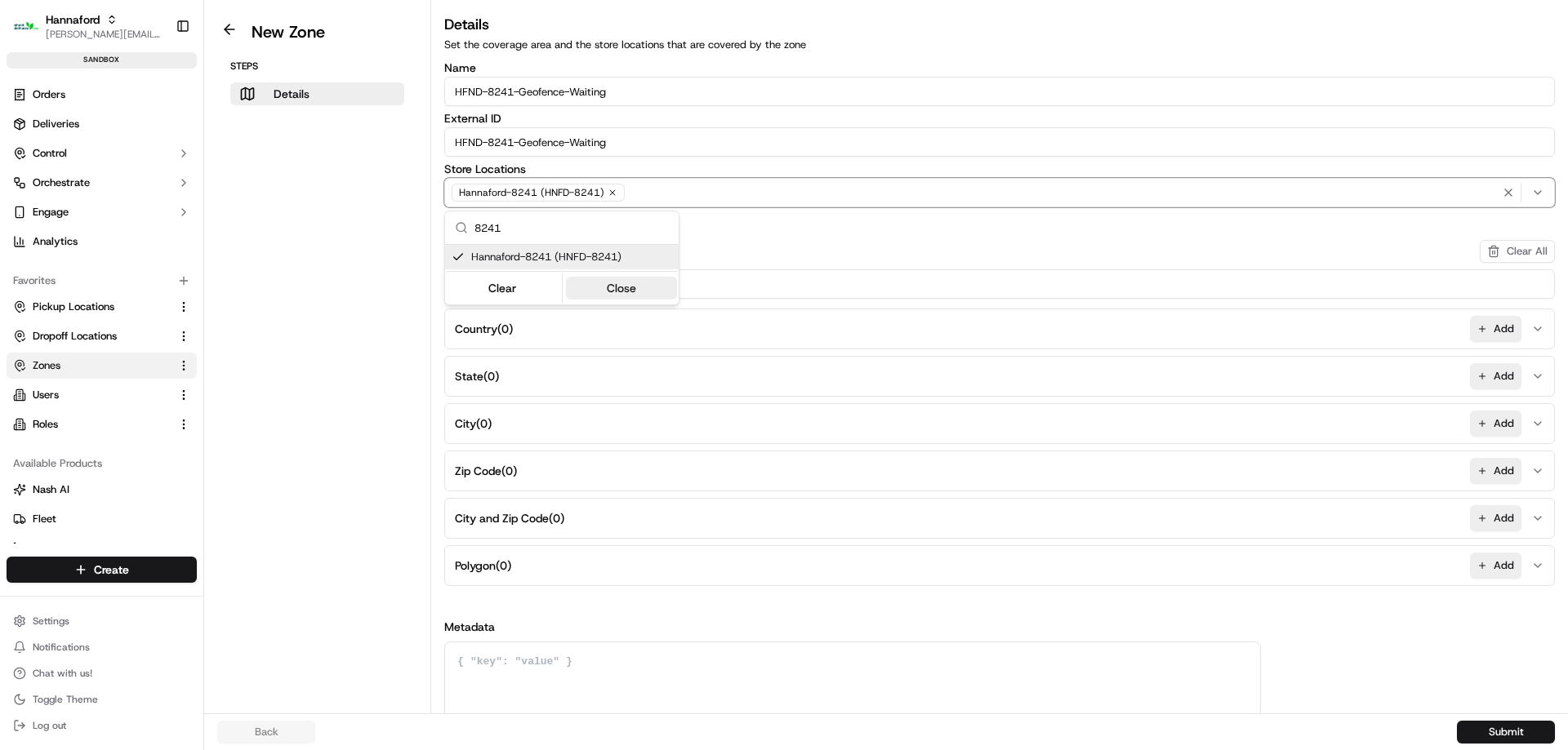
click at [610, 286] on button "Close" at bounding box center [622, 287] width 112 height 23
click at [1482, 572] on button "Add" at bounding box center [1495, 565] width 51 height 26
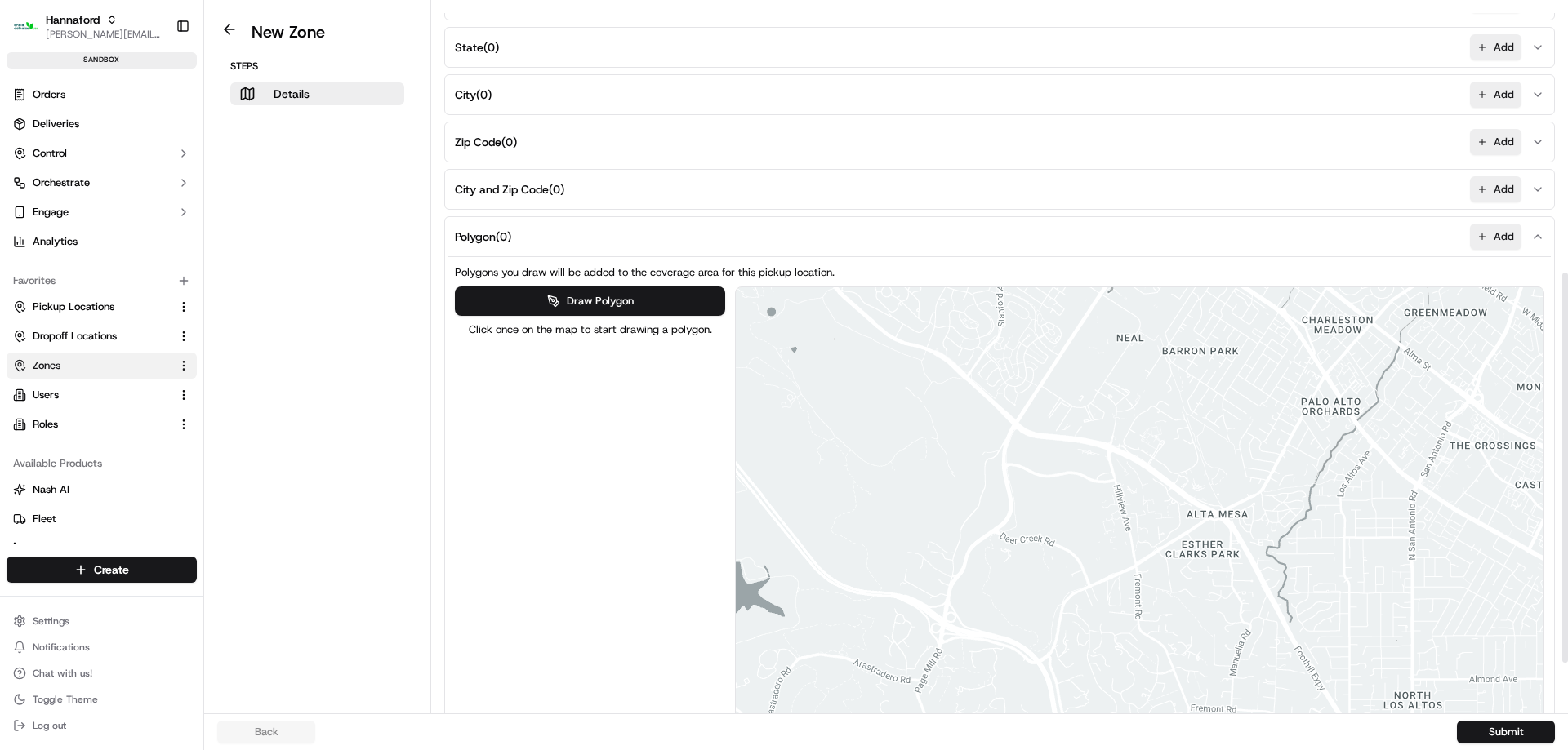
scroll to position [571, 0]
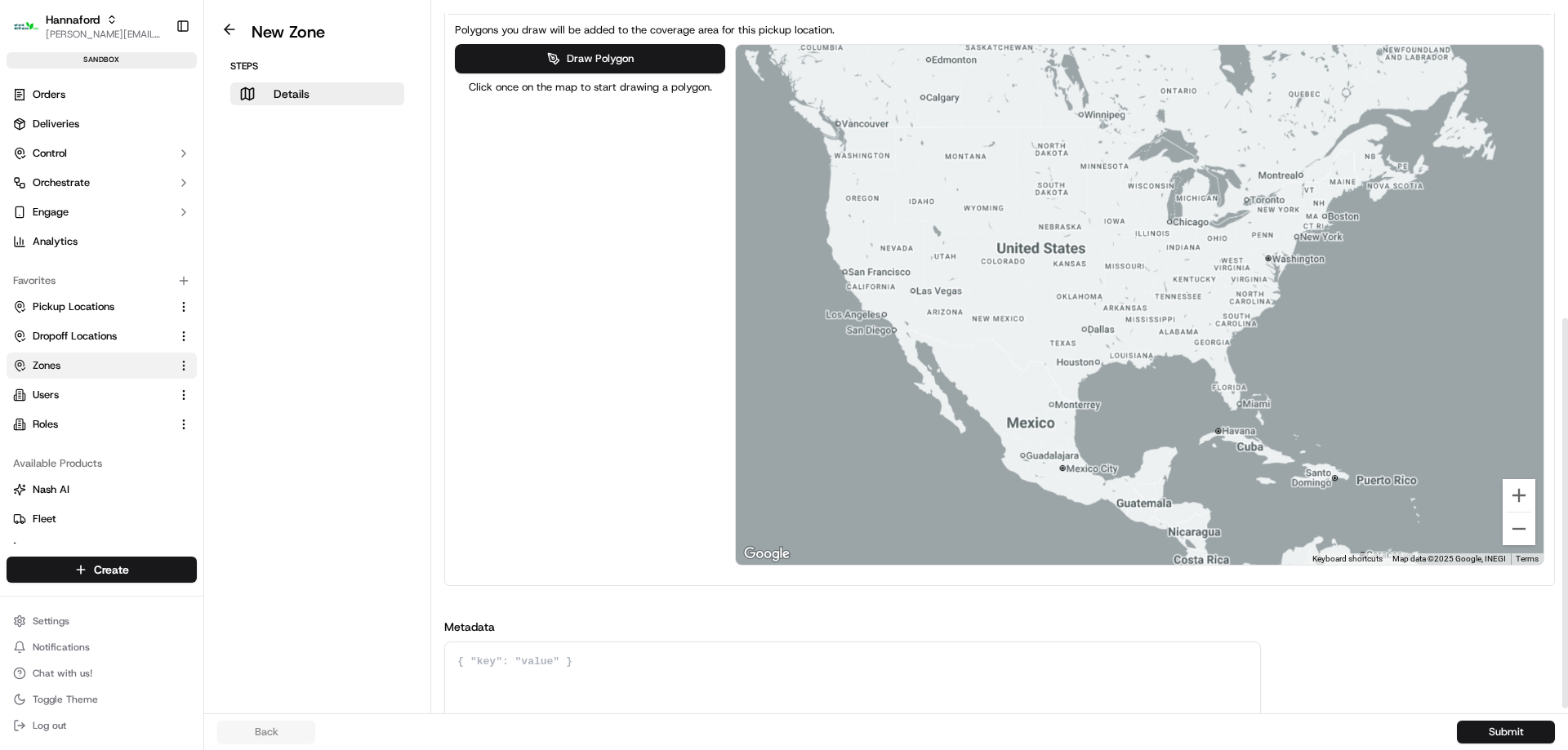
drag, startPoint x: 1306, startPoint y: 232, endPoint x: 1118, endPoint y: 229, distance: 188.0
click at [1118, 229] on div at bounding box center [1139, 305] width 807 height 520
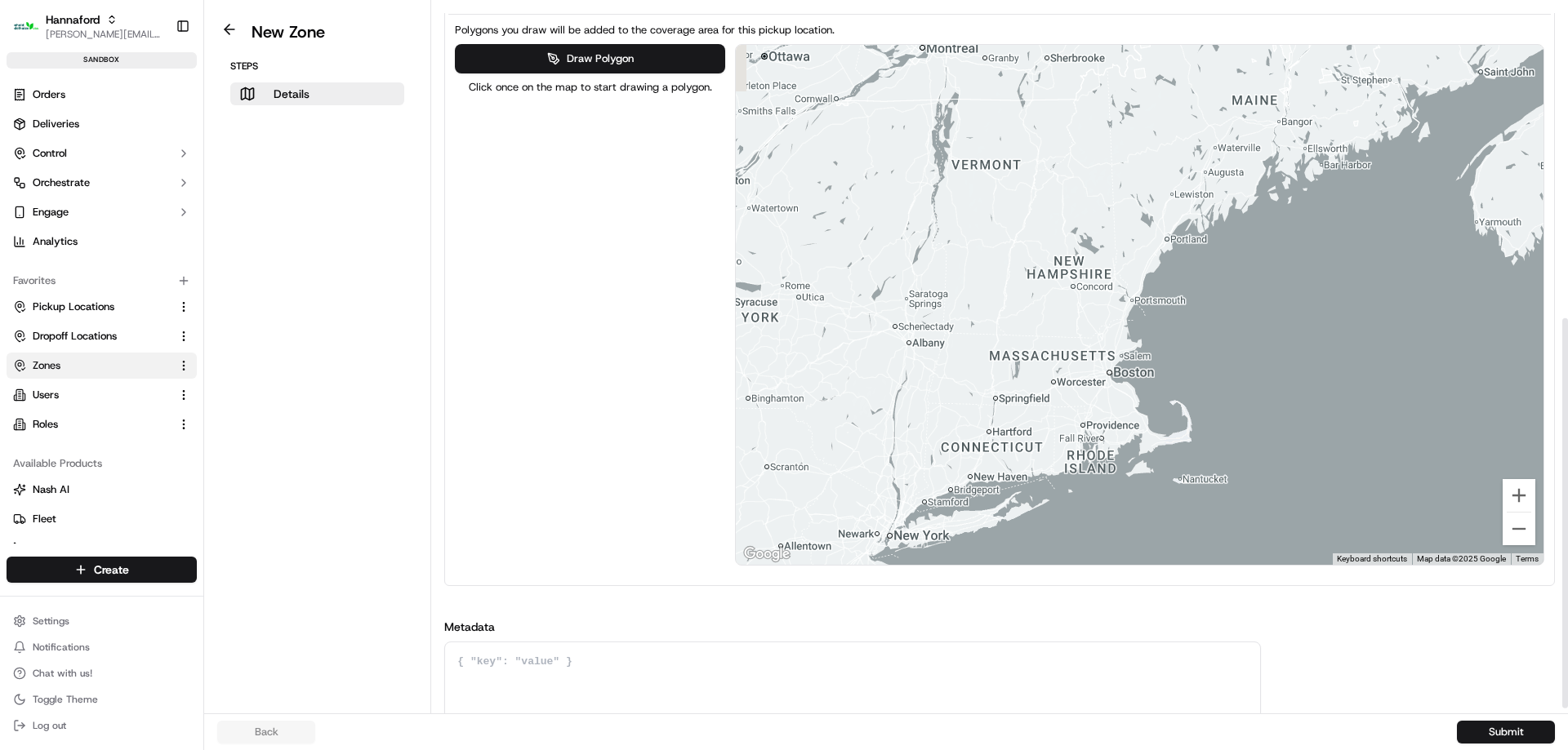
drag, startPoint x: 1179, startPoint y: 309, endPoint x: 1169, endPoint y: 334, distance: 26.9
click at [1169, 334] on div at bounding box center [1139, 305] width 807 height 520
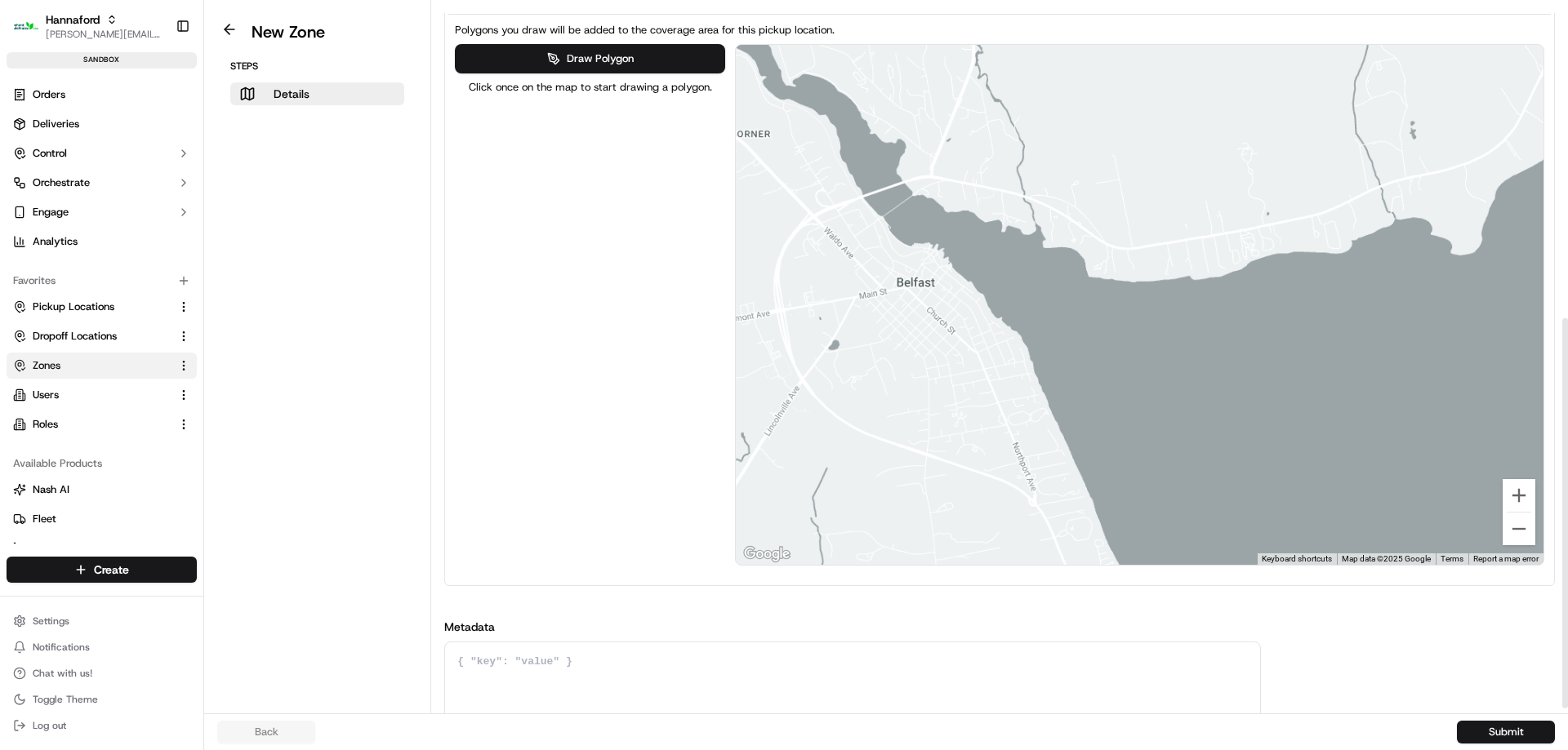
drag, startPoint x: 1060, startPoint y: 213, endPoint x: 1217, endPoint y: 332, distance: 197.0
click at [1208, 332] on div at bounding box center [1139, 305] width 807 height 520
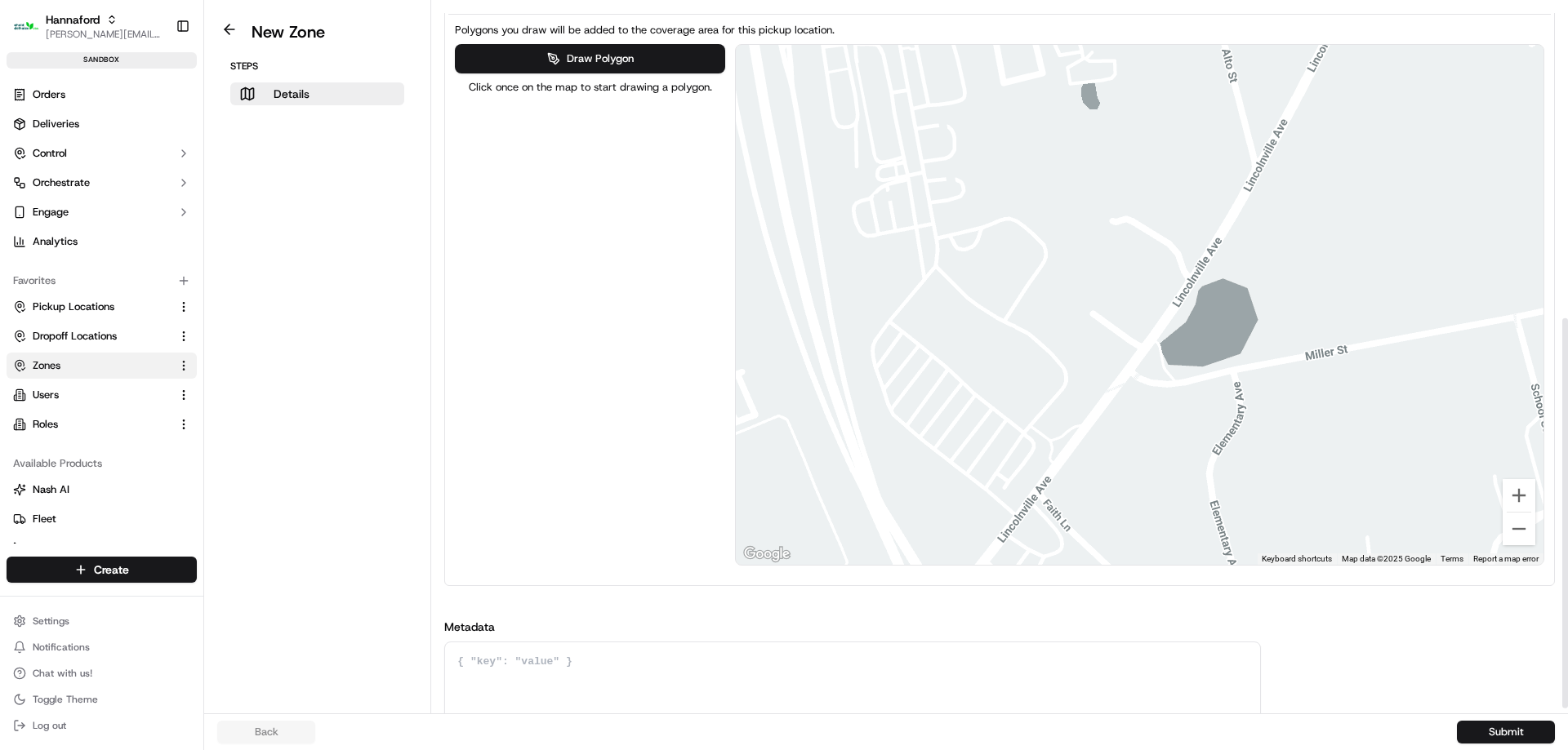
drag, startPoint x: 900, startPoint y: 490, endPoint x: 989, endPoint y: 414, distance: 117.0
click at [995, 424] on div at bounding box center [1139, 305] width 807 height 520
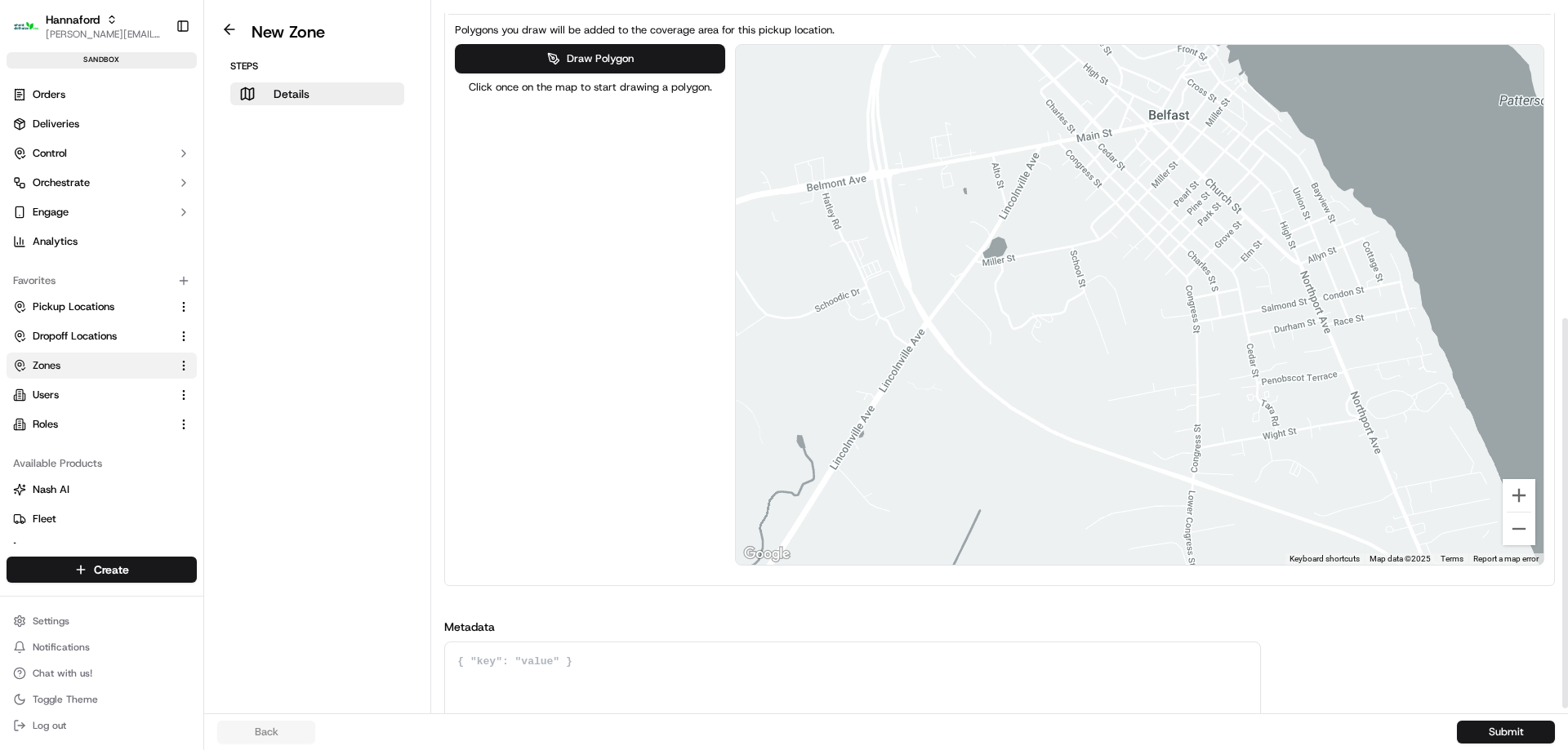
drag, startPoint x: 1018, startPoint y: 311, endPoint x: 951, endPoint y: 230, distance: 105.1
click at [952, 230] on div at bounding box center [1139, 305] width 807 height 520
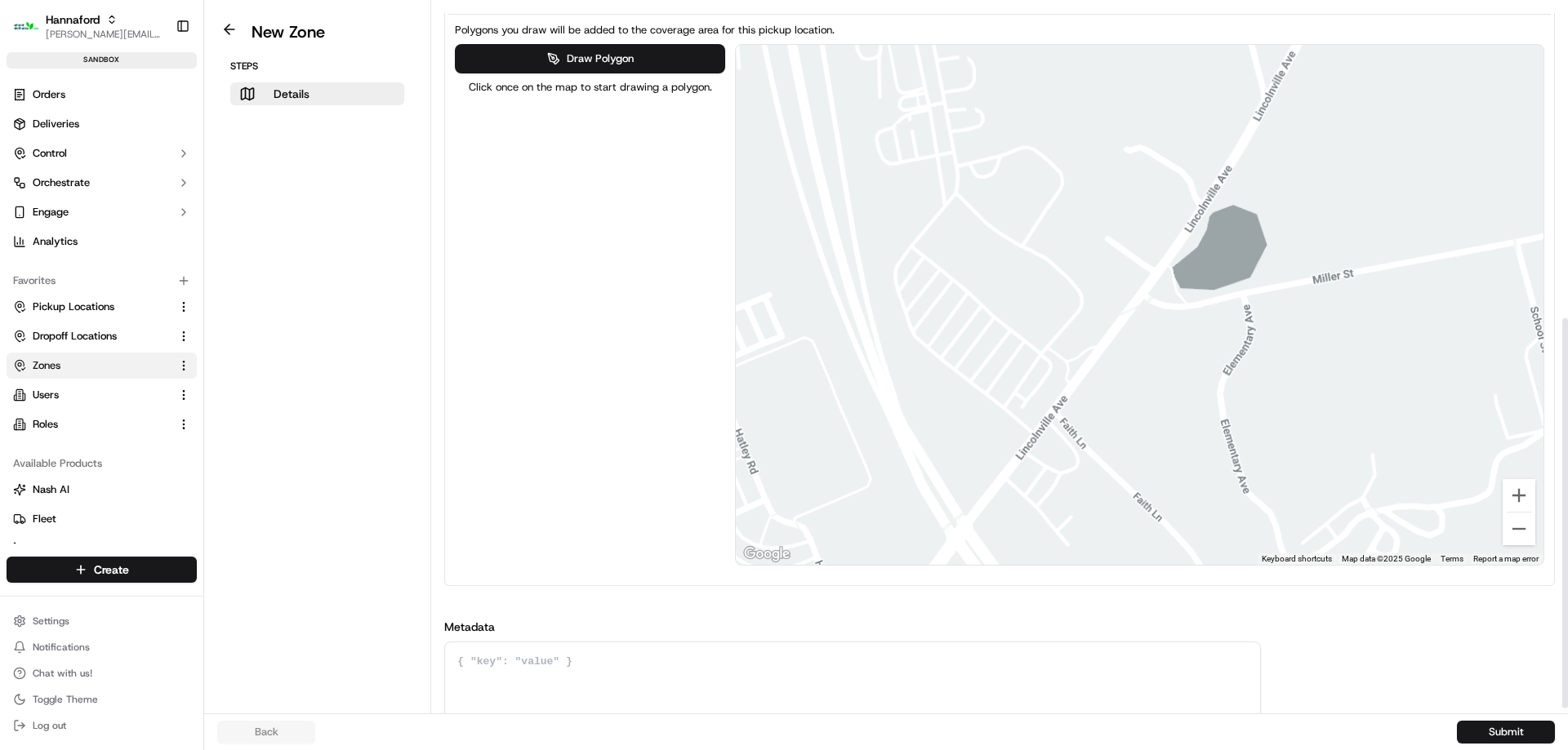
drag, startPoint x: 927, startPoint y: 222, endPoint x: 977, endPoint y: 285, distance: 80.4
click at [977, 285] on div at bounding box center [1139, 305] width 807 height 520
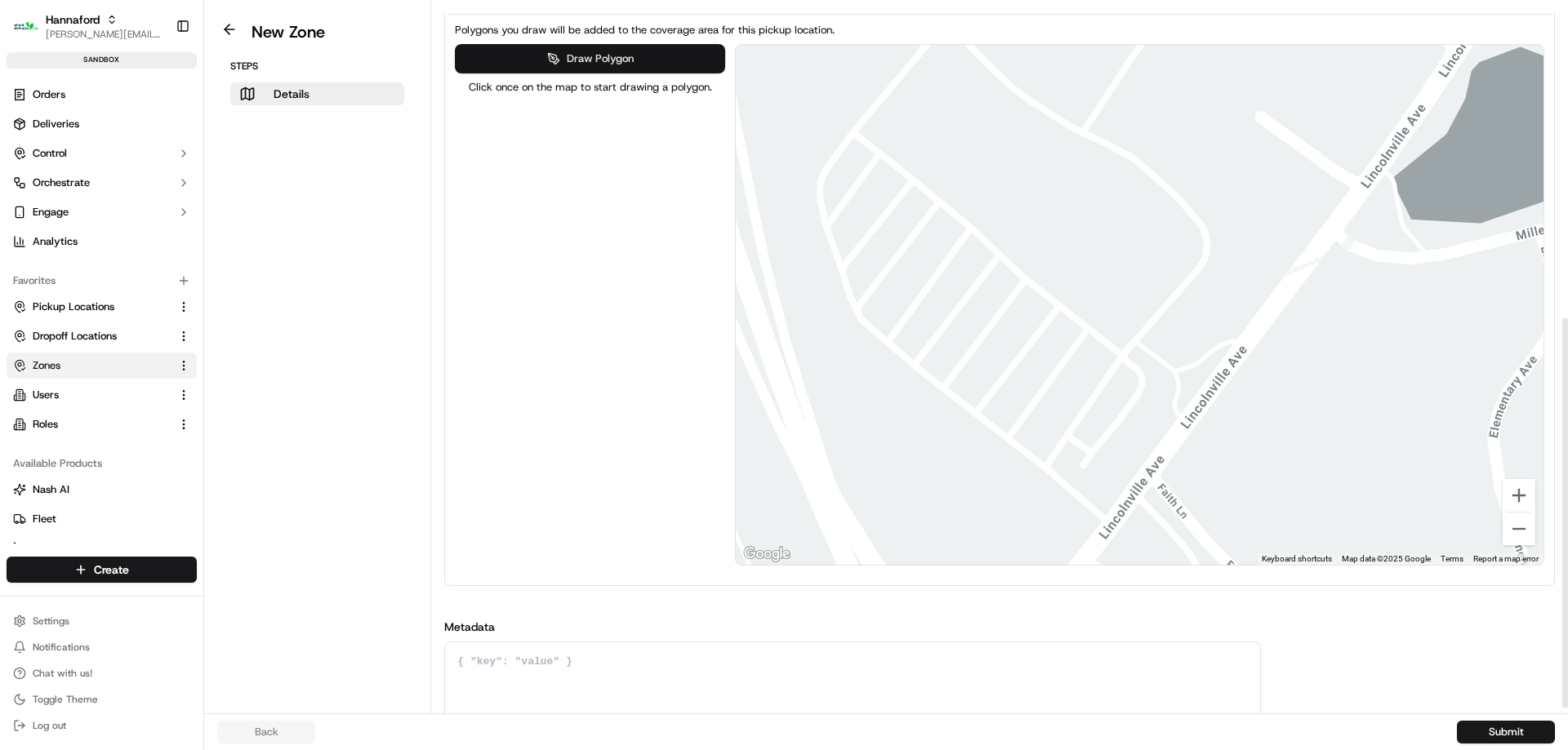
click at [560, 55] on button "Draw Polygon" at bounding box center [590, 59] width 270 height 29
click at [1135, 361] on div at bounding box center [1138, 305] width 807 height 520
click at [1046, 482] on div at bounding box center [1138, 305] width 807 height 520
click at [869, 347] on div at bounding box center [1138, 305] width 807 height 520
click at [969, 212] on div at bounding box center [1138, 305] width 807 height 520
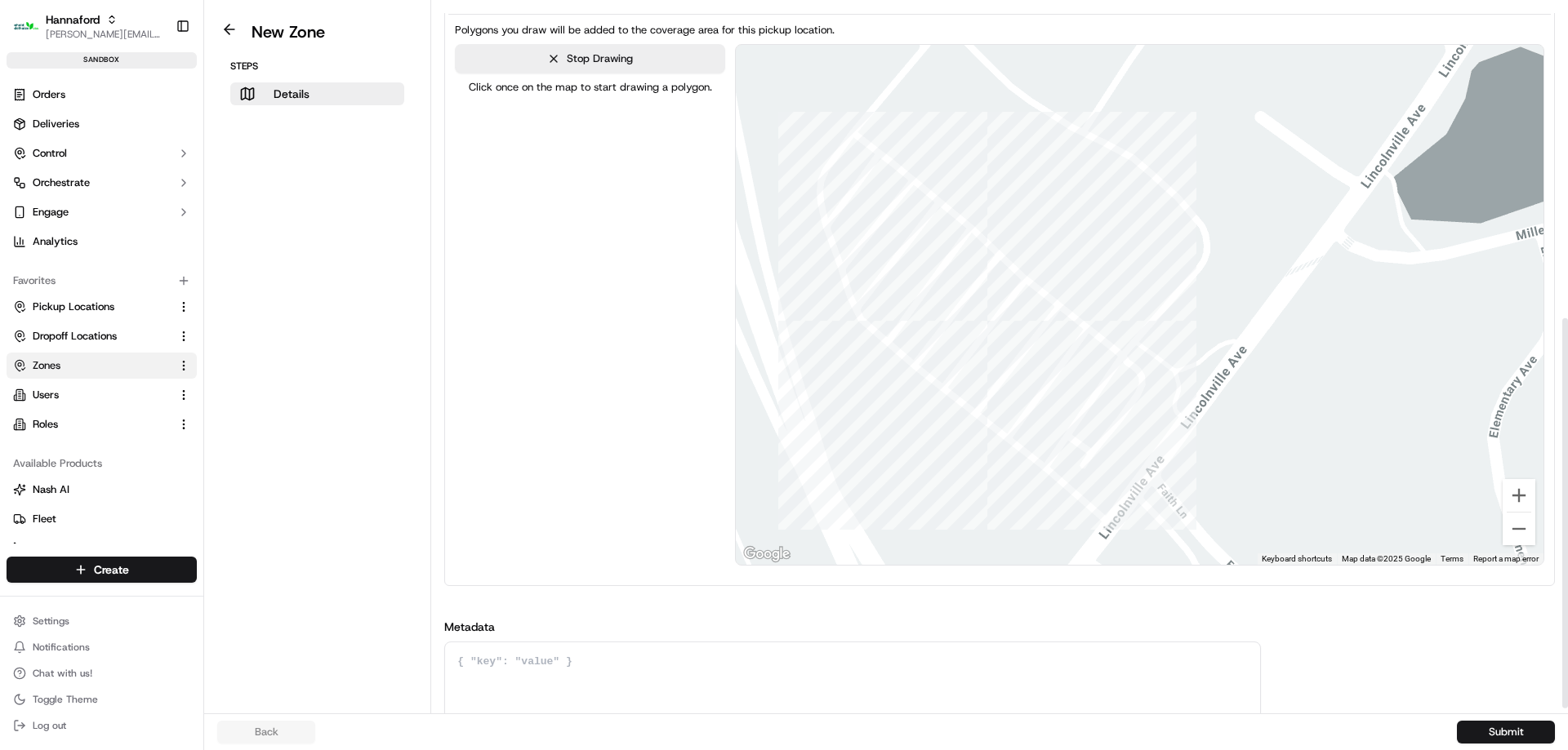
click at [1137, 358] on div at bounding box center [1138, 305] width 807 height 520
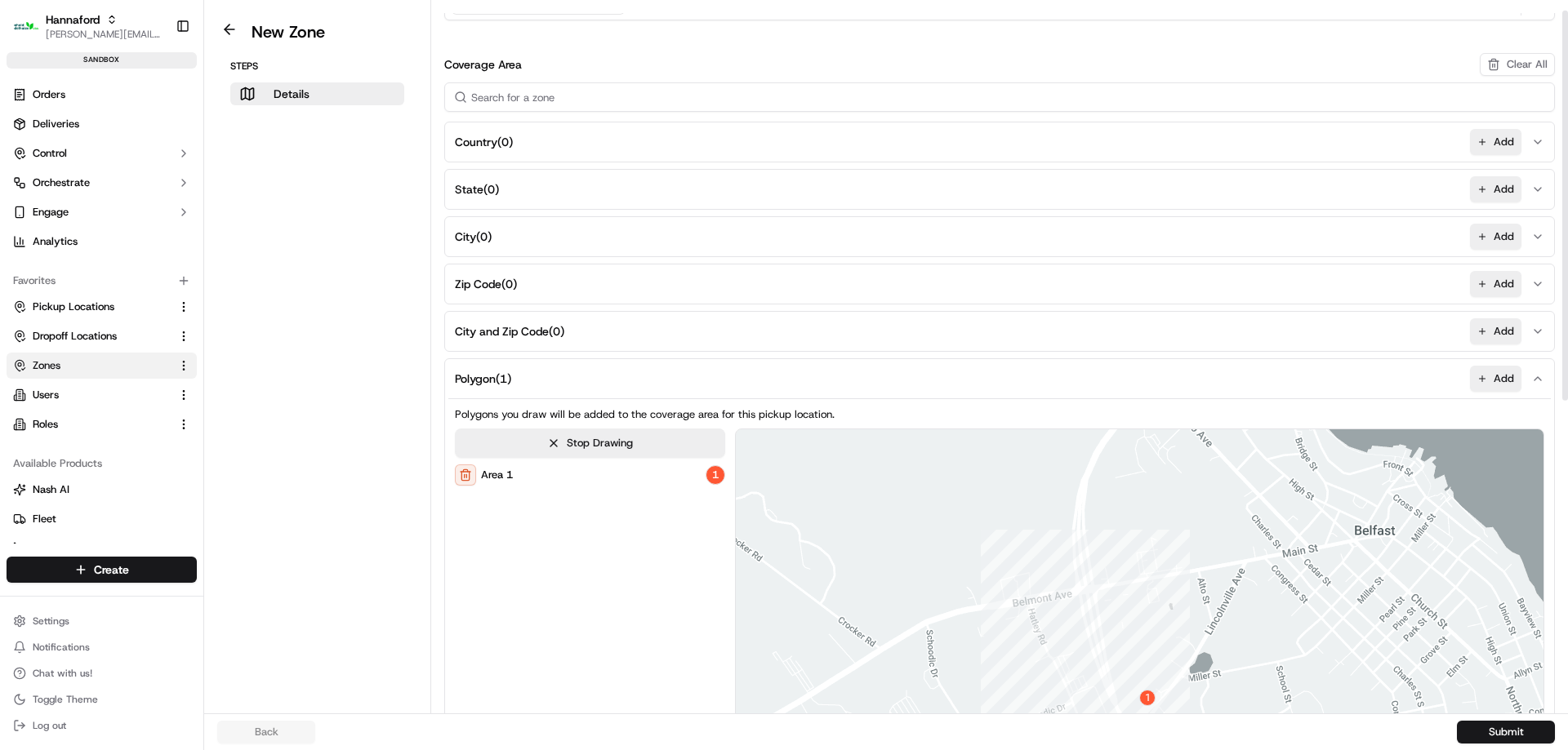
scroll to position [581, 0]
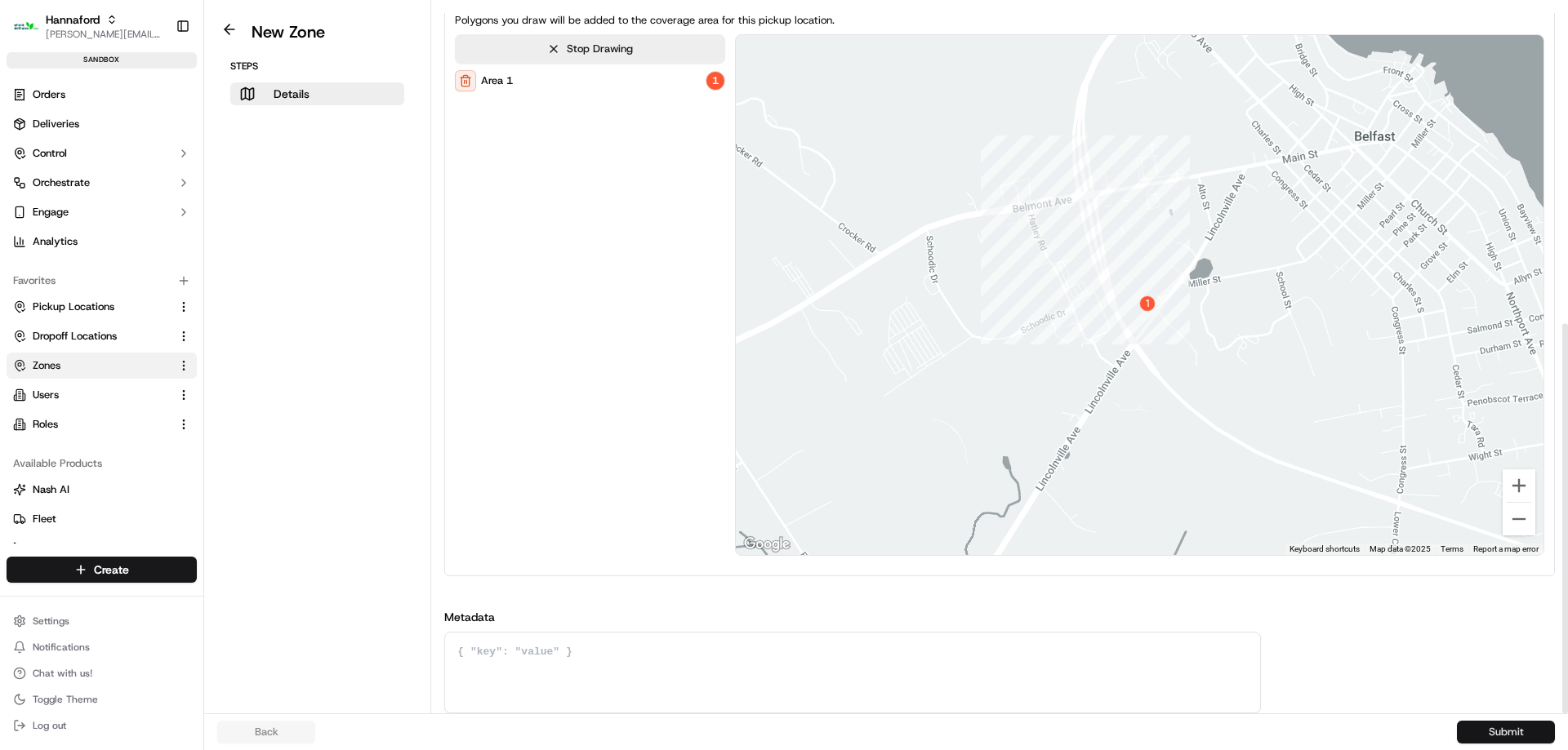
click at [1495, 736] on button "Submit" at bounding box center [1505, 732] width 98 height 23
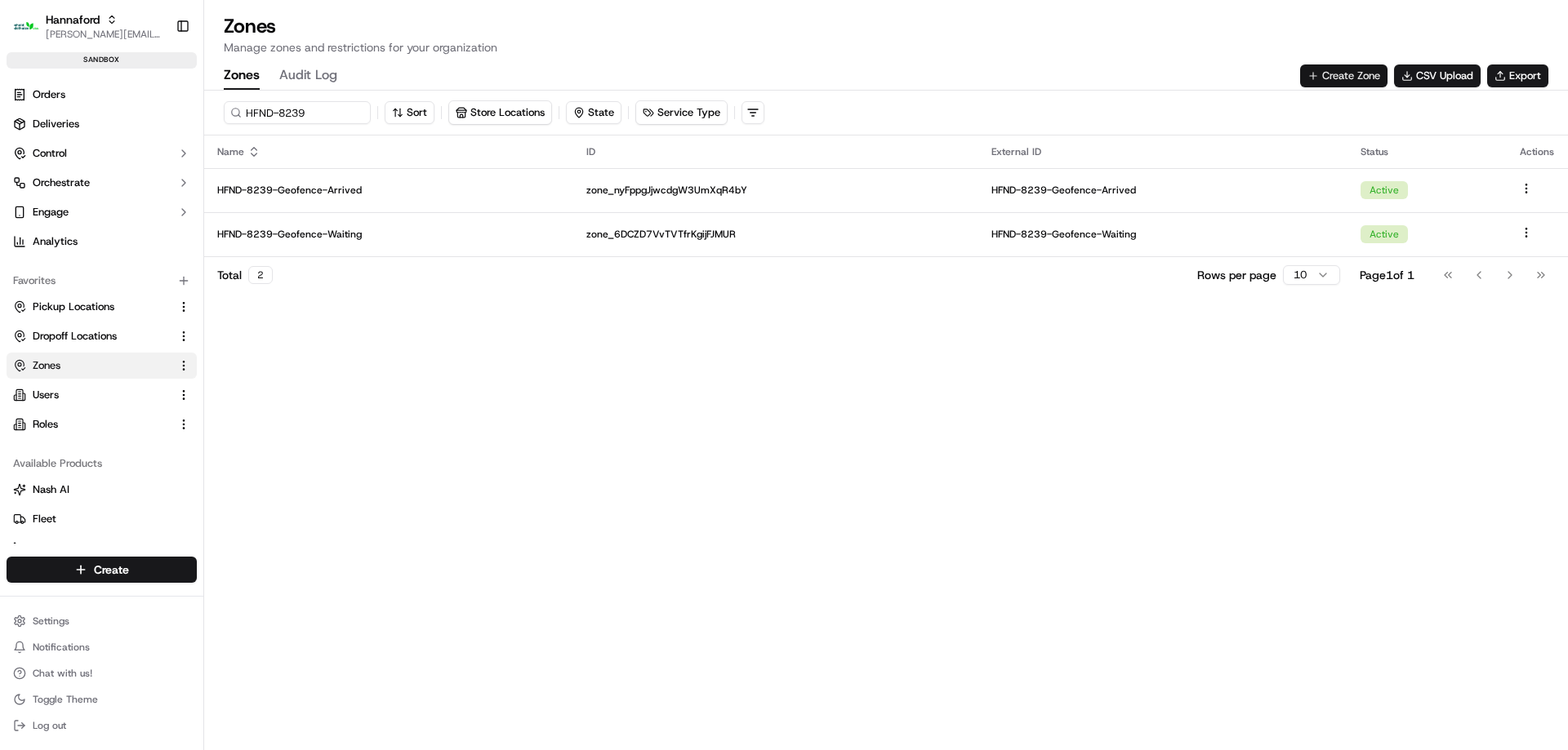
click at [1330, 75] on button "Create Zone" at bounding box center [1344, 75] width 87 height 23
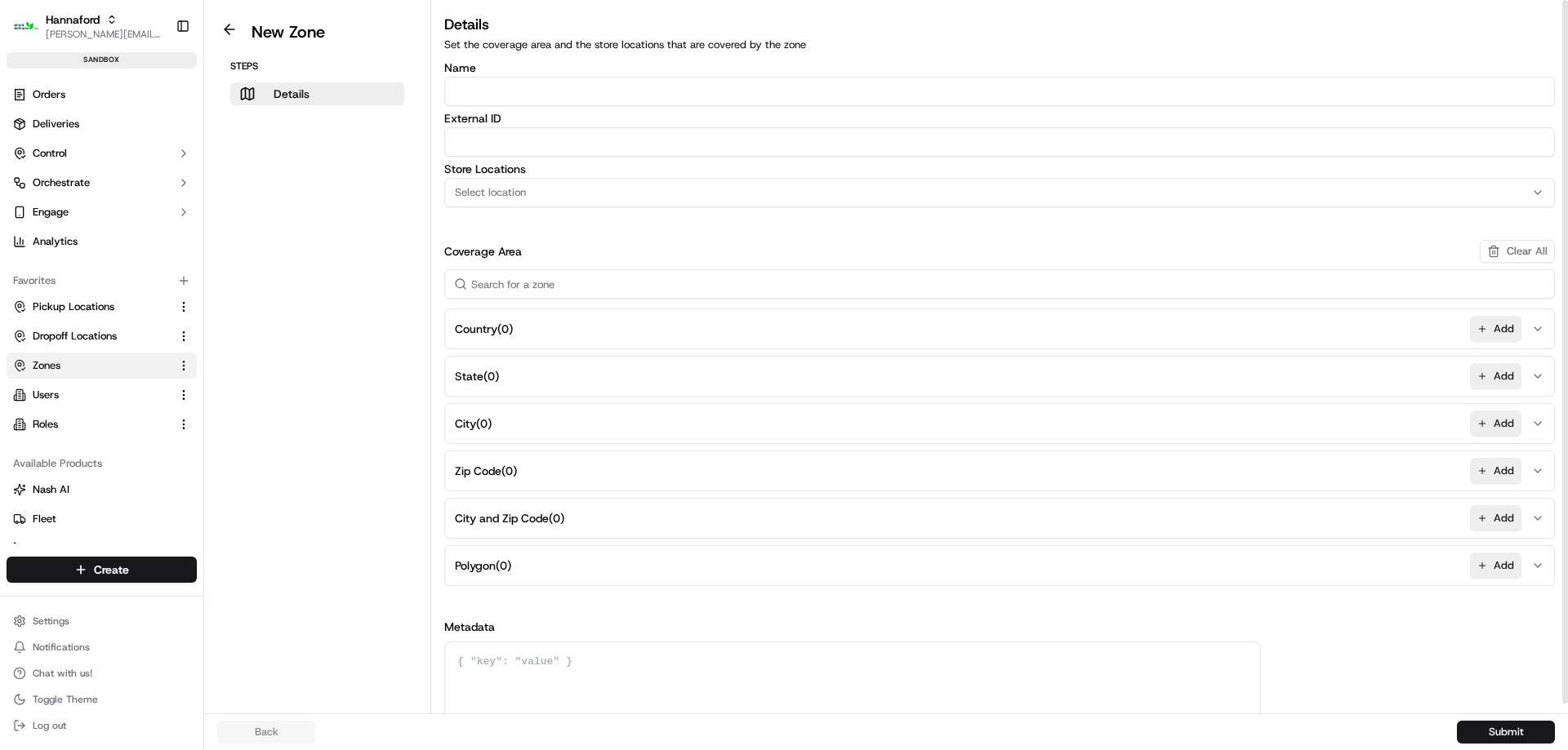
click at [526, 98] on input "Name" at bounding box center [999, 91] width 1111 height 29
paste input "HFND-8241-Geofence-Waiting"
click at [601, 98] on input "HFND-8241-Geofence-Waiting" at bounding box center [999, 91] width 1111 height 29
type input "HFND-8241-Geofence-"
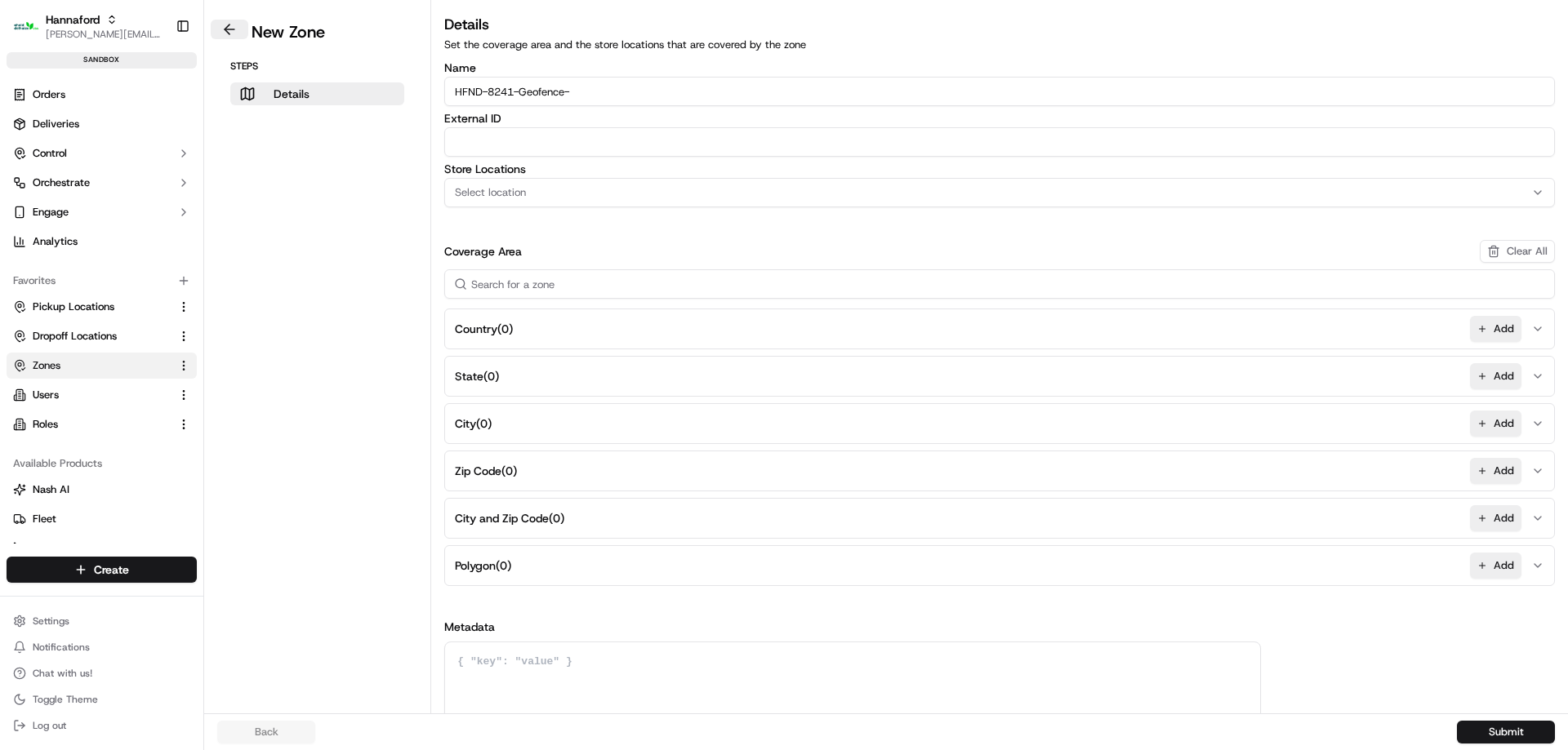
click at [227, 26] on button at bounding box center [230, 28] width 38 height 19
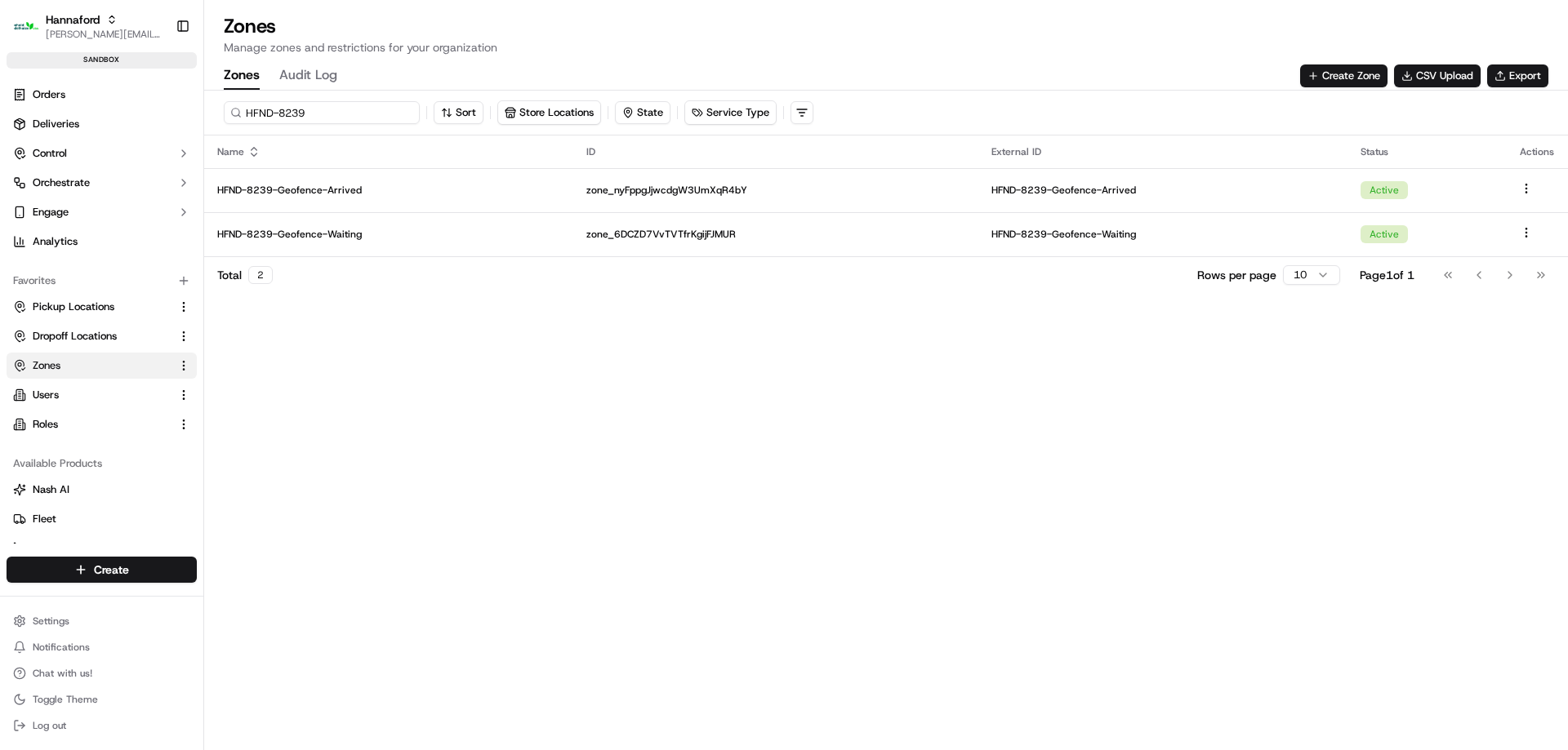
click at [329, 121] on input "HFND-8239" at bounding box center [322, 112] width 196 height 23
type input "HFND-8241"
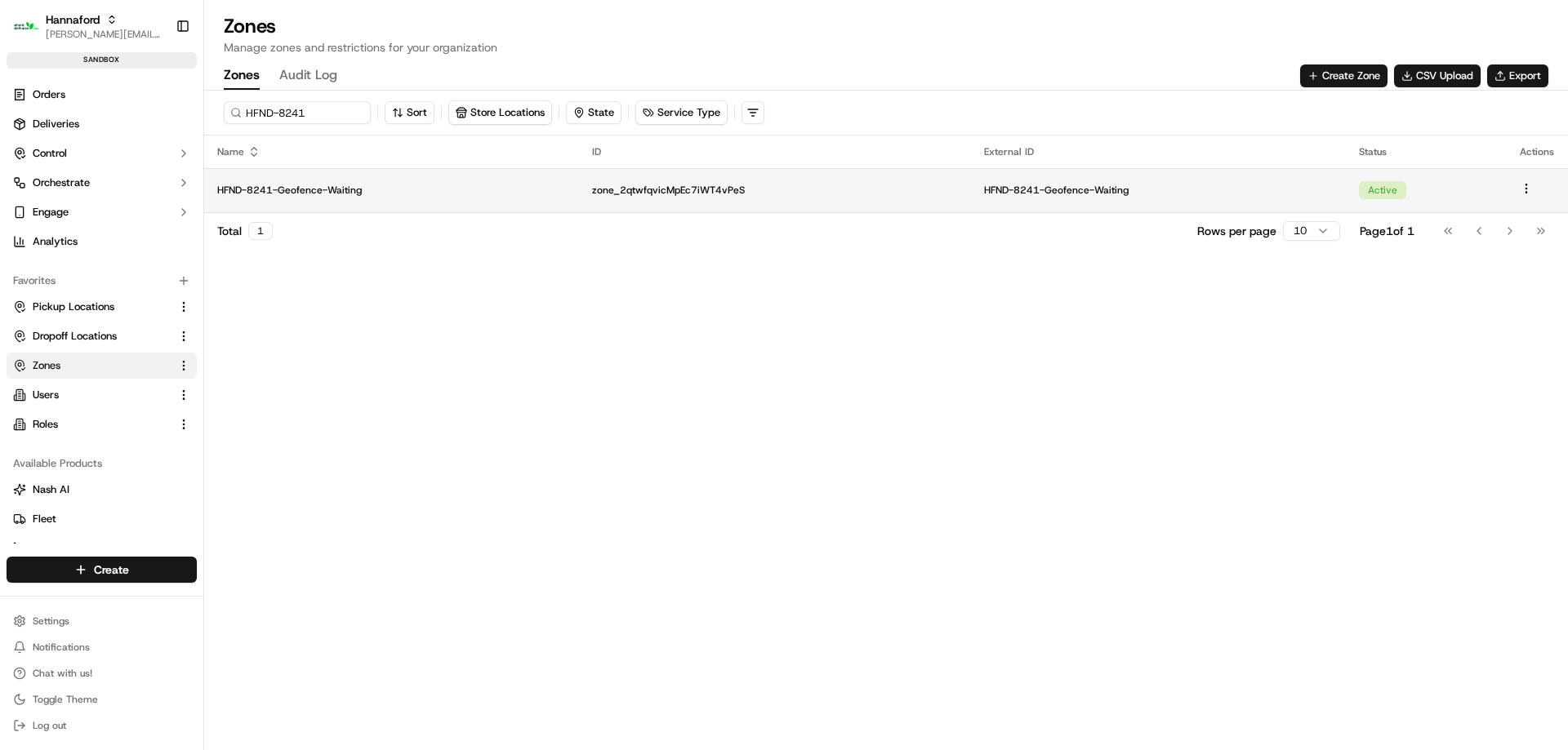
click at [317, 191] on p "HFND-8241-Geofence-Waiting" at bounding box center [391, 190] width 348 height 13
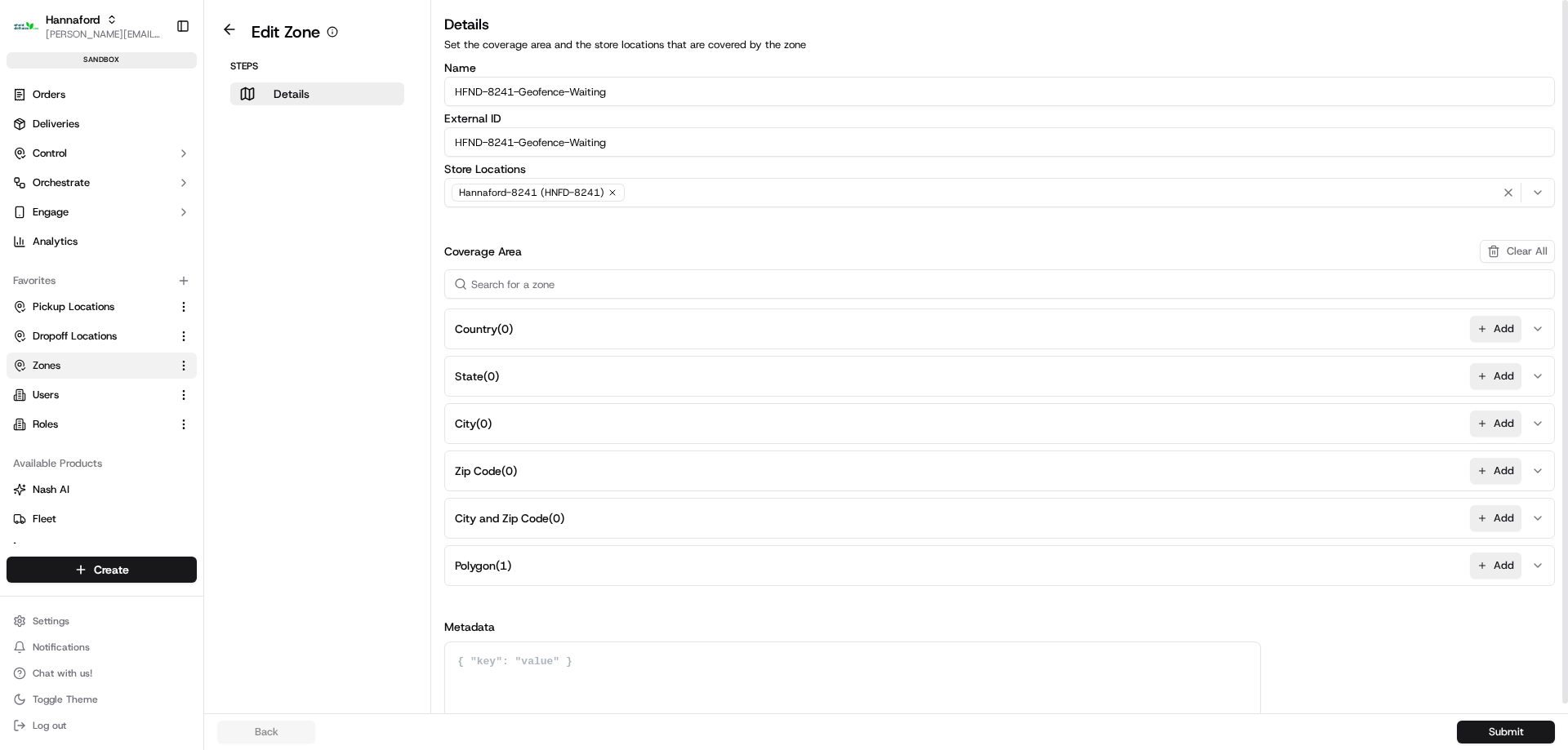
click at [641, 90] on input "HFND-8241-Geofence-Waiting" at bounding box center [999, 91] width 1111 height 29
click at [605, 90] on input "HFND-8241-Geofence-Waiting" at bounding box center [999, 91] width 1111 height 29
type input "HFND-8241-Geofence-Arrived"
click at [663, 146] on input "HFND-8241-Geofence-Waiting" at bounding box center [999, 141] width 1111 height 29
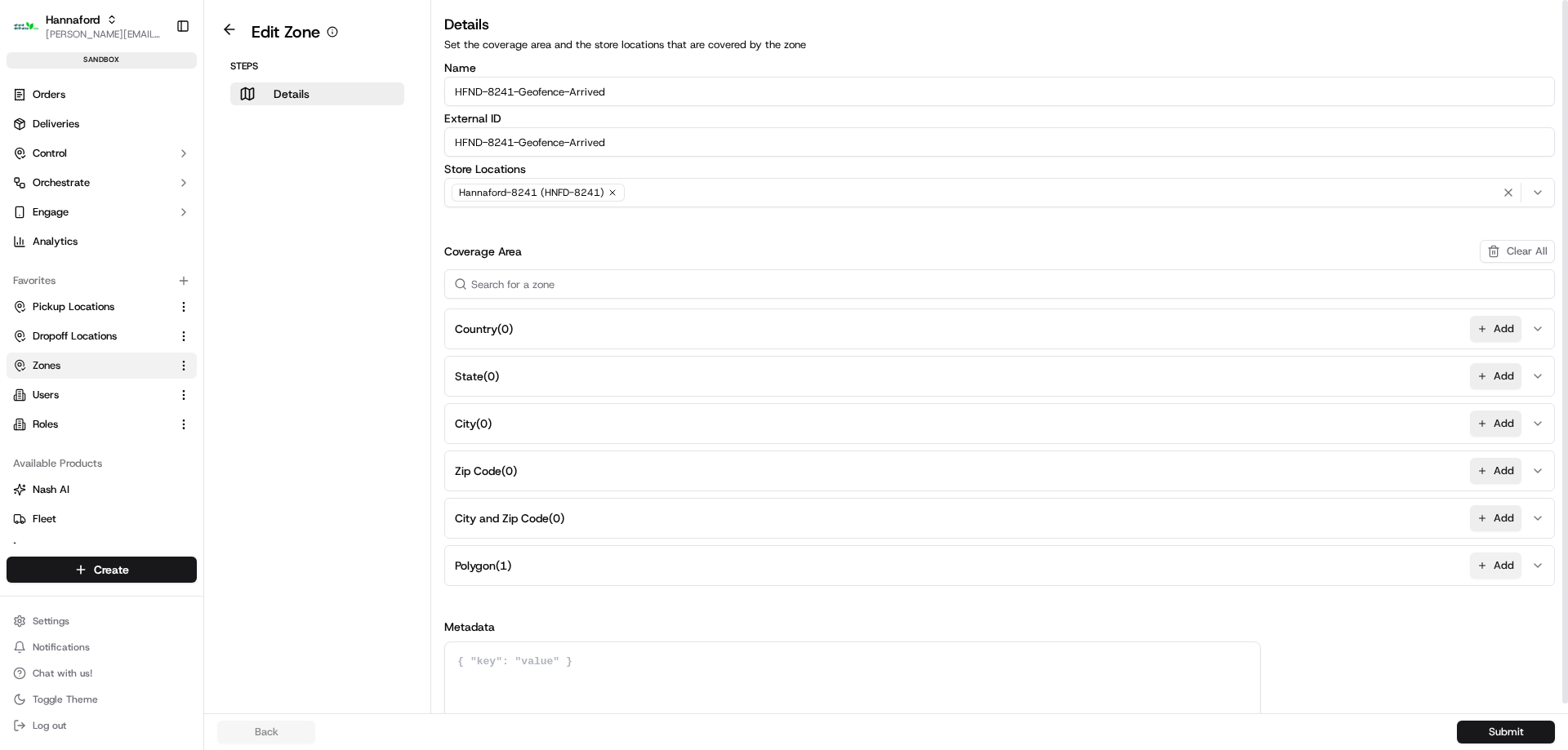
type input "HFND-8241-Geofence-Arrived"
click at [1484, 563] on button "Add" at bounding box center [1495, 565] width 51 height 26
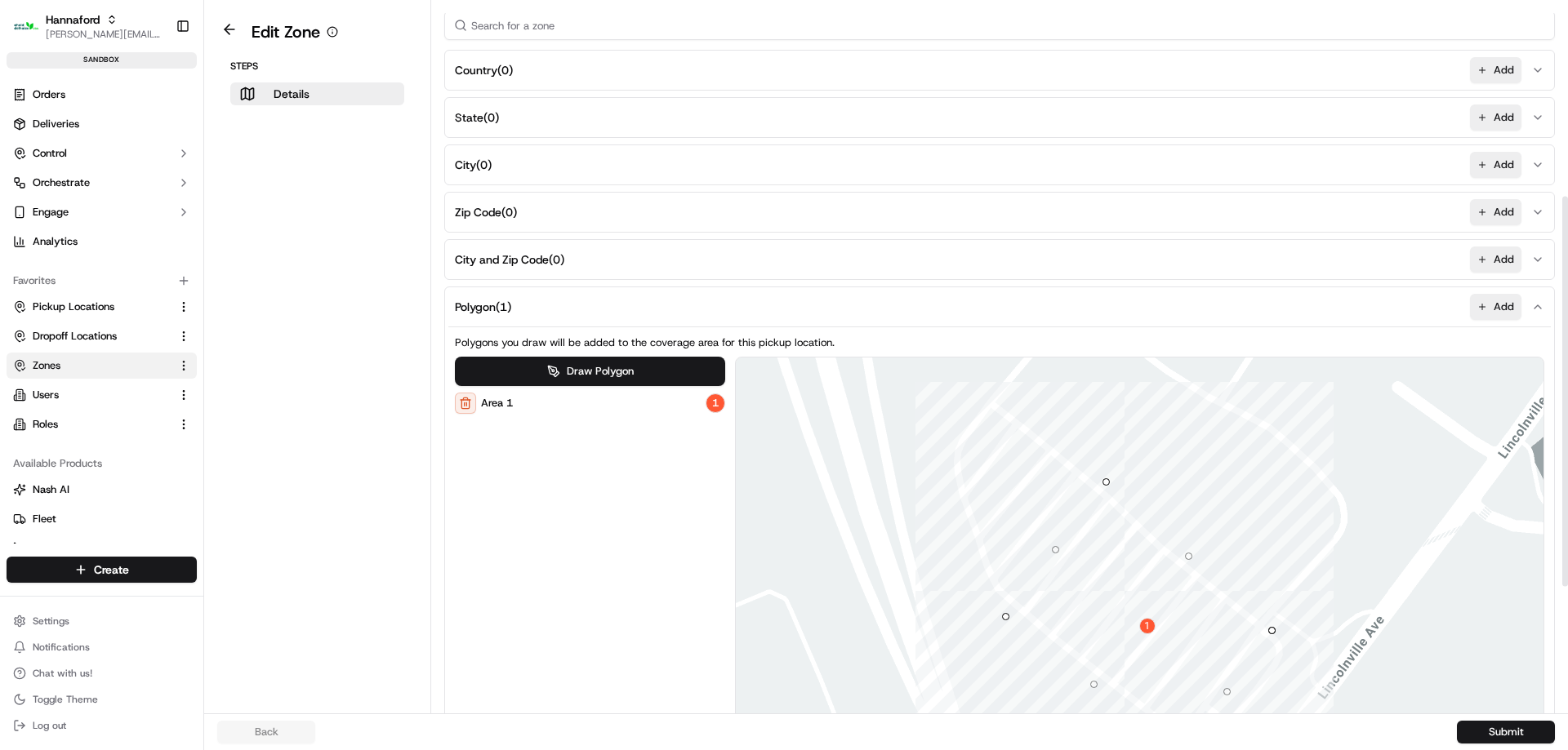
scroll to position [571, 0]
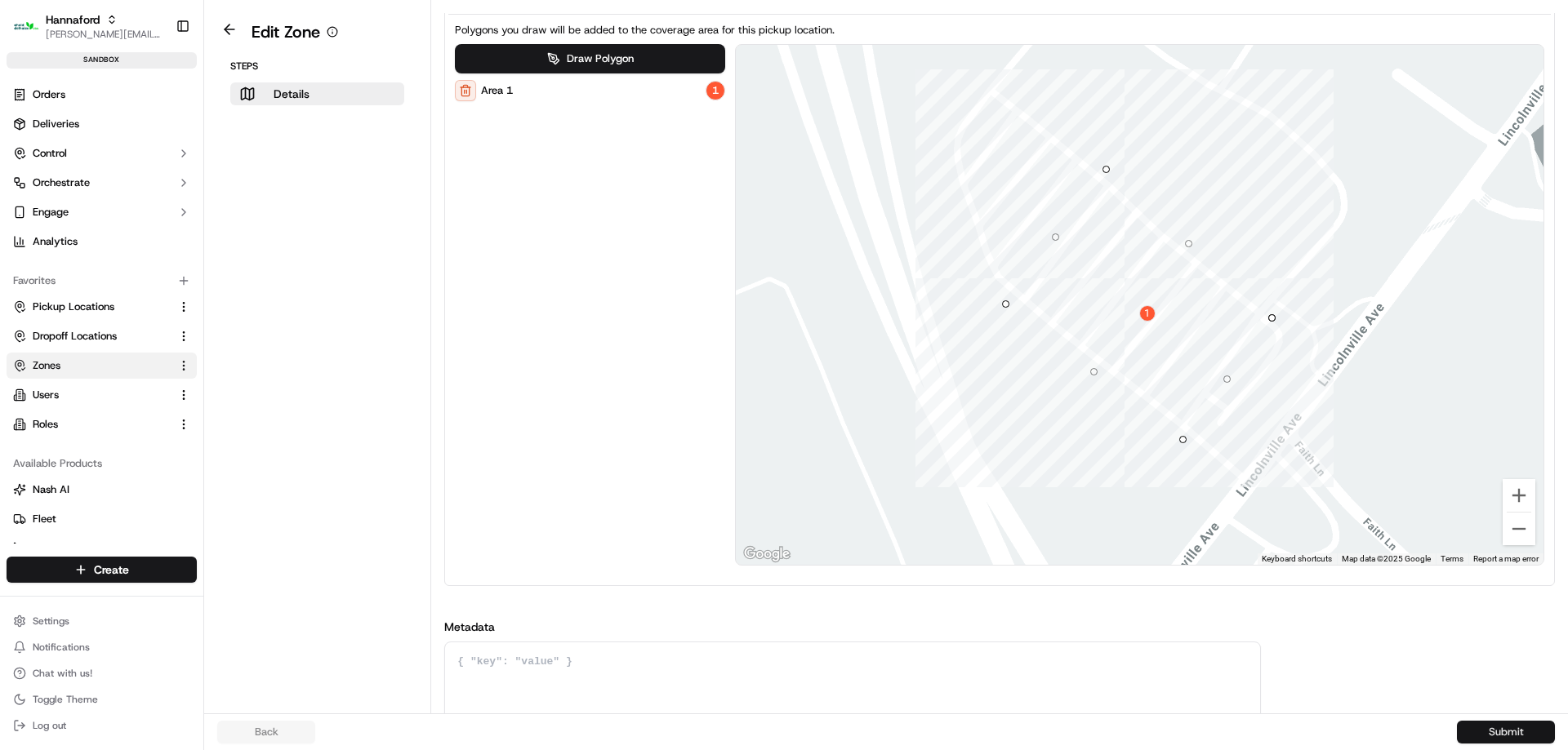
click at [1528, 736] on button "Submit" at bounding box center [1505, 732] width 98 height 23
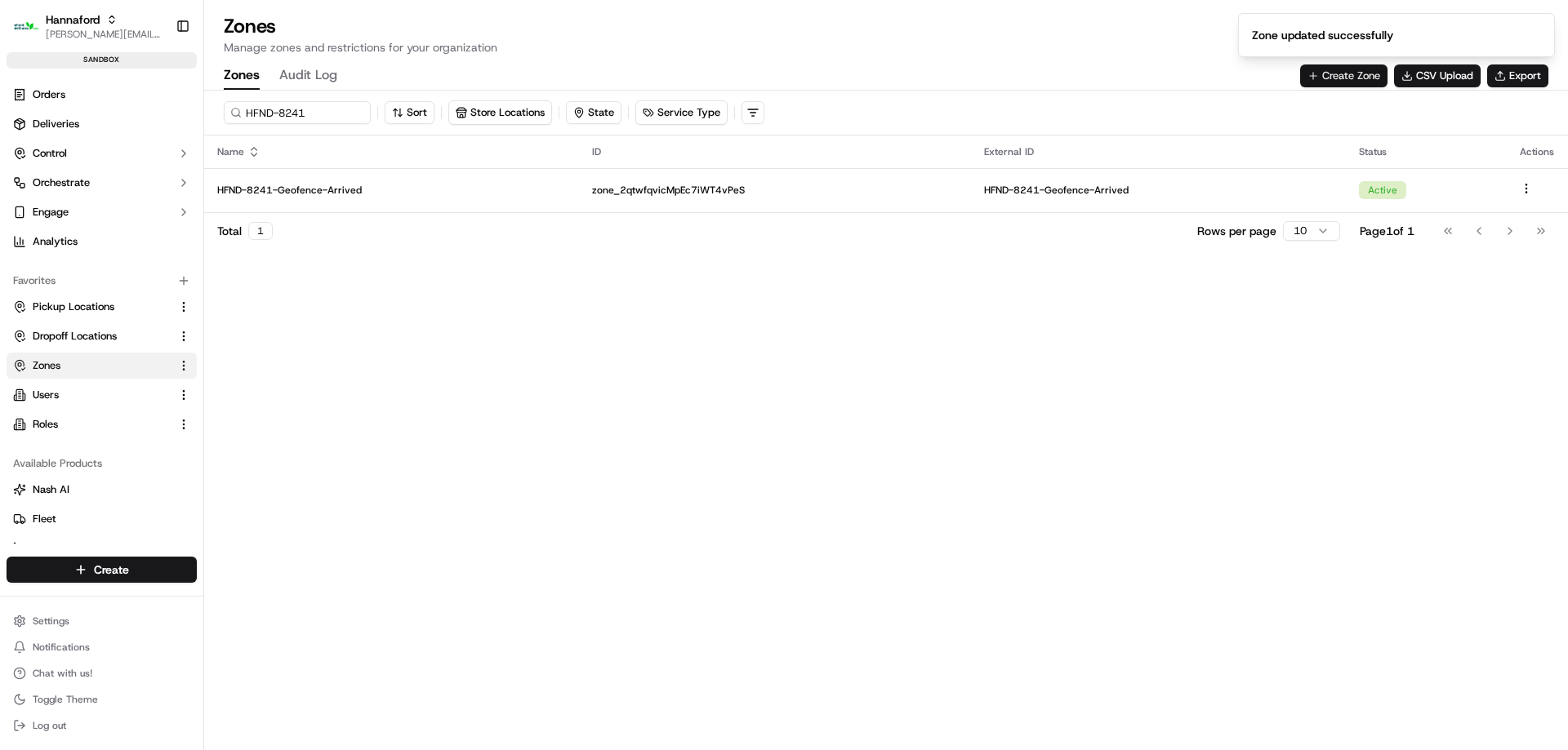
click at [1326, 79] on button "Create Zone" at bounding box center [1344, 75] width 87 height 23
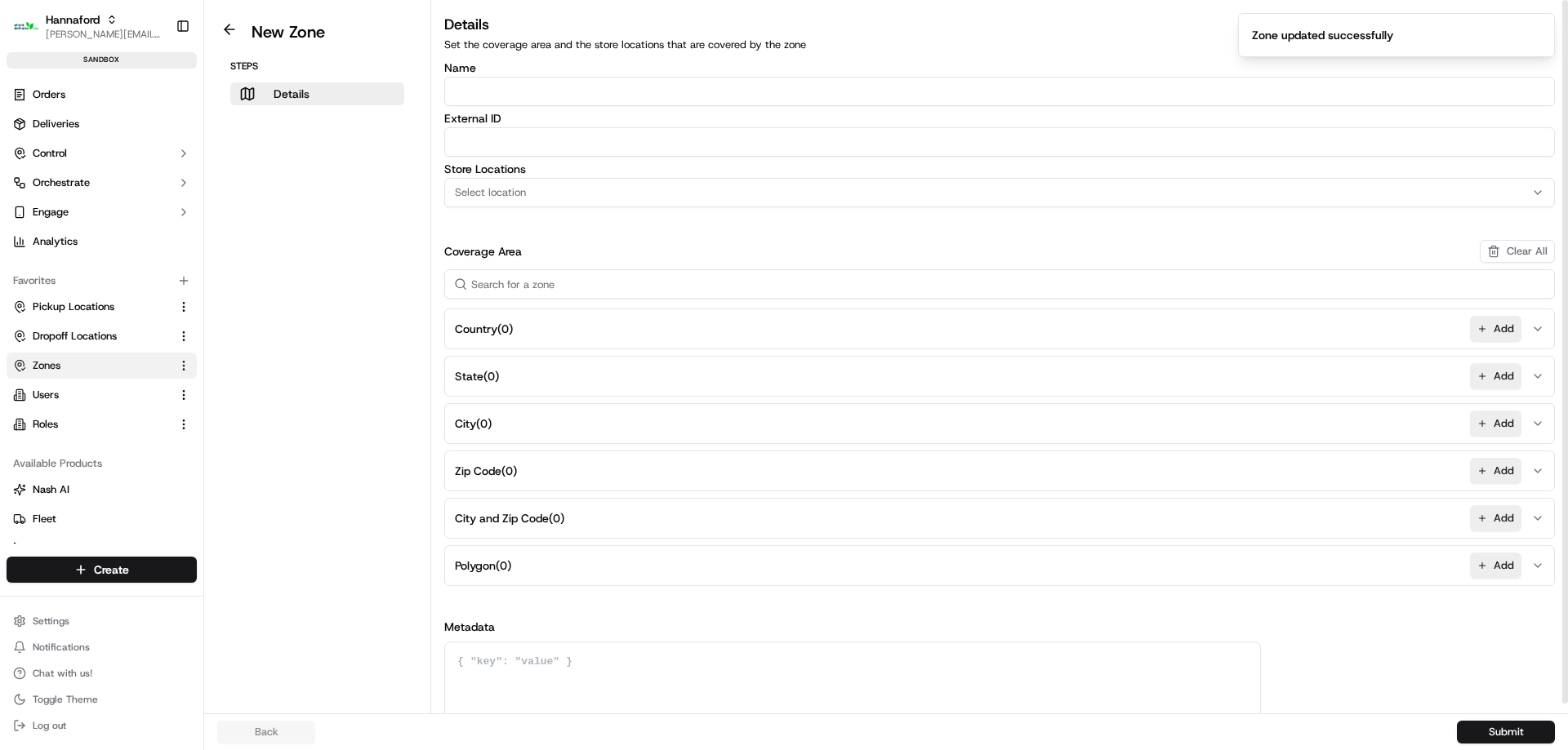
click at [534, 95] on input "Name" at bounding box center [999, 91] width 1111 height 29
paste input "HFND-8241-Geofence-Waiting"
type input "HFND-8241-Geofence-Waiting"
click at [578, 145] on input "External ID" at bounding box center [999, 141] width 1111 height 29
paste input "HFND-8241-Geofence-Waiting"
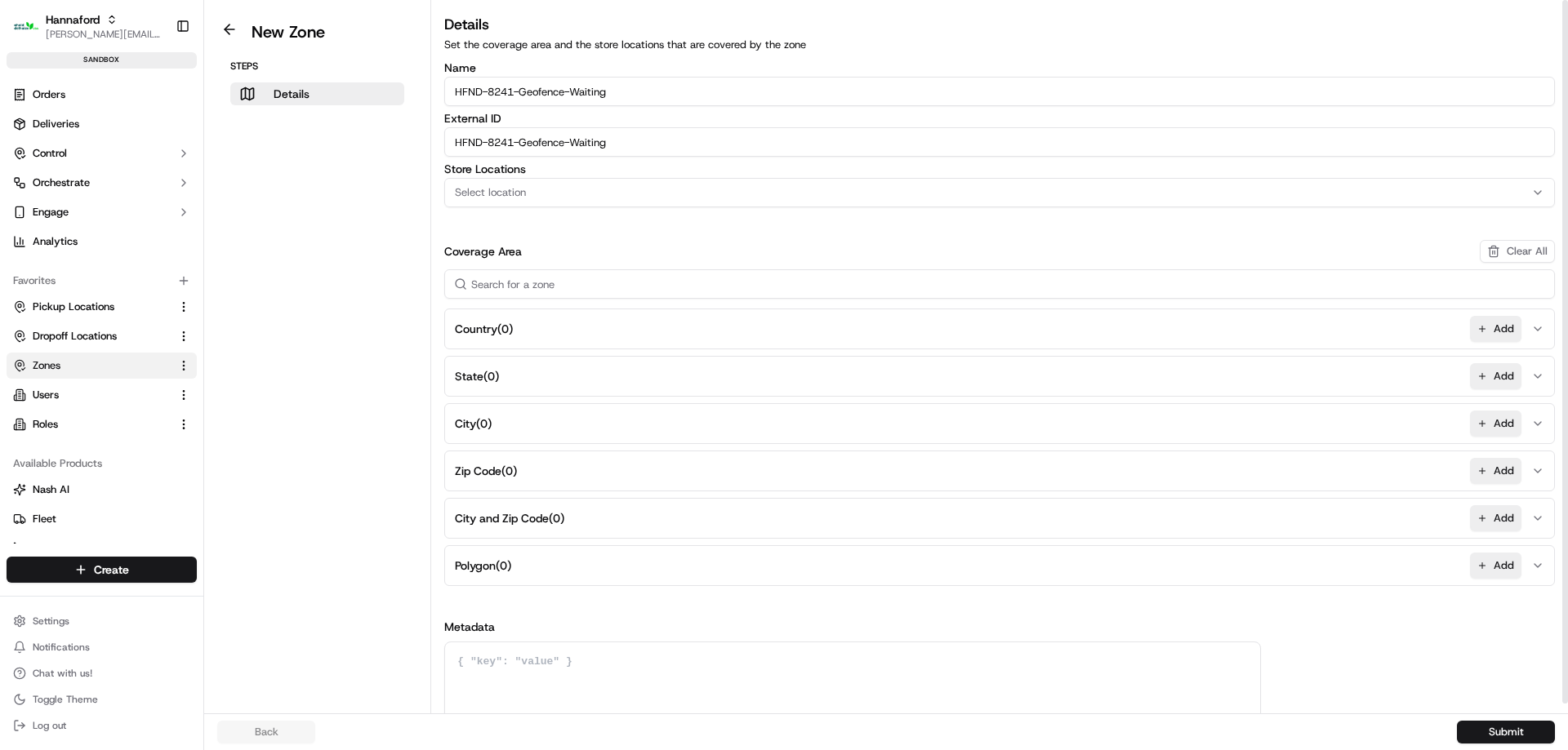
type input "HFND-8241-Geofence-Waiting"
click at [499, 192] on span "Select location" at bounding box center [490, 193] width 71 height 15
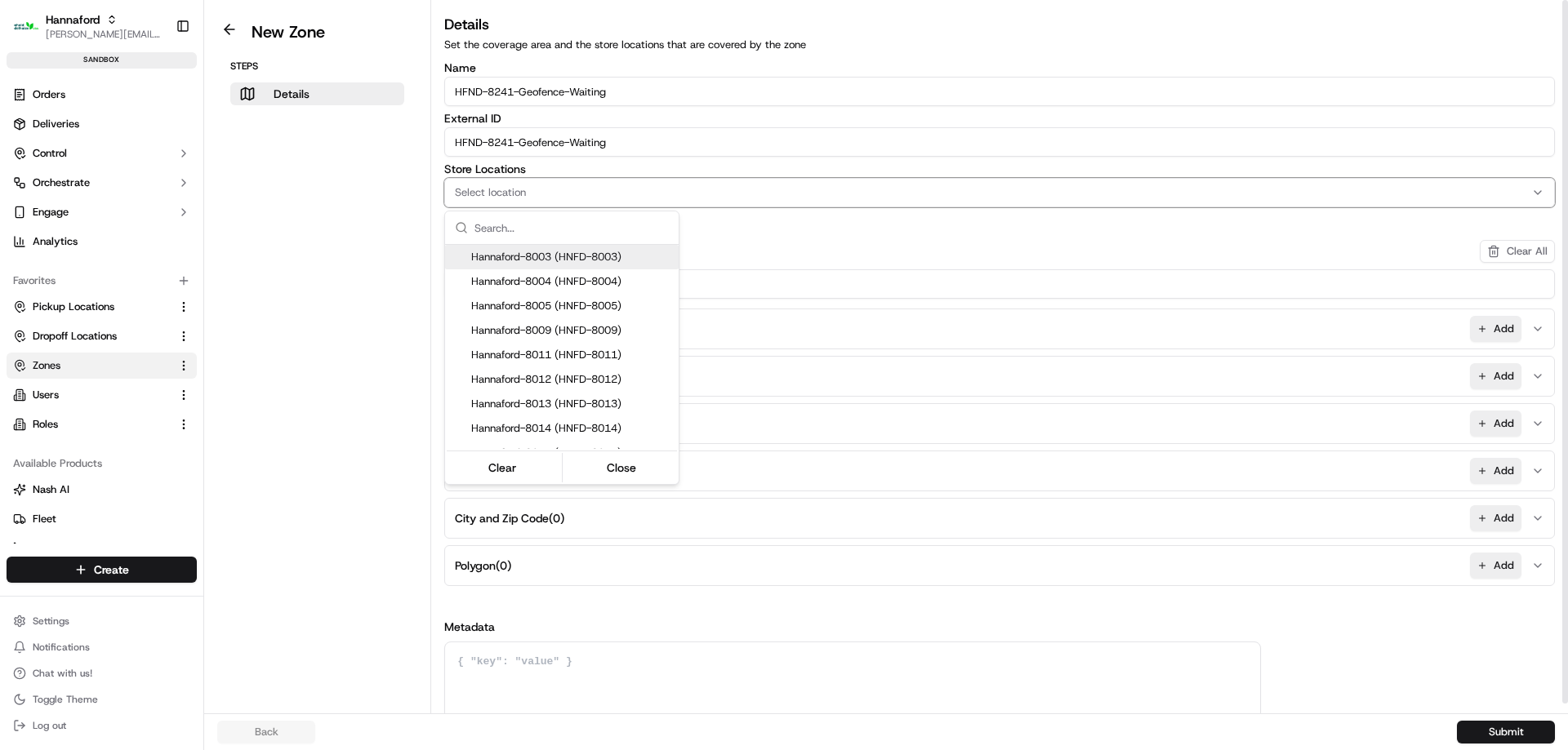
type input "9"
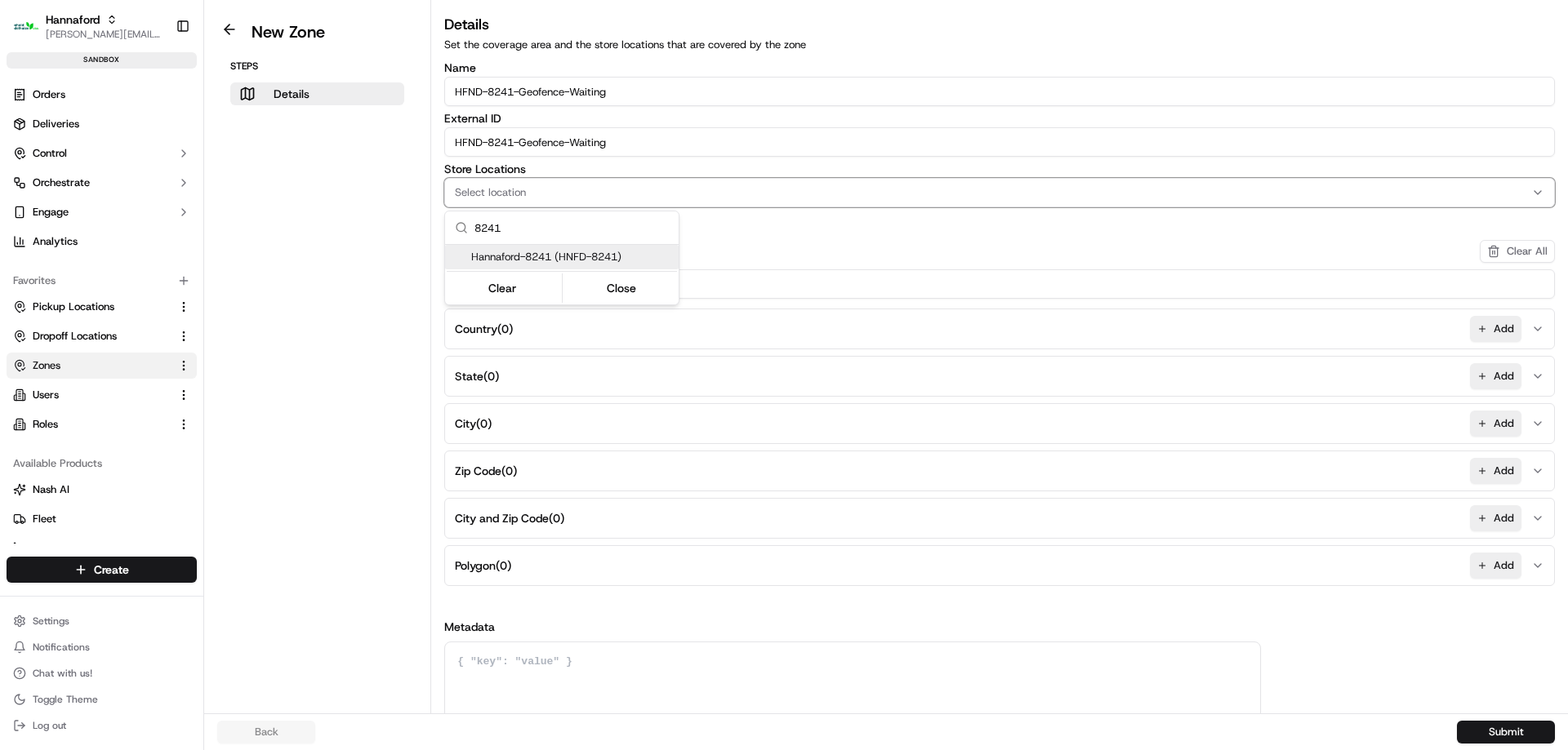
type input "8241"
click at [525, 250] on span "Hannaford-8241 (HNFD-8241)" at bounding box center [572, 257] width 201 height 15
click at [658, 293] on button "Close" at bounding box center [622, 287] width 112 height 23
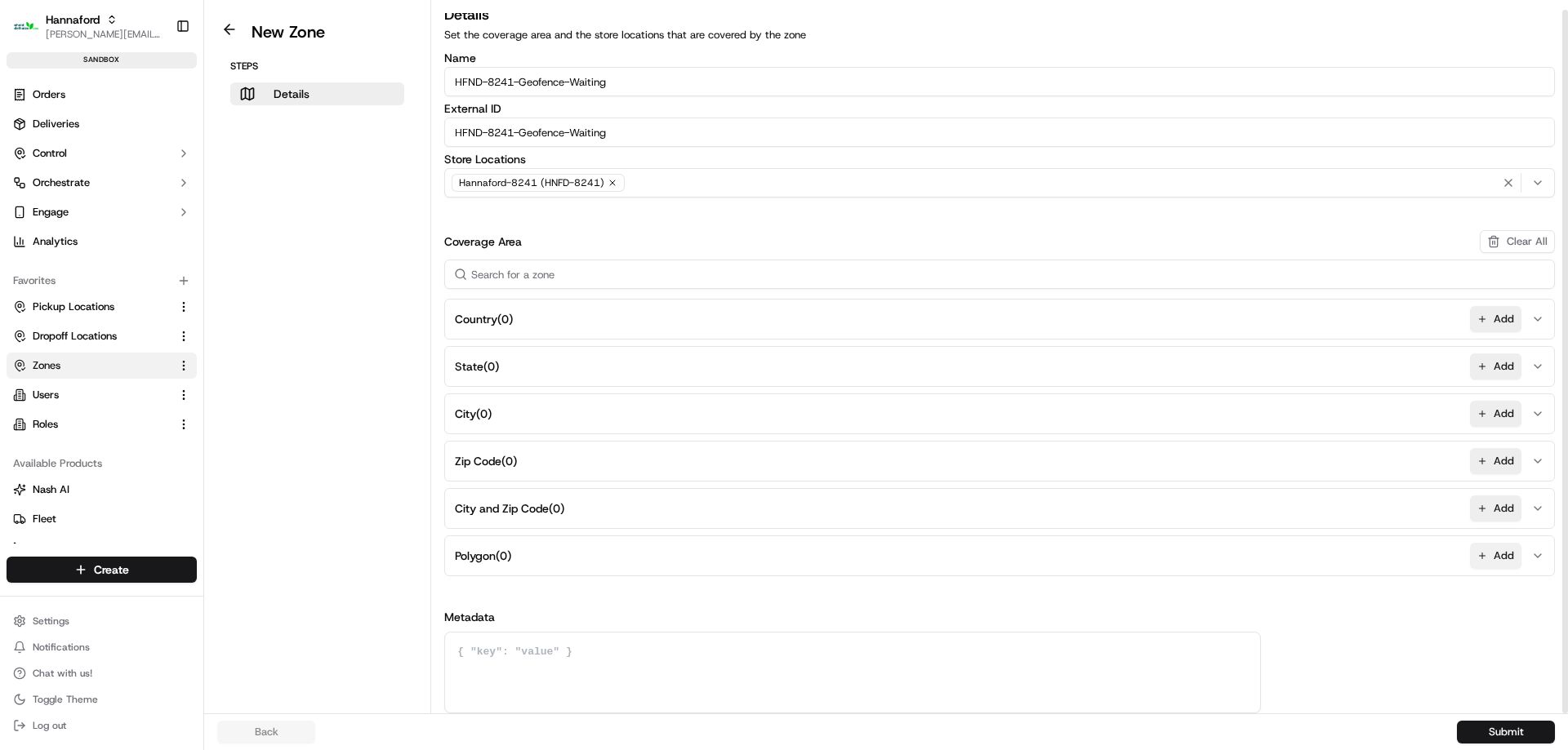
click at [1508, 549] on button "Add" at bounding box center [1495, 555] width 51 height 26
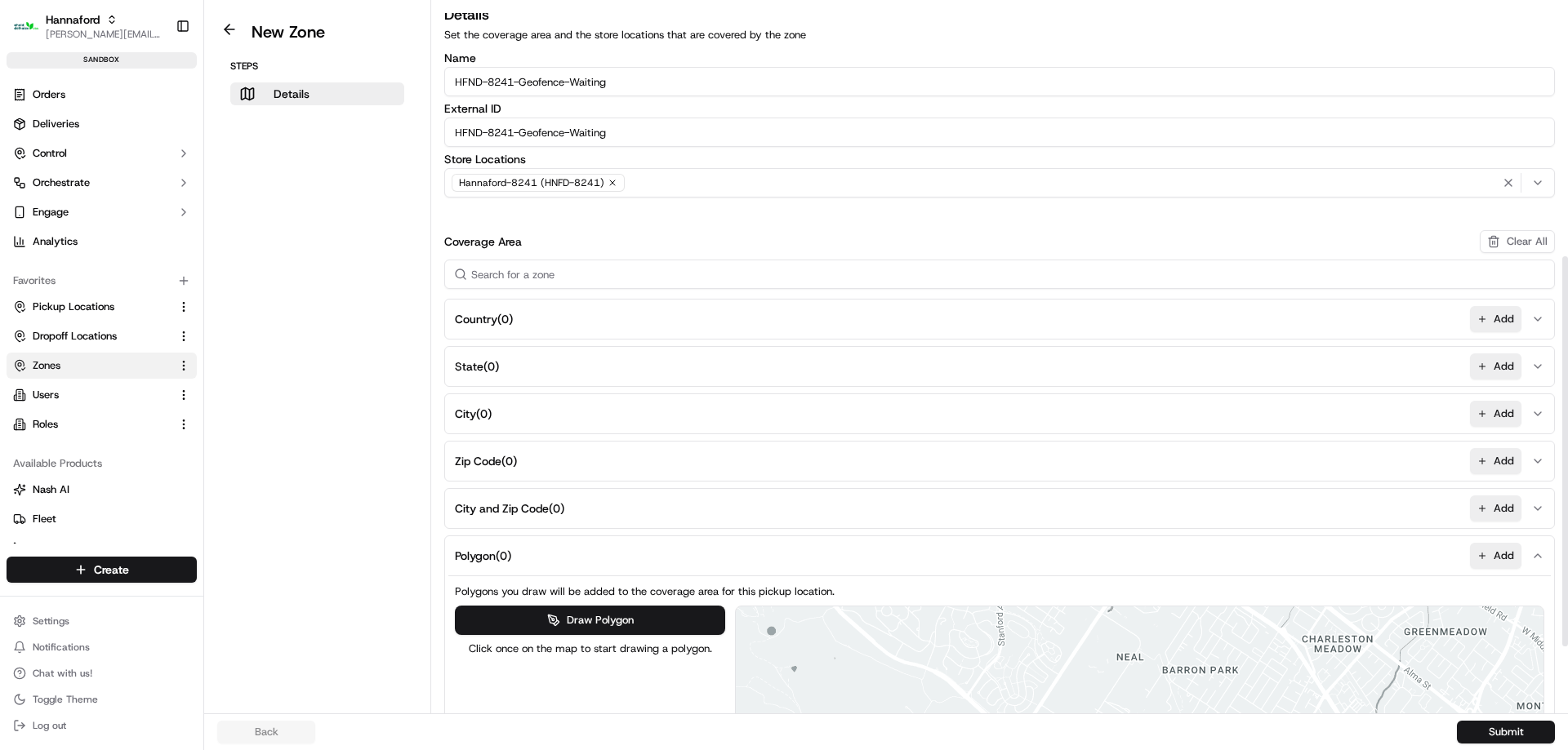
scroll to position [581, 0]
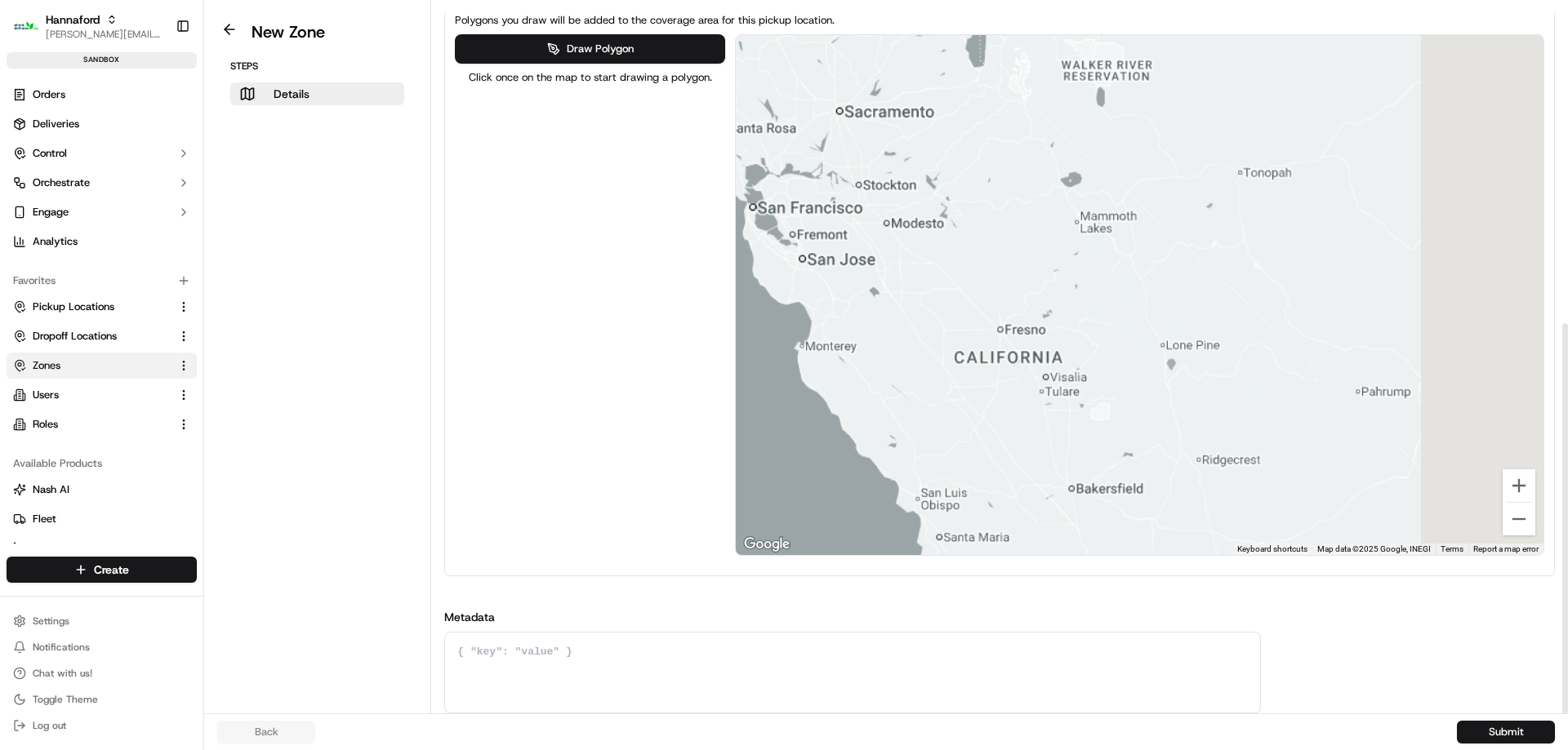
drag, startPoint x: 1055, startPoint y: 218, endPoint x: 866, endPoint y: 223, distance: 189.1
click at [869, 218] on div at bounding box center [1139, 295] width 807 height 520
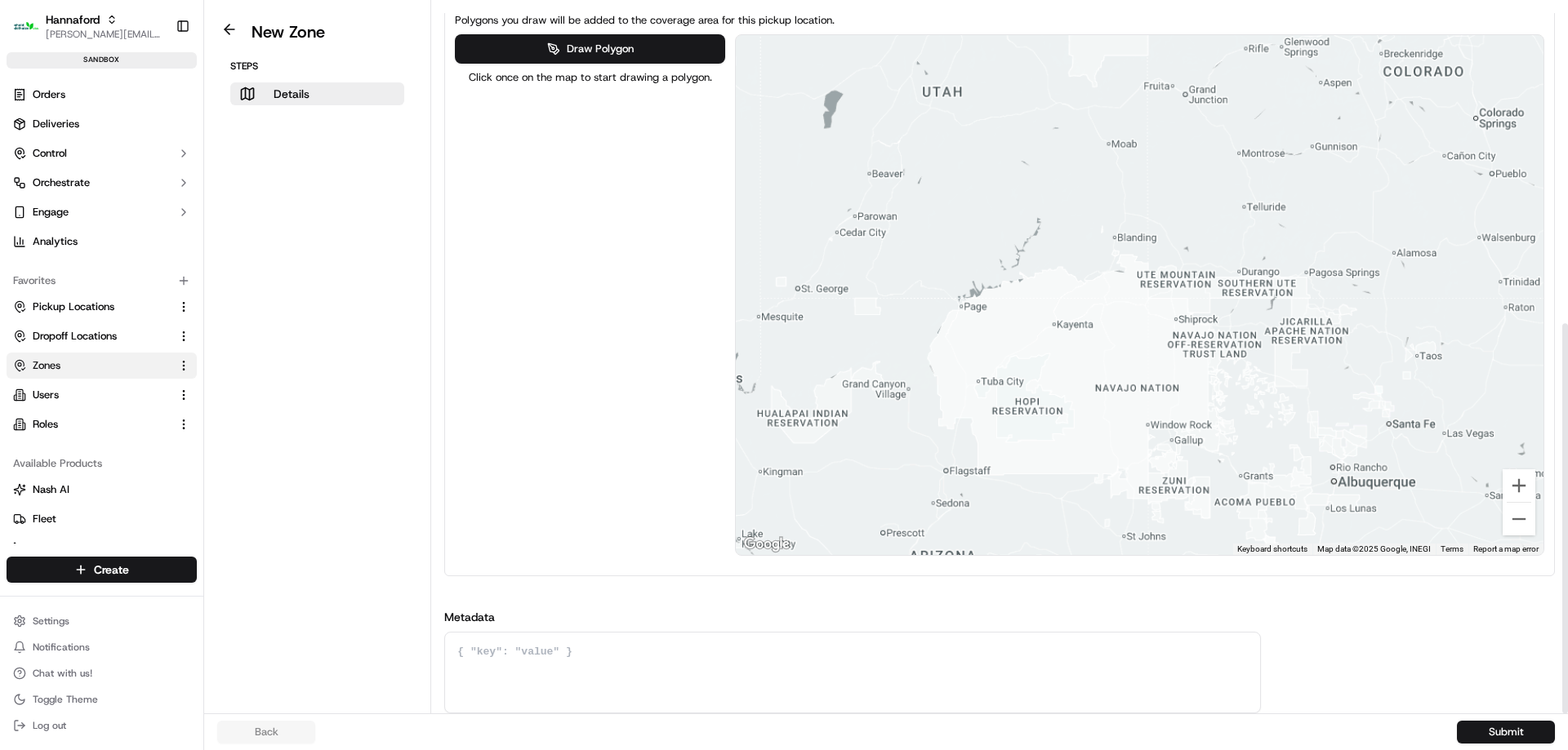
drag, startPoint x: 1359, startPoint y: 226, endPoint x: 927, endPoint y: 270, distance: 434.2
click at [931, 259] on div at bounding box center [1139, 295] width 807 height 520
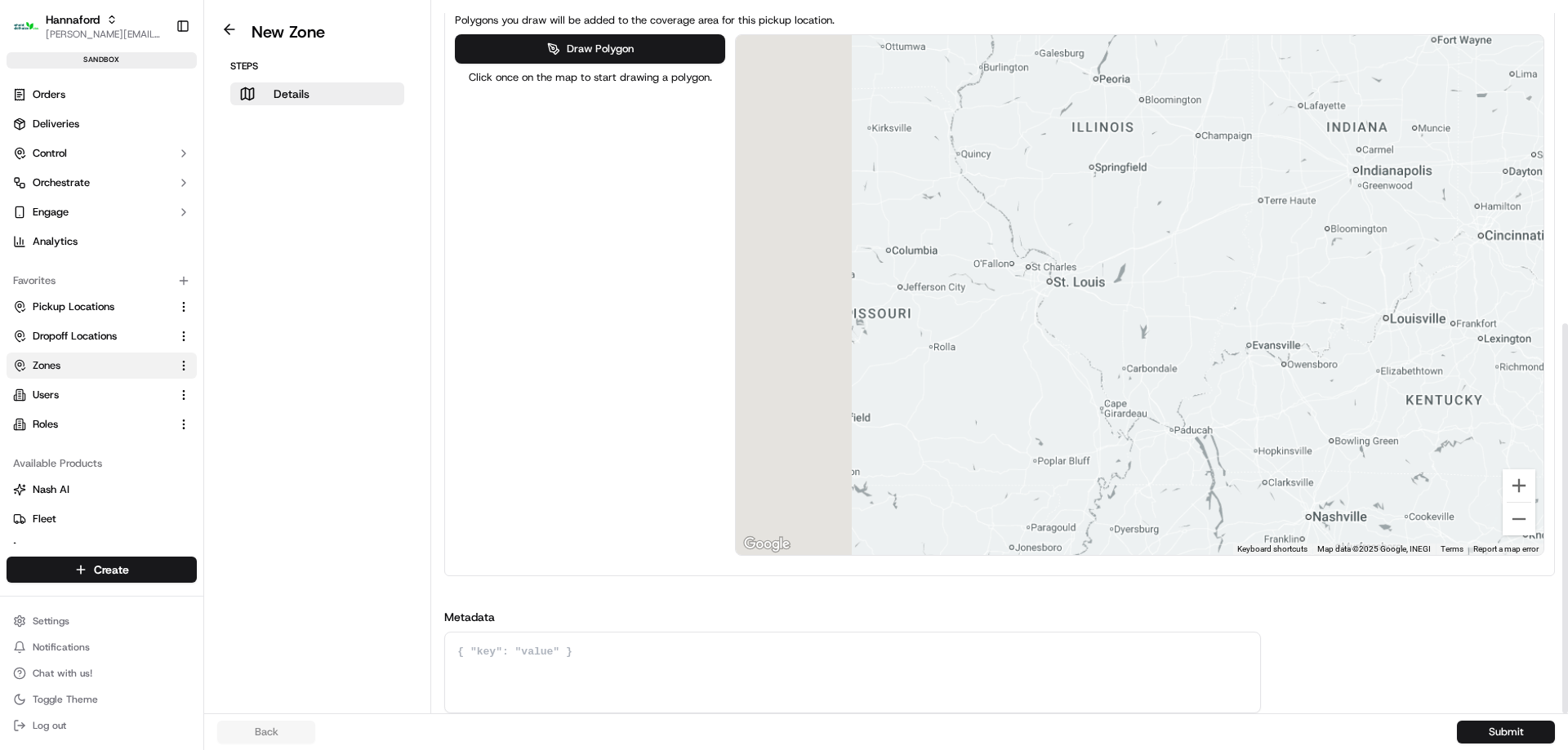
drag, startPoint x: 1146, startPoint y: 239, endPoint x: 731, endPoint y: 132, distance: 428.6
click at [731, 132] on div "Draw Polygon Click once on the map to start drawing a polygon. ← Move left → Mo…" at bounding box center [999, 295] width 1090 height 521
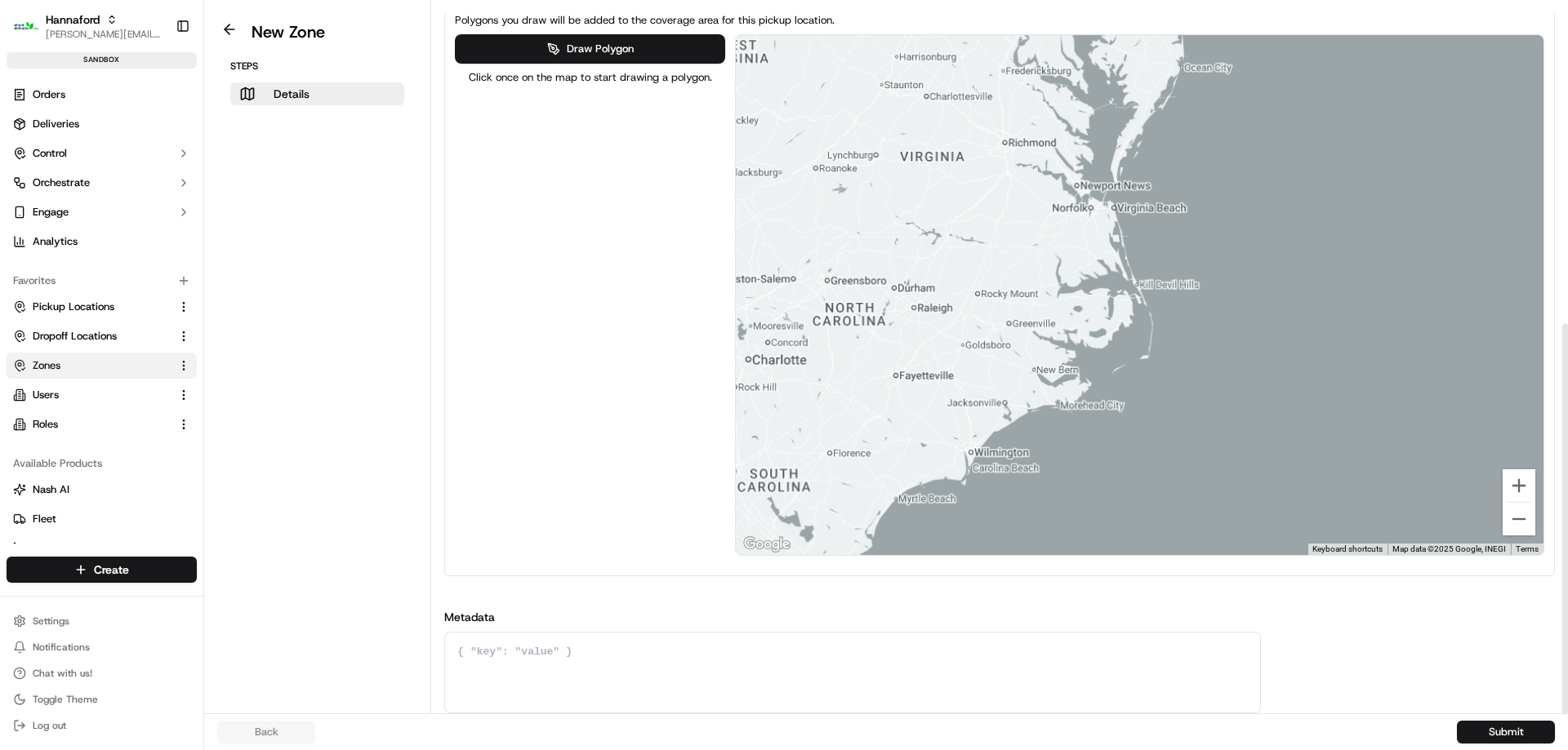
drag, startPoint x: 1079, startPoint y: 157, endPoint x: 1567, endPoint y: 255, distance: 497.7
click at [1567, 255] on div "Details Set the coverage area and the store locations that are covered by the z…" at bounding box center [999, 357] width 1137 height 713
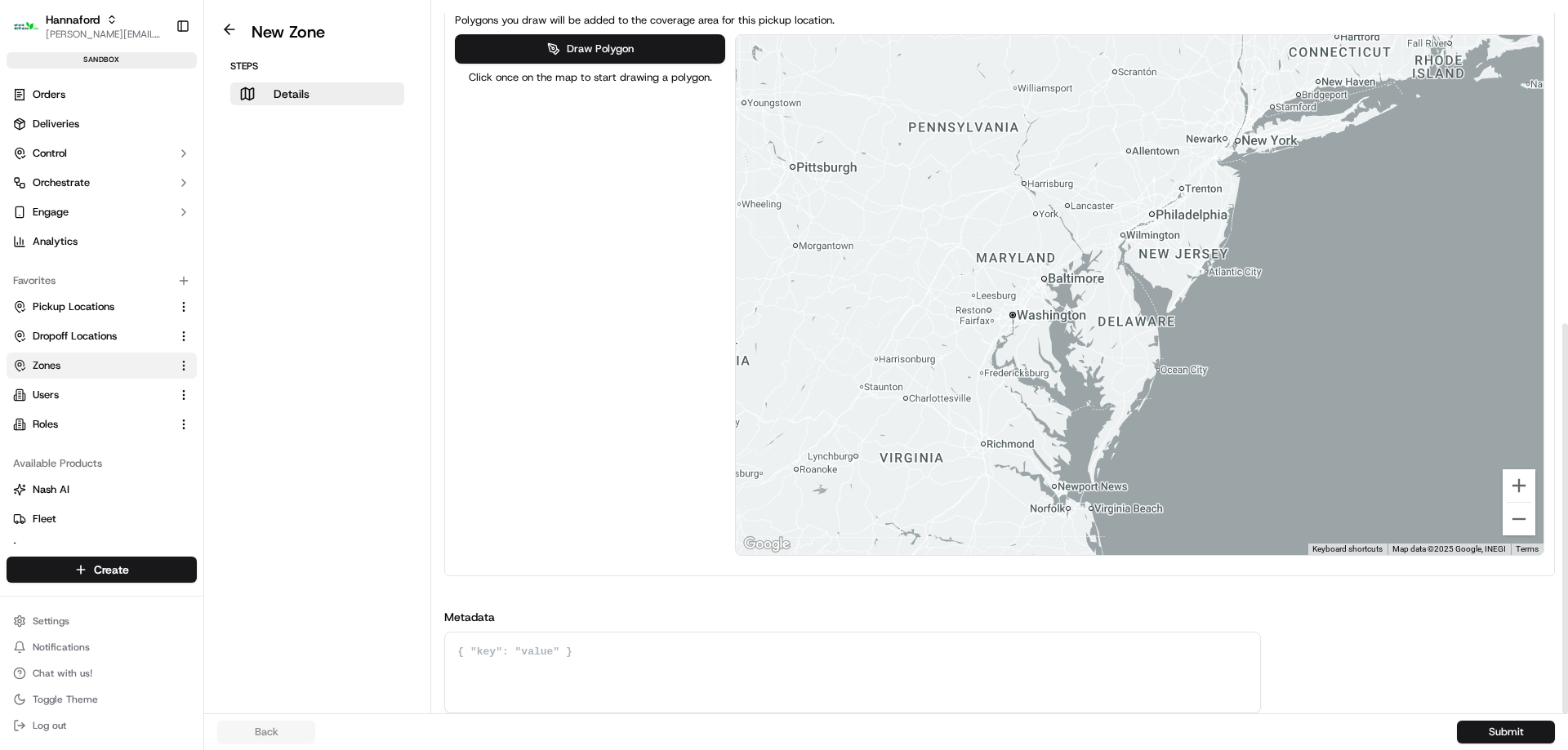
drag, startPoint x: 1357, startPoint y: 207, endPoint x: 1323, endPoint y: 496, distance: 291.0
click at [1322, 501] on div at bounding box center [1139, 295] width 807 height 520
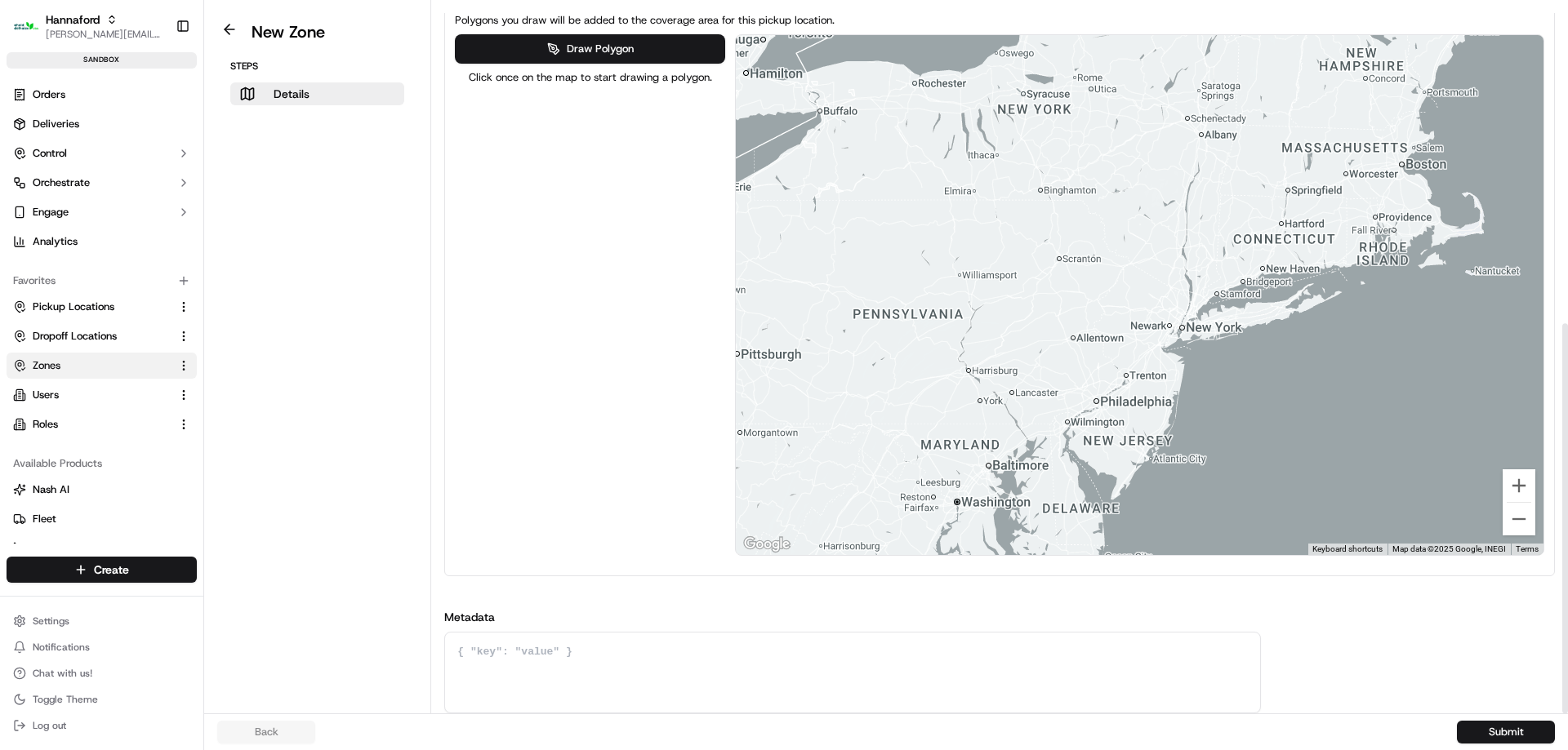
drag, startPoint x: 1170, startPoint y: 290, endPoint x: 1035, endPoint y: 361, distance: 152.5
click at [1035, 361] on div at bounding box center [1139, 295] width 807 height 520
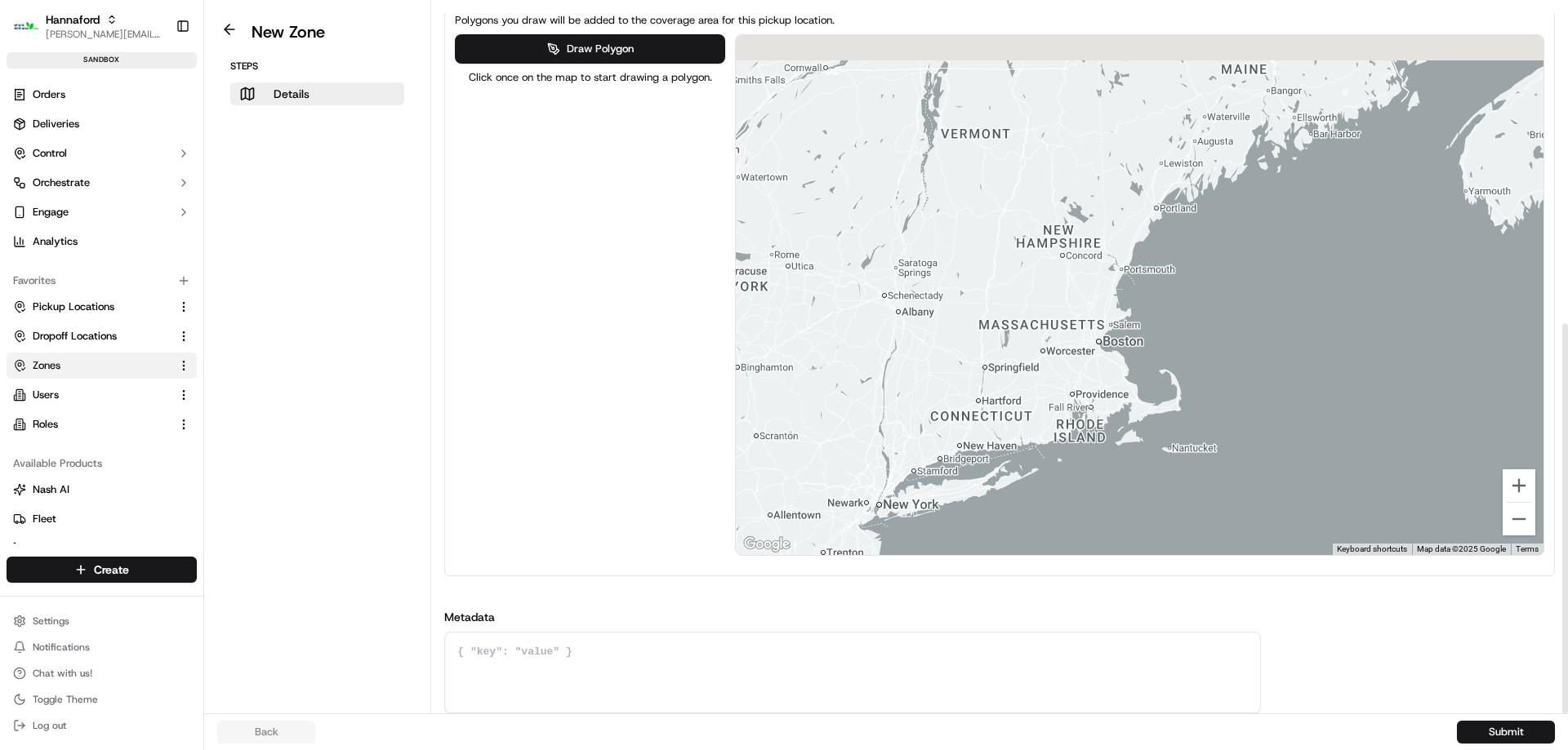
drag, startPoint x: 1106, startPoint y: 316, endPoint x: 1054, endPoint y: 381, distance: 83.2
click at [1054, 381] on div at bounding box center [1139, 295] width 807 height 520
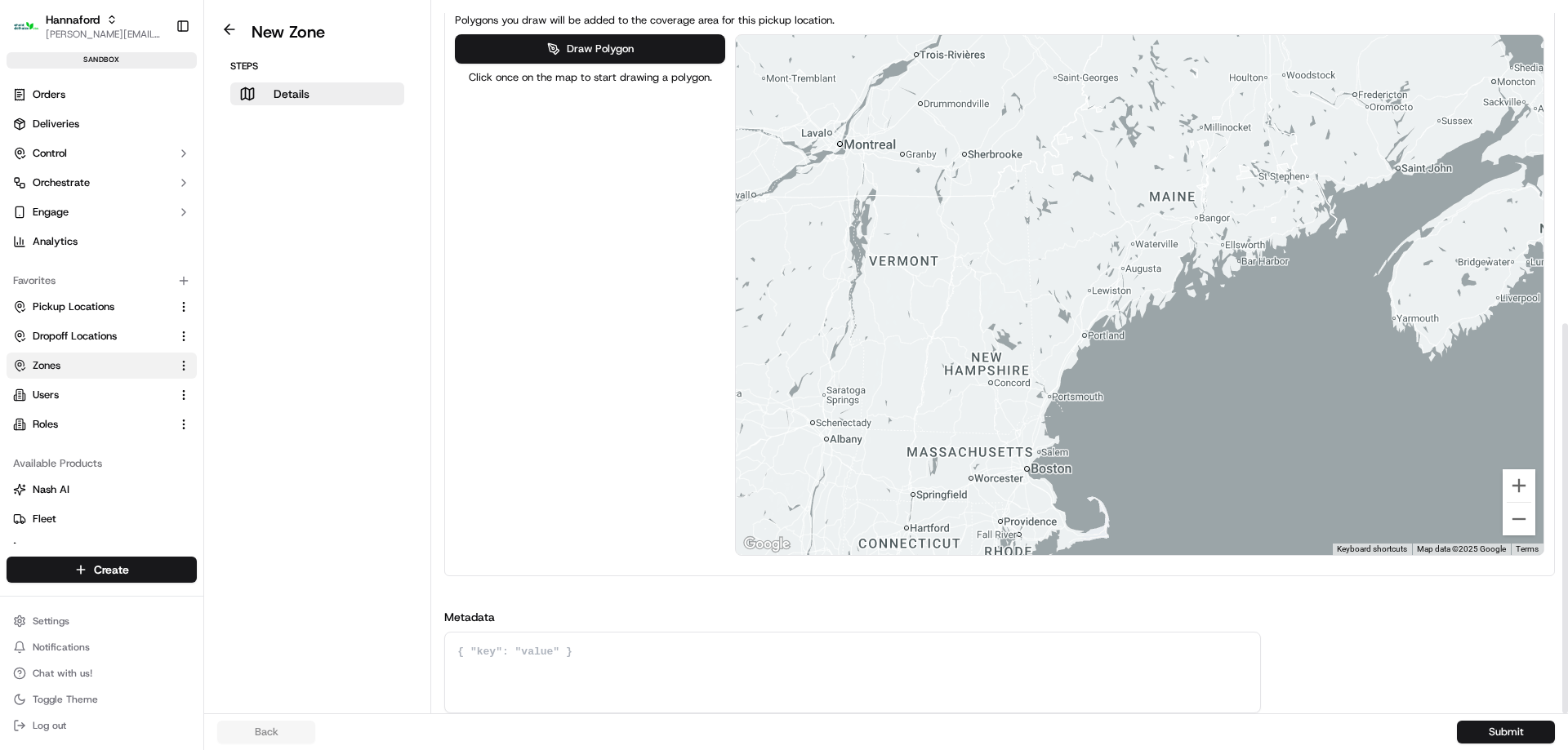
drag, startPoint x: 1263, startPoint y: 218, endPoint x: 1252, endPoint y: 285, distance: 67.9
click at [1252, 285] on div at bounding box center [1139, 295] width 807 height 520
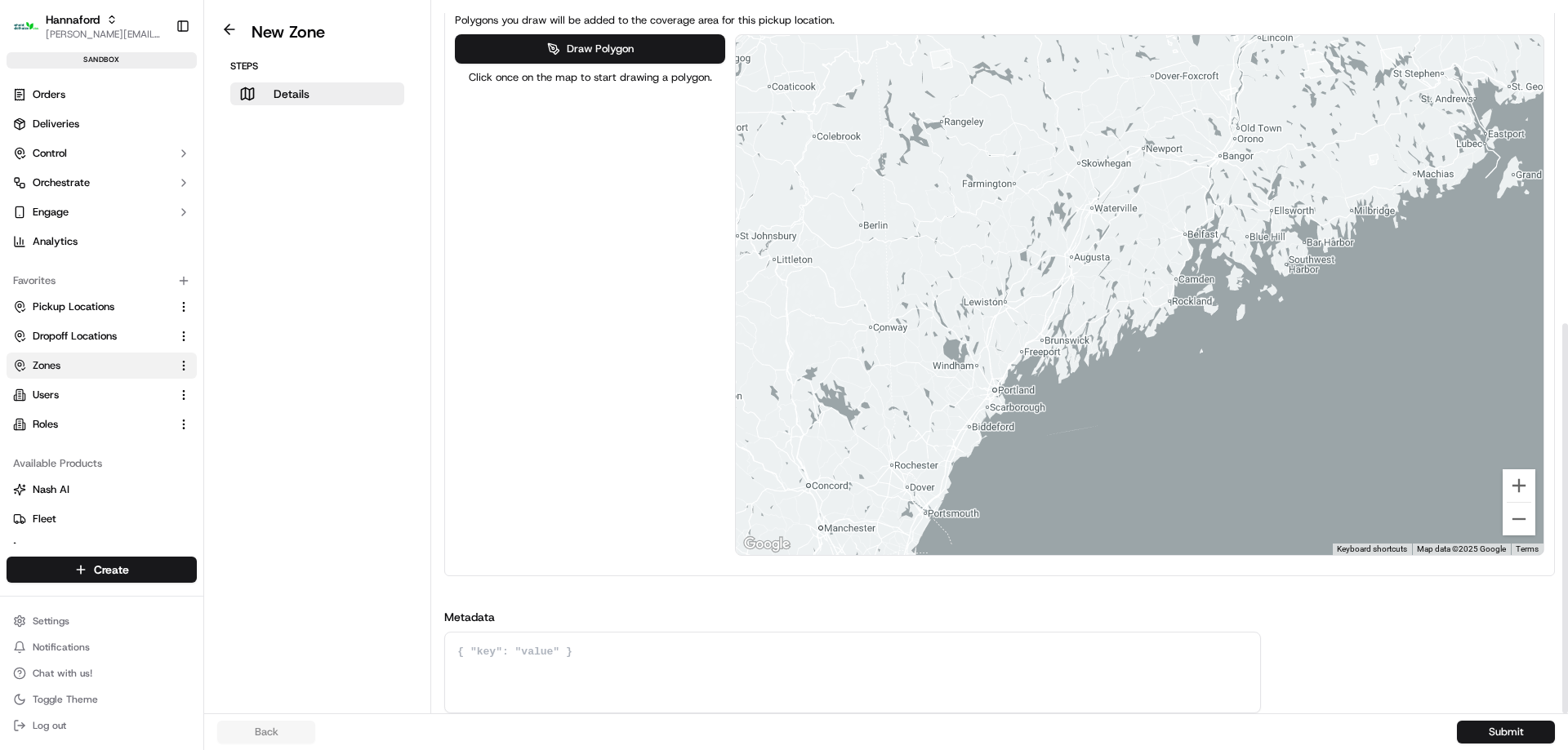
drag, startPoint x: 1173, startPoint y: 272, endPoint x: 1205, endPoint y: 240, distance: 45.3
click at [1210, 255] on div at bounding box center [1139, 295] width 807 height 520
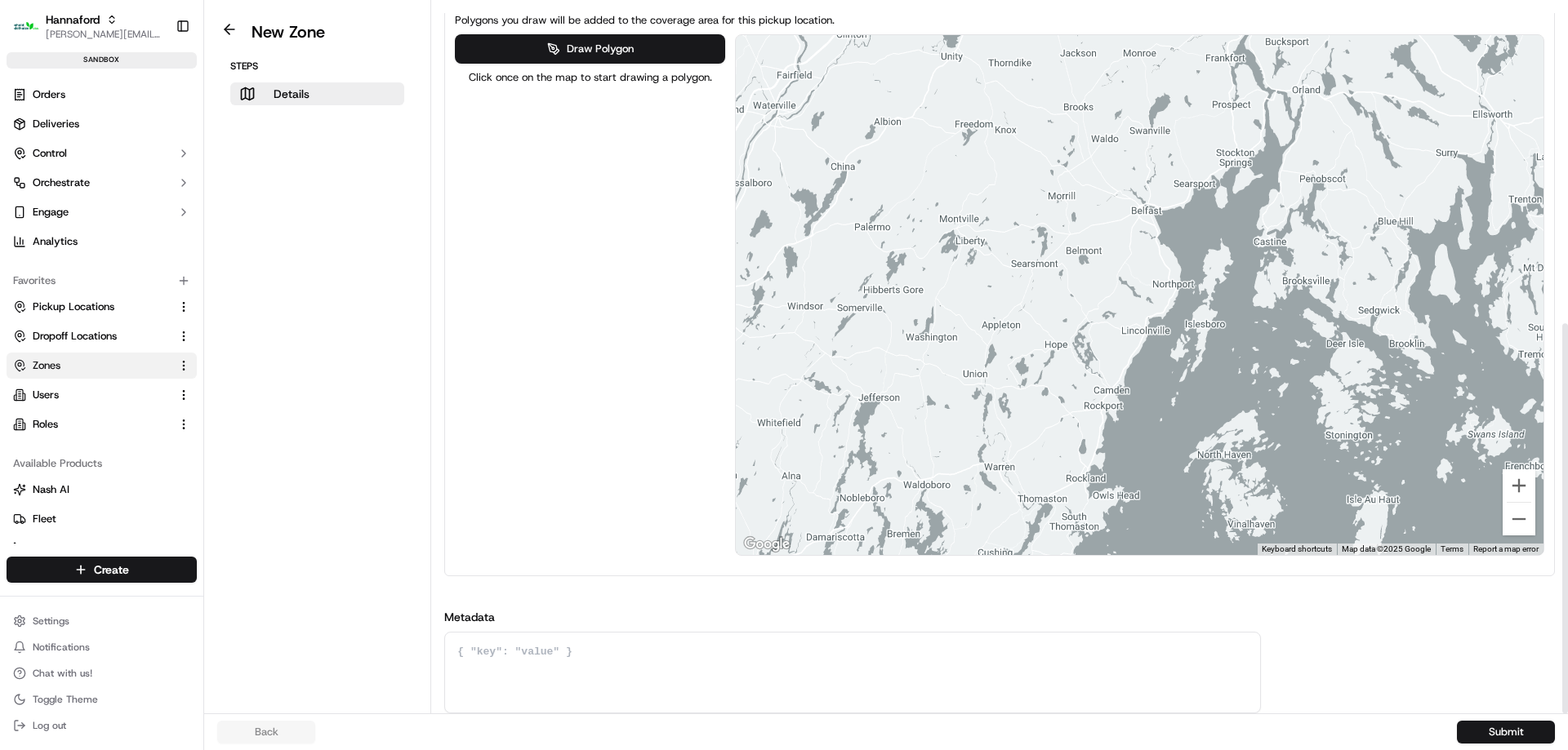
drag, startPoint x: 1297, startPoint y: 279, endPoint x: 1298, endPoint y: 290, distance: 11.0
click at [1306, 290] on div at bounding box center [1139, 295] width 807 height 520
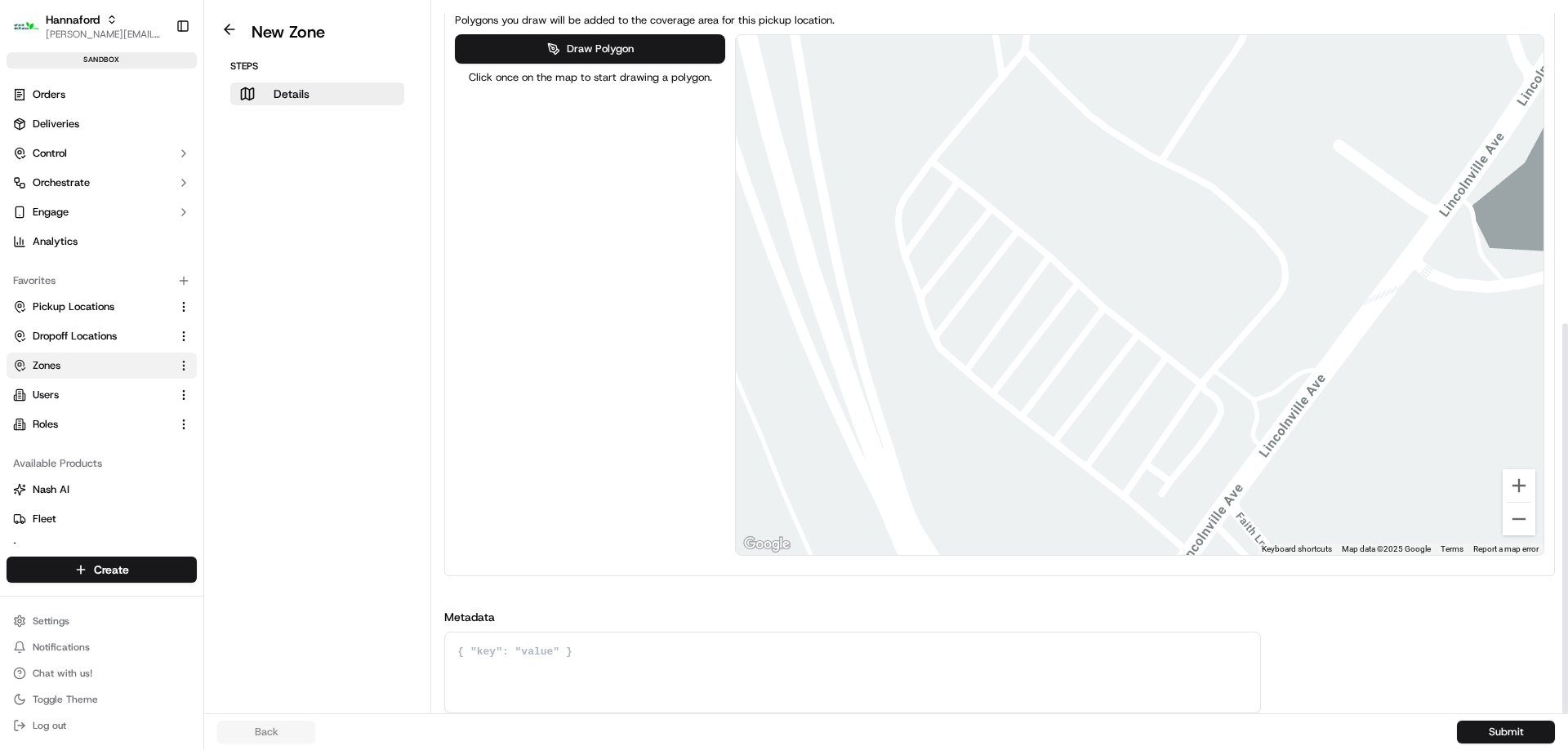
drag, startPoint x: 1150, startPoint y: 412, endPoint x: 1146, endPoint y: 403, distance: 9.8
click at [1146, 403] on div at bounding box center [1139, 295] width 807 height 520
click at [618, 56] on button "Draw Polygon" at bounding box center [590, 49] width 270 height 29
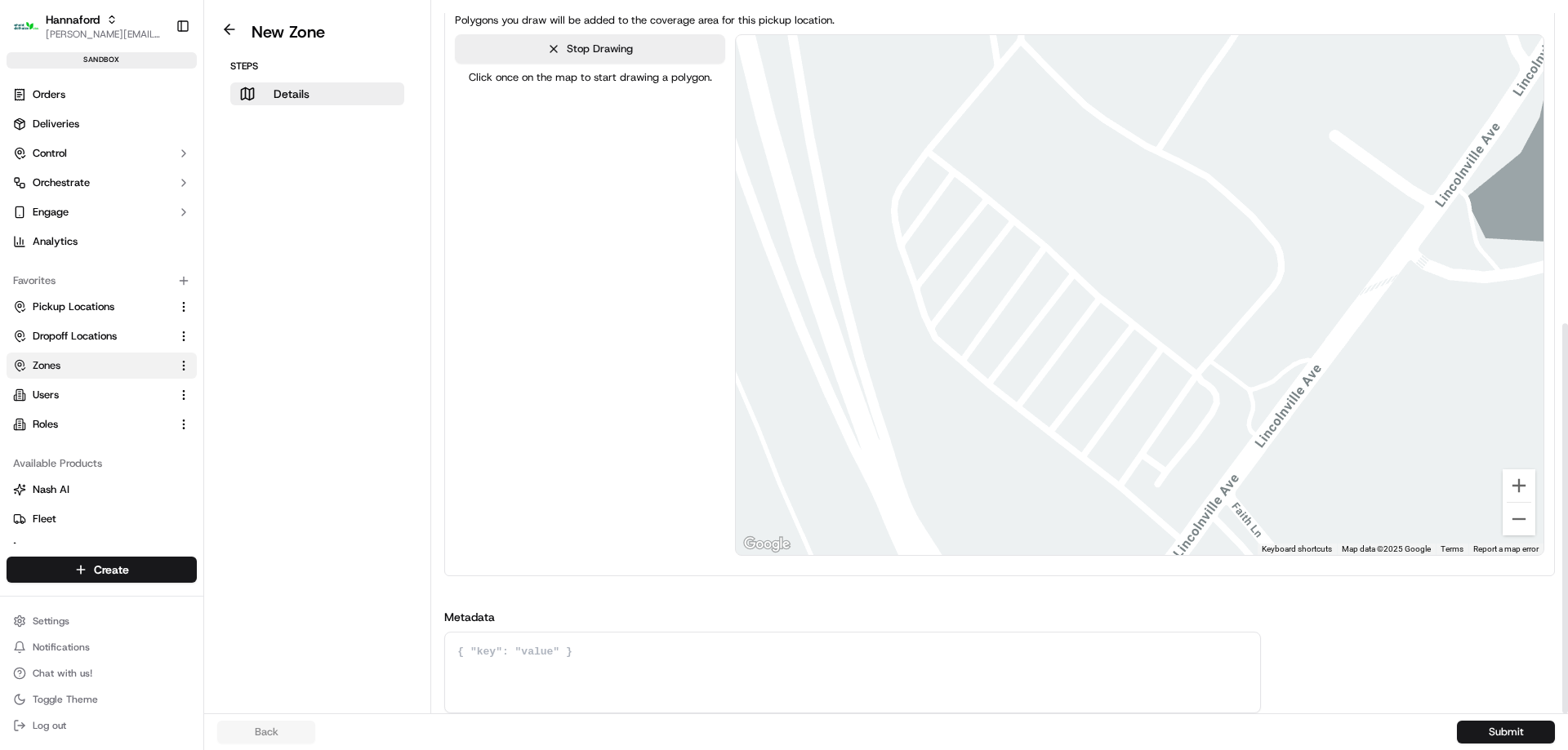
click at [1074, 324] on div at bounding box center [1138, 295] width 807 height 520
click at [1155, 384] on div at bounding box center [1138, 295] width 807 height 520
click at [1116, 440] on div at bounding box center [1138, 295] width 807 height 520
click at [1028, 365] on div at bounding box center [1138, 295] width 807 height 520
click at [1073, 324] on div at bounding box center [1138, 295] width 807 height 520
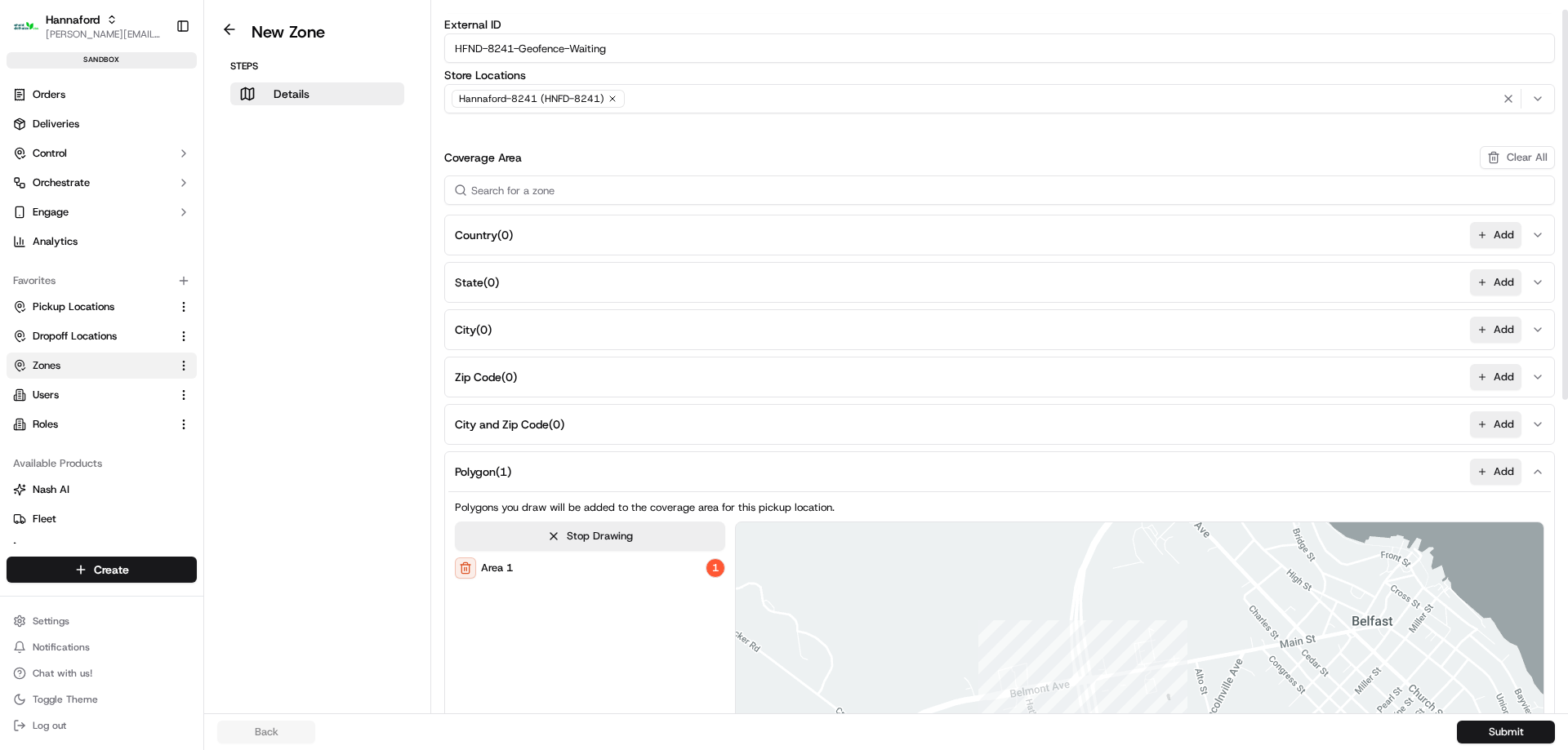
scroll to position [0, 0]
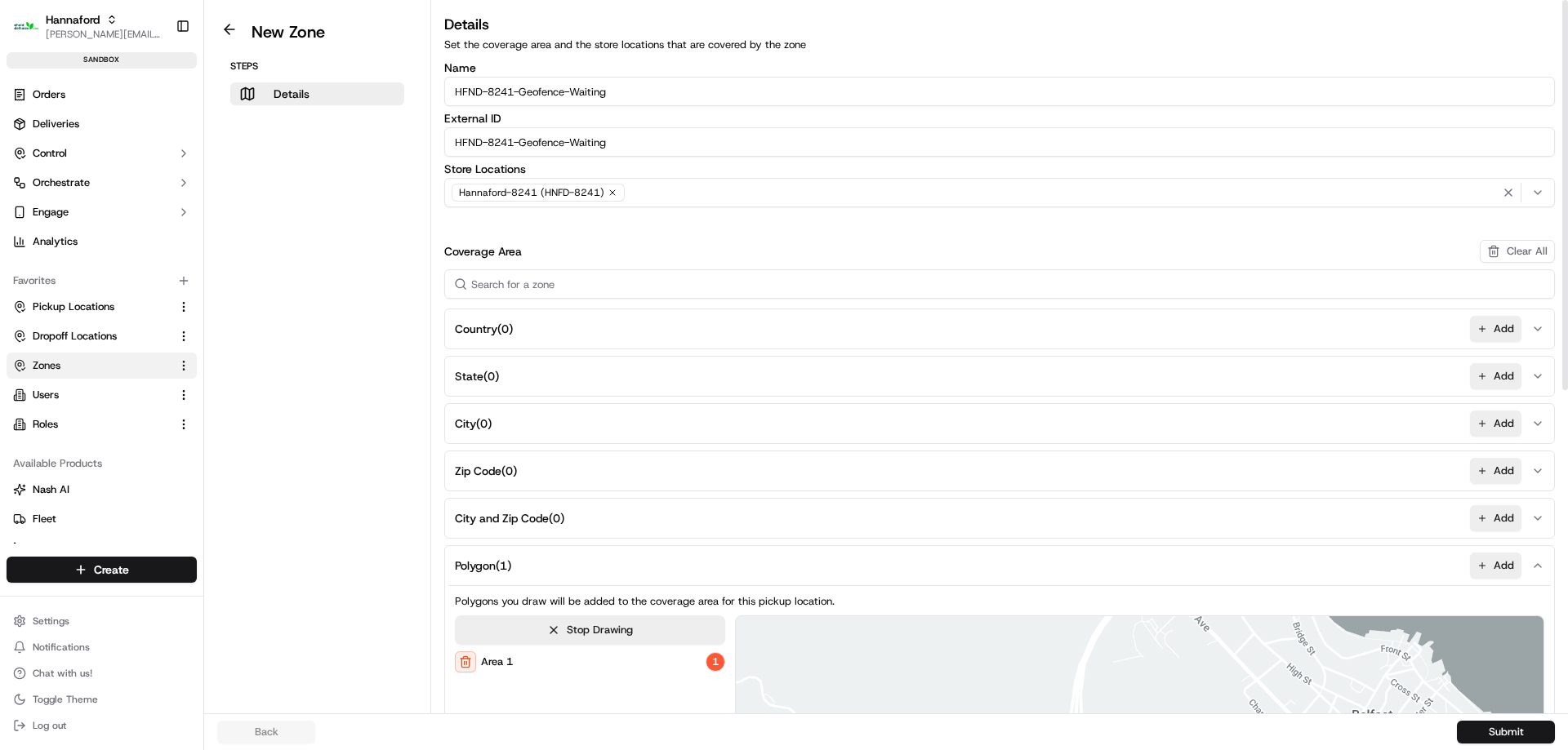
click at [640, 105] on input "HFND-8241-Geofence-Waiting" at bounding box center [999, 91] width 1111 height 29
click at [1508, 732] on button "Submit" at bounding box center [1505, 732] width 98 height 23
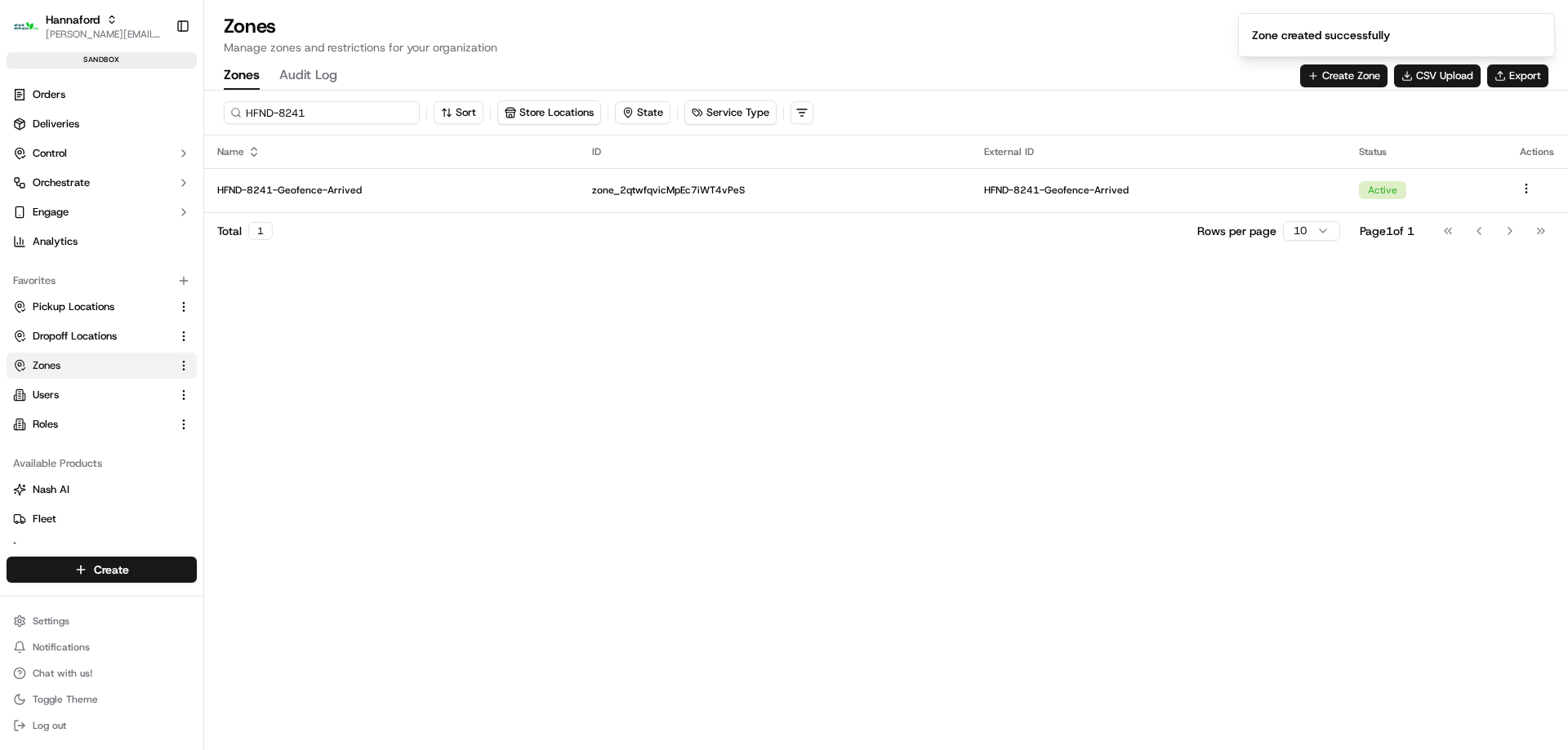
click at [322, 122] on input "HFND-8241" at bounding box center [322, 112] width 196 height 23
type input "HFND-8242"
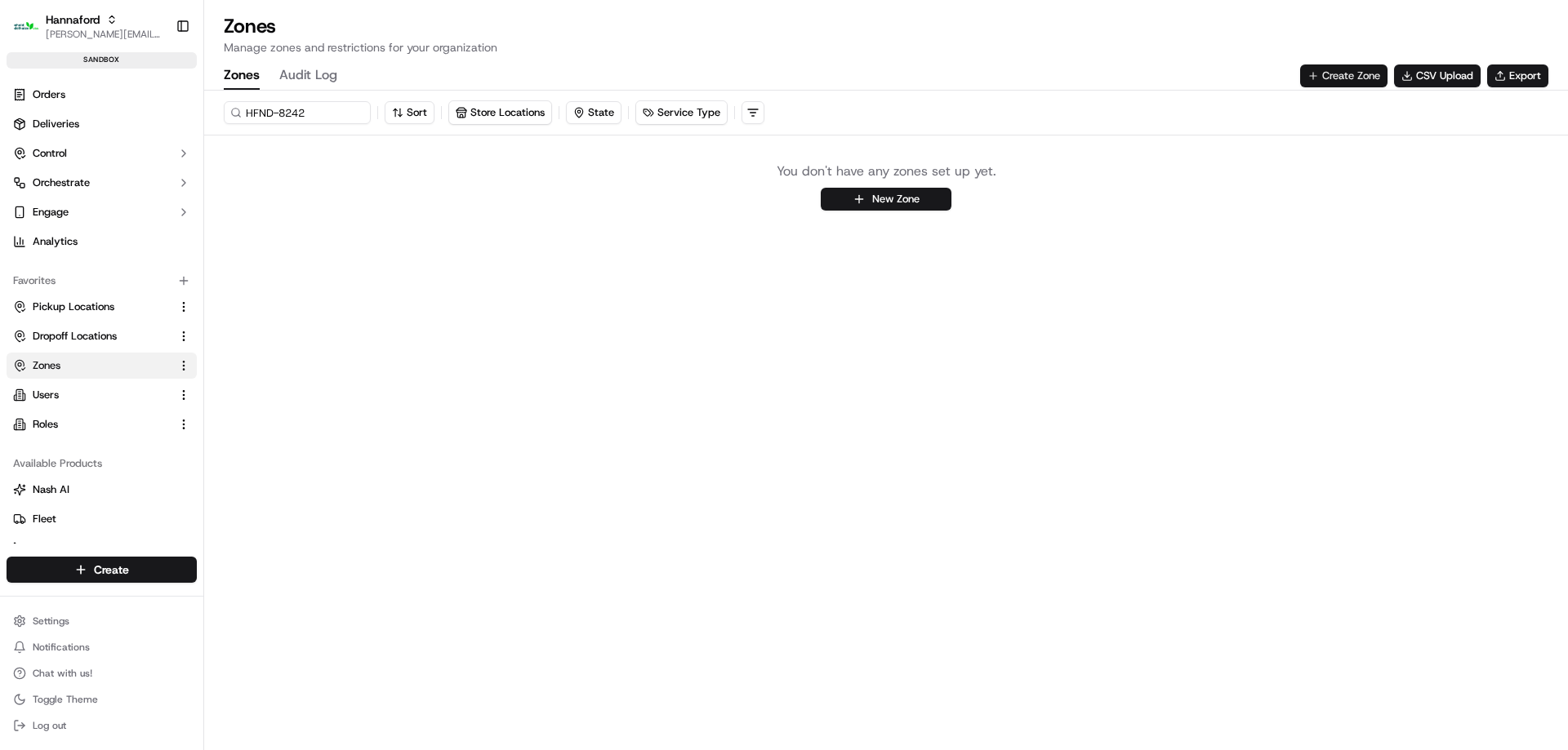
click at [1331, 74] on button "Create Zone" at bounding box center [1344, 75] width 87 height 23
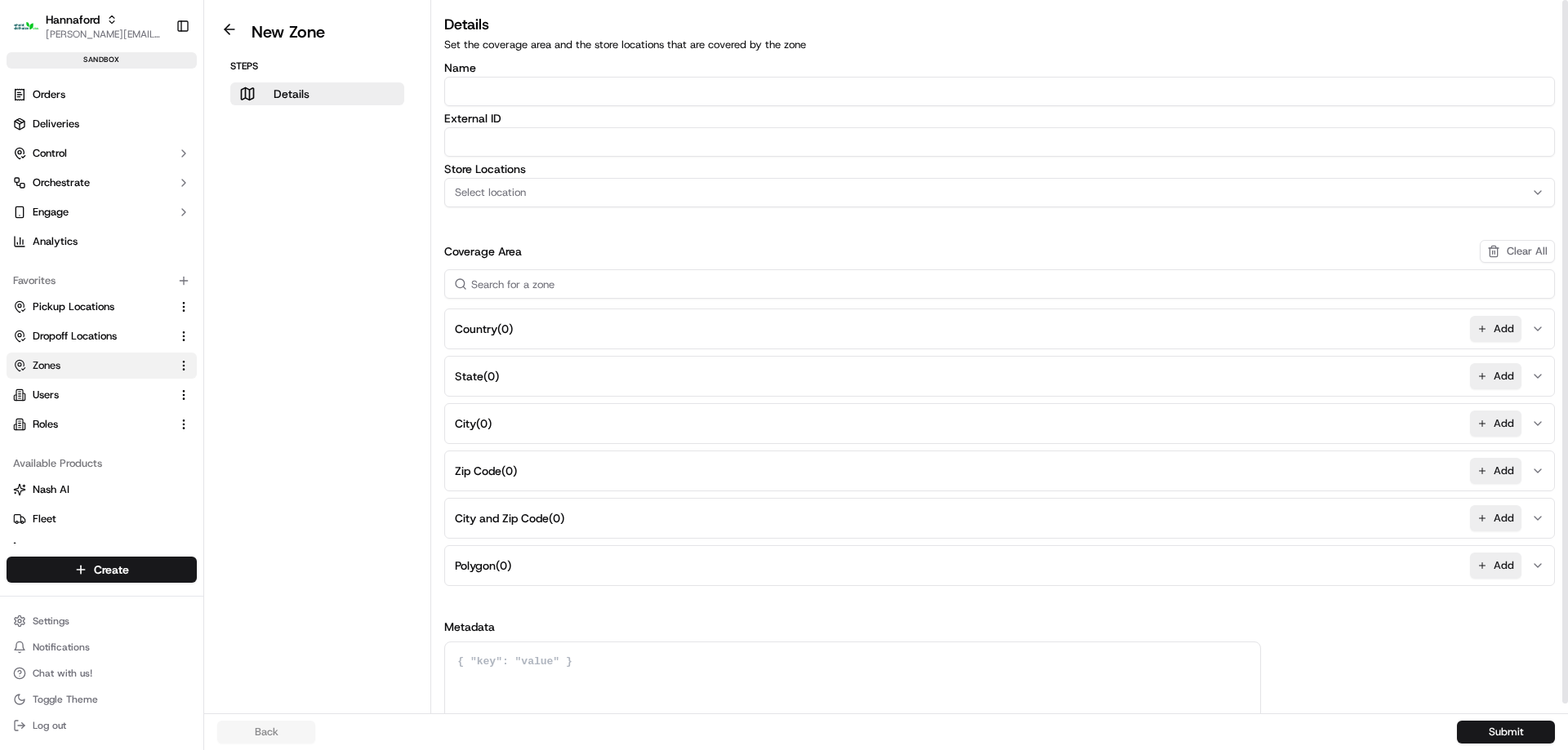
click at [542, 91] on input "Name" at bounding box center [999, 91] width 1111 height 29
paste input "HFND-8241-Geofence-Waiting"
click at [511, 90] on input "HFND-8241-Geofence-Waiting" at bounding box center [999, 91] width 1111 height 29
click at [601, 90] on input "HFND-8241-Geofence-Waiting" at bounding box center [999, 91] width 1111 height 29
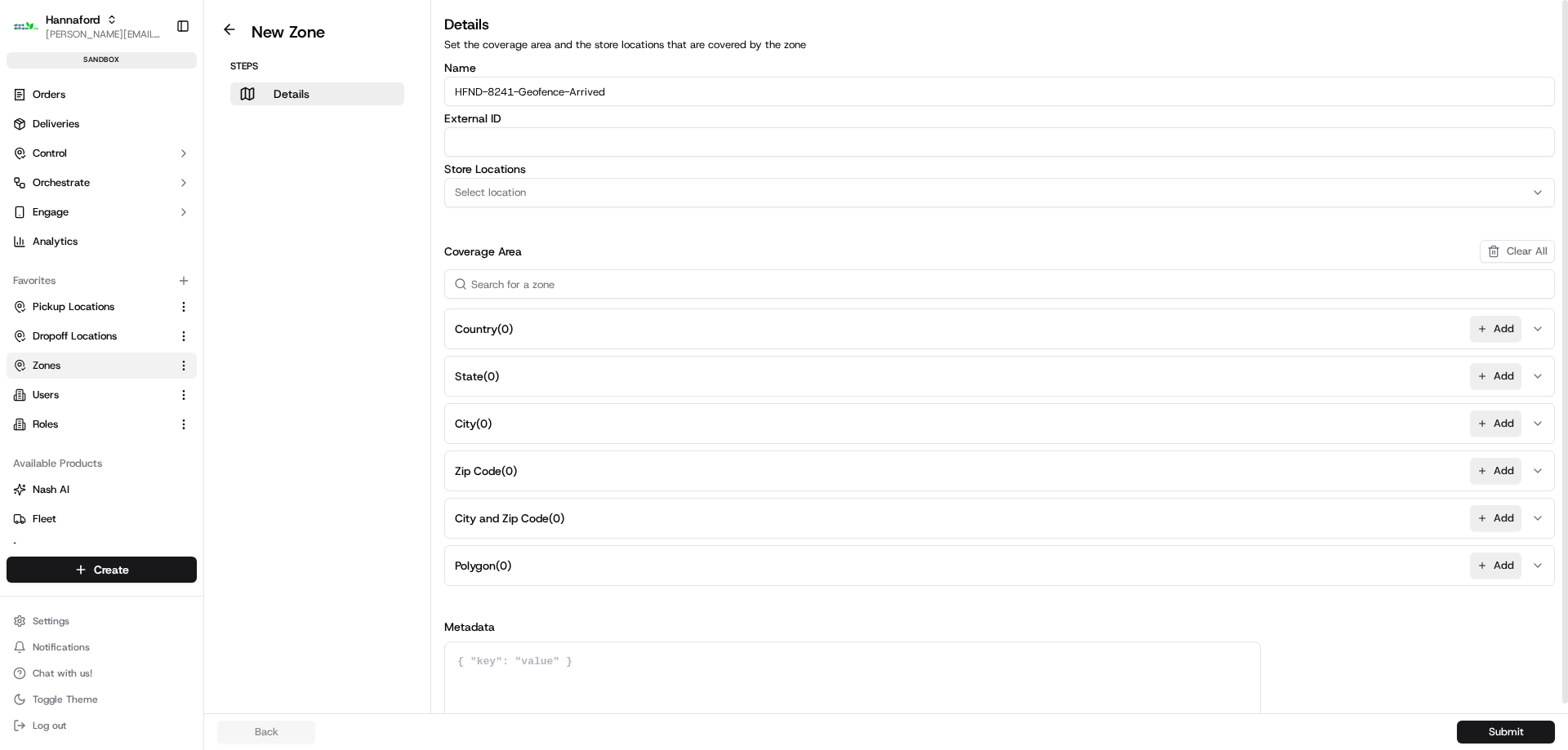
click at [513, 90] on input "HFND-8241-Geofence-Arrived" at bounding box center [999, 91] width 1111 height 29
type input "HFND-8242-Geofence-Arrived"
click at [572, 131] on input "External ID" at bounding box center [999, 141] width 1111 height 29
paste input "HFND-8242-Geofence-Arrived"
type input "HFND-8242-Geofence-Arrived"
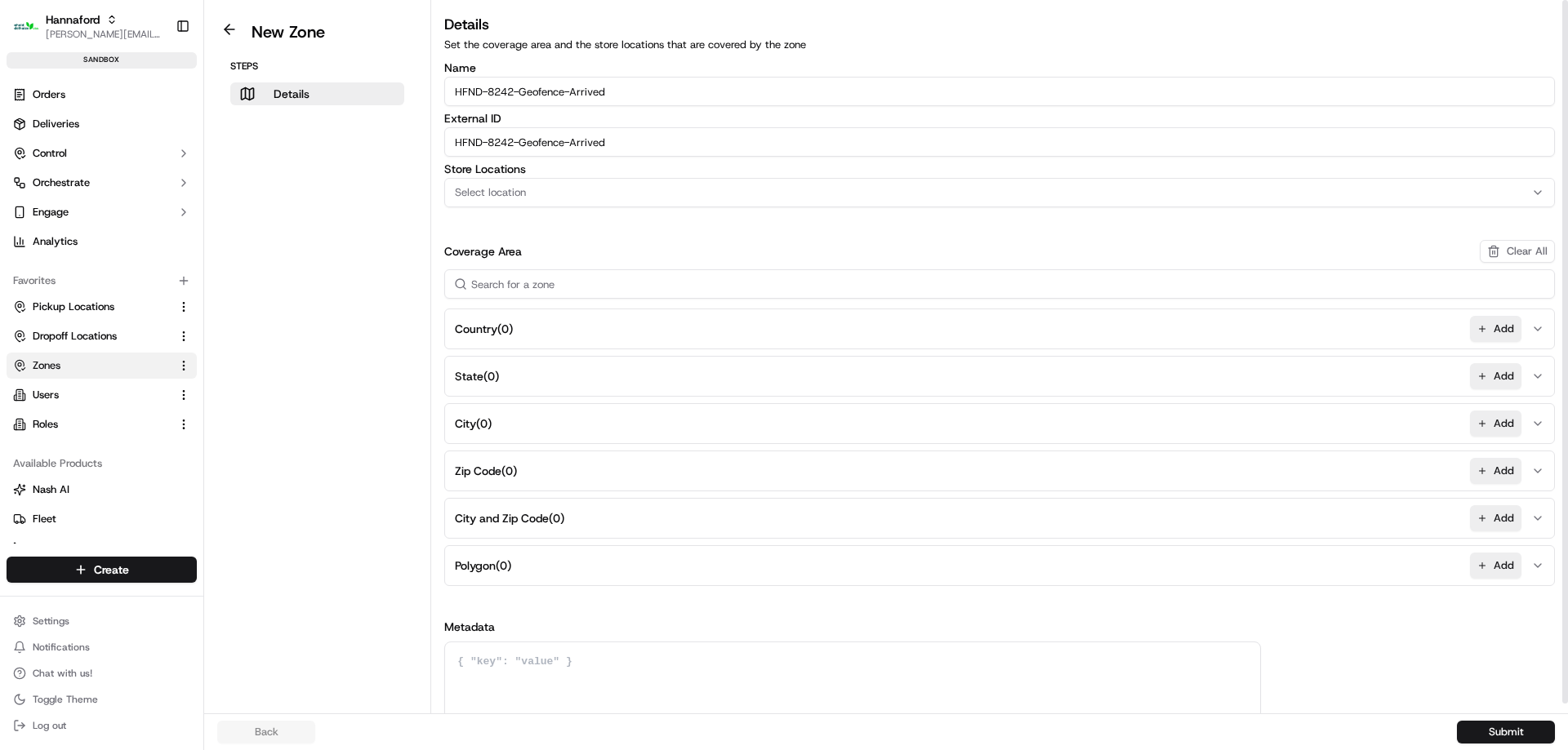
click at [593, 200] on button "Select location" at bounding box center [999, 193] width 1111 height 29
type input "8242"
click at [580, 253] on span "Hannaford-8242 (HNFD-8242)" at bounding box center [572, 257] width 201 height 15
click at [604, 284] on button "Close" at bounding box center [622, 287] width 112 height 23
click at [1512, 561] on button "Add" at bounding box center [1495, 565] width 51 height 26
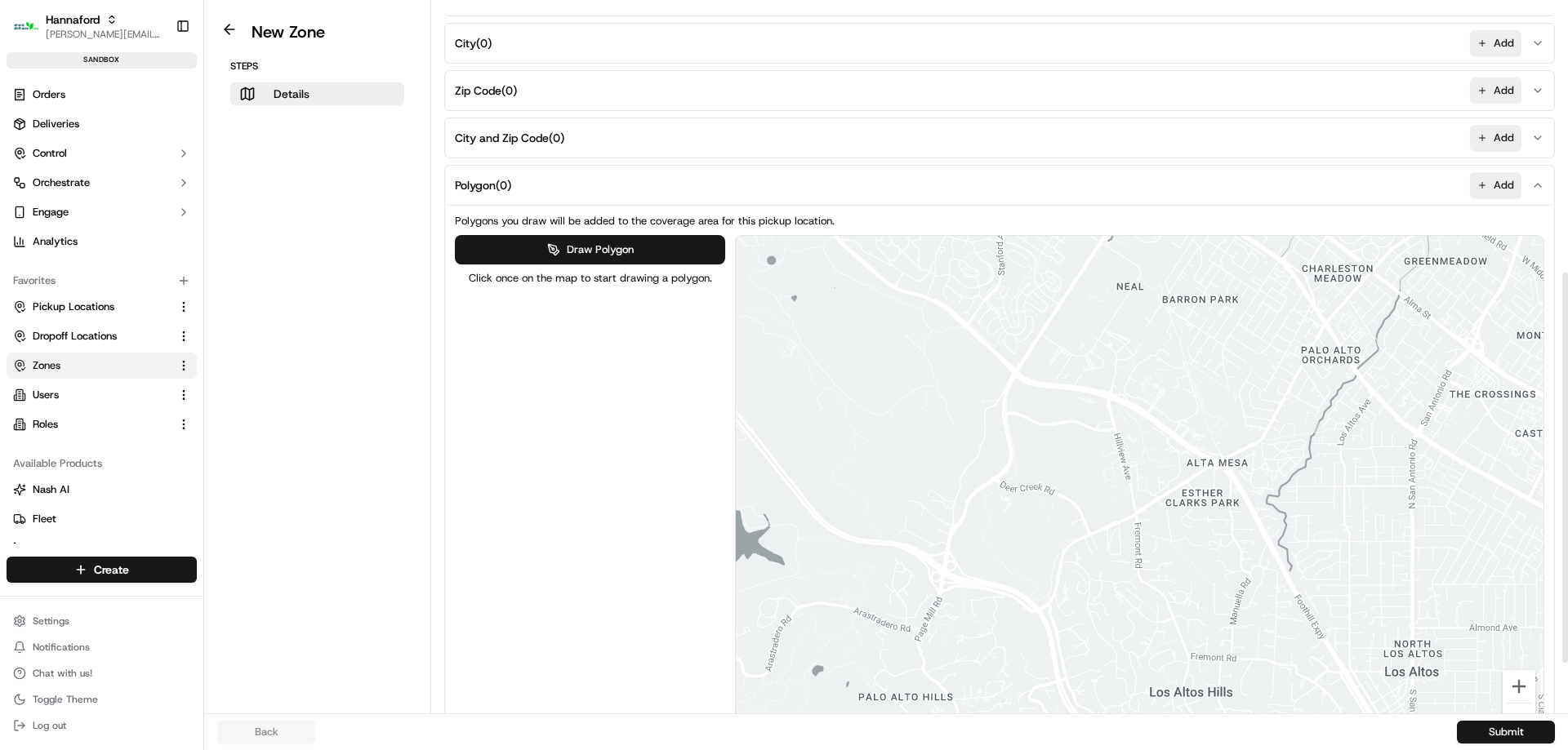
scroll to position [490, 0]
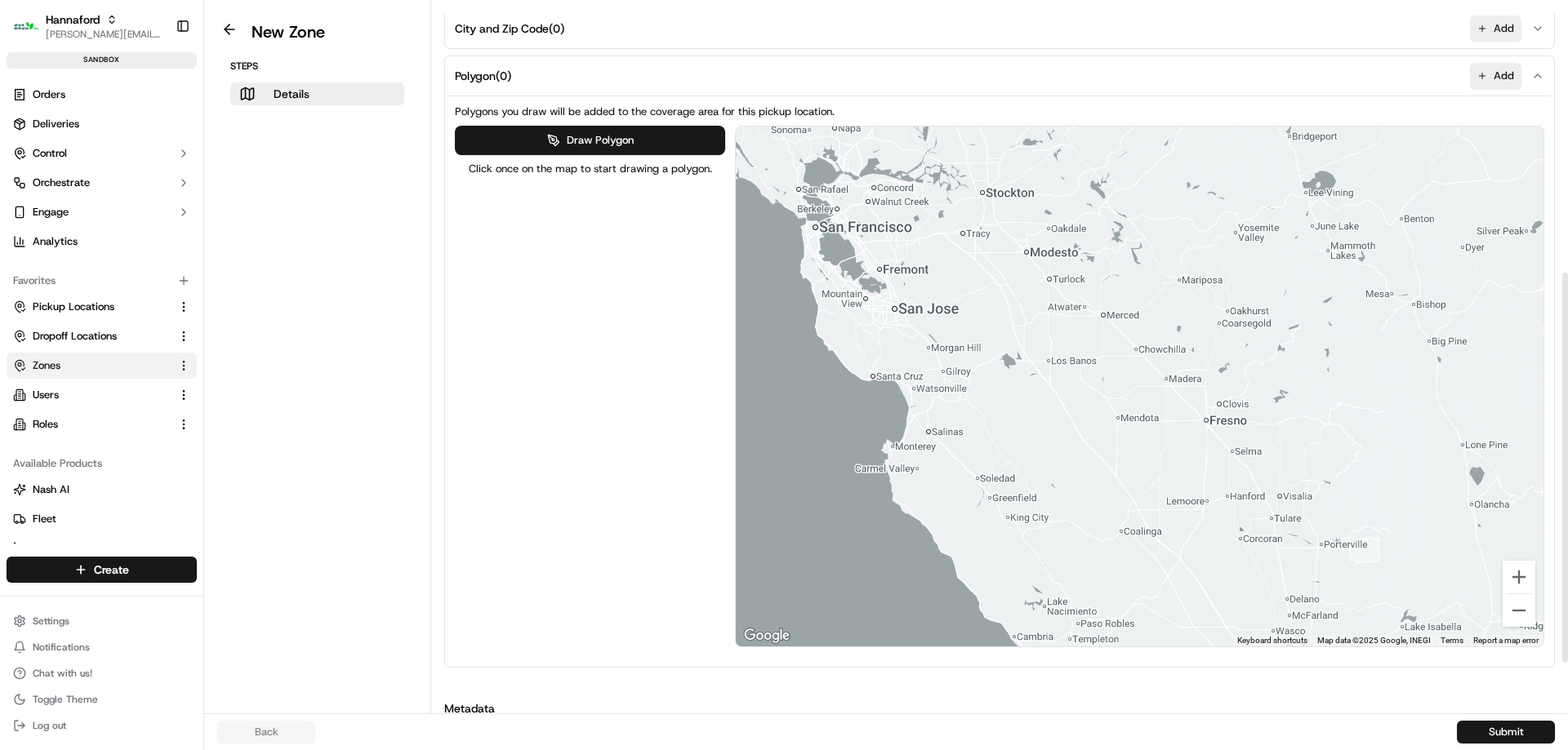
click at [550, 306] on div "Draw Polygon Click once on the map to start drawing a polygon. ← Move left → Mo…" at bounding box center [999, 386] width 1090 height 521
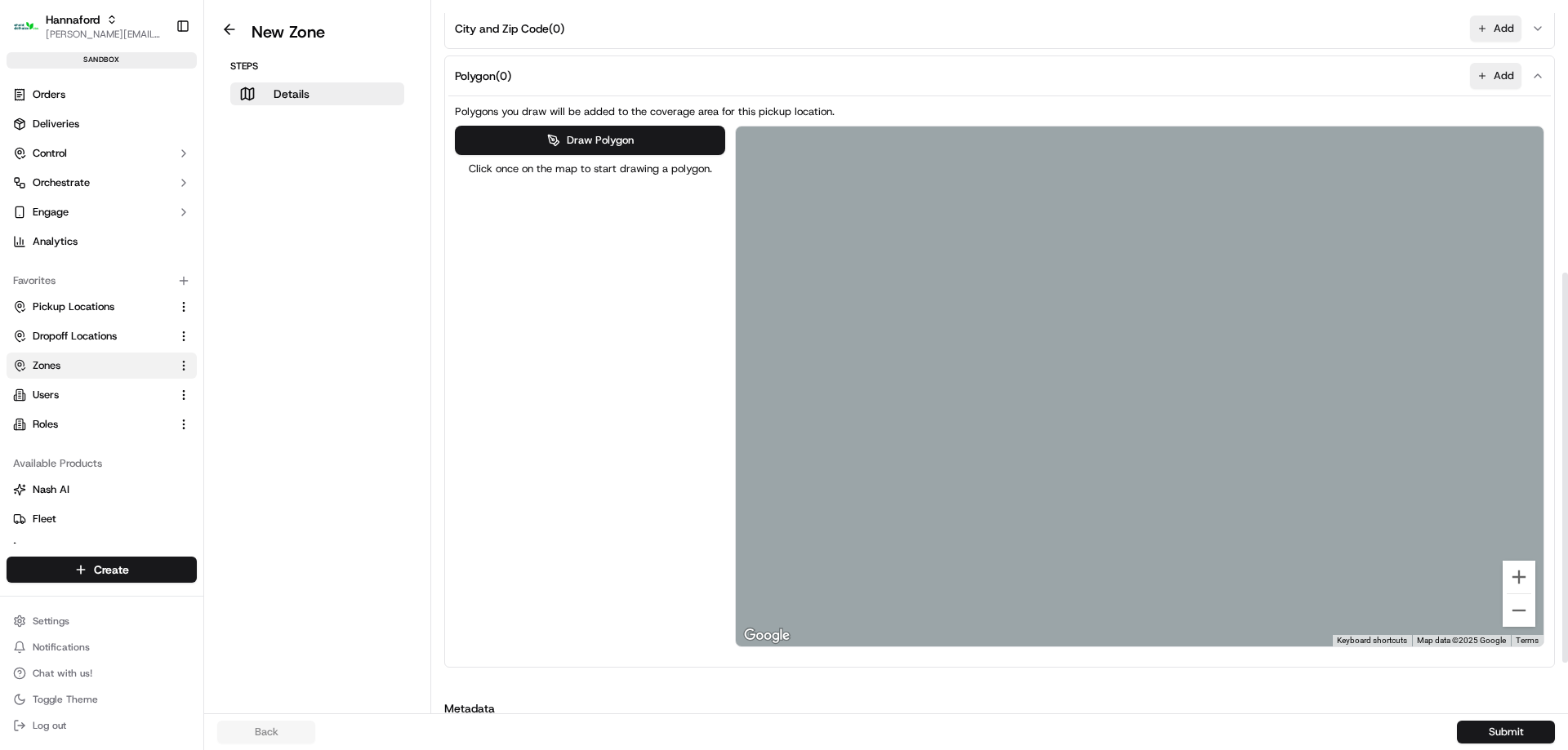
drag, startPoint x: 1392, startPoint y: 341, endPoint x: 1567, endPoint y: 295, distance: 180.9
click at [1550, 304] on div "Polygons you draw will be added to the coverage area for this pickup location. …" at bounding box center [999, 381] width 1102 height 571
drag, startPoint x: 1047, startPoint y: 362, endPoint x: 1459, endPoint y: 619, distance: 485.6
click at [1459, 619] on div at bounding box center [1139, 386] width 807 height 520
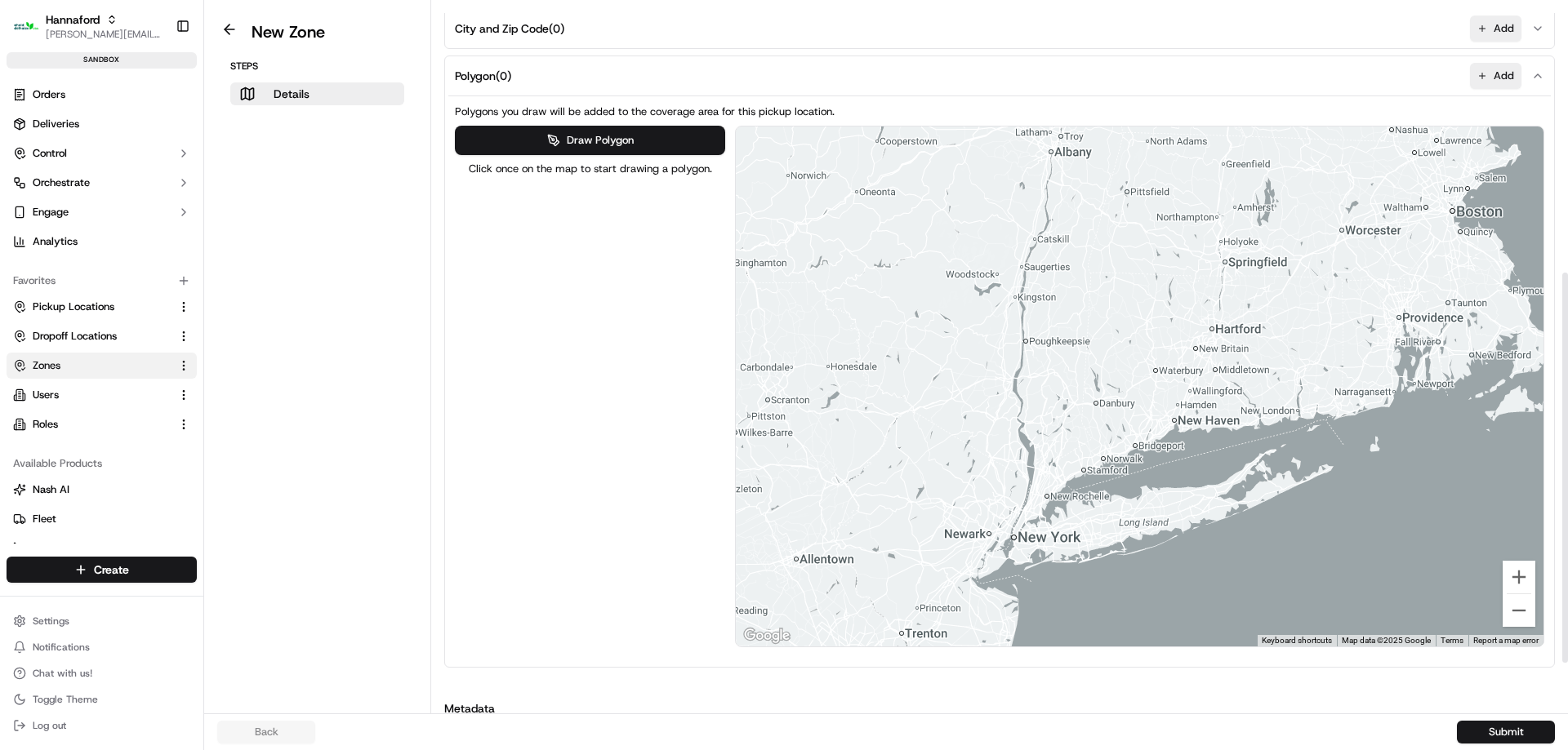
drag, startPoint x: 1165, startPoint y: 432, endPoint x: 797, endPoint y: 435, distance: 368.0
click at [815, 424] on div at bounding box center [1139, 386] width 807 height 520
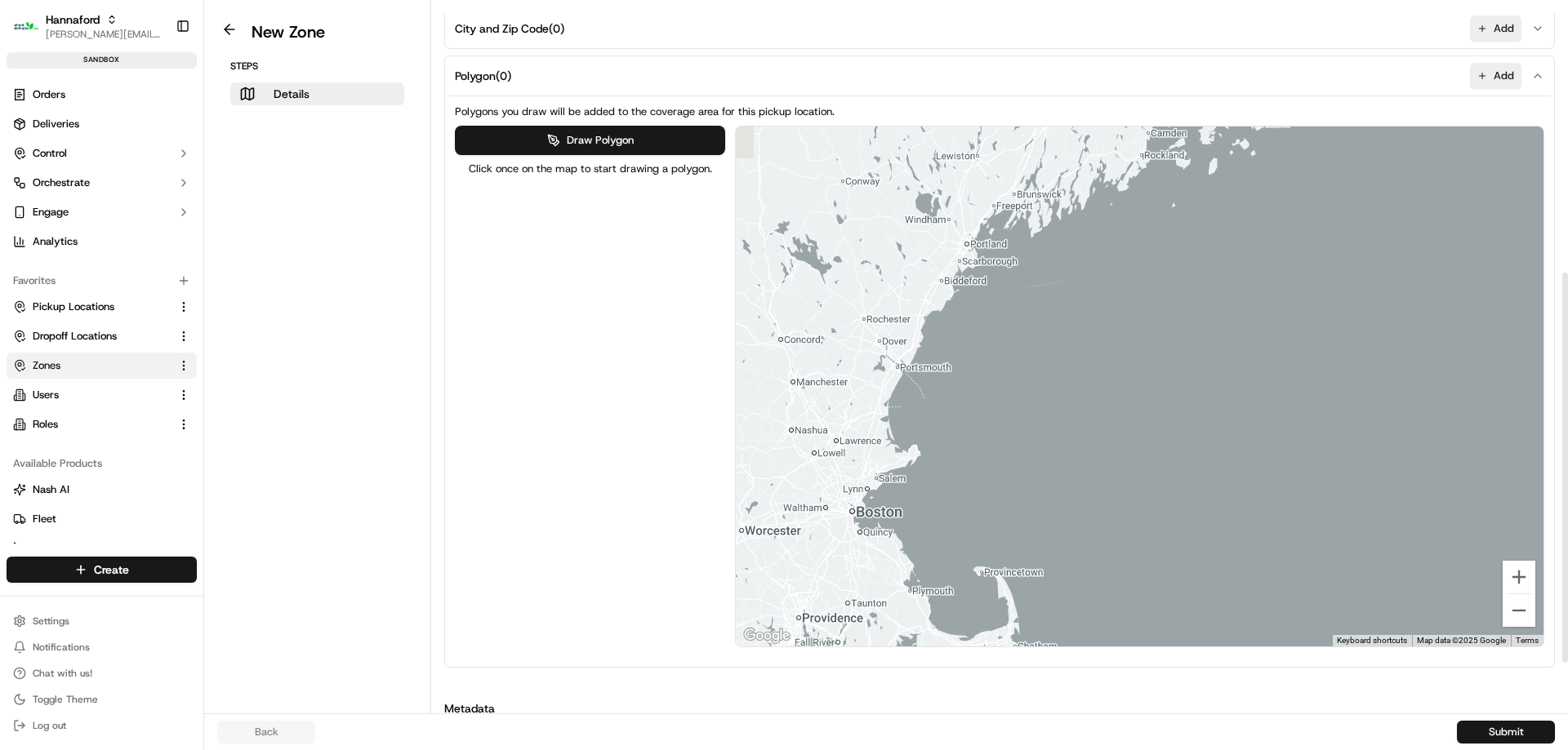
drag, startPoint x: 962, startPoint y: 406, endPoint x: 1069, endPoint y: 553, distance: 181.8
click at [1069, 553] on div at bounding box center [1139, 386] width 807 height 520
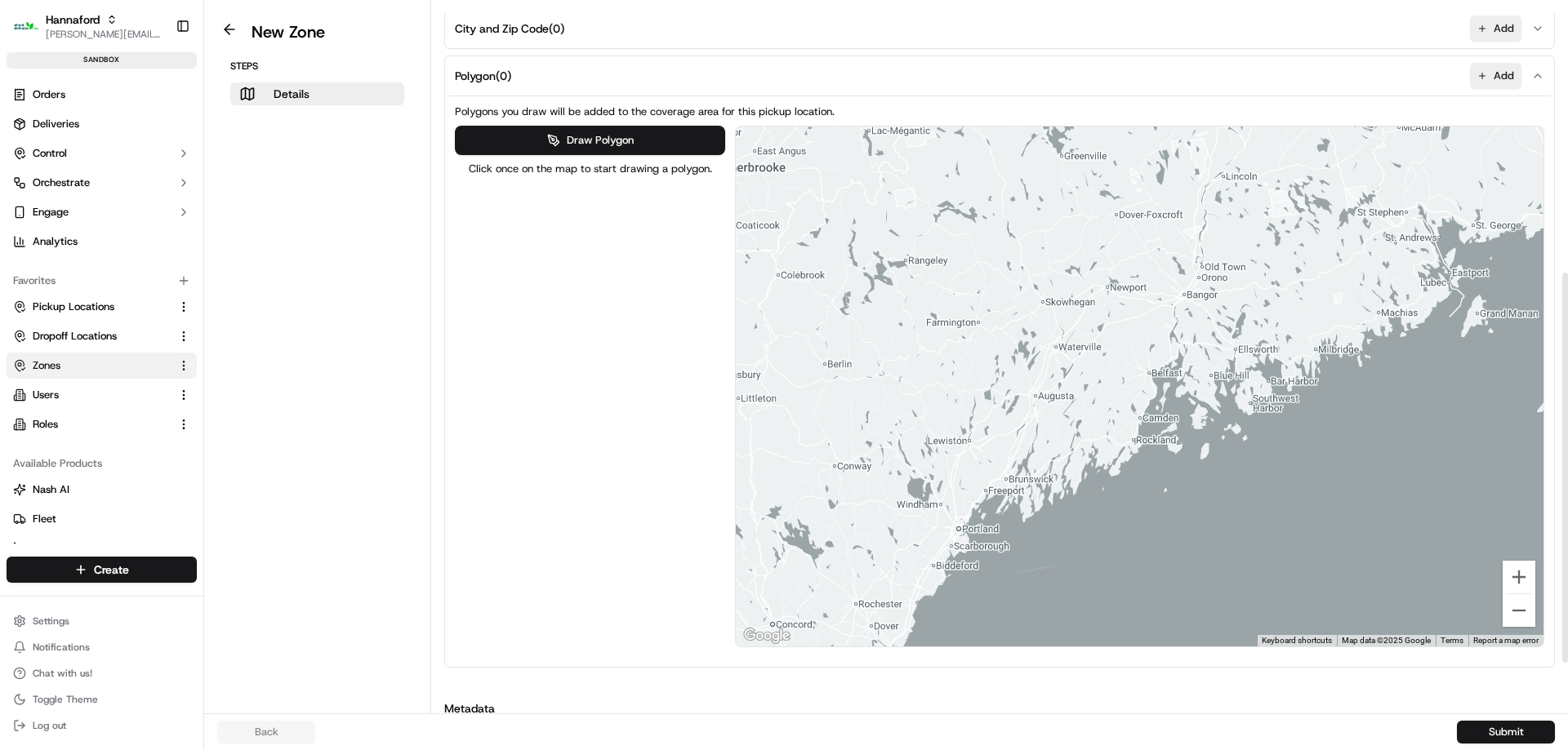
drag, startPoint x: 1182, startPoint y: 344, endPoint x: 1147, endPoint y: 500, distance: 159.9
click at [1147, 500] on div at bounding box center [1139, 386] width 807 height 520
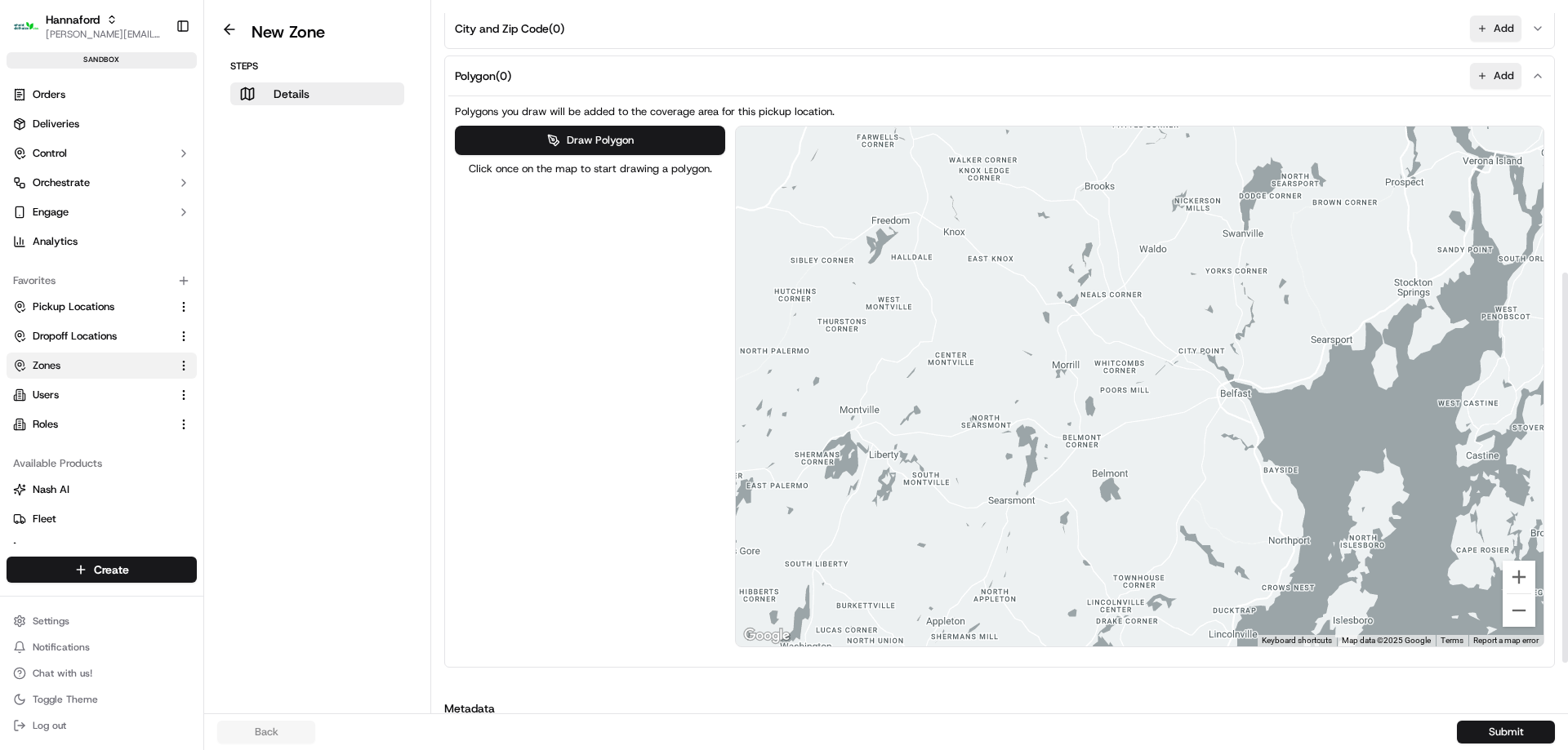
drag, startPoint x: 1234, startPoint y: 222, endPoint x: 1281, endPoint y: 394, distance: 178.3
click at [1282, 398] on div at bounding box center [1139, 386] width 807 height 520
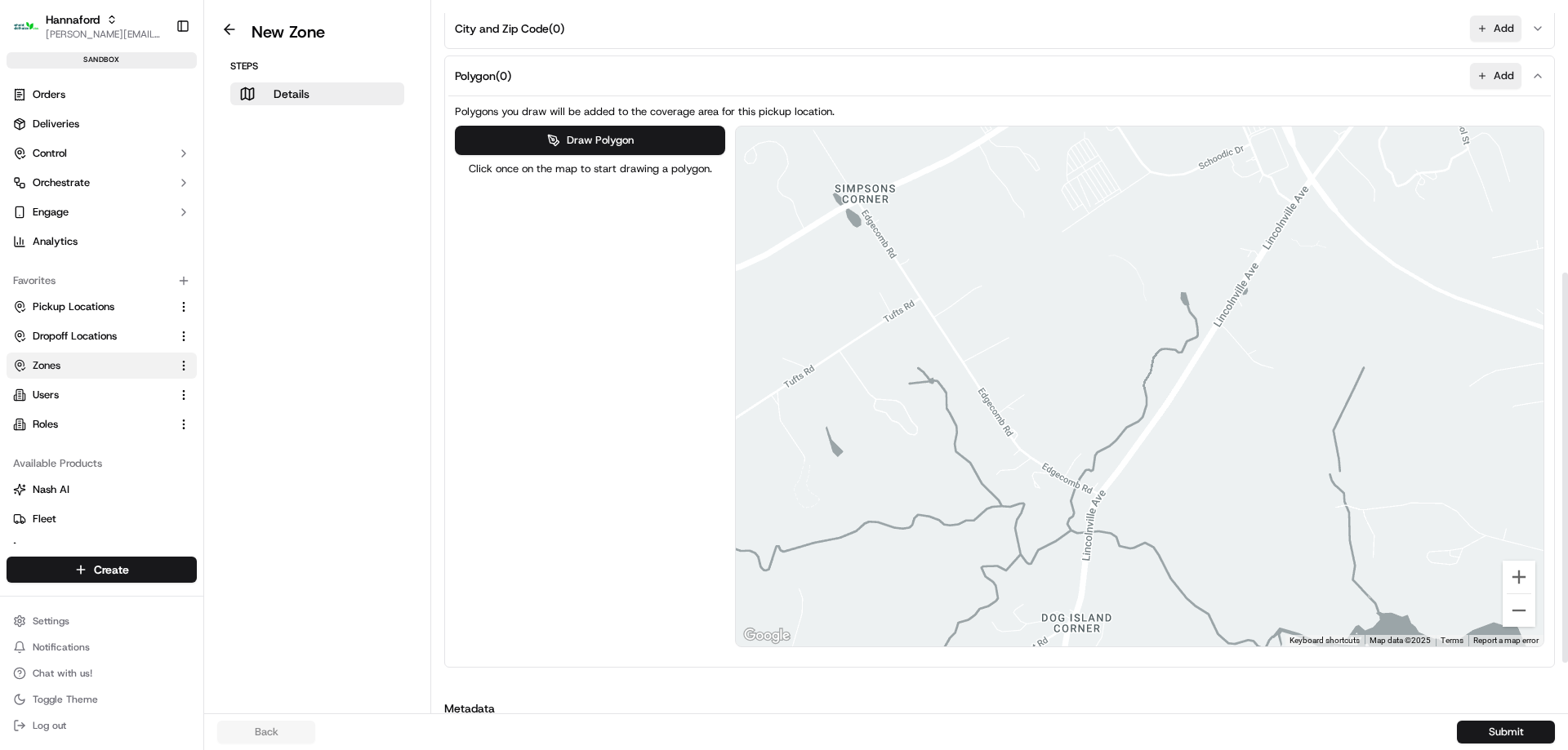
drag, startPoint x: 1113, startPoint y: 441, endPoint x: 894, endPoint y: 378, distance: 227.9
click at [1156, 412] on div at bounding box center [1139, 386] width 807 height 520
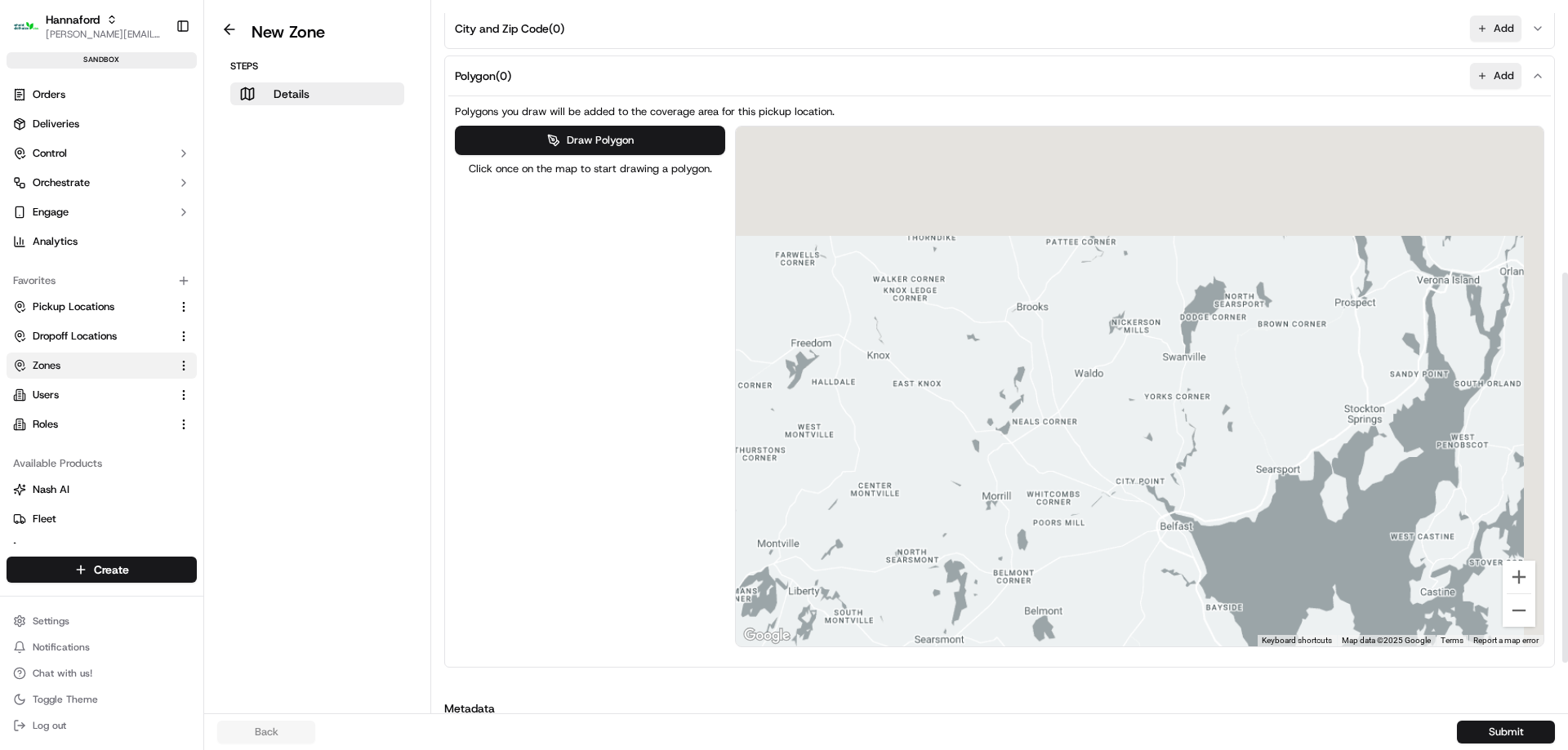
drag, startPoint x: 1428, startPoint y: 272, endPoint x: 941, endPoint y: 563, distance: 567.3
click at [941, 563] on div at bounding box center [1139, 386] width 807 height 520
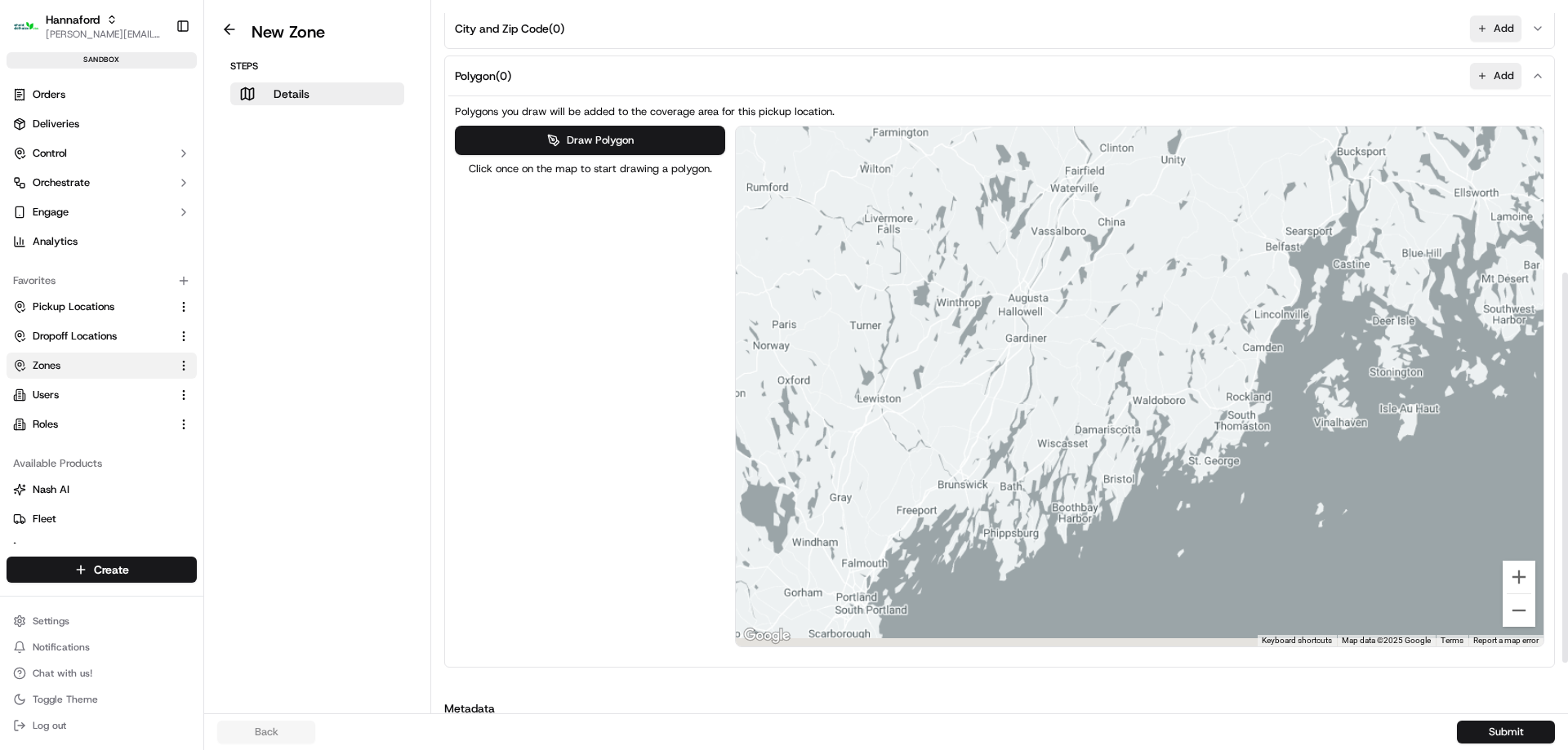
drag, startPoint x: 1119, startPoint y: 373, endPoint x: 1544, endPoint y: 162, distance: 474.5
click at [1542, 164] on div at bounding box center [1139, 386] width 807 height 520
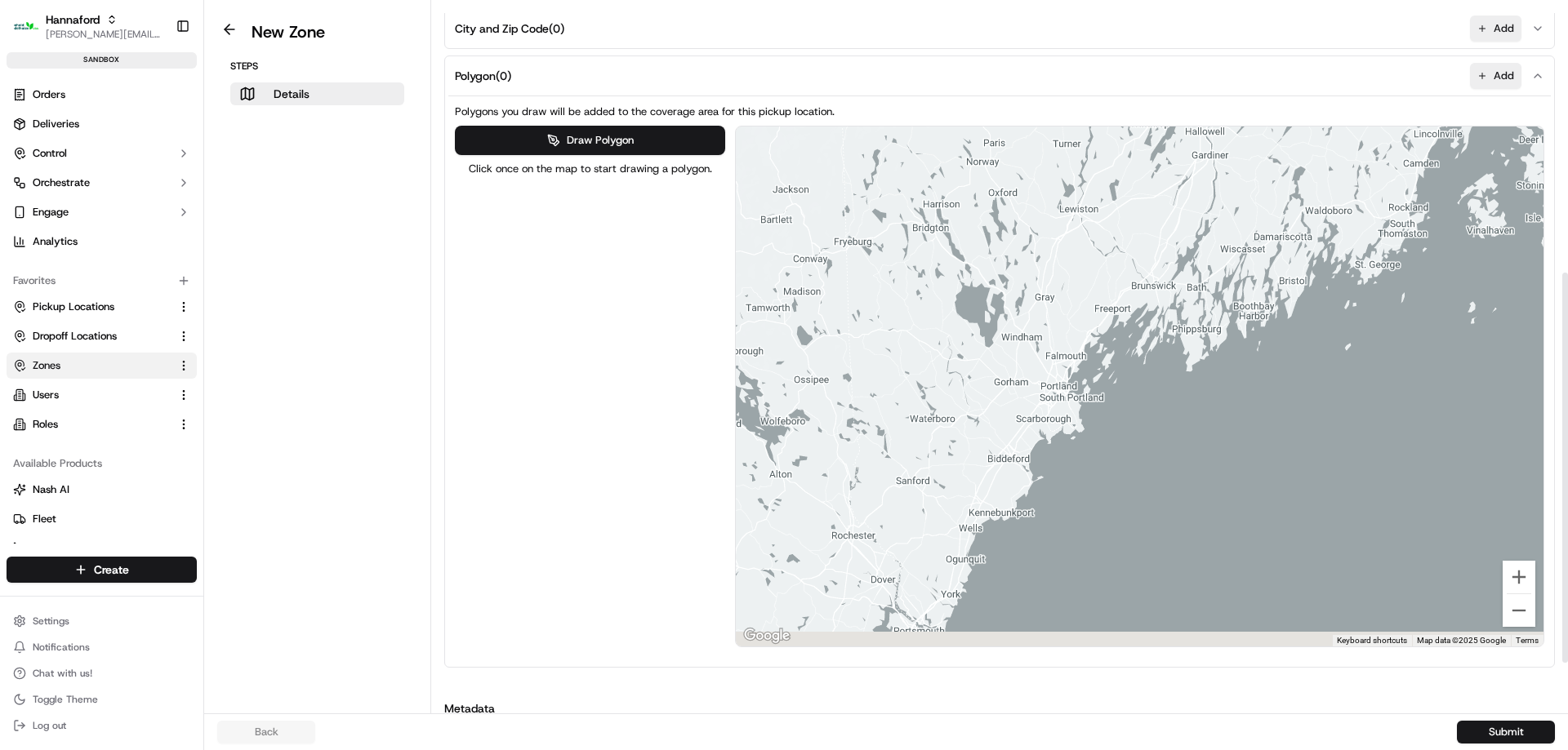
drag, startPoint x: 1366, startPoint y: 239, endPoint x: 1397, endPoint y: 208, distance: 43.8
click at [1397, 208] on div at bounding box center [1139, 386] width 807 height 520
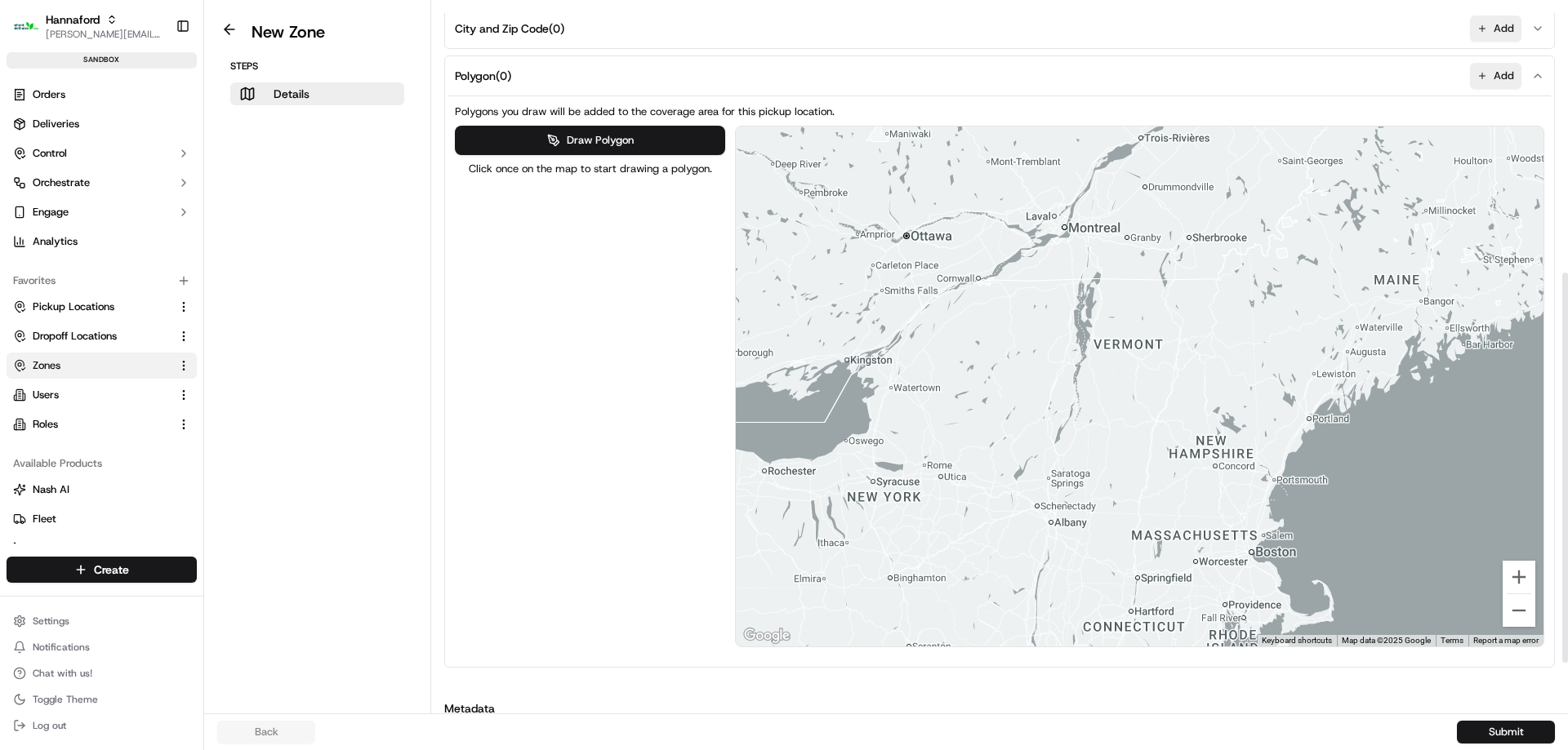
drag, startPoint x: 1308, startPoint y: 270, endPoint x: 1338, endPoint y: 367, distance: 101.5
click at [1338, 367] on div at bounding box center [1139, 386] width 807 height 520
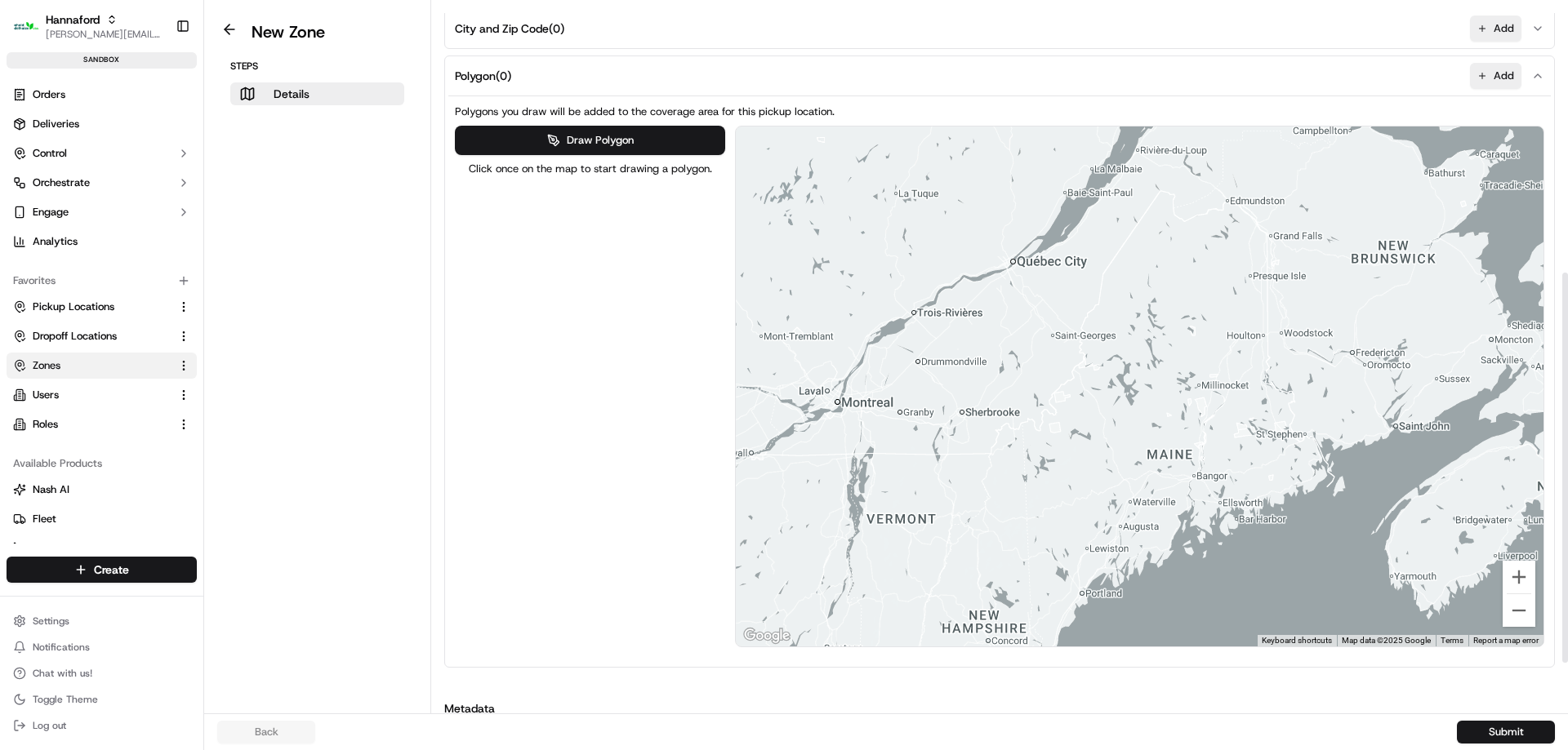
drag, startPoint x: 1406, startPoint y: 342, endPoint x: 1178, endPoint y: 516, distance: 286.8
click at [1178, 516] on div at bounding box center [1139, 386] width 807 height 520
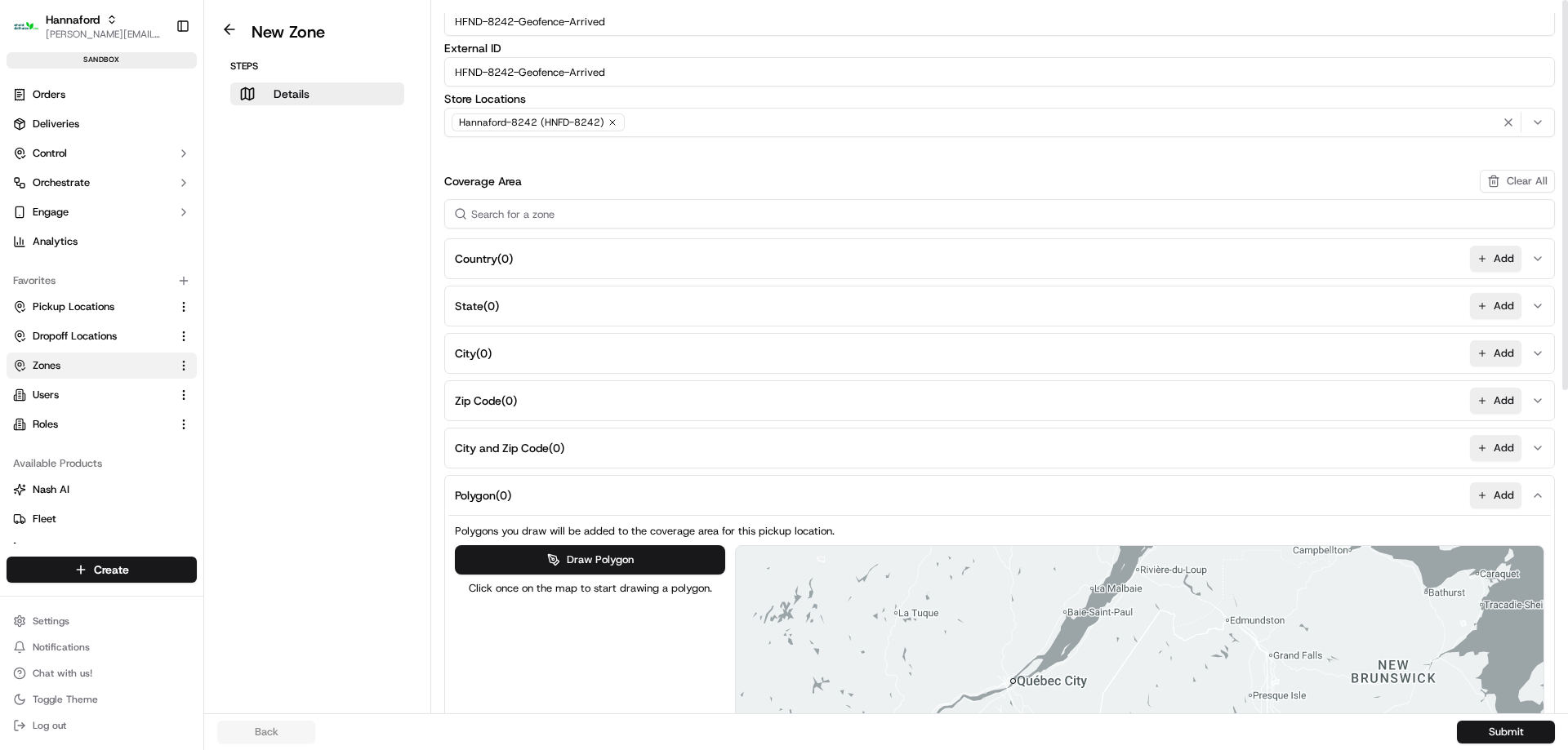
scroll to position [0, 0]
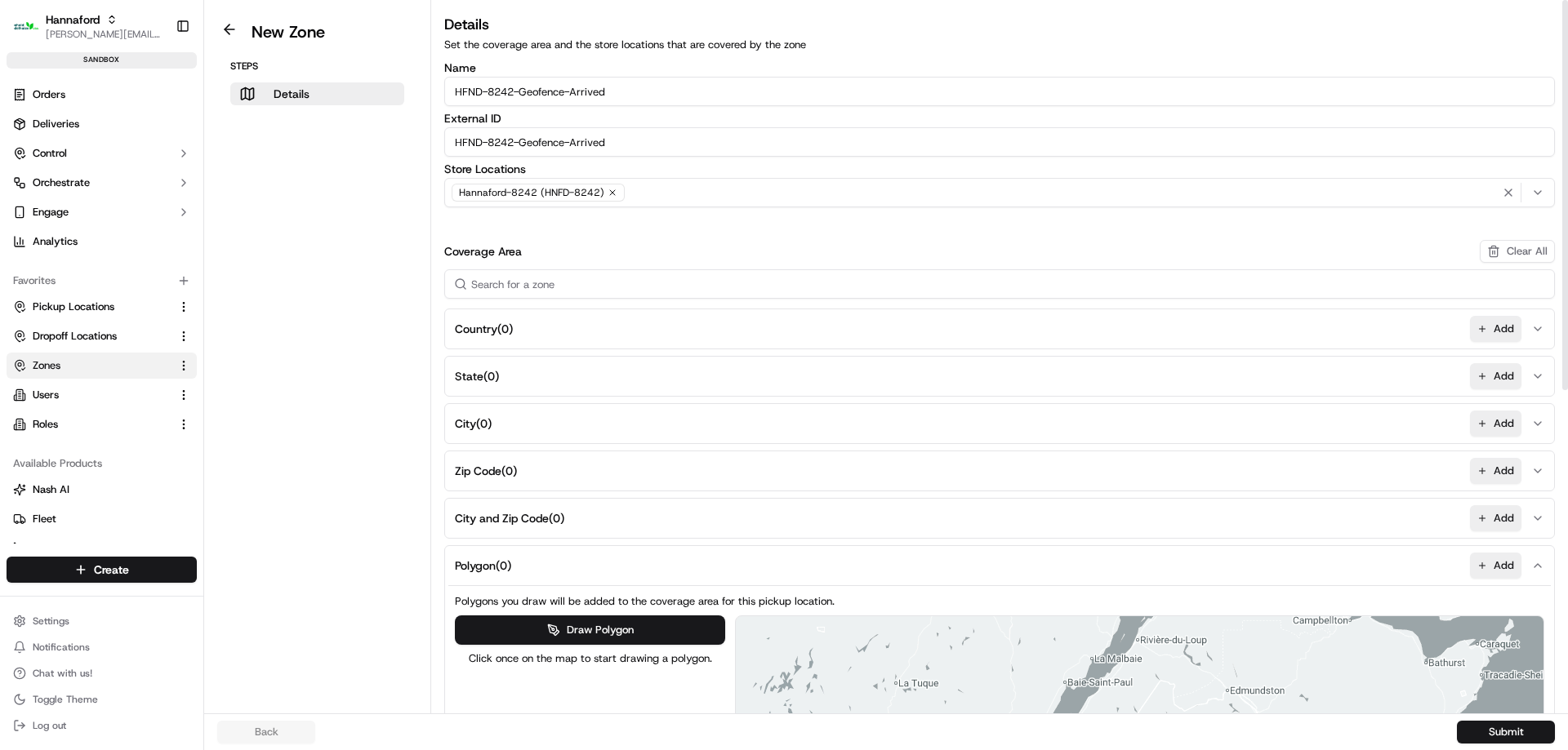
click at [609, 141] on input "HFND-8242-Geofence-Arrived" at bounding box center [999, 141] width 1111 height 29
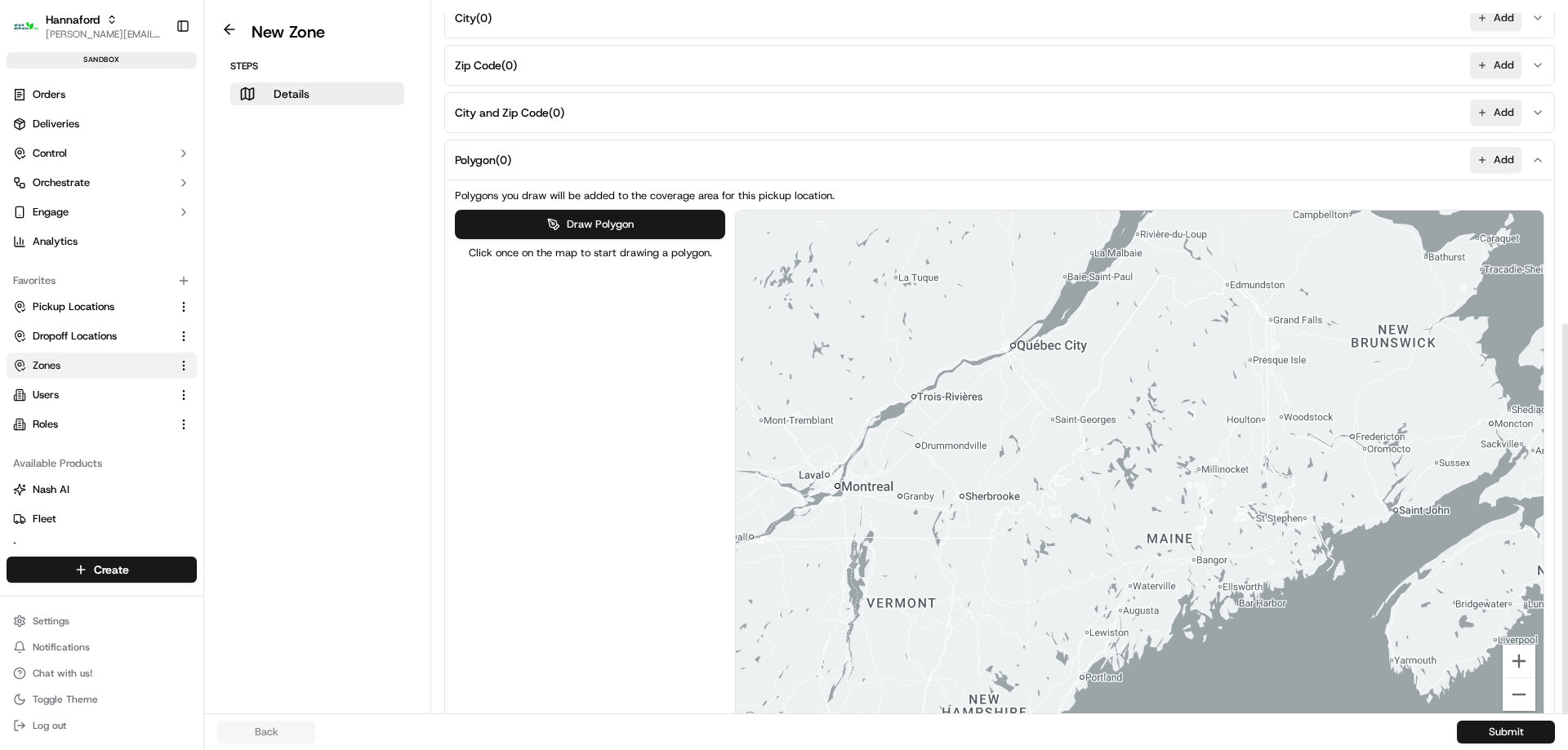
scroll to position [581, 0]
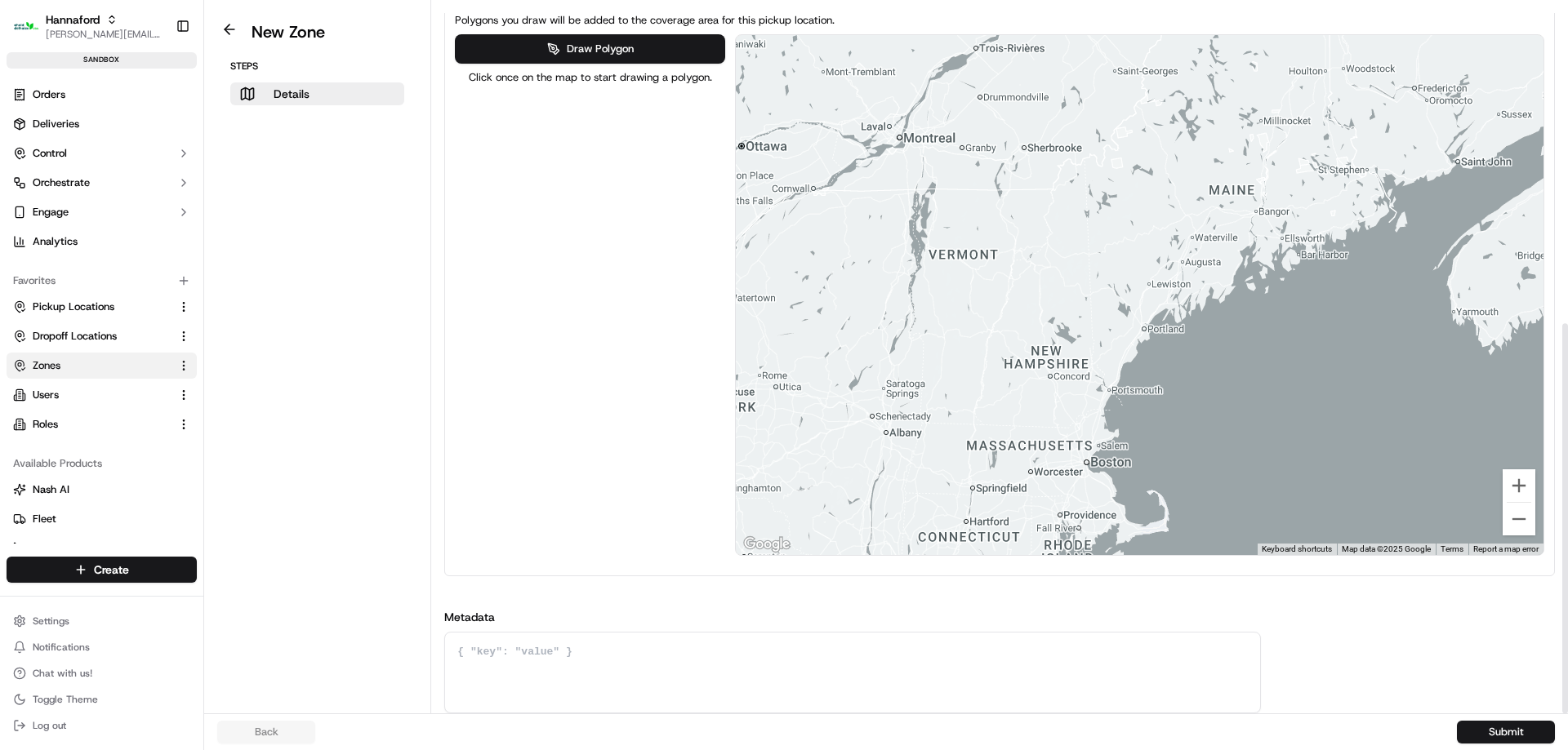
drag, startPoint x: 1175, startPoint y: 479, endPoint x: 1244, endPoint y: 295, distance: 196.5
click at [1244, 295] on div at bounding box center [1139, 295] width 807 height 520
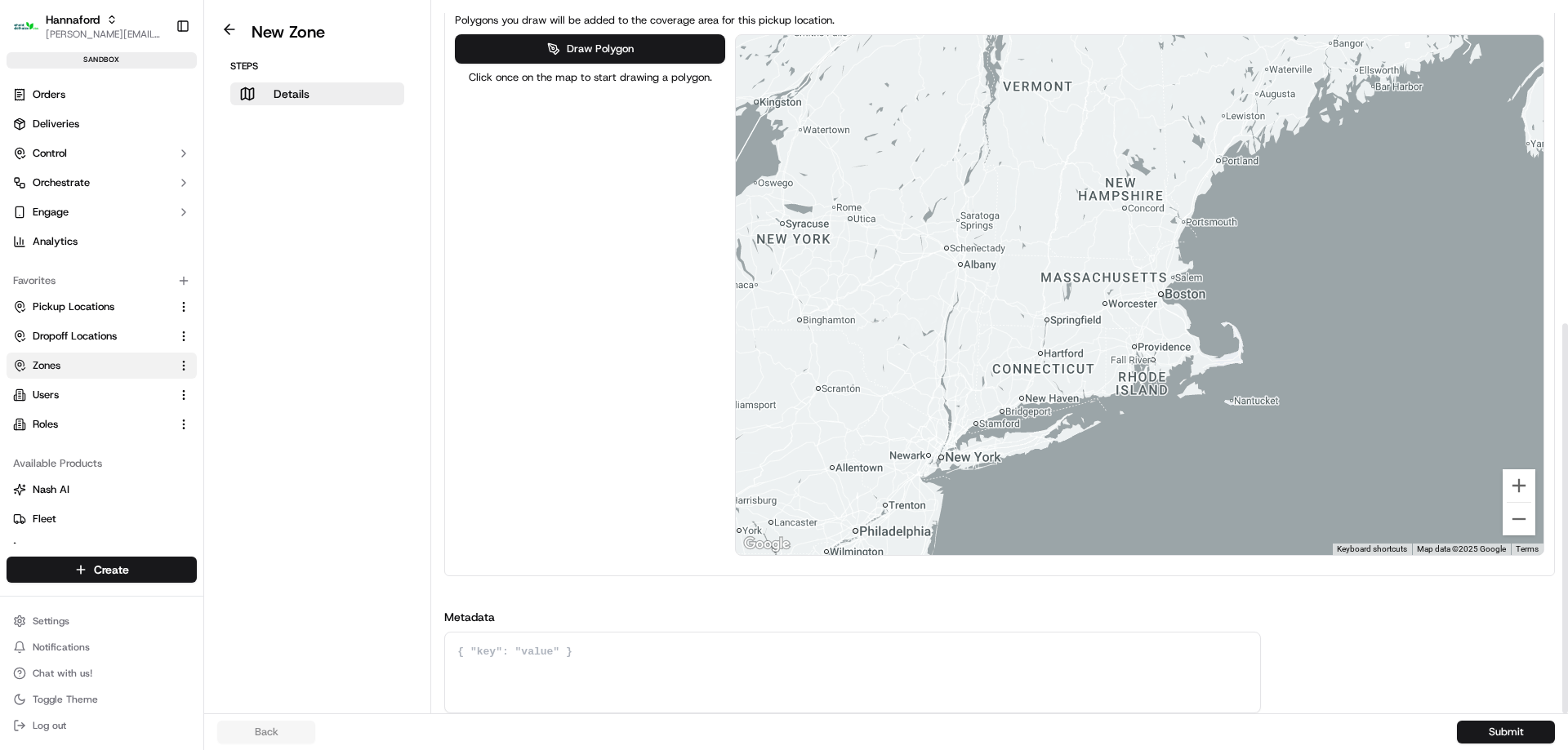
drag, startPoint x: 1168, startPoint y: 407, endPoint x: 1243, endPoint y: 239, distance: 184.0
click at [1243, 239] on div at bounding box center [1139, 295] width 807 height 520
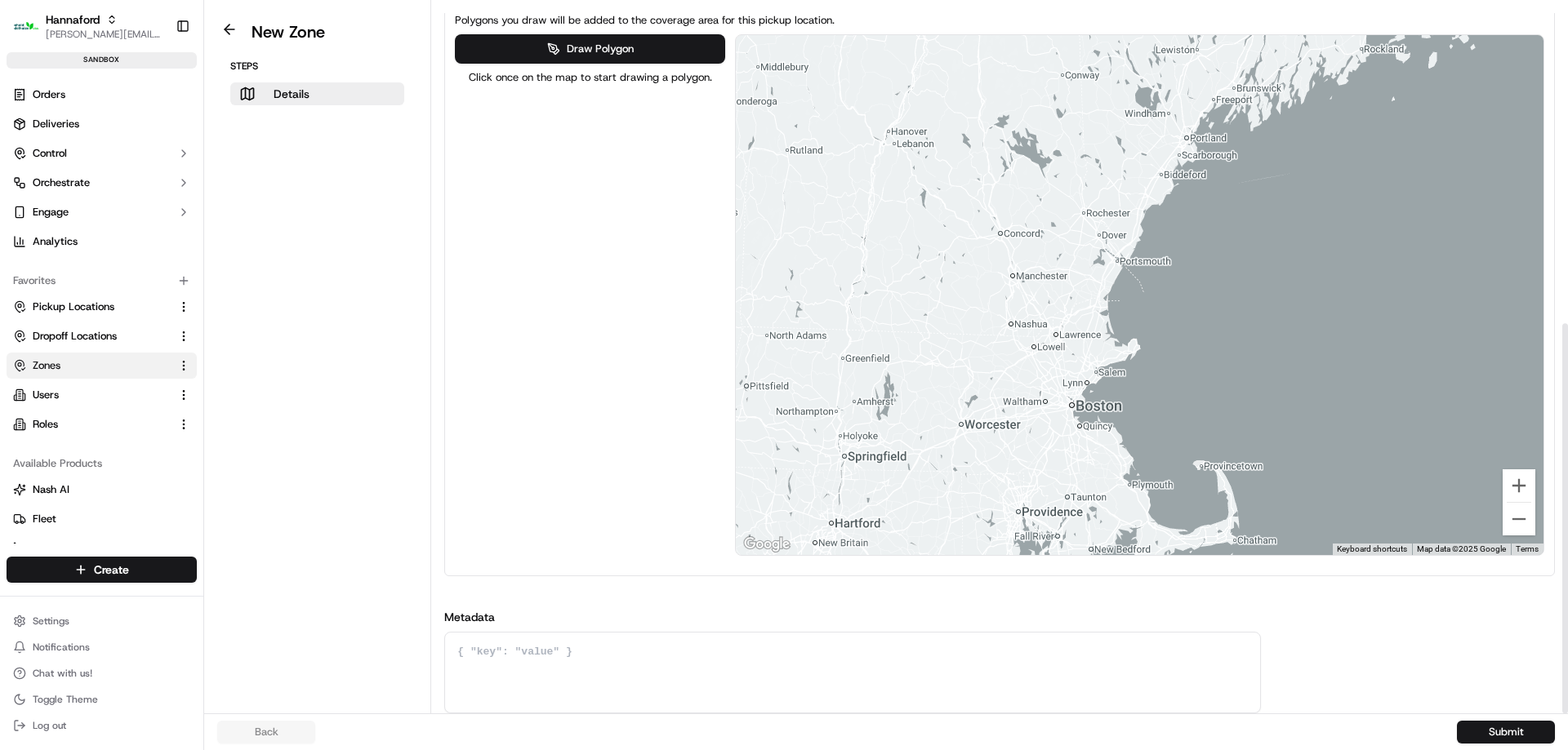
click at [1252, 239] on div at bounding box center [1139, 295] width 807 height 520
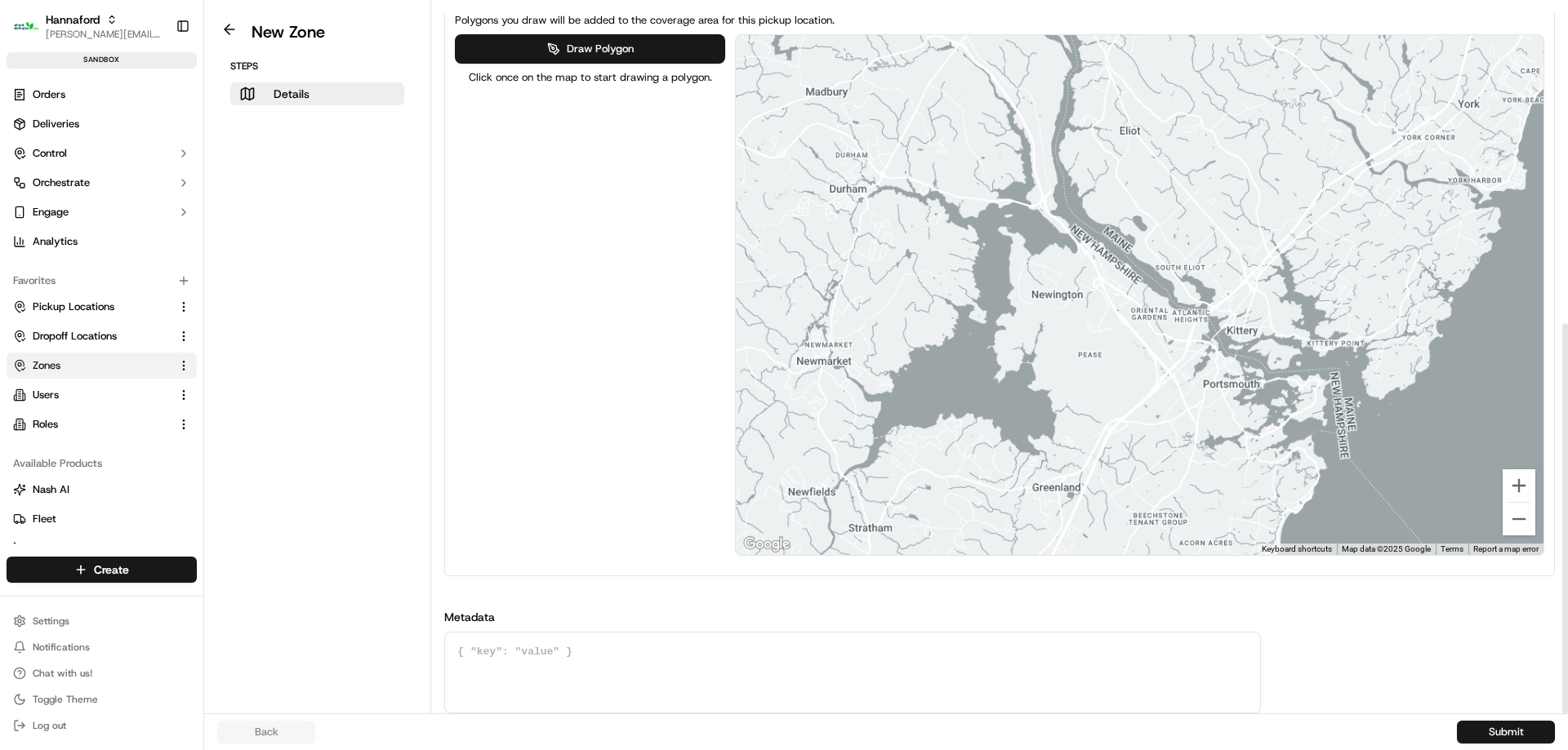
drag, startPoint x: 1034, startPoint y: 167, endPoint x: 1096, endPoint y: 243, distance: 98.1
click at [1096, 243] on div at bounding box center [1139, 295] width 807 height 520
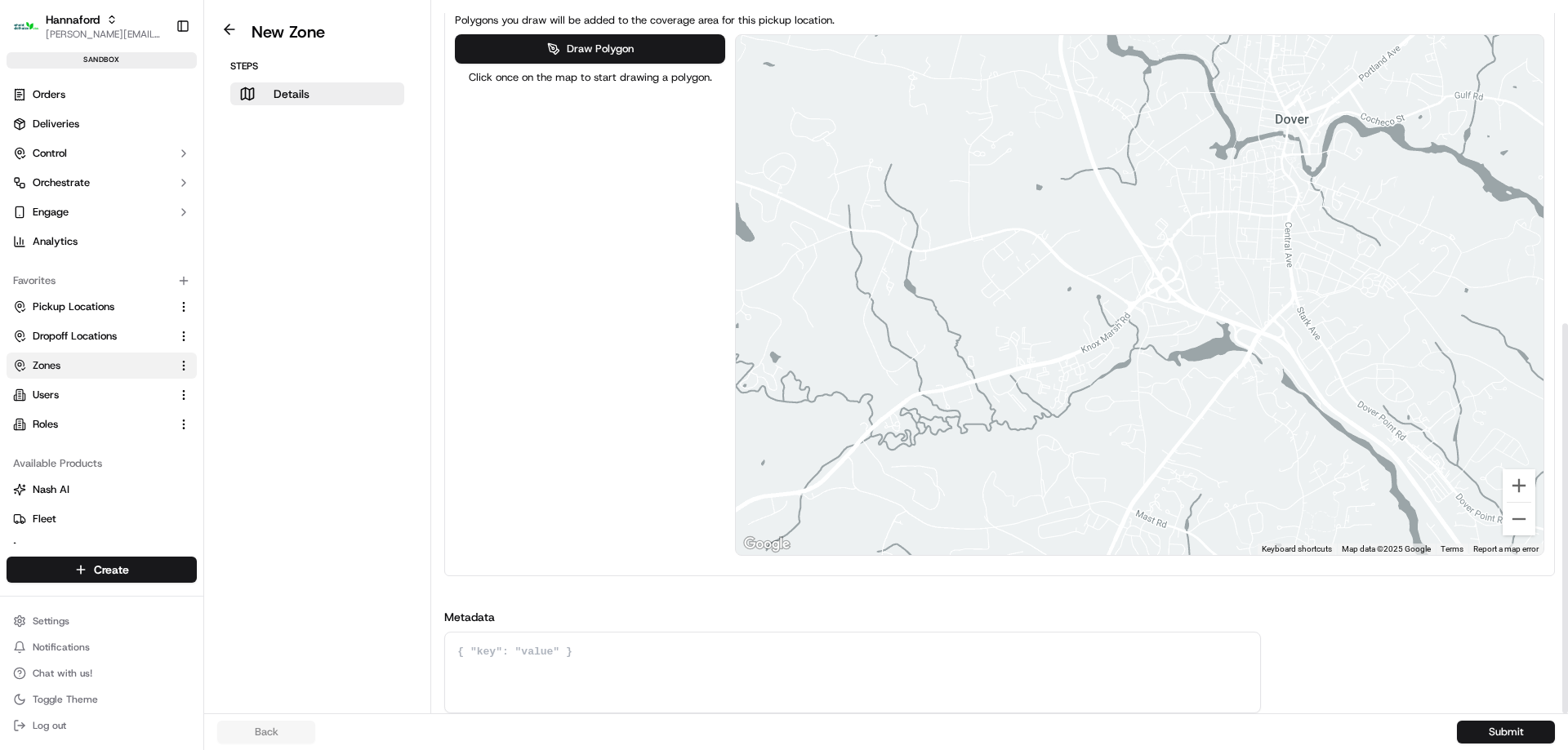
drag, startPoint x: 1119, startPoint y: 119, endPoint x: 1181, endPoint y: 241, distance: 136.9
click at [1181, 241] on div at bounding box center [1139, 295] width 807 height 520
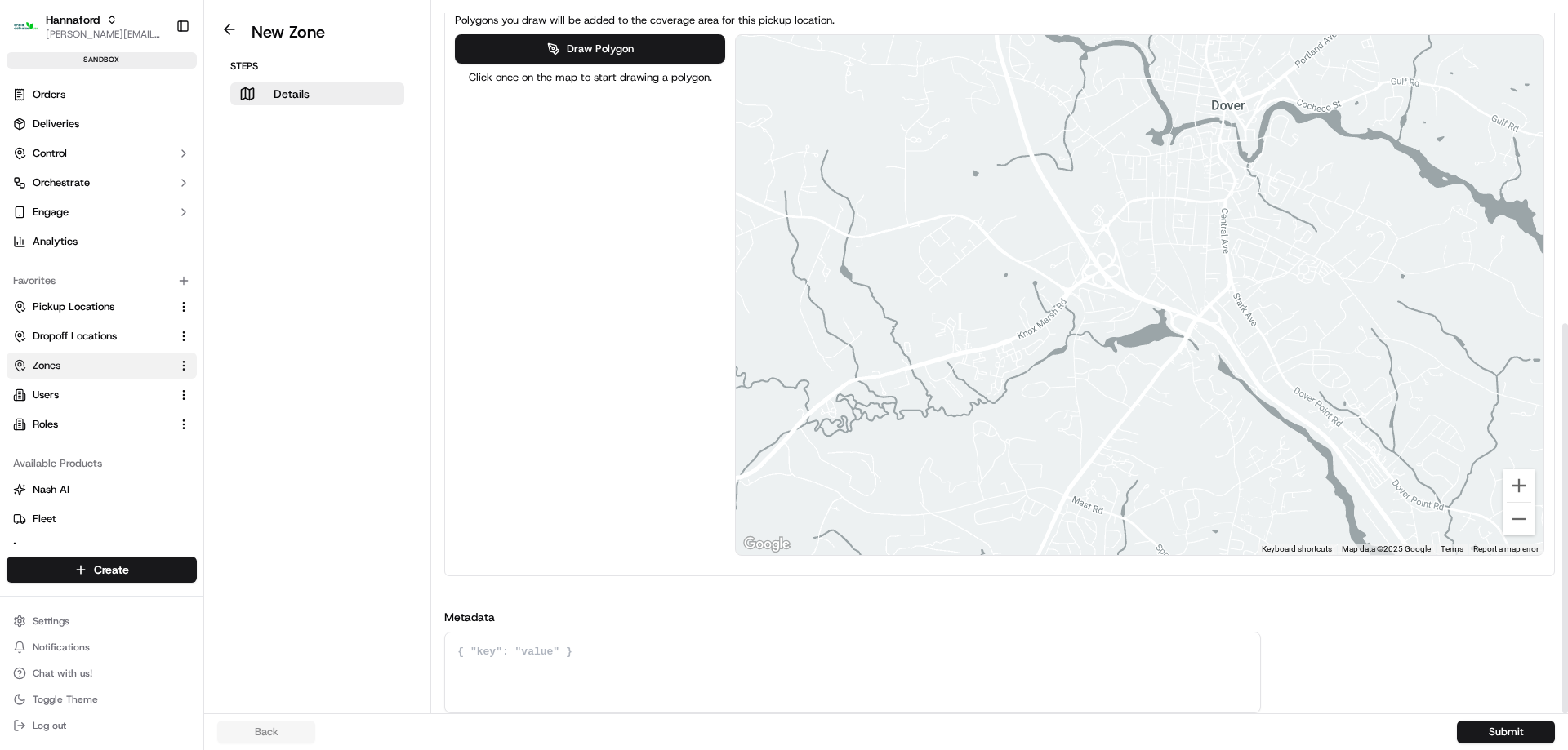
drag, startPoint x: 1377, startPoint y: 344, endPoint x: 1313, endPoint y: 331, distance: 65.3
click at [1313, 331] on div at bounding box center [1139, 295] width 807 height 520
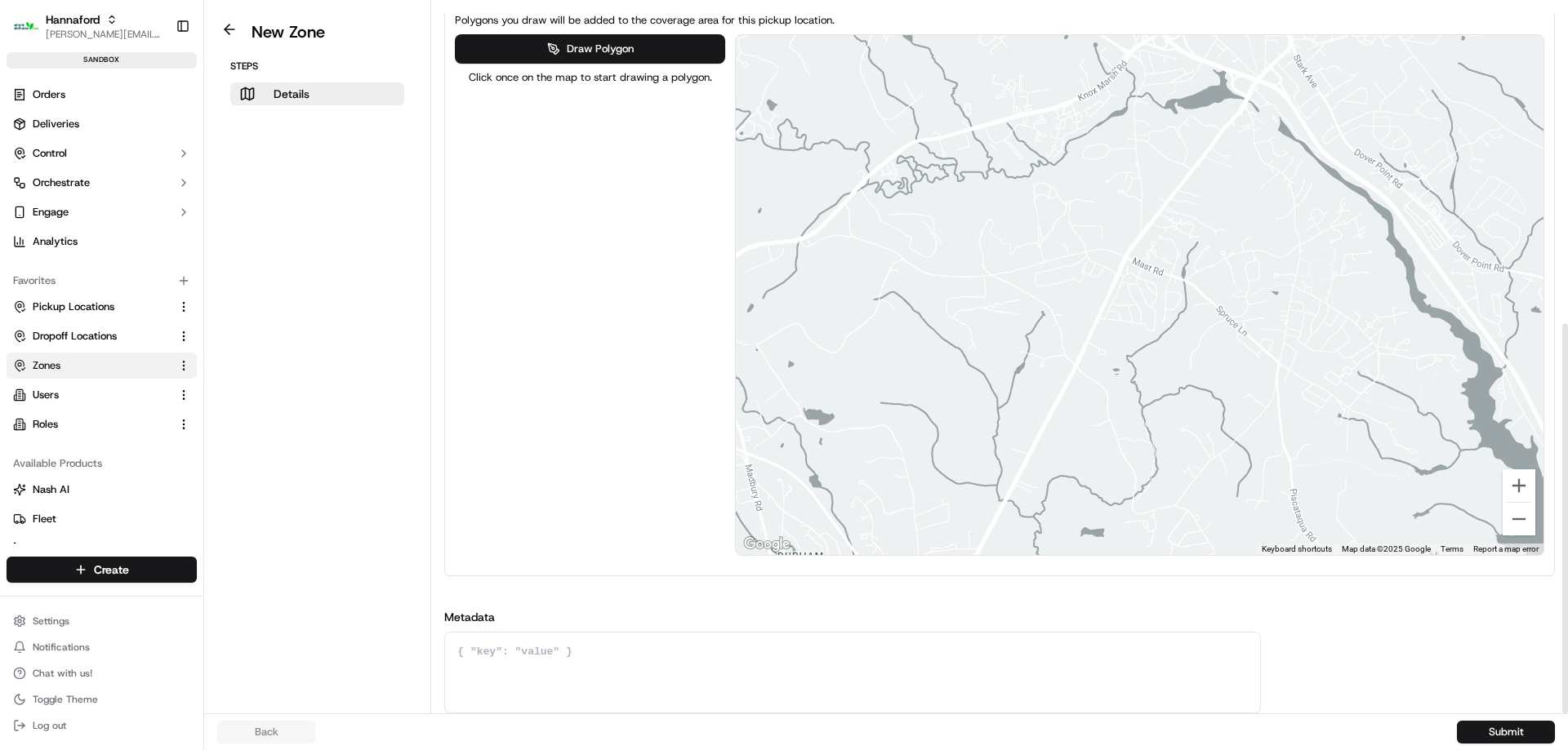
drag, startPoint x: 1181, startPoint y: 473, endPoint x: 1241, endPoint y: 235, distance: 245.4
click at [1241, 235] on div at bounding box center [1139, 295] width 807 height 520
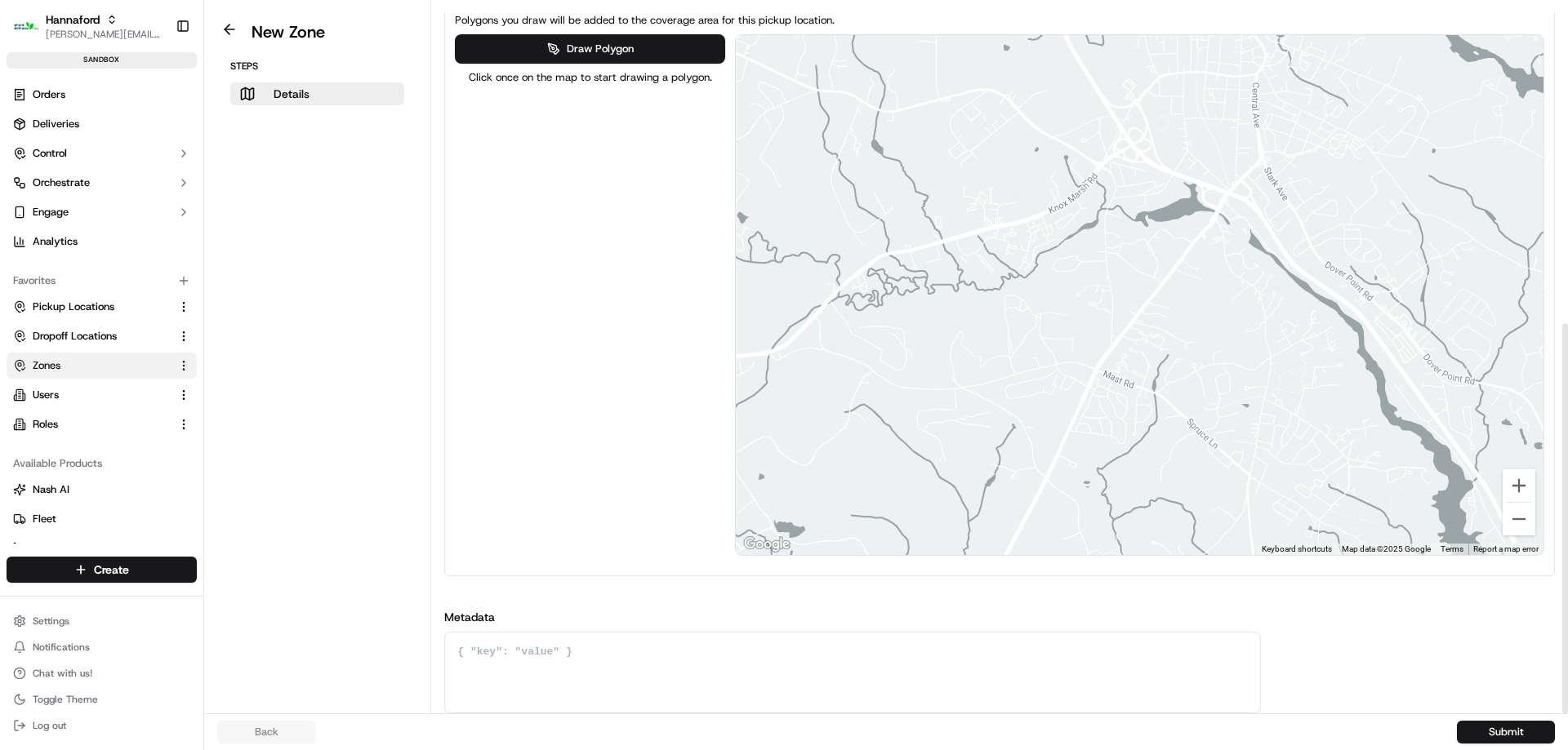
drag, startPoint x: 1238, startPoint y: 175, endPoint x: 1209, endPoint y: 287, distance: 115.7
click at [1209, 287] on div at bounding box center [1139, 295] width 807 height 520
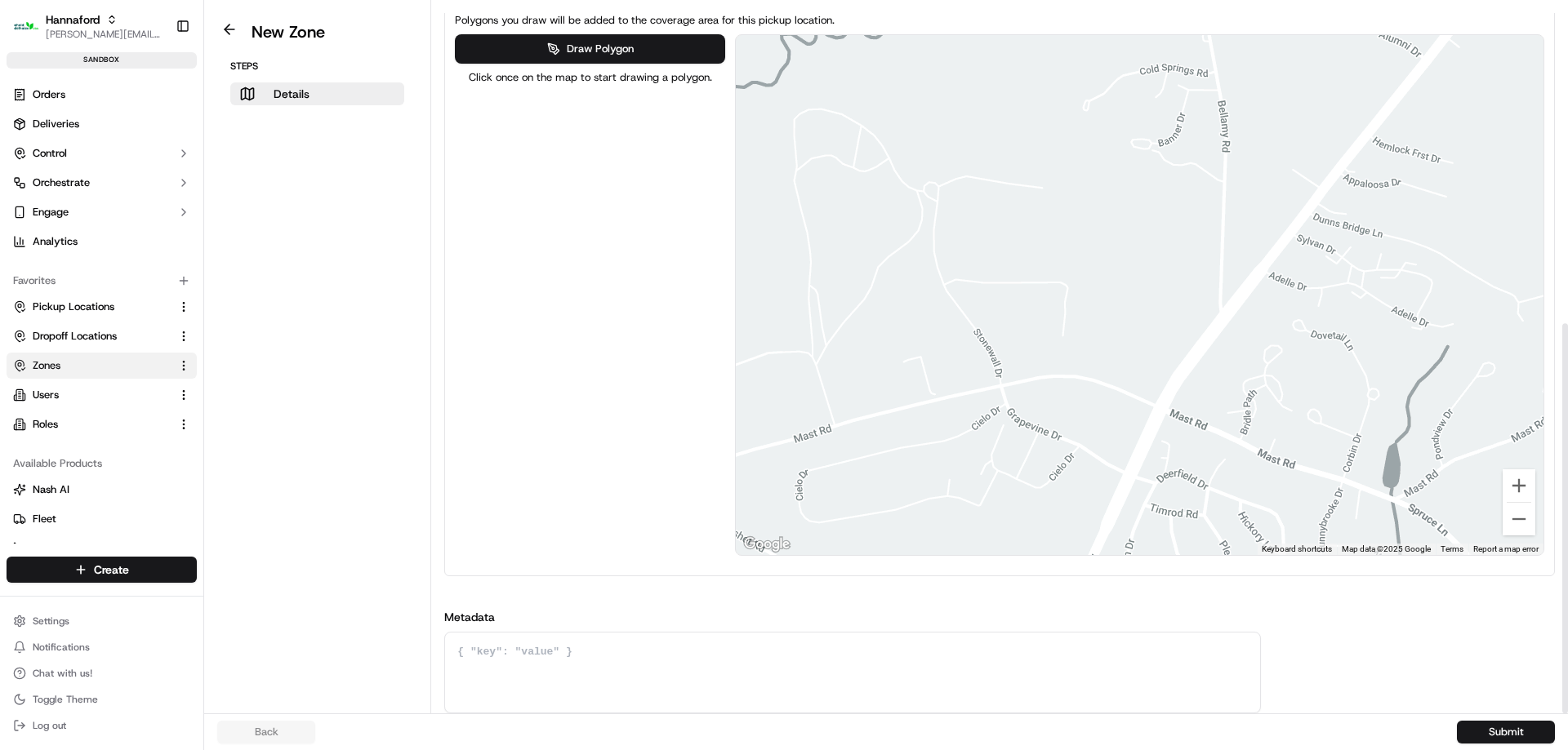
drag, startPoint x: 1090, startPoint y: 347, endPoint x: 1179, endPoint y: 356, distance: 89.5
click at [1179, 356] on div at bounding box center [1139, 295] width 807 height 520
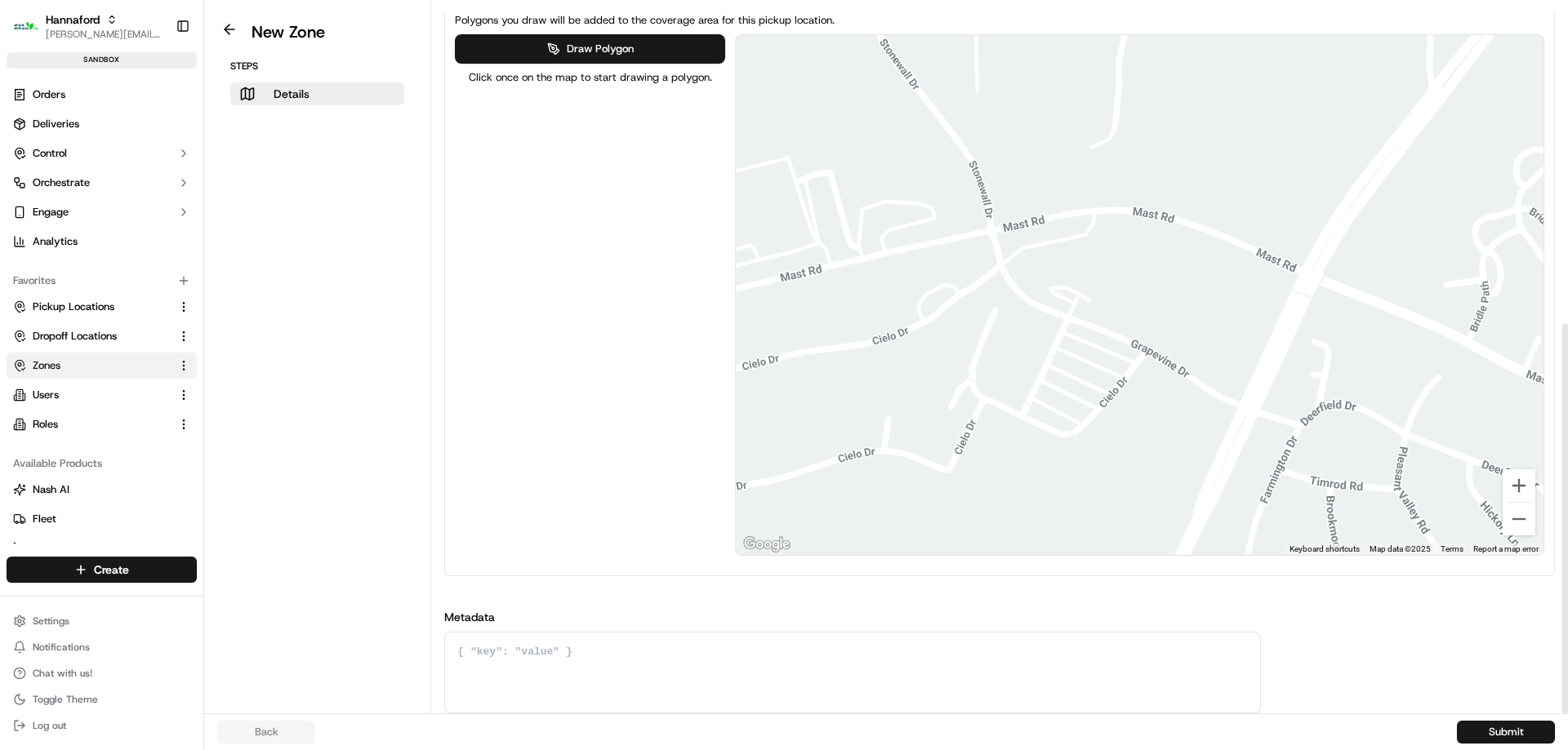
drag, startPoint x: 1060, startPoint y: 424, endPoint x: 1111, endPoint y: 295, distance: 138.7
click at [1111, 295] on div at bounding box center [1139, 295] width 807 height 520
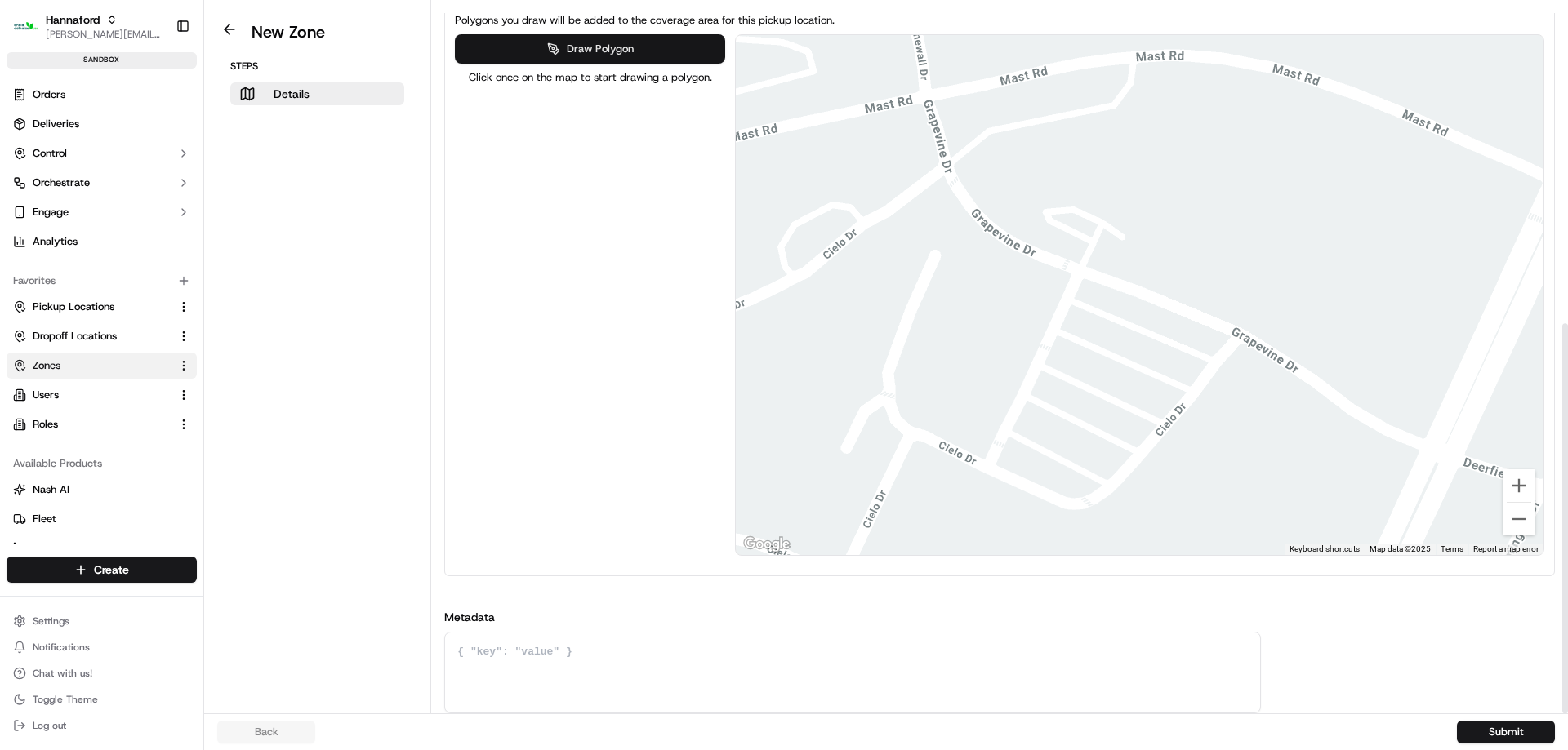
click at [616, 54] on button "Draw Polygon" at bounding box center [590, 49] width 270 height 29
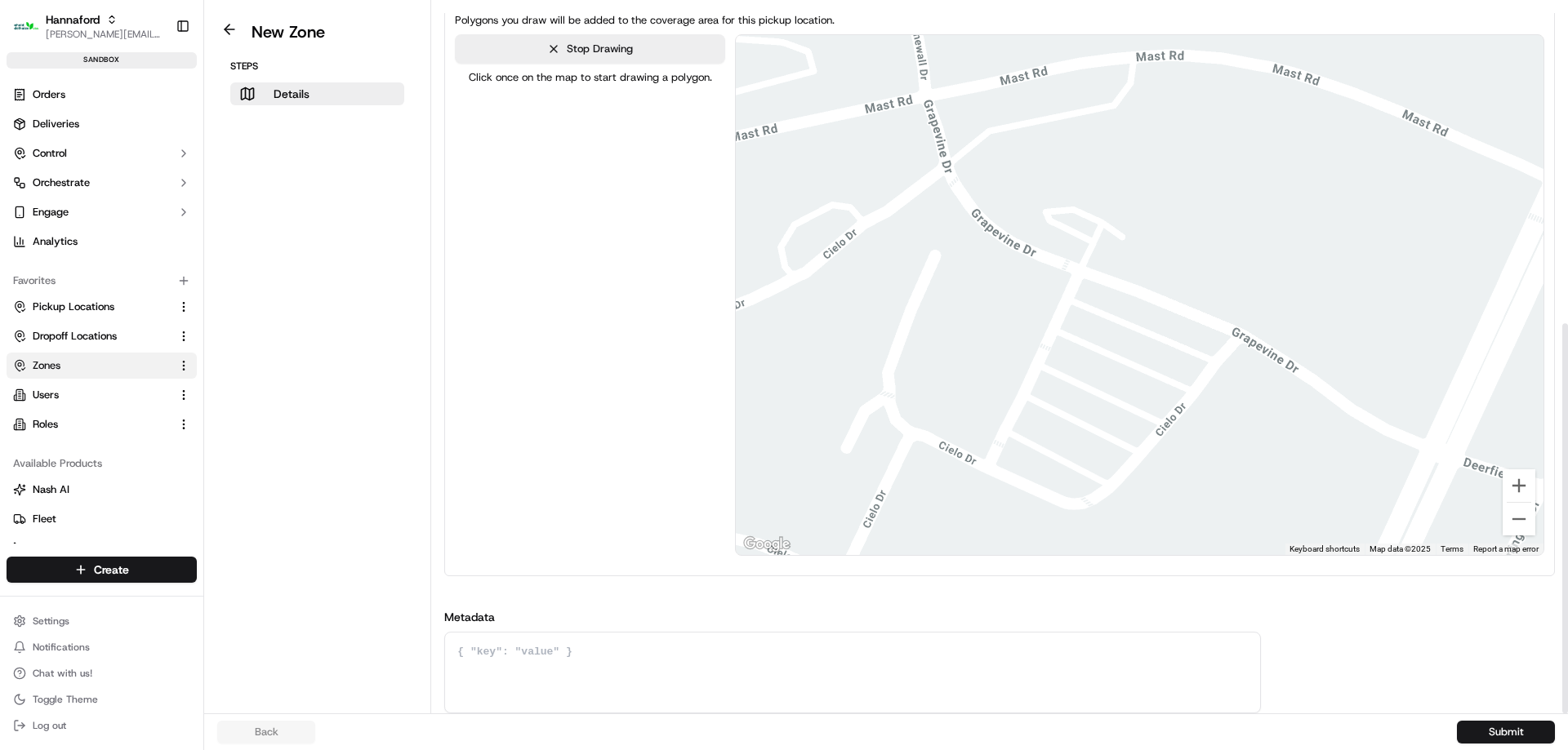
click at [1084, 278] on div at bounding box center [1138, 295] width 807 height 520
click at [987, 485] on div at bounding box center [1138, 295] width 807 height 520
click at [1070, 524] on div at bounding box center [1138, 295] width 807 height 520
click at [1251, 350] on div at bounding box center [1138, 295] width 807 height 520
click at [1085, 280] on div at bounding box center [1138, 295] width 807 height 520
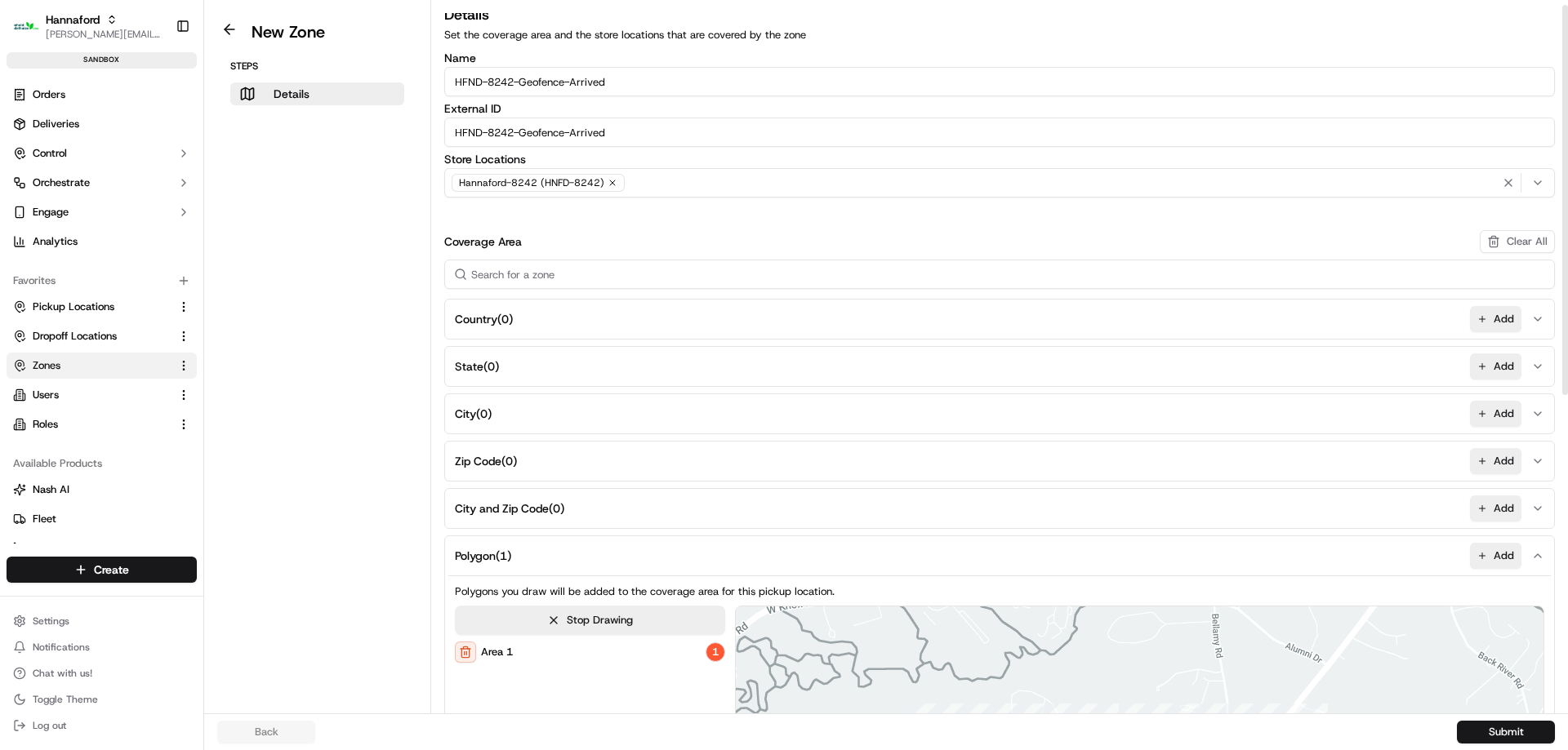
scroll to position [0, 0]
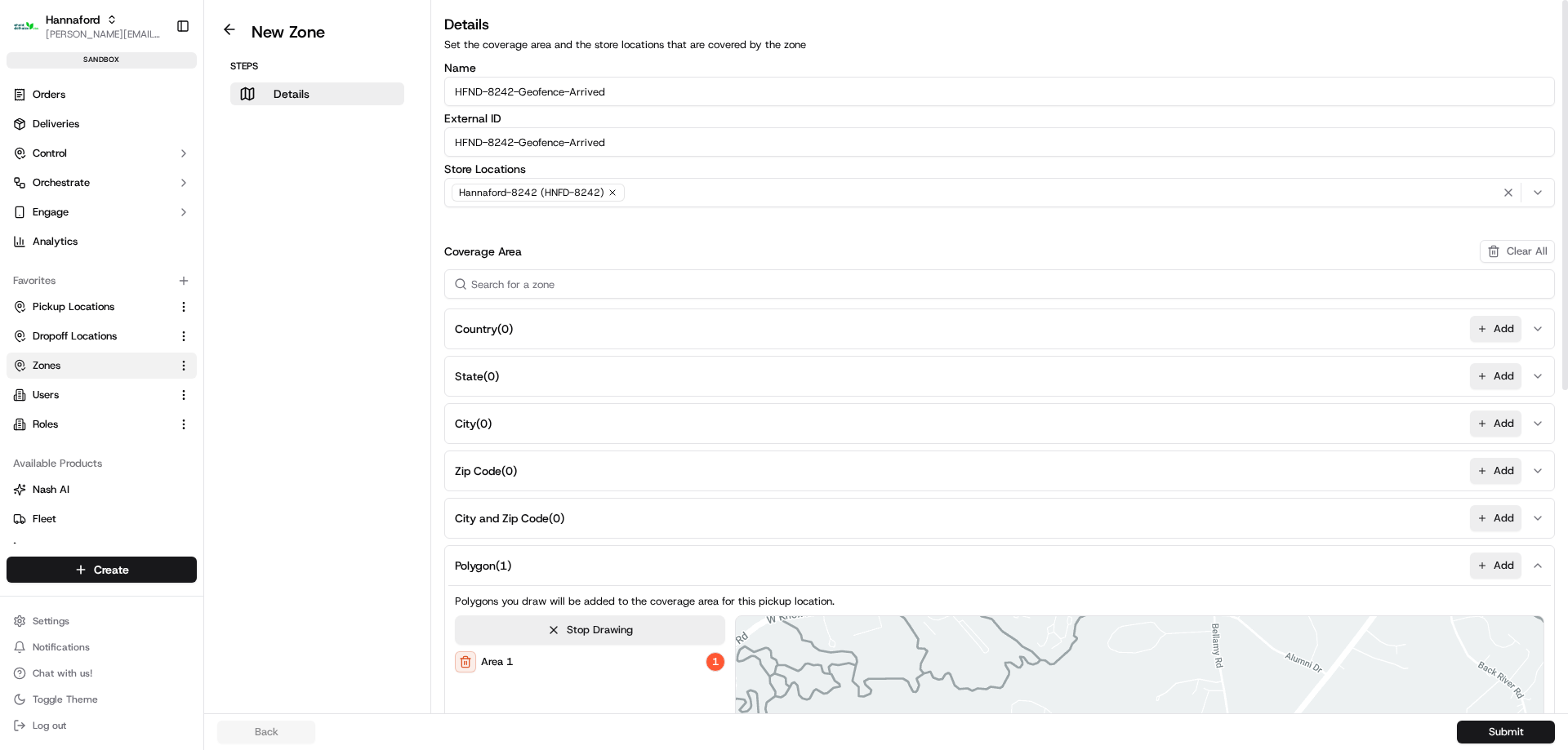
click at [634, 95] on input "HFND-8242-Geofence-Arrived" at bounding box center [999, 91] width 1111 height 29
click at [1513, 734] on button "Submit" at bounding box center [1505, 732] width 98 height 23
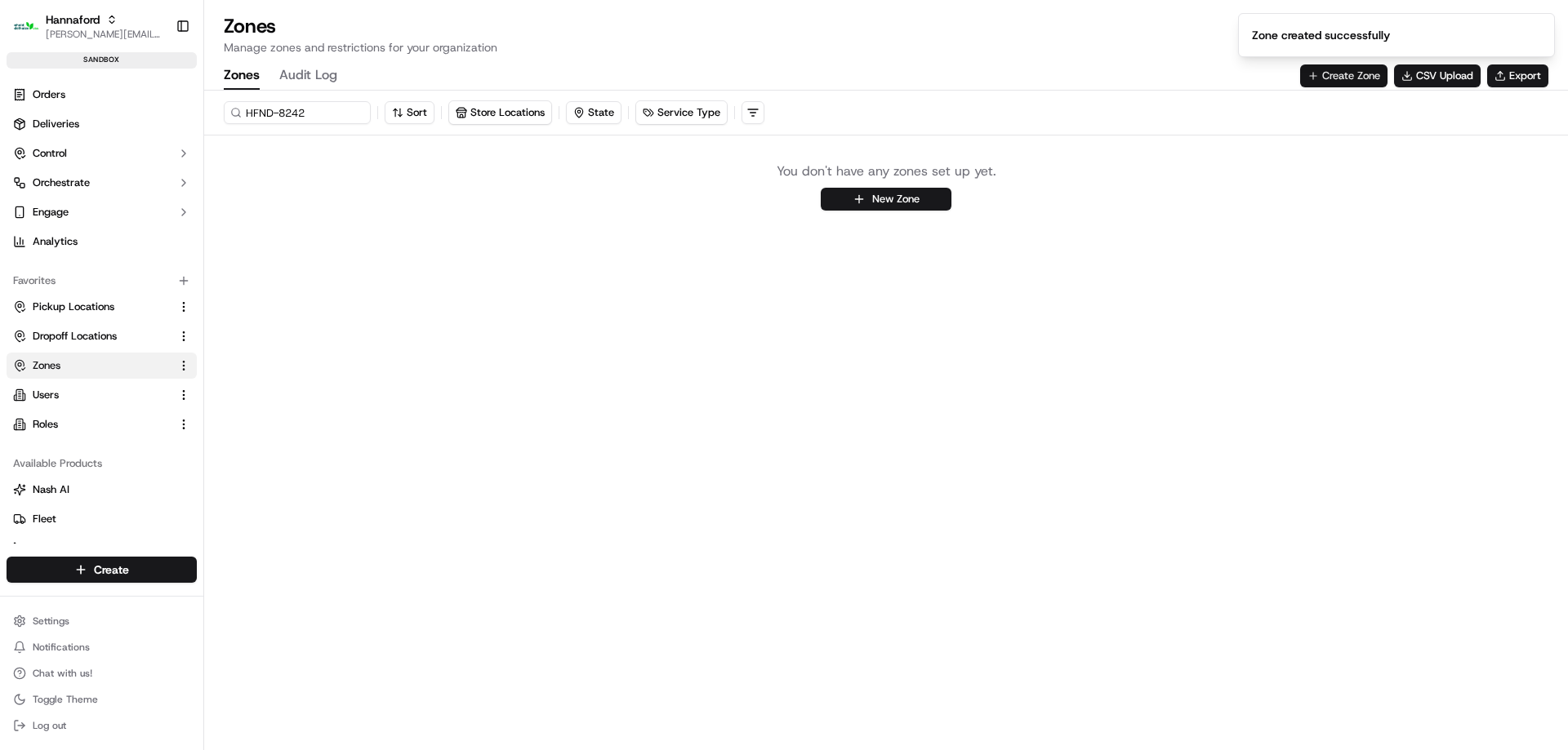
click at [1332, 80] on button "Create Zone" at bounding box center [1344, 75] width 87 height 23
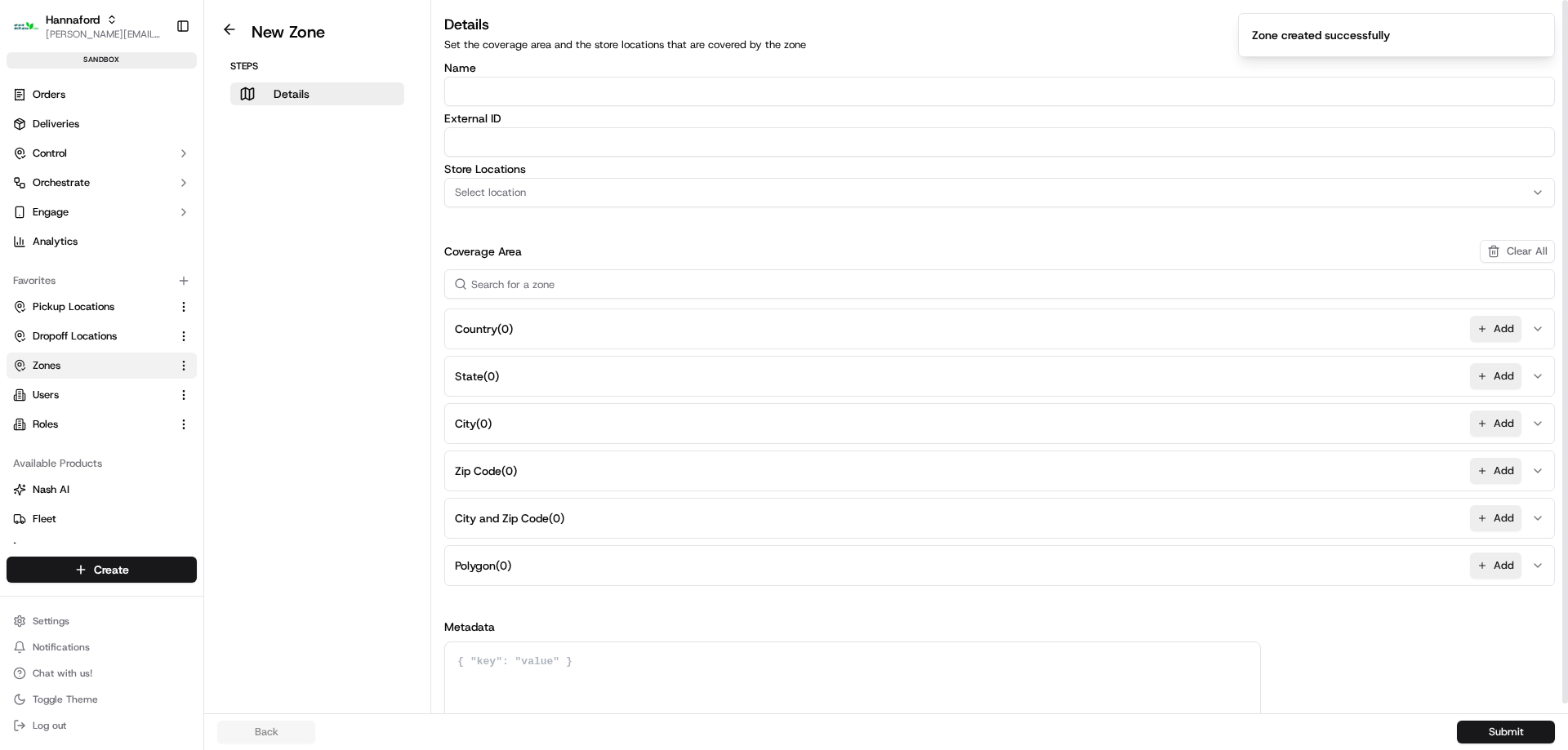
click at [494, 91] on input "Name" at bounding box center [999, 91] width 1111 height 29
paste input "HFND-8242-Geofence-Arrived"
click at [587, 85] on input "HFND-8242-Geofence-Arrived" at bounding box center [999, 91] width 1111 height 29
type input "HFND-8242-Geofence-Waiting"
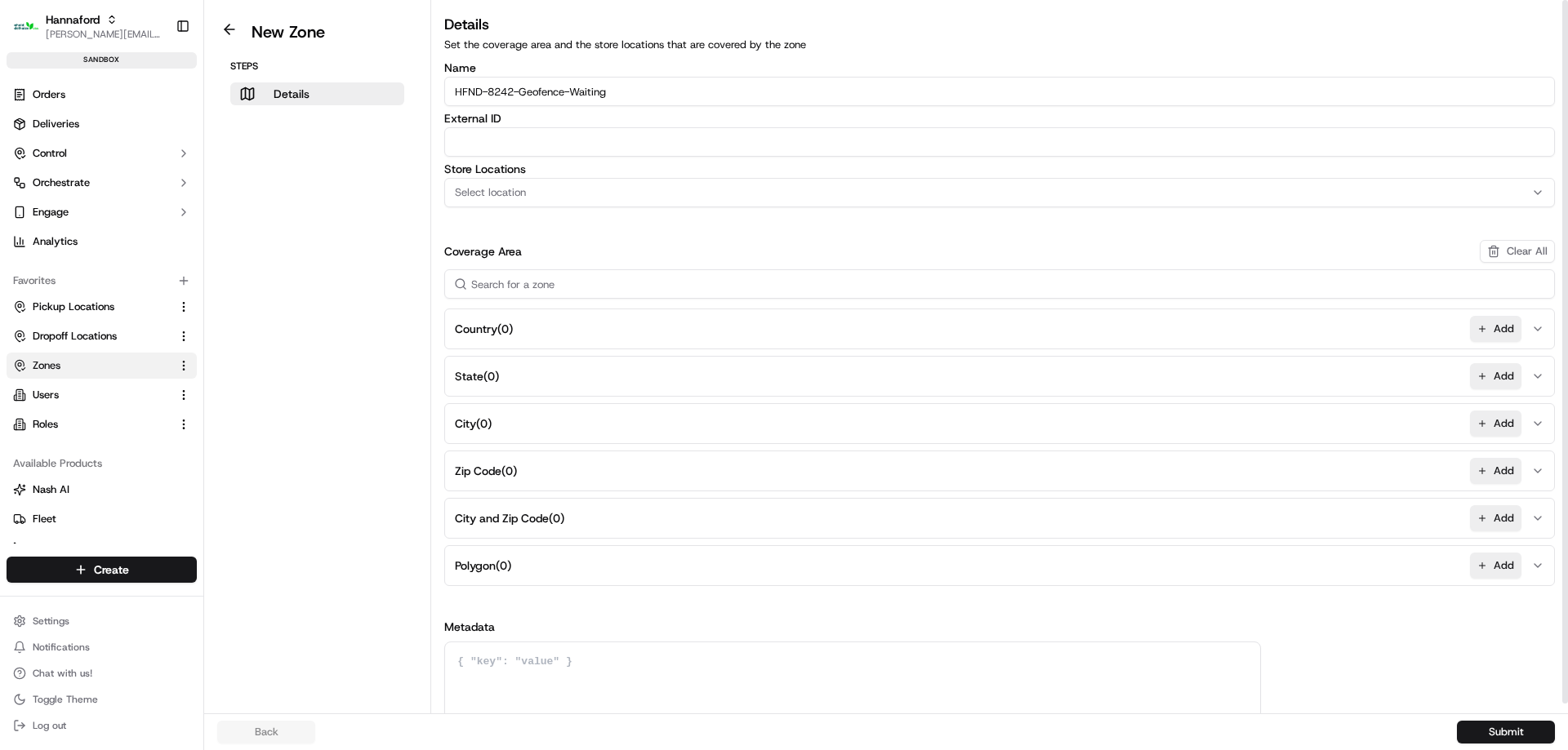
paste input "HFND-8242-Geofence-Waiting"
type input "HFND-8242-Geofence-Waiting"
click at [560, 185] on div "Select location" at bounding box center [999, 193] width 1102 height 15
type input "8242"
click at [585, 256] on span "Hannaford-8242 (HNFD-8242)" at bounding box center [572, 257] width 201 height 15
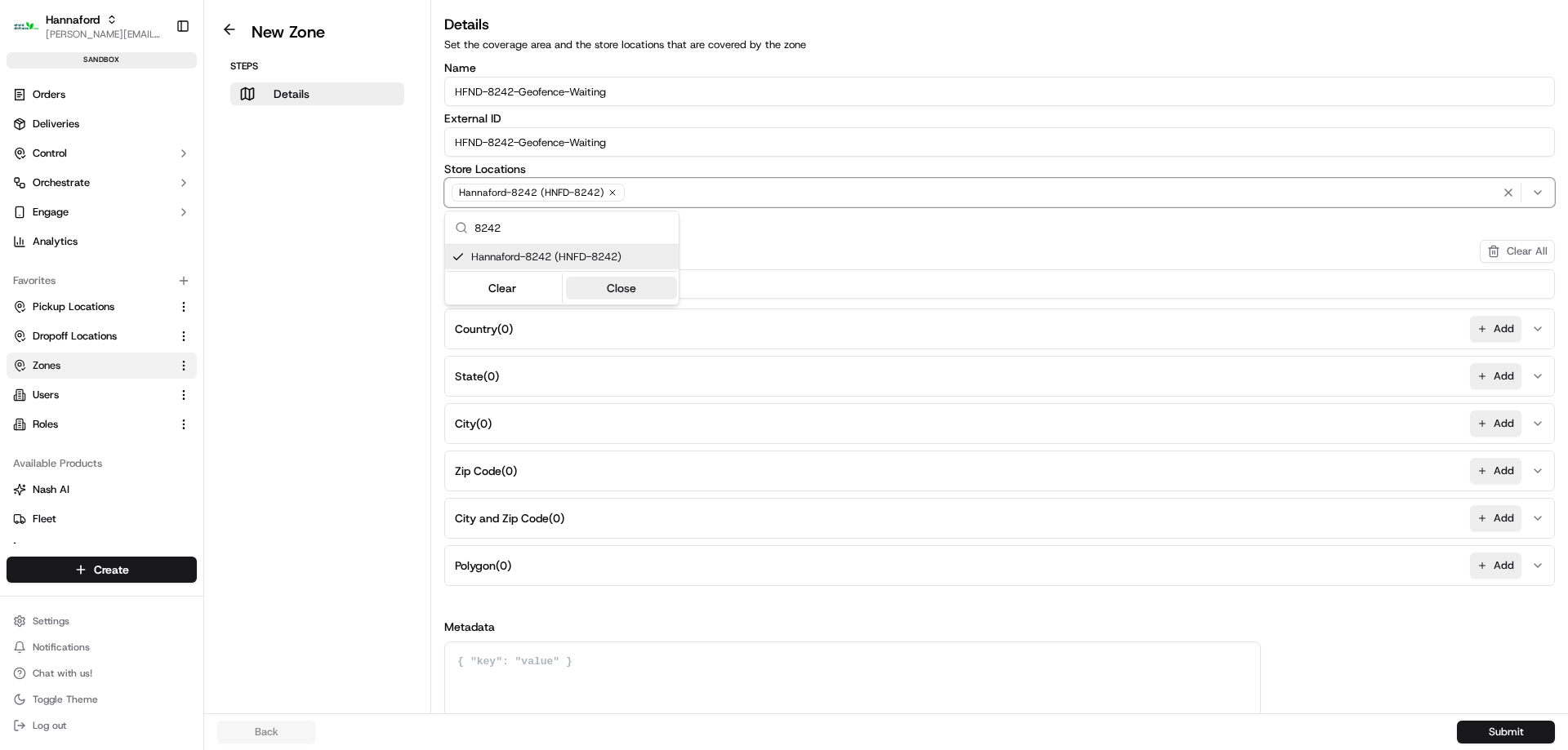
click at [626, 289] on button "Close" at bounding box center [622, 287] width 112 height 23
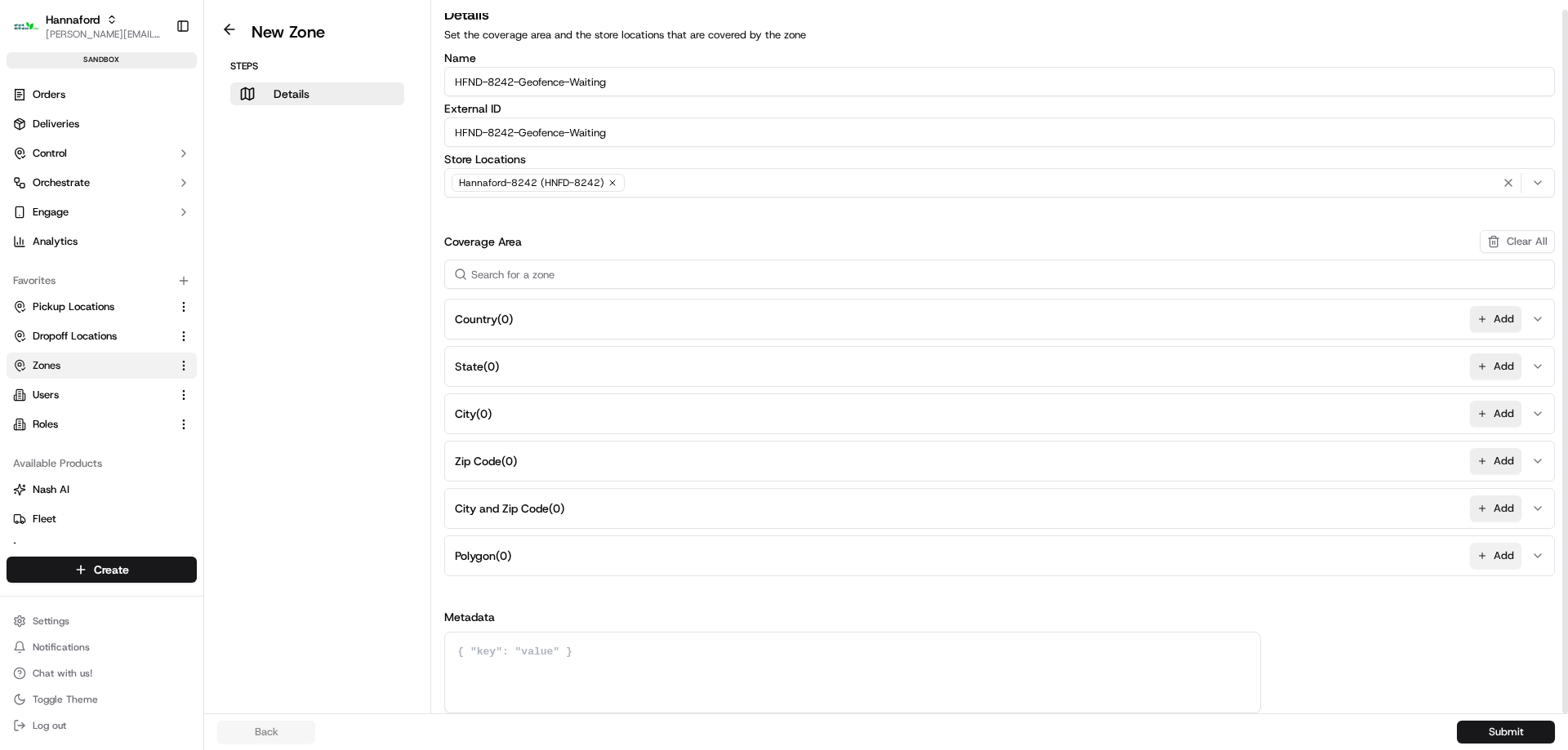
click at [1488, 562] on button "Add" at bounding box center [1495, 555] width 51 height 26
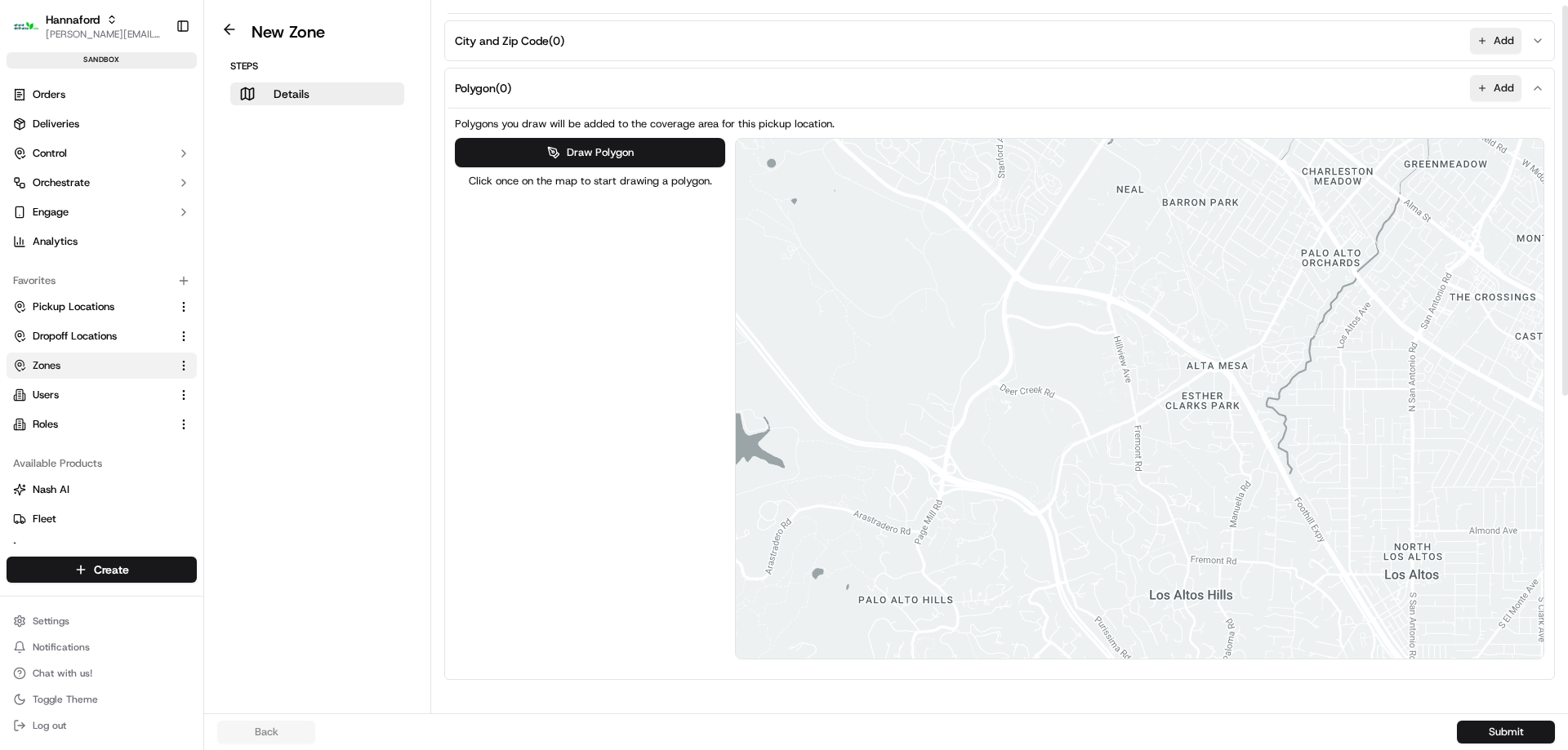
scroll to position [581, 0]
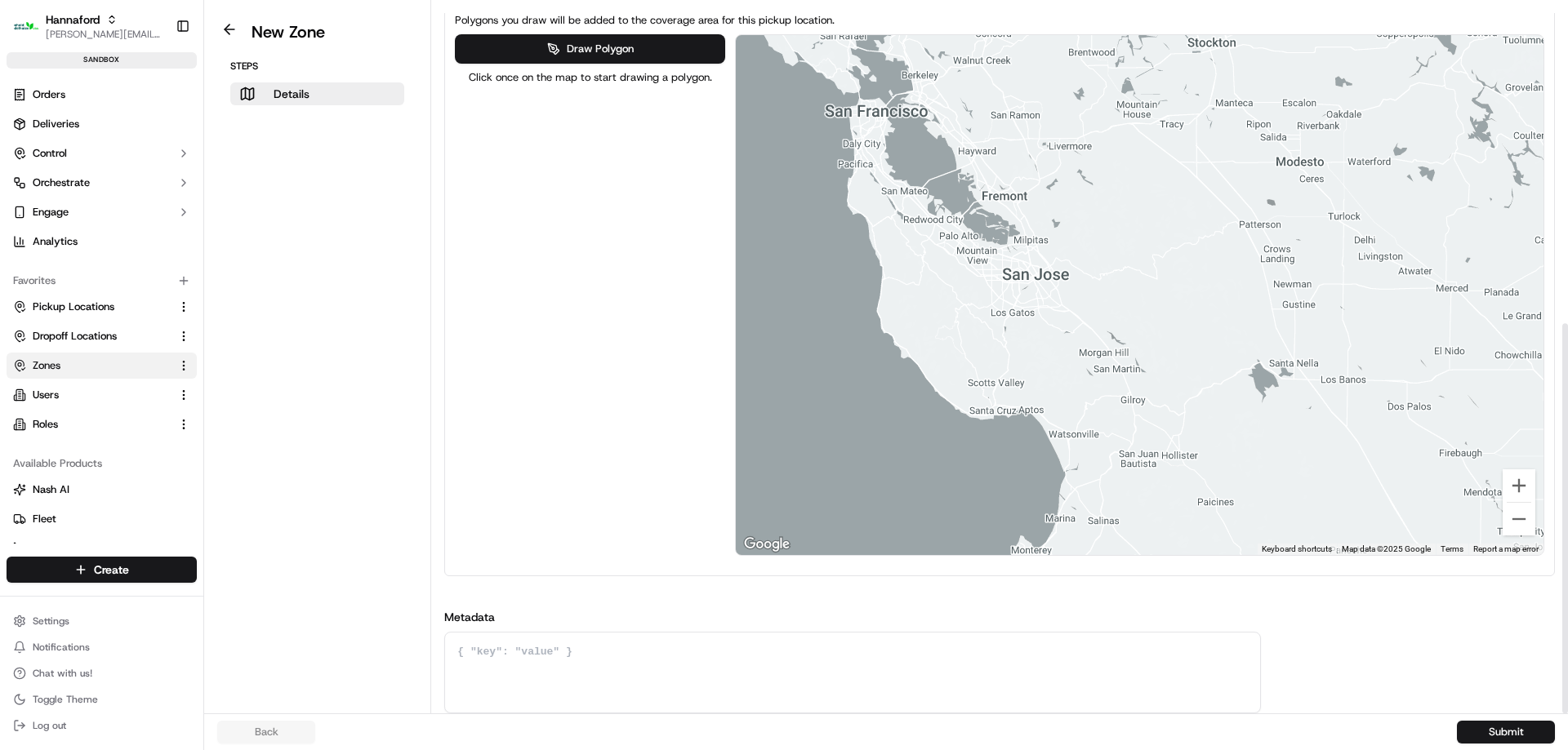
drag, startPoint x: 1411, startPoint y: 407, endPoint x: 724, endPoint y: 402, distance: 687.0
click at [759, 402] on div at bounding box center [1139, 295] width 807 height 520
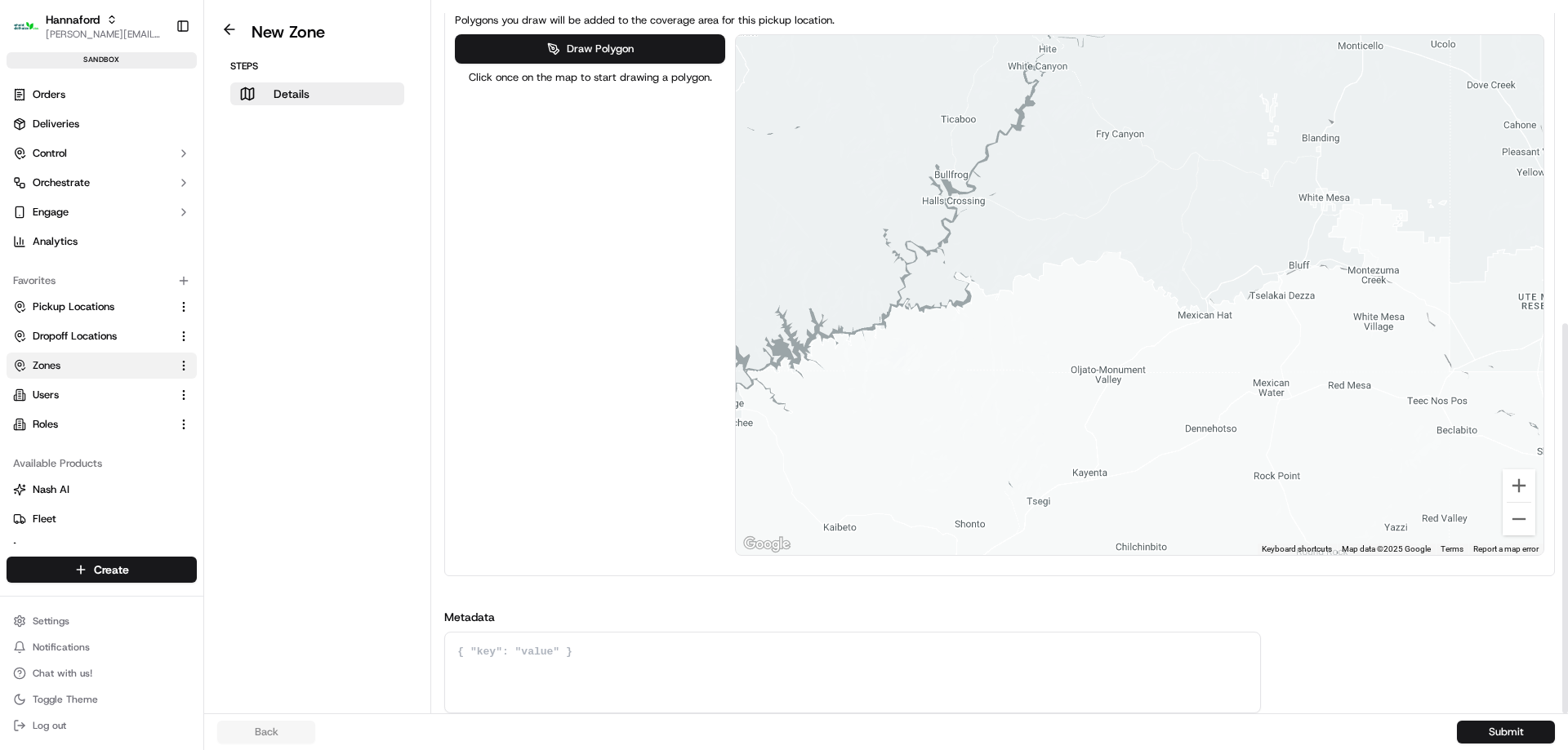
drag, startPoint x: 1279, startPoint y: 331, endPoint x: 565, endPoint y: 424, distance: 720.0
click at [785, 391] on div at bounding box center [1139, 295] width 807 height 520
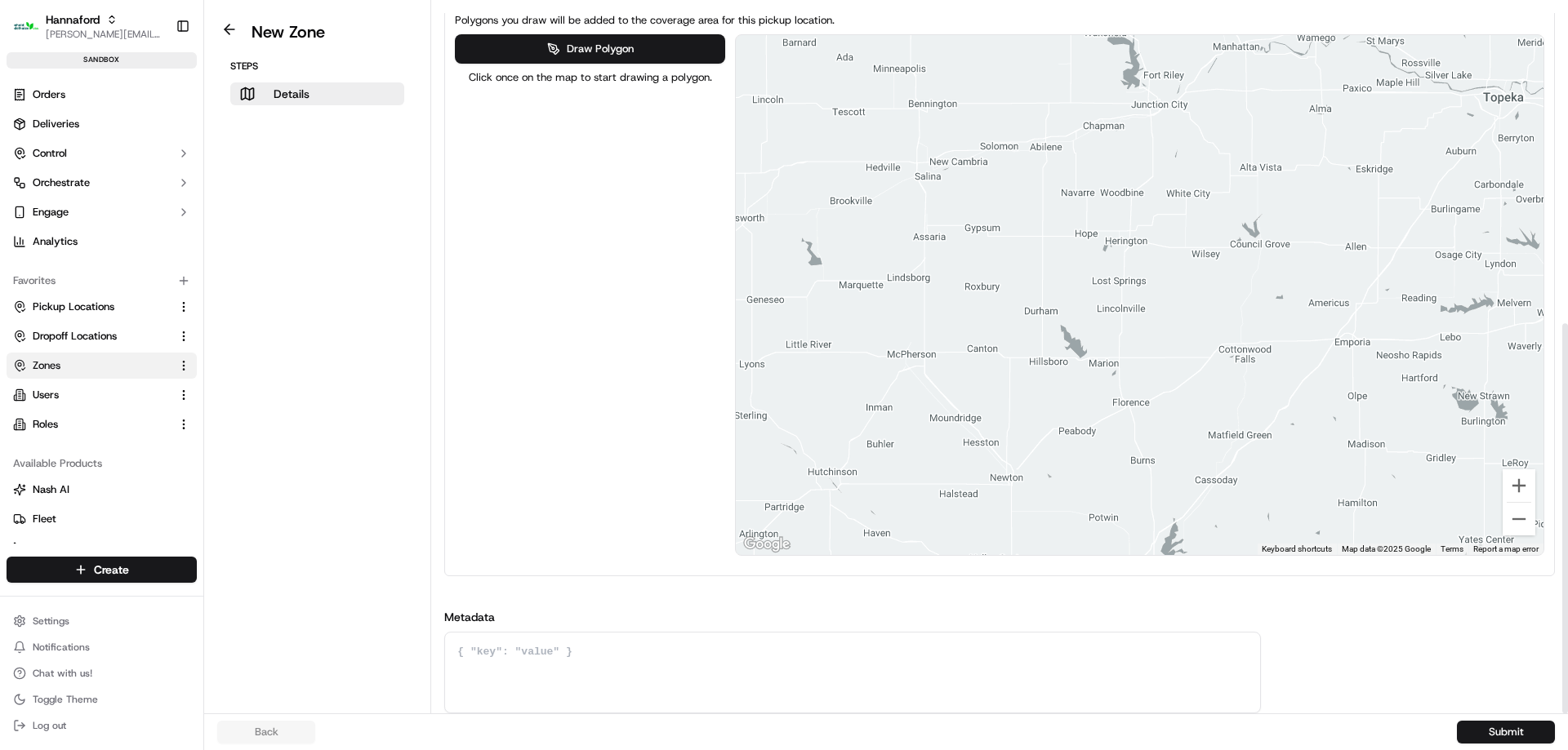
drag, startPoint x: 1325, startPoint y: 327, endPoint x: 798, endPoint y: 324, distance: 527.0
click at [1051, 324] on div at bounding box center [1139, 295] width 807 height 520
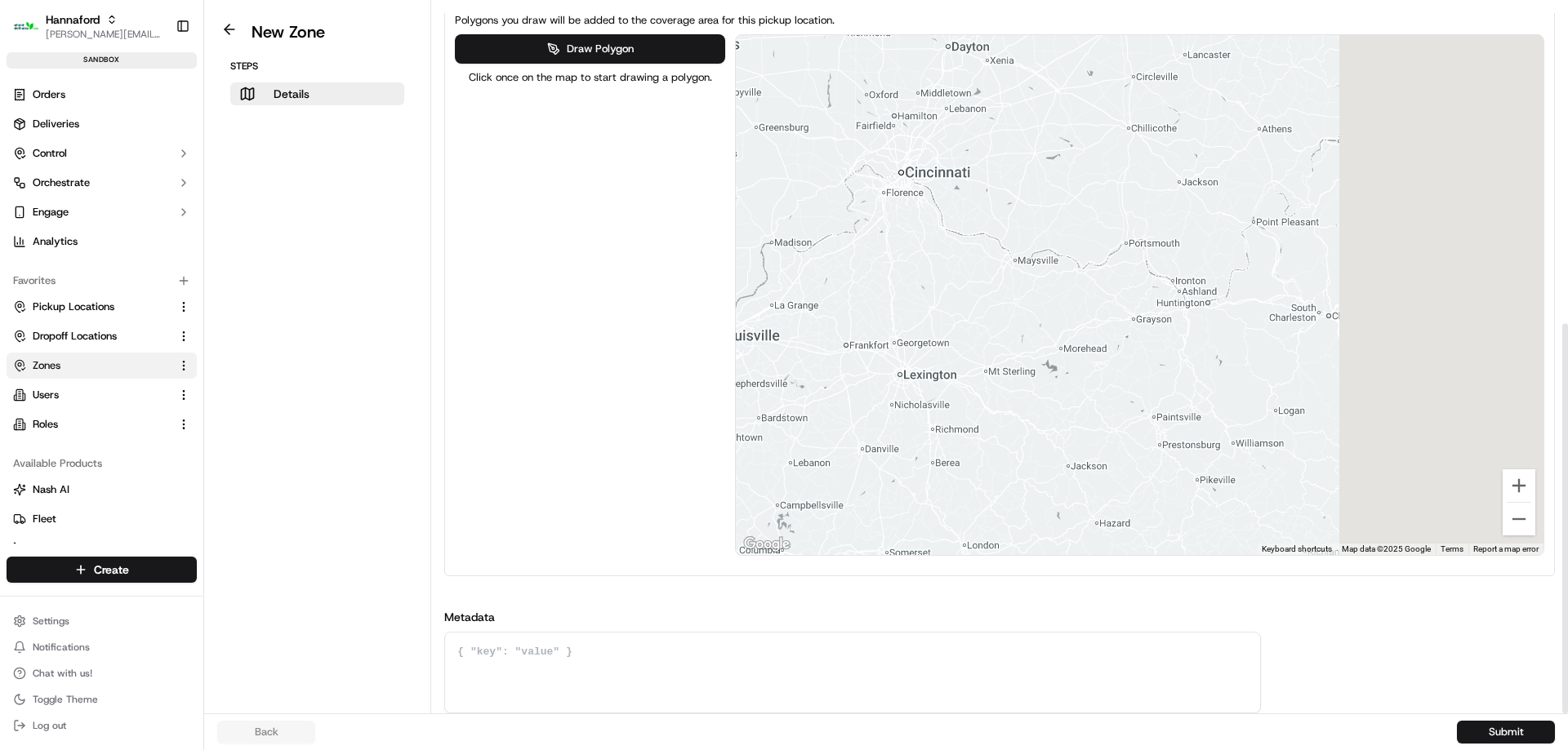
drag, startPoint x: 1352, startPoint y: 323, endPoint x: 354, endPoint y: 320, distance: 998.0
click at [460, 321] on div "Draw Polygon Click once on the map to start drawing a polygon. ← Move left → Mo…" at bounding box center [999, 295] width 1090 height 521
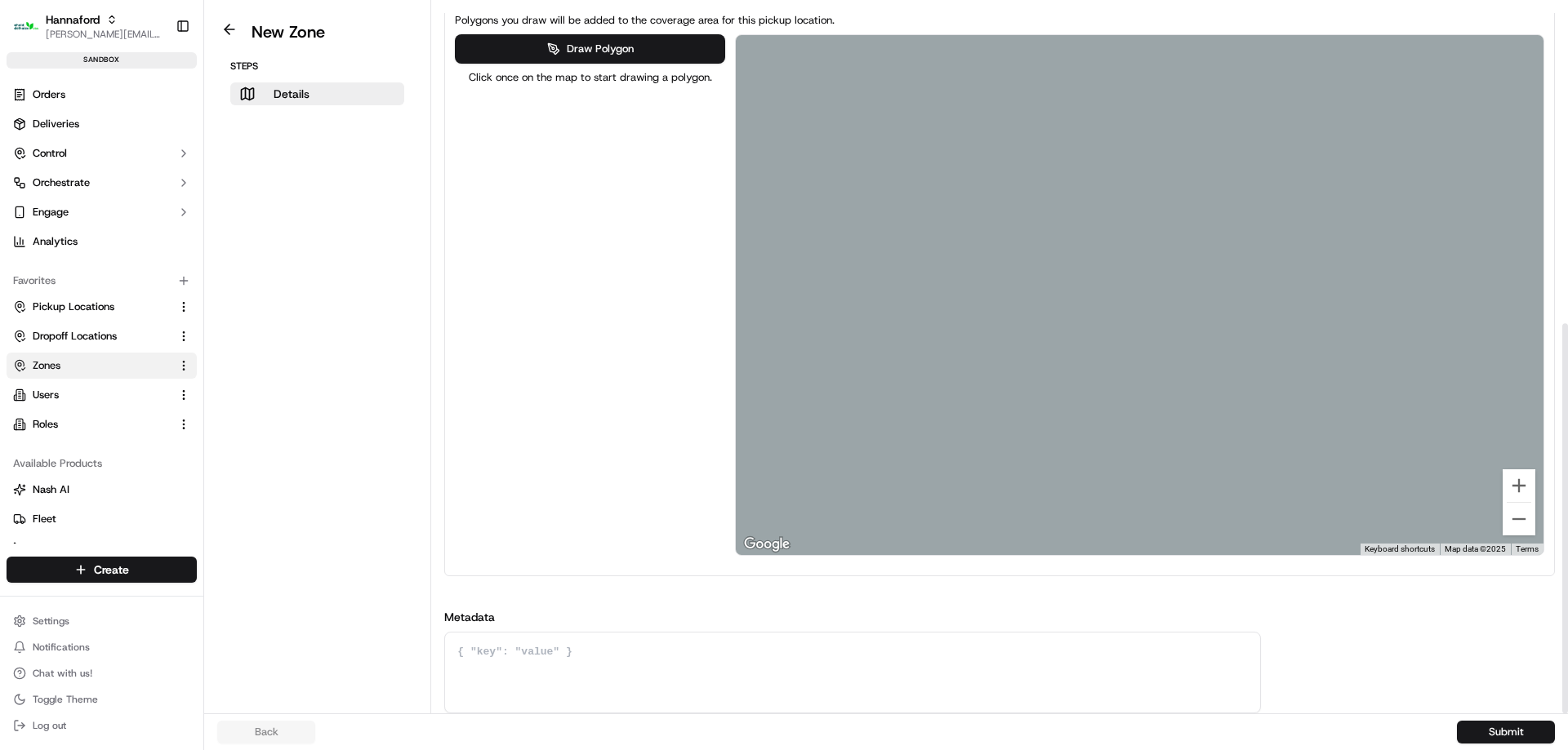
drag, startPoint x: 1202, startPoint y: 235, endPoint x: 1510, endPoint y: 442, distance: 371.1
click at [1567, 570] on div "Details Set the coverage area and the store locations that are covered by the z…" at bounding box center [999, 357] width 1137 height 713
drag, startPoint x: 1198, startPoint y: 367, endPoint x: 1567, endPoint y: 199, distance: 405.4
click at [1567, 215] on div "Details Set the coverage area and the store locations that are covered by the z…" at bounding box center [999, 357] width 1137 height 713
drag, startPoint x: 1242, startPoint y: 241, endPoint x: 1472, endPoint y: 264, distance: 231.1
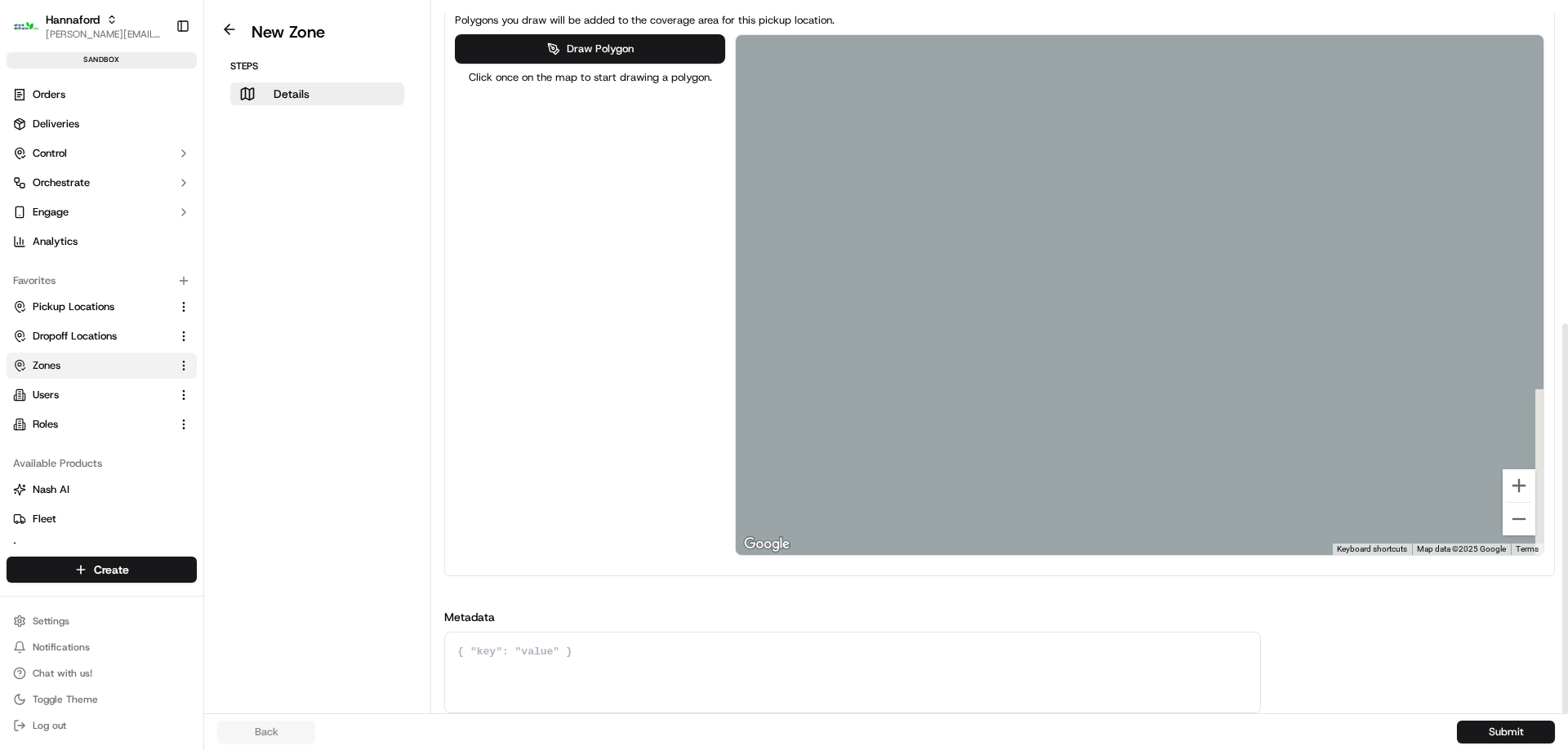
click at [1482, 275] on div at bounding box center [1139, 295] width 807 height 520
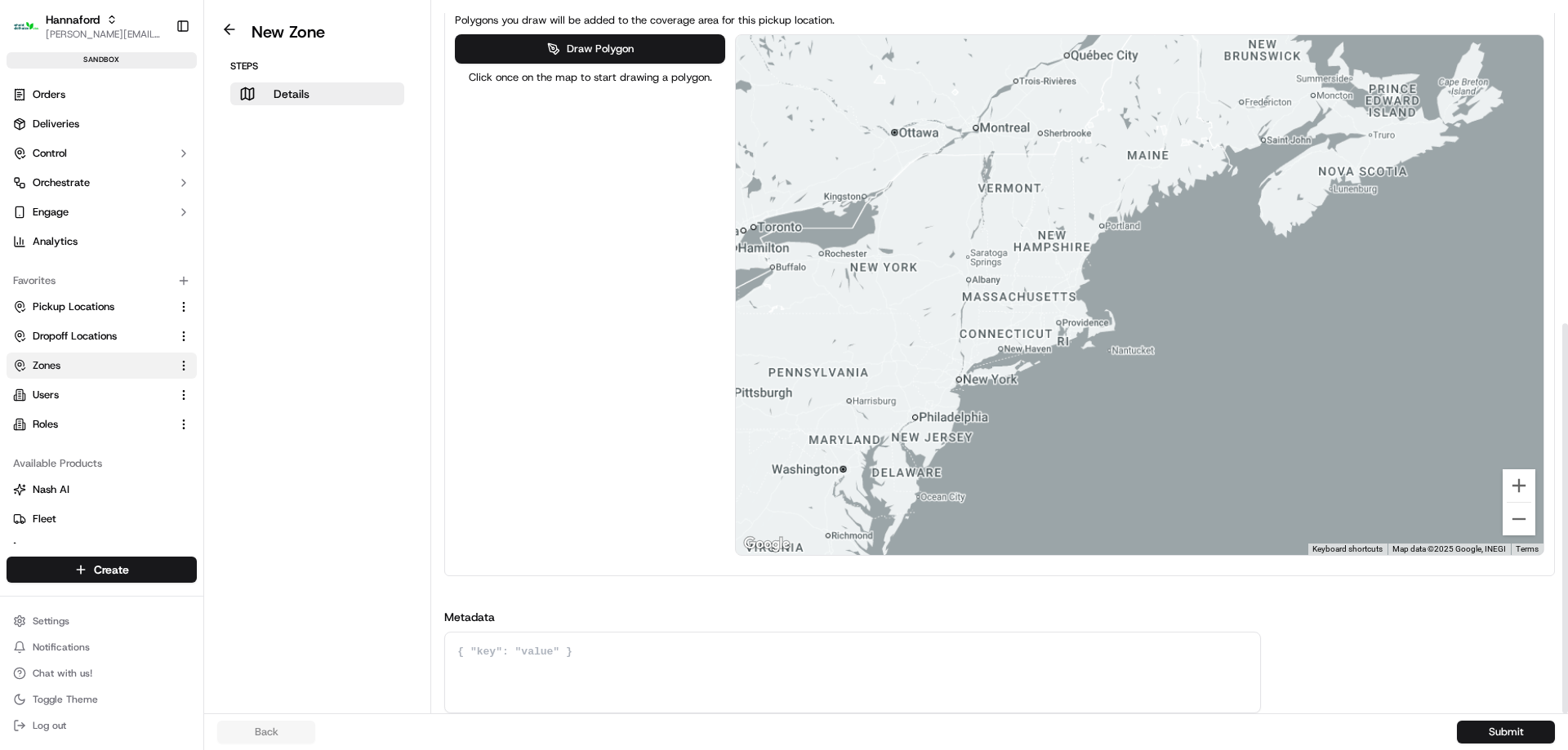
drag, startPoint x: 1178, startPoint y: 267, endPoint x: 1361, endPoint y: 330, distance: 193.5
click at [1361, 330] on div at bounding box center [1139, 295] width 807 height 520
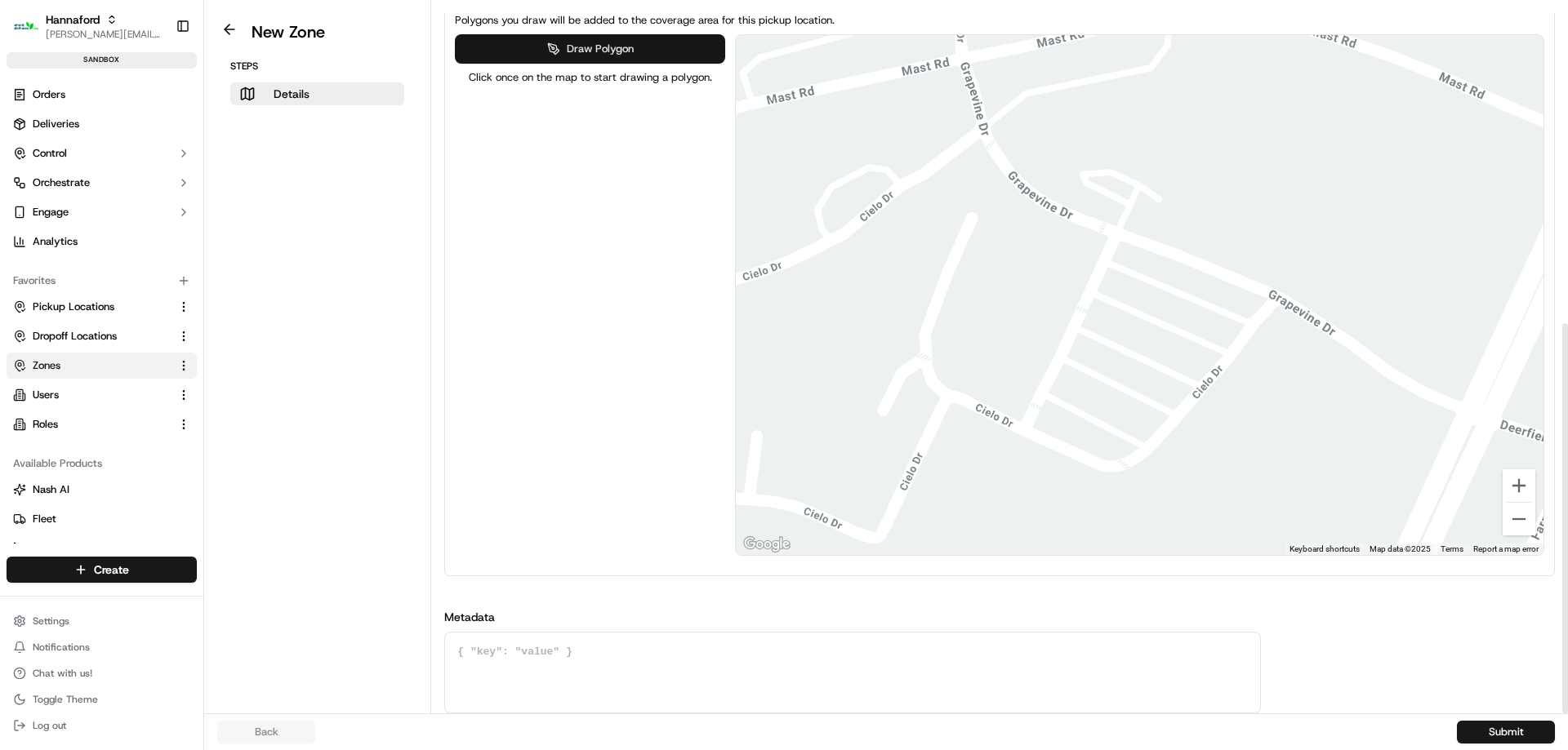
click at [605, 49] on button "Draw Polygon" at bounding box center [590, 49] width 270 height 29
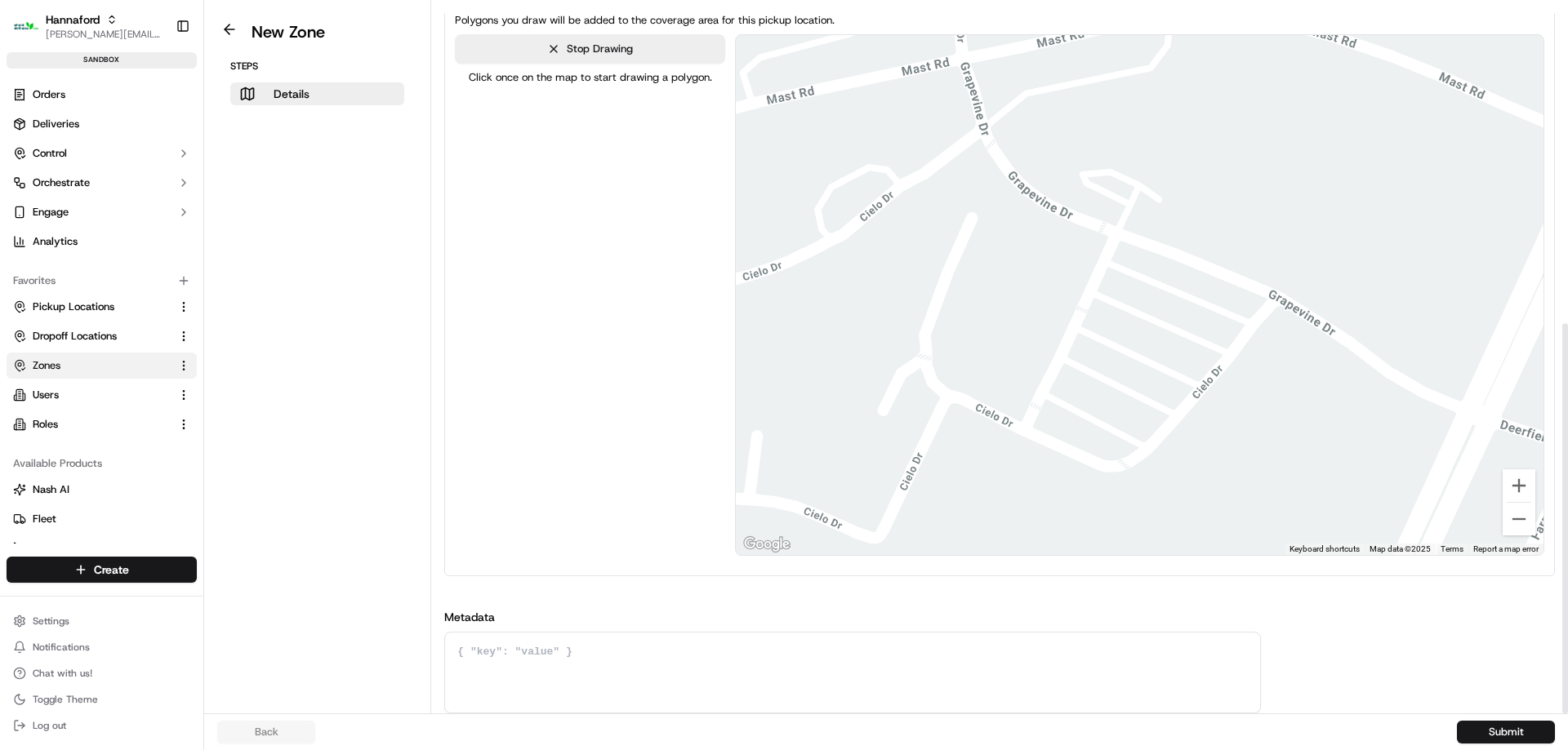
drag, startPoint x: 1125, startPoint y: 304, endPoint x: 1079, endPoint y: 368, distance: 78.8
click at [1124, 304] on div at bounding box center [1138, 295] width 807 height 520
click at [1077, 394] on div at bounding box center [1138, 295] width 807 height 520
click at [1132, 421] on div at bounding box center [1138, 295] width 807 height 520
click at [1201, 326] on div at bounding box center [1138, 295] width 807 height 520
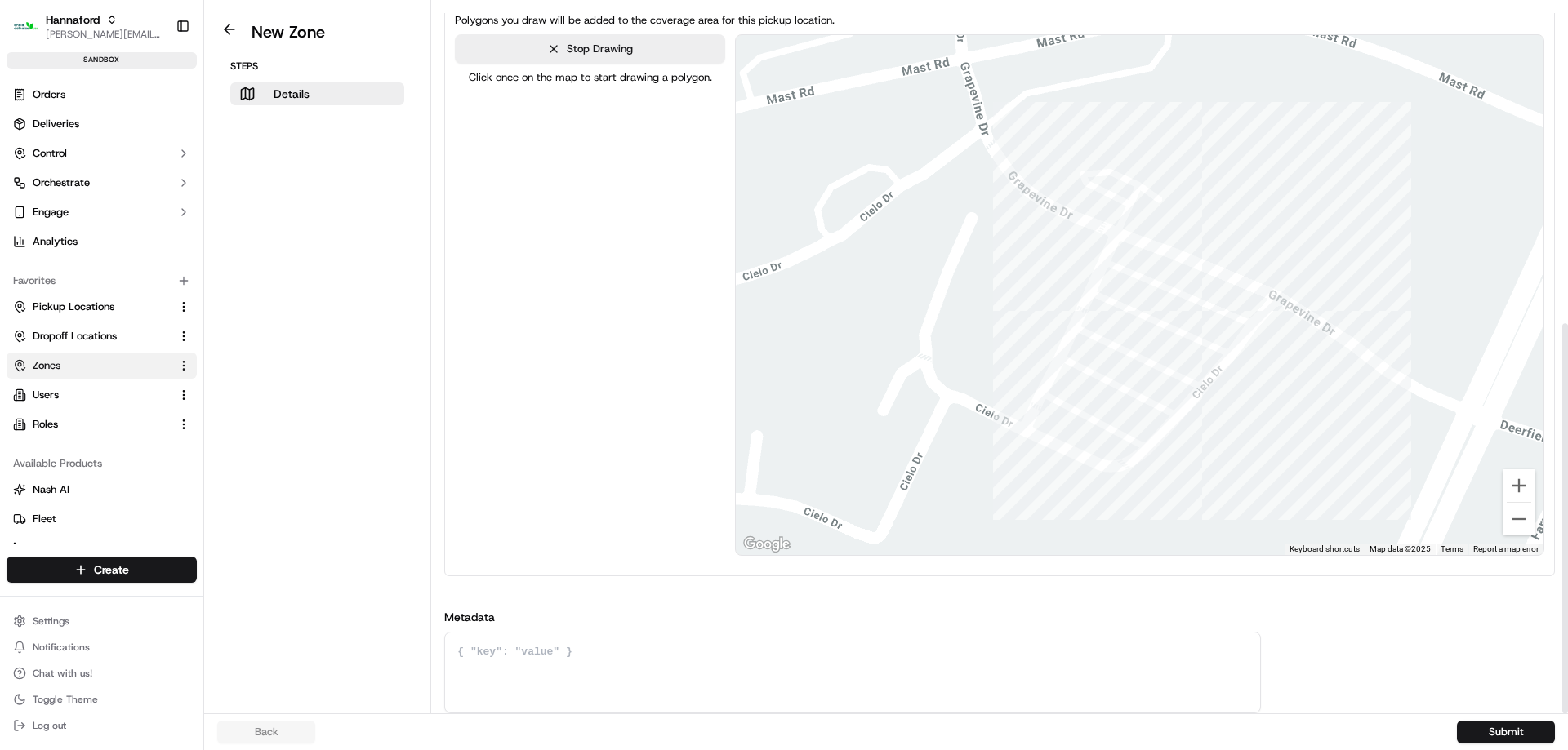
click at [1128, 295] on div at bounding box center [1138, 295] width 807 height 520
click at [1124, 305] on div at bounding box center [1138, 295] width 807 height 520
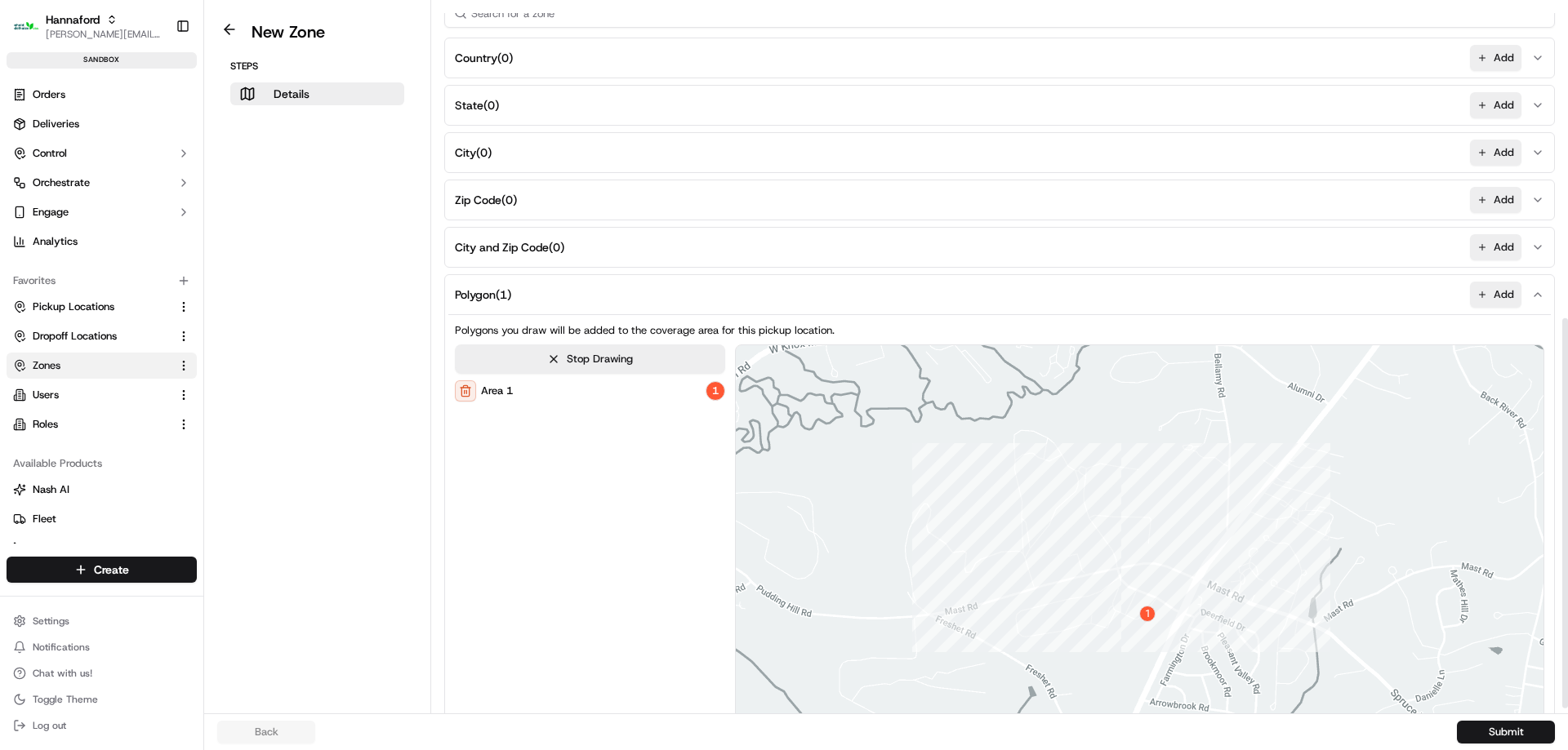
scroll to position [571, 0]
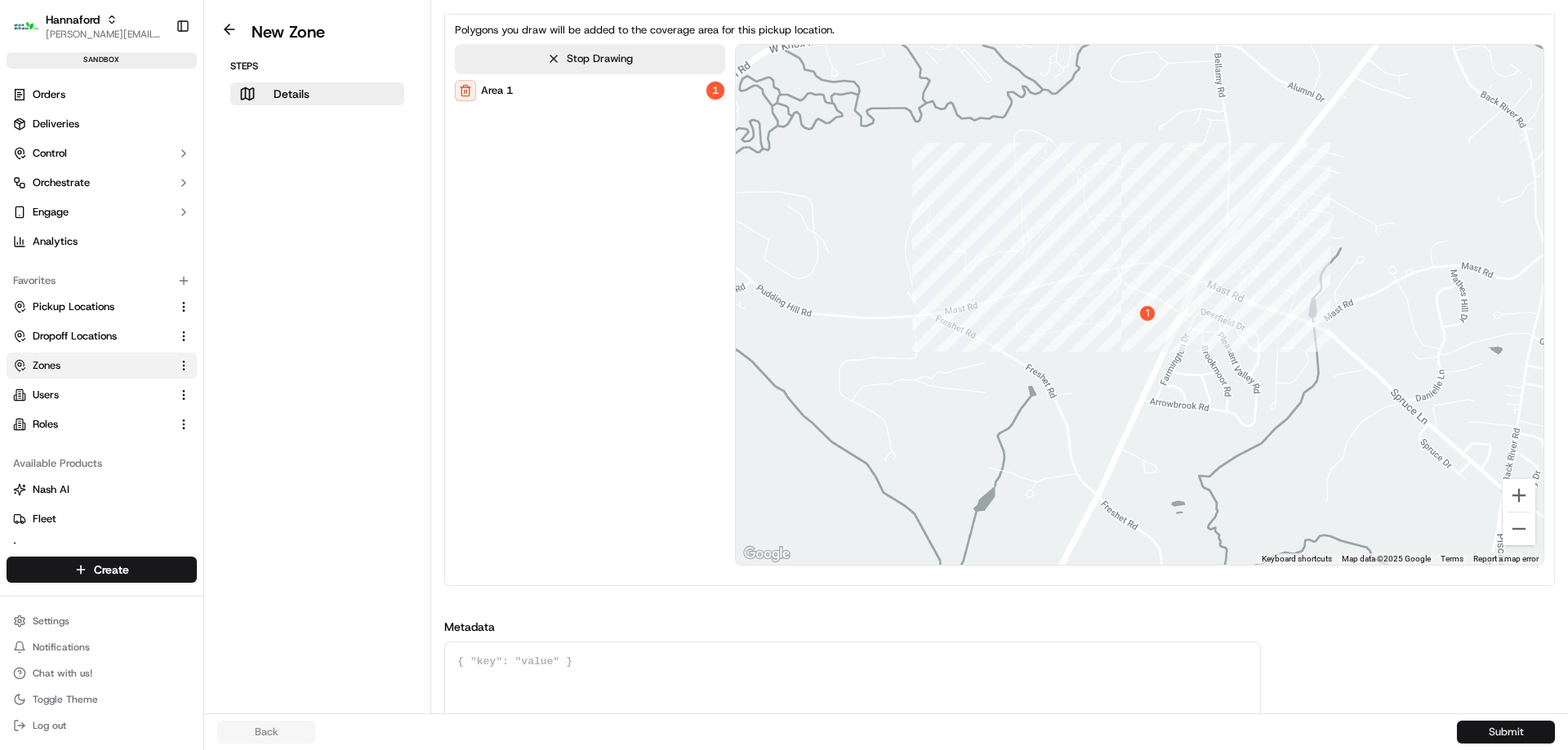
click at [1519, 735] on button "Submit" at bounding box center [1505, 732] width 98 height 23
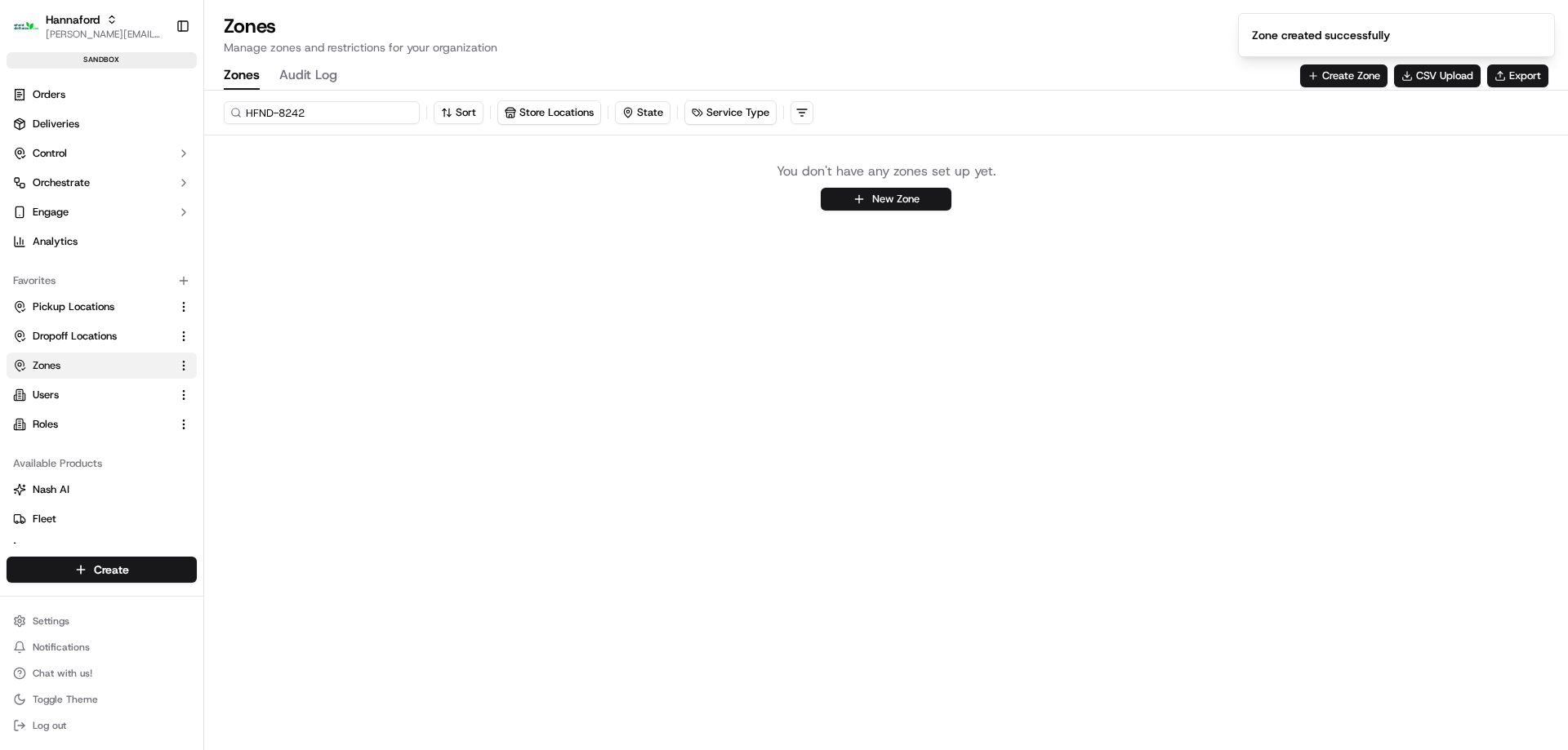
click at [358, 113] on input "HFND-8242" at bounding box center [322, 112] width 196 height 23
paste input "-Geofence-Waiting"
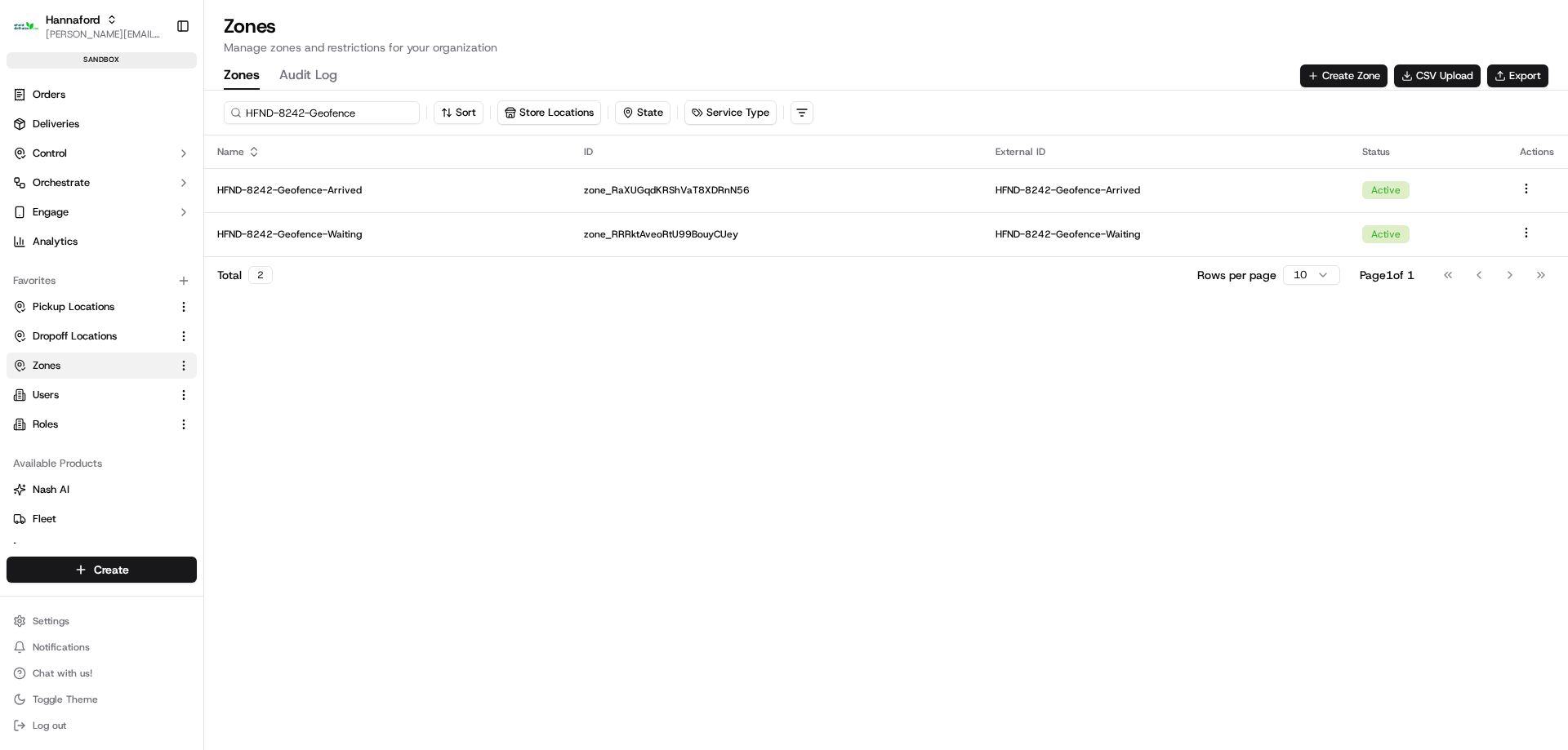
type input "HFND-8242-Geofence"
click at [1332, 75] on button "Create Zone" at bounding box center [1344, 75] width 87 height 23
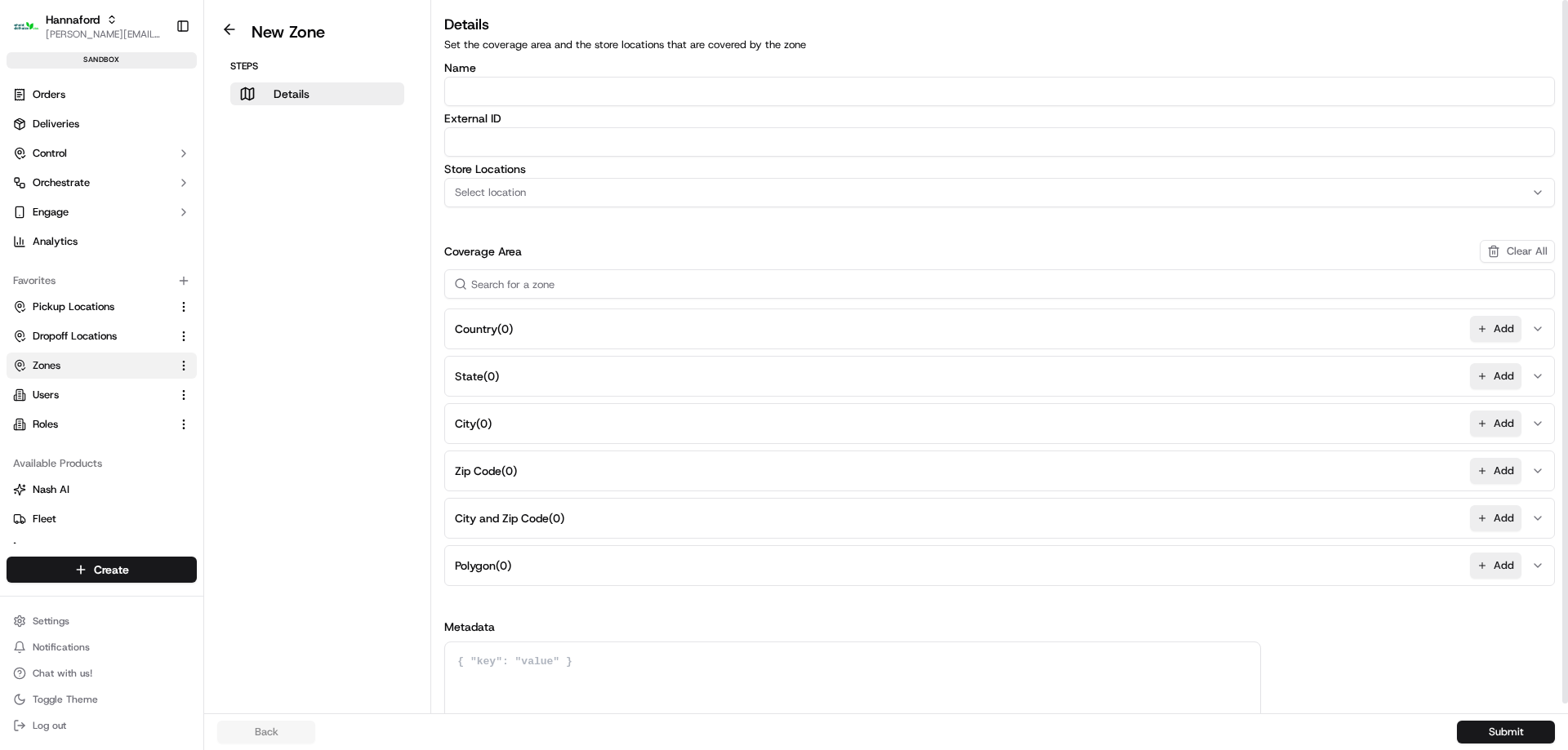
click at [523, 88] on input "Name" at bounding box center [999, 91] width 1111 height 29
paste input "[STREET_ADDRESS]"
type input "[STREET_ADDRESS]"
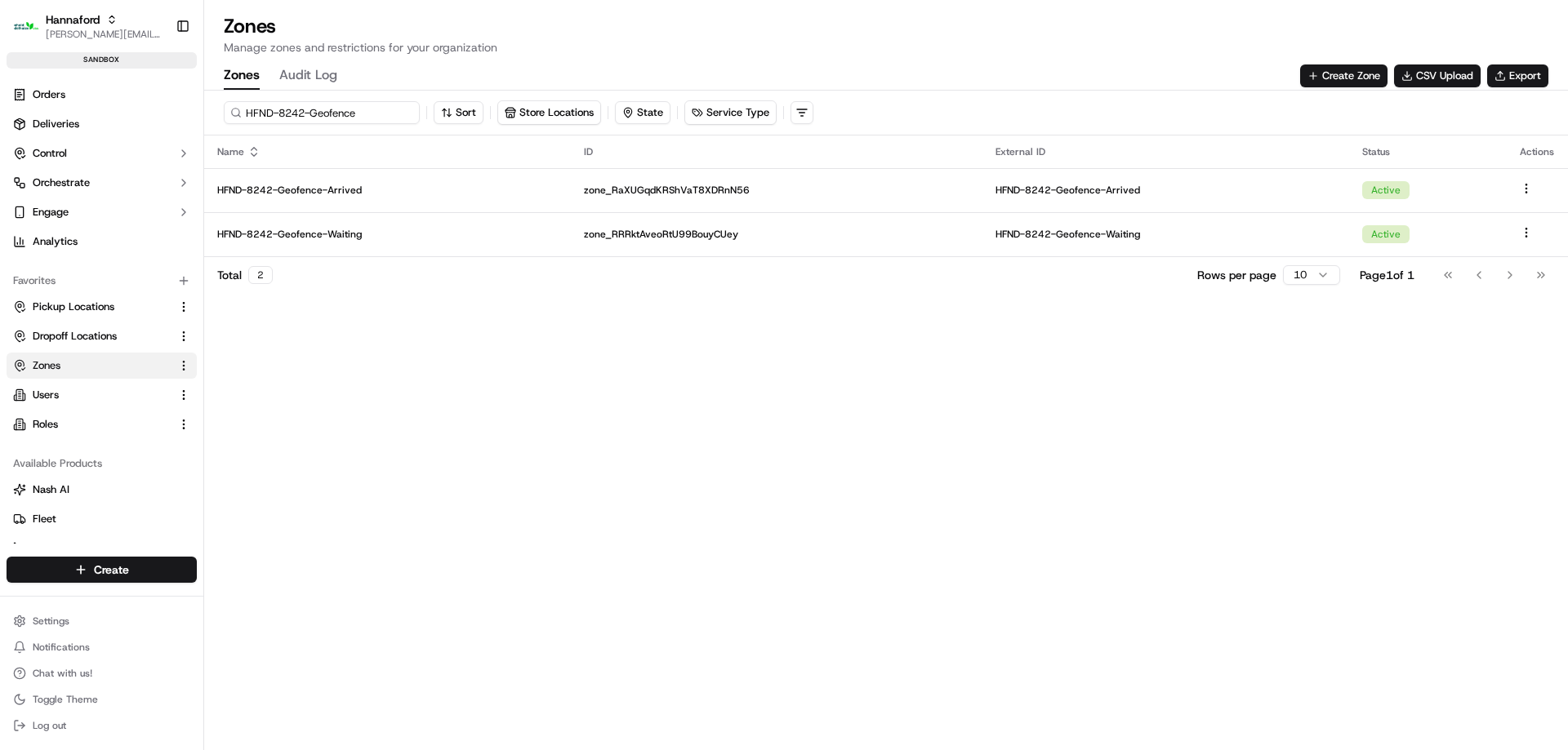
click at [347, 109] on input "HFND-8242-Geofence" at bounding box center [322, 112] width 196 height 23
click at [1325, 69] on button "Create Zone" at bounding box center [1344, 75] width 87 height 23
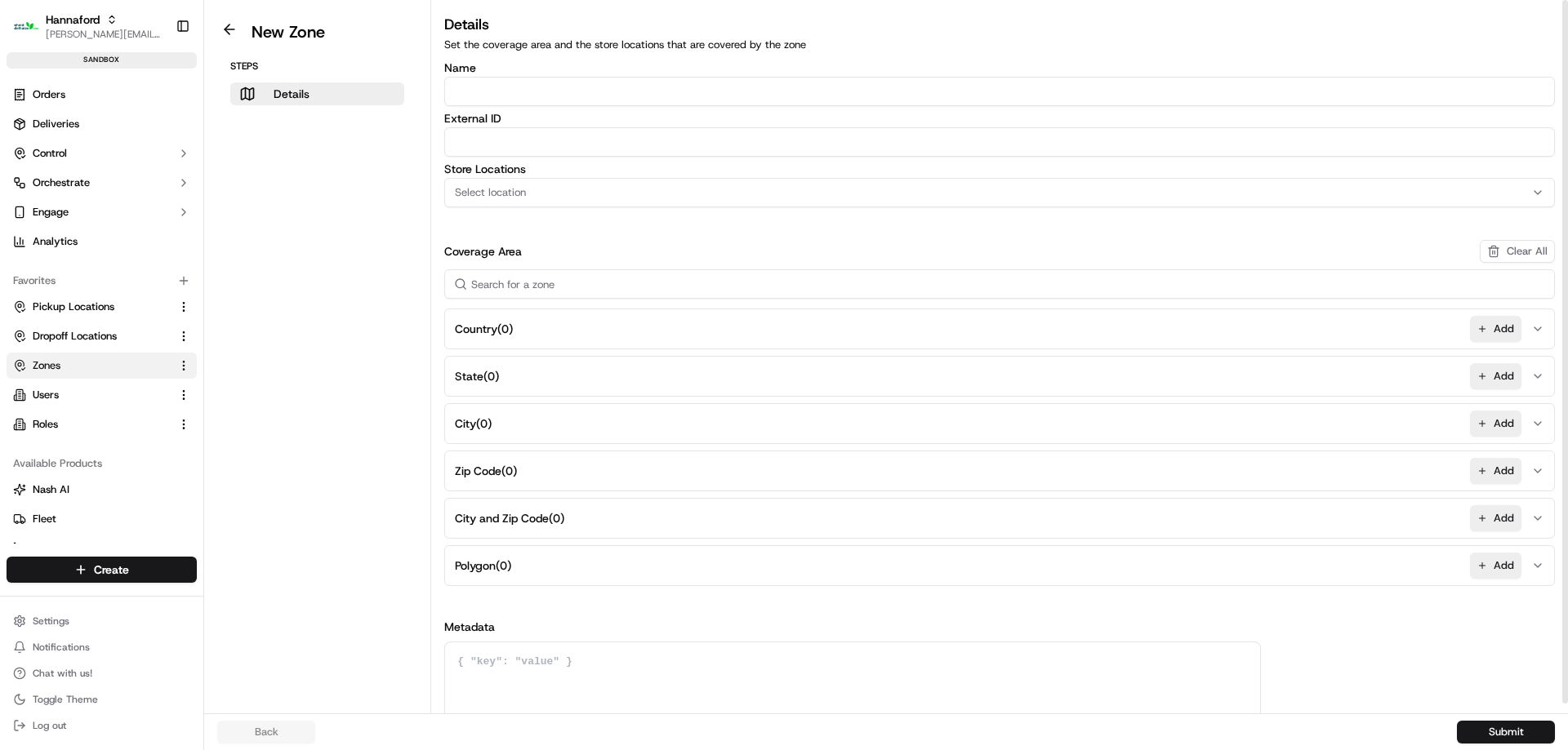
click at [705, 83] on input "Name" at bounding box center [999, 91] width 1111 height 29
paste input "HFND-8242-Geofence"
type input "HFND-8242-Geofence-Arrived"
paste input "HFND-8242-Geofence-Arrived"
type input "HFND-8242-Geofence-Arrived"
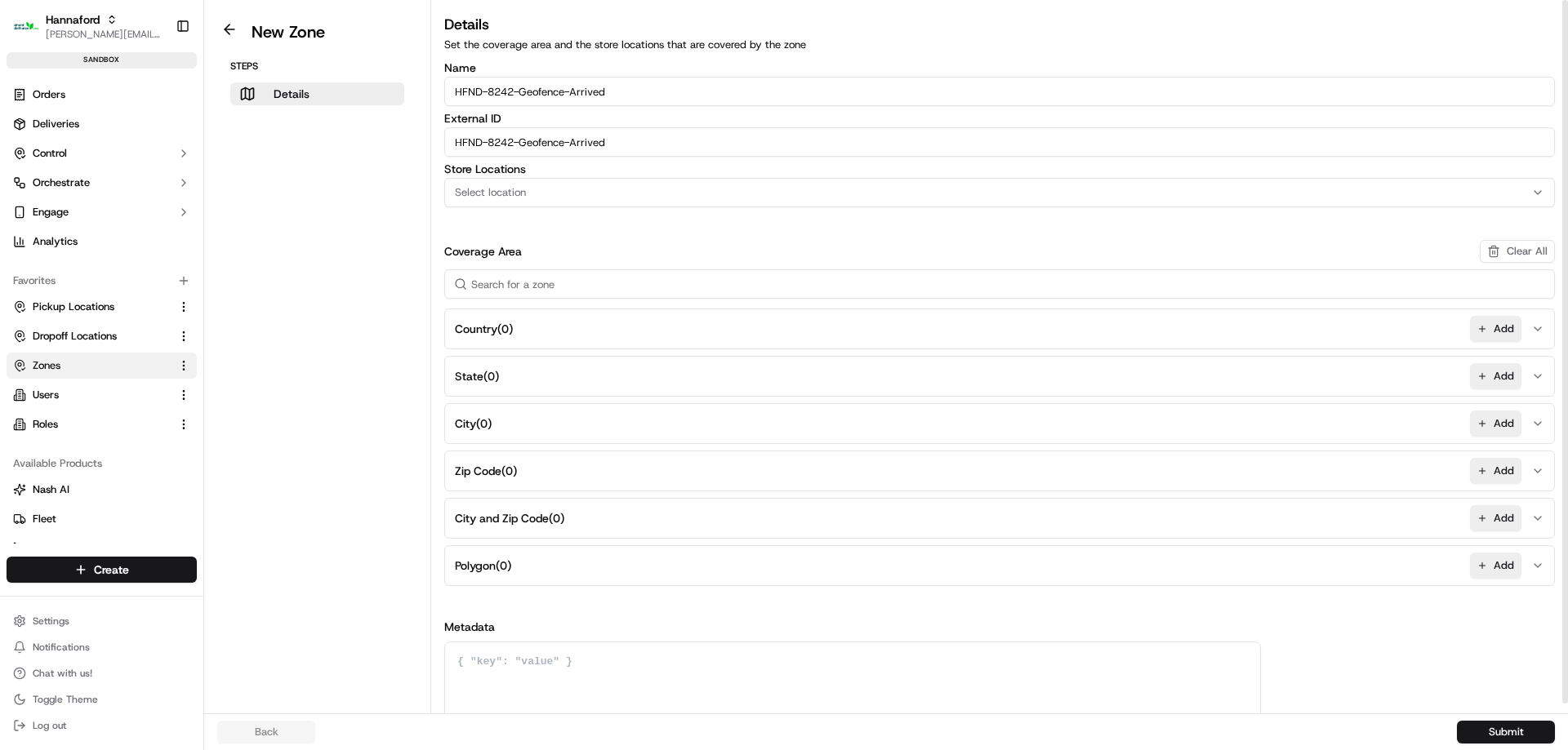
click at [510, 93] on input "HFND-8242-Geofence-Arrived" at bounding box center [999, 91] width 1111 height 29
type input "HFND-8246-Geofence-Arrived"
paste input "6"
type input "HFND-8246-Geofence-Arrived"
drag, startPoint x: 524, startPoint y: 198, endPoint x: 503, endPoint y: 197, distance: 21.0
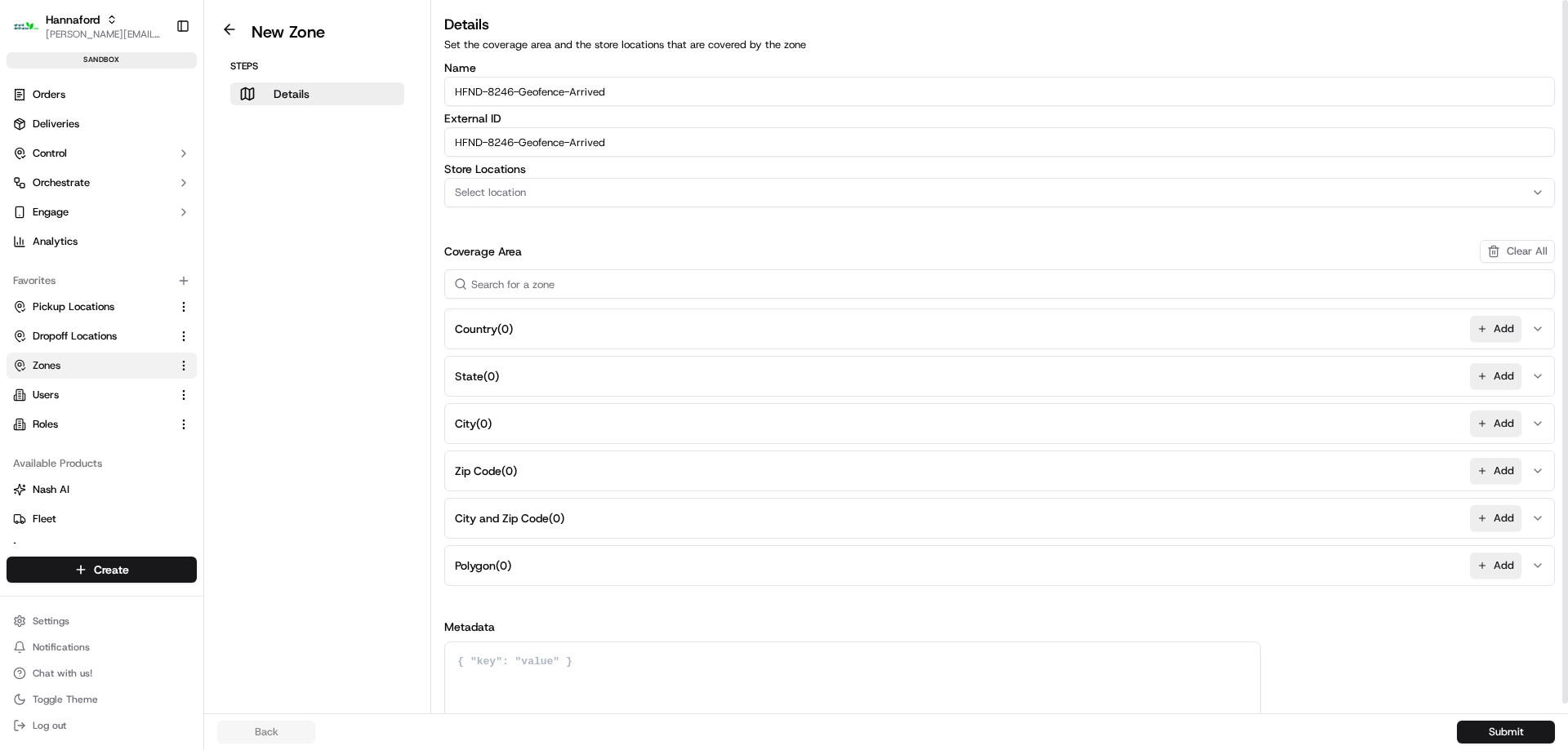
click at [521, 198] on span "Select location" at bounding box center [490, 193] width 71 height 15
type input "8246"
click at [601, 248] on div "Hannaford-8246 (HNFD-8246)" at bounding box center [561, 256] width 234 height 24
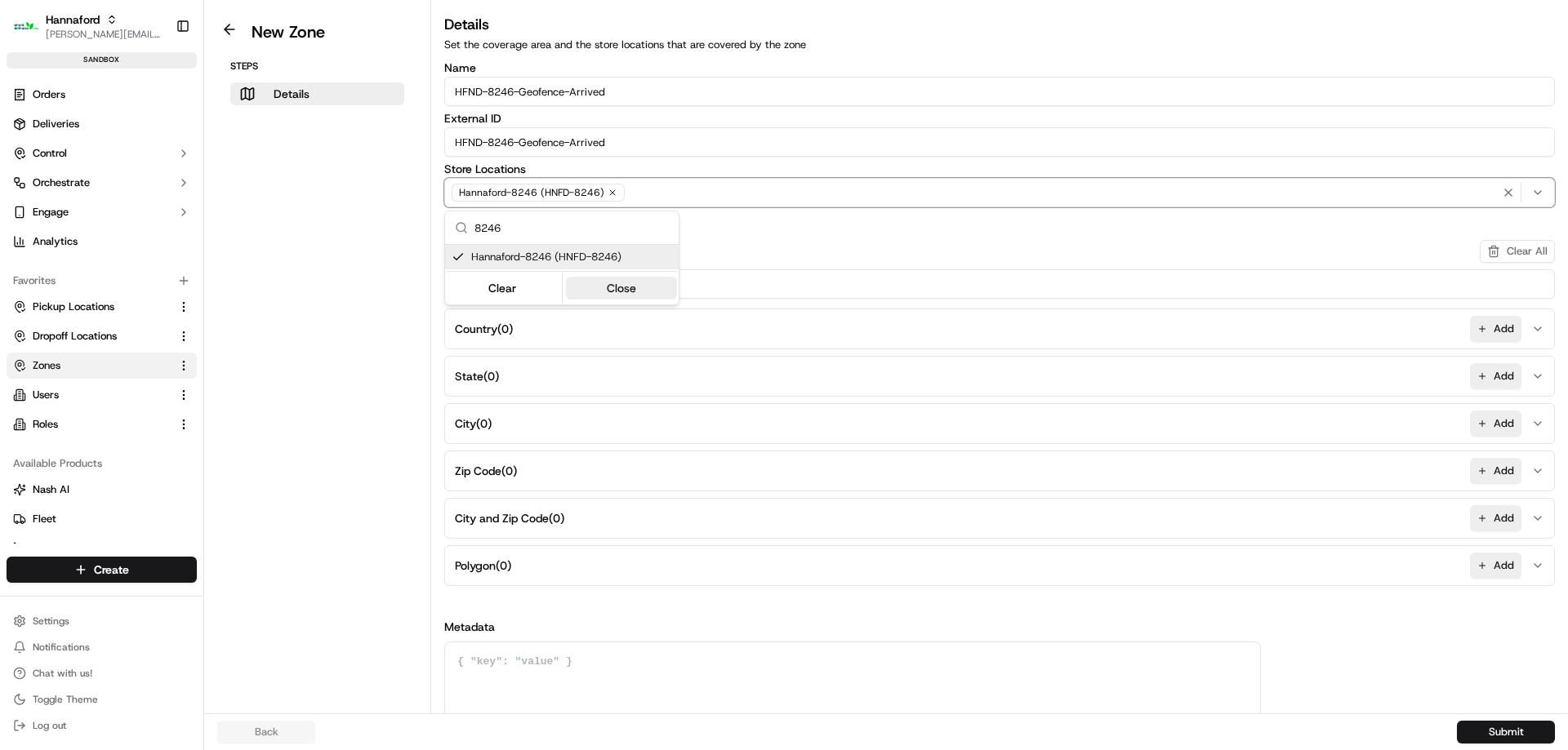
click at [617, 288] on button "Close" at bounding box center [622, 287] width 112 height 23
click at [1502, 571] on button "Add" at bounding box center [1495, 565] width 51 height 26
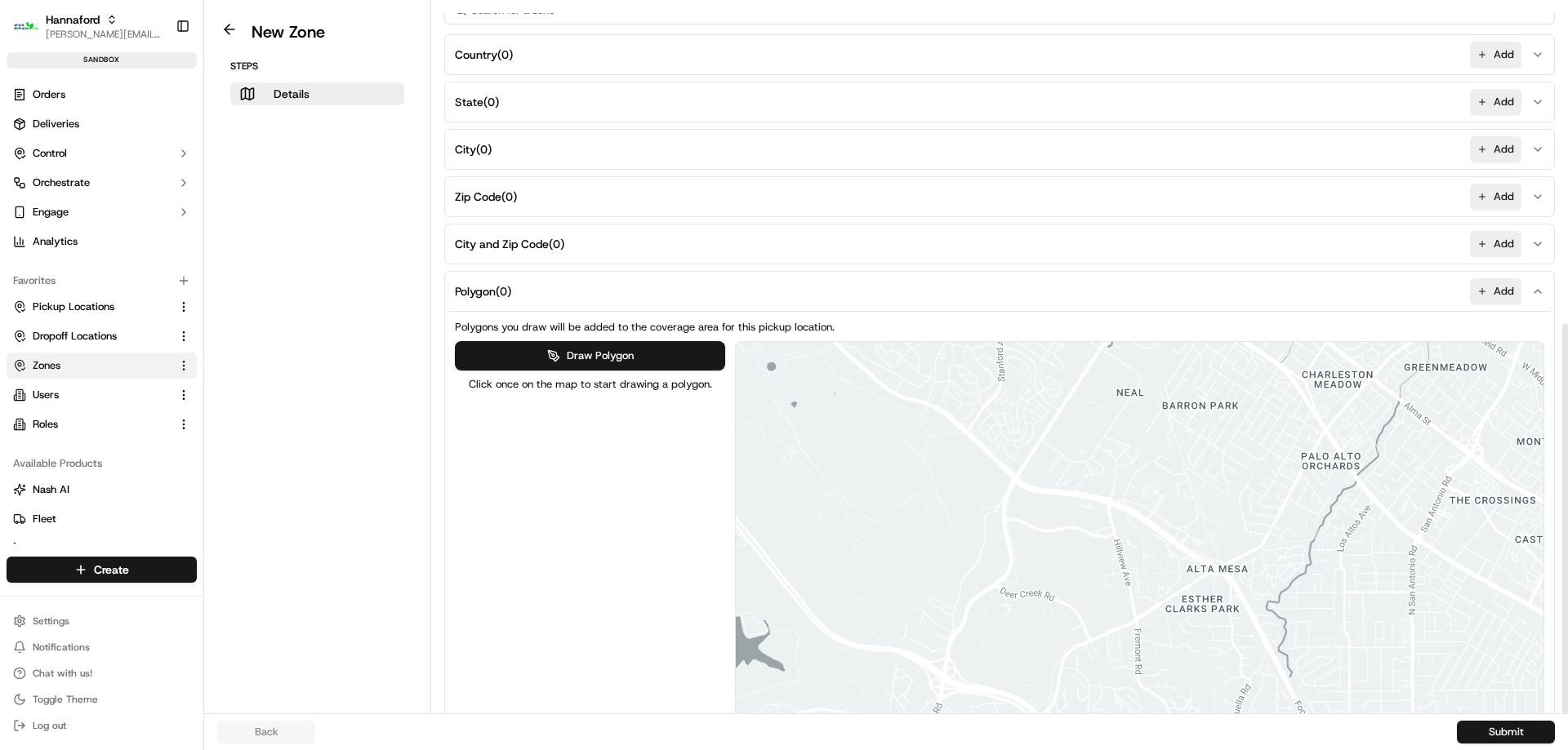
scroll to position [581, 0]
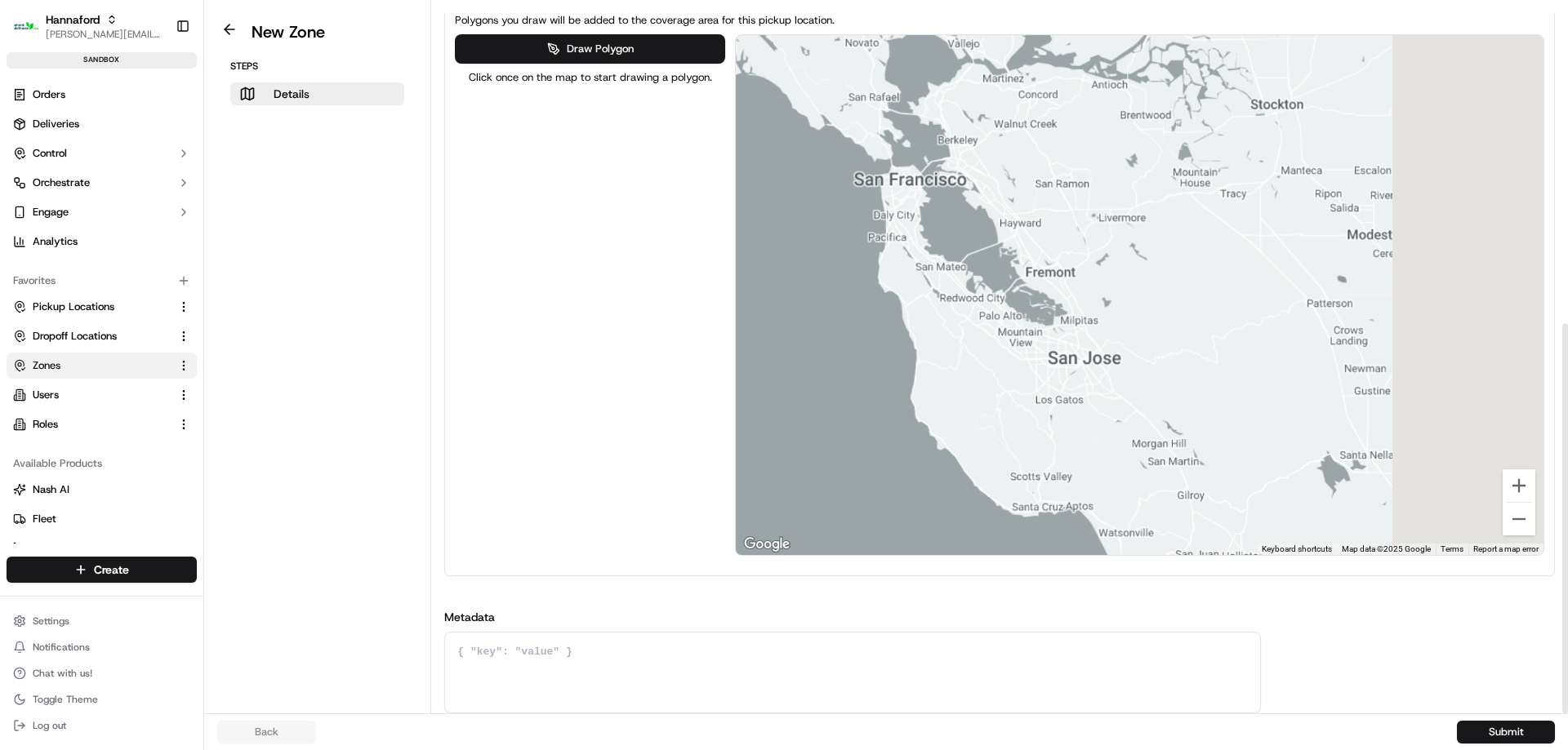
drag, startPoint x: 1340, startPoint y: 308, endPoint x: 224, endPoint y: 308, distance: 1116.0
click at [269, 308] on div "New Zone Steps Details Details Set the coverage area and the store locations th…" at bounding box center [886, 357] width 1364 height 713
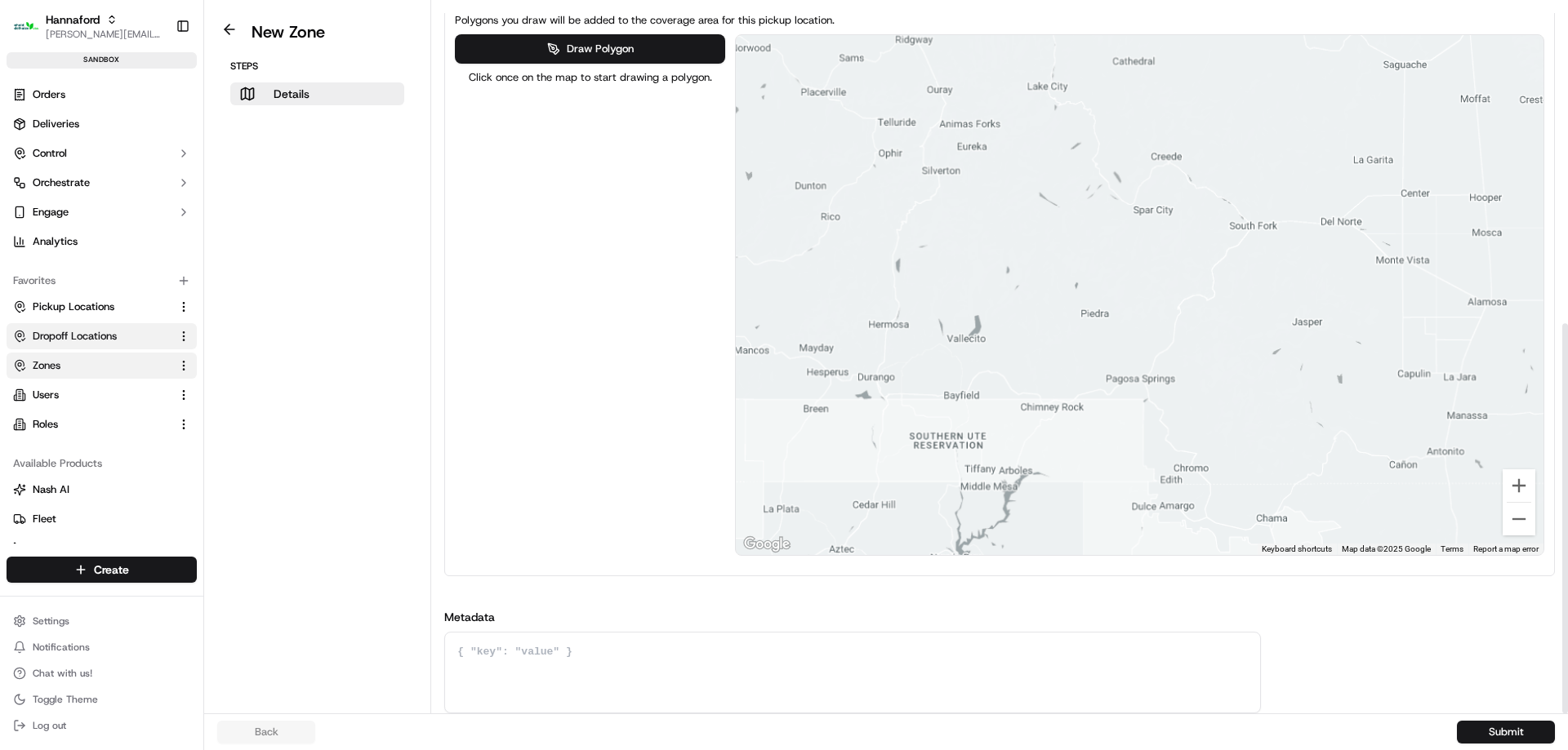
drag, startPoint x: 868, startPoint y: 340, endPoint x: 142, endPoint y: 330, distance: 726.1
click at [142, 330] on div "Hannaford [EMAIL_ADDRESS][DOMAIN_NAME] Toggle Sidebar sandbox Orders Deliveries…" at bounding box center [784, 375] width 1568 height 750
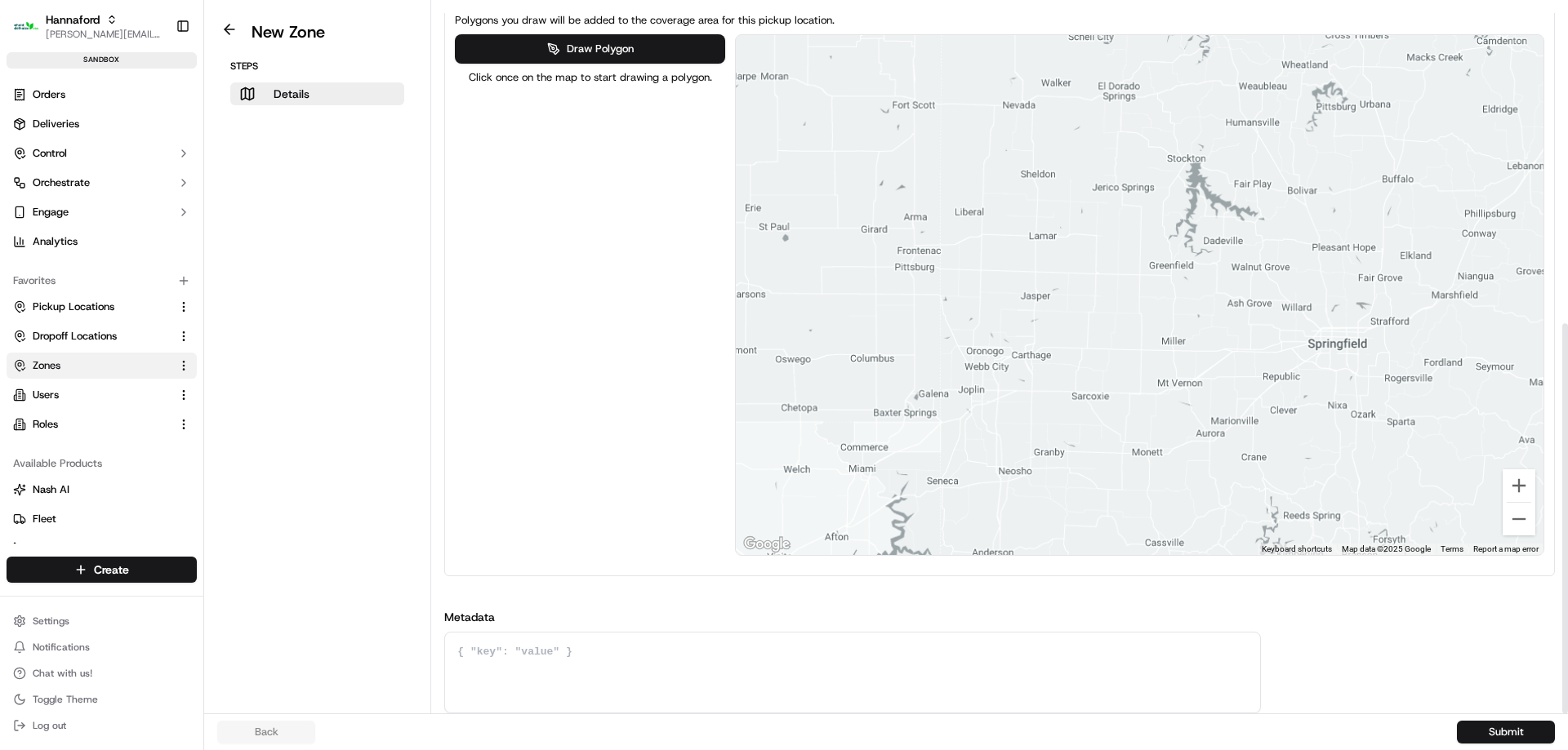
drag, startPoint x: 992, startPoint y: 314, endPoint x: 394, endPoint y: 348, distance: 599.0
click at [472, 348] on div "Draw Polygon Click once on the map to start drawing a polygon. ← Move left → Mo…" at bounding box center [999, 295] width 1090 height 521
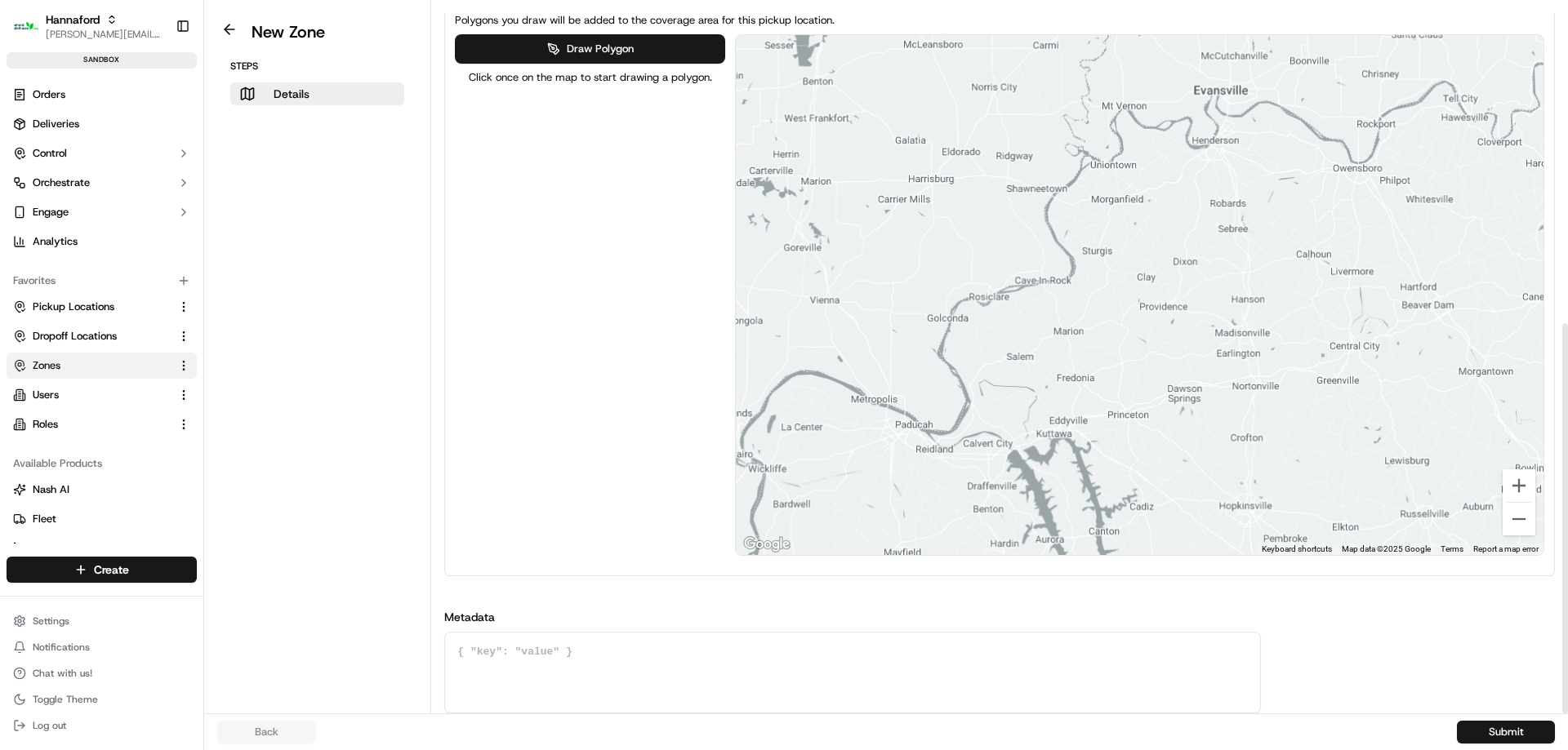
drag, startPoint x: 877, startPoint y: 332, endPoint x: 373, endPoint y: 388, distance: 507.1
click at [396, 400] on div "New Zone Steps Details Details Set the coverage area and the store locations th…" at bounding box center [886, 357] width 1364 height 713
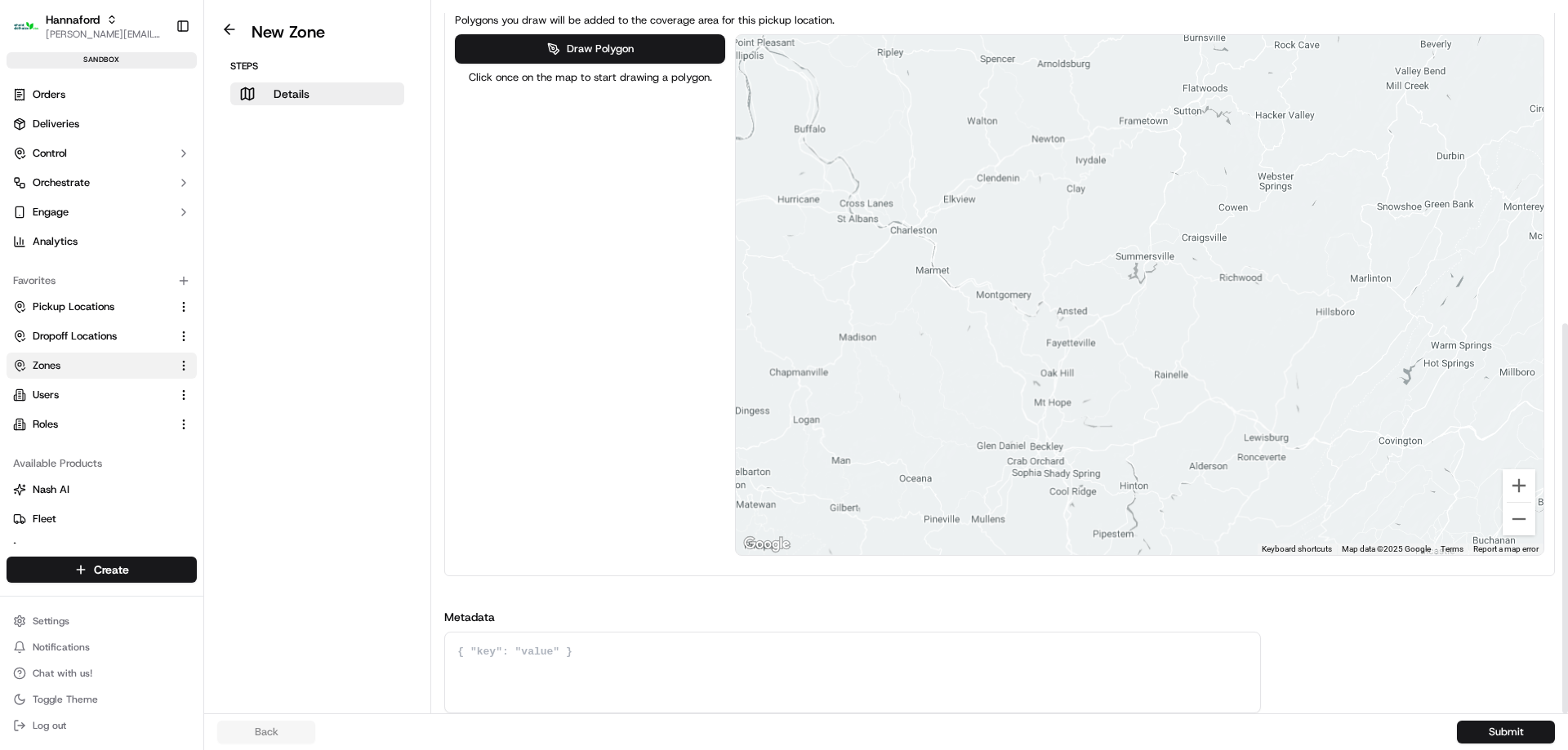
drag, startPoint x: 909, startPoint y: 345, endPoint x: 382, endPoint y: 293, distance: 529.6
click at [413, 293] on div "New Zone Steps Details Details Set the coverage area and the store locations th…" at bounding box center [886, 357] width 1364 height 713
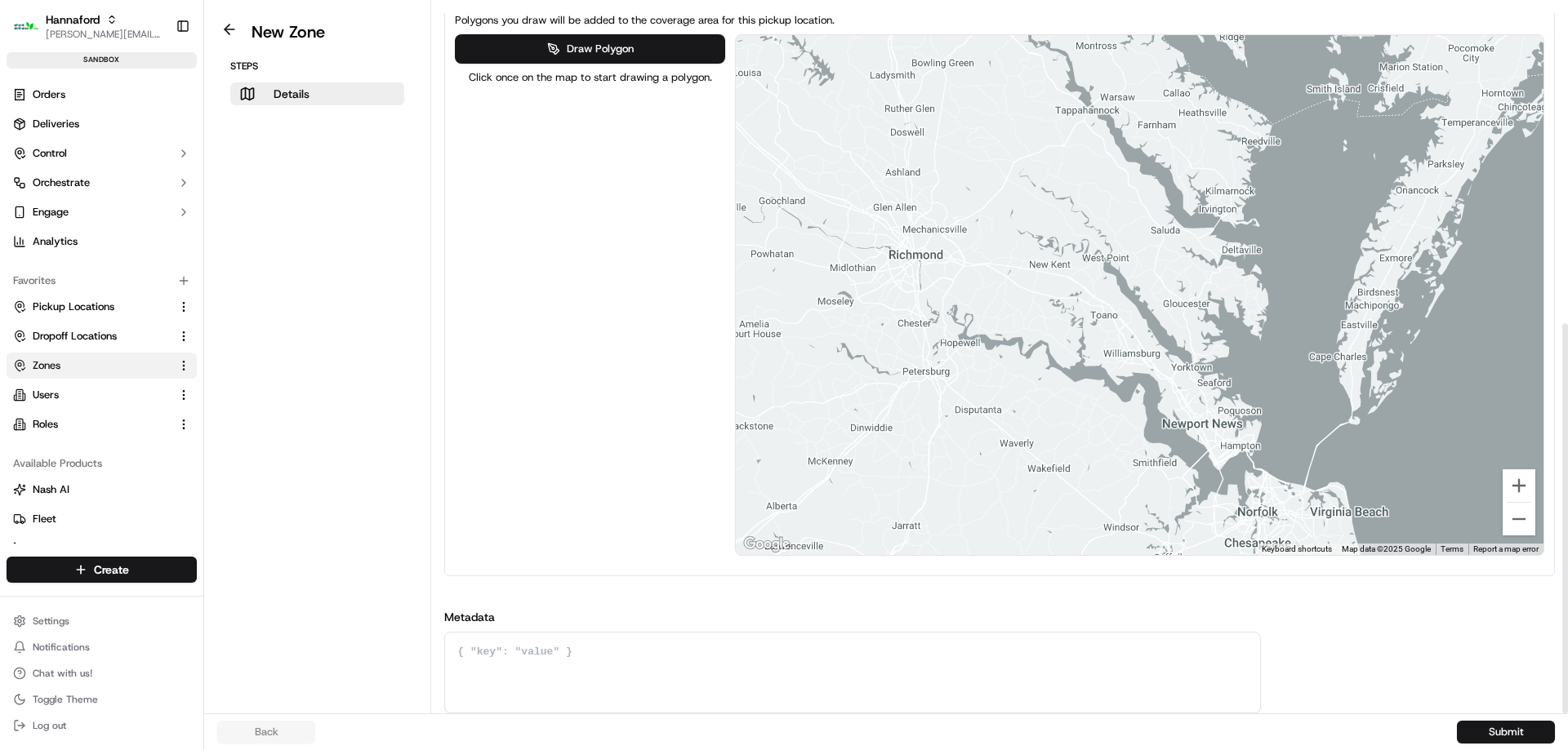
drag, startPoint x: 881, startPoint y: 249, endPoint x: 1247, endPoint y: 18, distance: 432.8
click at [1247, 18] on div "Polygons you draw will be added to the coverage area for this pickup location. …" at bounding box center [999, 284] width 1096 height 557
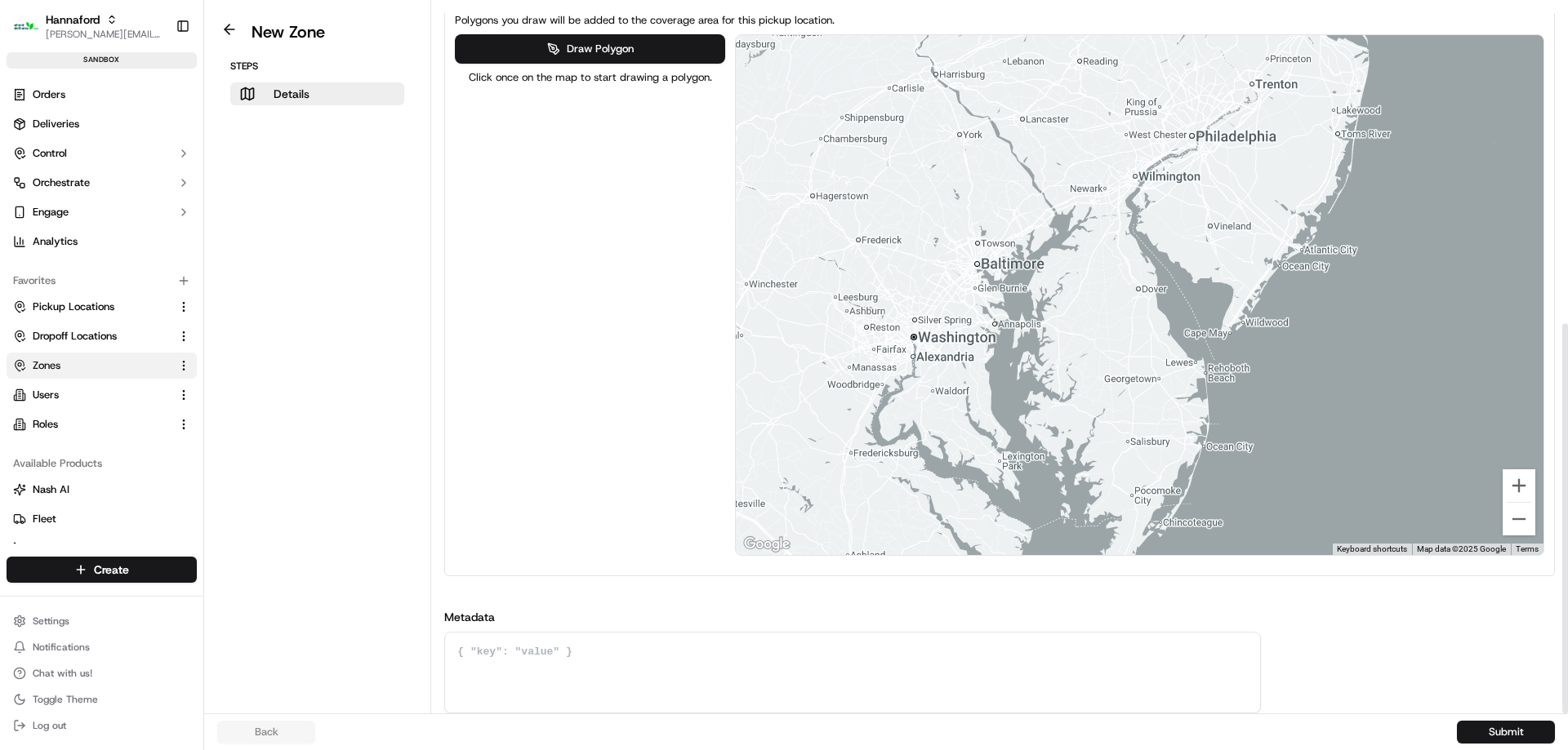
drag, startPoint x: 1166, startPoint y: 310, endPoint x: 968, endPoint y: 782, distance: 511.8
click at [968, 750] on html "Hannaford [EMAIL_ADDRESS][DOMAIN_NAME] Toggle Sidebar sandbox Orders Deliveries…" at bounding box center [784, 375] width 1568 height 750
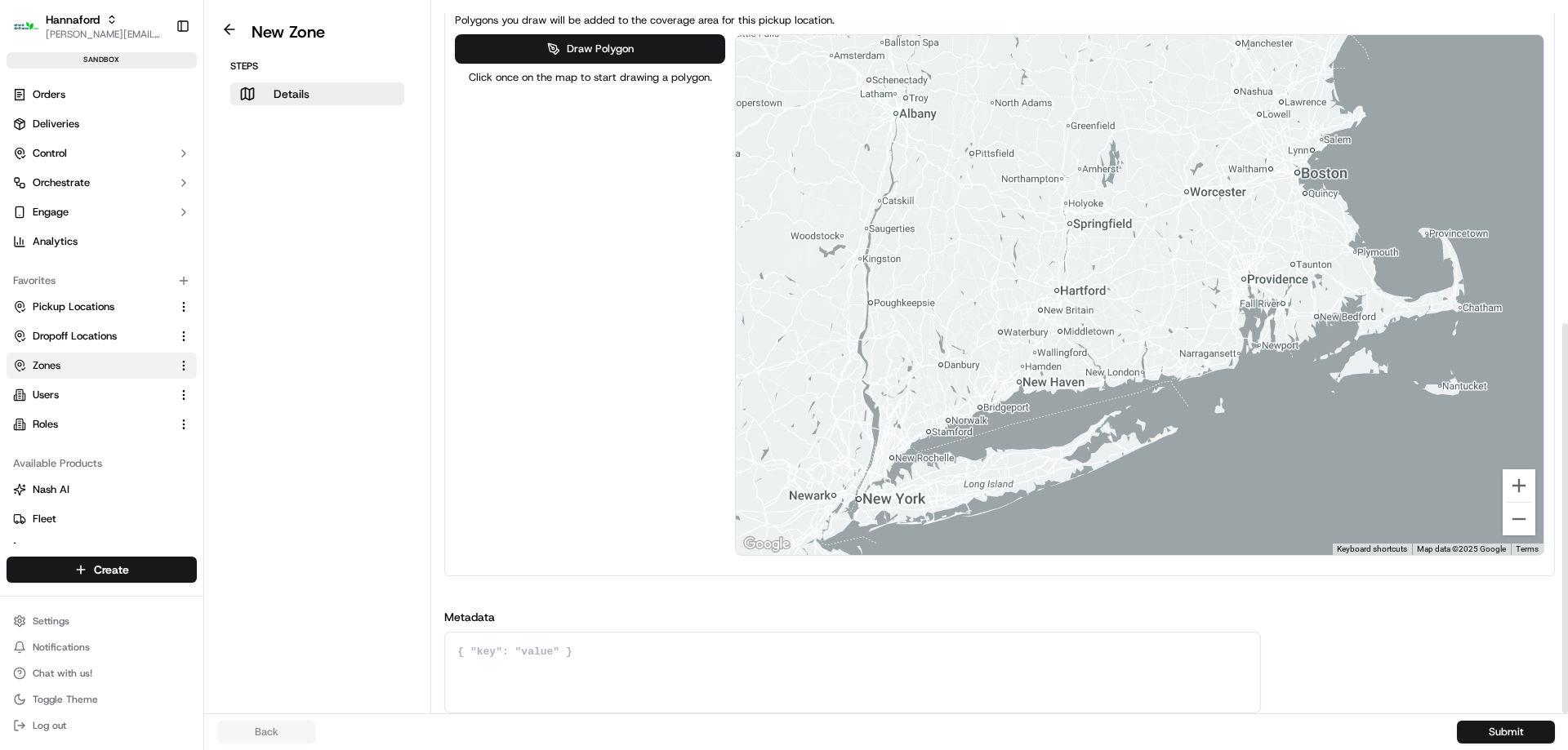
drag, startPoint x: 1113, startPoint y: 460, endPoint x: 764, endPoint y: 696, distance: 421.3
click at [766, 686] on div "Name HFND-8246-Geofence-Arrived External ID HFND-8246-Geofence-Arrived Store Lo…" at bounding box center [999, 97] width 1111 height 1232
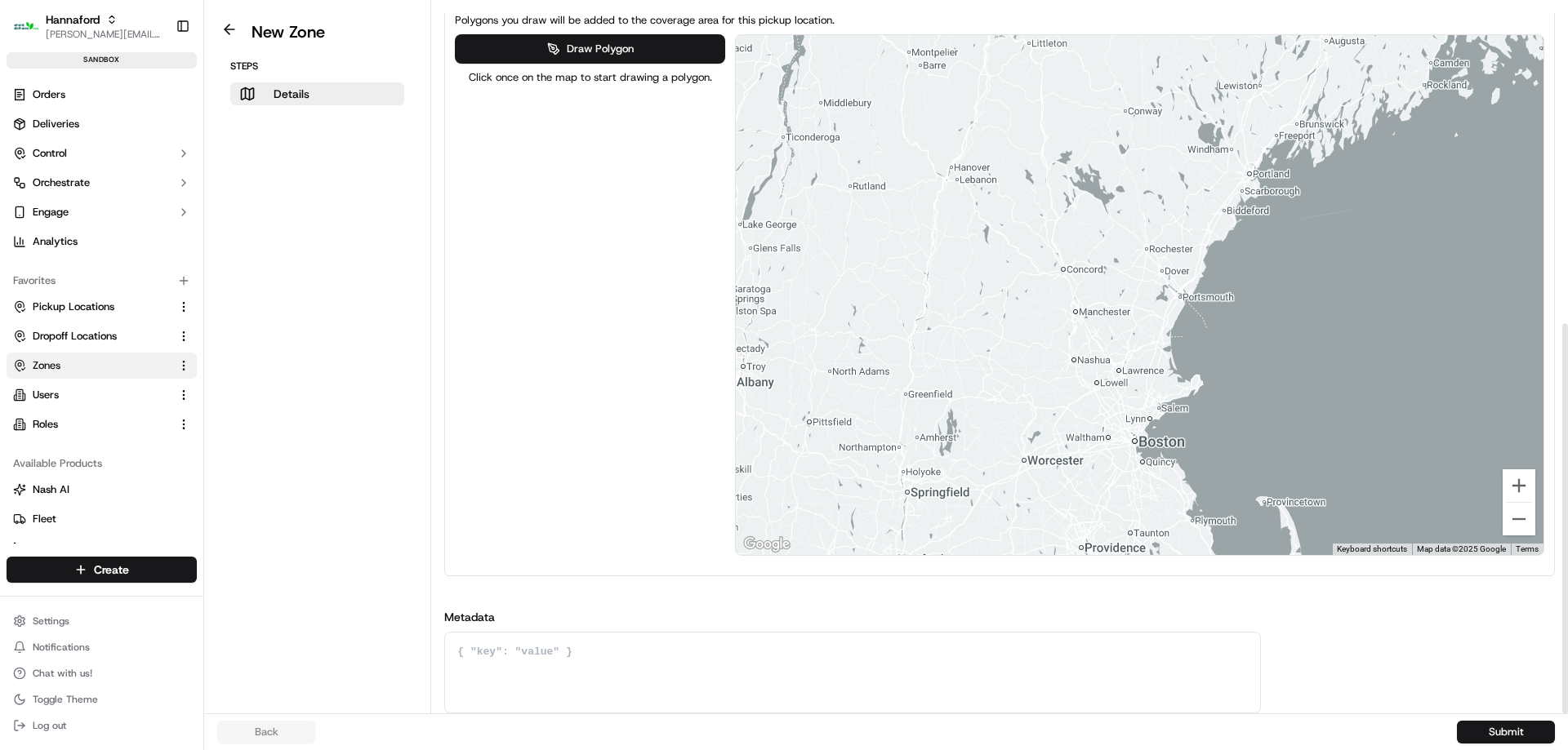
drag, startPoint x: 1037, startPoint y: 377, endPoint x: 1024, endPoint y: 330, distance: 48.8
click at [1024, 330] on div at bounding box center [1139, 295] width 807 height 520
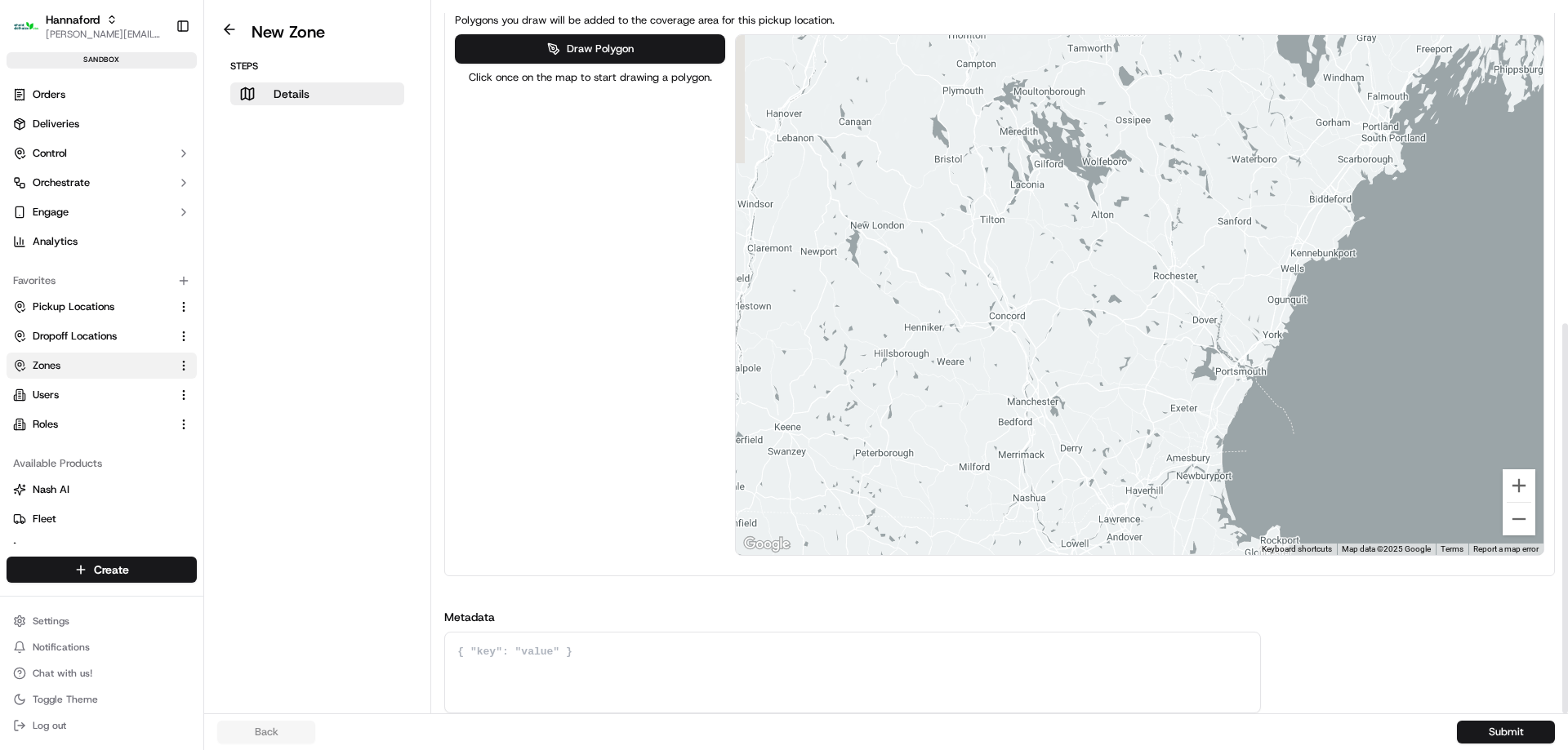
drag, startPoint x: 1024, startPoint y: 308, endPoint x: 1068, endPoint y: 308, distance: 44.0
click at [1068, 308] on div at bounding box center [1139, 295] width 807 height 520
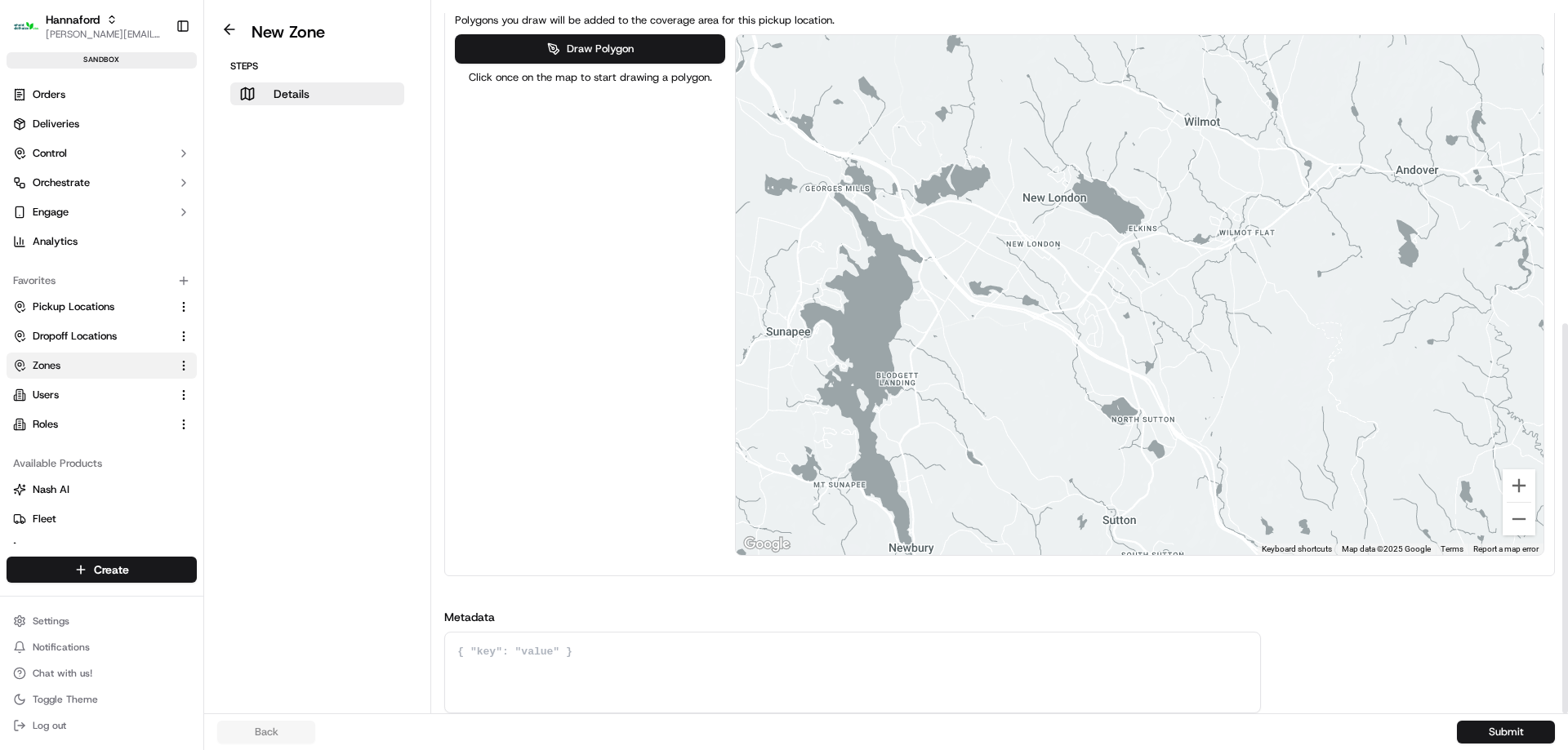
drag, startPoint x: 961, startPoint y: 237, endPoint x: 1003, endPoint y: 237, distance: 42.0
click at [1003, 237] on div at bounding box center [1139, 295] width 807 height 520
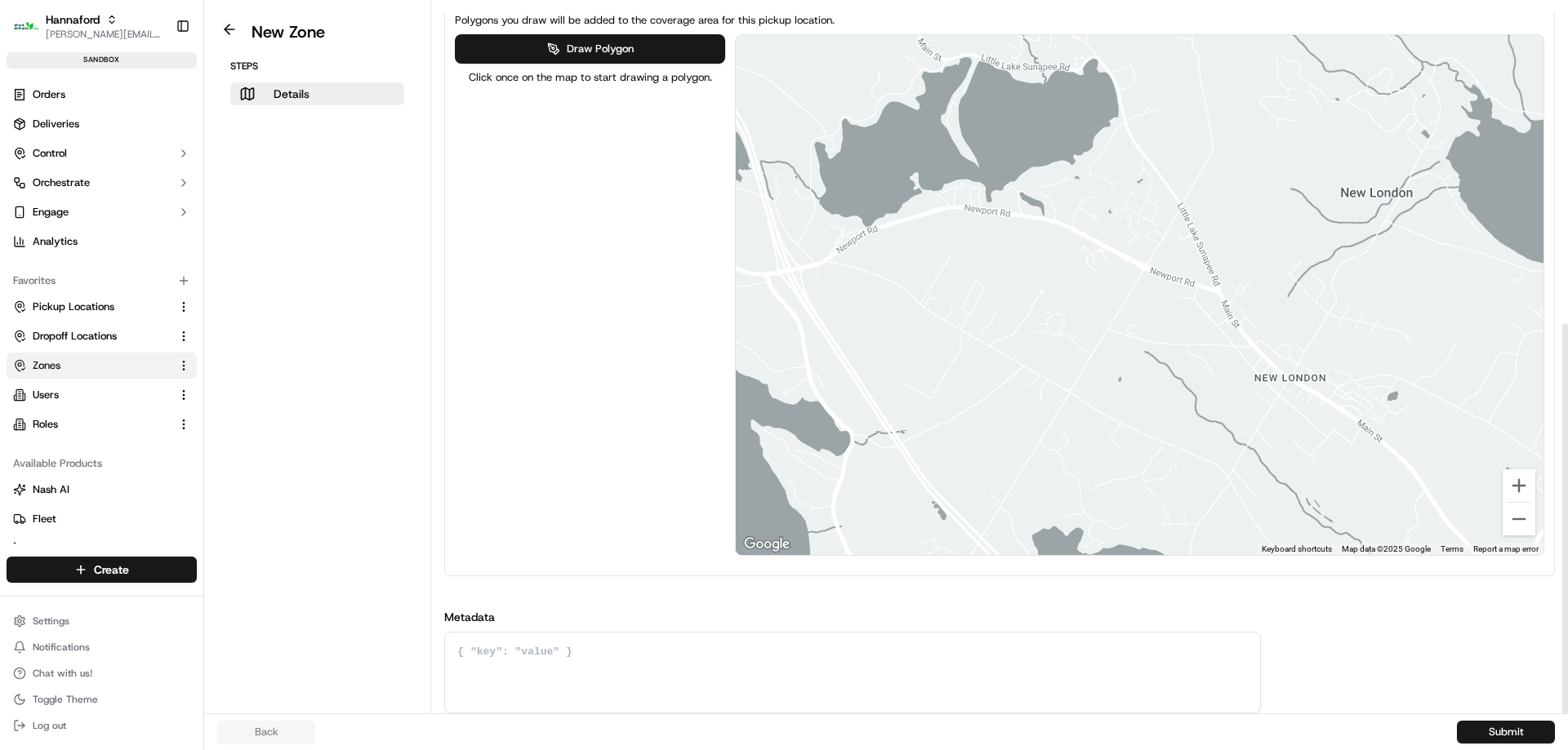
drag, startPoint x: 921, startPoint y: 197, endPoint x: 1078, endPoint y: 229, distance: 160.2
click at [1024, 229] on div at bounding box center [1139, 295] width 807 height 520
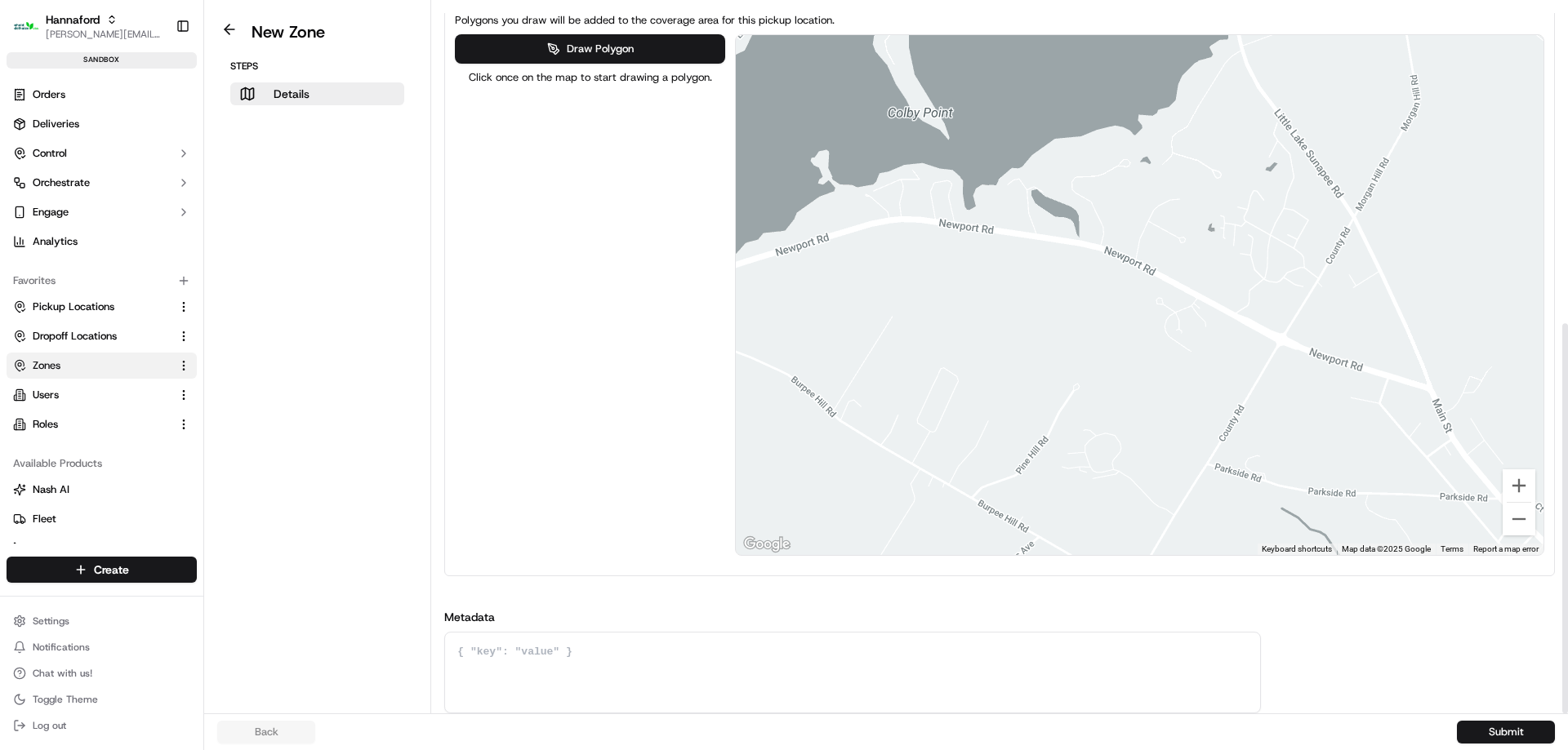
drag, startPoint x: 1018, startPoint y: 247, endPoint x: 1077, endPoint y: 262, distance: 60.9
click at [1077, 262] on div at bounding box center [1139, 295] width 807 height 520
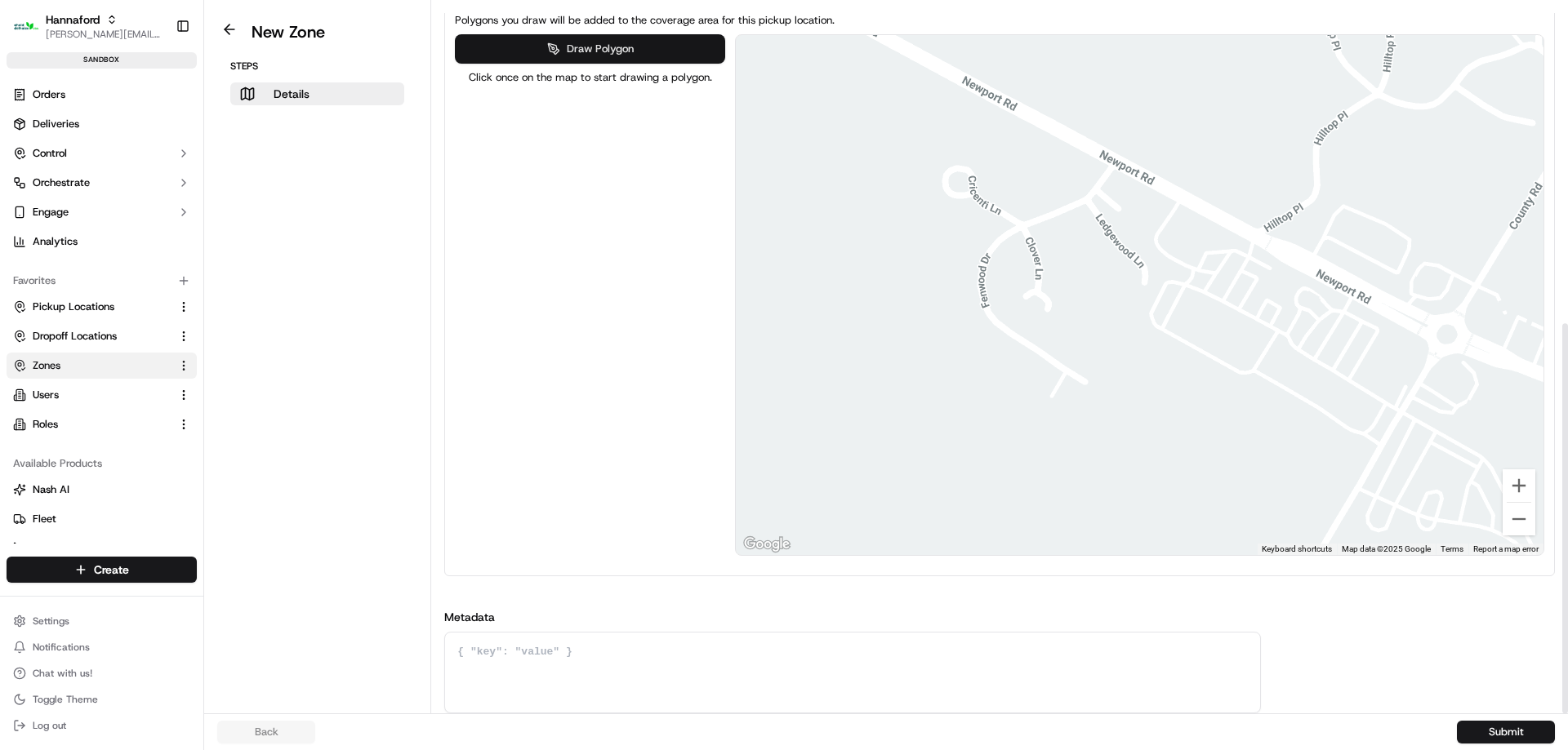
click at [603, 58] on button "Draw Polygon" at bounding box center [590, 49] width 270 height 29
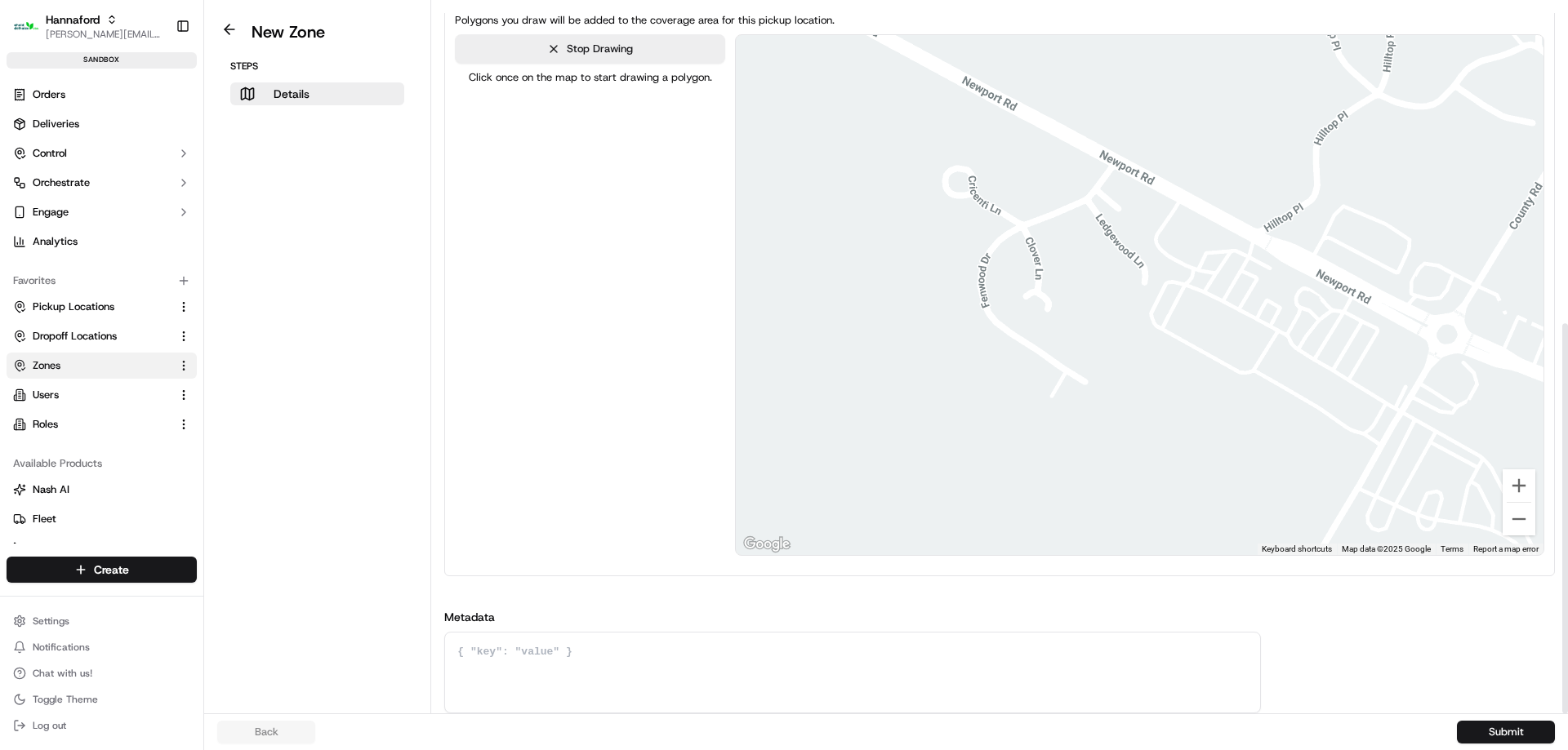
click at [1271, 264] on div at bounding box center [1139, 295] width 807 height 520
click at [1230, 244] on div at bounding box center [1139, 295] width 807 height 520
click at [1189, 249] on div at bounding box center [1139, 295] width 807 height 520
click at [1178, 287] on div at bounding box center [1139, 295] width 807 height 520
click at [1249, 313] on div at bounding box center [1139, 295] width 807 height 520
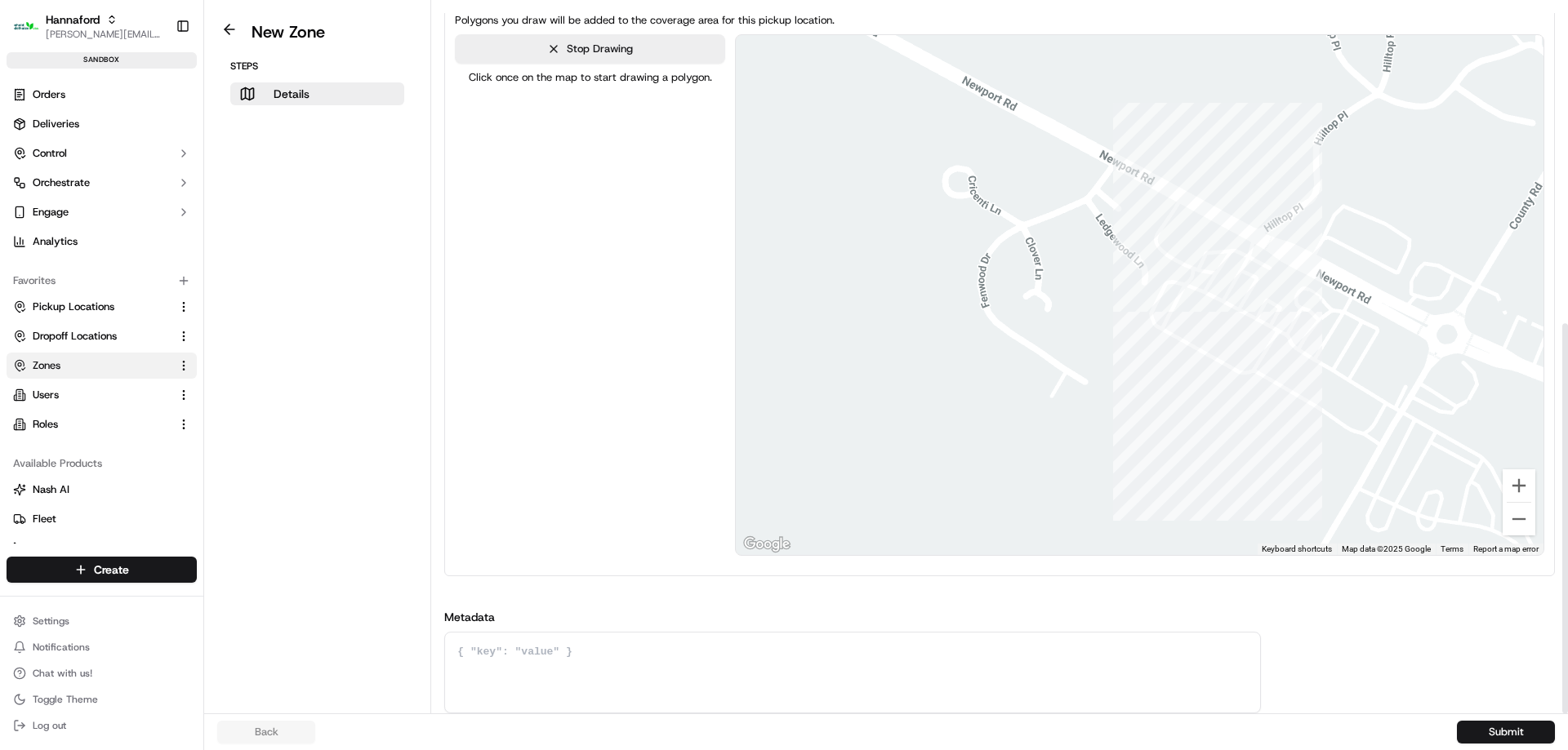
click at [1273, 269] on div at bounding box center [1139, 295] width 807 height 520
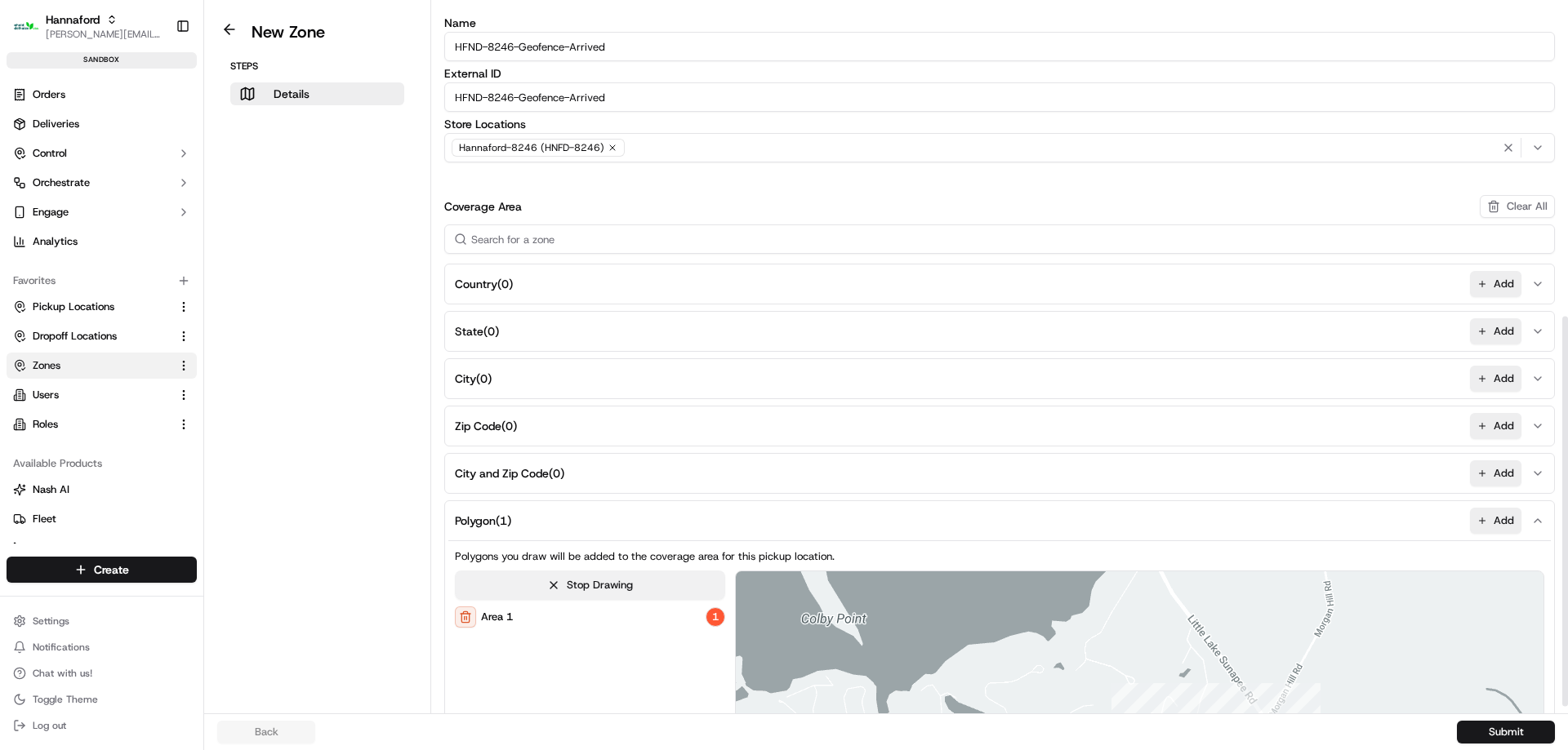
scroll to position [0, 0]
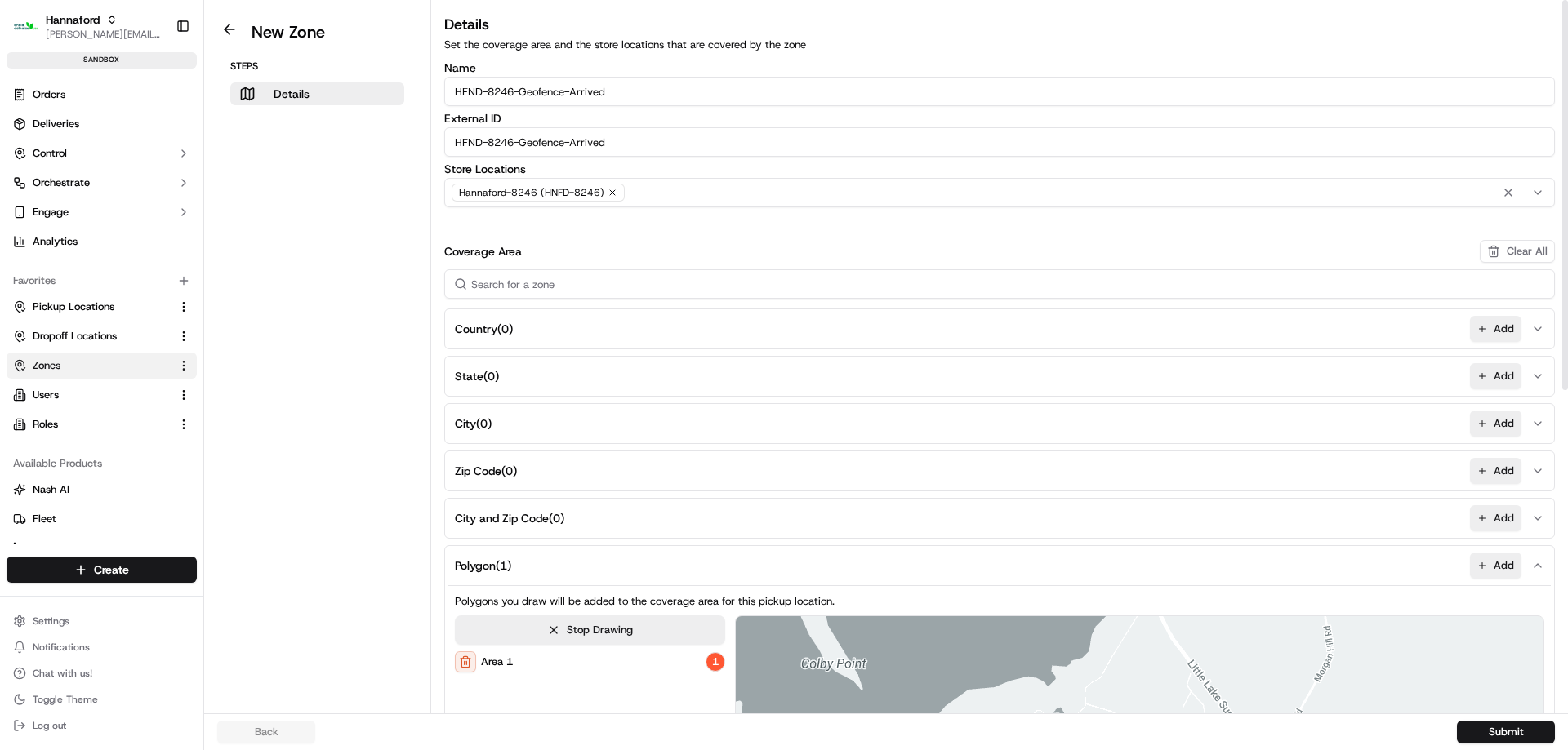
click at [647, 101] on input "HFND-8246-Geofence-Arrived" at bounding box center [999, 91] width 1111 height 29
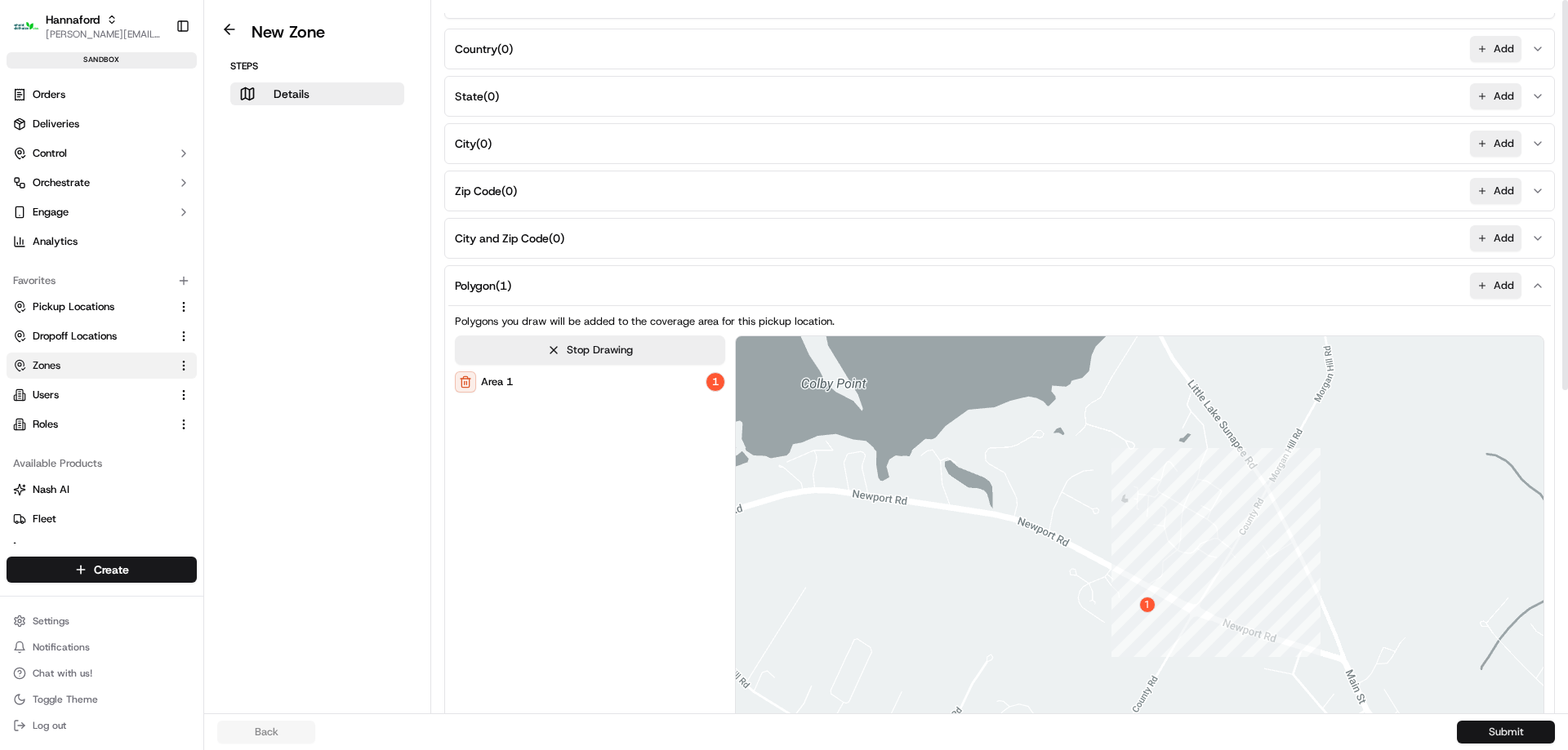
scroll to position [571, 0]
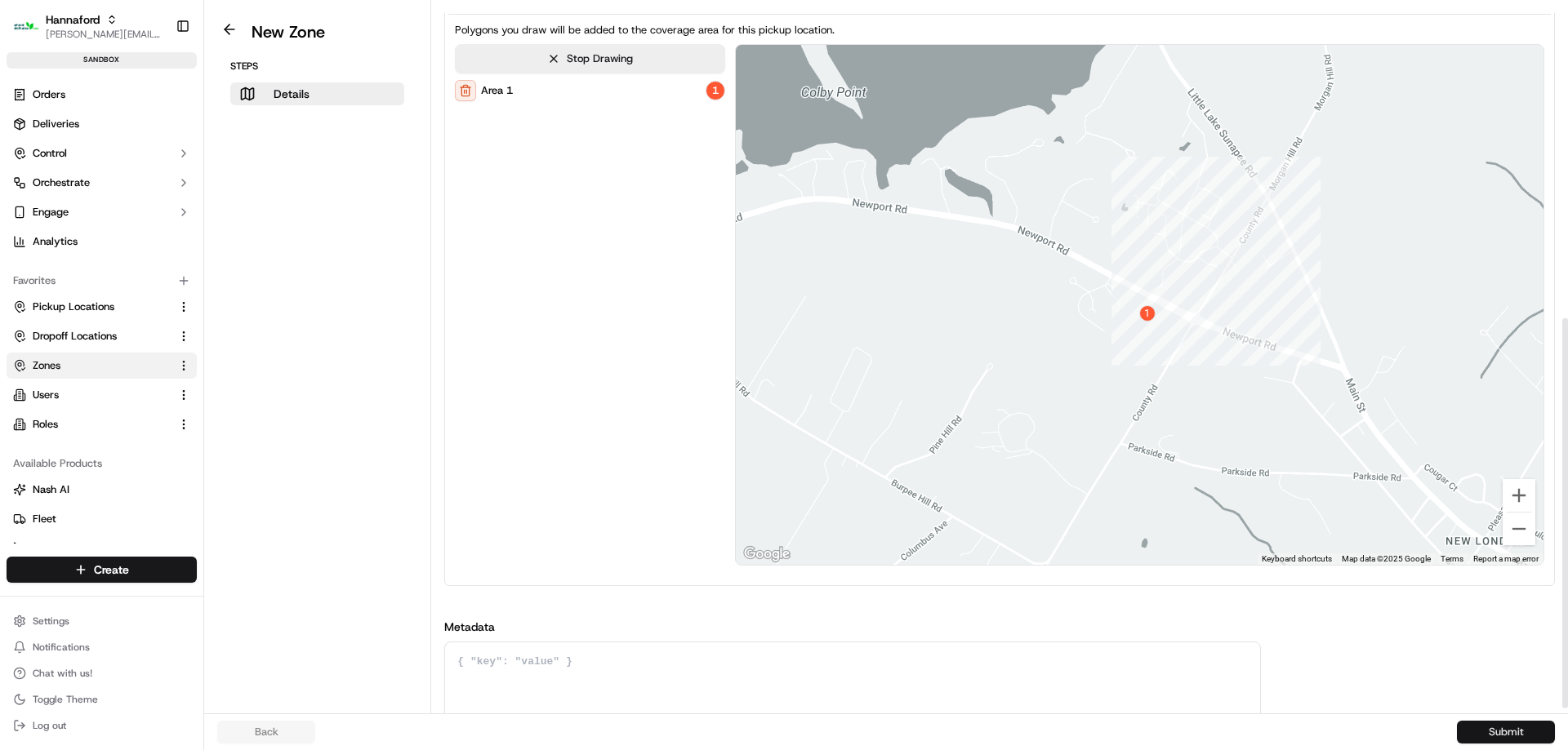
click at [1533, 742] on button "Submit" at bounding box center [1505, 732] width 98 height 23
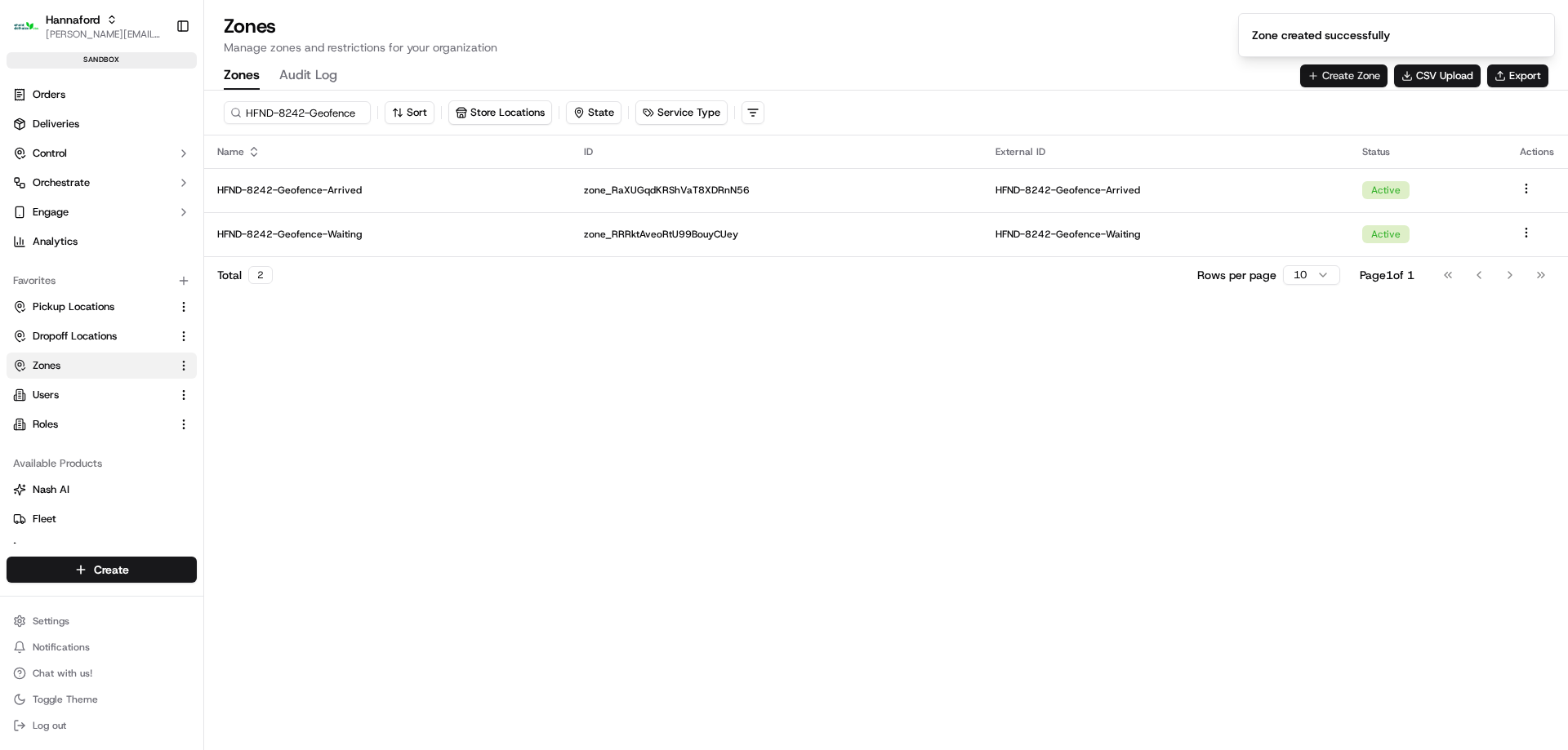
click at [1358, 79] on button "Create Zone" at bounding box center [1344, 75] width 87 height 23
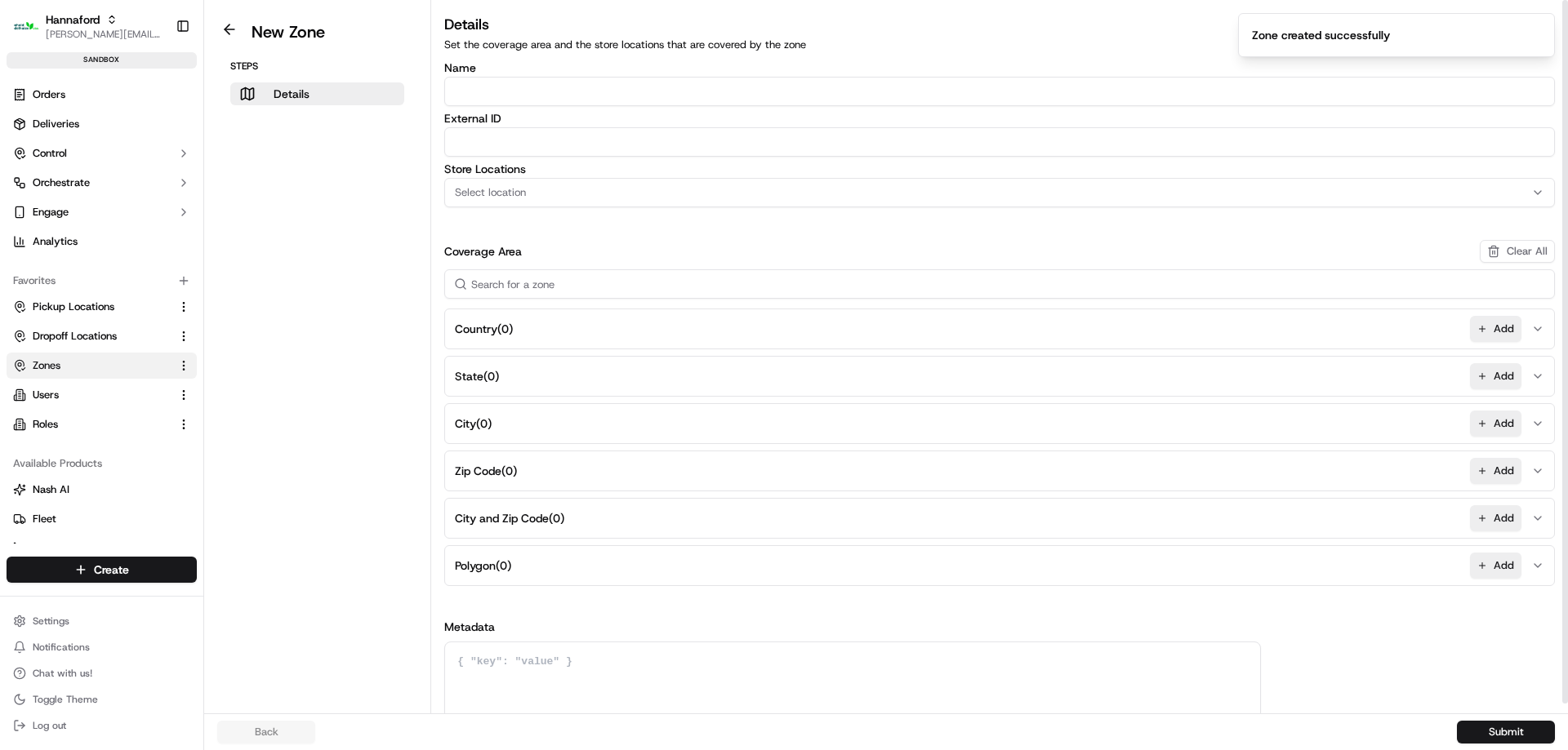
click at [539, 96] on input "Name" at bounding box center [999, 91] width 1111 height 29
paste input "HFND-8246-Geofence-Arrived"
click at [600, 95] on input "HFND-8246-Geofence-Arrived" at bounding box center [999, 91] width 1111 height 29
type input "HFND-8246-Geofence-Waiting"
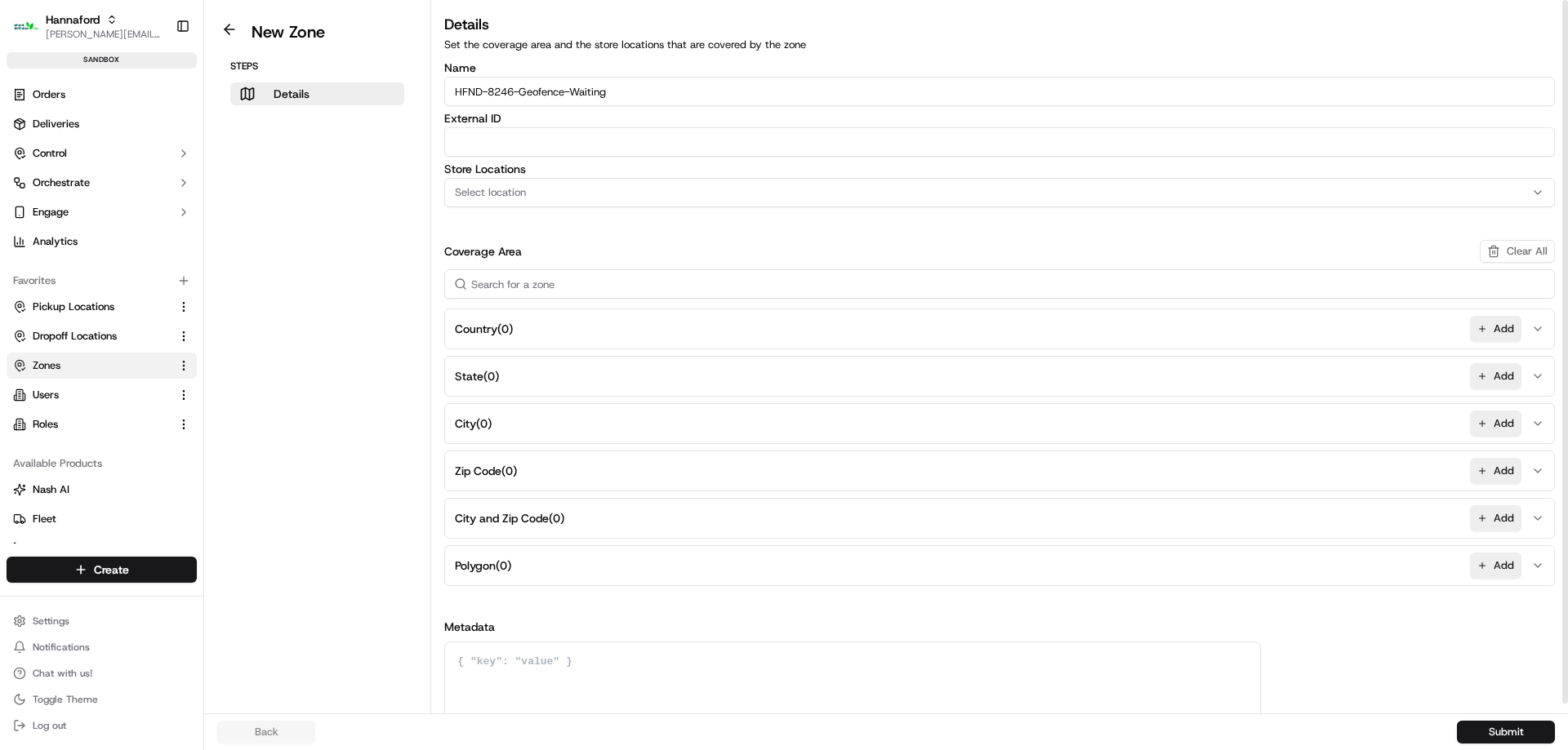
paste input "HFND-8246-Geofence-Waiting"
type input "HFND-8246-Geofence-Waiting"
click at [532, 194] on div "Select location" at bounding box center [999, 193] width 1102 height 15
type input "8246"
click at [616, 264] on span "Hannaford-8246 (HNFD-8246)" at bounding box center [572, 257] width 201 height 15
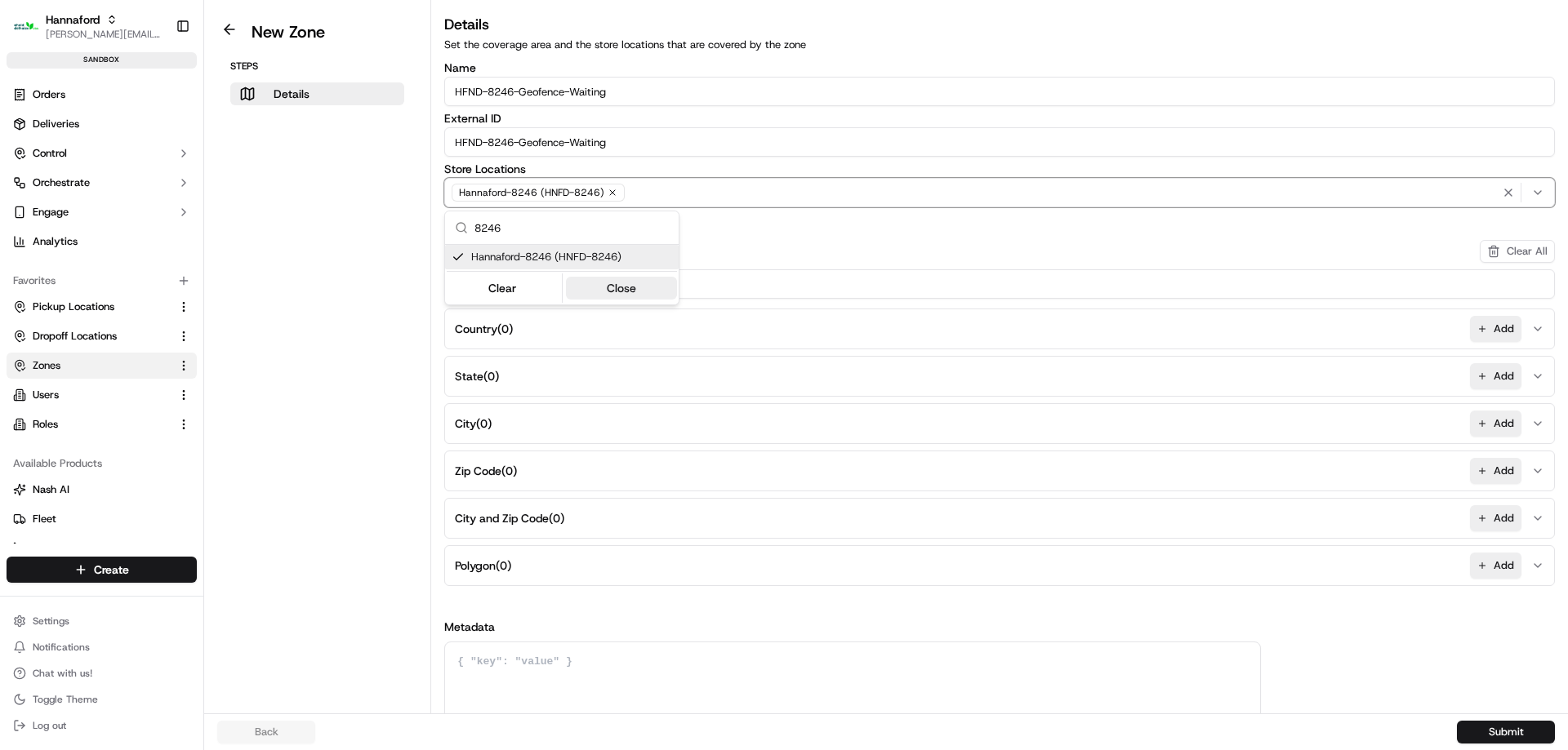
click at [627, 284] on button "Close" at bounding box center [622, 287] width 112 height 23
click at [1514, 575] on button "Add" at bounding box center [1495, 565] width 51 height 26
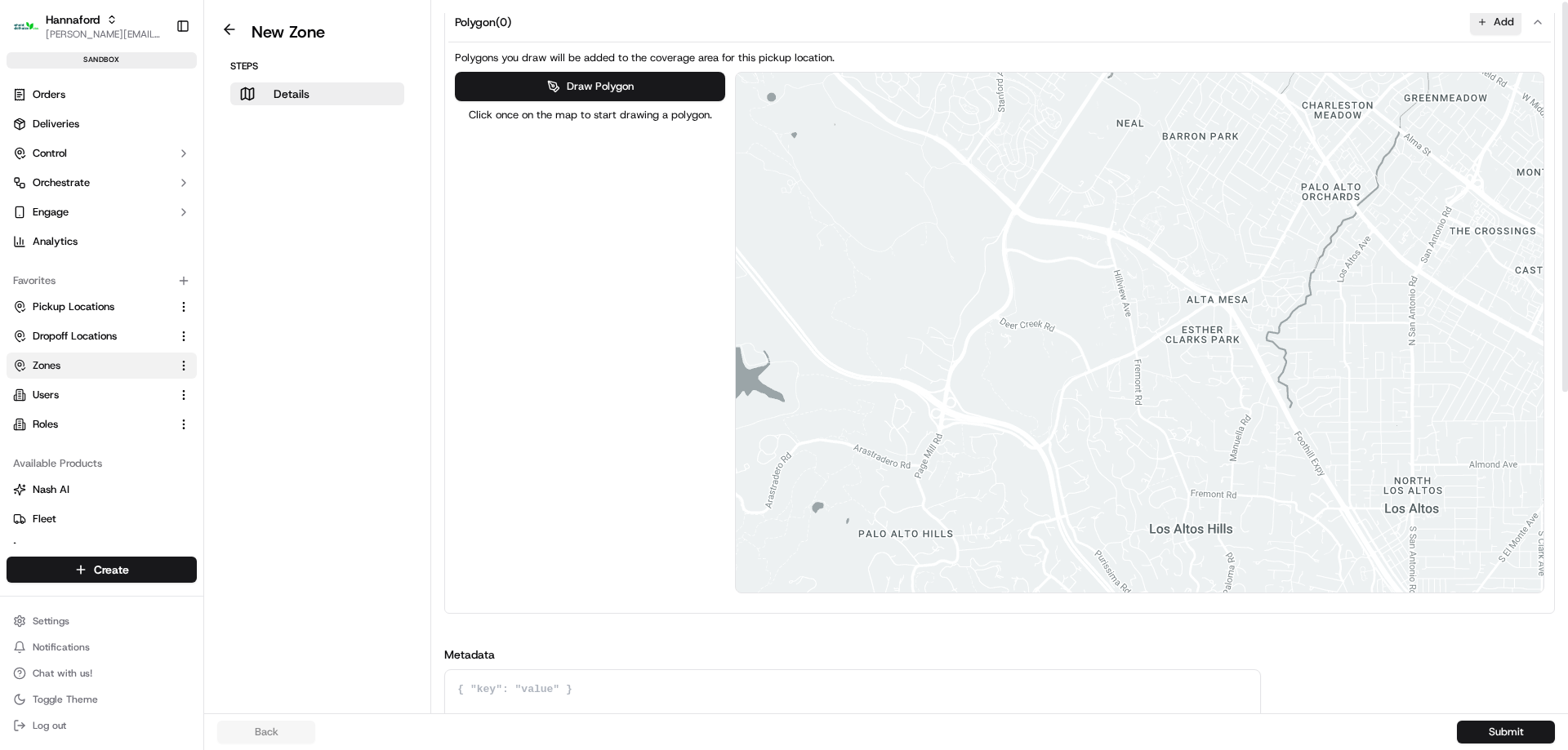
scroll to position [581, 0]
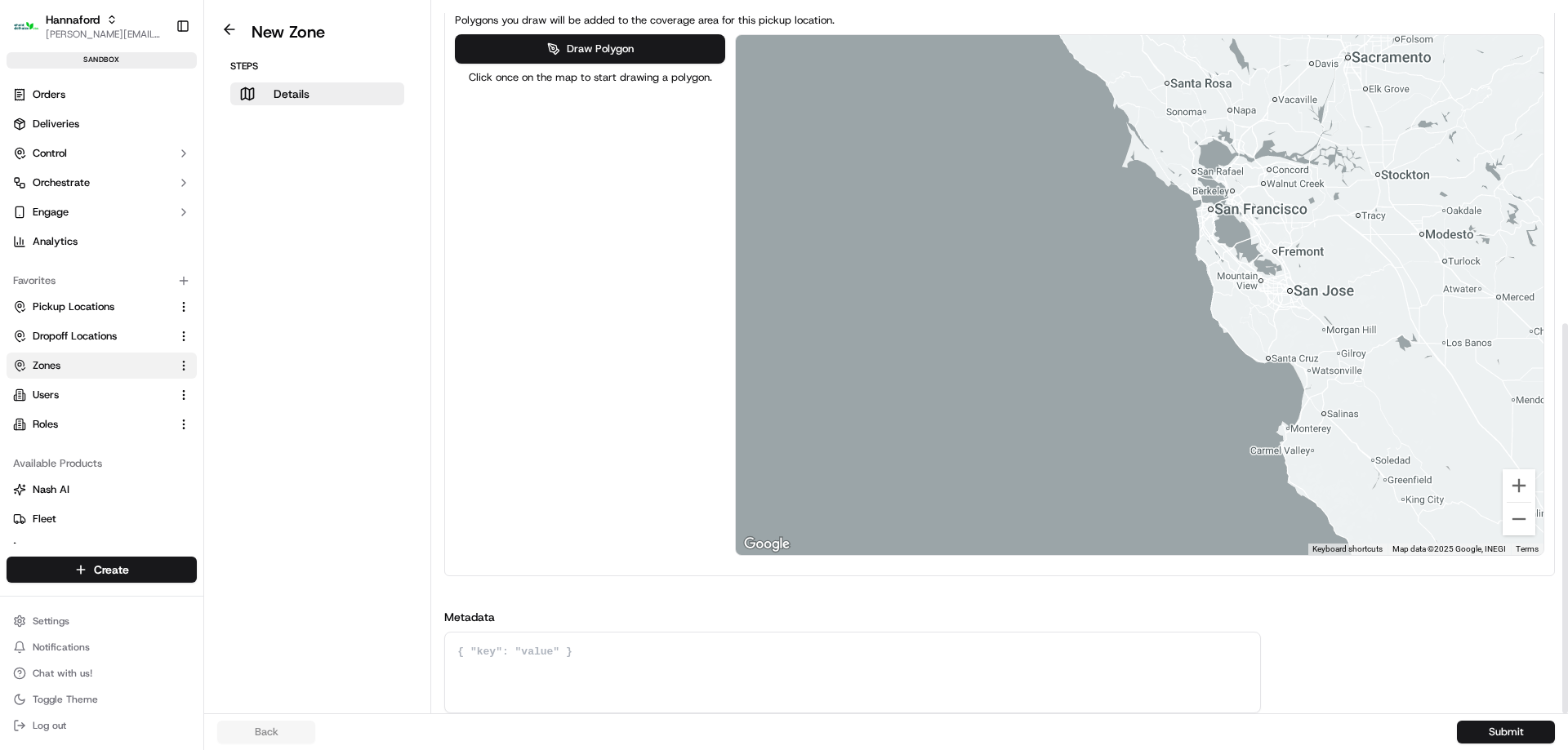
drag, startPoint x: 1462, startPoint y: 255, endPoint x: 423, endPoint y: 258, distance: 1039.0
click at [539, 239] on div "Draw Polygon Click once on the map to start drawing a polygon. ← Move left → Mo…" at bounding box center [999, 295] width 1090 height 521
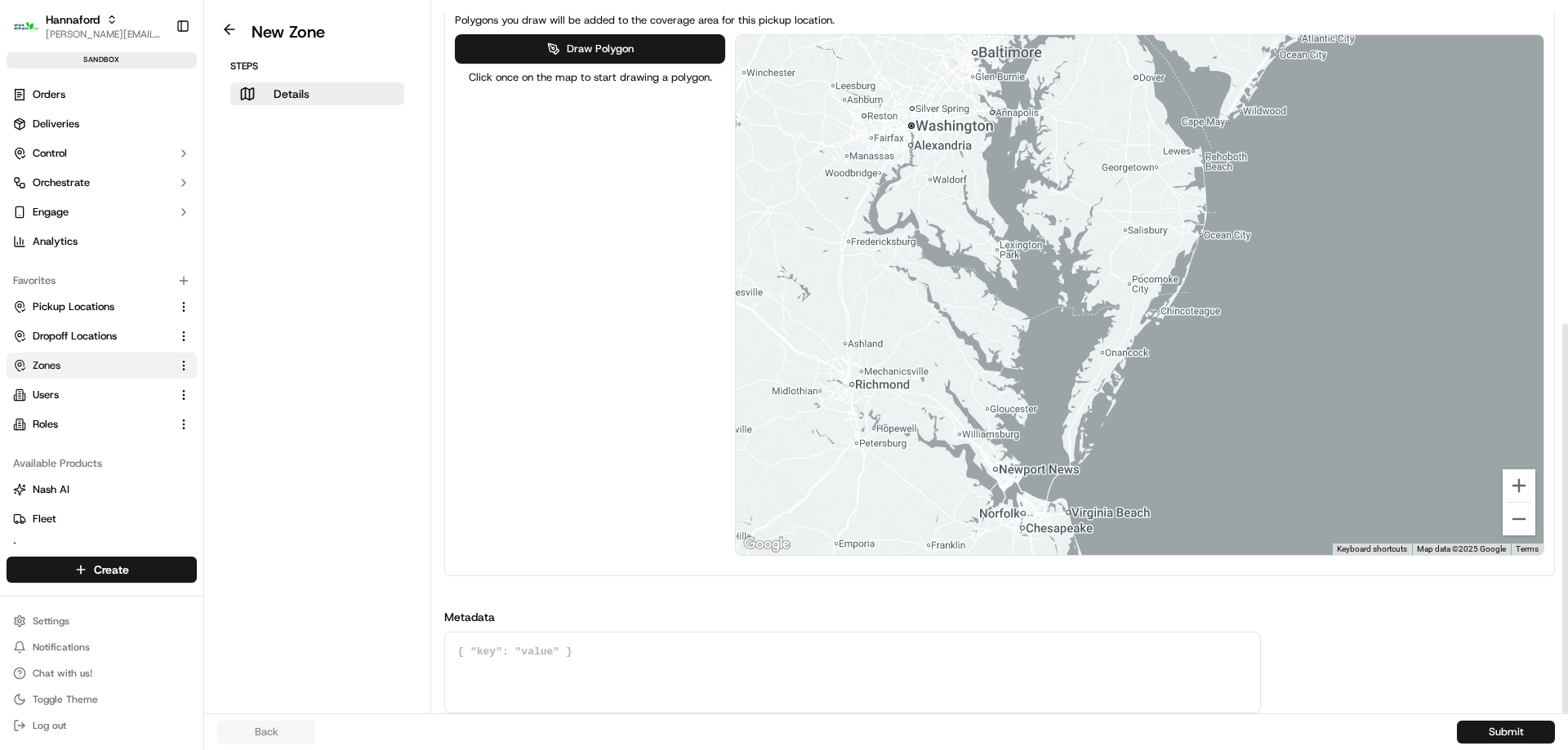
drag, startPoint x: 1508, startPoint y: 250, endPoint x: 880, endPoint y: 466, distance: 664.1
click at [880, 466] on div at bounding box center [1139, 295] width 807 height 520
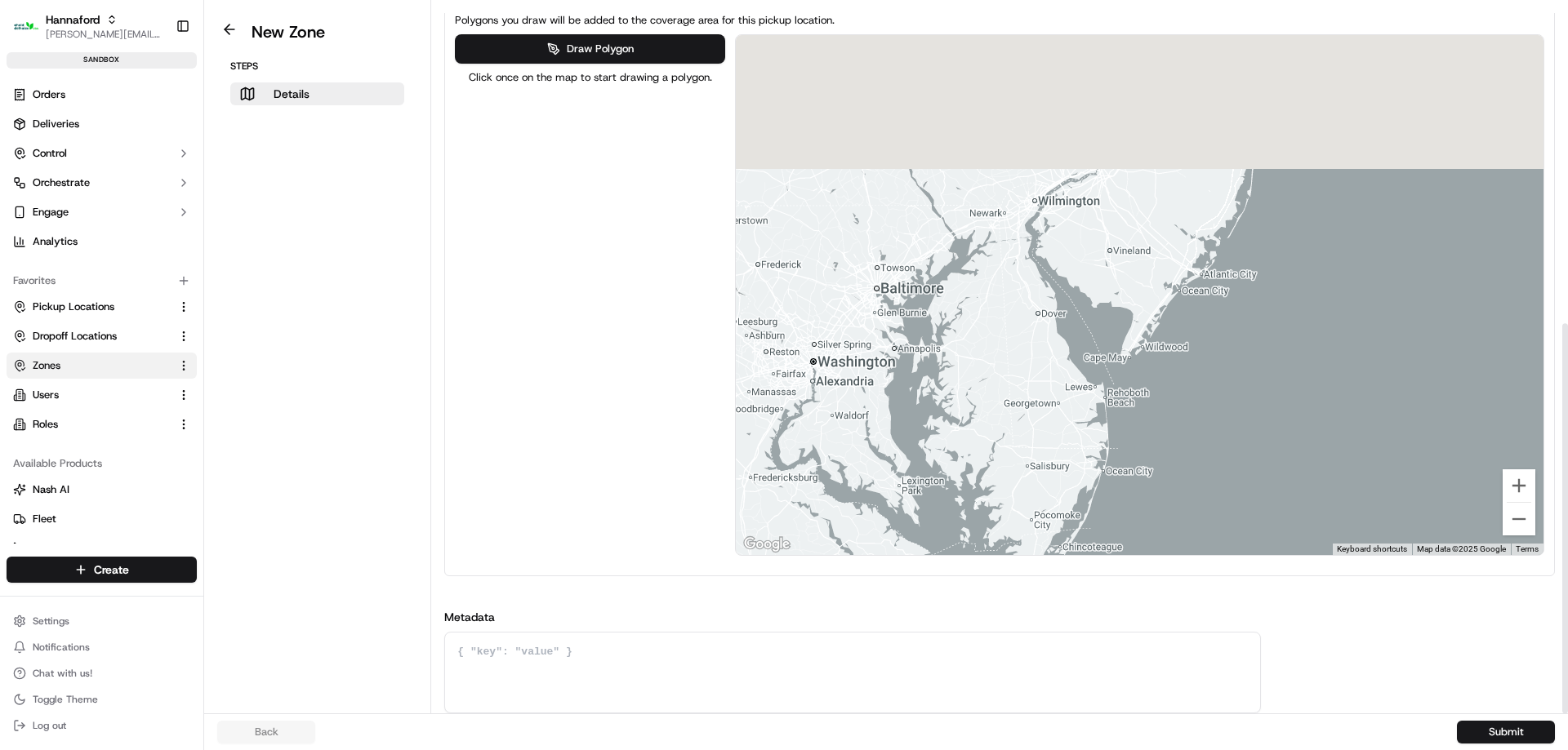
drag, startPoint x: 1034, startPoint y: 205, endPoint x: 843, endPoint y: 609, distance: 446.9
click at [845, 604] on div "Name HFND-8246-Geofence-Waiting External ID HFND-8246-Geofence-Waiting Store Lo…" at bounding box center [999, 97] width 1111 height 1232
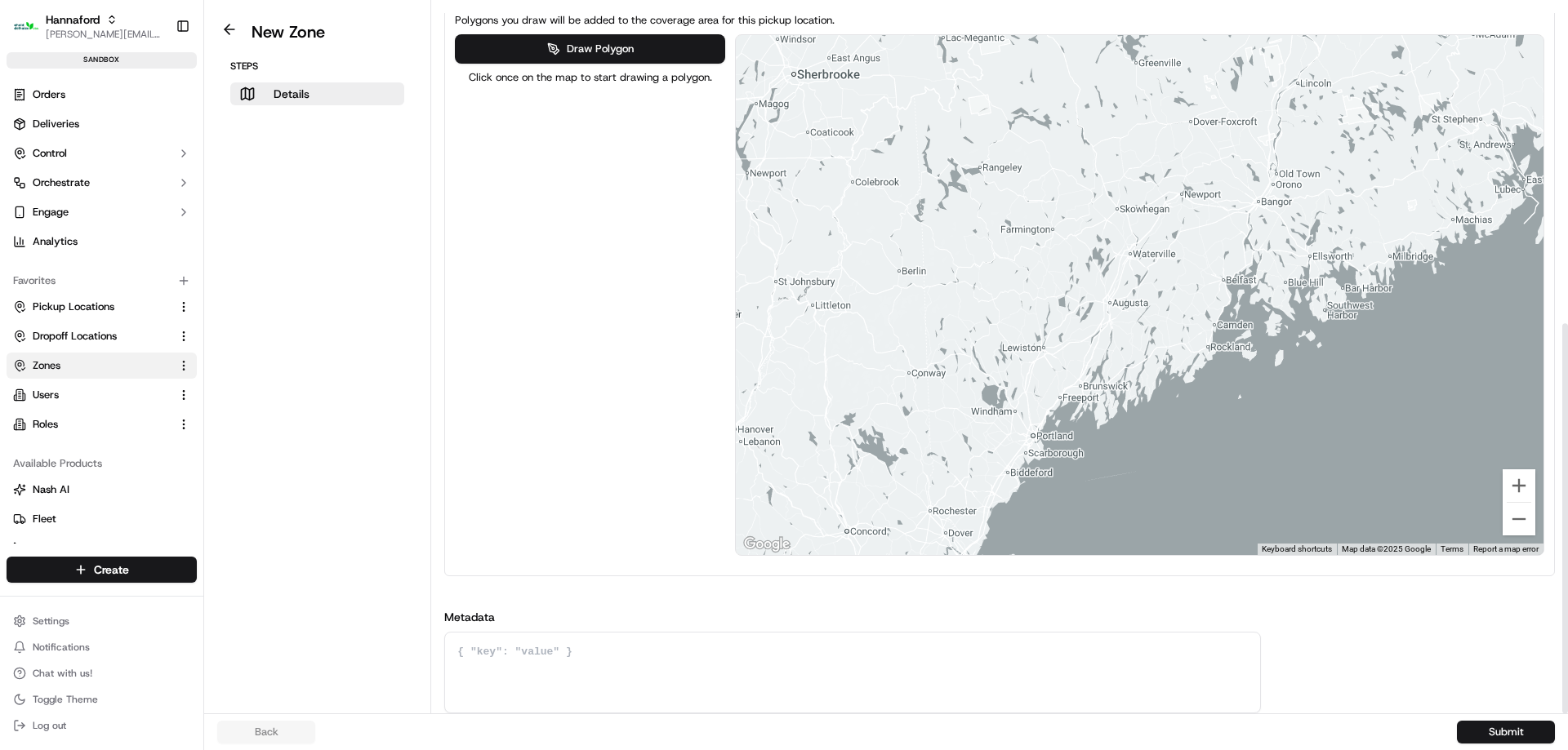
drag, startPoint x: 1061, startPoint y: 331, endPoint x: 854, endPoint y: 175, distance: 259.2
click at [854, 175] on div at bounding box center [1139, 295] width 807 height 520
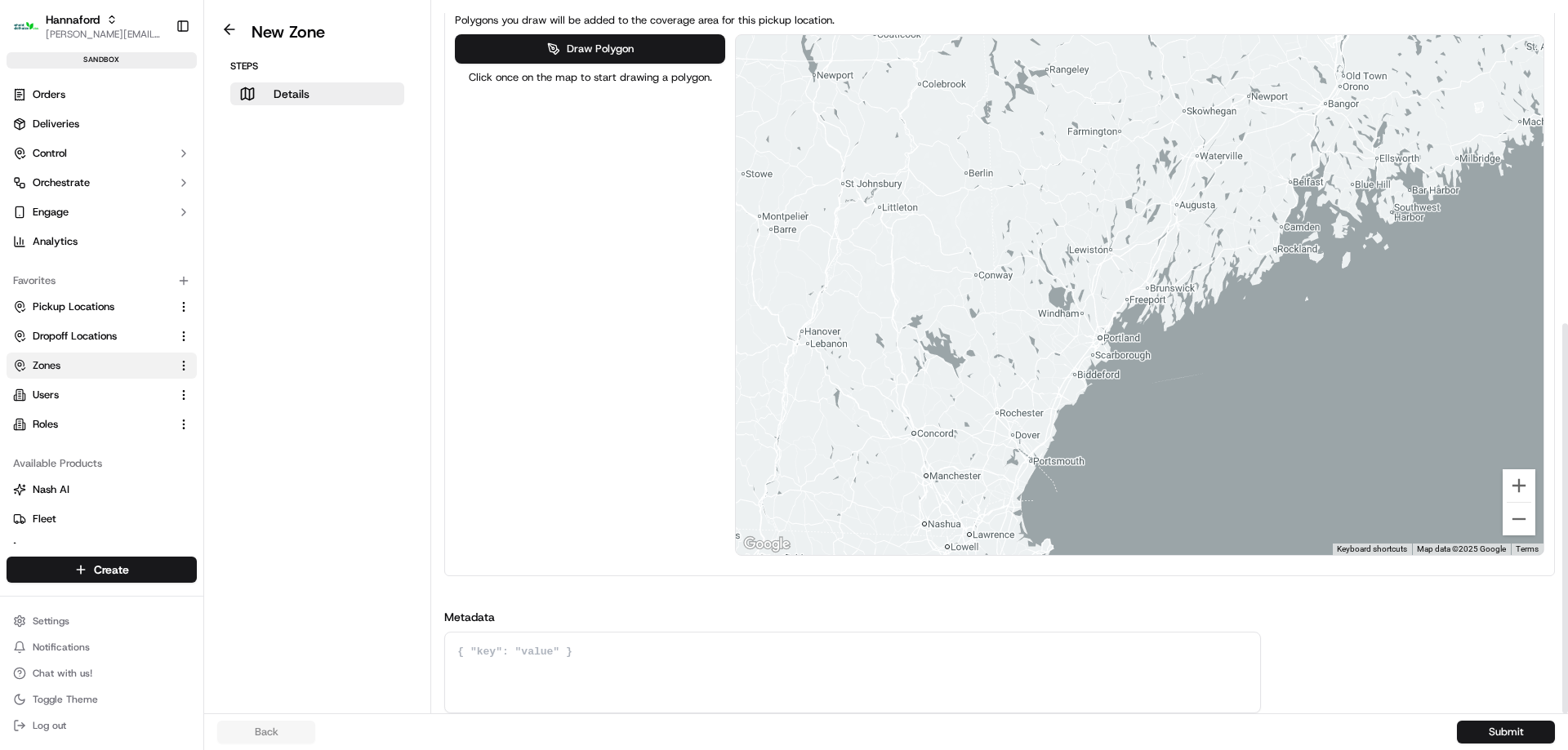
drag, startPoint x: 1003, startPoint y: 378, endPoint x: 1040, endPoint y: 305, distance: 81.8
click at [1039, 306] on div at bounding box center [1139, 295] width 807 height 520
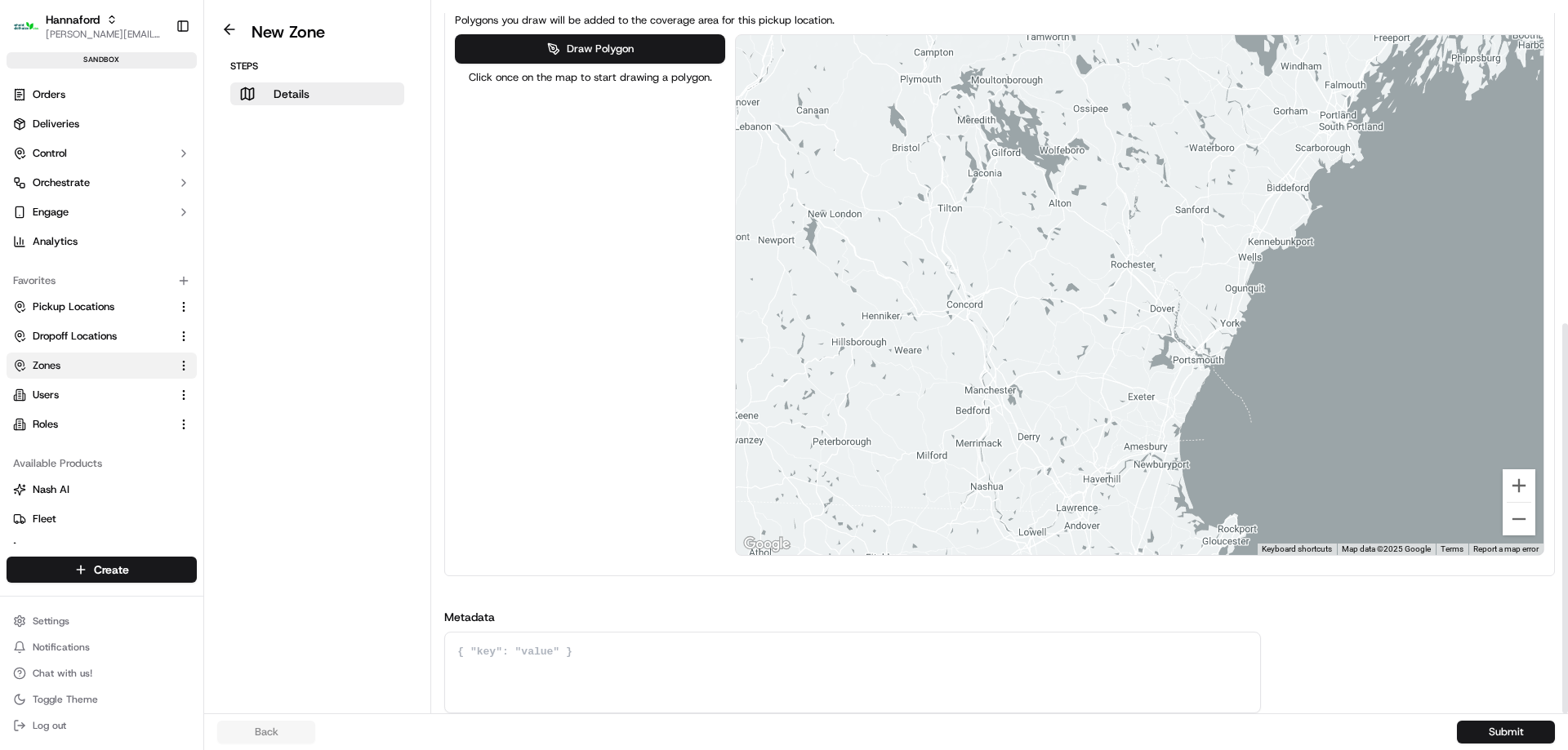
drag, startPoint x: 956, startPoint y: 403, endPoint x: 1034, endPoint y: 338, distance: 101.5
click at [1031, 341] on div at bounding box center [1139, 295] width 807 height 520
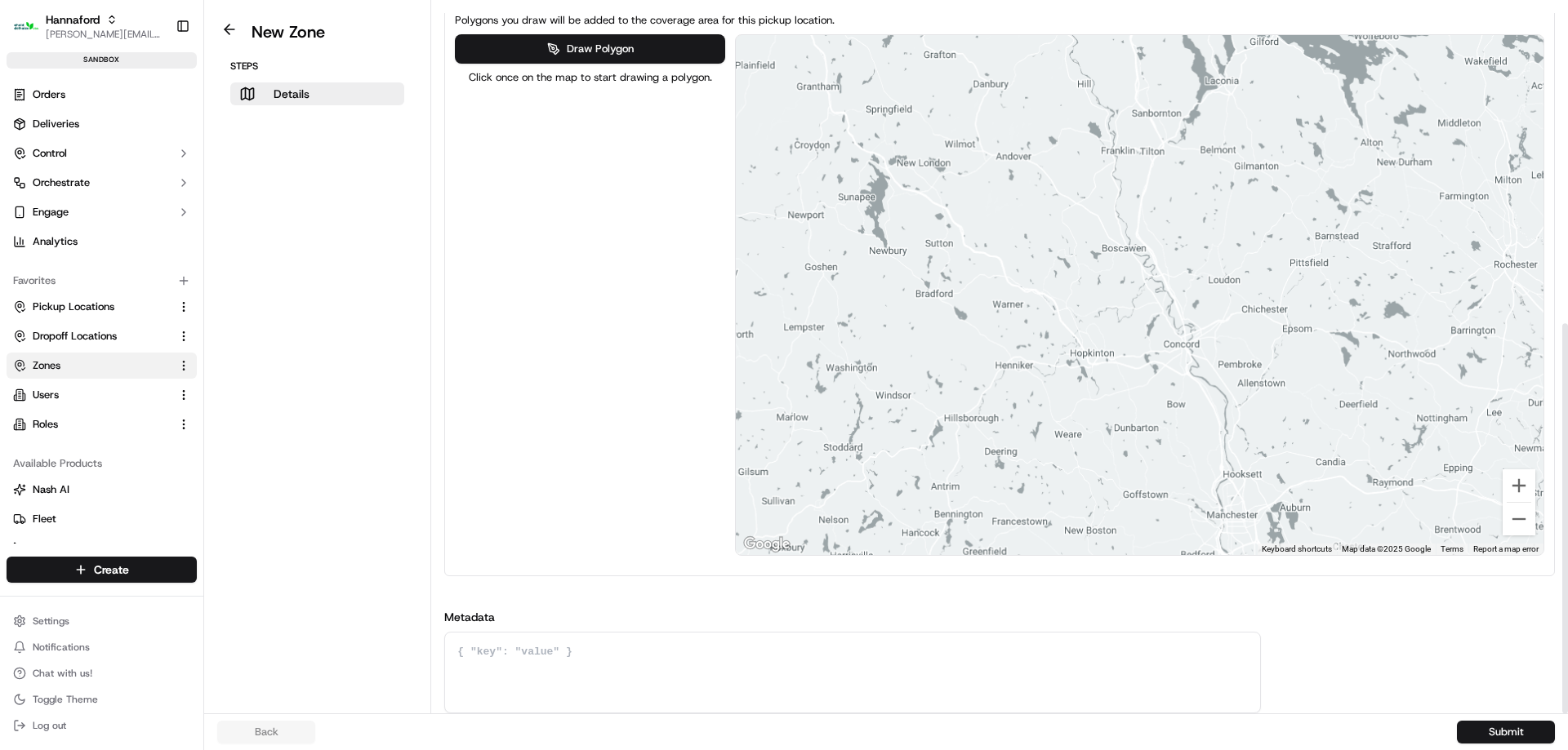
drag, startPoint x: 910, startPoint y: 279, endPoint x: 1173, endPoint y: 385, distance: 283.6
click at [1173, 385] on div at bounding box center [1139, 295] width 807 height 520
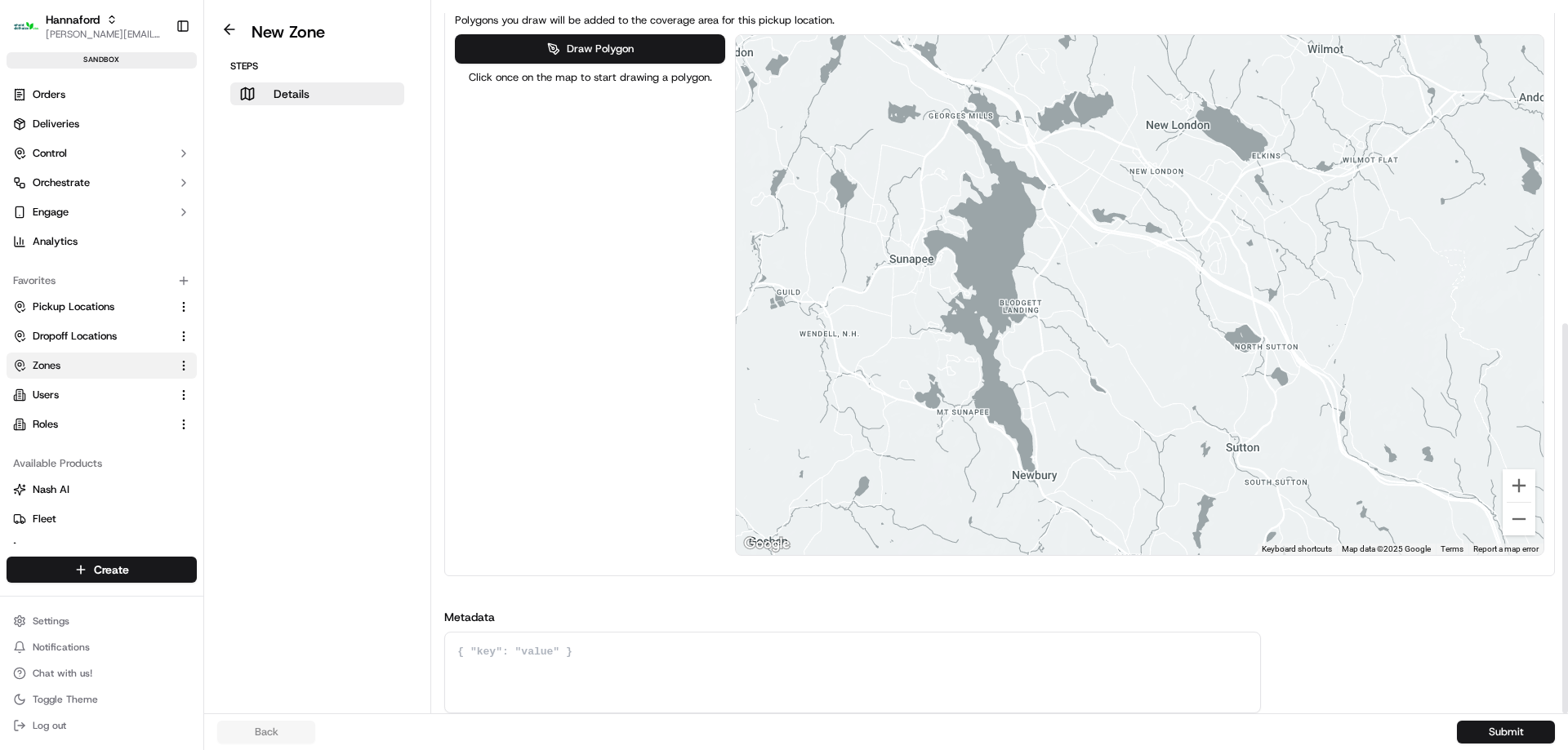
drag, startPoint x: 926, startPoint y: 304, endPoint x: 1024, endPoint y: 271, distance: 103.4
click at [1024, 271] on div at bounding box center [1139, 295] width 807 height 520
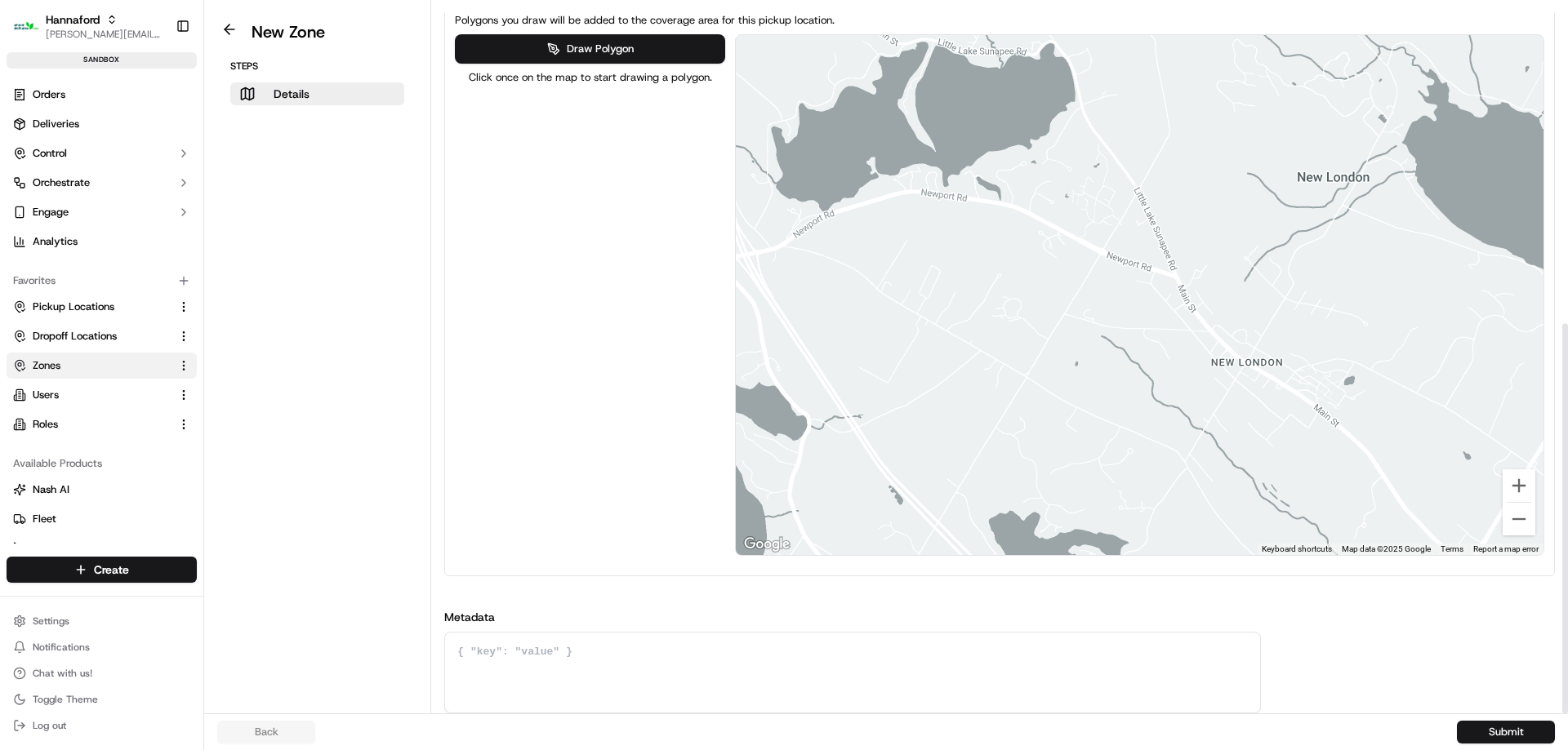
drag, startPoint x: 1085, startPoint y: 214, endPoint x: 1142, endPoint y: 223, distance: 57.7
click at [1142, 223] on div at bounding box center [1139, 295] width 807 height 520
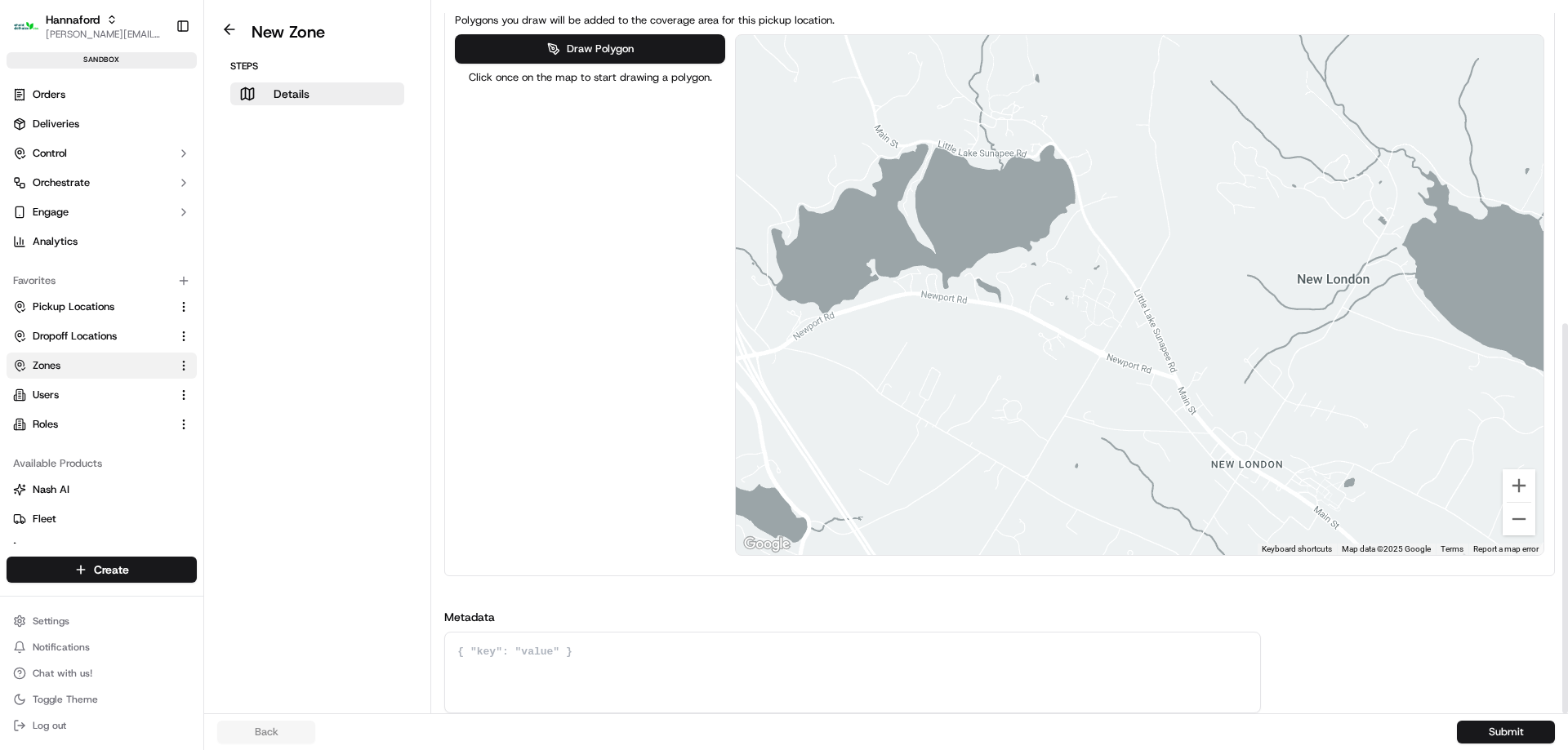
drag, startPoint x: 1101, startPoint y: 185, endPoint x: 1101, endPoint y: 287, distance: 102.0
click at [1101, 287] on div at bounding box center [1139, 295] width 807 height 520
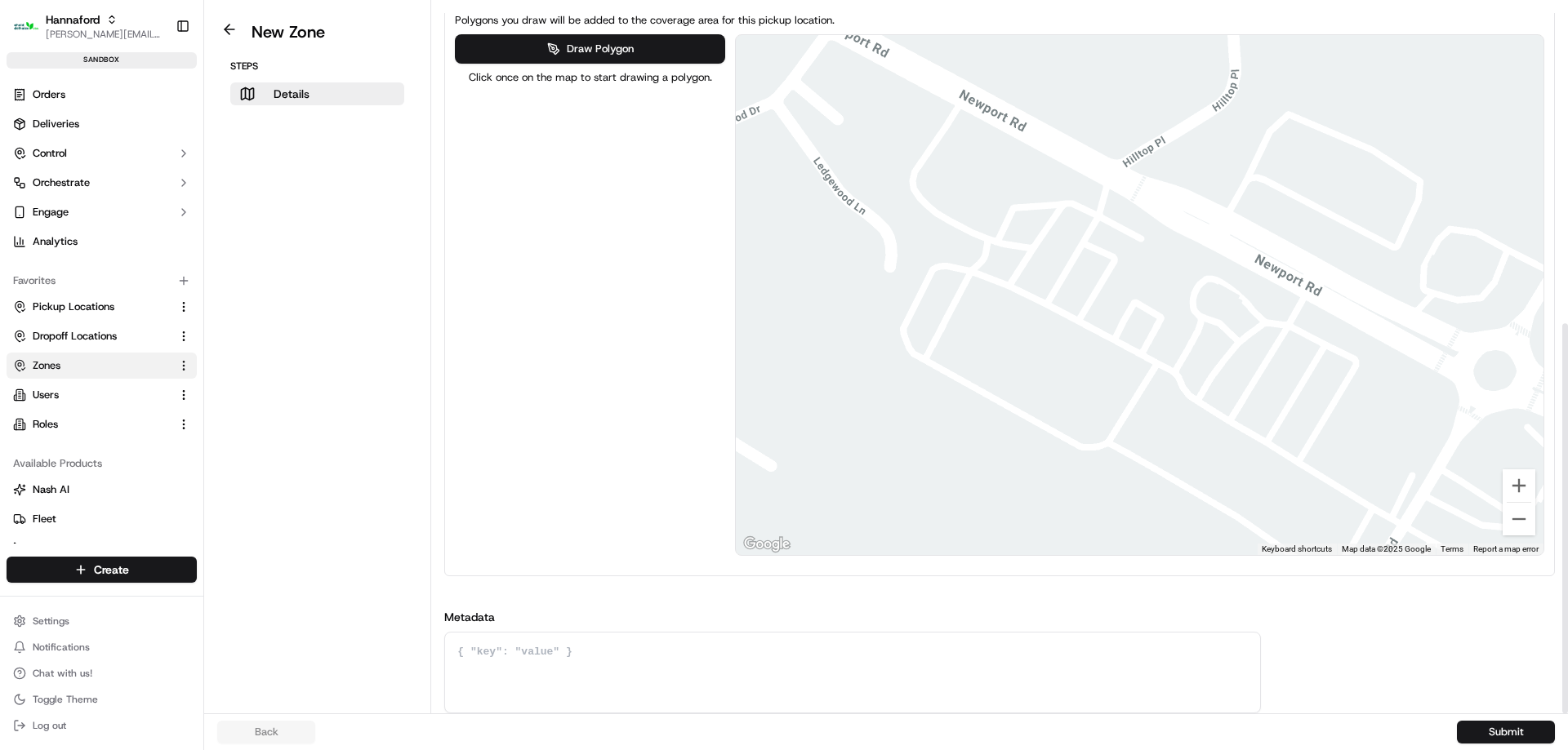
drag, startPoint x: 1063, startPoint y: 184, endPoint x: 1071, endPoint y: 252, distance: 68.5
click at [1071, 252] on div at bounding box center [1139, 295] width 807 height 520
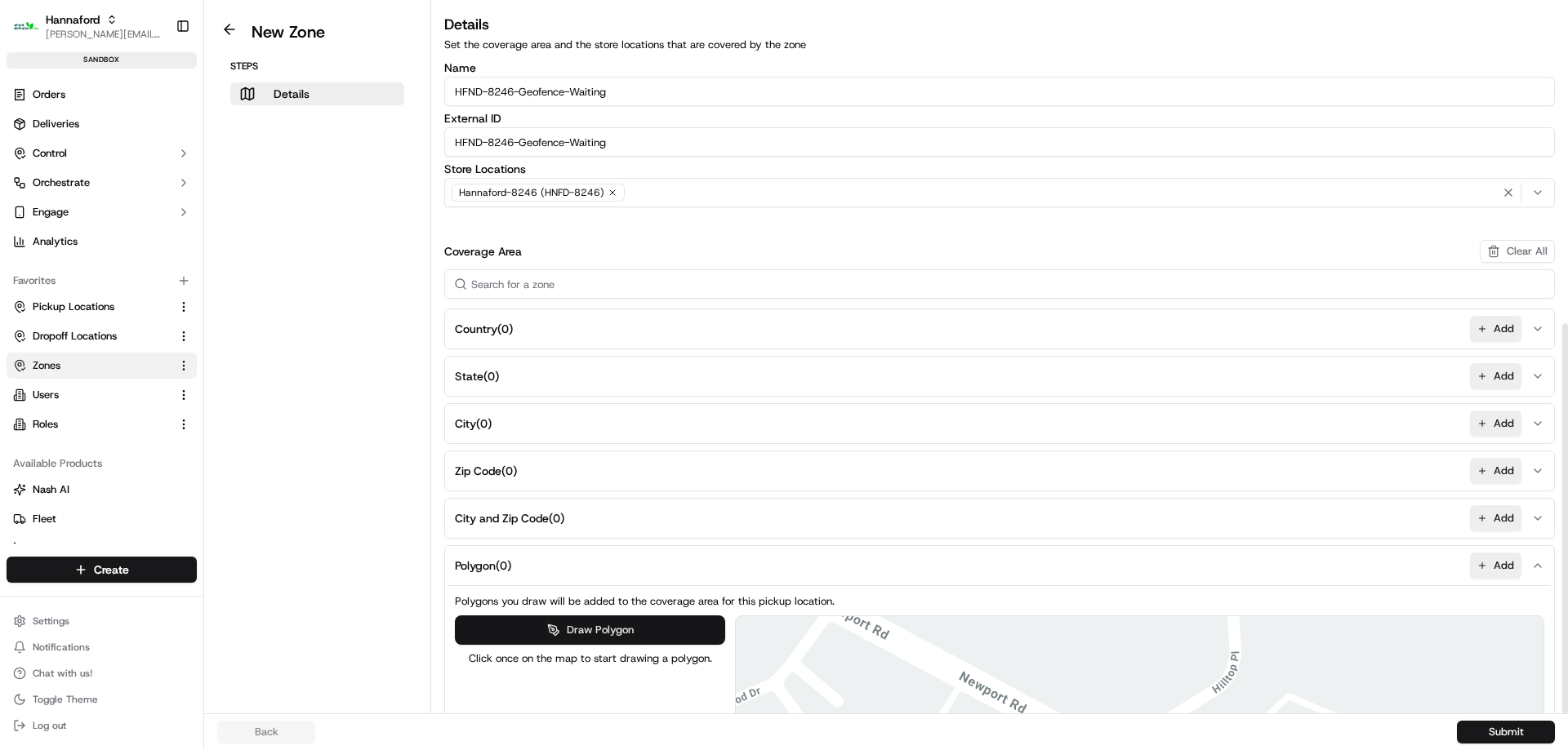
click at [653, 615] on button "Draw Polygon" at bounding box center [590, 629] width 270 height 29
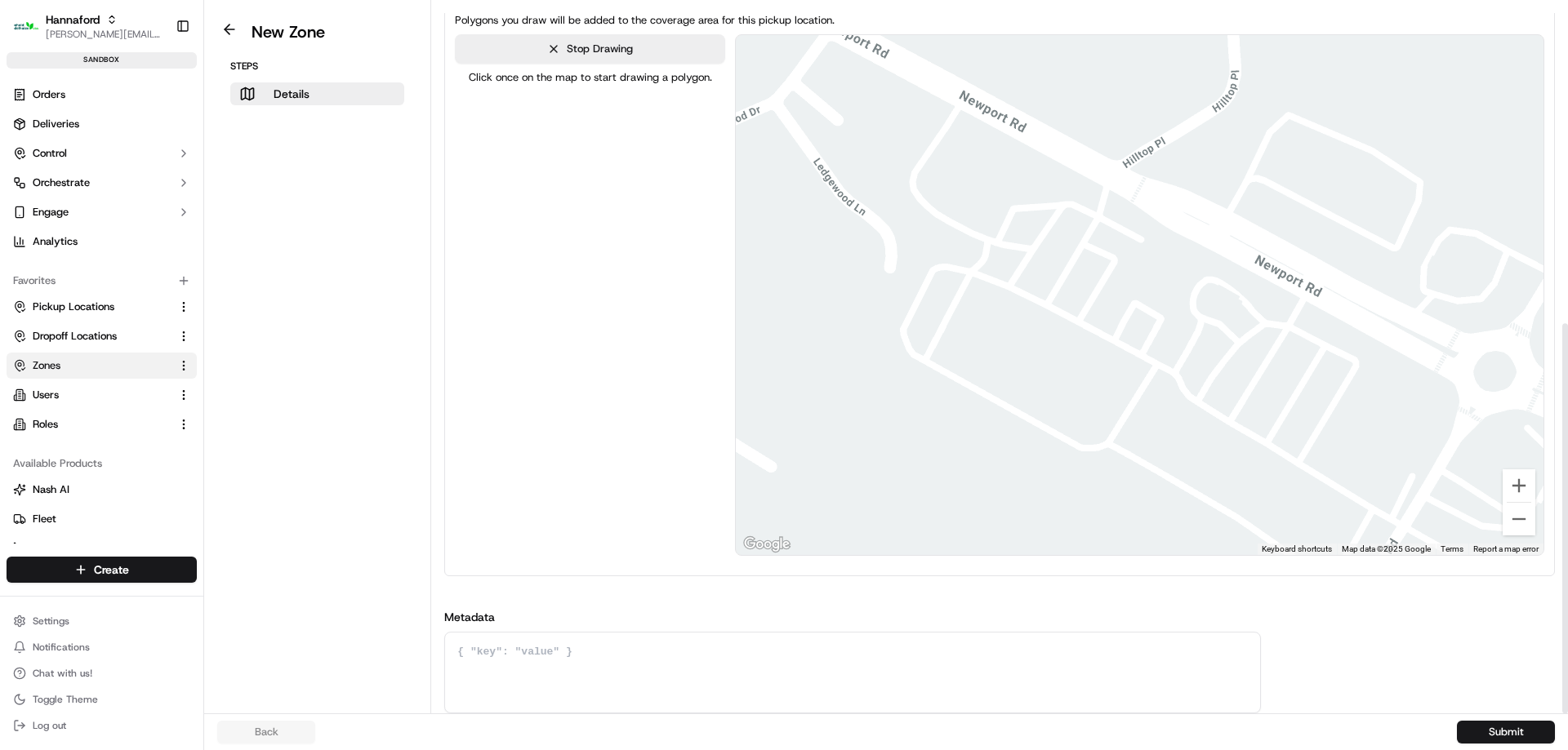
click at [1018, 253] on div at bounding box center [1138, 295] width 807 height 520
click at [1001, 271] on div at bounding box center [1138, 295] width 807 height 520
click at [1070, 304] on div at bounding box center [1138, 295] width 807 height 520
click at [1093, 267] on div at bounding box center [1138, 295] width 807 height 520
click at [1018, 254] on div at bounding box center [1138, 295] width 807 height 520
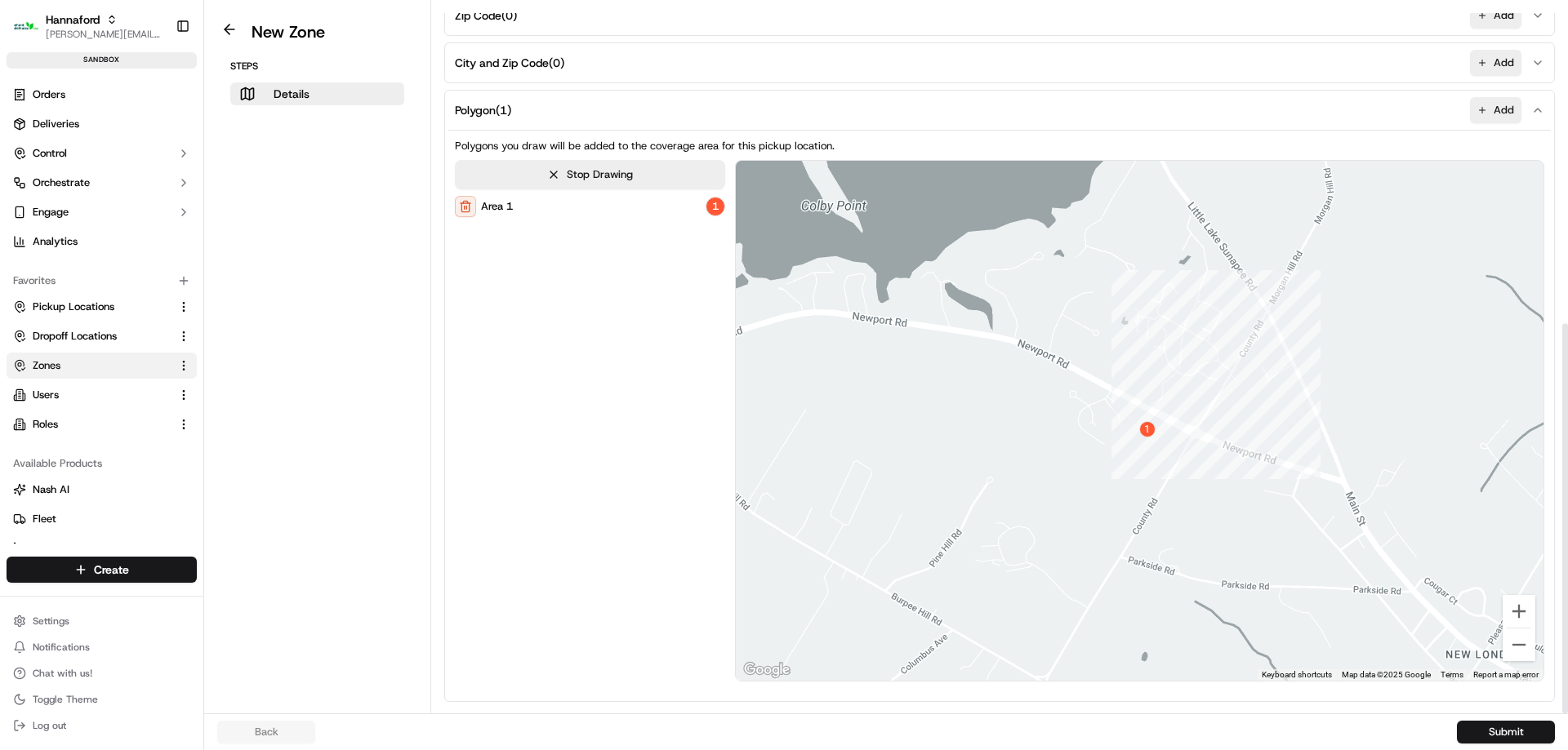
scroll to position [581, 0]
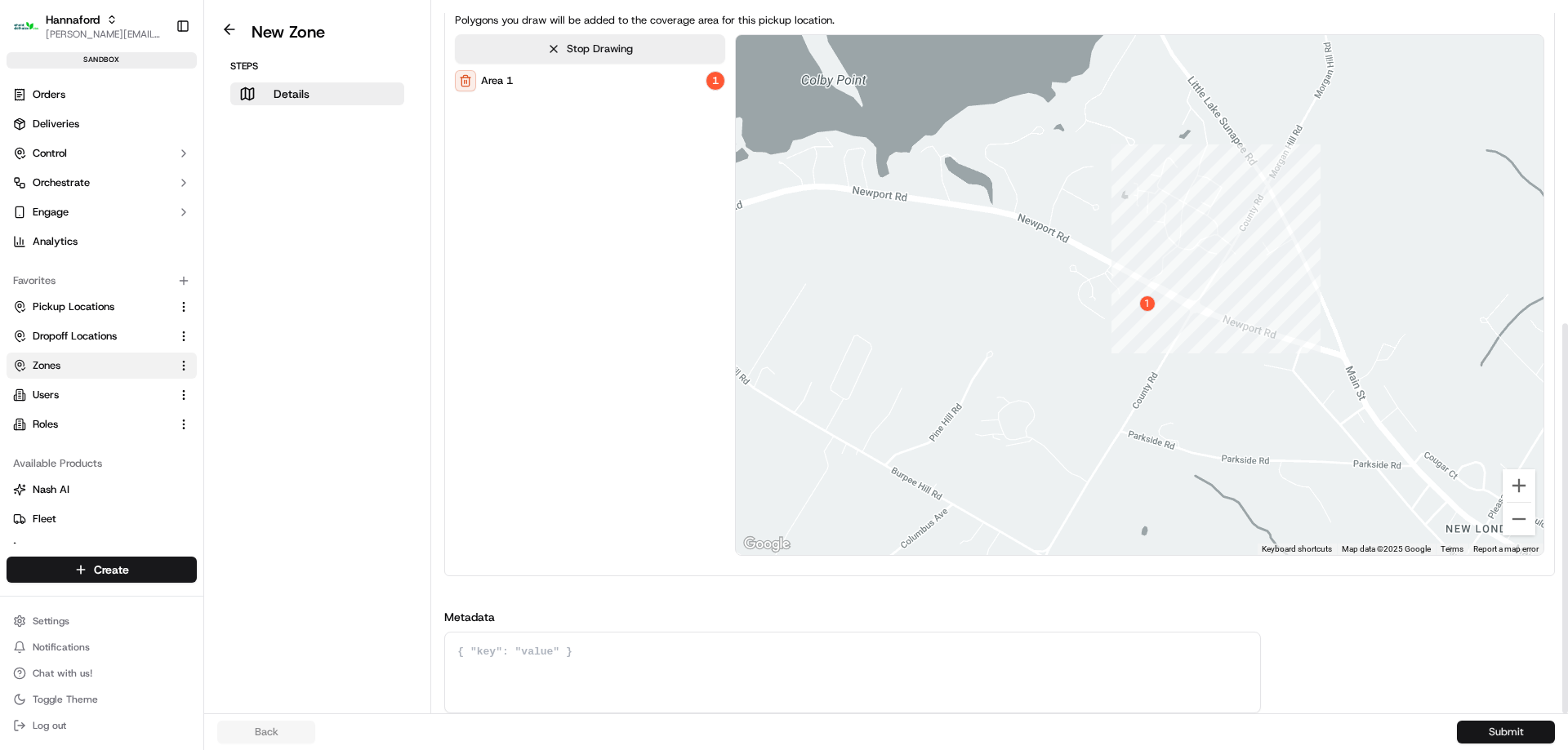
click at [1463, 735] on button "Submit" at bounding box center [1505, 732] width 98 height 23
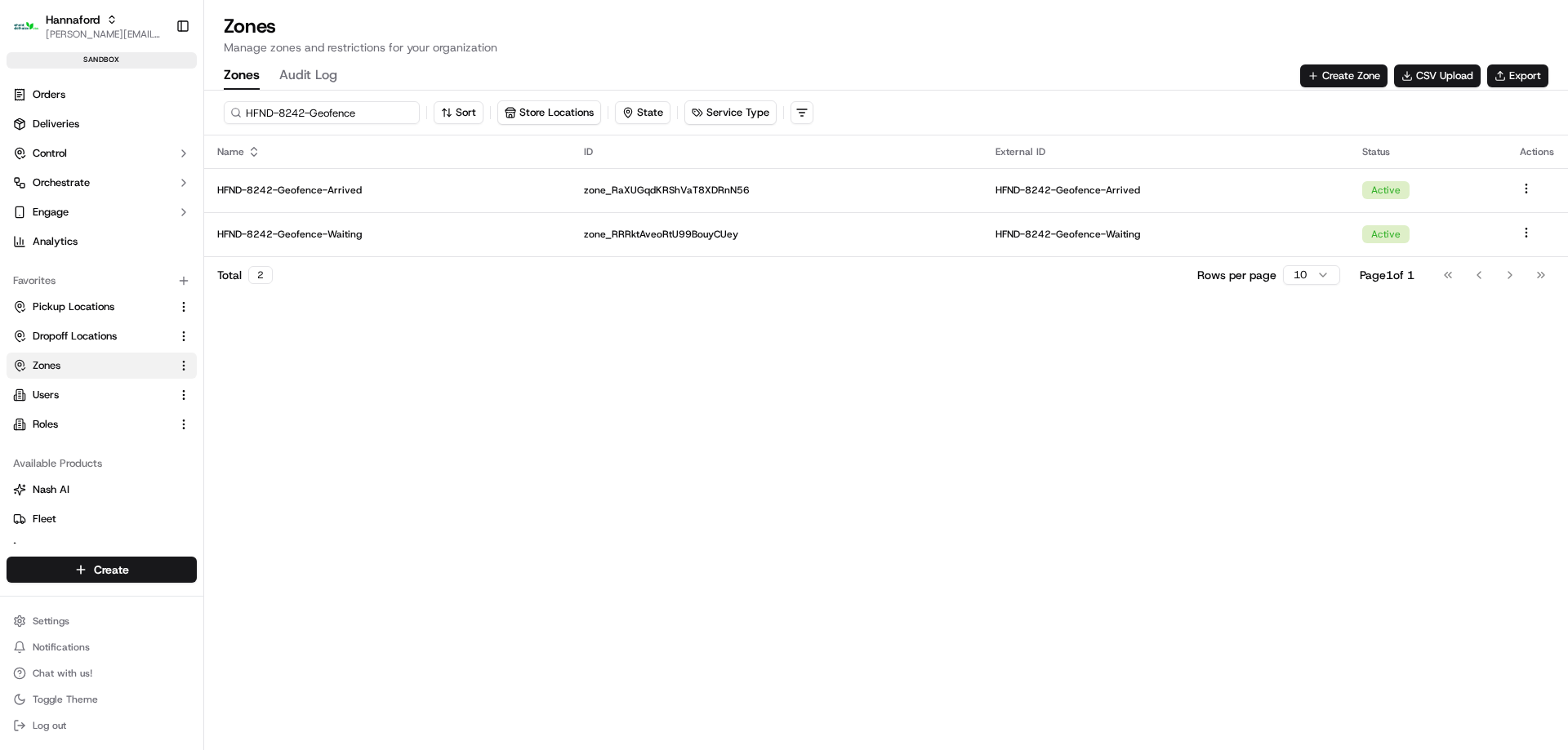
click at [349, 113] on input "HFND-8242-Geofence" at bounding box center [322, 112] width 196 height 23
click at [1340, 74] on button "Create Zone" at bounding box center [1344, 75] width 87 height 23
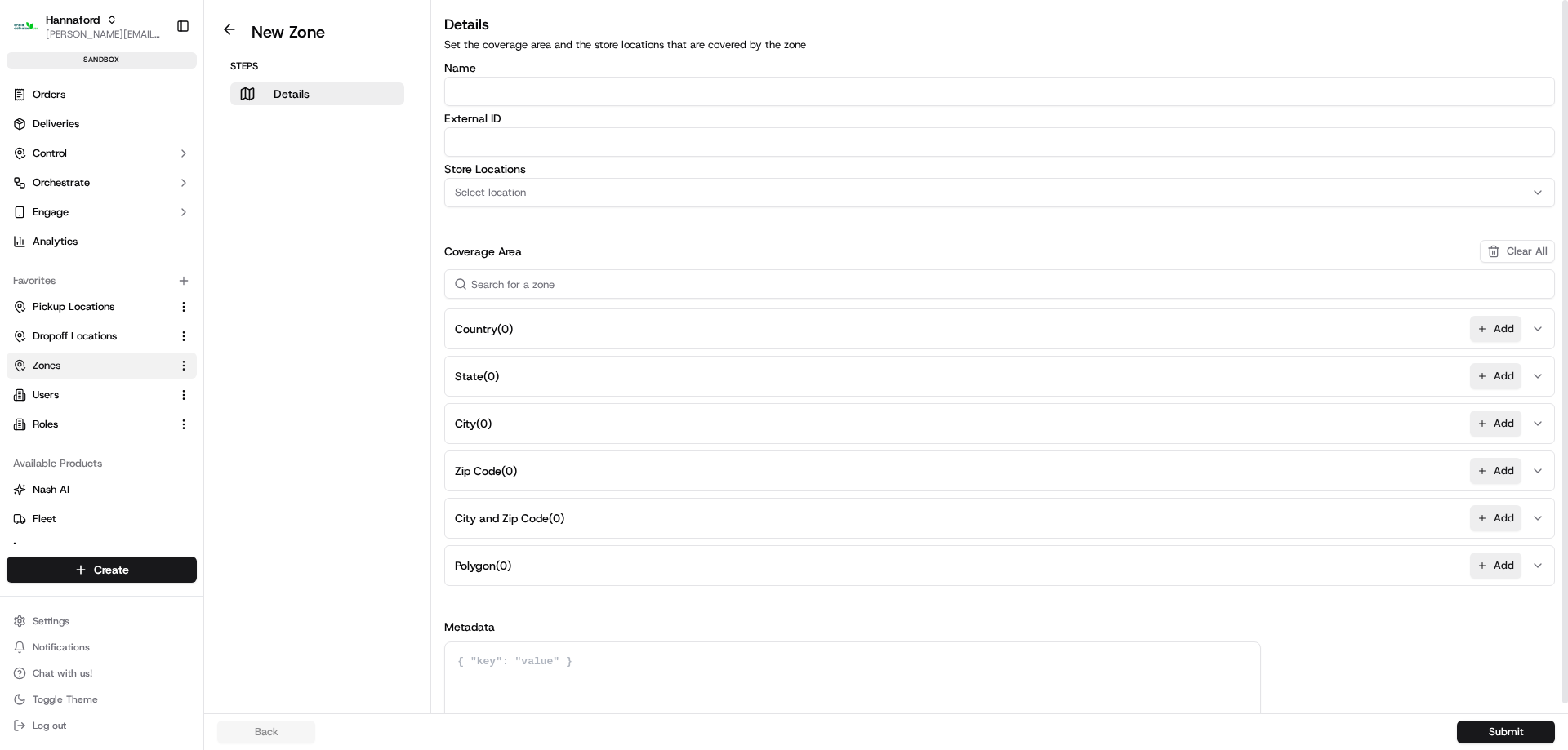
click at [522, 85] on input "Name" at bounding box center [999, 91] width 1111 height 29
paste input "HFND-8242-Geofence"
click at [518, 90] on input "HFND-8242-Geofence" at bounding box center [999, 91] width 1111 height 29
click at [594, 96] on input "HFND-8248-Geofence" at bounding box center [999, 91] width 1111 height 29
type input "HFND-8248-Geofence-Arrived"
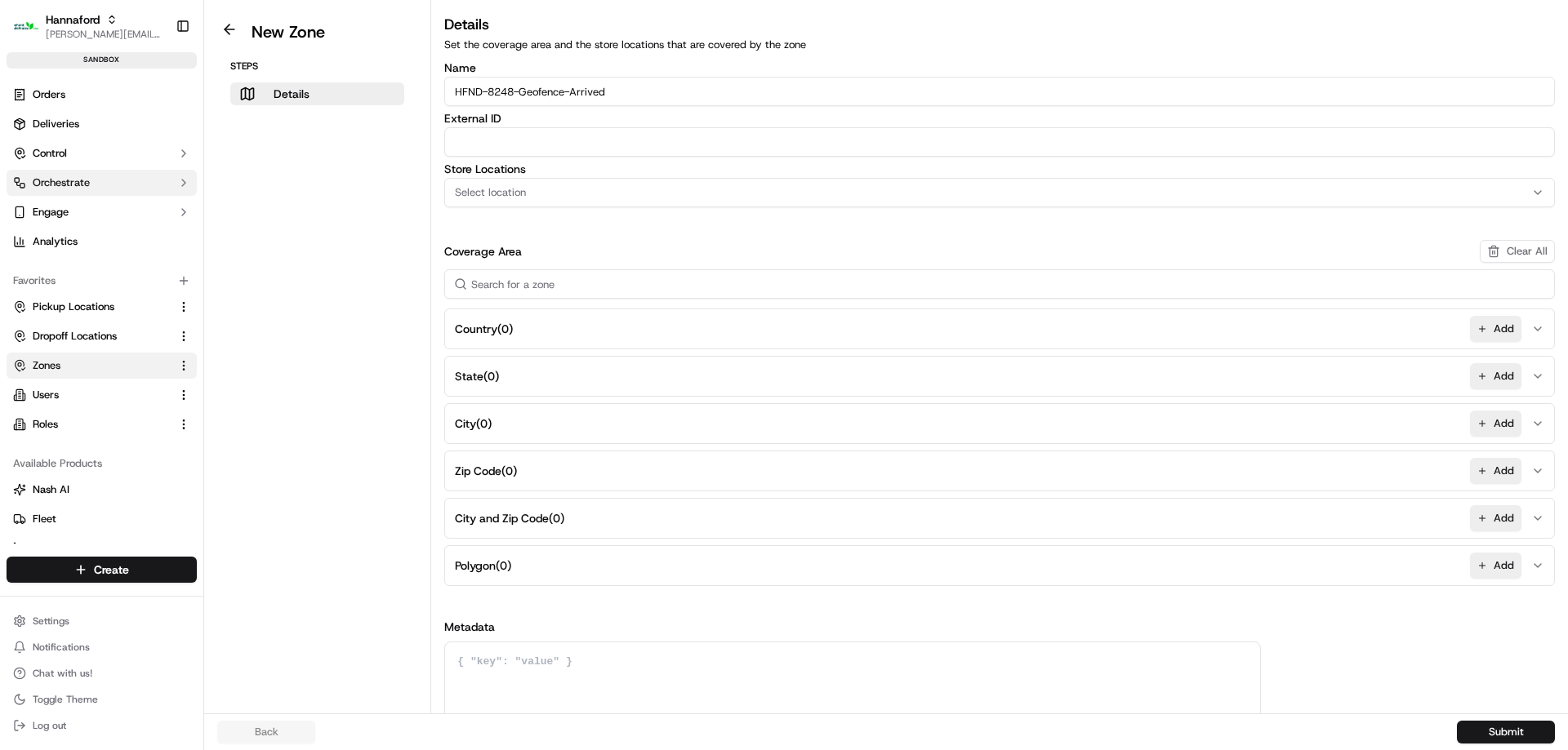
paste input "HFND-8248-Geofence-Arrived"
type input "HFND-8248-Geofence-Arrived"
click at [606, 198] on div "Select location" at bounding box center [999, 193] width 1102 height 15
type input "8248"
click at [592, 249] on span "Hannaford-8248 (HNFD-8248)" at bounding box center [572, 257] width 201 height 15
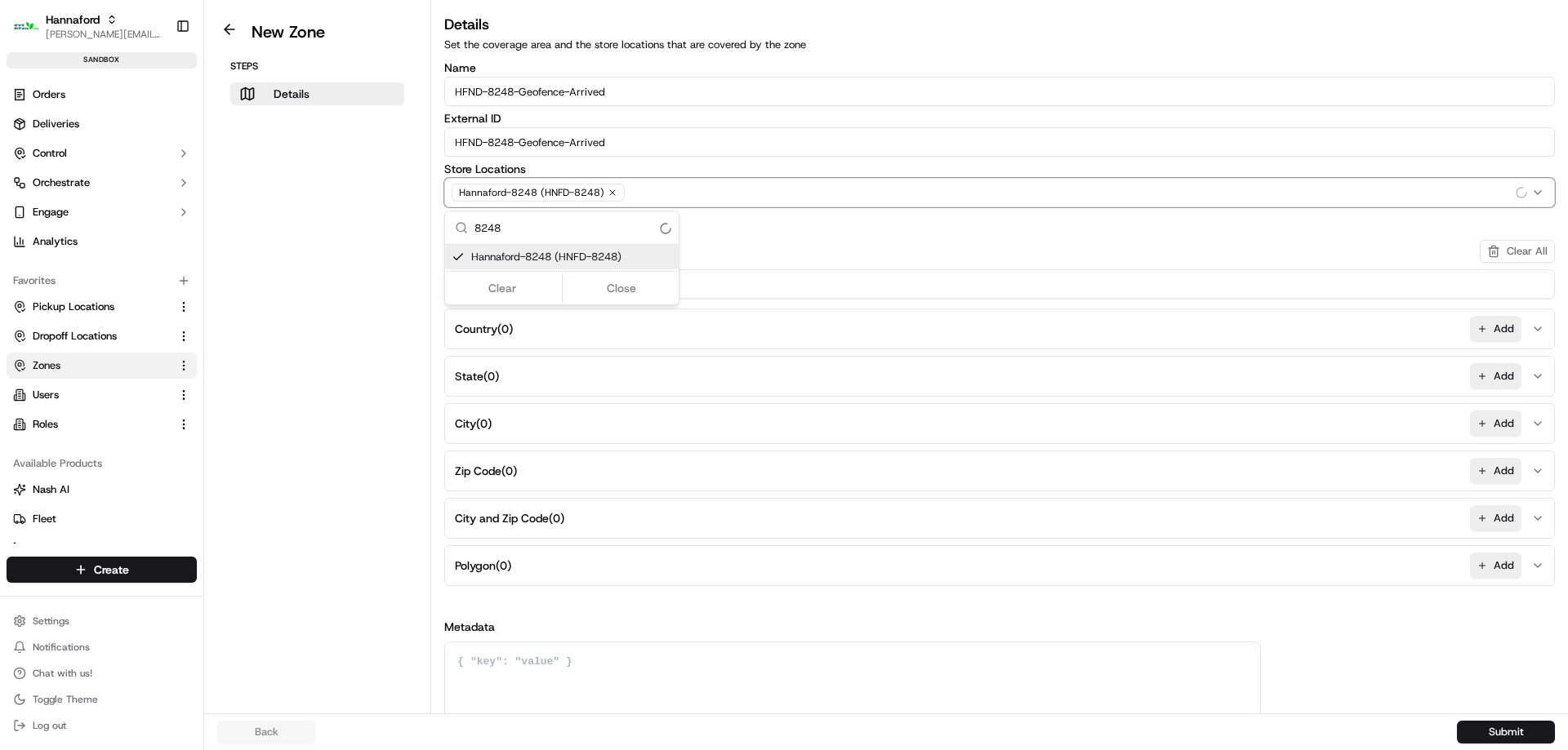
click at [599, 275] on div "Clear Close" at bounding box center [561, 288] width 230 height 29
click at [609, 283] on button "Close" at bounding box center [622, 287] width 112 height 23
click at [1492, 571] on button "Add" at bounding box center [1495, 565] width 51 height 26
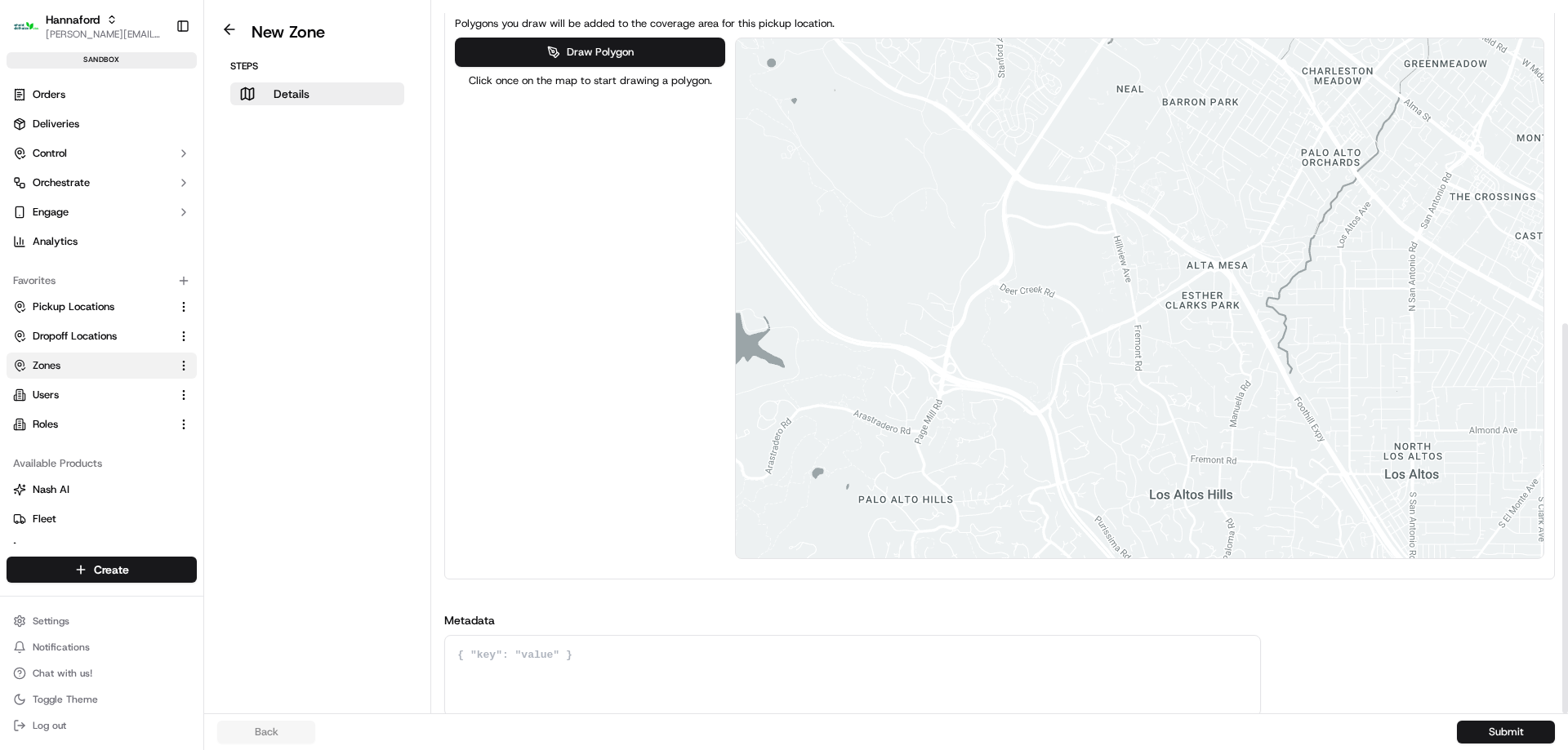
scroll to position [581, 0]
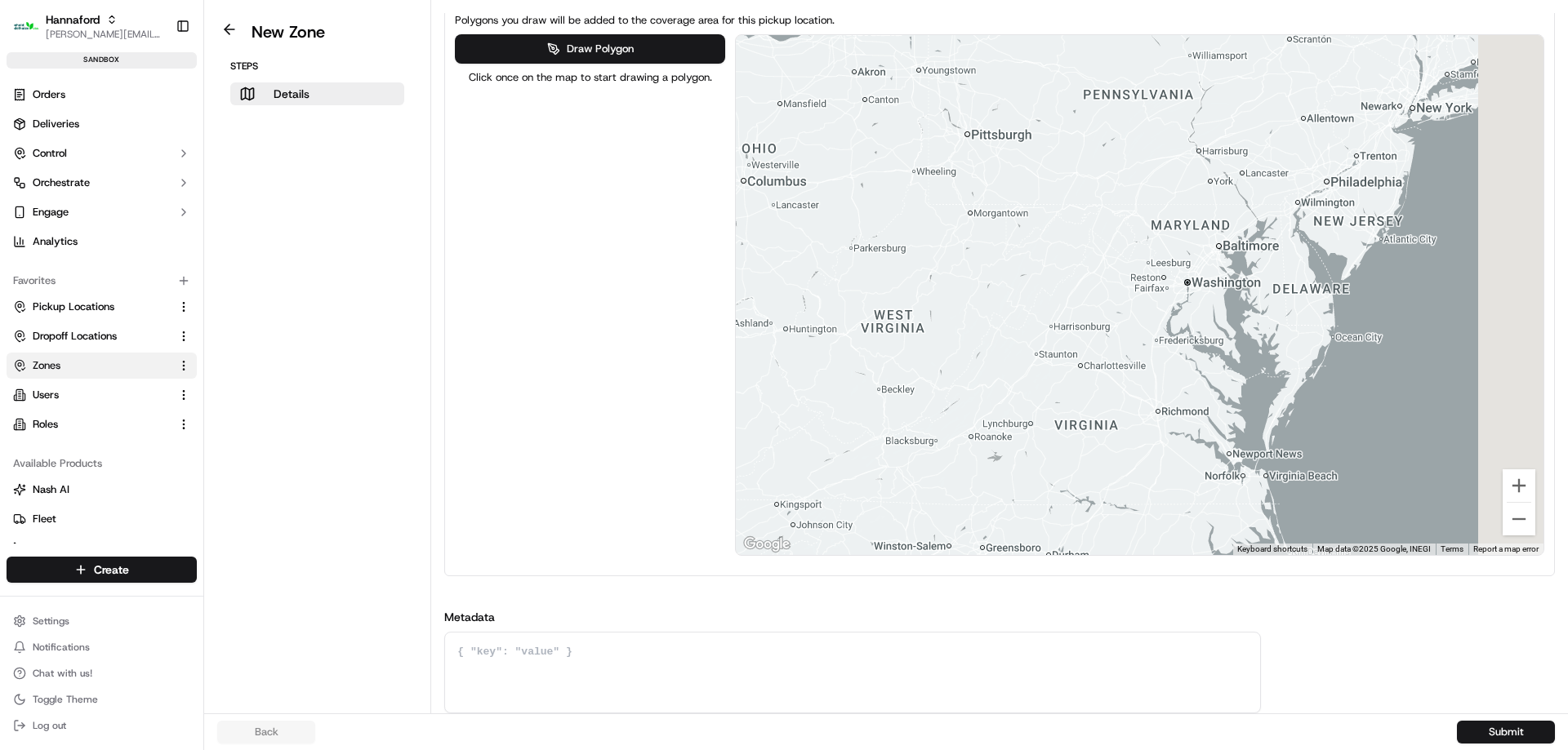
drag, startPoint x: 1411, startPoint y: 280, endPoint x: -1878, endPoint y: 393, distance: 3290.9
click at [0, 393] on html "Hannaford michael.martinez3@adusa.com Toggle Sidebar sandbox Orders Deliveries …" at bounding box center [784, 375] width 1568 height 750
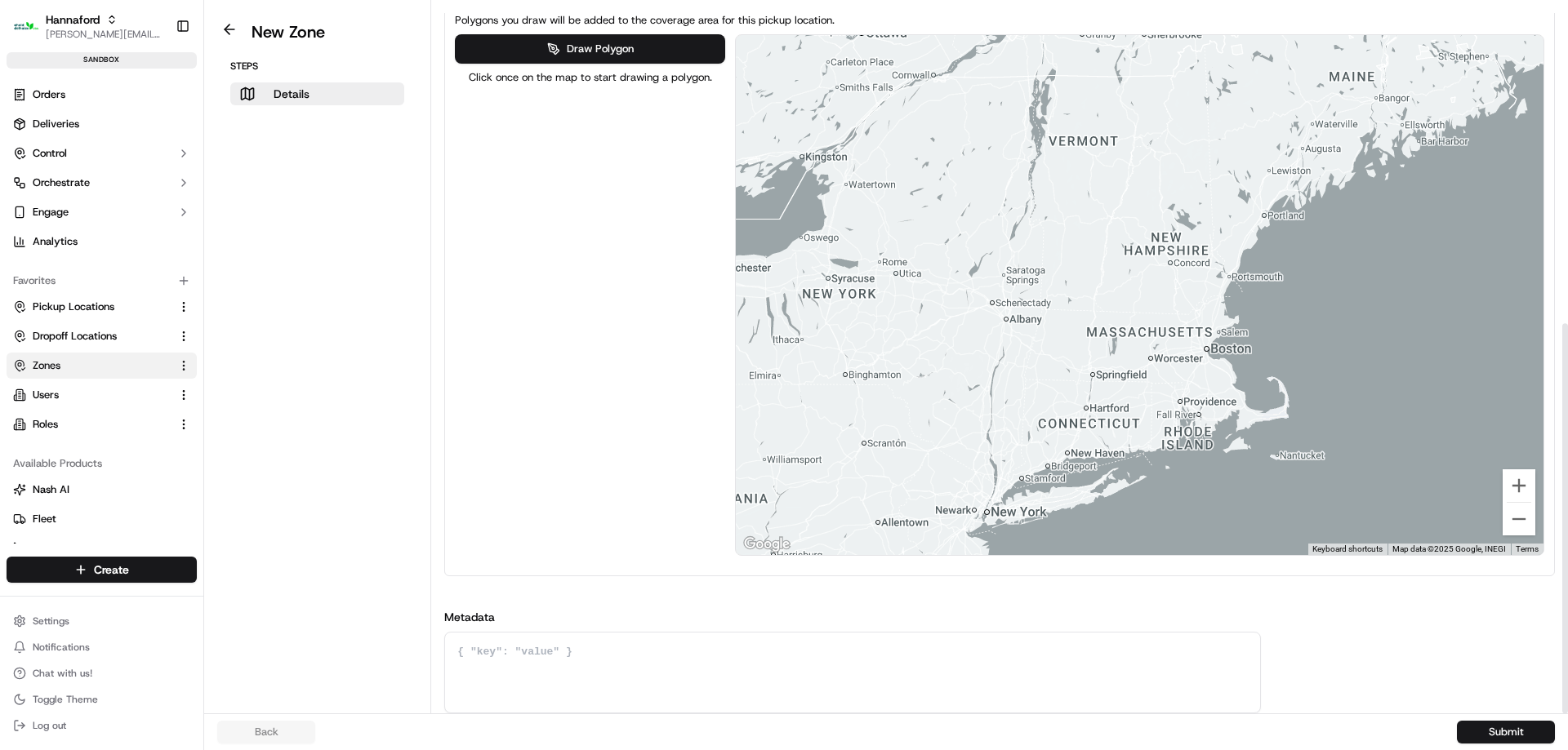
drag, startPoint x: 1297, startPoint y: 131, endPoint x: 1075, endPoint y: 541, distance: 466.2
click at [1075, 541] on div at bounding box center [1139, 295] width 807 height 520
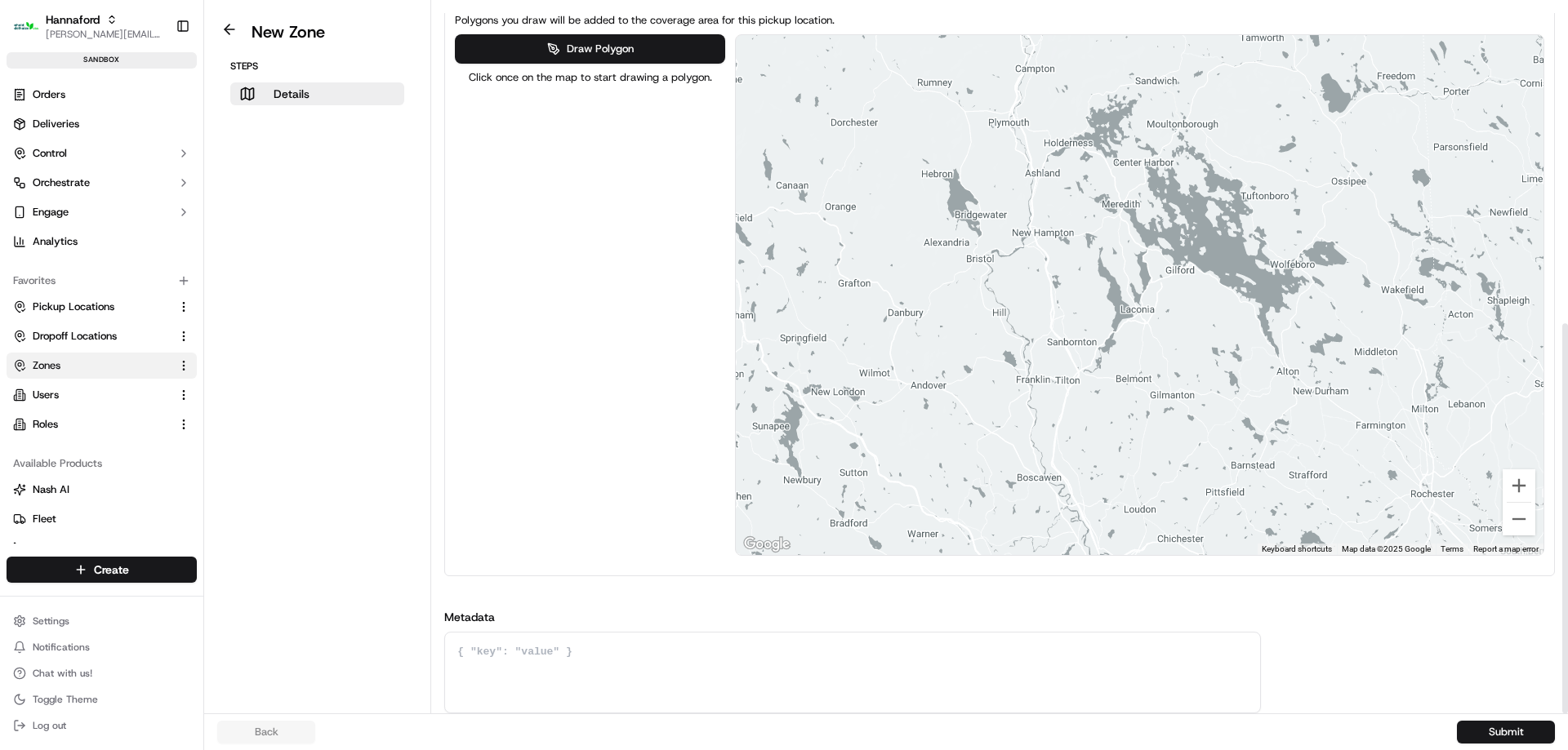
drag, startPoint x: 1091, startPoint y: 157, endPoint x: 1113, endPoint y: 218, distance: 64.8
click at [1113, 218] on div at bounding box center [1139, 295] width 807 height 520
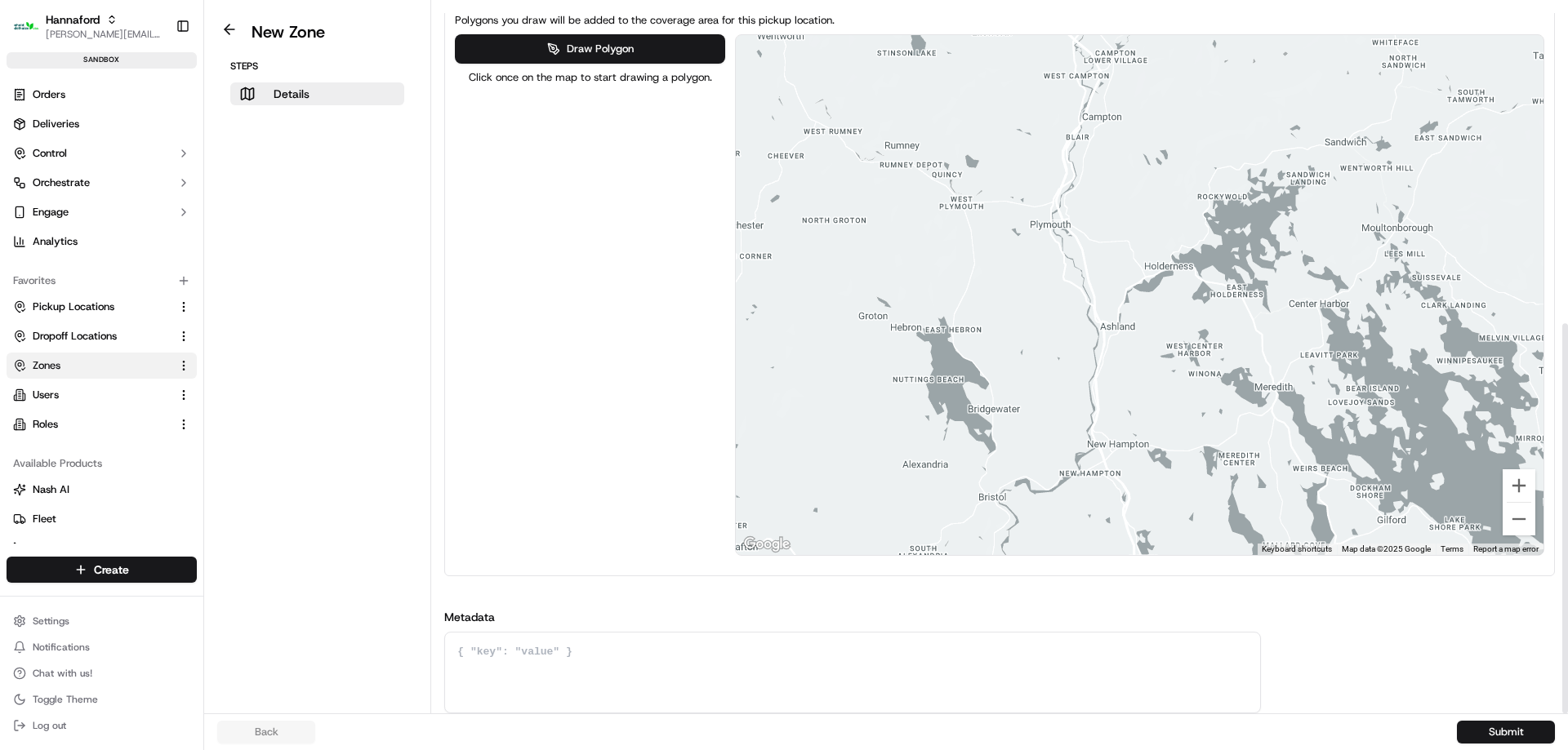
drag, startPoint x: 1061, startPoint y: 201, endPoint x: 1084, endPoint y: 270, distance: 72.7
click at [1083, 269] on div at bounding box center [1139, 295] width 807 height 520
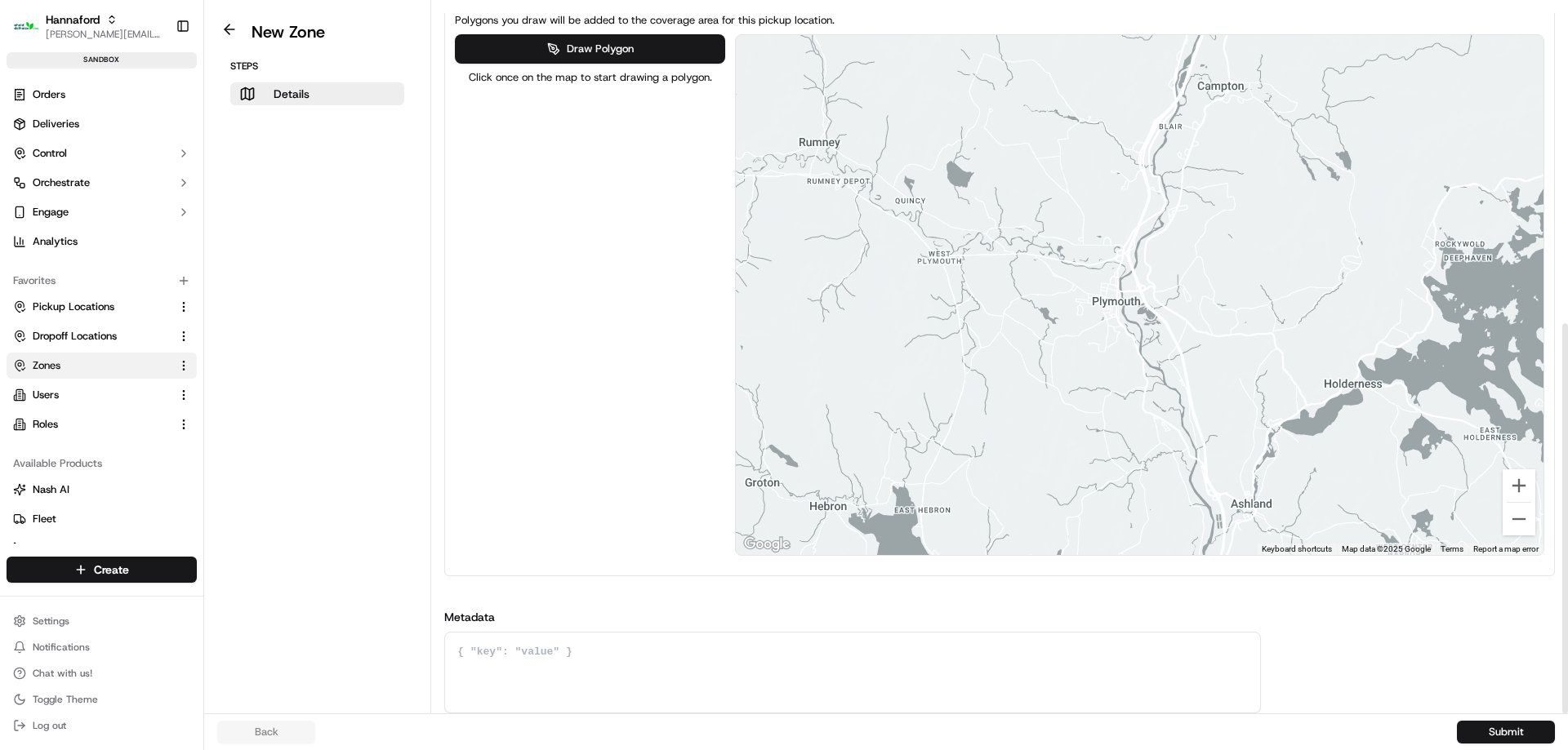
drag, startPoint x: 1072, startPoint y: 260, endPoint x: 1148, endPoint y: 266, distance: 76.2
click at [1148, 266] on div at bounding box center [1139, 295] width 807 height 520
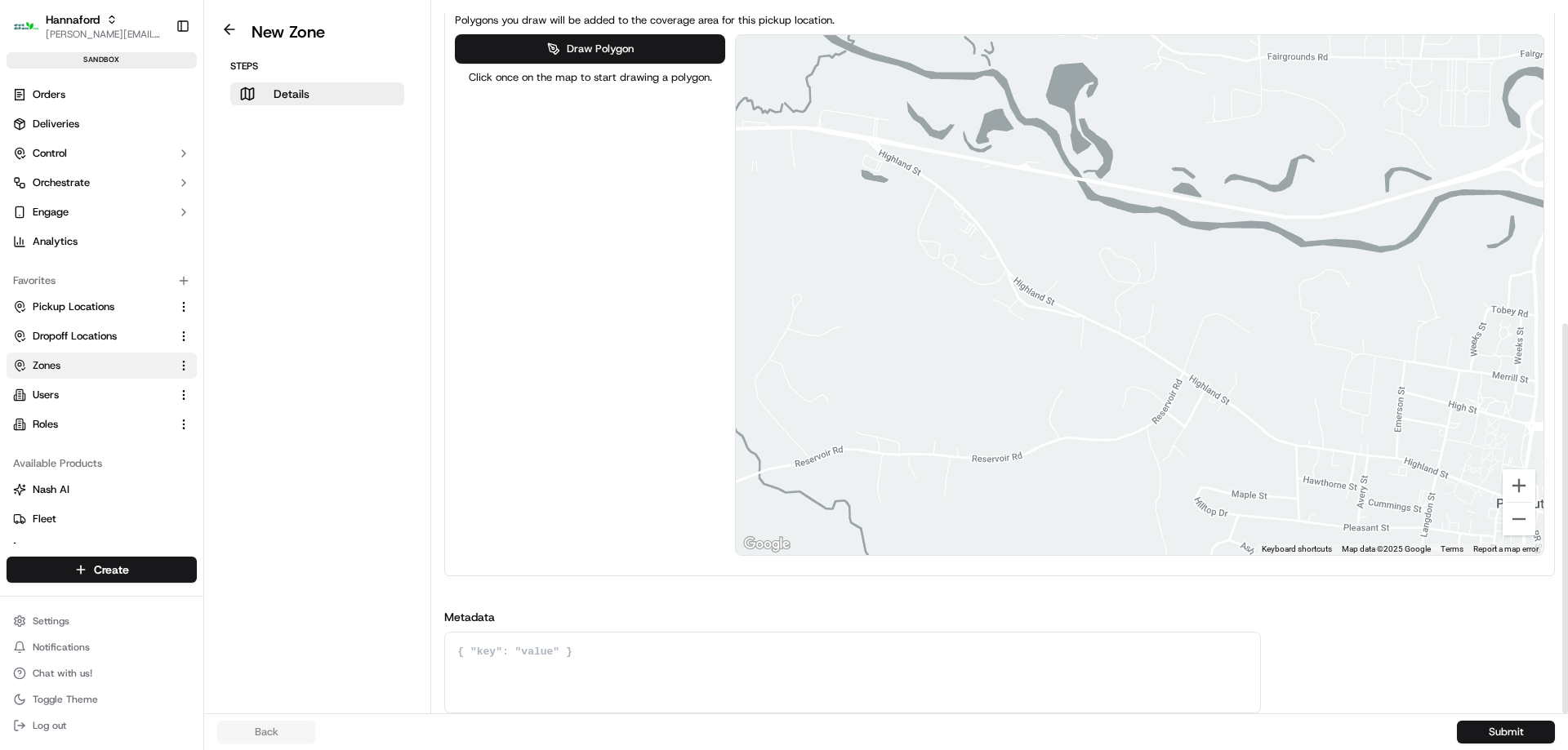
drag, startPoint x: 893, startPoint y: 306, endPoint x: 1219, endPoint y: 271, distance: 327.9
click at [1219, 271] on div at bounding box center [1139, 295] width 807 height 520
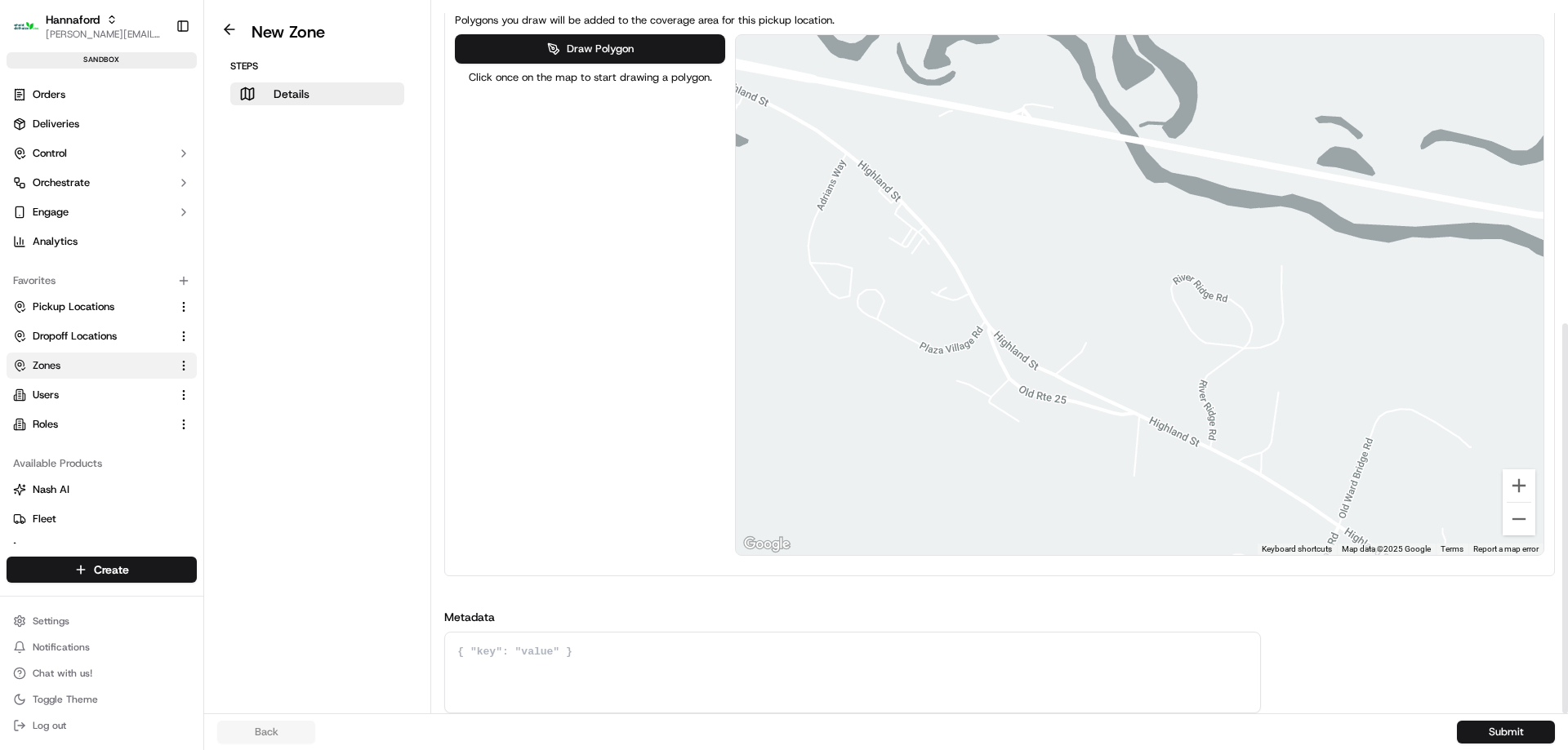
drag, startPoint x: 1096, startPoint y: 306, endPoint x: 1208, endPoint y: 285, distance: 114.0
click at [1207, 290] on div at bounding box center [1139, 295] width 807 height 520
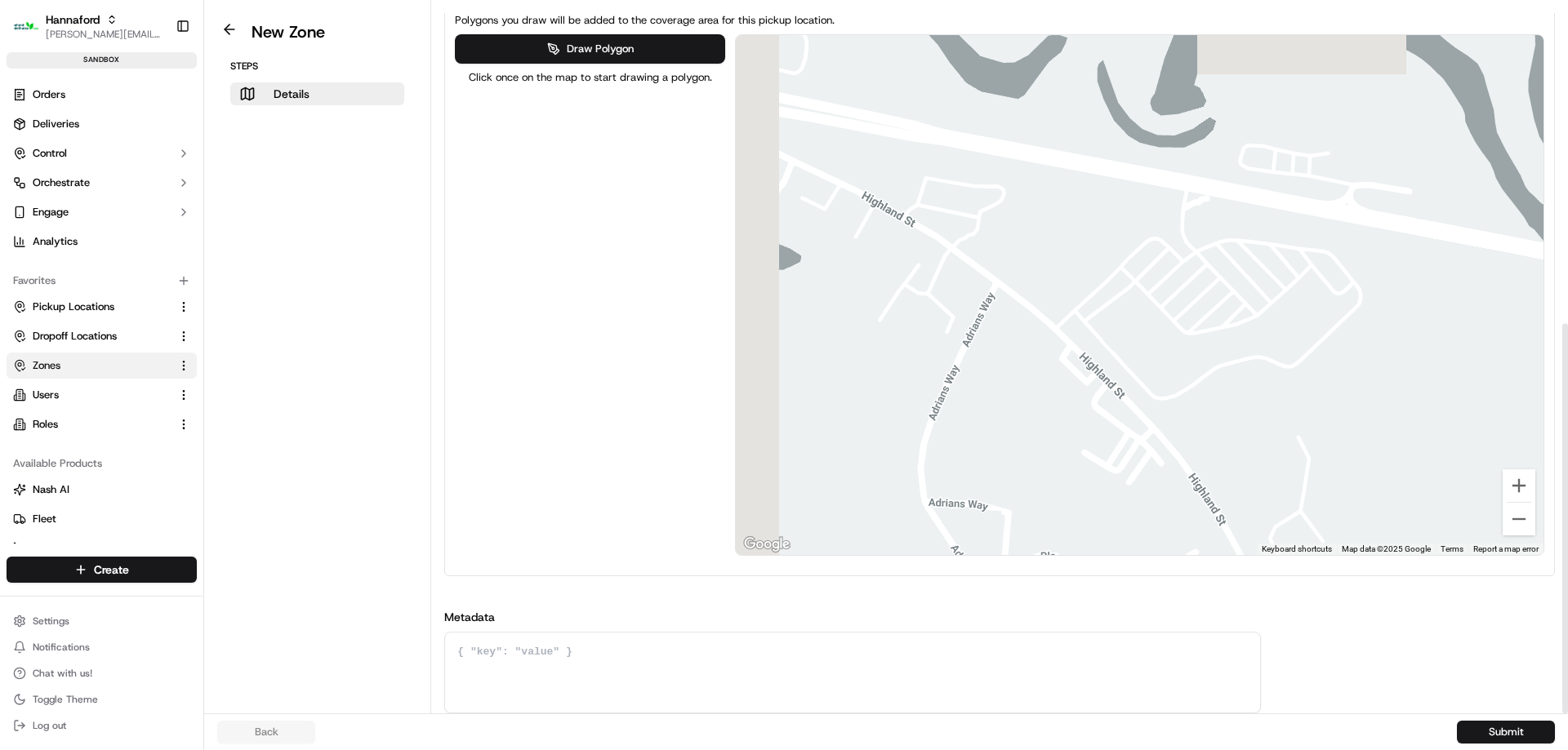
drag, startPoint x: 992, startPoint y: 198, endPoint x: 1428, endPoint y: 436, distance: 496.7
click at [1428, 436] on div at bounding box center [1139, 295] width 807 height 520
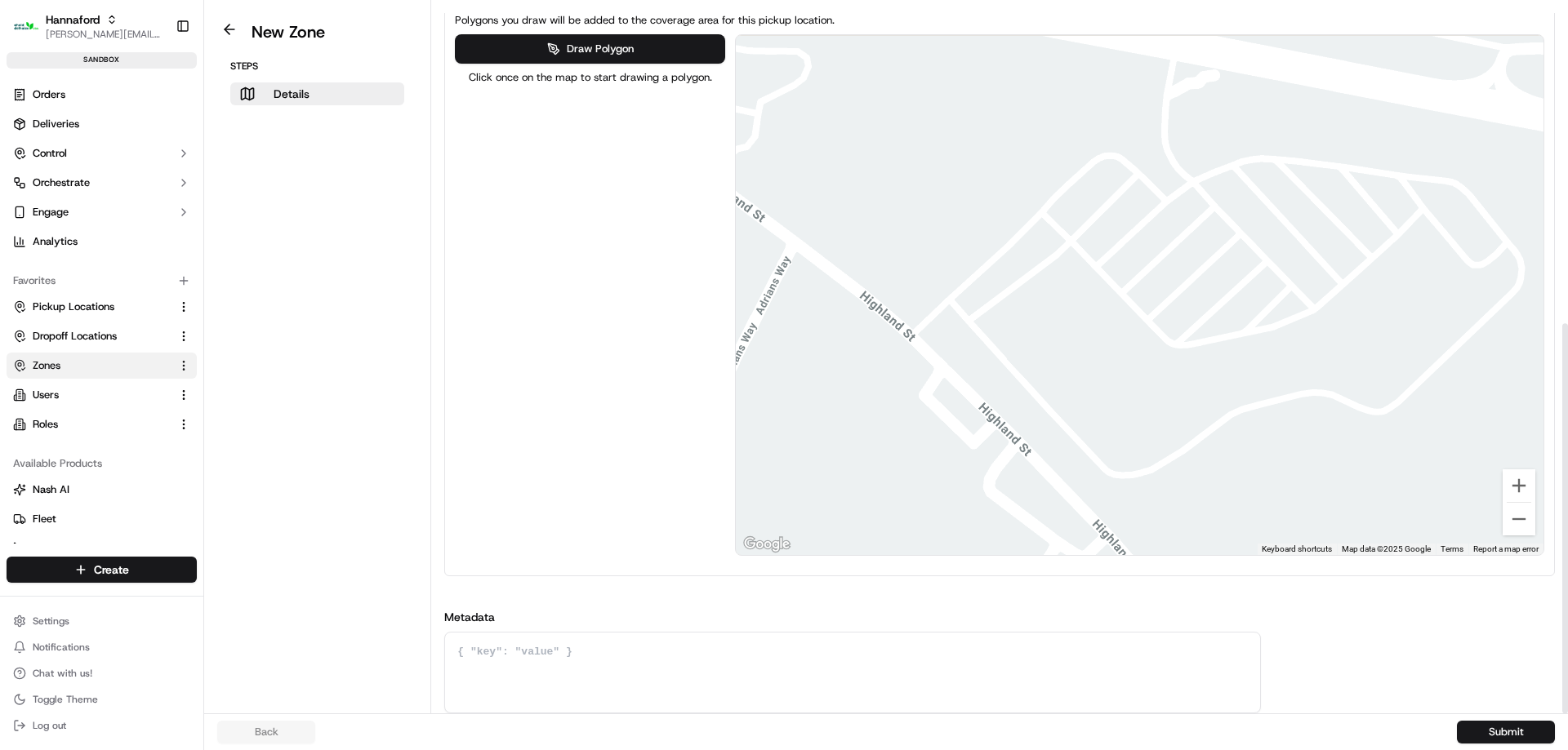
drag, startPoint x: 1200, startPoint y: 311, endPoint x: 1302, endPoint y: 359, distance: 112.7
click at [1302, 359] on div at bounding box center [1139, 295] width 807 height 520
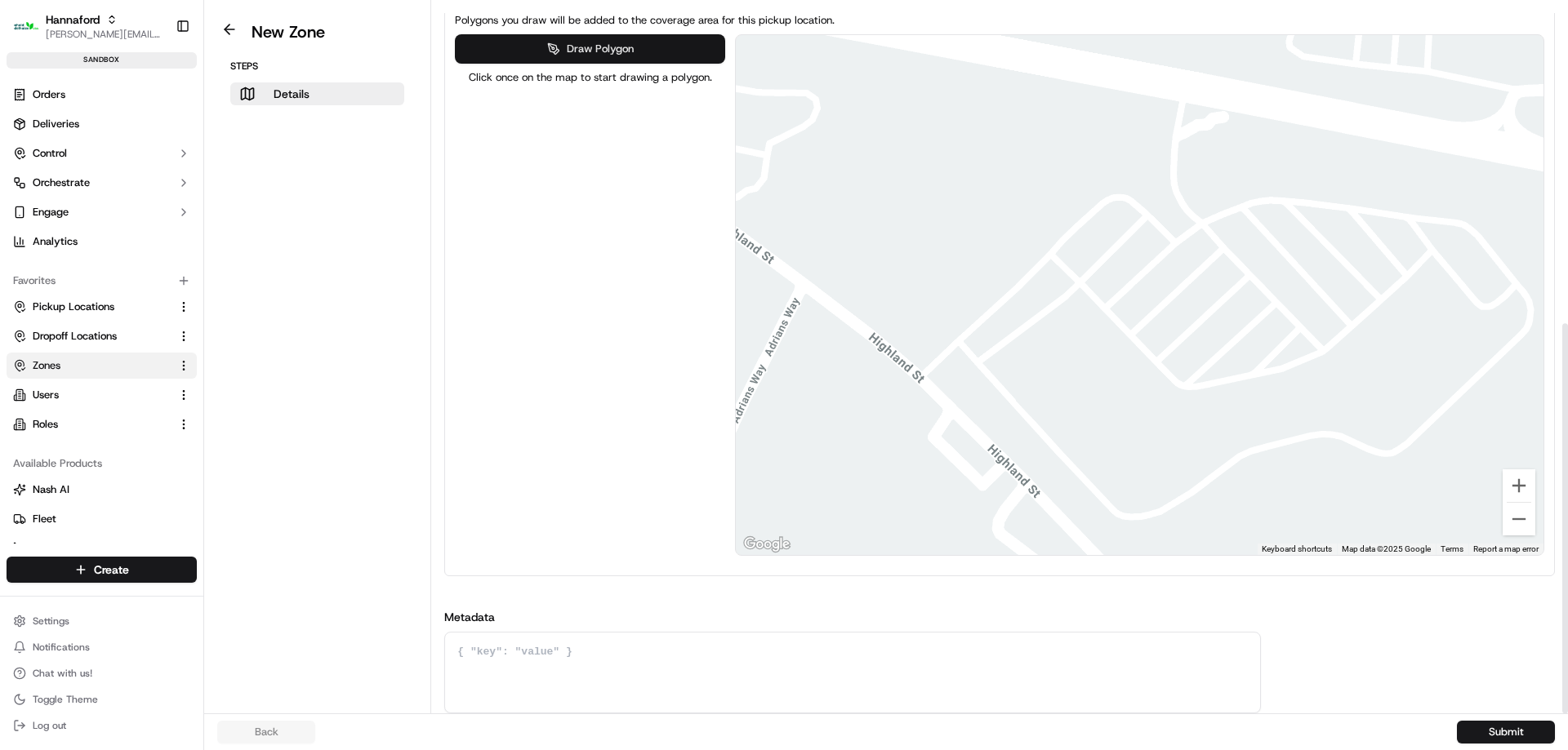
click at [637, 39] on button "Draw Polygon" at bounding box center [590, 49] width 270 height 29
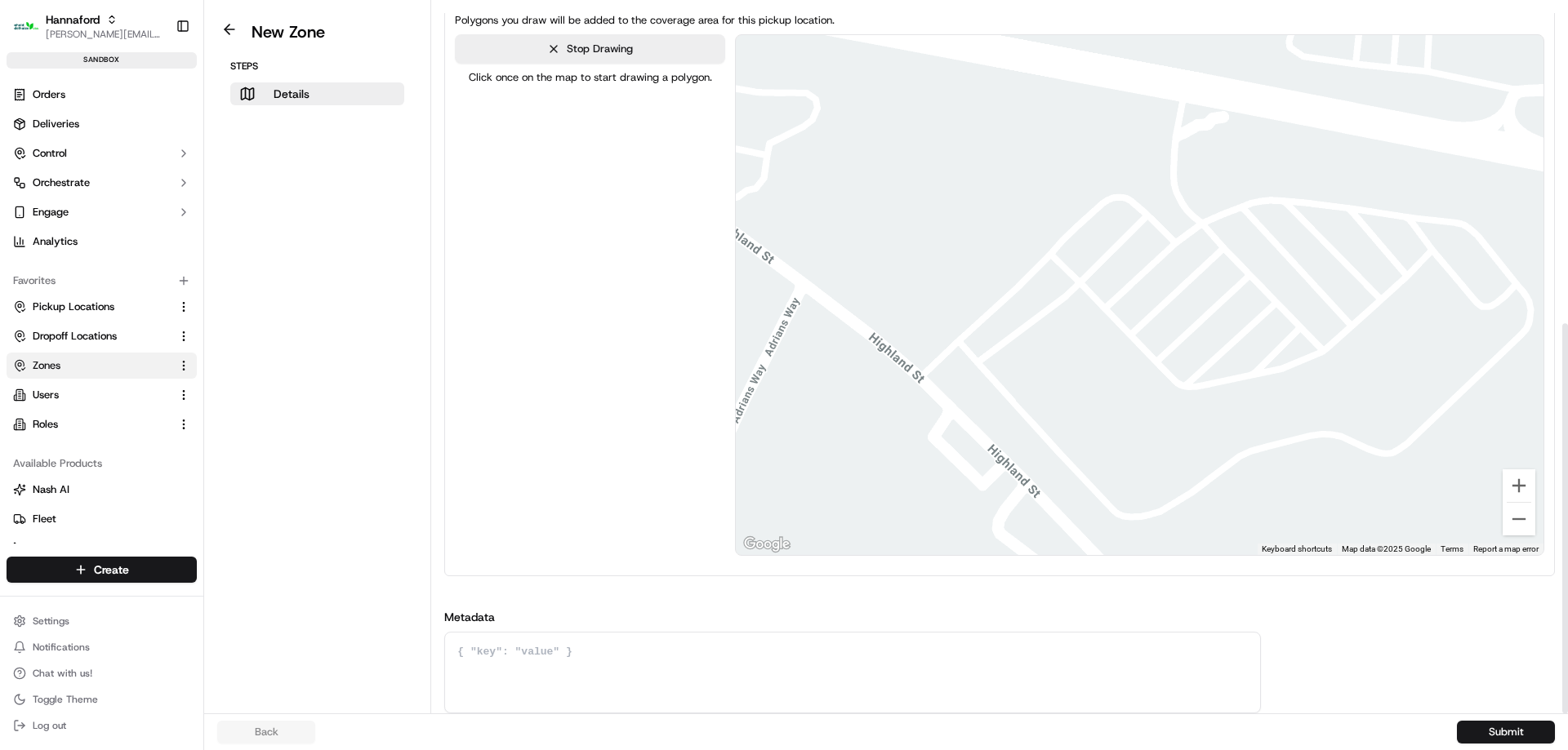
click at [1039, 250] on div at bounding box center [1138, 295] width 807 height 520
click at [1185, 401] on div at bounding box center [1138, 295] width 807 height 520
click at [1329, 365] on div at bounding box center [1138, 295] width 807 height 520
click at [1127, 176] on div at bounding box center [1138, 295] width 807 height 520
click at [1034, 249] on div at bounding box center [1138, 295] width 807 height 520
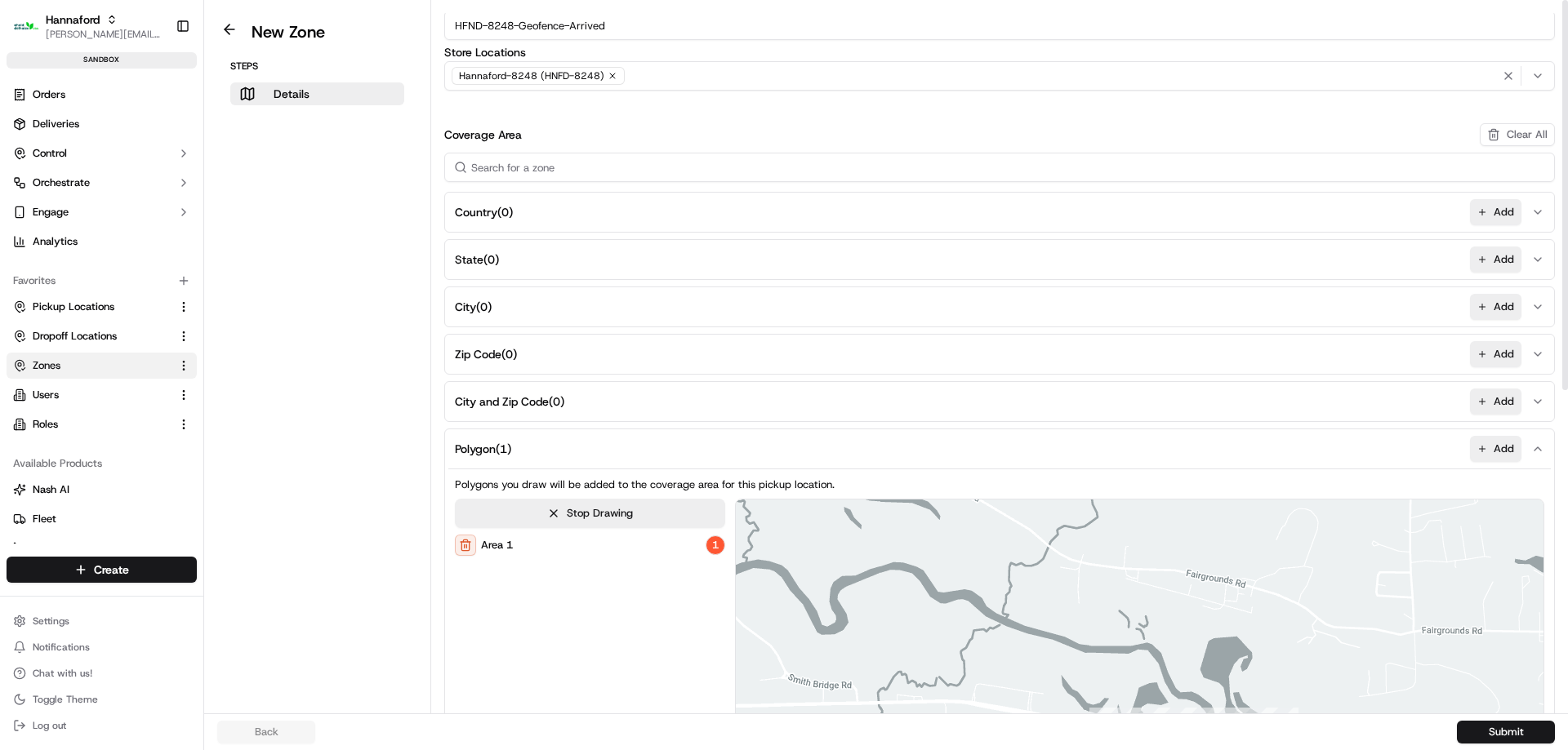
scroll to position [0, 0]
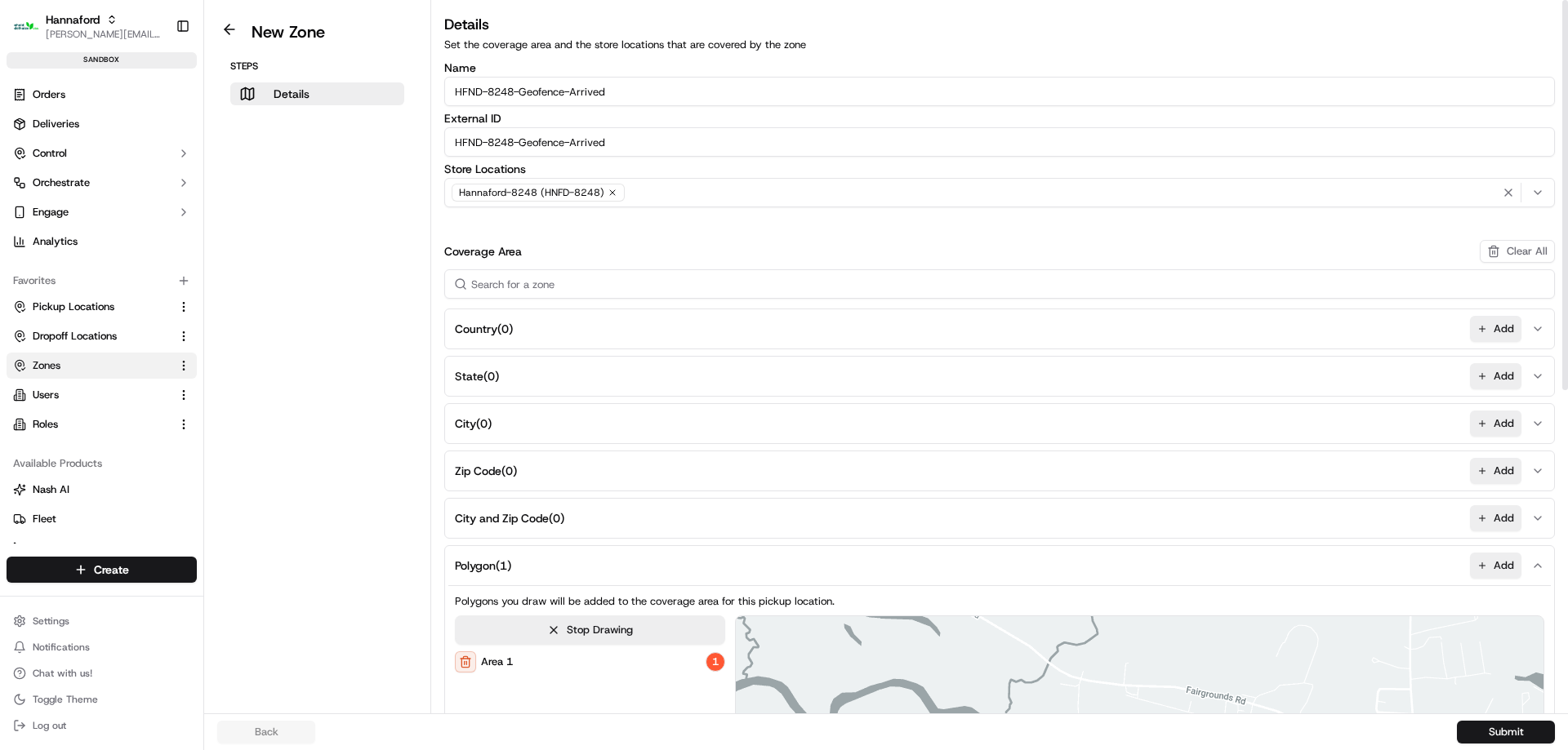
click at [632, 98] on input "HFND-8248-Geofence-Arrived" at bounding box center [999, 91] width 1111 height 29
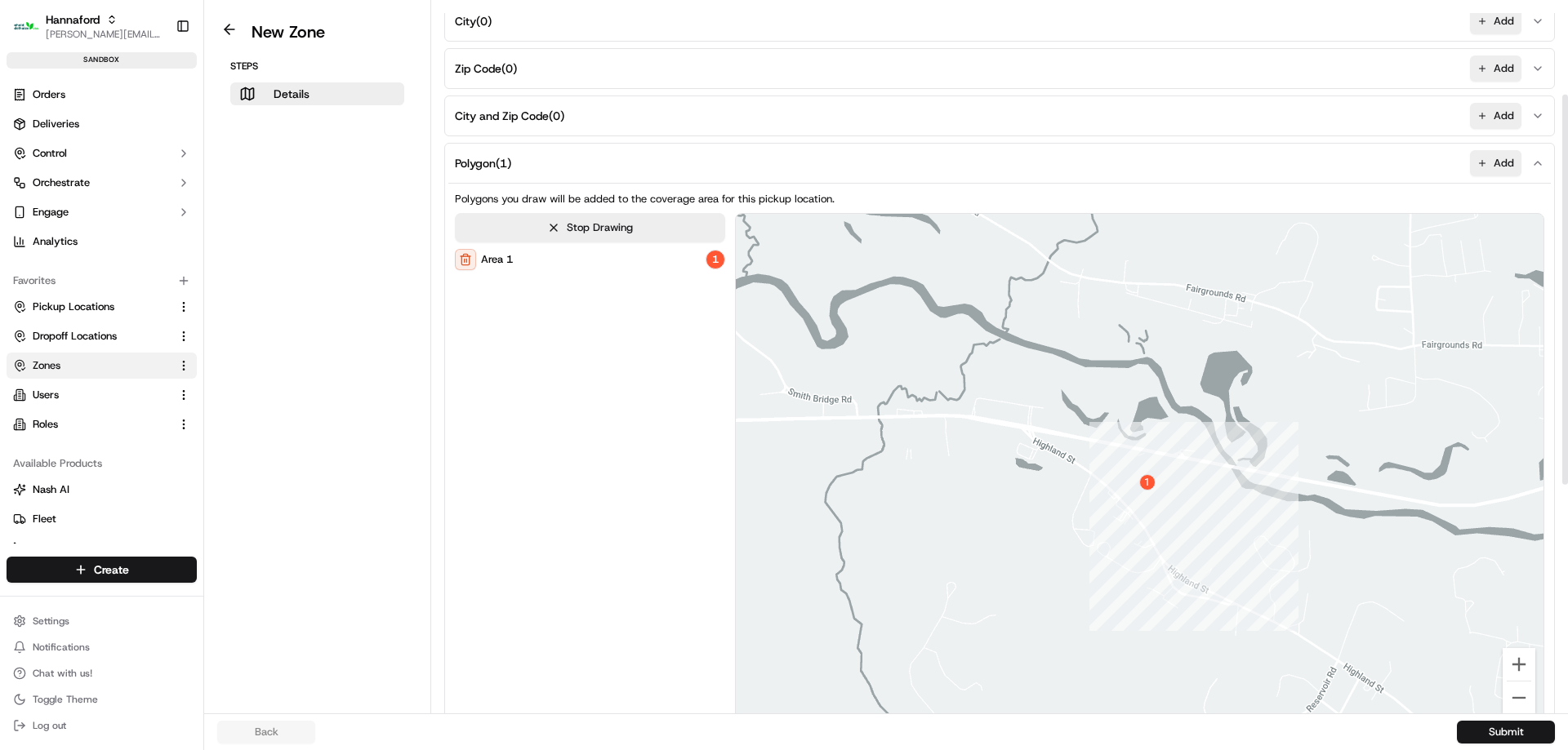
scroll to position [581, 0]
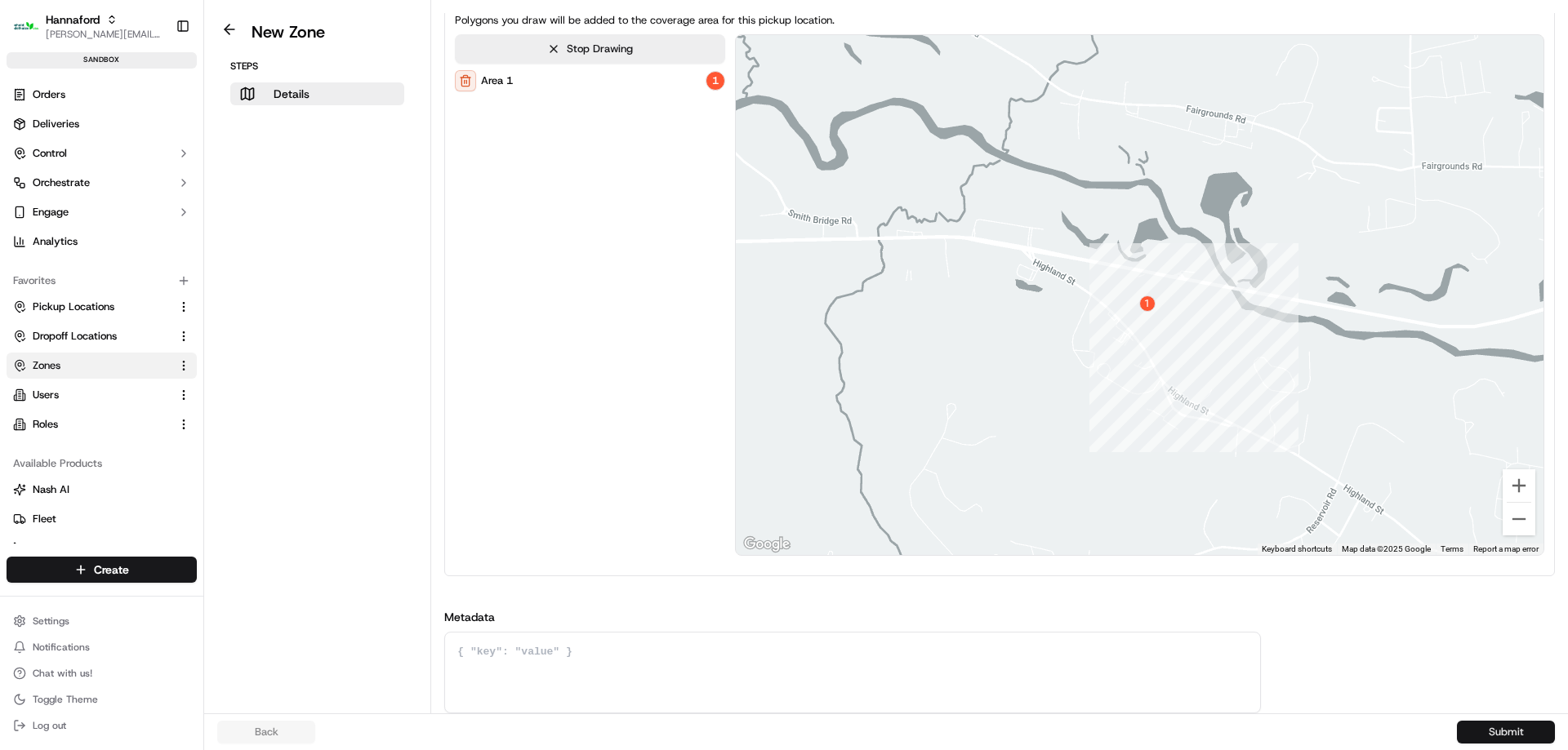
click at [1487, 739] on button "Submit" at bounding box center [1505, 732] width 98 height 23
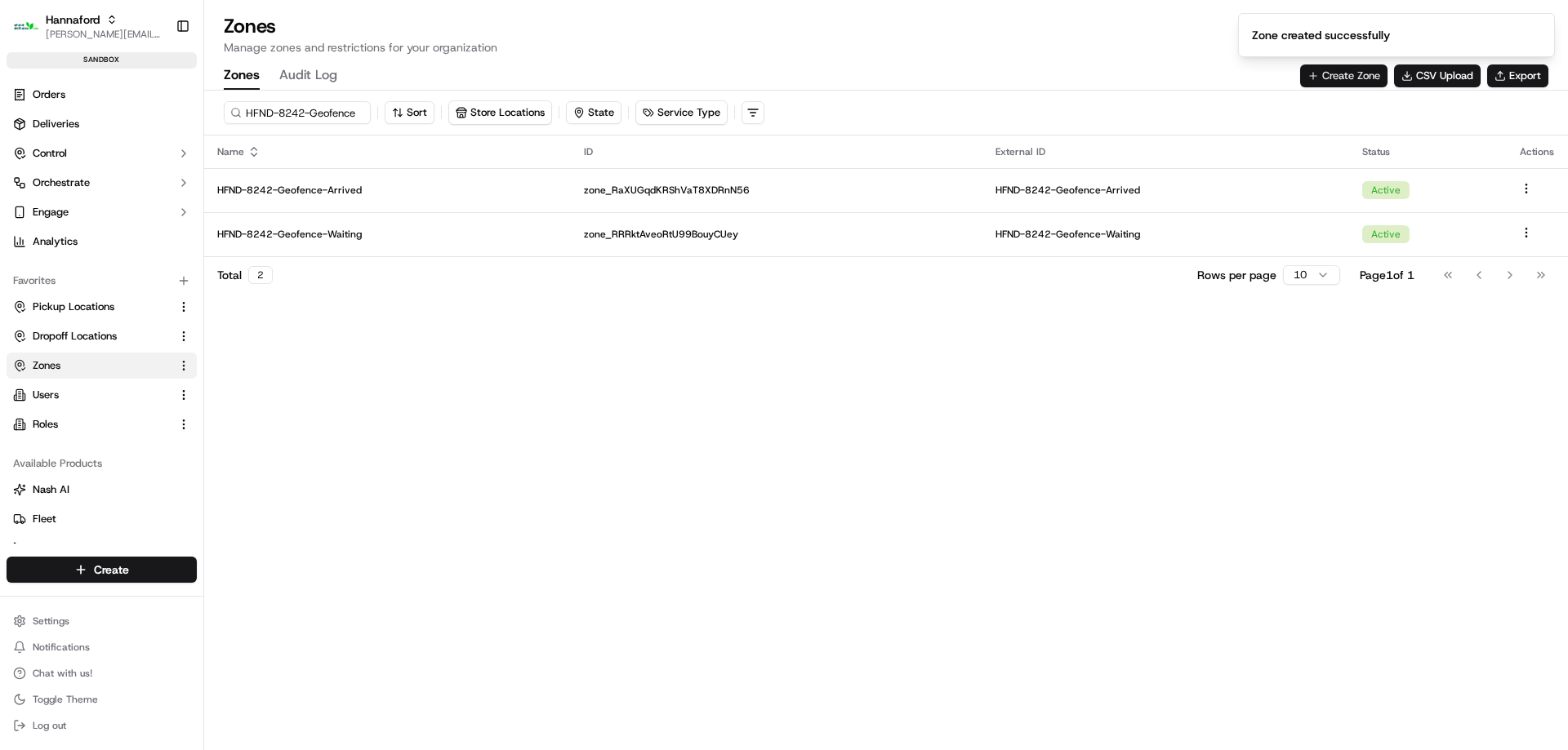
click at [1338, 83] on button "Create Zone" at bounding box center [1344, 75] width 87 height 23
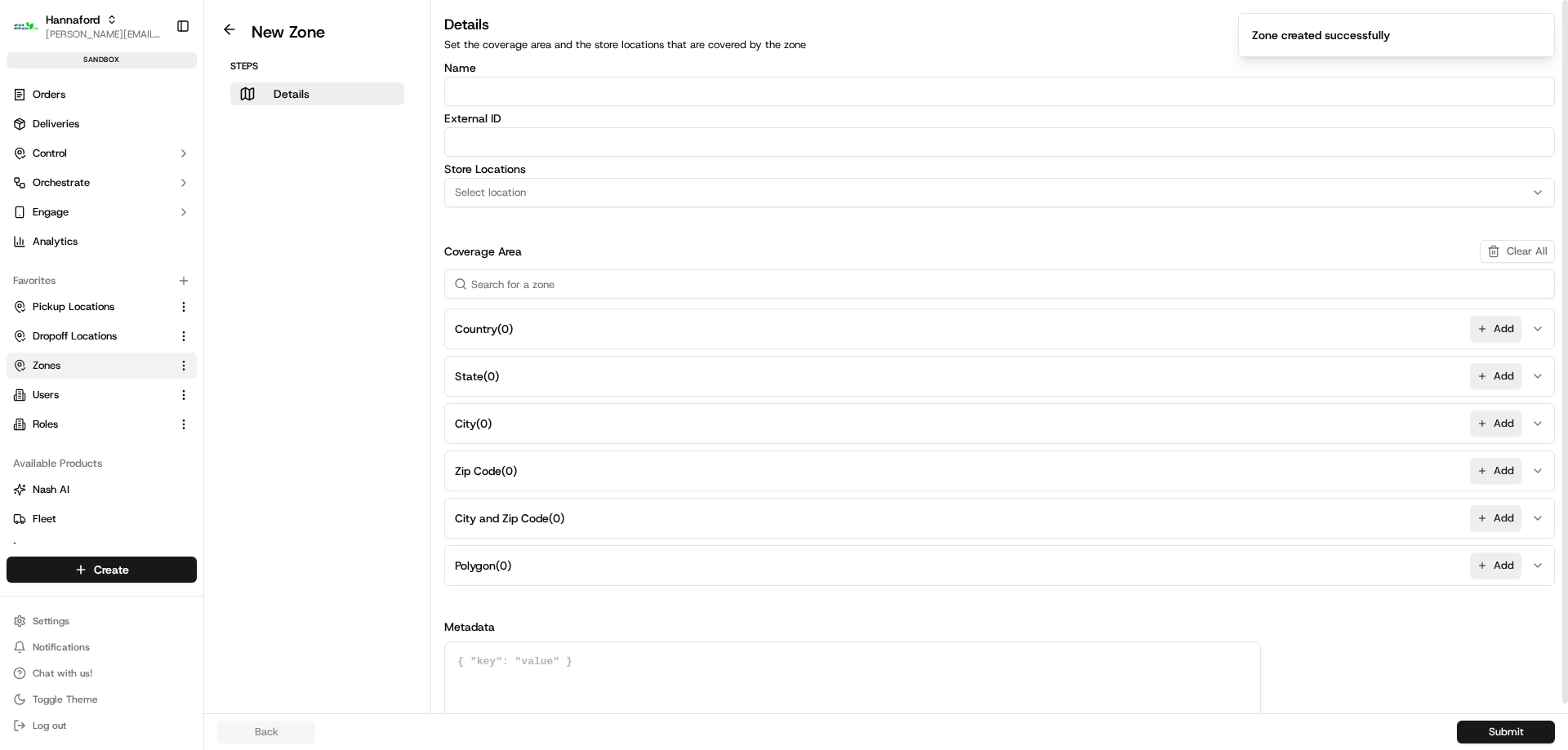
click at [518, 90] on input "Name" at bounding box center [999, 91] width 1111 height 29
paste input "HFND-8248-Geofence-Arrived"
click at [589, 88] on input "HFND-8248-Geofence-Arrived" at bounding box center [999, 91] width 1111 height 29
click at [590, 88] on input "HFND-8248-Geofence-Arrived" at bounding box center [999, 91] width 1111 height 29
type input "HFND-8248-Geofence-Waiting"
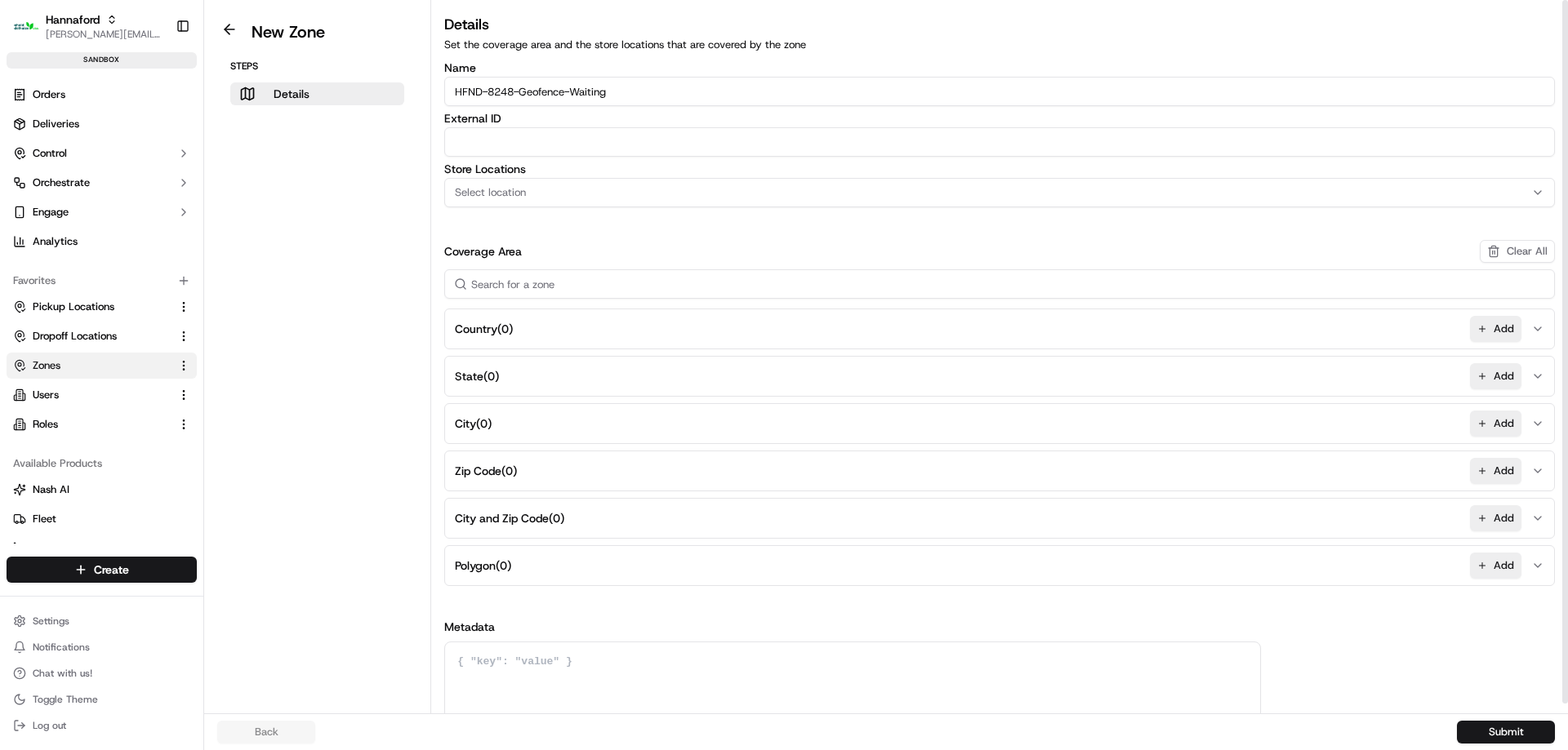
paste input "HFND-8248-Geofence-Waiting"
type input "HFND-8248-Geofence-Waiting"
click at [524, 195] on span "Select location" at bounding box center [490, 193] width 71 height 15
type input "8248"
click at [604, 261] on span "Hannaford-8248 (HNFD-8248)" at bounding box center [572, 257] width 201 height 15
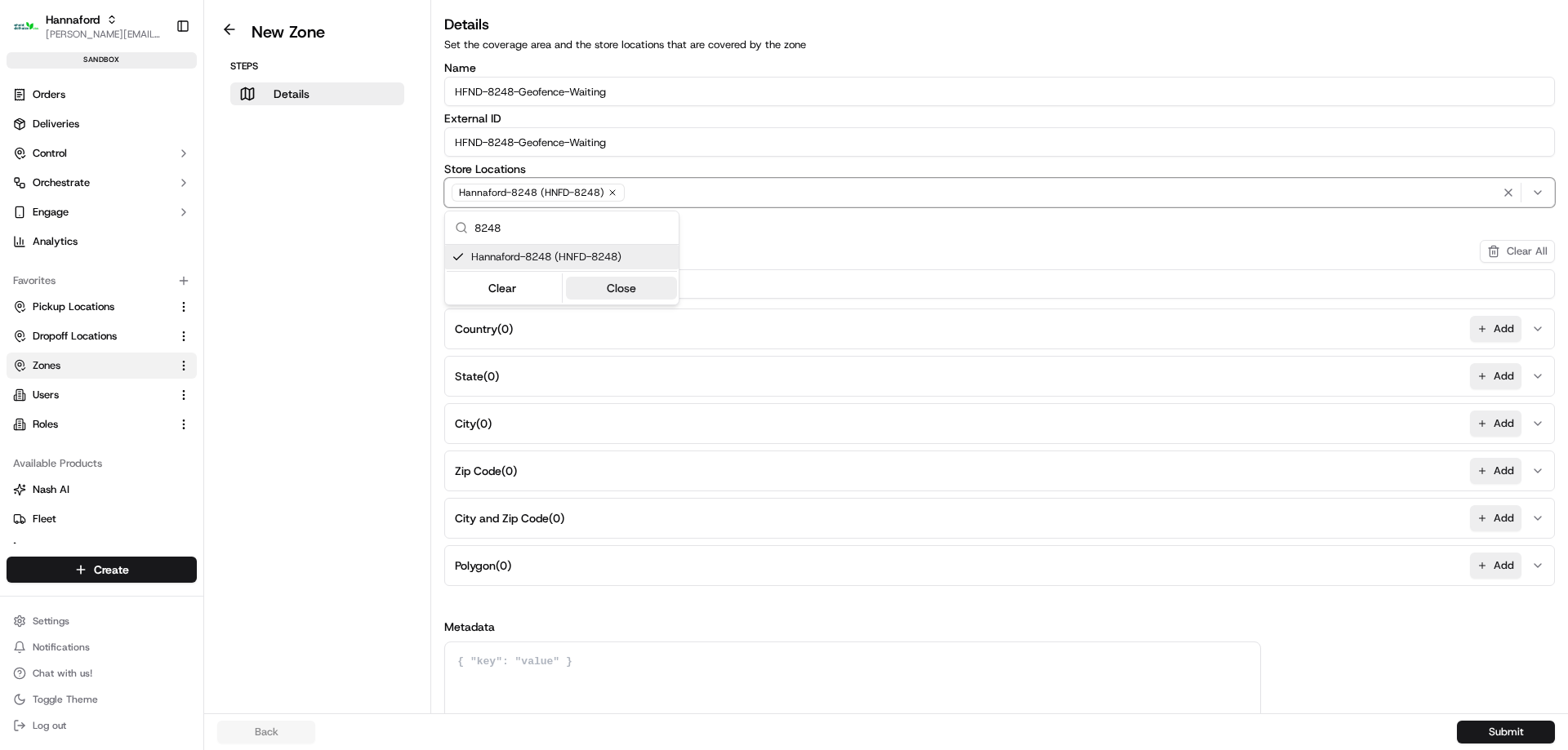
click at [611, 292] on button "Close" at bounding box center [622, 287] width 112 height 23
click at [1511, 568] on button "Add" at bounding box center [1495, 565] width 51 height 26
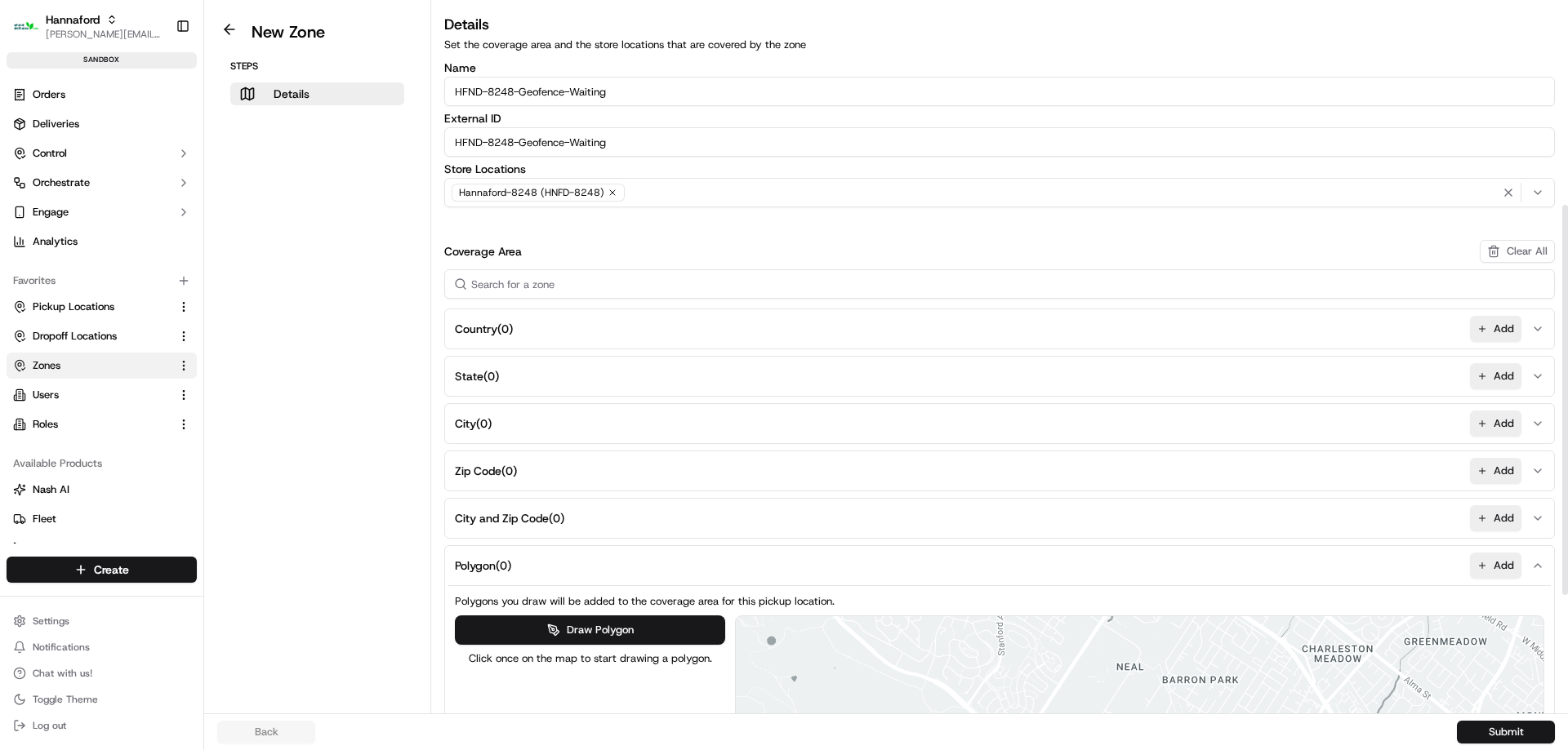
scroll to position [581, 0]
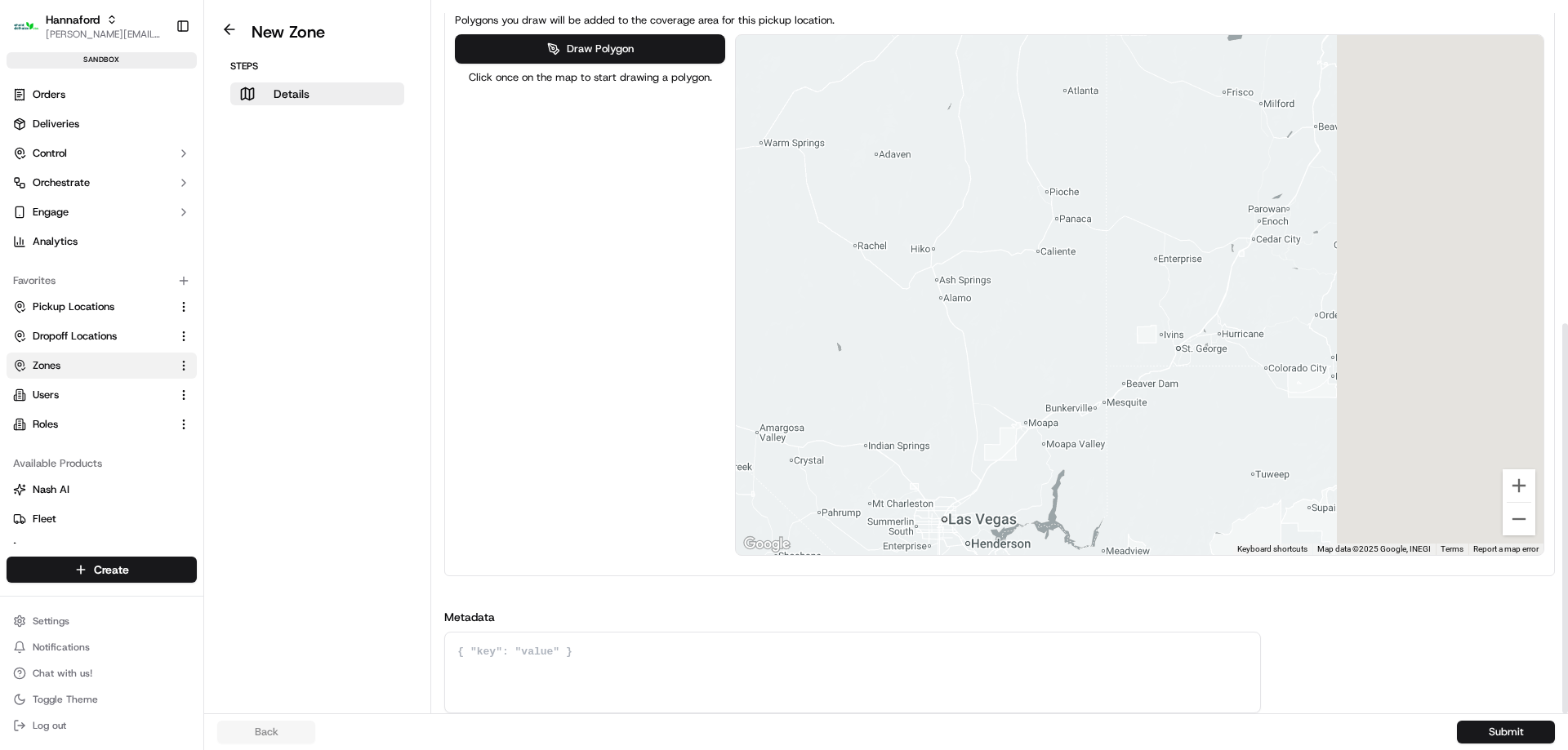
drag, startPoint x: 1446, startPoint y: 298, endPoint x: -585, endPoint y: 272, distance: 2031.2
click at [0, 272] on html "Hannaford michael.martinez3@adusa.com Toggle Sidebar sandbox Orders Deliveries …" at bounding box center [784, 375] width 1568 height 750
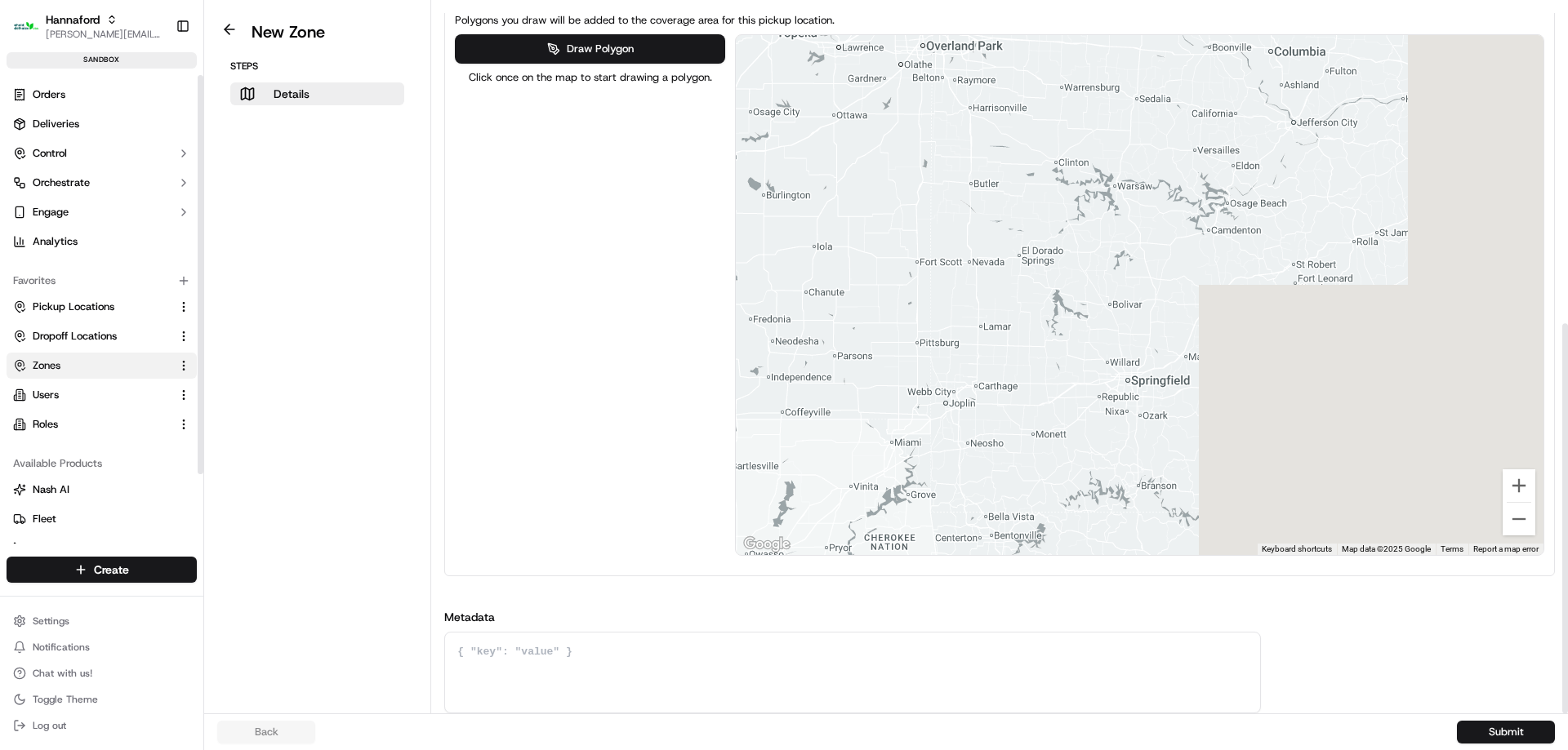
drag, startPoint x: 1300, startPoint y: 216, endPoint x: -972, endPoint y: 259, distance: 2272.4
click at [0, 259] on html "Hannaford michael.martinez3@adusa.com Toggle Sidebar sandbox Orders Deliveries …" at bounding box center [784, 375] width 1568 height 750
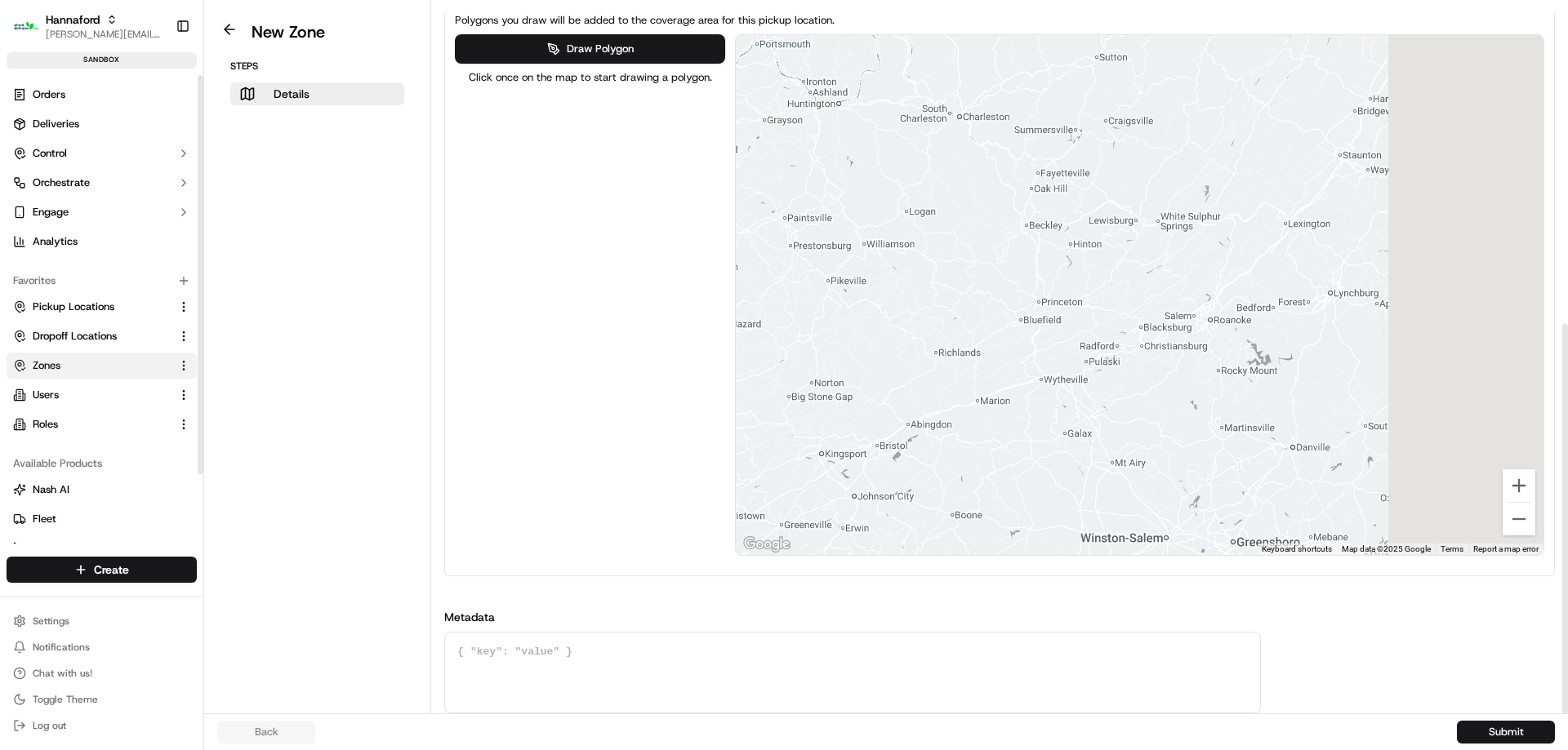
drag, startPoint x: 1250, startPoint y: 257, endPoint x: -441, endPoint y: 192, distance: 1692.2
click at [0, 192] on html "Hannaford michael.martinez3@adusa.com Toggle Sidebar sandbox Orders Deliveries …" at bounding box center [784, 375] width 1568 height 750
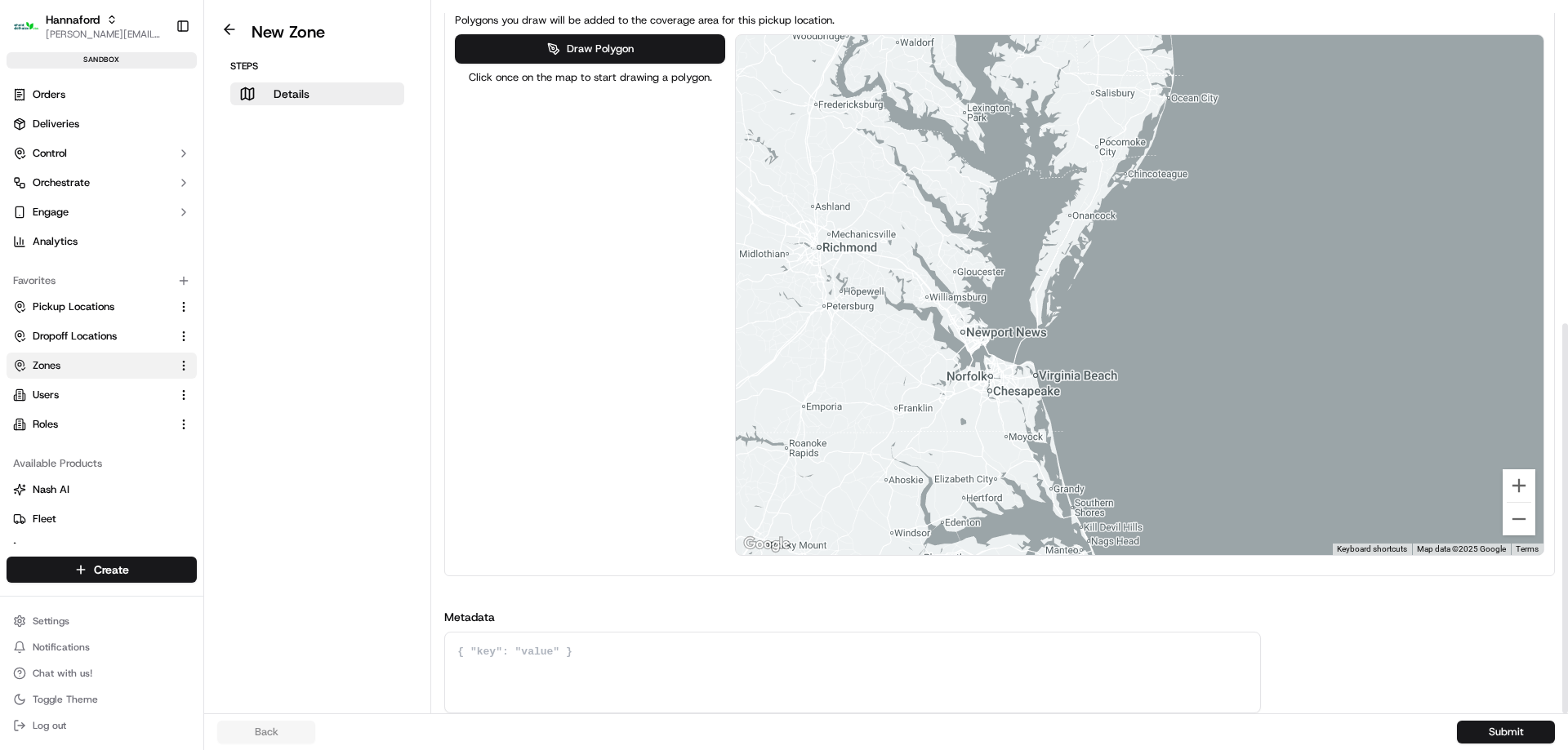
drag, startPoint x: 1220, startPoint y: 188, endPoint x: 1567, endPoint y: 154, distance: 348.7
click at [1567, 154] on div "Details Set the coverage area and the store locations that are covered by the z…" at bounding box center [999, 357] width 1137 height 713
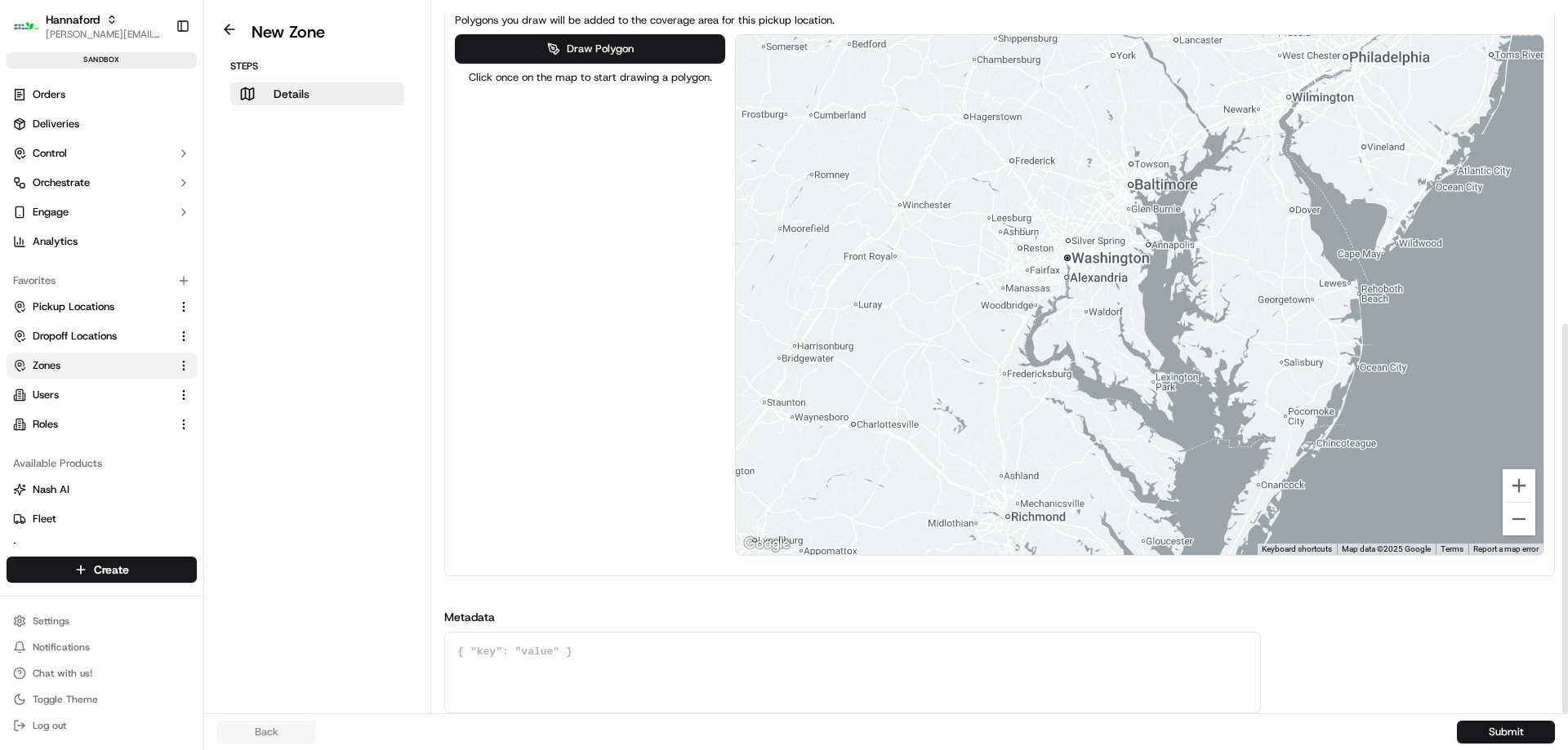
drag, startPoint x: 1383, startPoint y: 326, endPoint x: 1455, endPoint y: 451, distance: 144.3
click at [1471, 455] on div at bounding box center [1139, 295] width 807 height 520
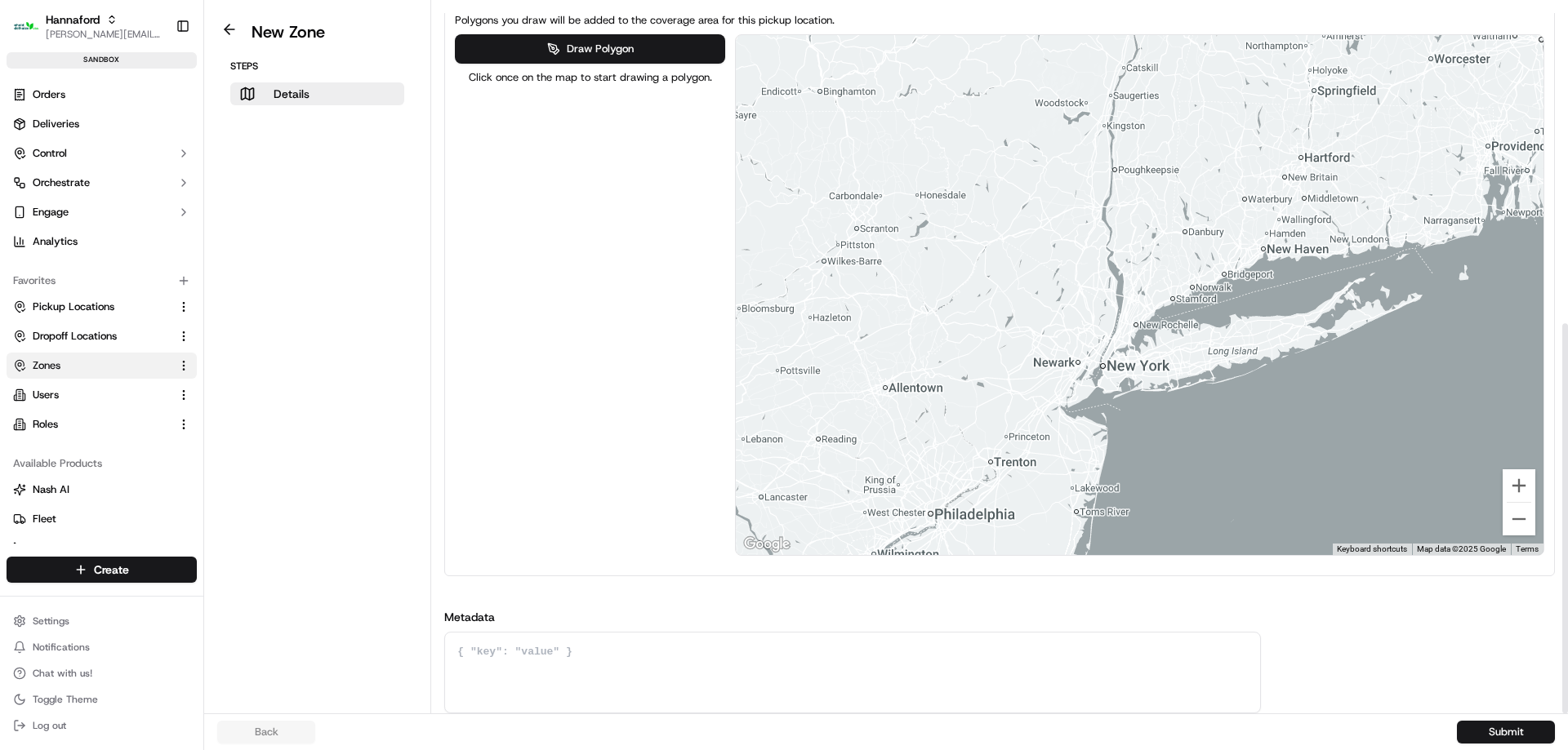
drag, startPoint x: 1338, startPoint y: 169, endPoint x: 949, endPoint y: 582, distance: 567.4
click at [946, 592] on div "Name HFND-8248-Geofence-Waiting External ID HFND-8248-Geofence-Waiting Store Lo…" at bounding box center [999, 97] width 1111 height 1232
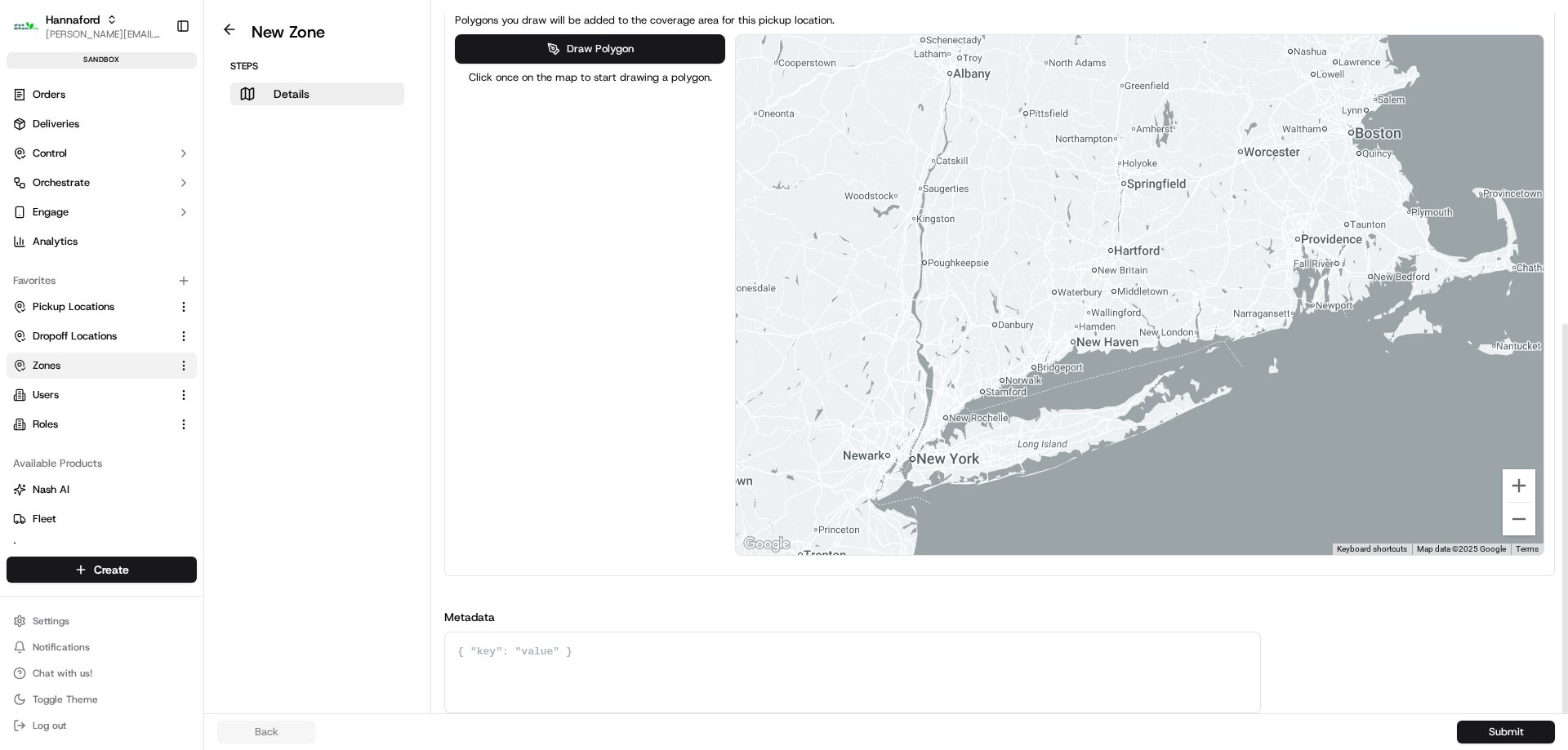
drag, startPoint x: 1370, startPoint y: 316, endPoint x: 749, endPoint y: 520, distance: 653.6
click at [750, 520] on div at bounding box center [1139, 295] width 807 height 520
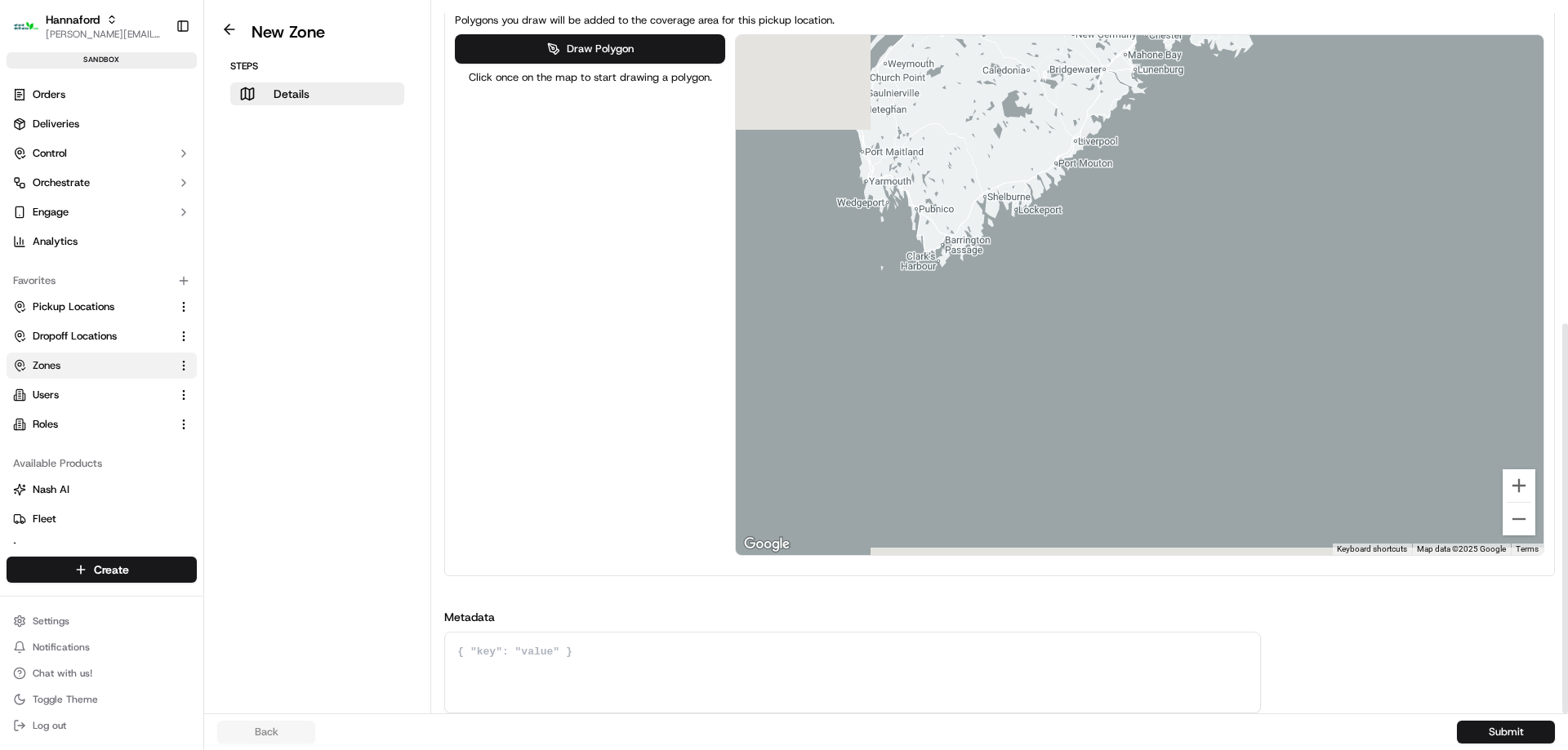
drag, startPoint x: 1121, startPoint y: 342, endPoint x: 1567, endPoint y: 329, distance: 446.2
click at [1567, 329] on div "Details Set the coverage area and the store locations that are covered by the z…" at bounding box center [999, 357] width 1137 height 713
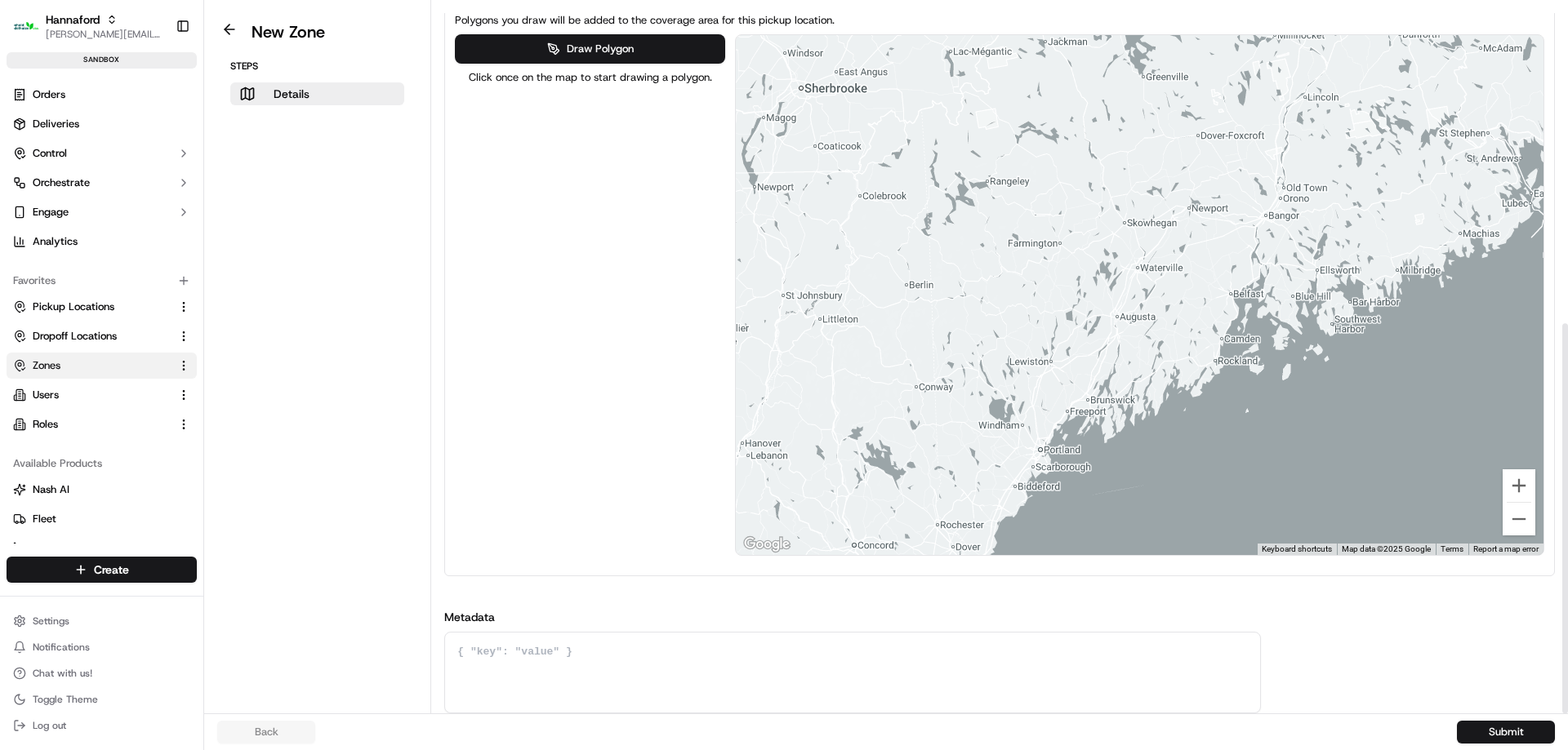
drag, startPoint x: 1153, startPoint y: 250, endPoint x: 1418, endPoint y: 524, distance: 381.2
click at [1418, 524] on div at bounding box center [1139, 295] width 807 height 520
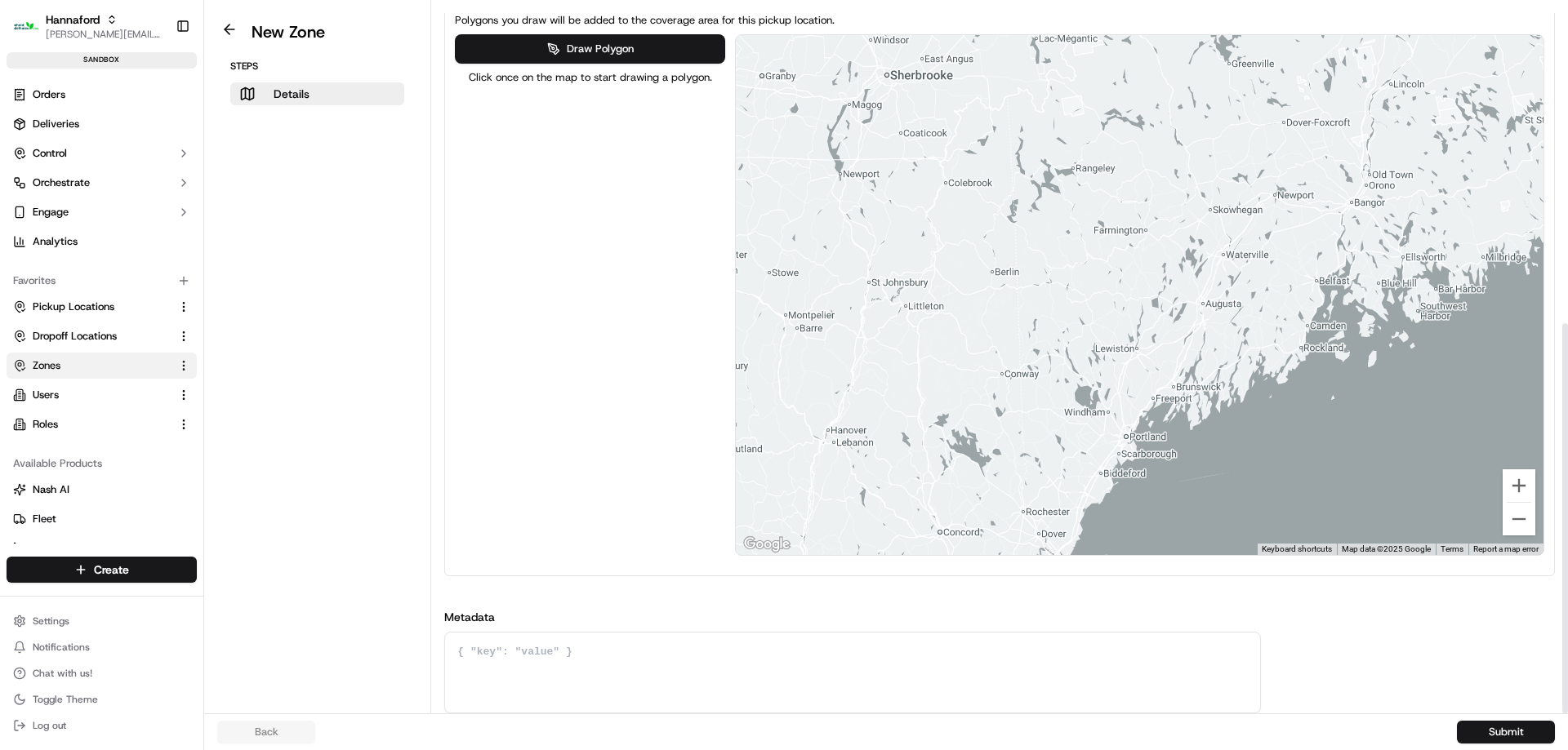
drag, startPoint x: 1197, startPoint y: 376, endPoint x: 1438, endPoint y: 243, distance: 275.3
click at [1438, 243] on div at bounding box center [1139, 295] width 807 height 520
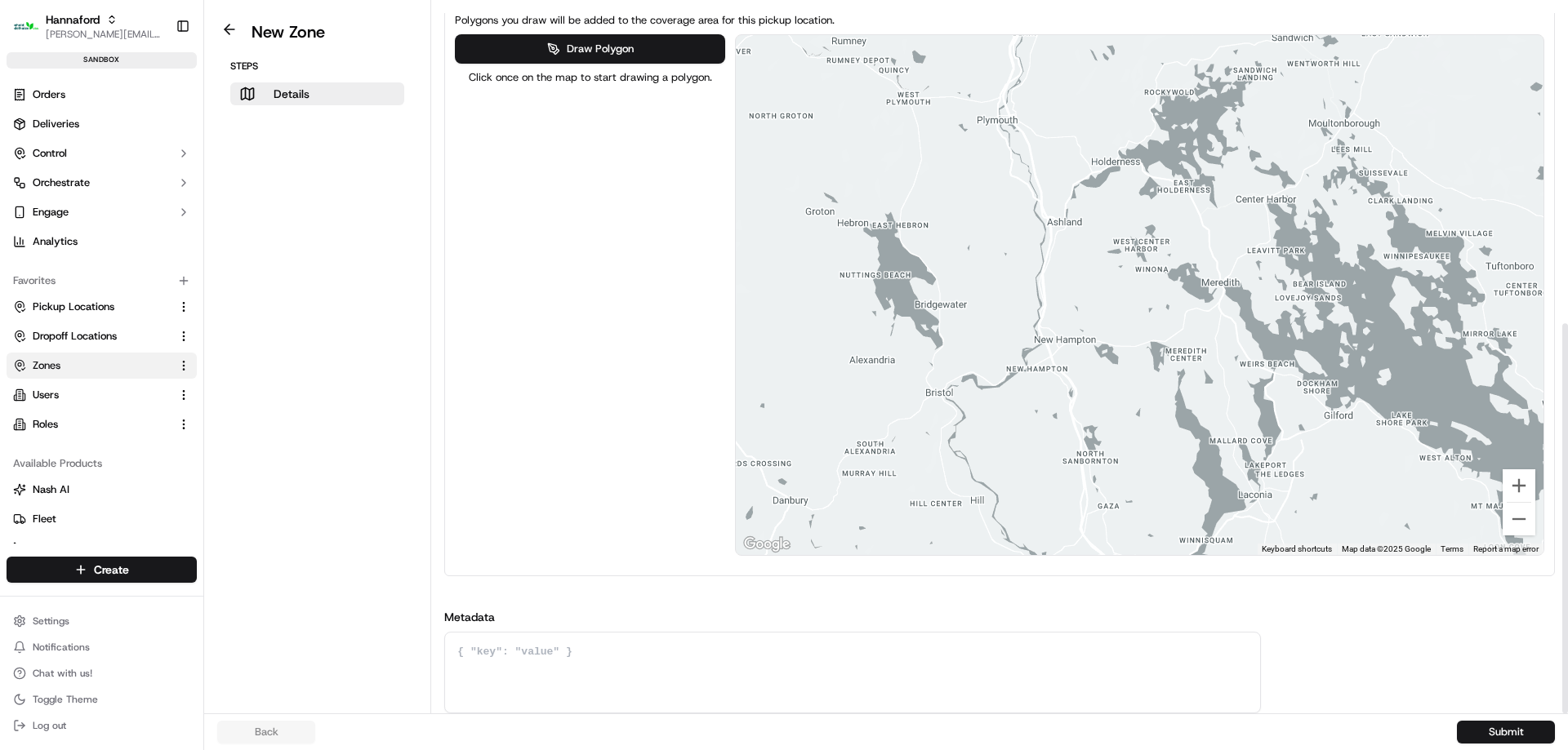
drag, startPoint x: 1268, startPoint y: 221, endPoint x: 1341, endPoint y: 407, distance: 199.8
click at [1341, 407] on div at bounding box center [1139, 295] width 807 height 520
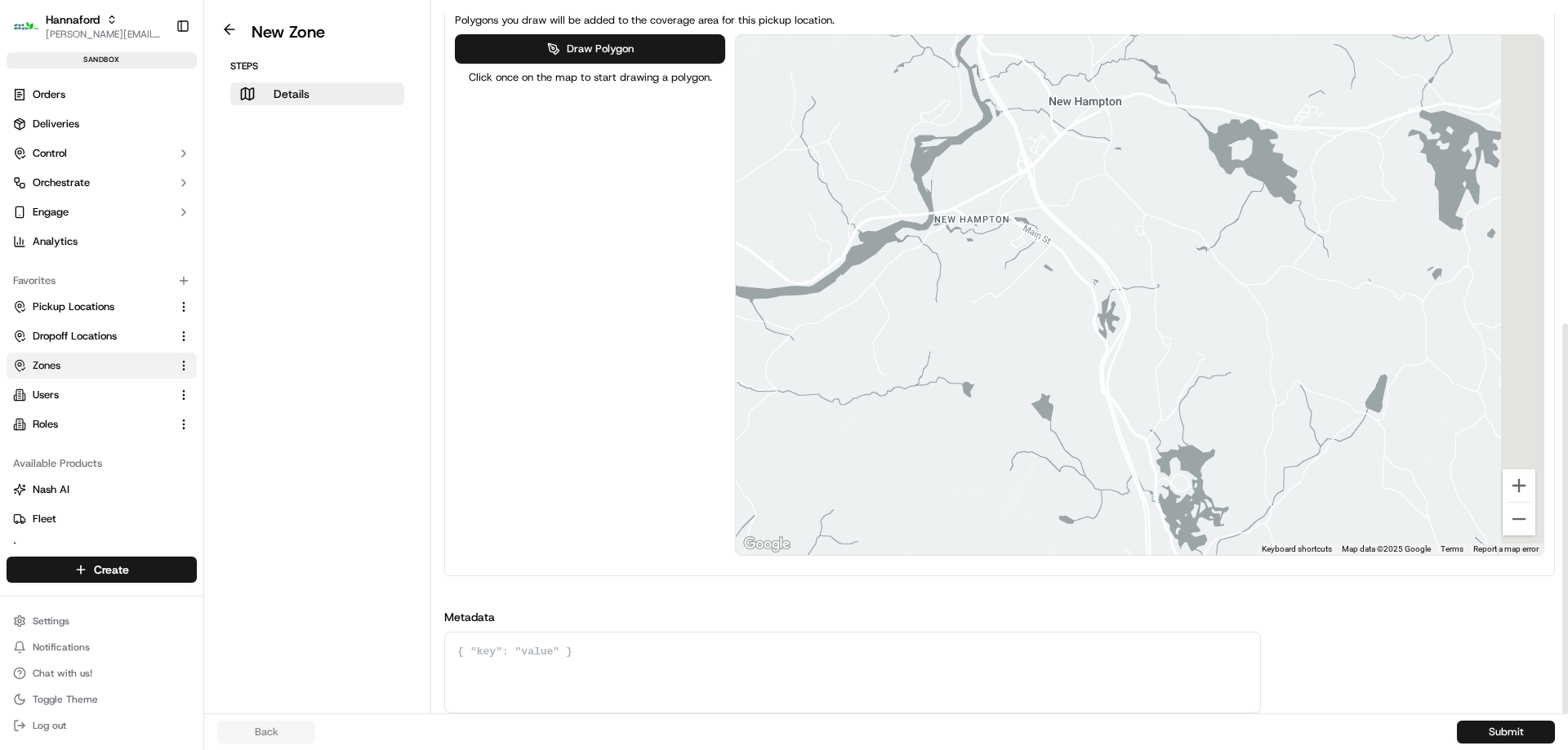
drag, startPoint x: 1297, startPoint y: 311, endPoint x: 1146, endPoint y: 228, distance: 172.3
click at [1149, 226] on div at bounding box center [1139, 295] width 807 height 520
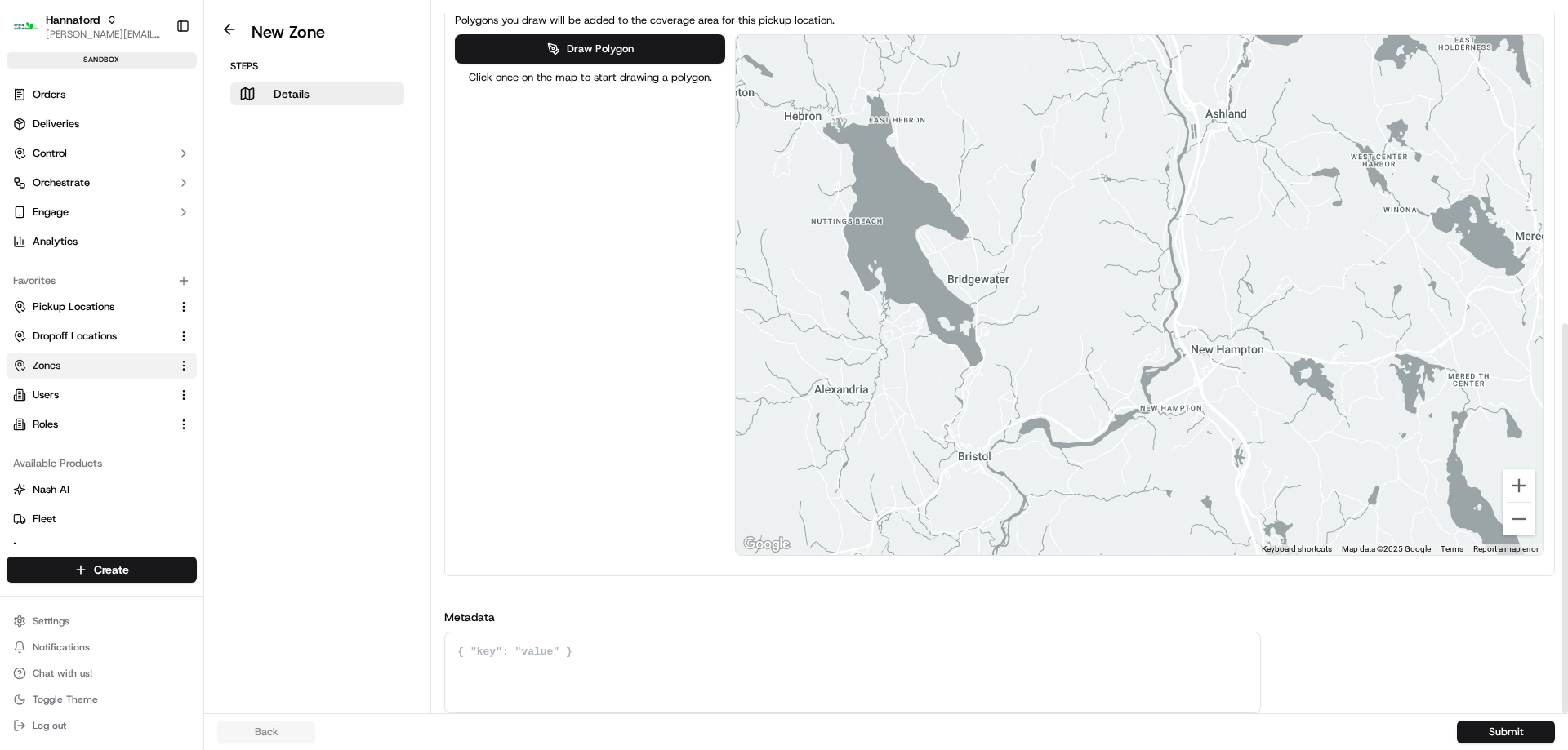
drag, startPoint x: 1134, startPoint y: 253, endPoint x: 1099, endPoint y: 276, distance: 41.9
click at [1099, 276] on div at bounding box center [1139, 295] width 807 height 520
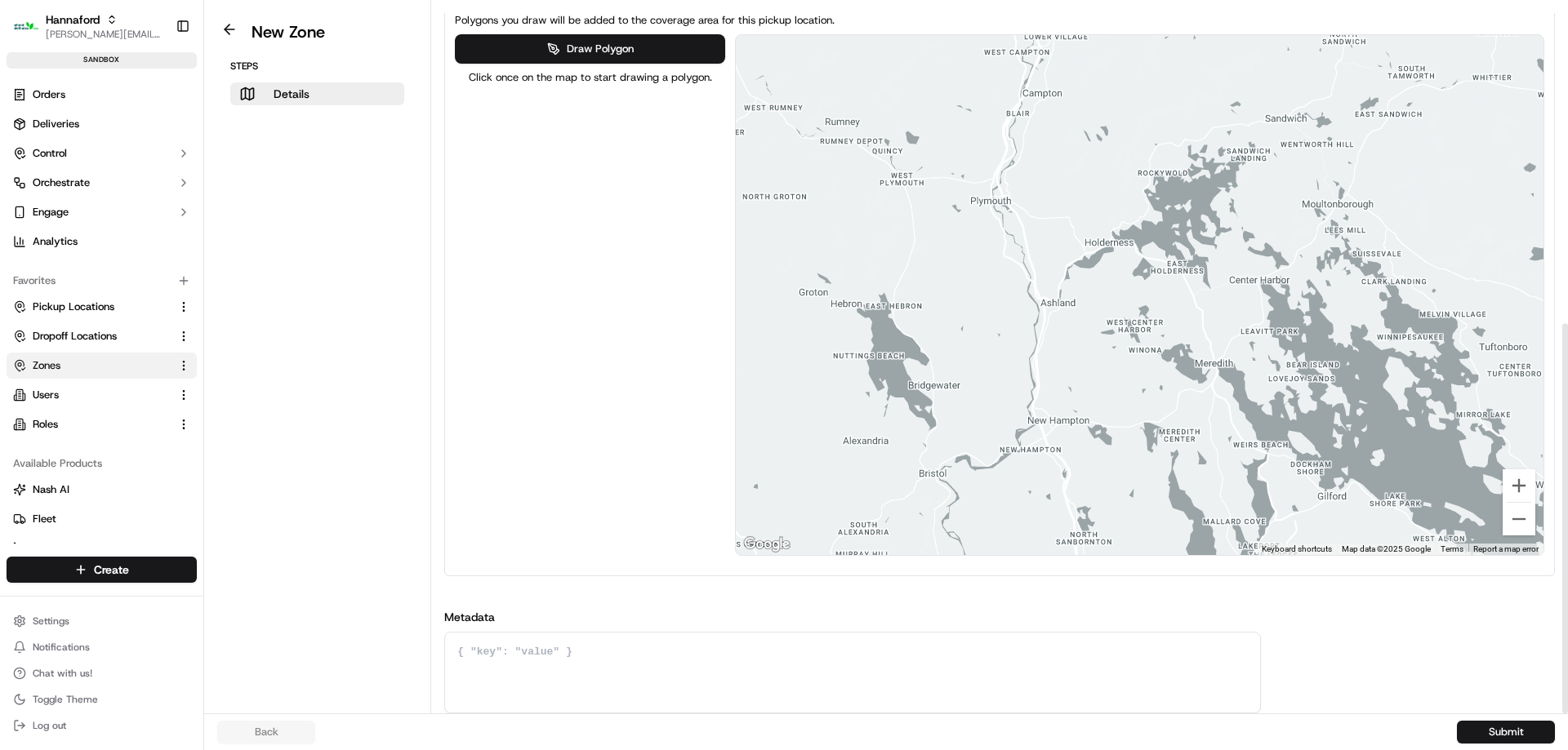
drag, startPoint x: 1175, startPoint y: 155, endPoint x: 1165, endPoint y: 413, distance: 258.2
click at [1165, 413] on div at bounding box center [1139, 295] width 807 height 520
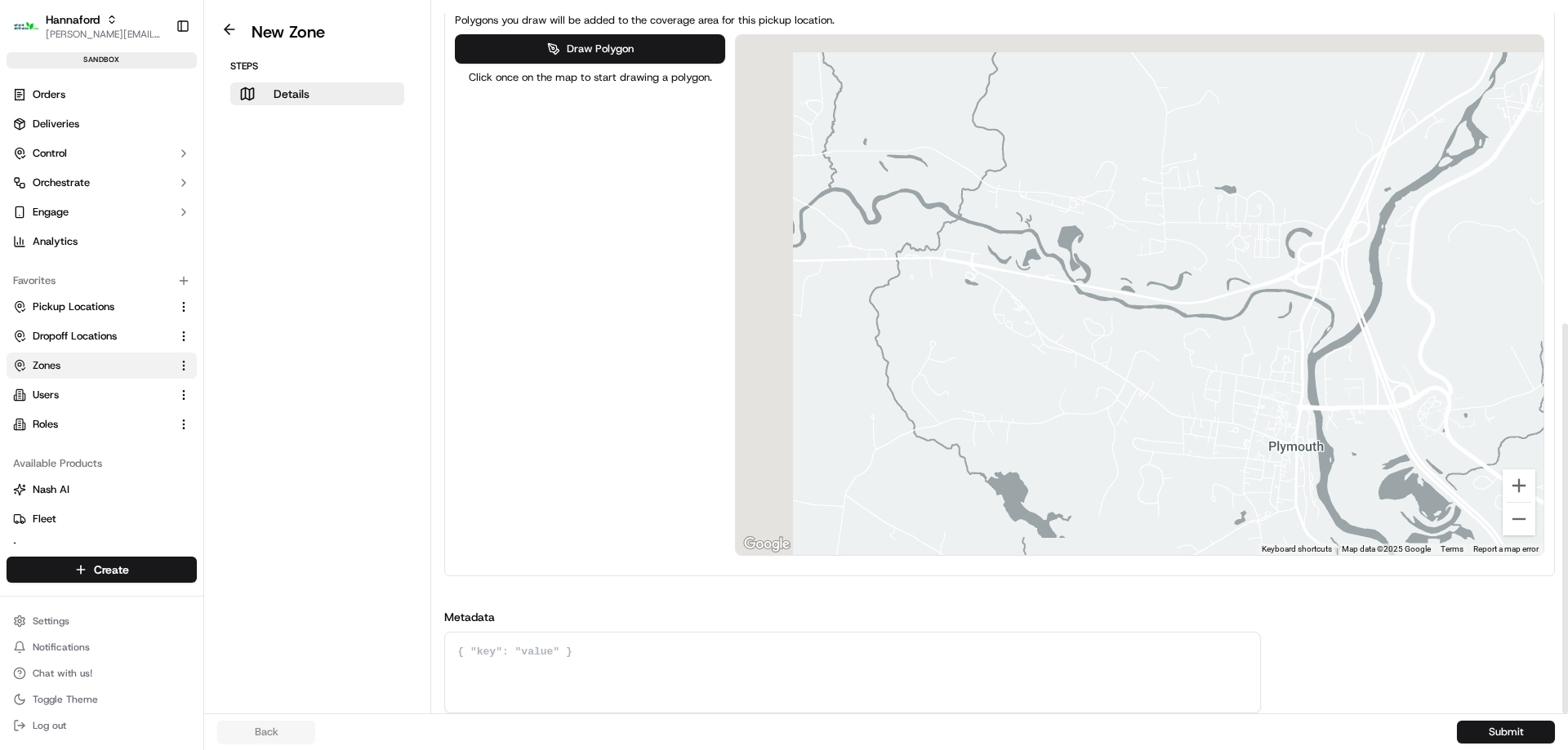
drag, startPoint x: 919, startPoint y: 276, endPoint x: 1154, endPoint y: 311, distance: 237.6
click at [1154, 311] on div at bounding box center [1139, 295] width 807 height 520
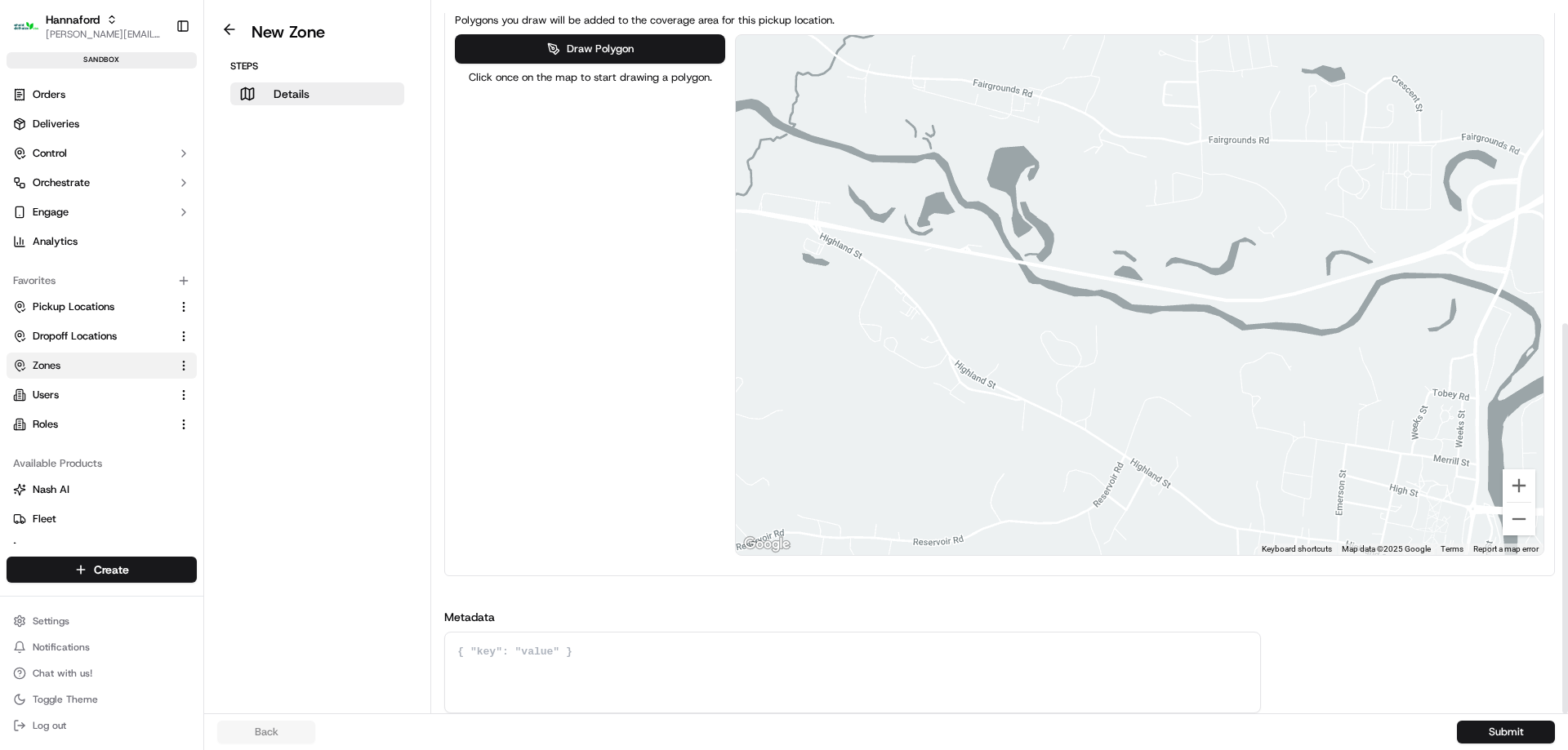
drag, startPoint x: 1132, startPoint y: 342, endPoint x: 1160, endPoint y: 349, distance: 28.9
click at [1160, 349] on div at bounding box center [1139, 295] width 807 height 520
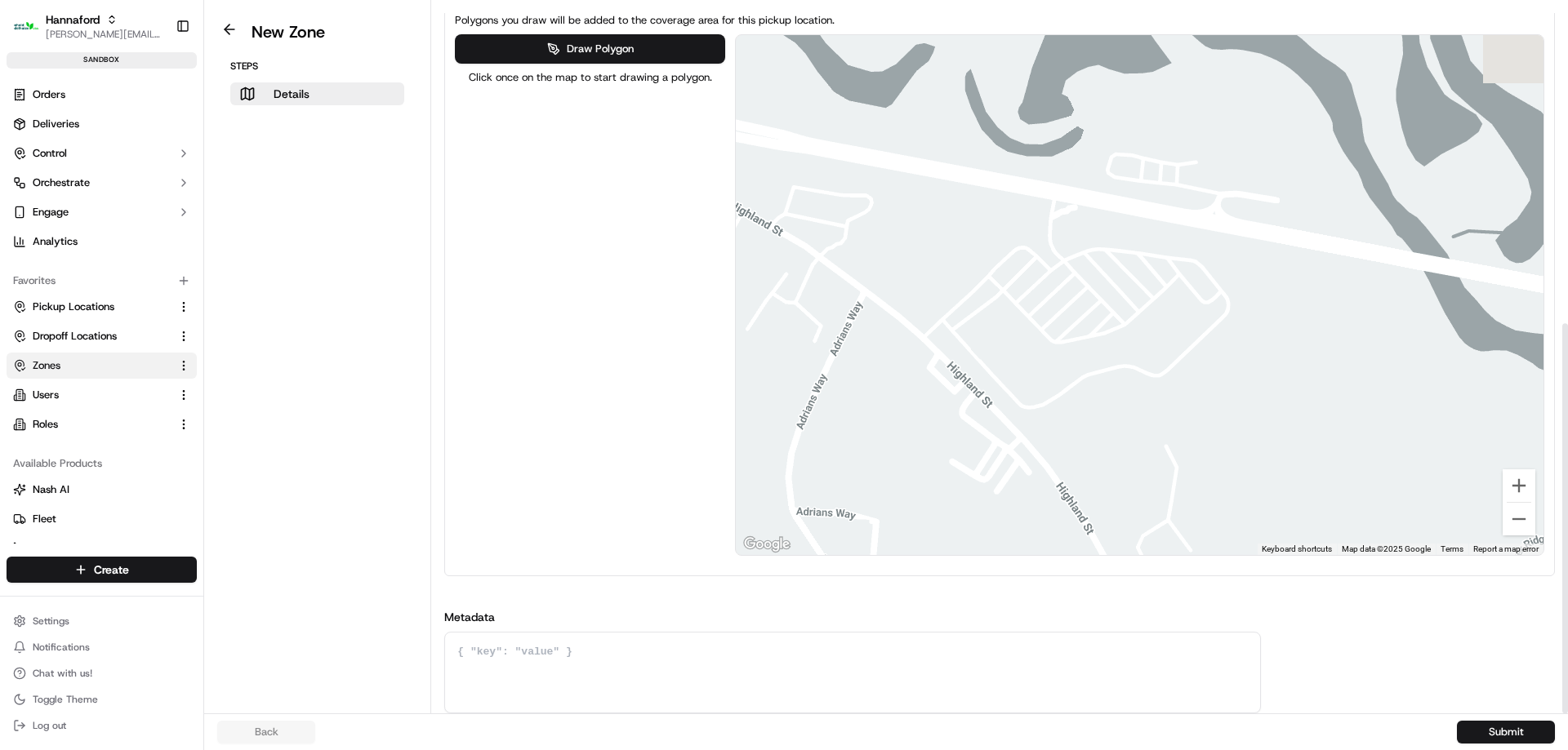
drag, startPoint x: 1075, startPoint y: 299, endPoint x: 1117, endPoint y: 388, distance: 98.4
click at [1124, 411] on div at bounding box center [1139, 295] width 807 height 520
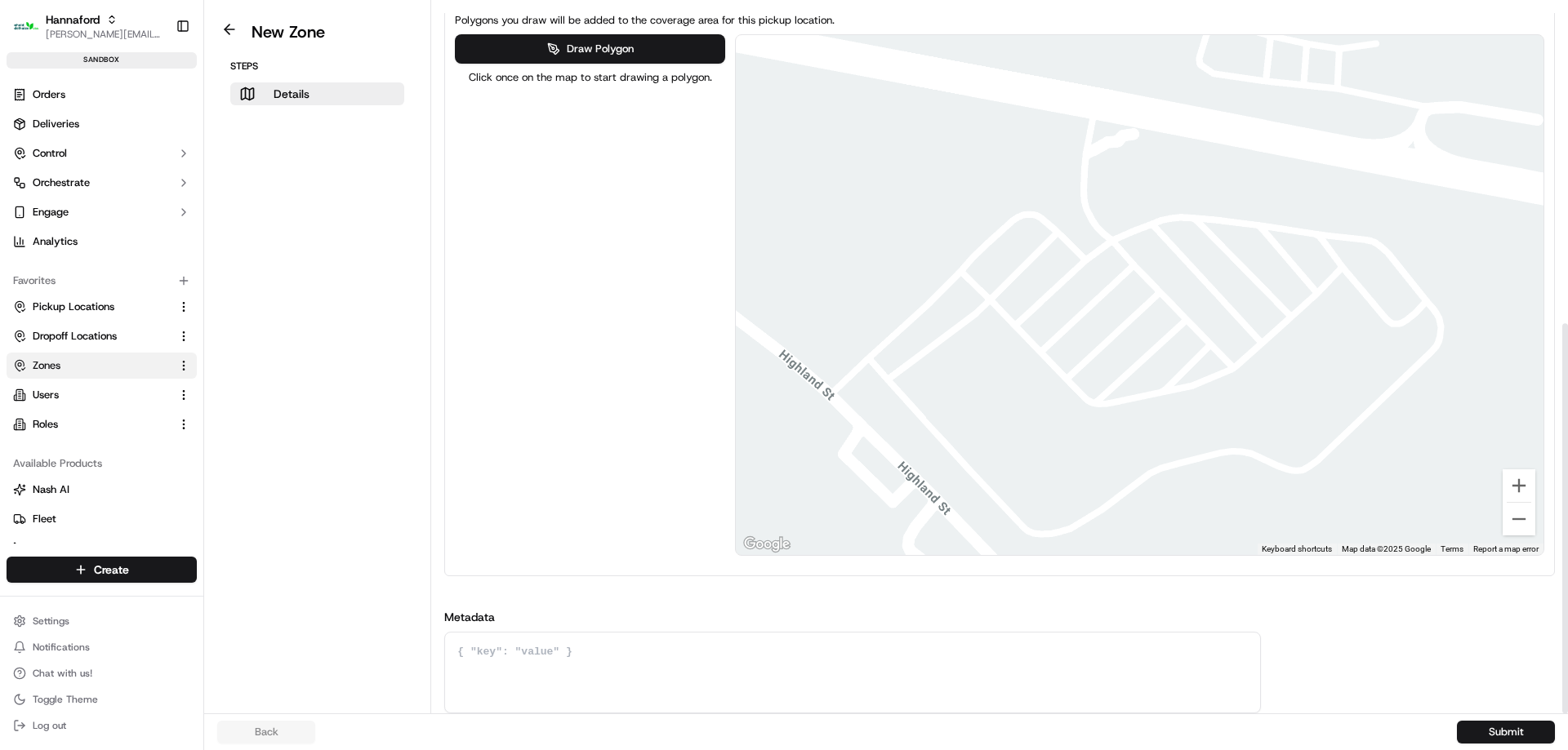
drag, startPoint x: 986, startPoint y: 290, endPoint x: 1020, endPoint y: 304, distance: 36.8
click at [1020, 304] on div at bounding box center [1139, 295] width 807 height 520
click at [591, 46] on button "Draw Polygon" at bounding box center [590, 49] width 270 height 29
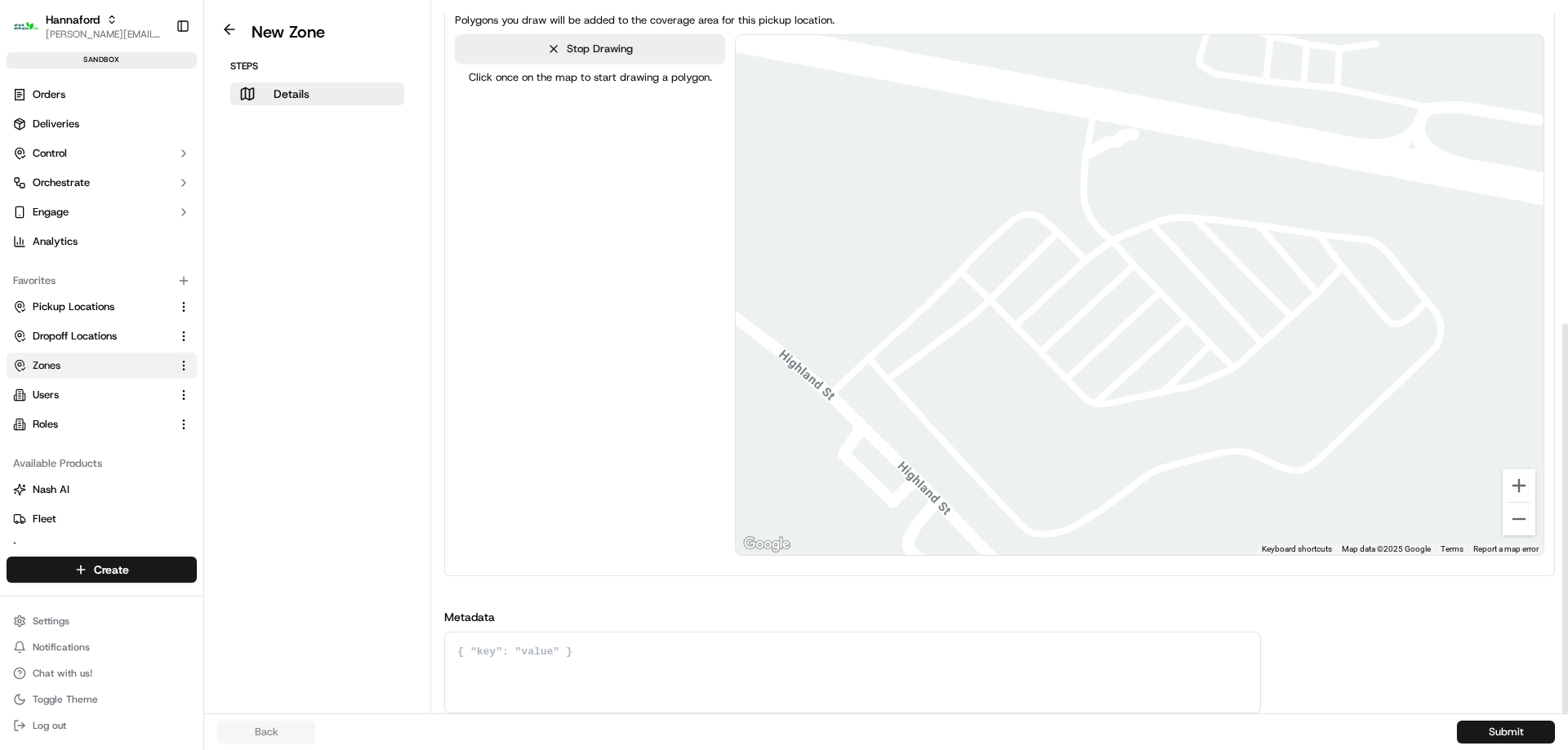
click at [1026, 307] on div at bounding box center [1139, 295] width 807 height 520
click at [1103, 387] on div at bounding box center [1139, 295] width 807 height 520
click at [1162, 364] on div at bounding box center [1139, 295] width 807 height 520
click at [1066, 265] on div at bounding box center [1139, 295] width 807 height 520
click at [1025, 305] on div at bounding box center [1139, 295] width 807 height 520
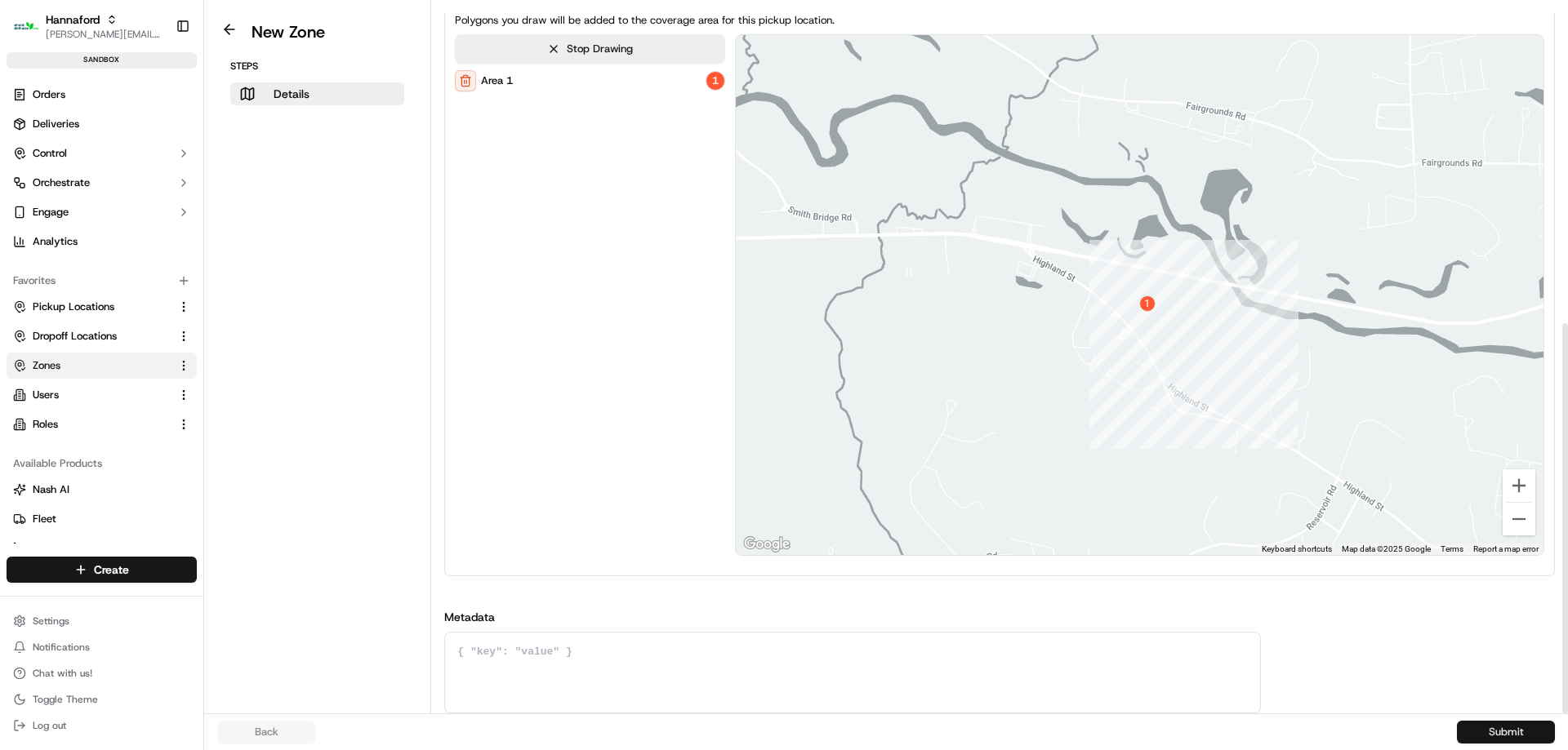
click at [1501, 732] on button "Submit" at bounding box center [1505, 732] width 98 height 23
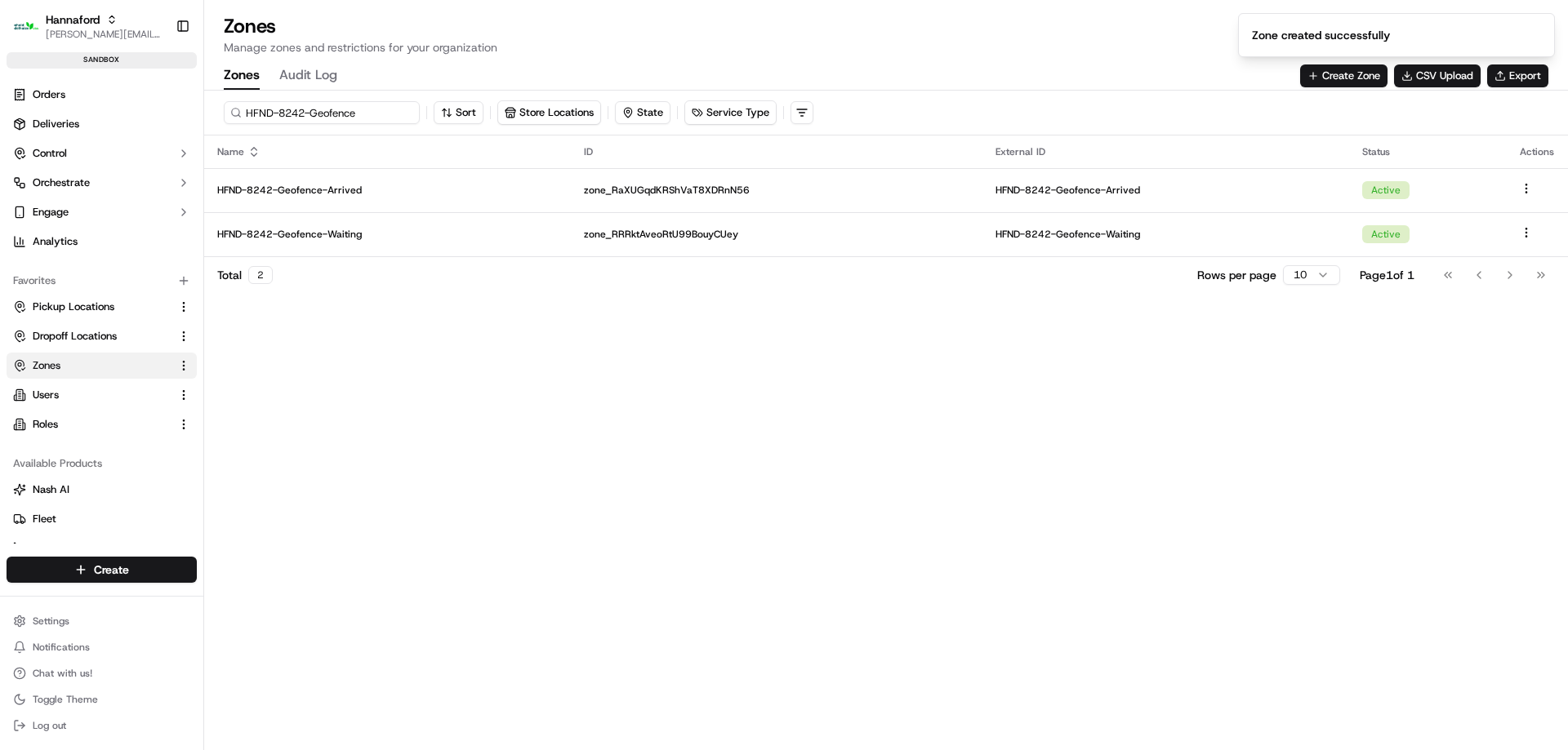
click at [302, 111] on input "HFND-8242-Geofence" at bounding box center [322, 112] width 196 height 23
type input "HFND-8248-Geofence"
click at [324, 118] on input "HFND-8248-Geofence" at bounding box center [322, 112] width 196 height 23
